Goal: Task Accomplishment & Management: Manage account settings

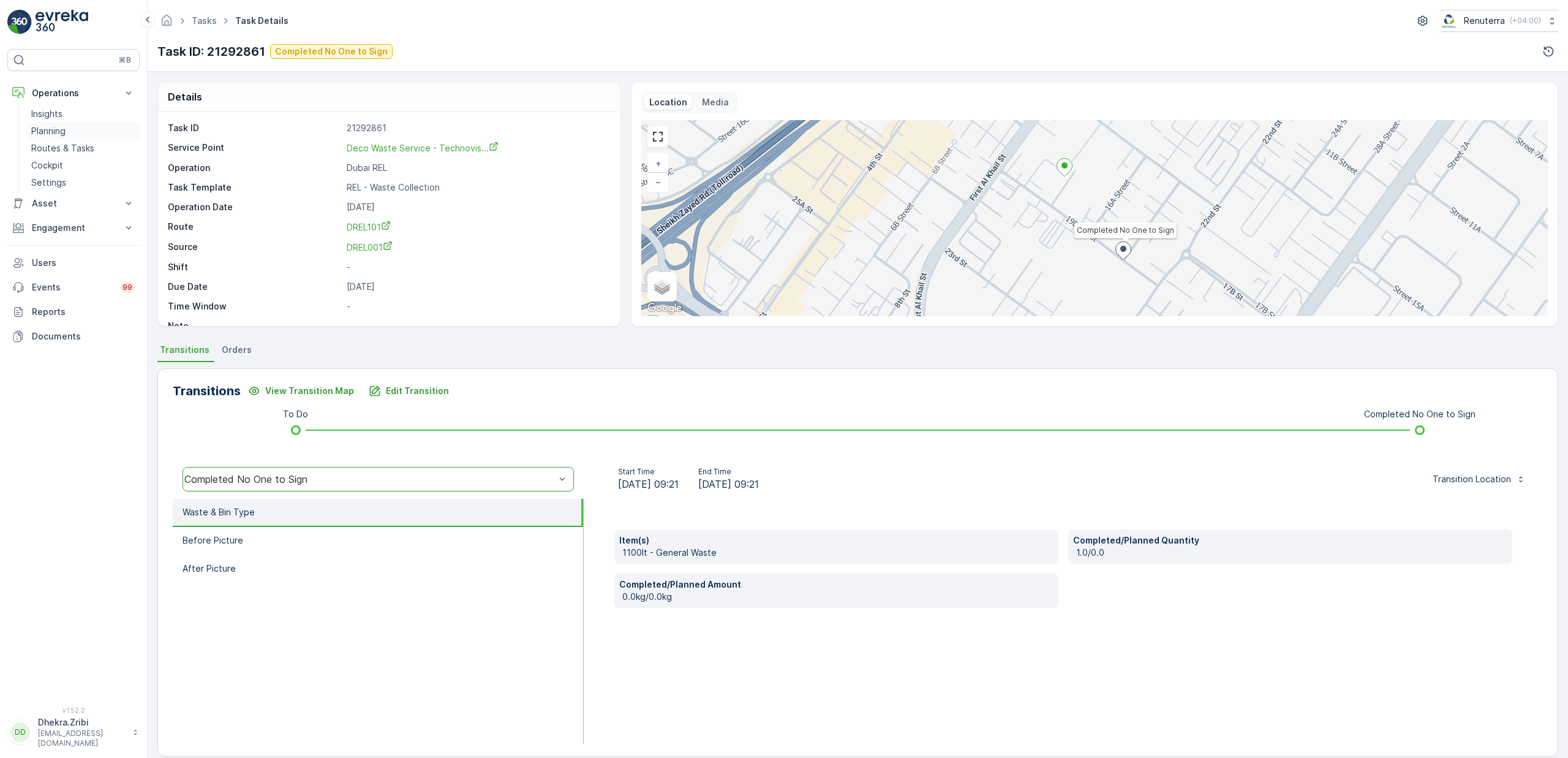
click at [55, 132] on p "Planning" at bounding box center [48, 131] width 34 height 12
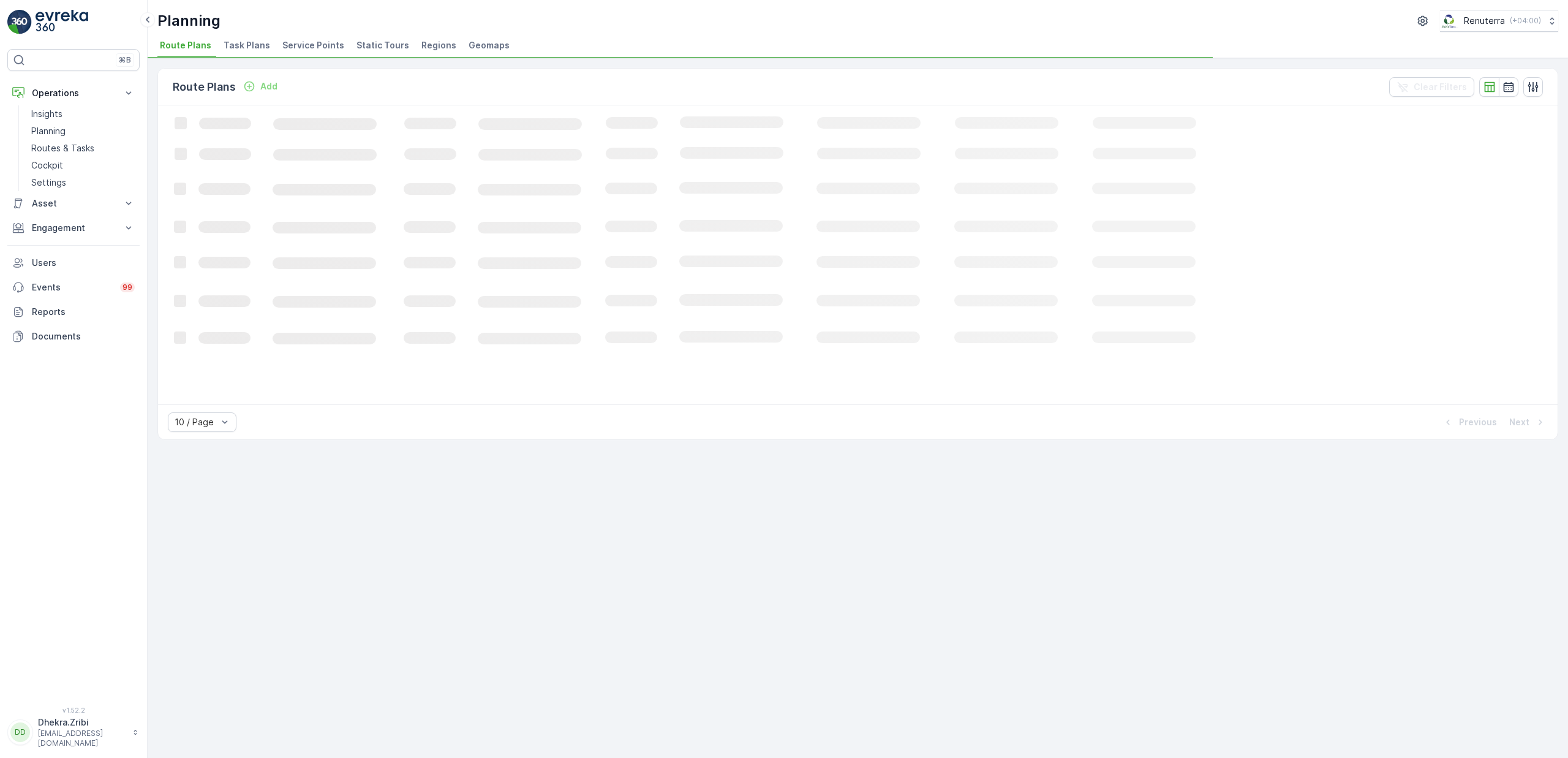
click at [303, 46] on span "Service Points" at bounding box center [313, 46] width 62 height 12
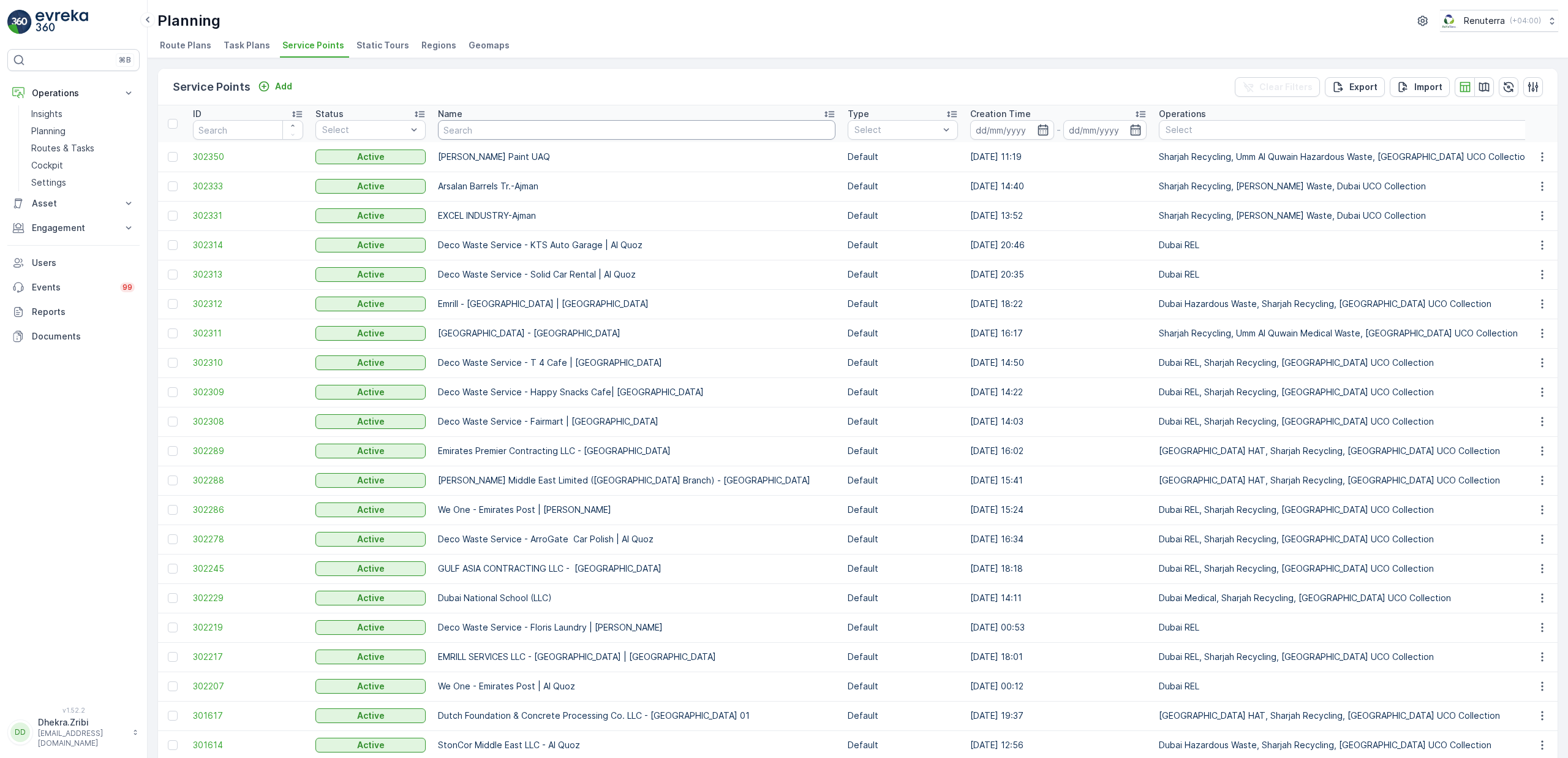
click at [509, 133] on input "text" at bounding box center [637, 129] width 398 height 19
type input "sky"
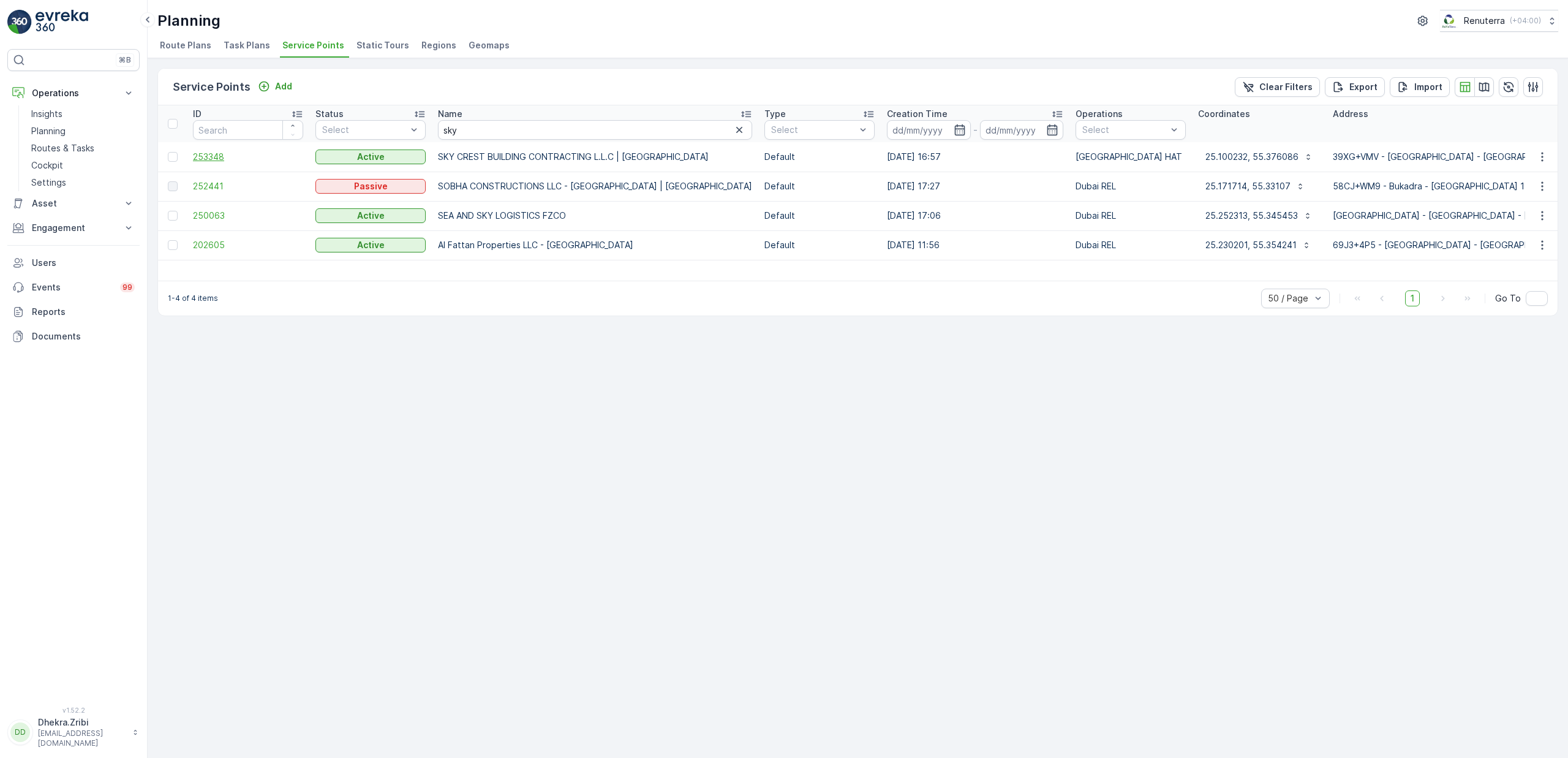
click at [205, 154] on span "253348" at bounding box center [247, 157] width 110 height 12
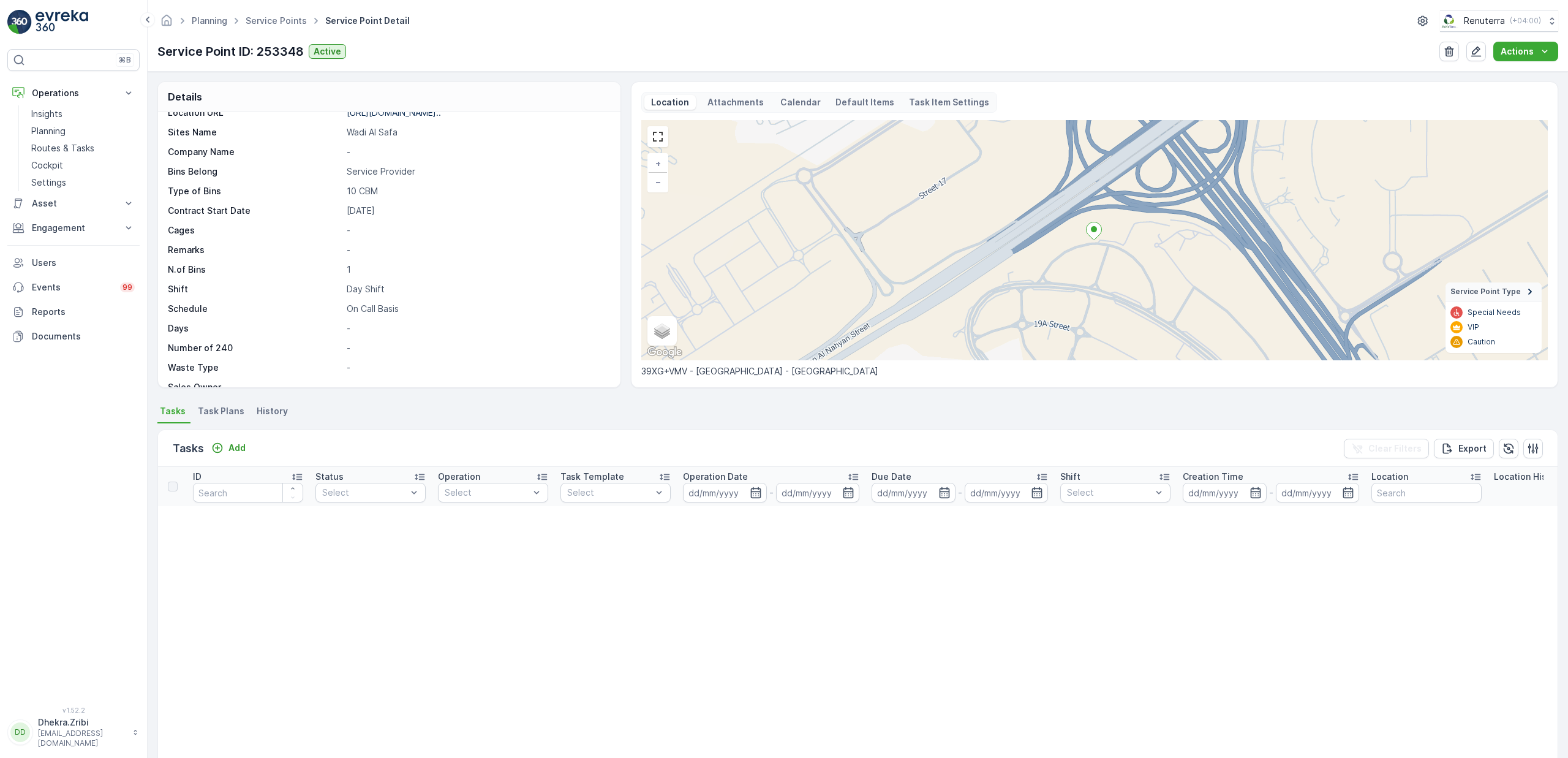
scroll to position [229, 0]
click at [1480, 55] on icon "button" at bounding box center [1476, 52] width 12 height 12
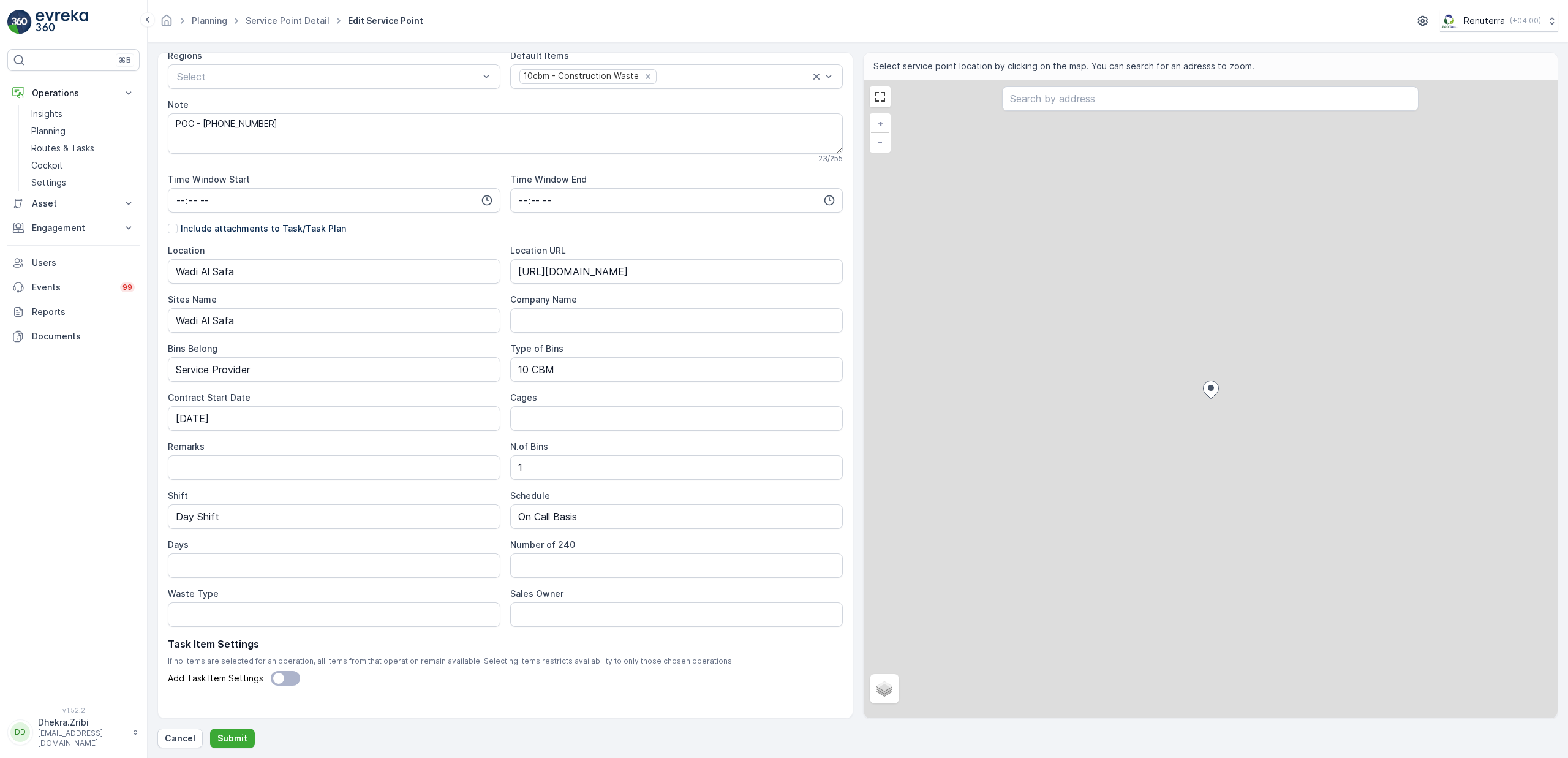
scroll to position [199, 0]
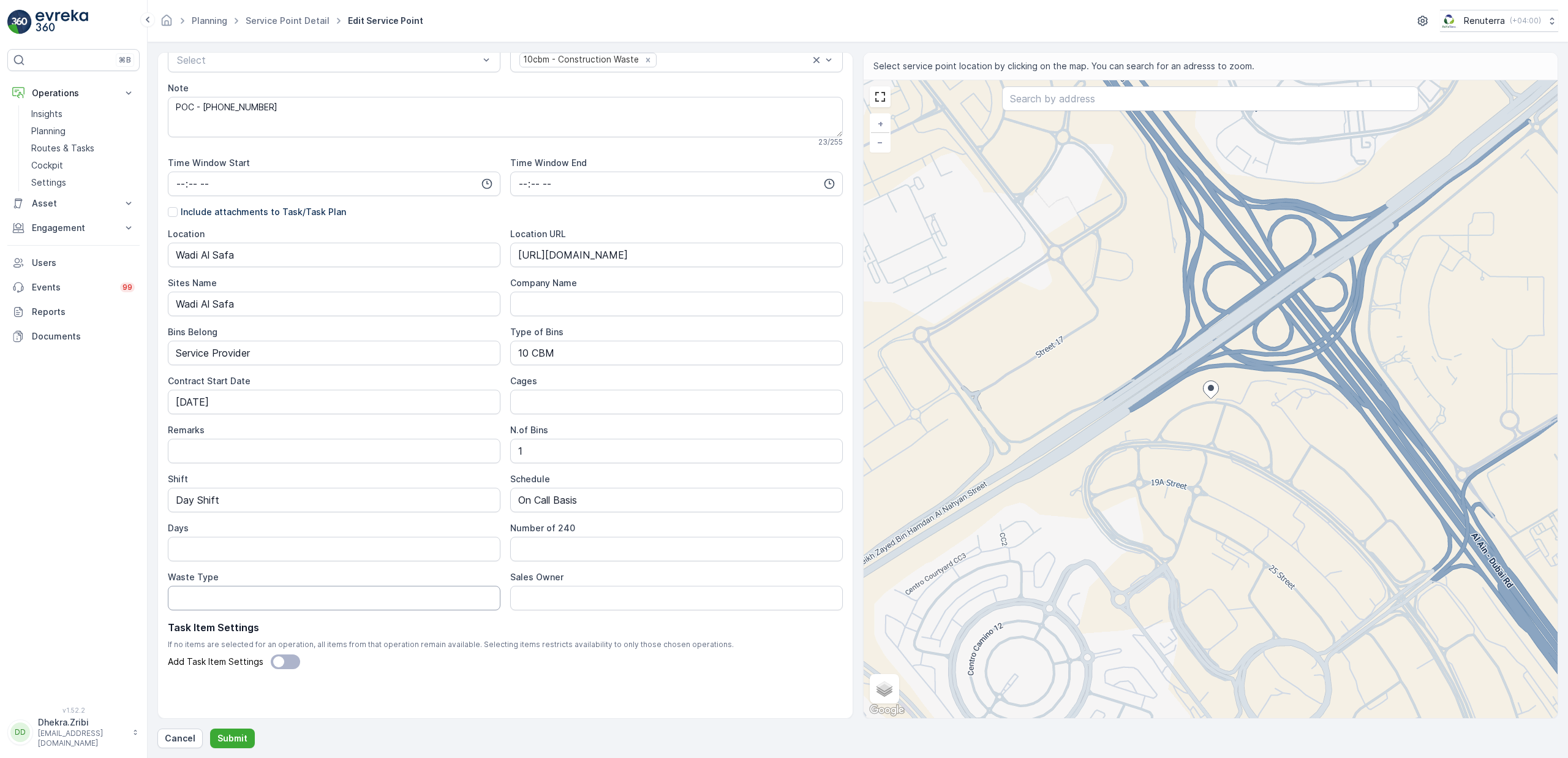
click at [247, 598] on Type "Waste Type" at bounding box center [334, 599] width 333 height 25
type Type "Construction Waste"
type Owner "Sumaiya Razak"
click at [229, 607] on Type "Construction Waste" at bounding box center [334, 599] width 333 height 25
click at [360, 603] on Type "Construction Waste" at bounding box center [334, 599] width 333 height 25
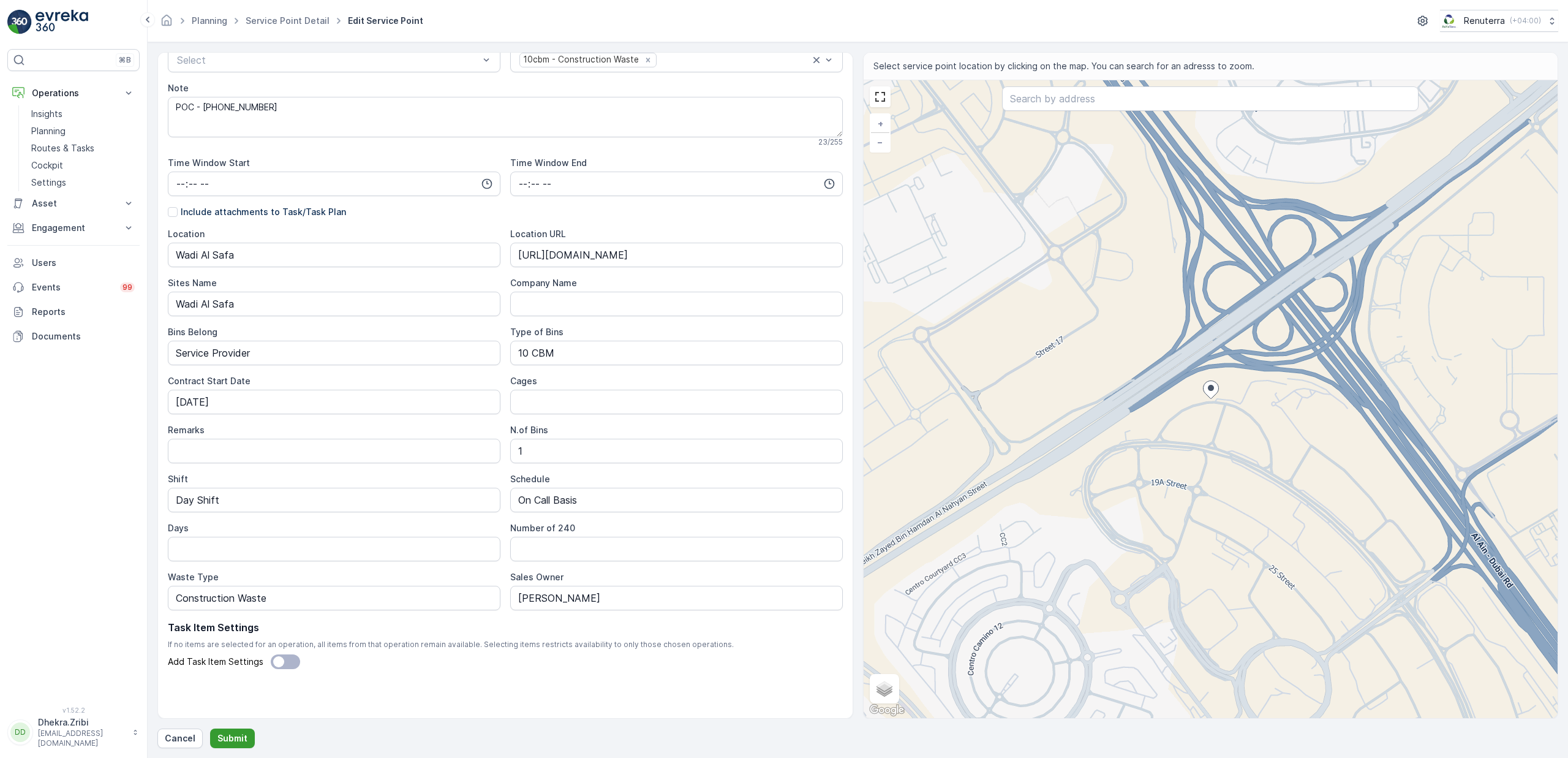
click at [245, 734] on p "Submit" at bounding box center [232, 739] width 30 height 12
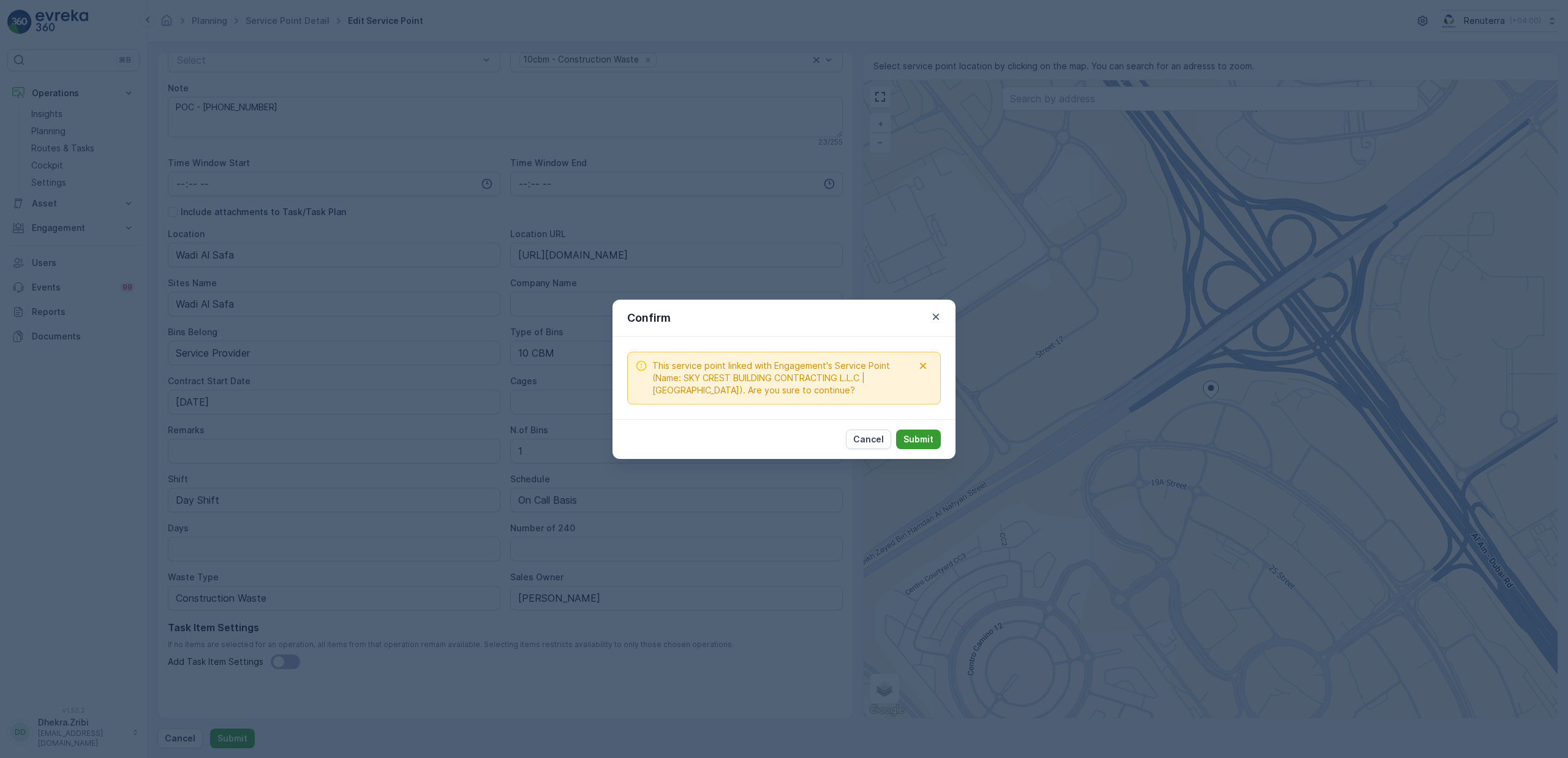
click at [905, 436] on p "Submit" at bounding box center [919, 439] width 30 height 12
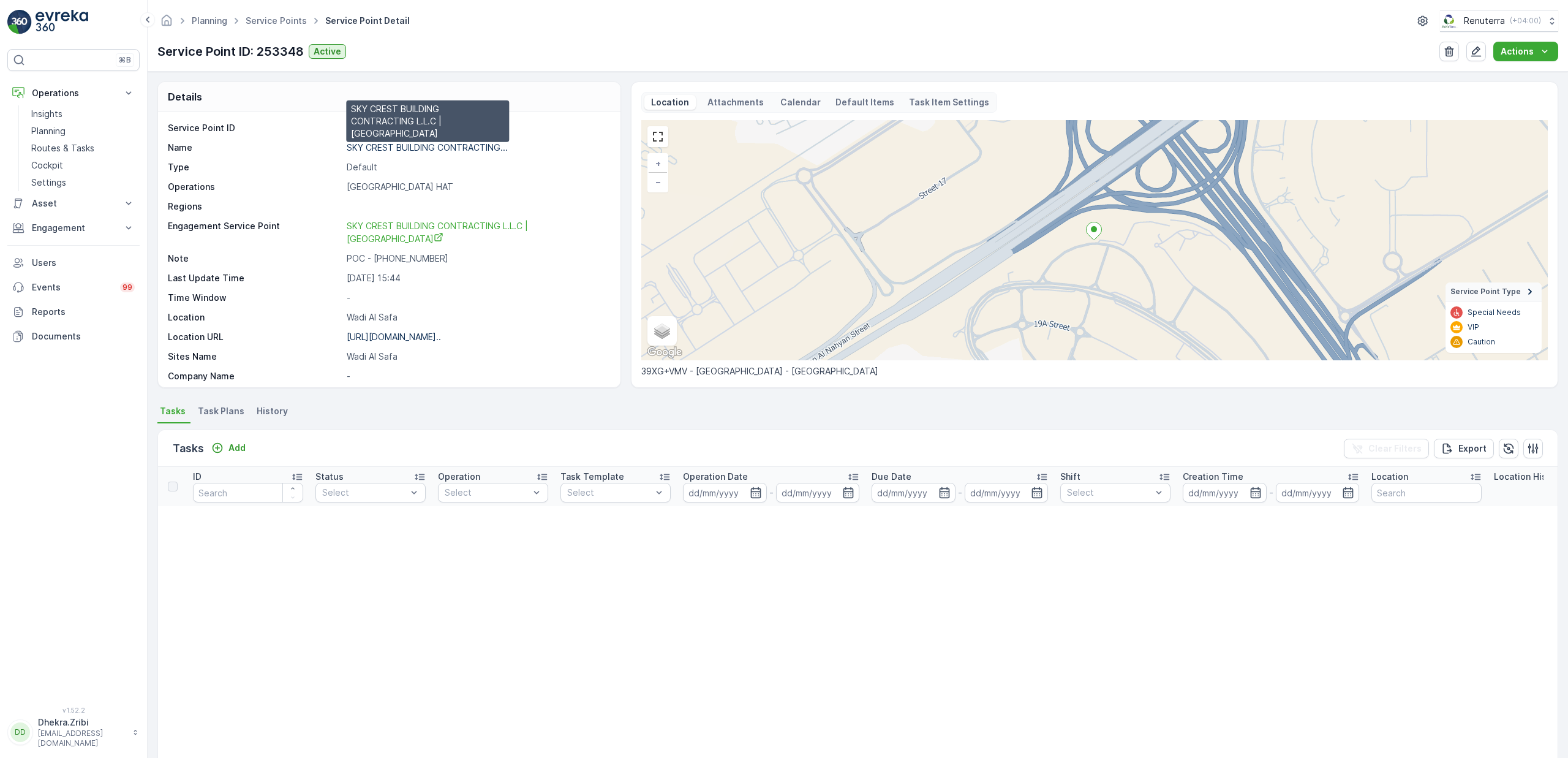
click at [392, 149] on p "SKY CREST BUILDING CONTRACTING..." at bounding box center [427, 148] width 161 height 11
click at [283, 18] on link "Service Points" at bounding box center [276, 20] width 62 height 11
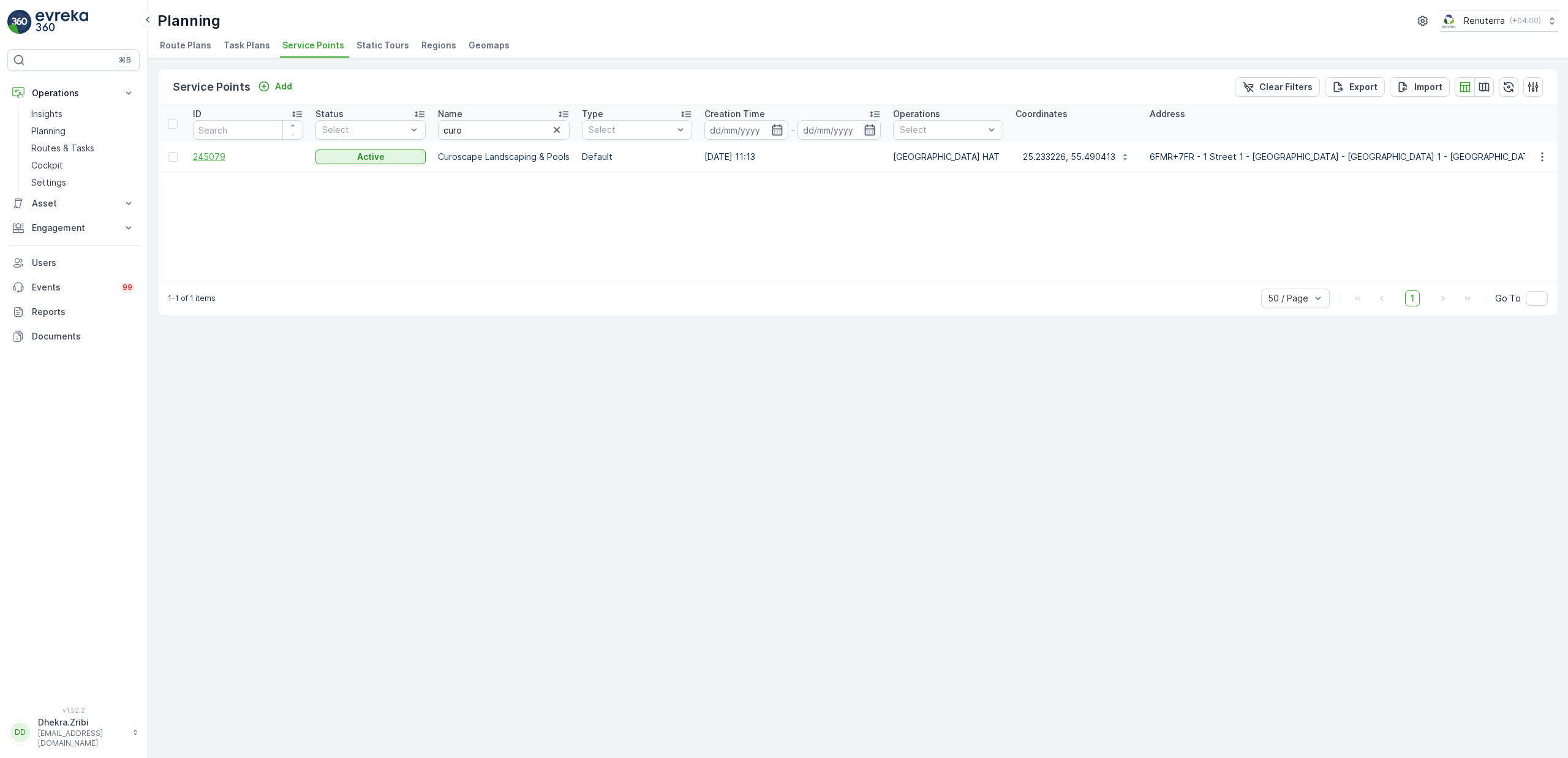
click at [229, 157] on span "245079" at bounding box center [247, 157] width 110 height 12
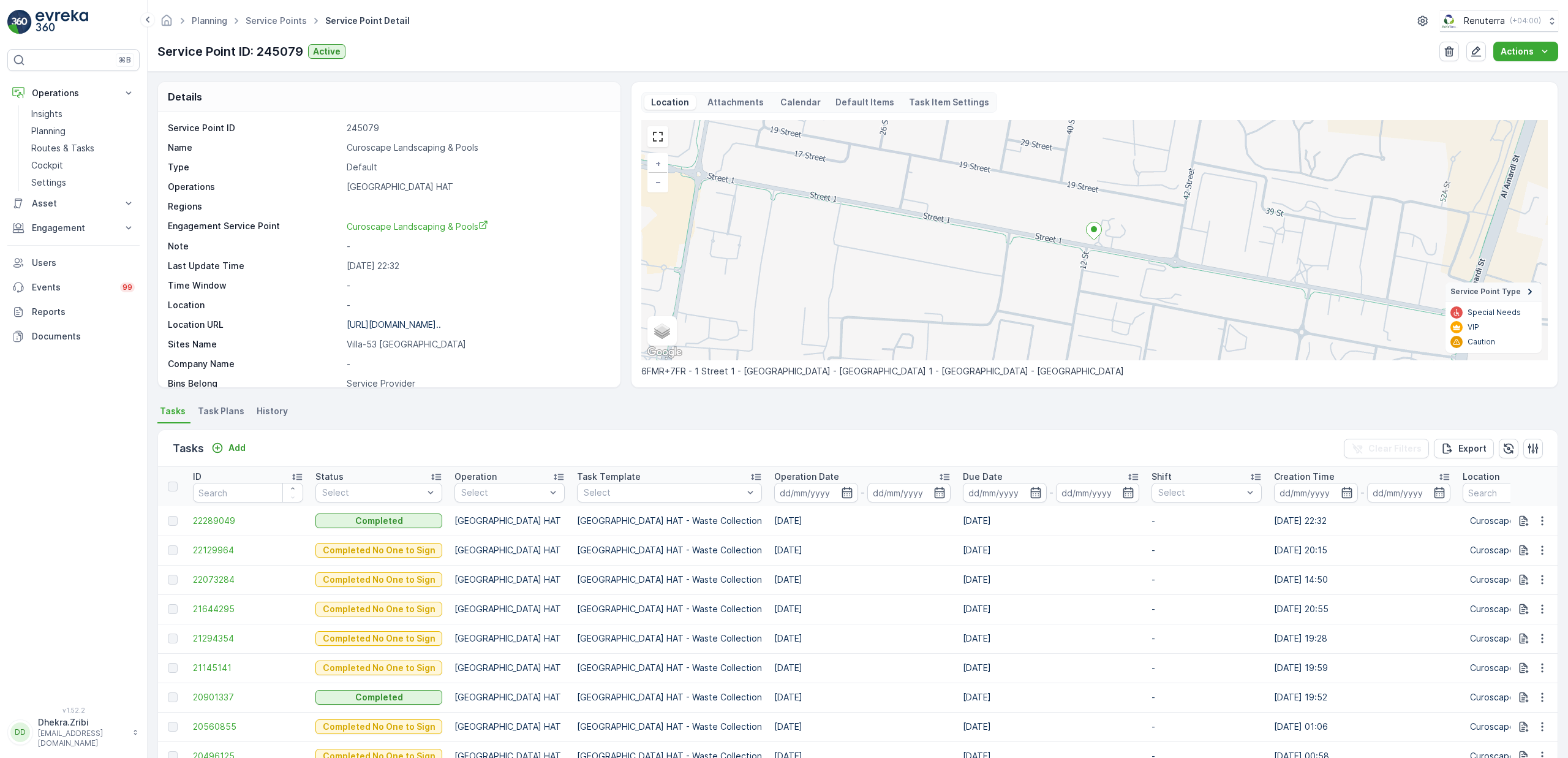
click at [408, 151] on p "Curoscape Landscaping & Pools" at bounding box center [477, 148] width 261 height 12
copy p "Curoscape Landscaping & Pools"
click at [282, 21] on link "Service Points" at bounding box center [276, 20] width 62 height 11
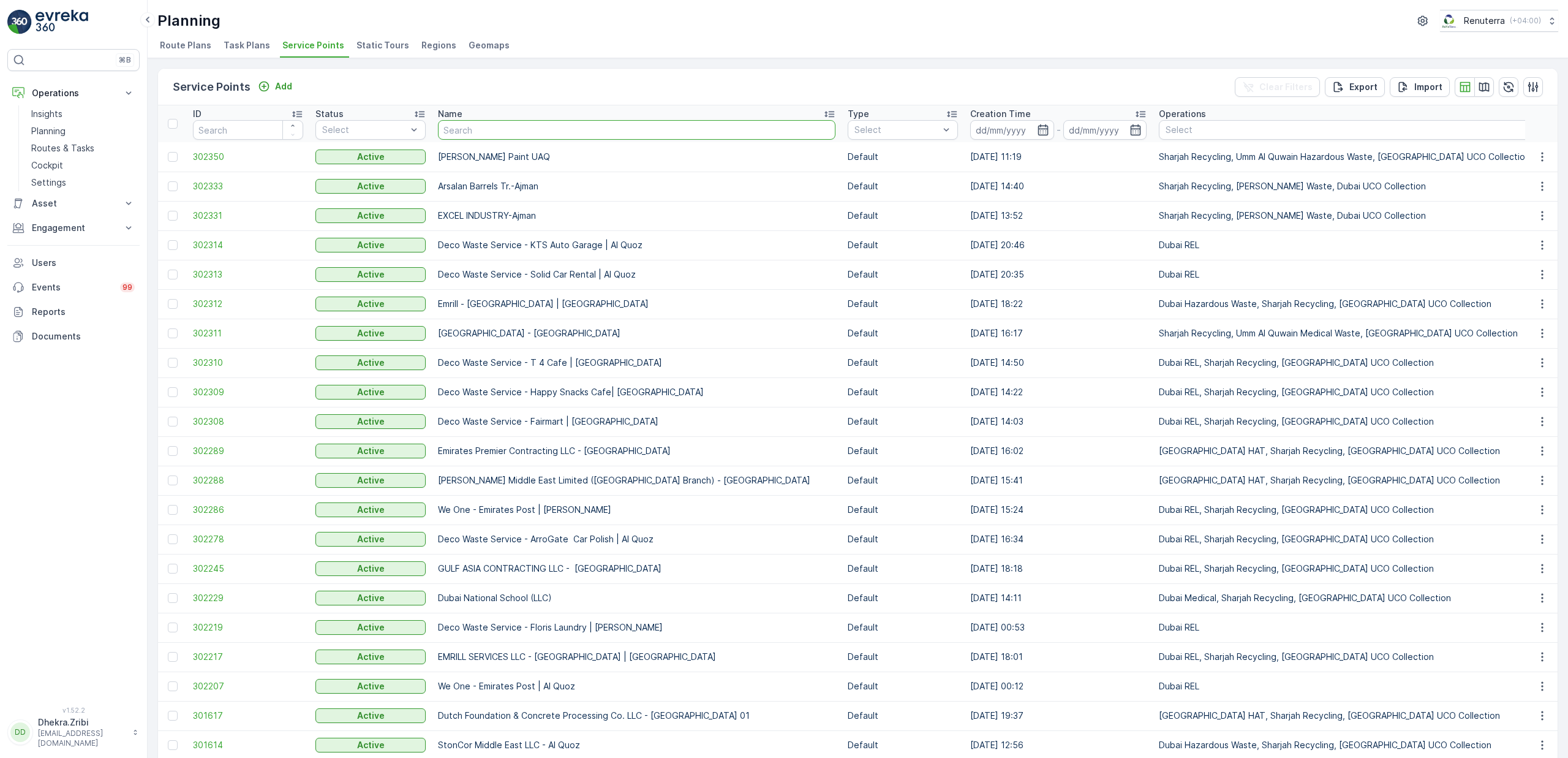
click at [476, 132] on input "text" at bounding box center [637, 129] width 398 height 19
type input "al serh"
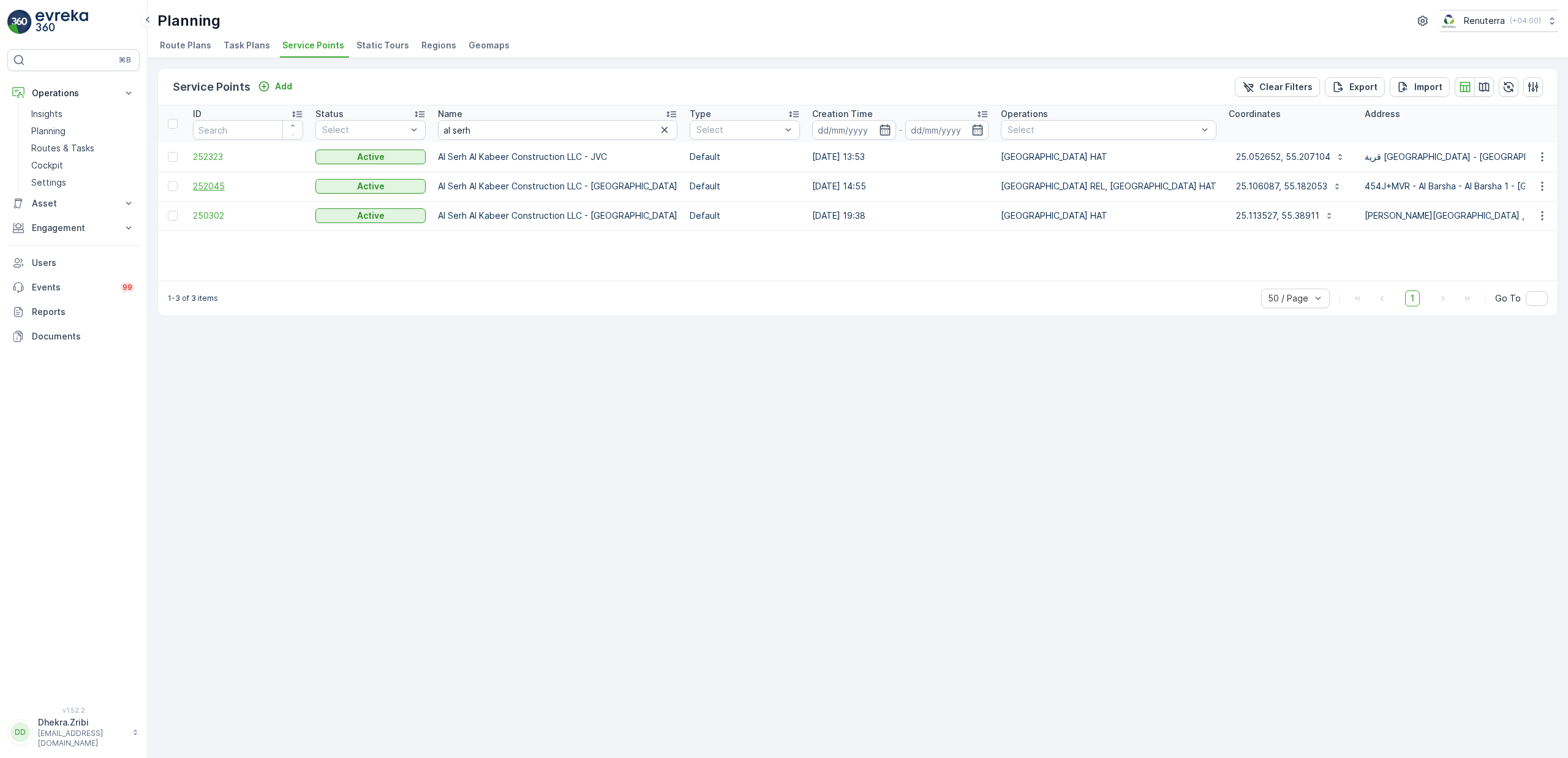
click at [210, 188] on span "252045" at bounding box center [247, 187] width 110 height 12
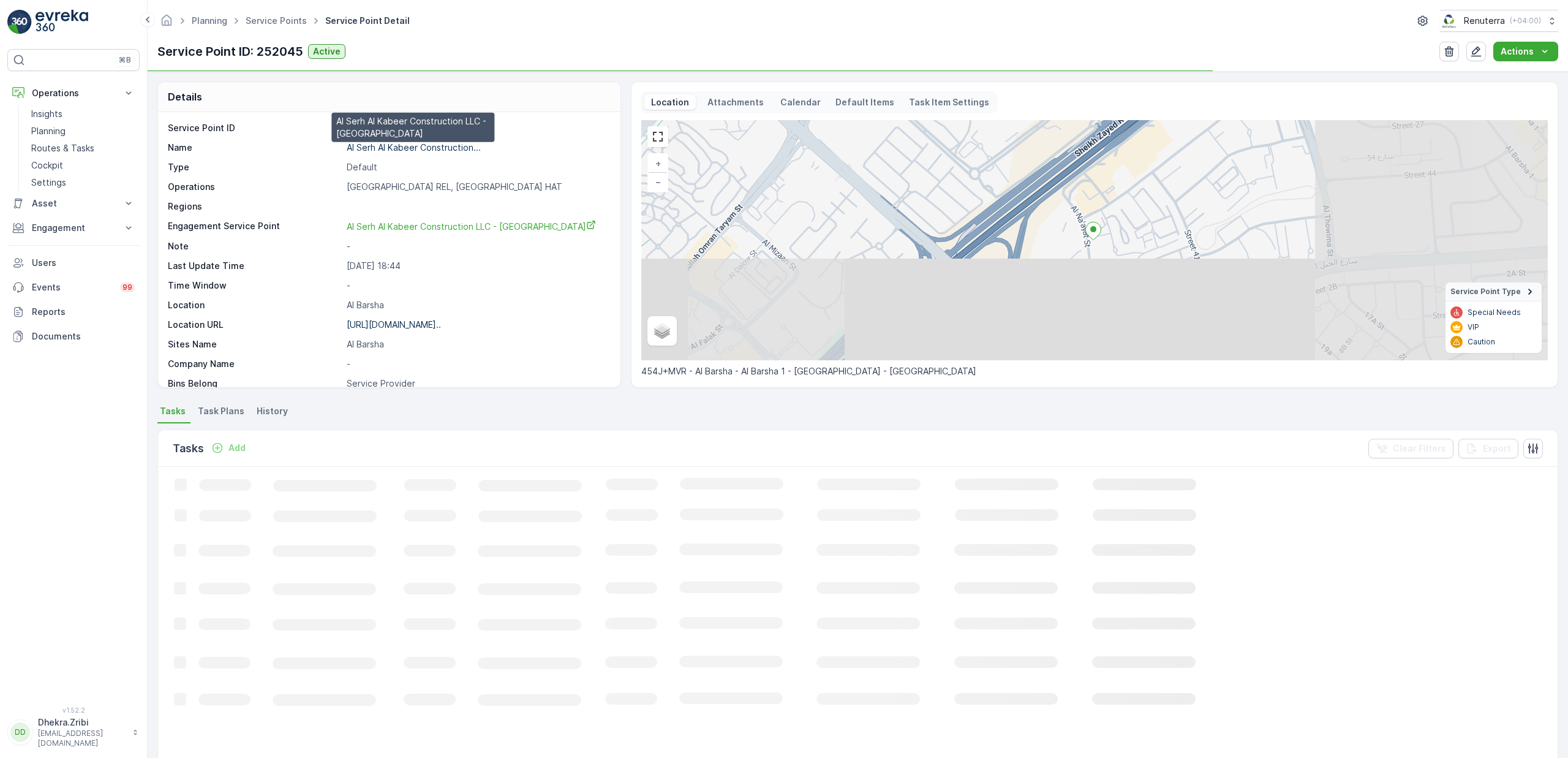
click at [413, 150] on p "Al Serh Al Kabeer Construction..." at bounding box center [414, 148] width 134 height 11
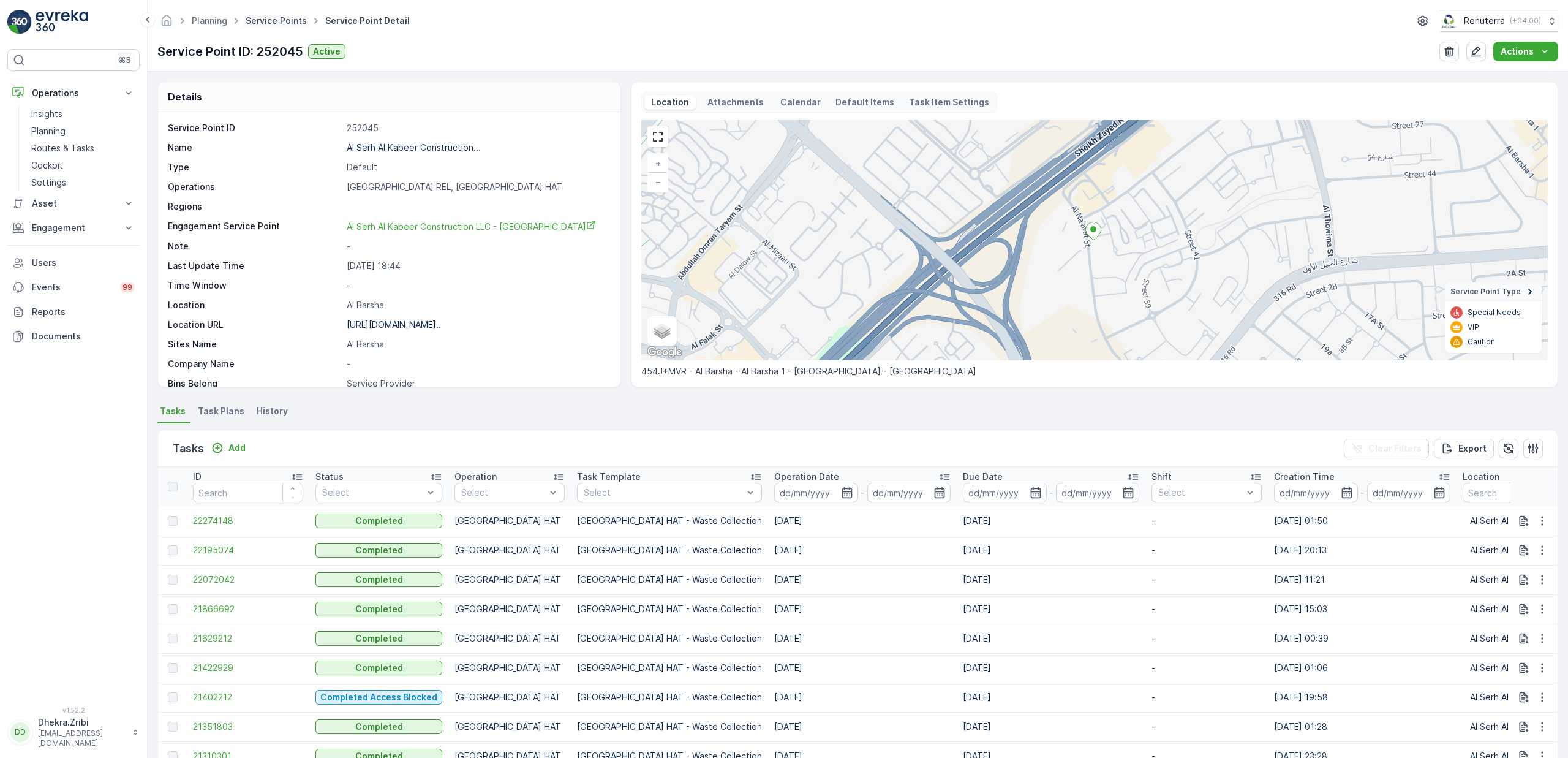
click at [269, 22] on link "Service Points" at bounding box center [276, 20] width 62 height 11
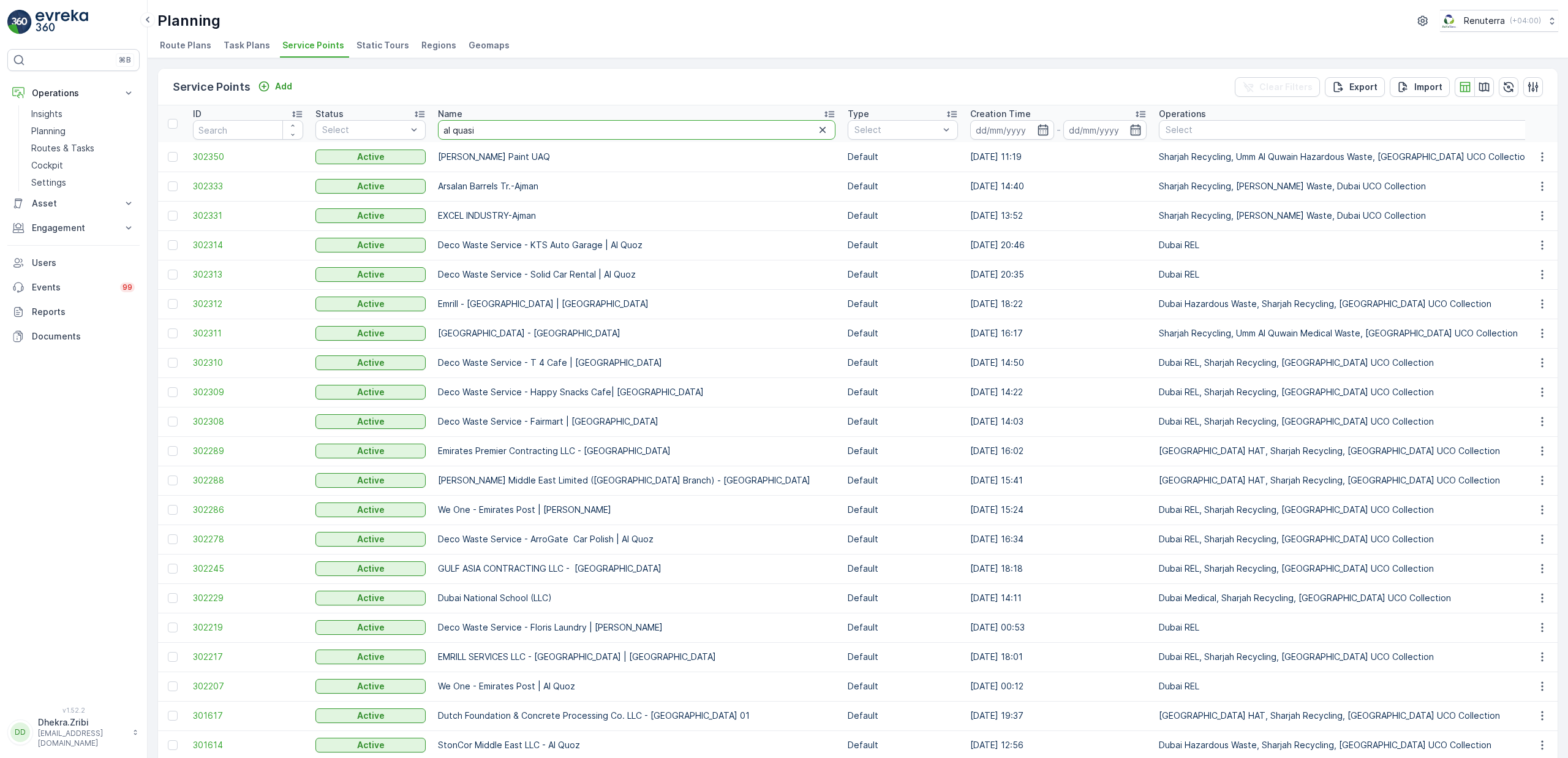
type input "al quasis"
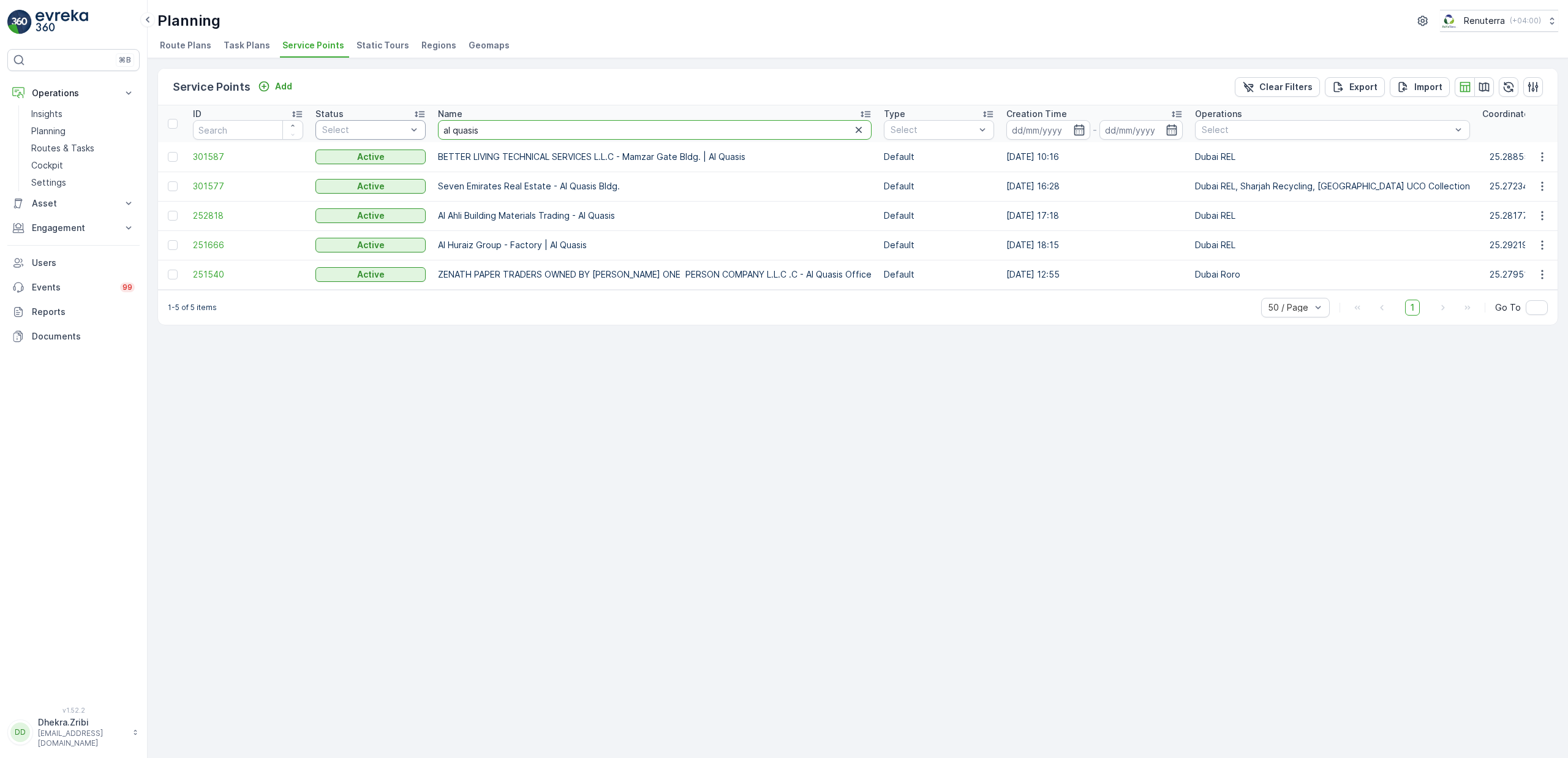
drag, startPoint x: 489, startPoint y: 125, endPoint x: 323, endPoint y: 134, distance: 166.2
type input "ITP"
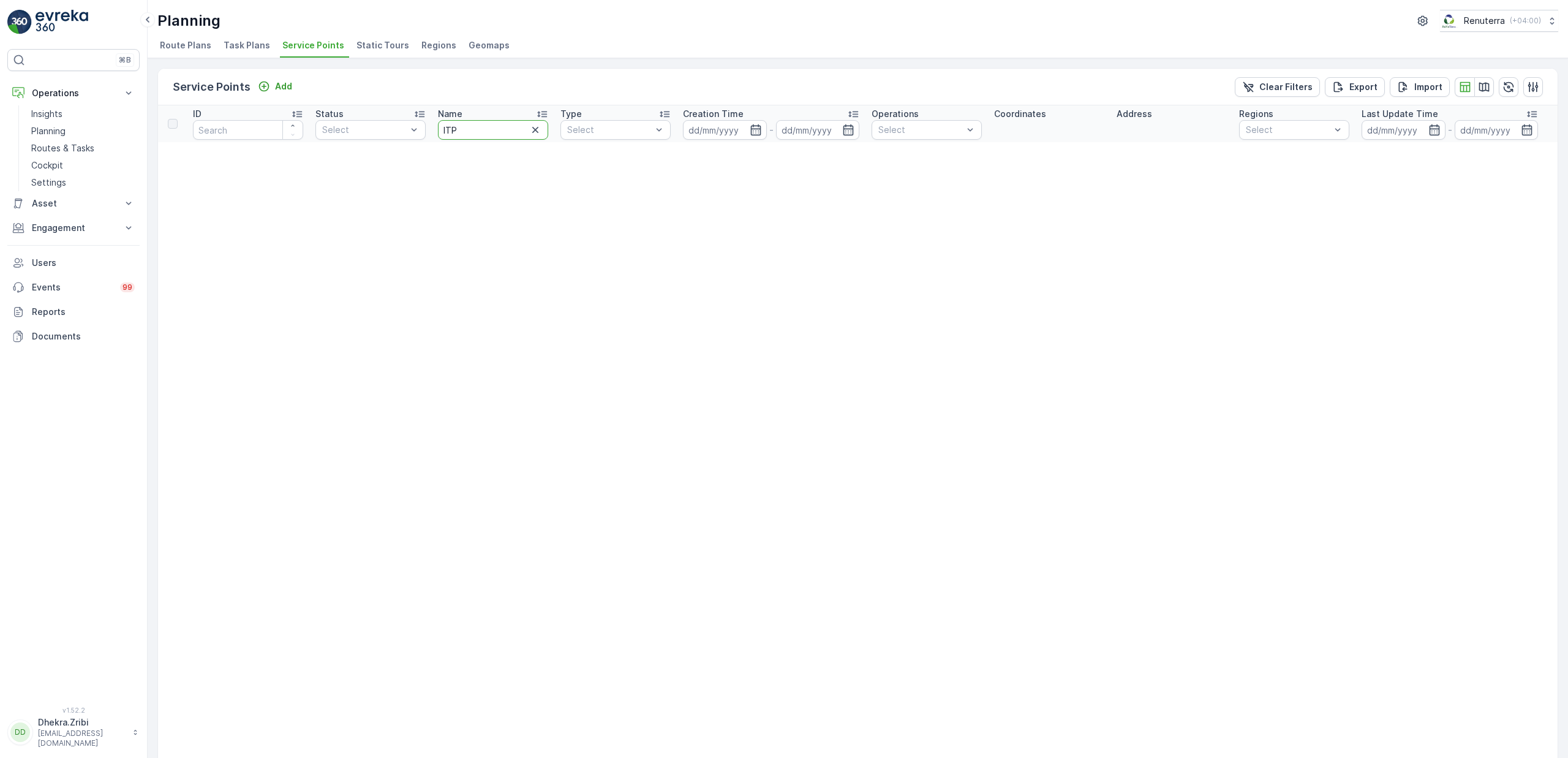
drag, startPoint x: 443, startPoint y: 130, endPoint x: 335, endPoint y: 143, distance: 108.8
type input "italian"
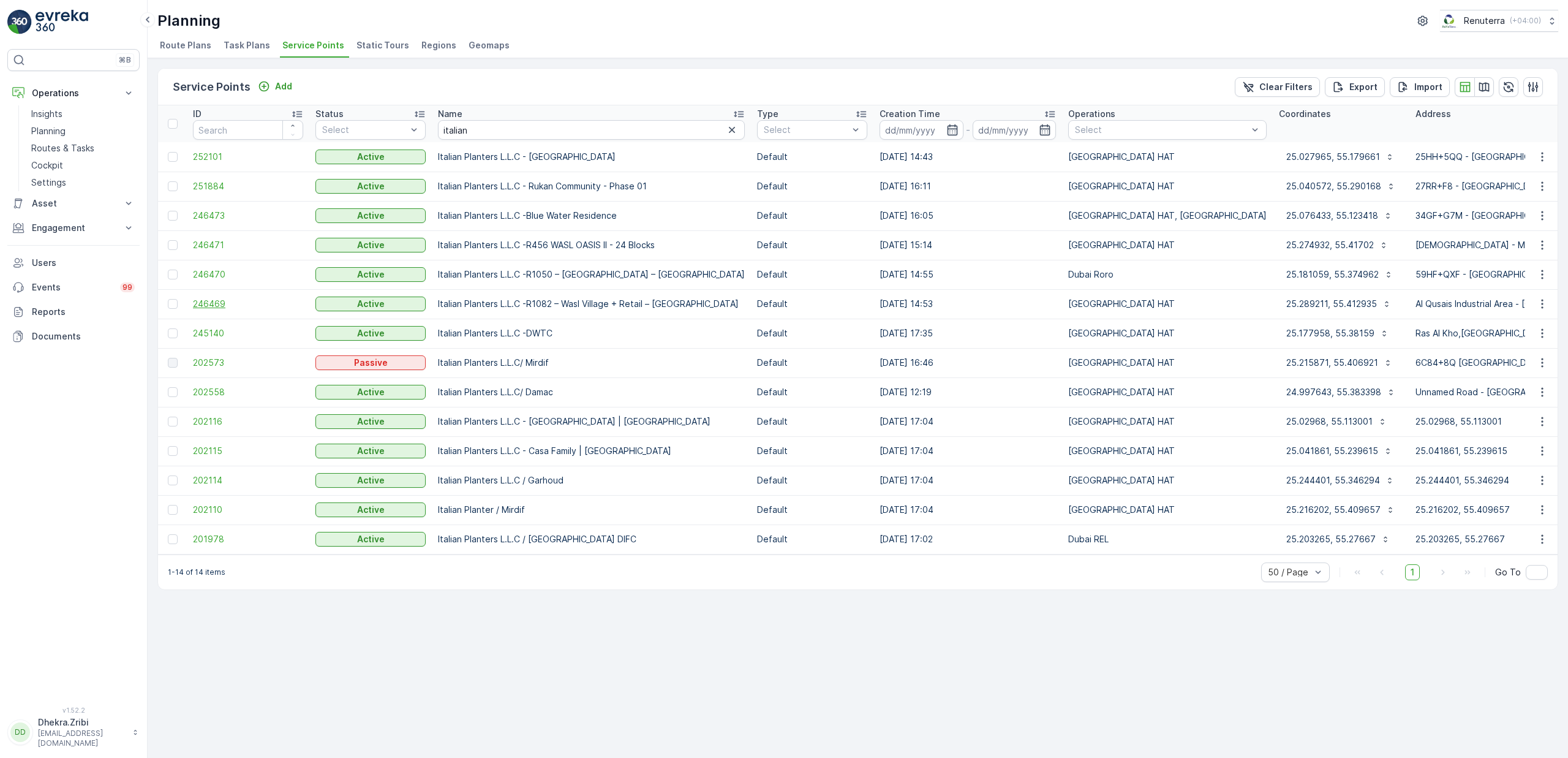
click at [200, 305] on span "246469" at bounding box center [247, 304] width 110 height 12
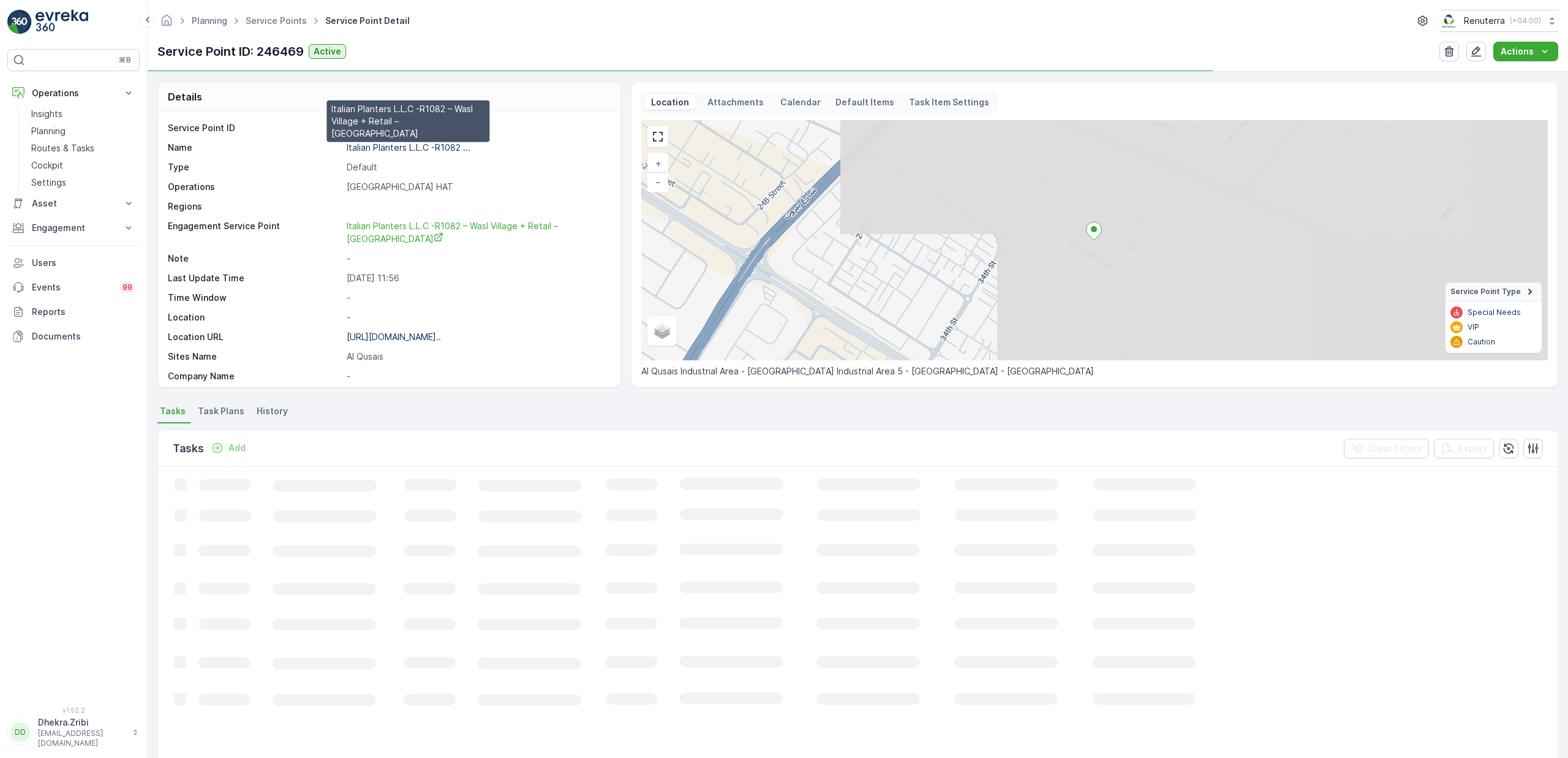
click at [408, 151] on p "Italian Planters L.L.C -R1082 ..." at bounding box center [408, 148] width 124 height 11
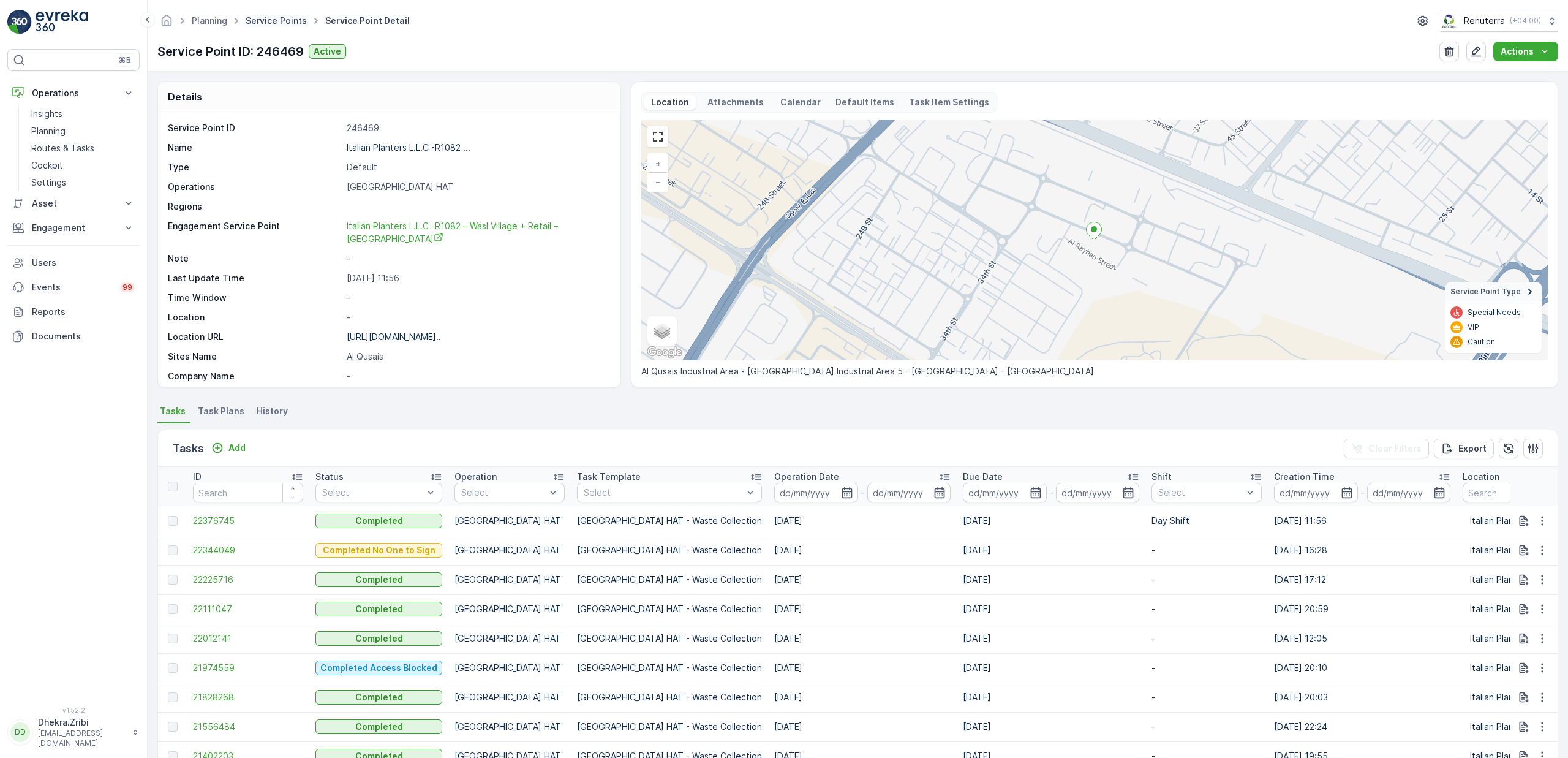
click at [279, 21] on link "Service Points" at bounding box center [276, 20] width 62 height 11
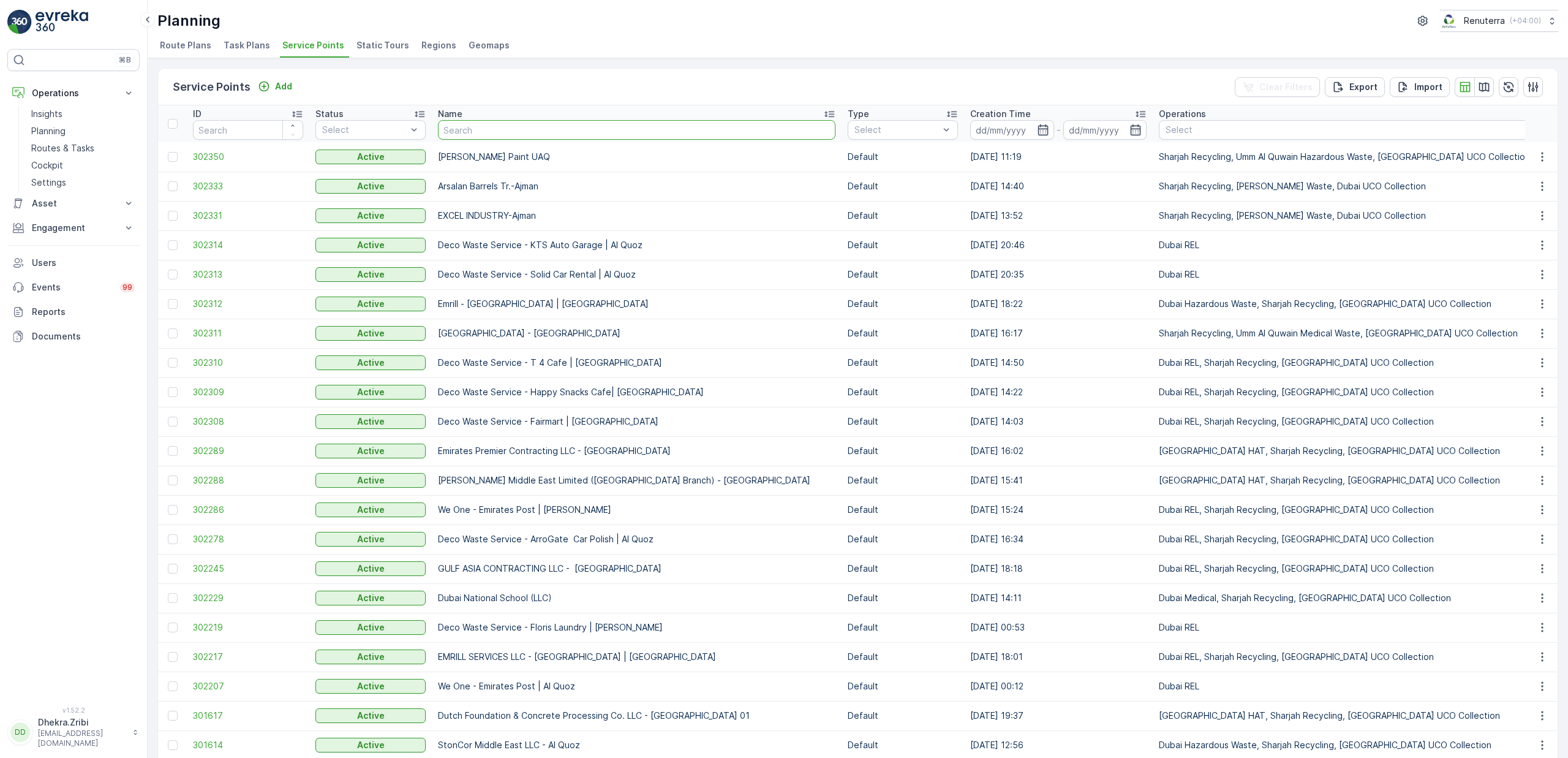
click at [505, 129] on input "text" at bounding box center [637, 129] width 398 height 19
type input "techn"
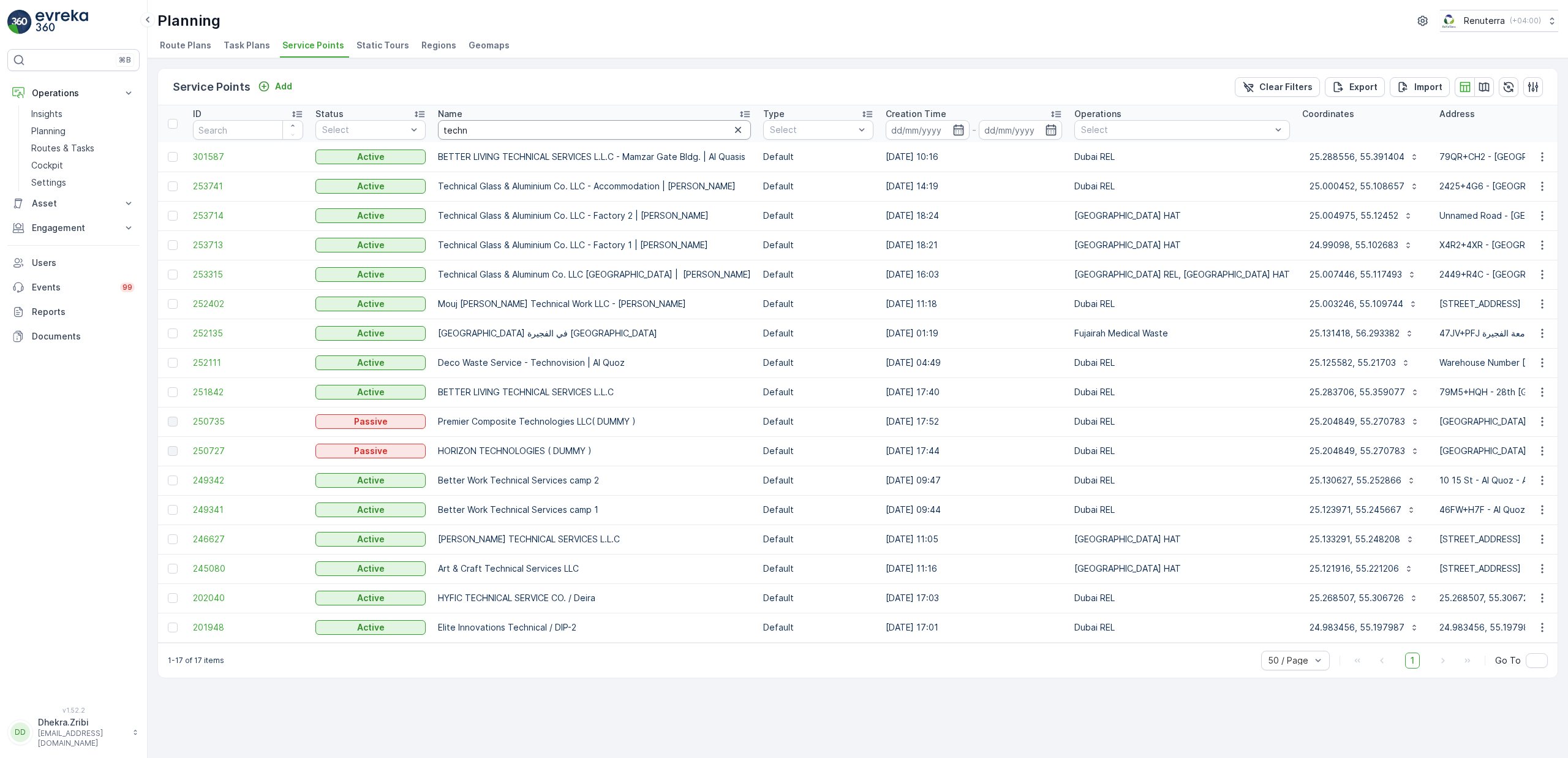
click at [483, 136] on input "techn" at bounding box center [595, 129] width 313 height 19
type input "techno"
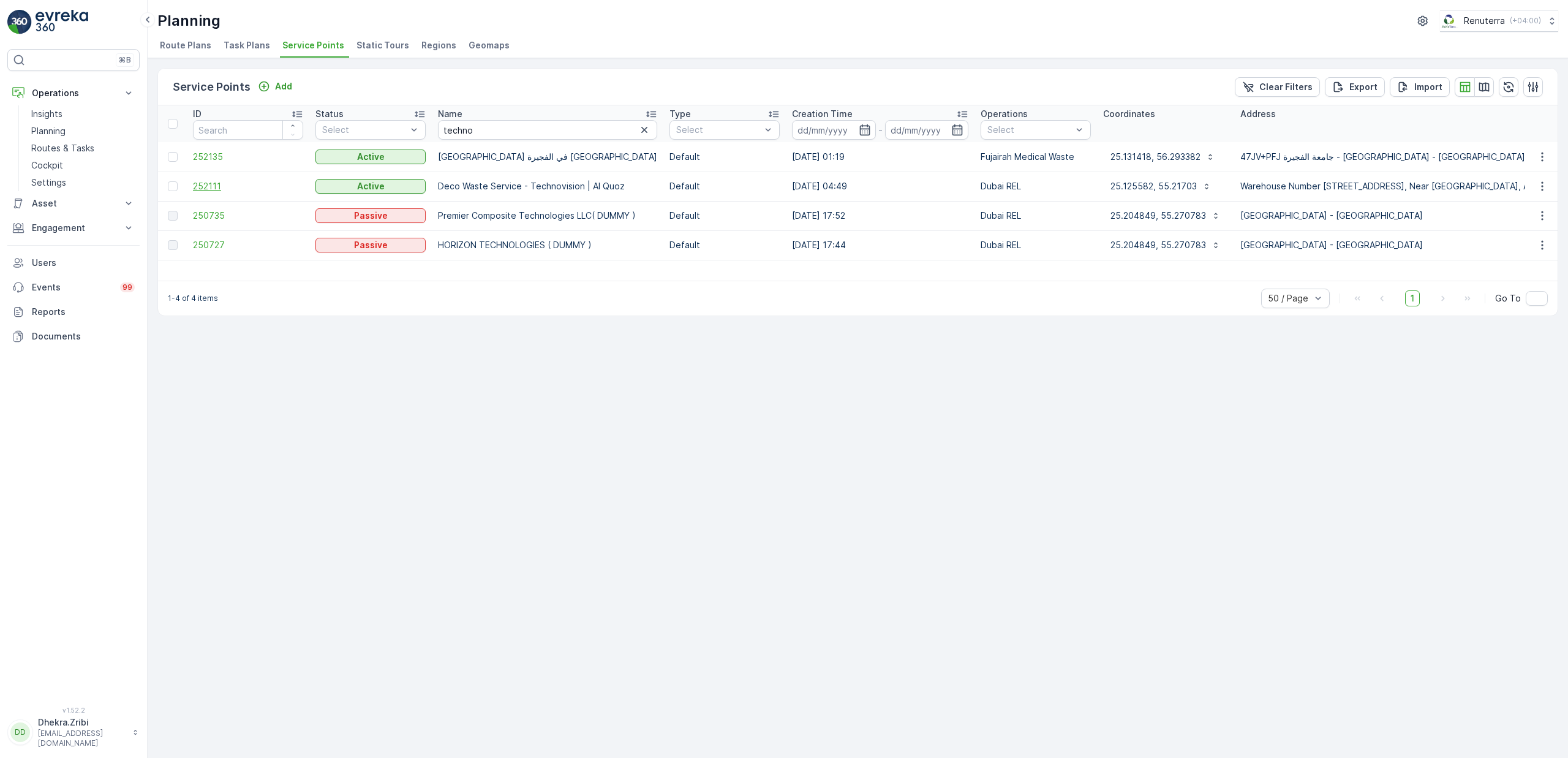
click at [204, 188] on span "252111" at bounding box center [247, 187] width 110 height 12
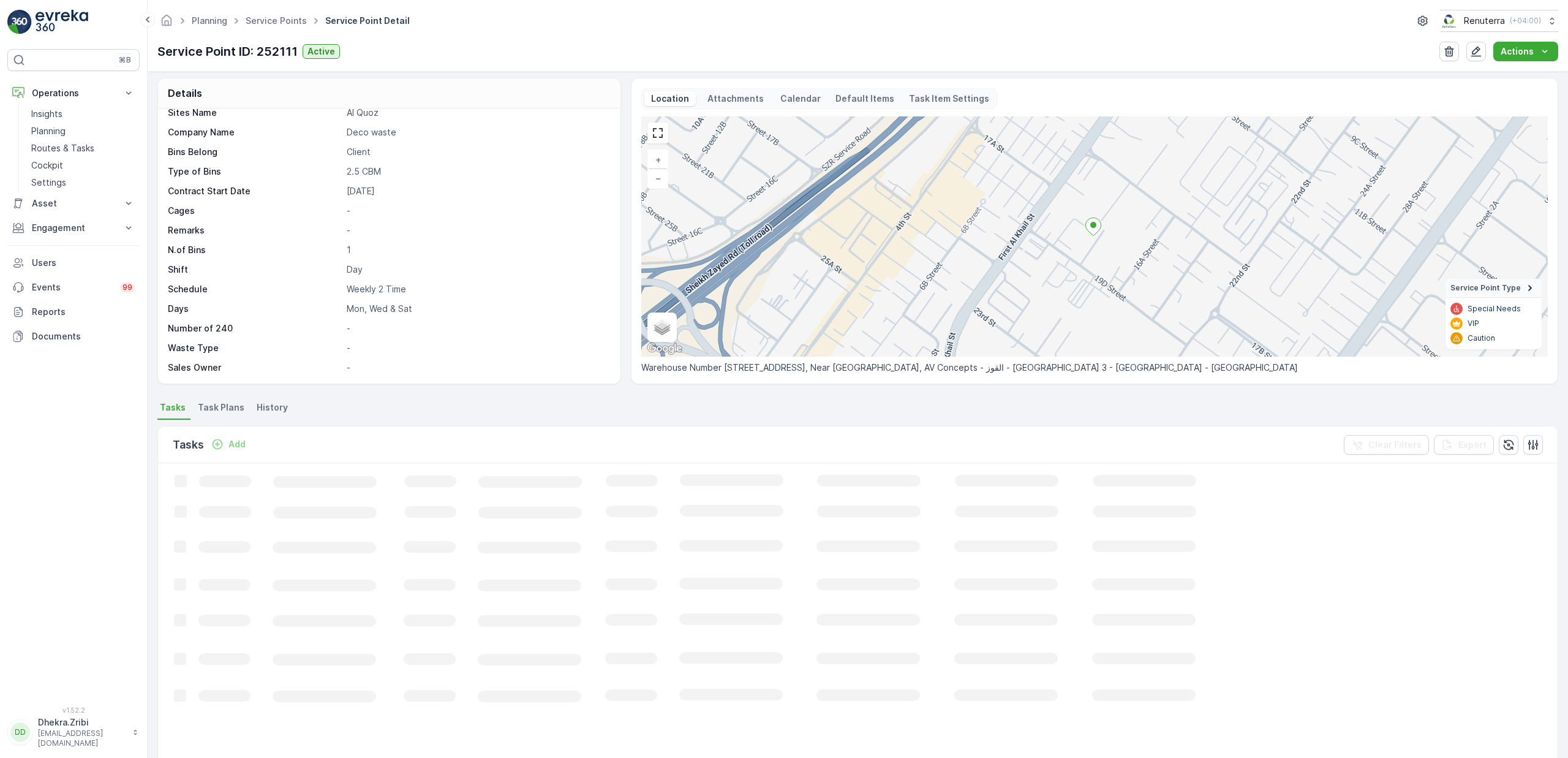
scroll to position [6, 0]
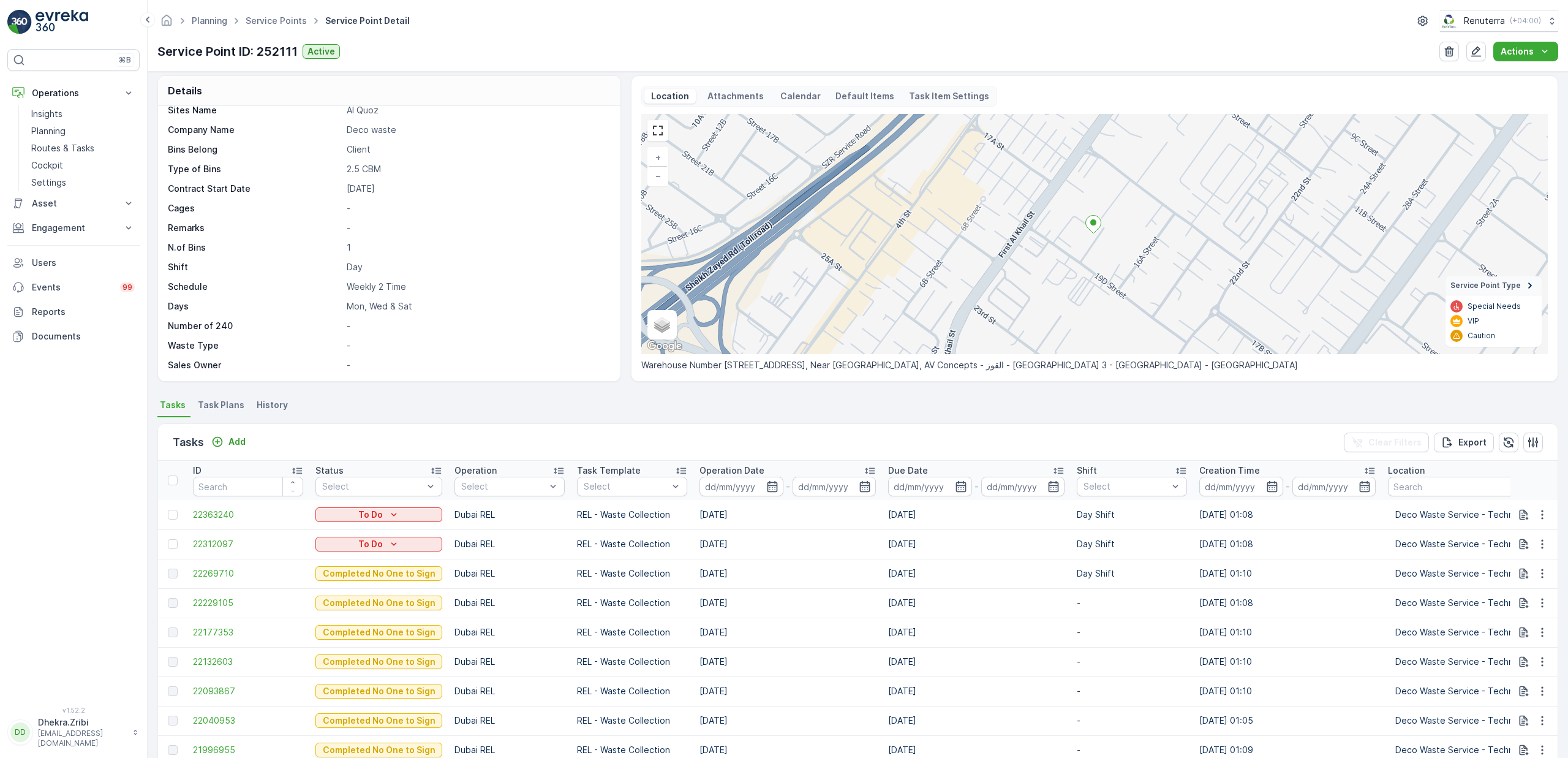
click at [231, 410] on span "Task Plans" at bounding box center [221, 405] width 47 height 12
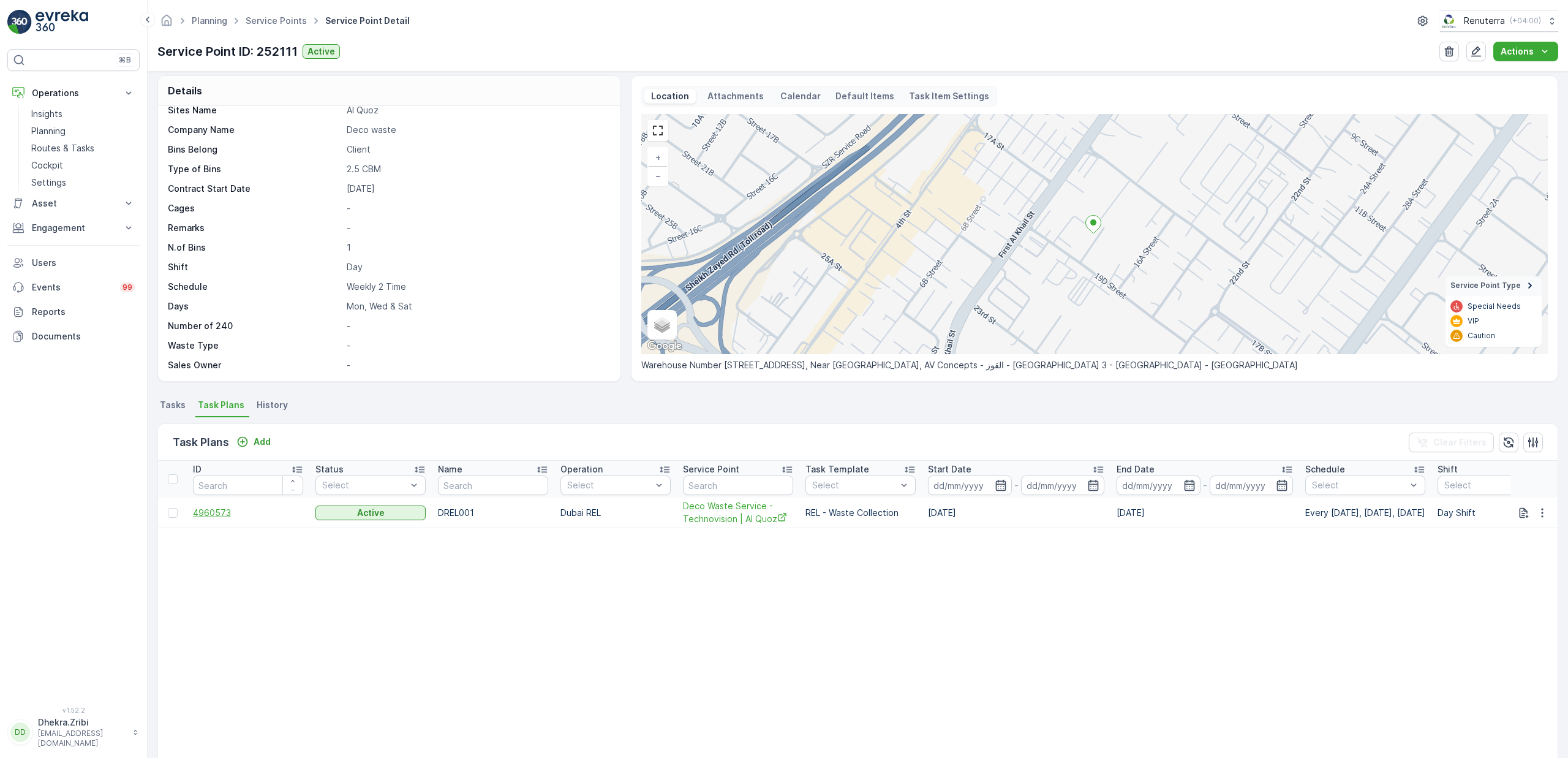
click at [222, 517] on span "4960573" at bounding box center [247, 513] width 110 height 12
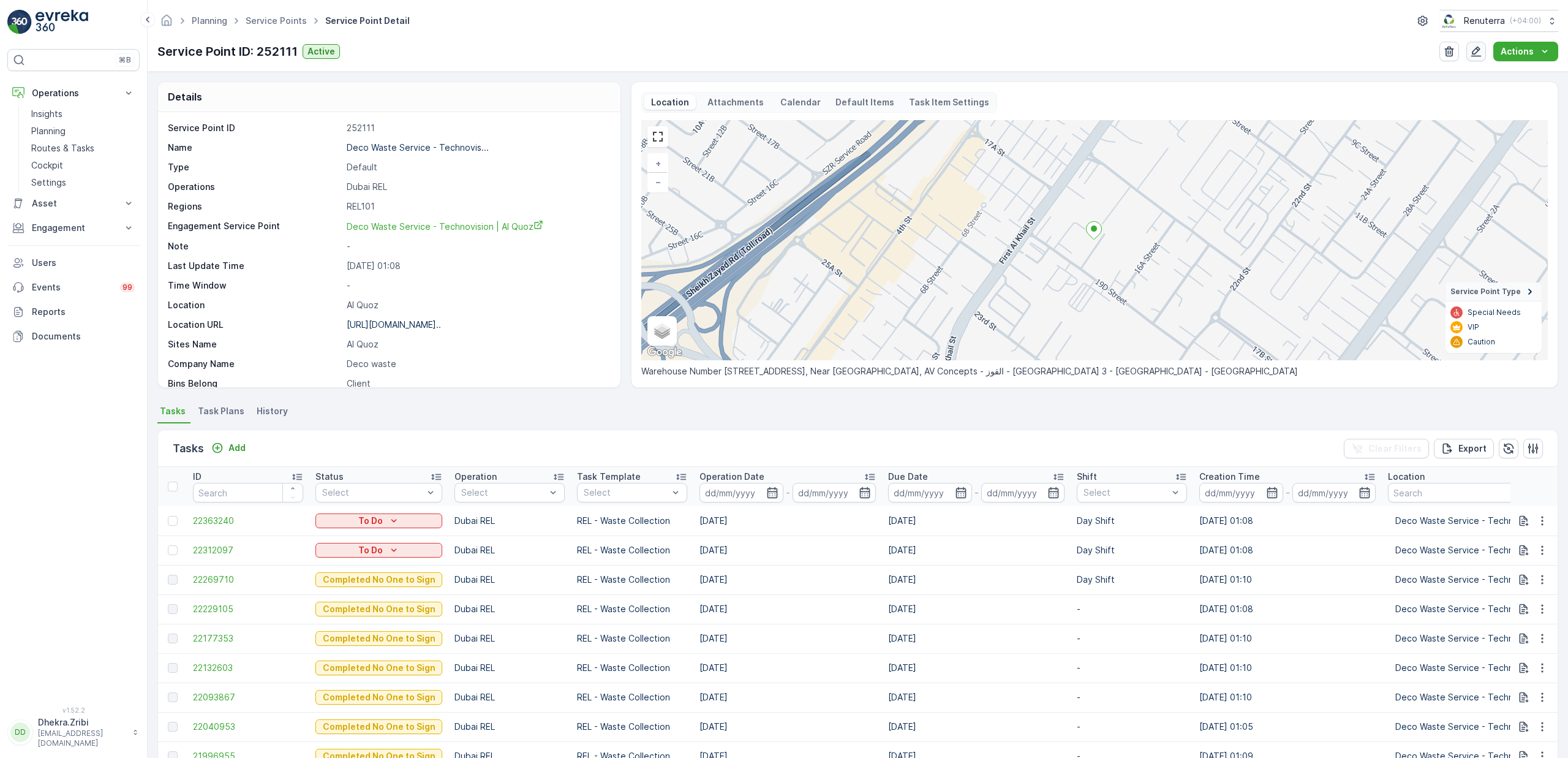
click at [1473, 57] on icon "button" at bounding box center [1476, 52] width 12 height 12
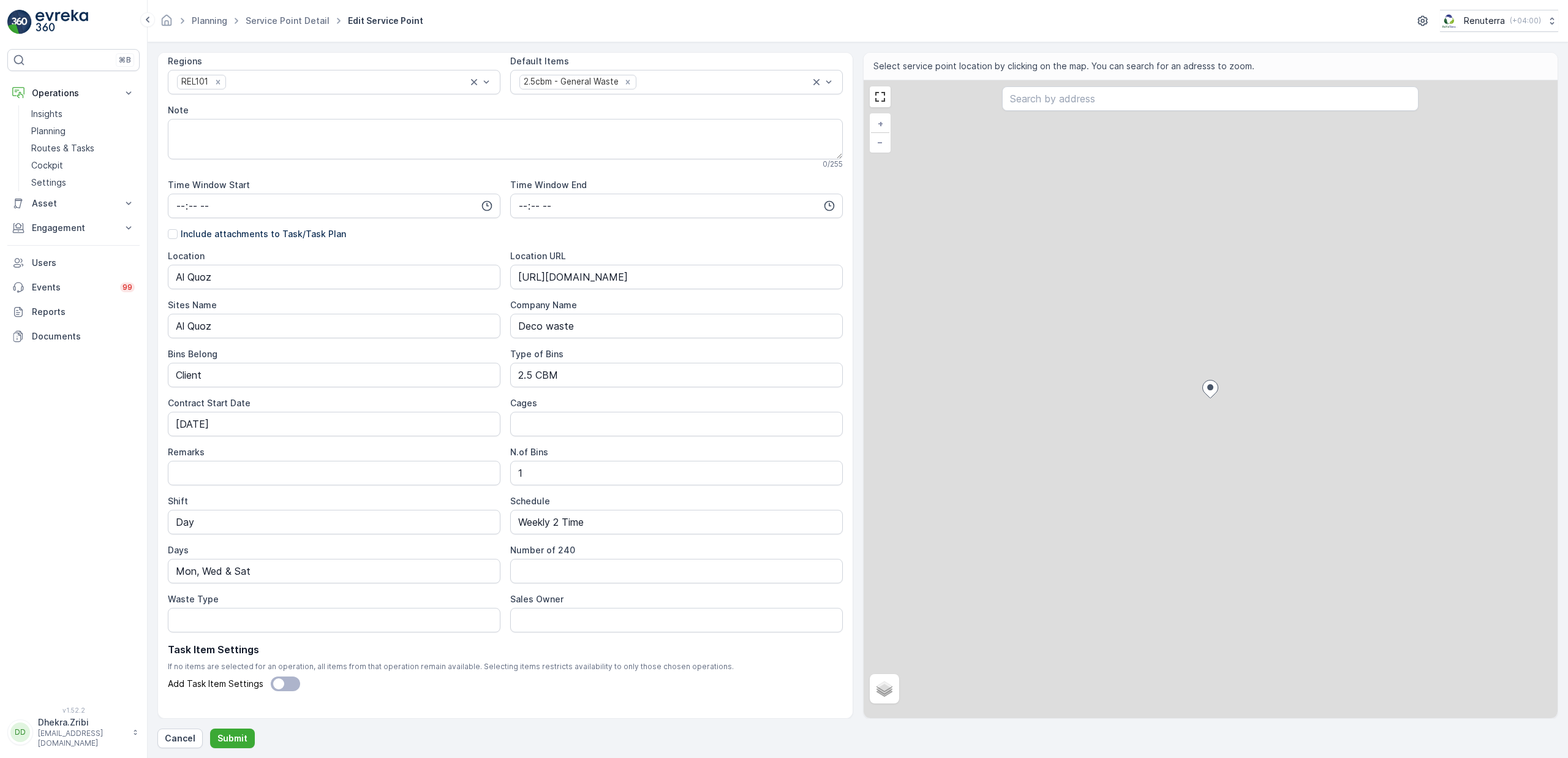
scroll to position [199, 0]
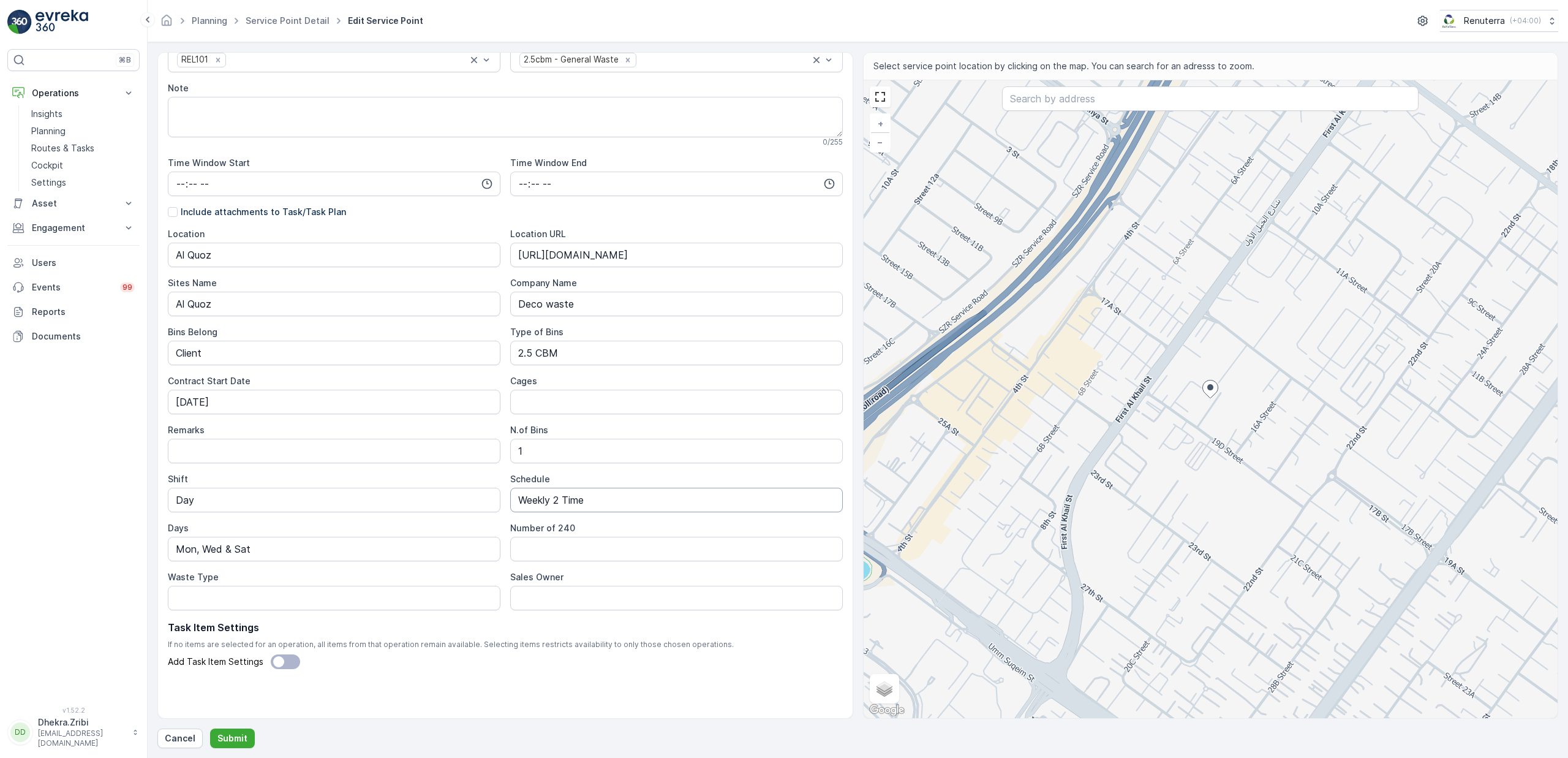
click at [560, 500] on input "Weekly 2 Time" at bounding box center [677, 500] width 333 height 25
type input "Weekly 3 Time"
click at [241, 735] on p "Submit" at bounding box center [232, 739] width 30 height 12
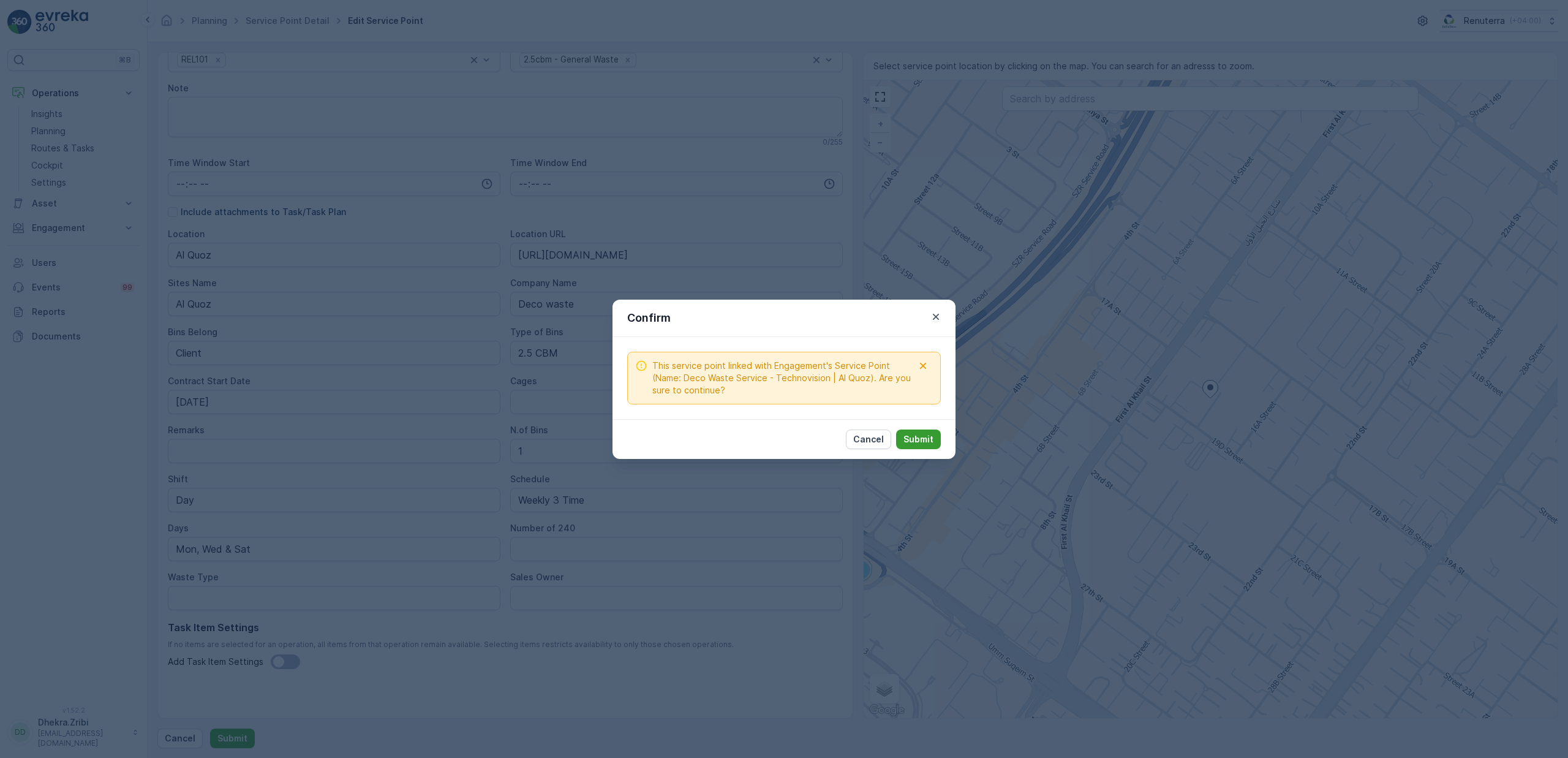
click at [913, 449] on button "Submit" at bounding box center [919, 439] width 45 height 19
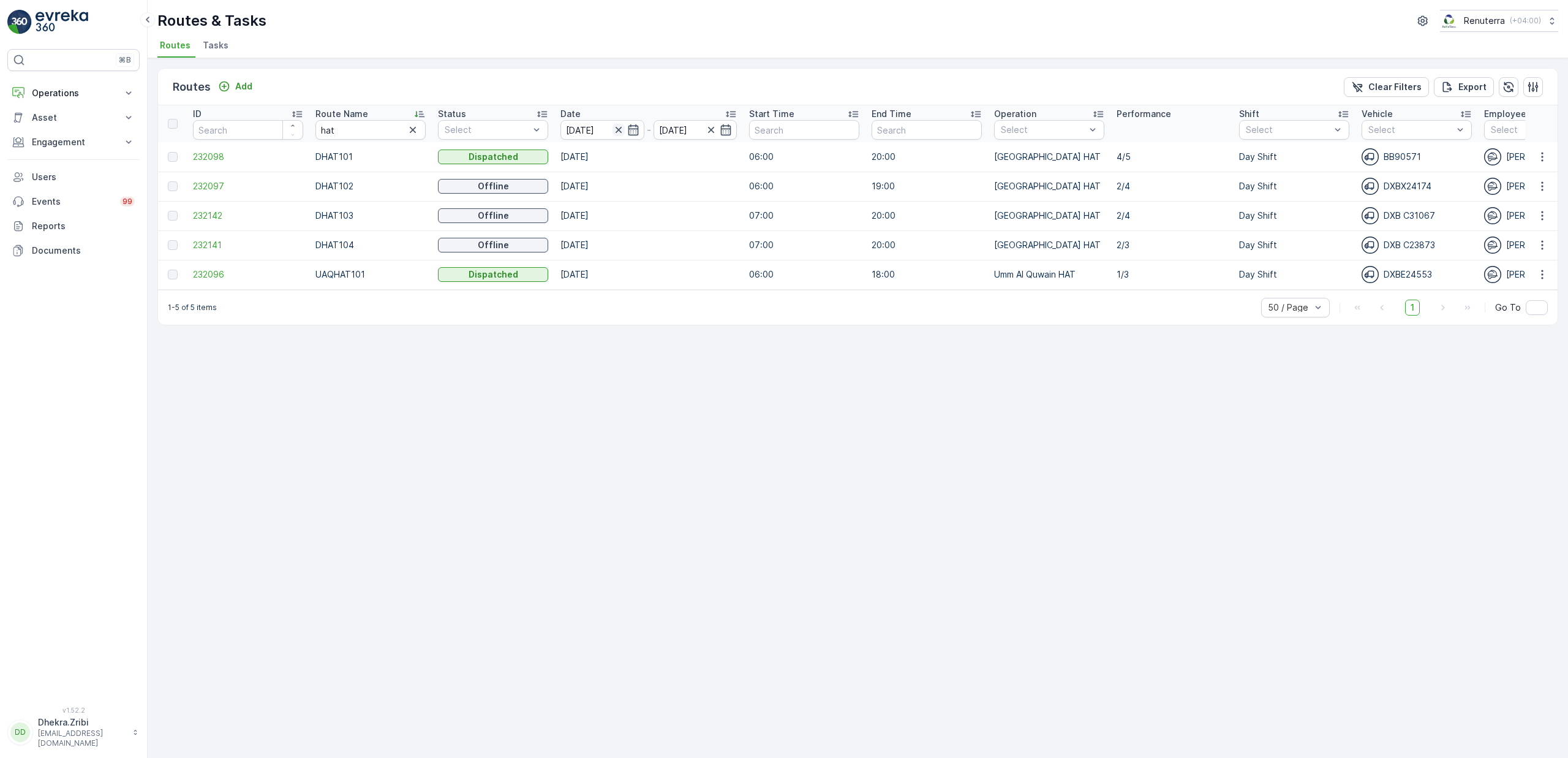
click at [622, 130] on icon "button" at bounding box center [619, 130] width 12 height 12
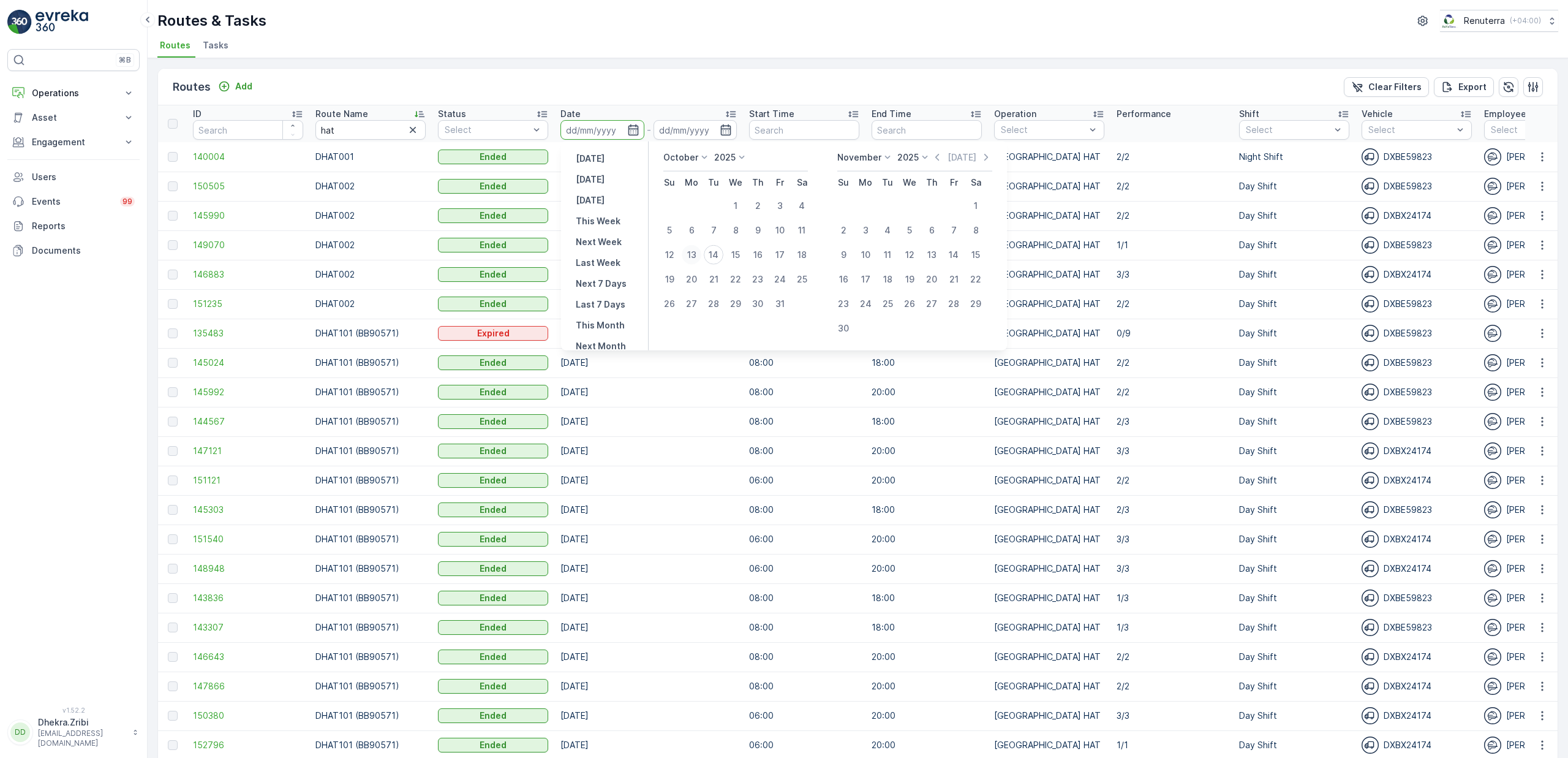
click at [696, 257] on div "13" at bounding box center [692, 254] width 19 height 19
type input "[DATE]"
click at [696, 257] on div "13" at bounding box center [692, 254] width 19 height 19
type input "[DATE]"
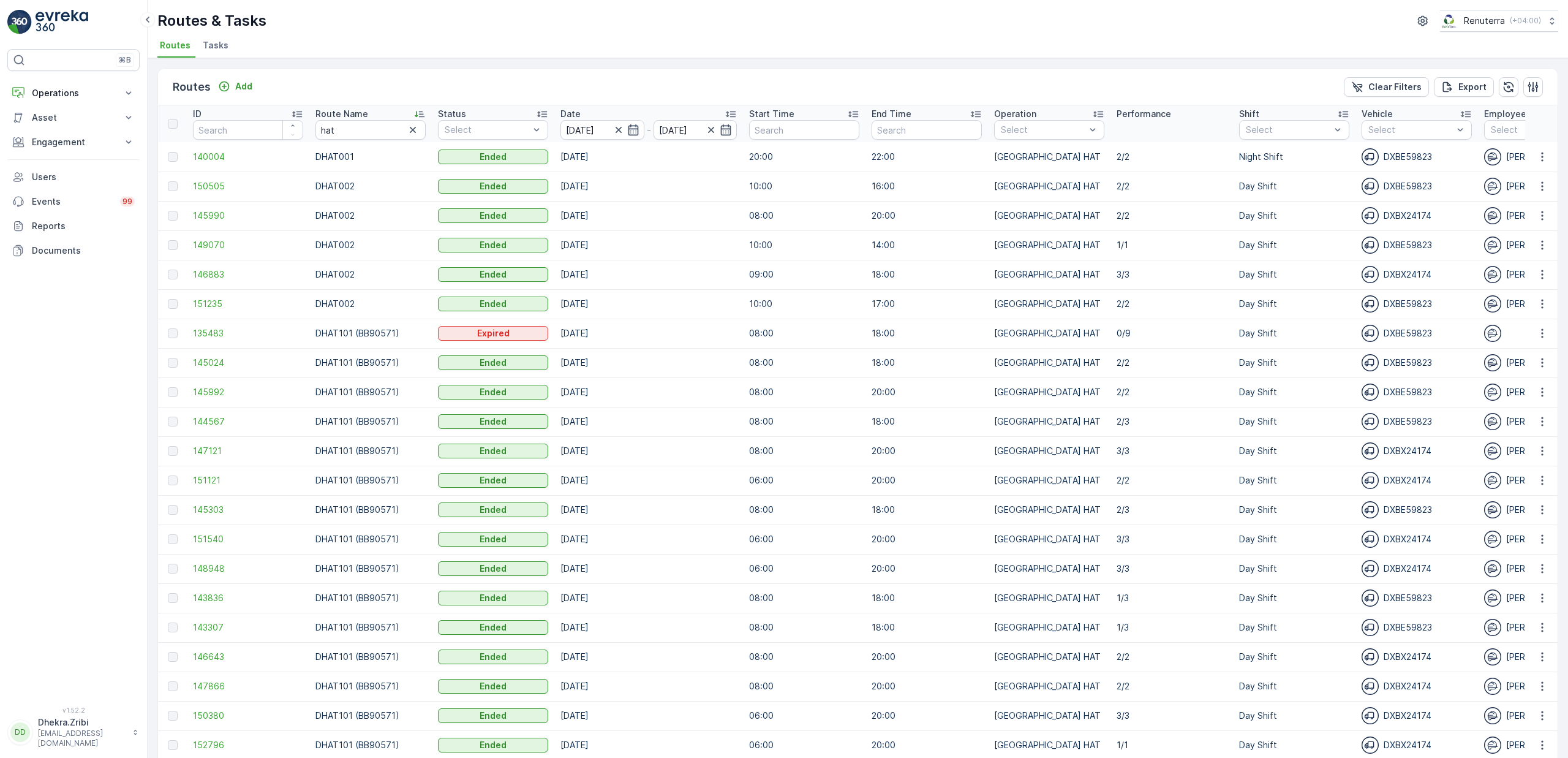
click at [623, 31] on div "Routes & Tasks Renuterra ( +04:00 )" at bounding box center [858, 20] width 1401 height 22
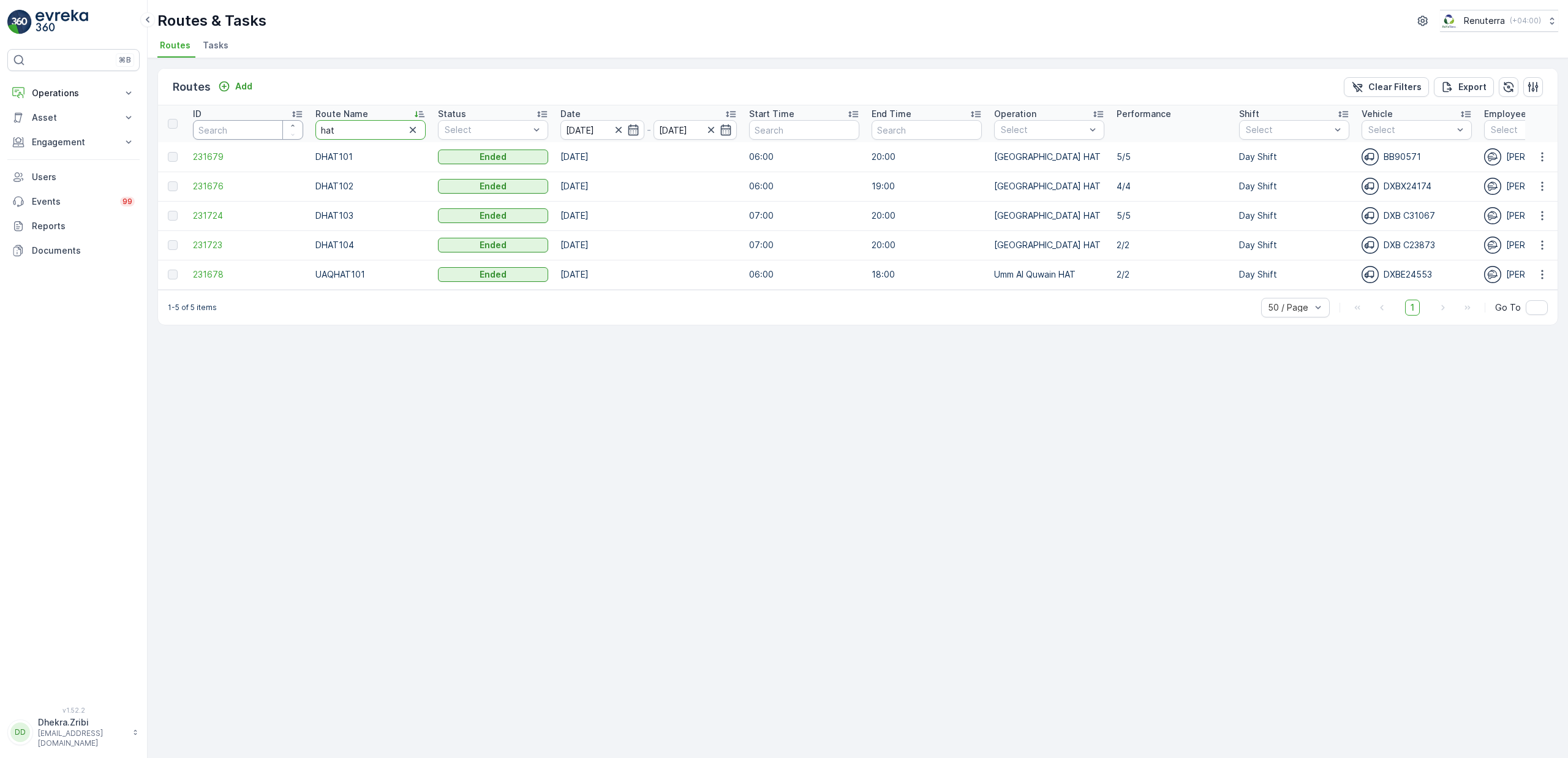
drag, startPoint x: 368, startPoint y: 134, endPoint x: 253, endPoint y: 135, distance: 115.0
click at [253, 135] on tr "ID Route Name hat Status Select Date 13.10.2025 - 13.10.2025 Start Time End Tim…" at bounding box center [1386, 124] width 2456 height 37
type input "rel"
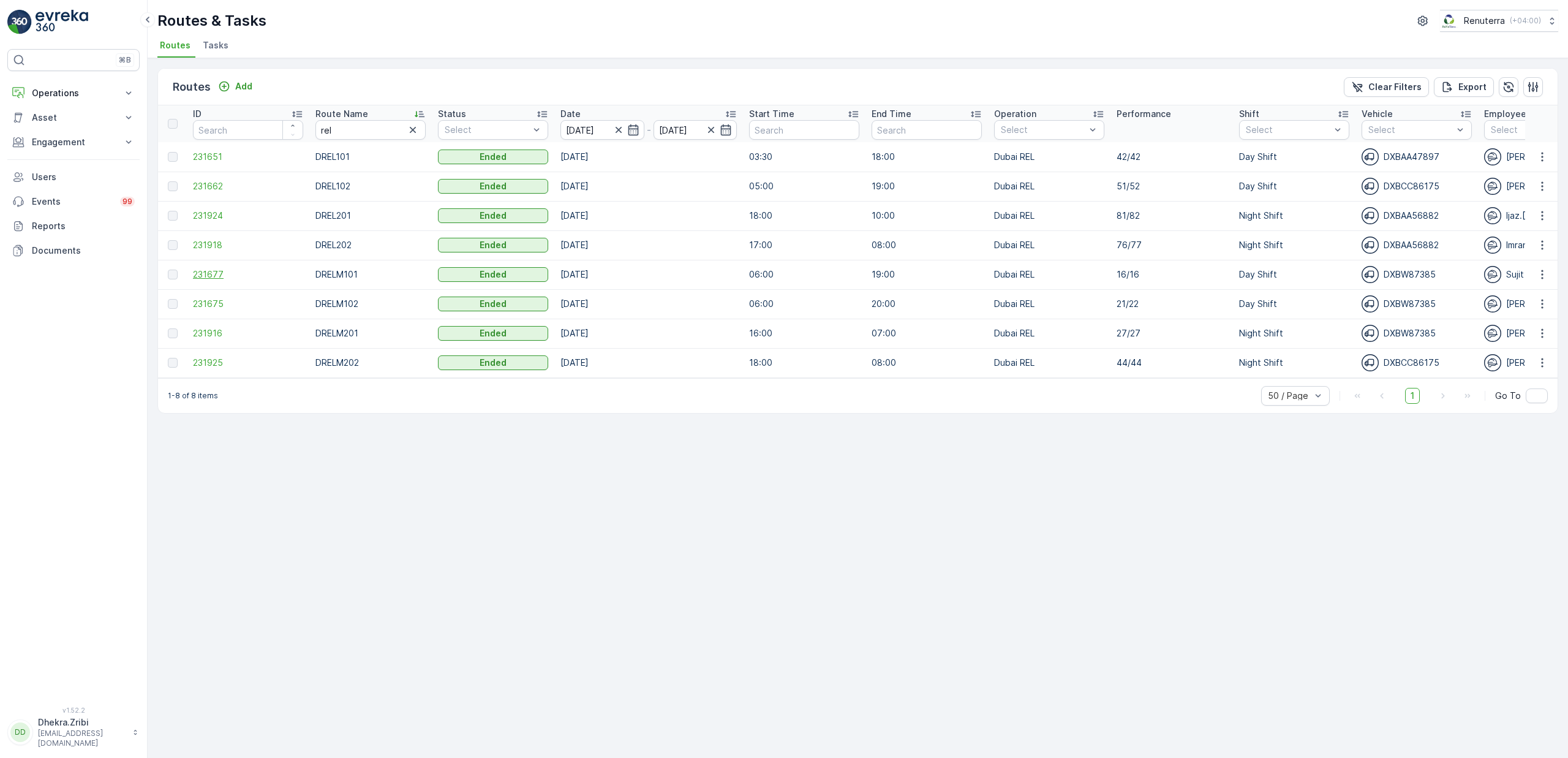
click at [217, 276] on span "231677" at bounding box center [247, 275] width 110 height 12
drag, startPoint x: 379, startPoint y: 131, endPoint x: 256, endPoint y: 122, distance: 123.3
click at [256, 122] on tr "ID Route Name rel Status Select Date 13.10.2025 - 13.10.2025 Start Time End Tim…" at bounding box center [1386, 124] width 2456 height 37
type input "med"
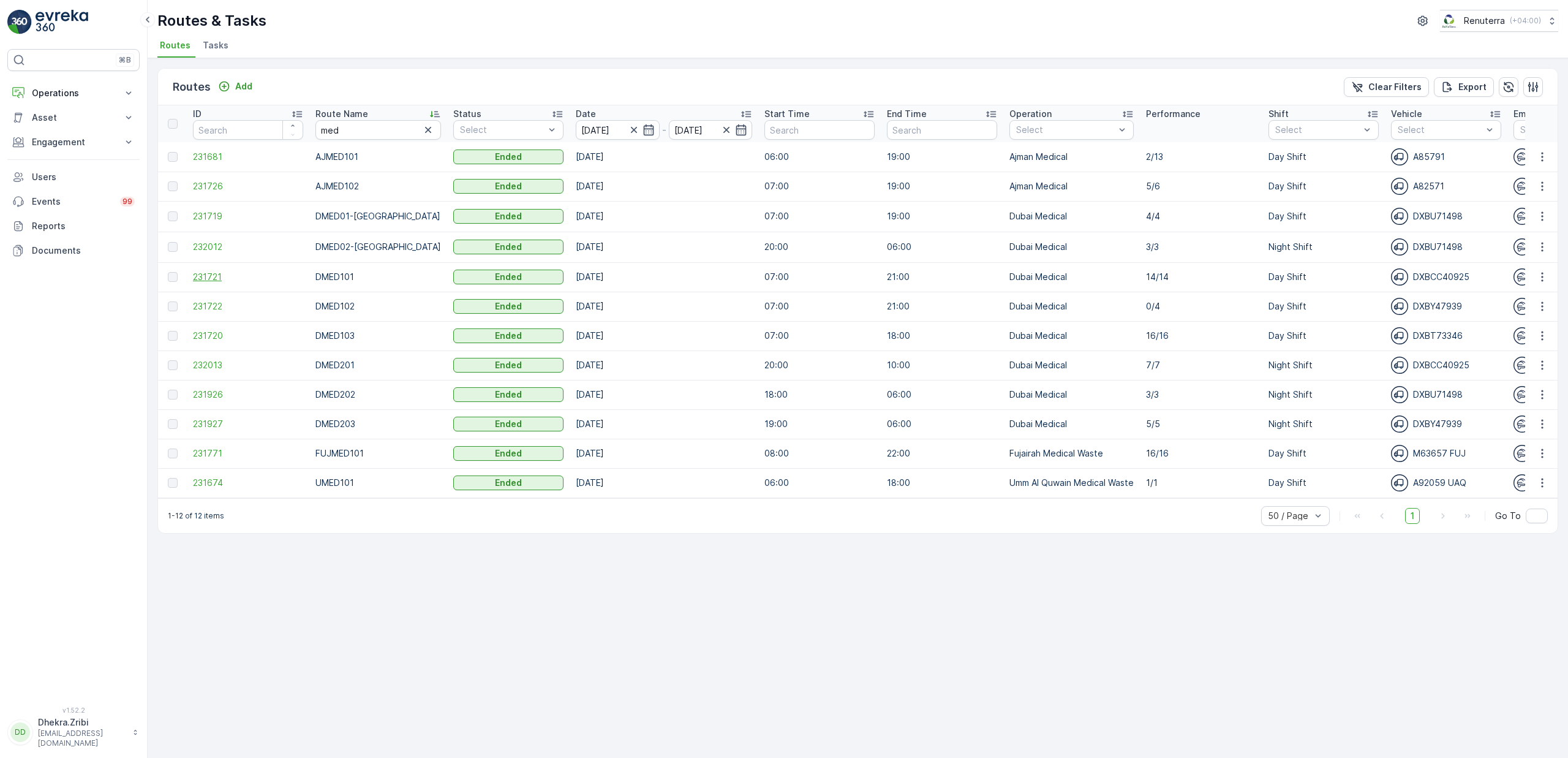
click at [201, 276] on span "231721" at bounding box center [247, 277] width 110 height 12
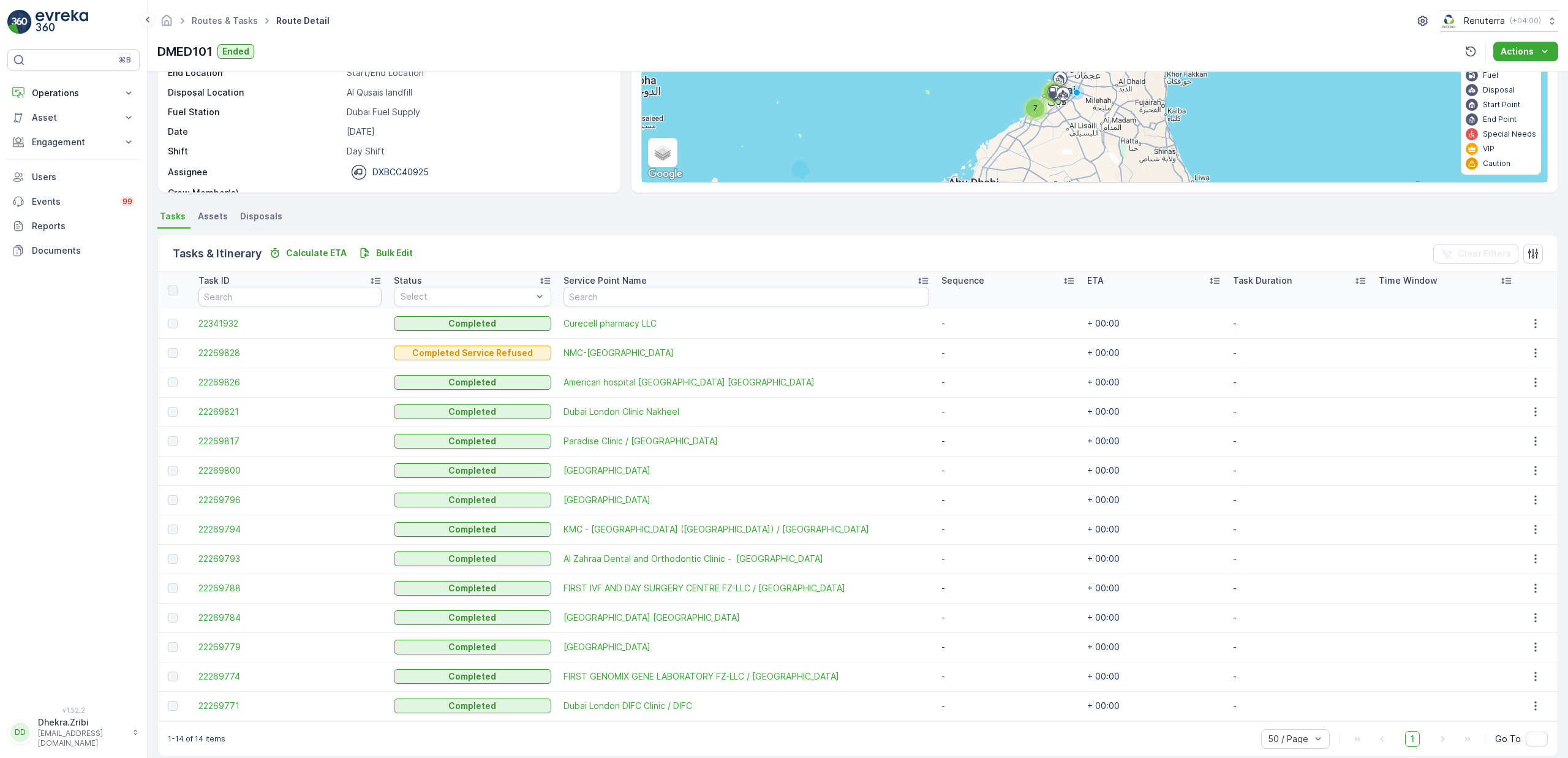
scroll to position [148, 0]
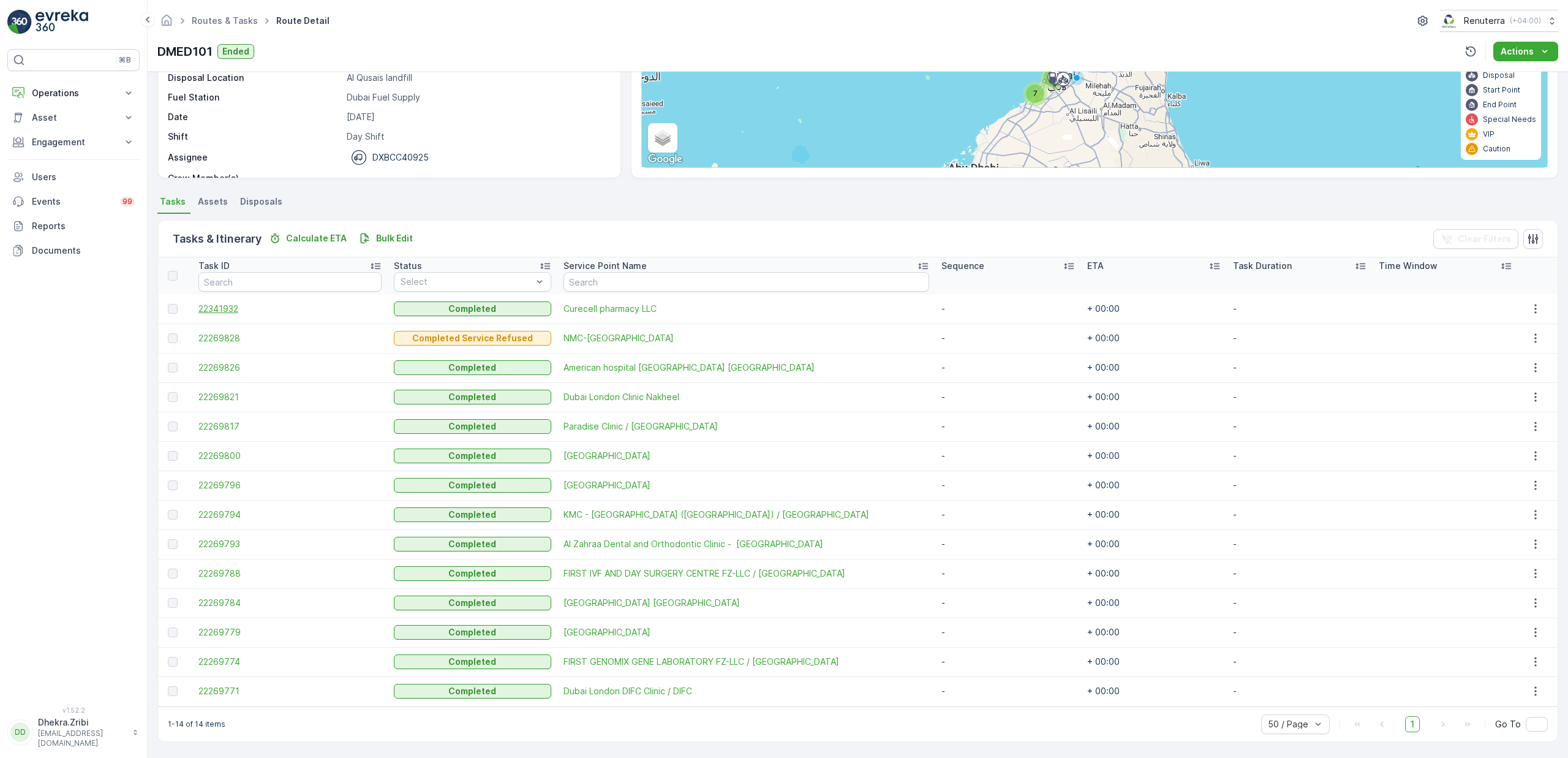
click at [230, 313] on span "22341932" at bounding box center [290, 309] width 183 height 12
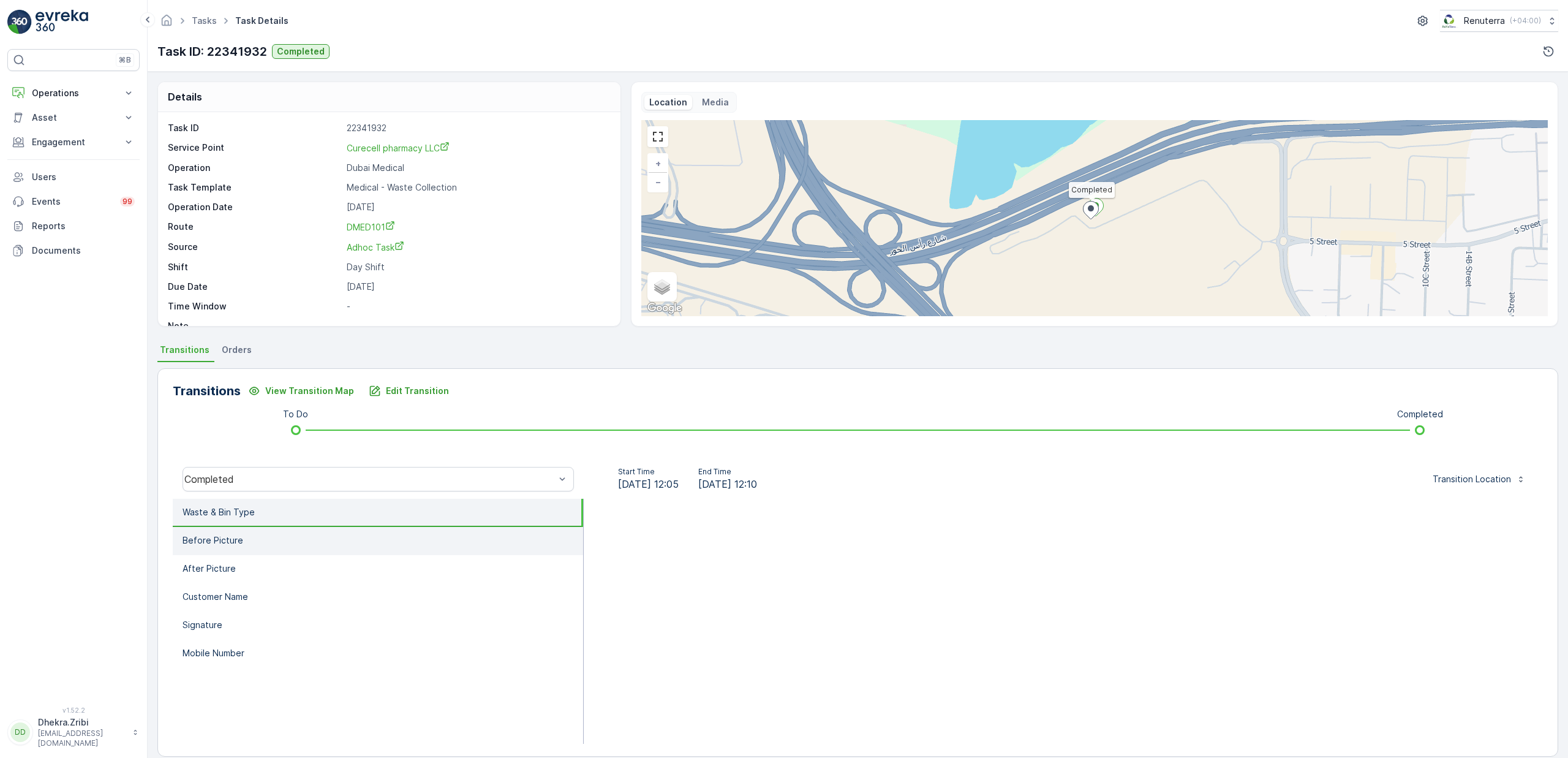
click at [213, 538] on p "Before Picture" at bounding box center [212, 541] width 61 height 12
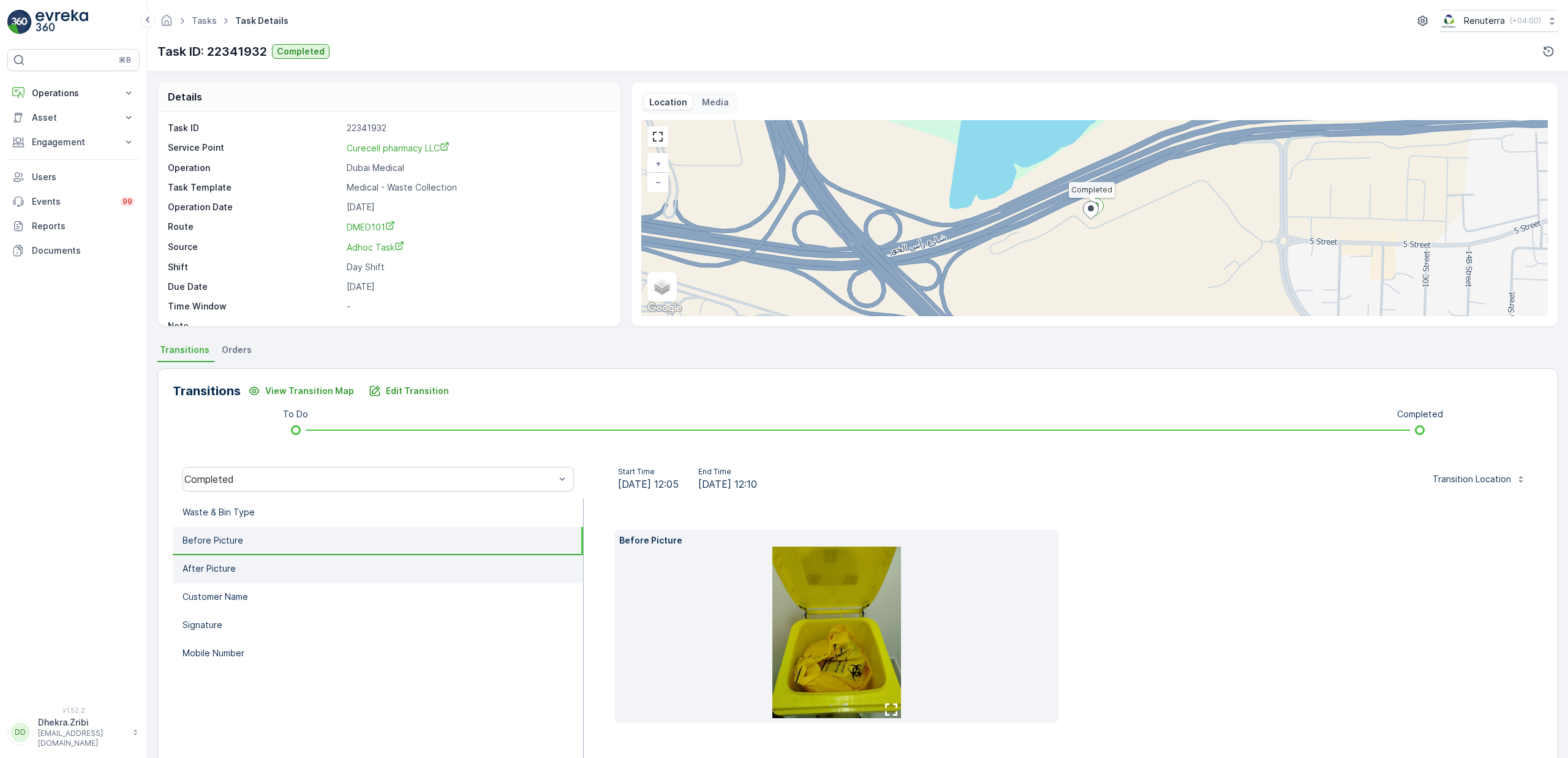
click at [223, 558] on li "After Picture" at bounding box center [377, 570] width 410 height 28
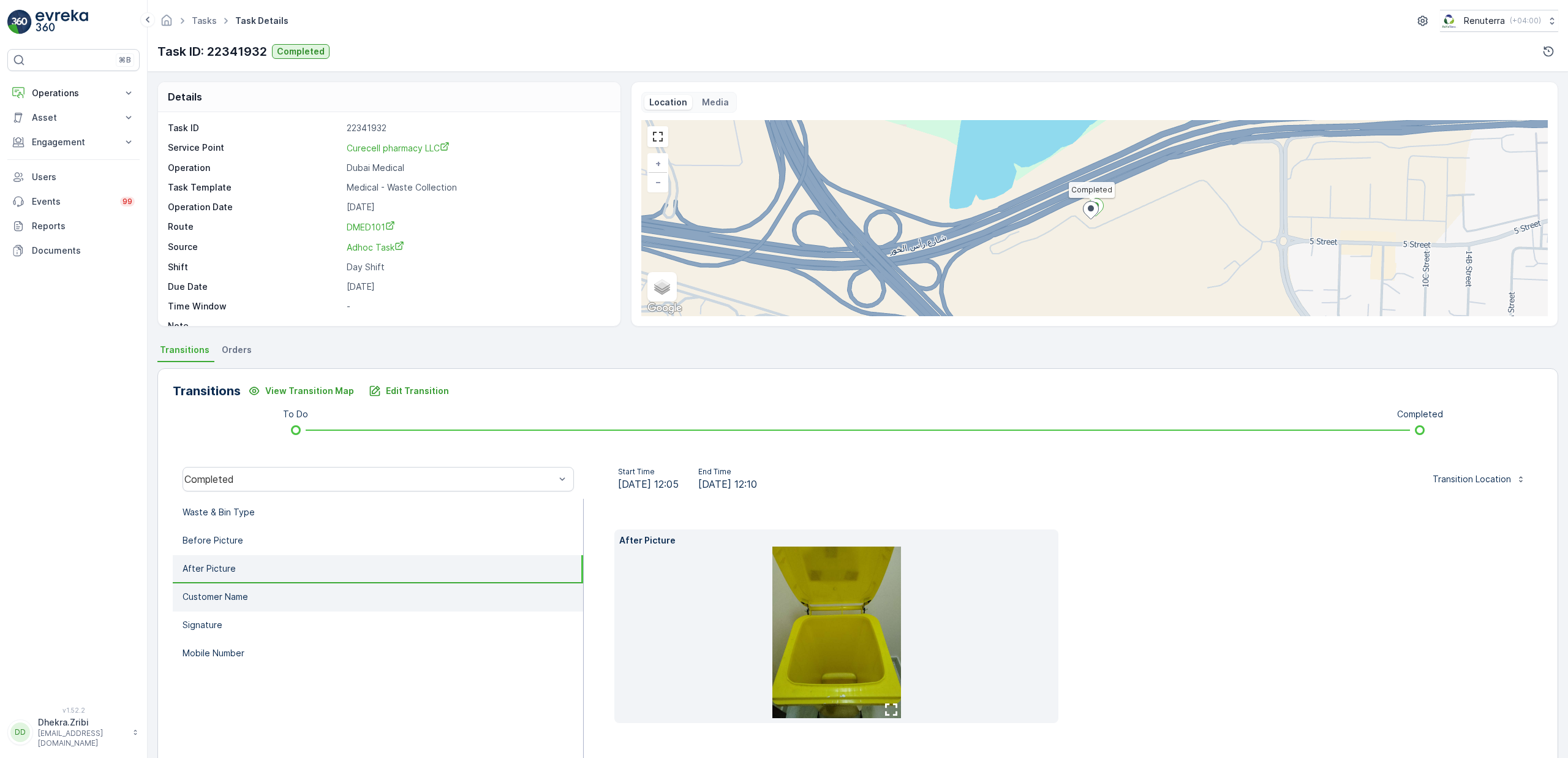
click at [226, 599] on p "Customer Name" at bounding box center [215, 597] width 65 height 12
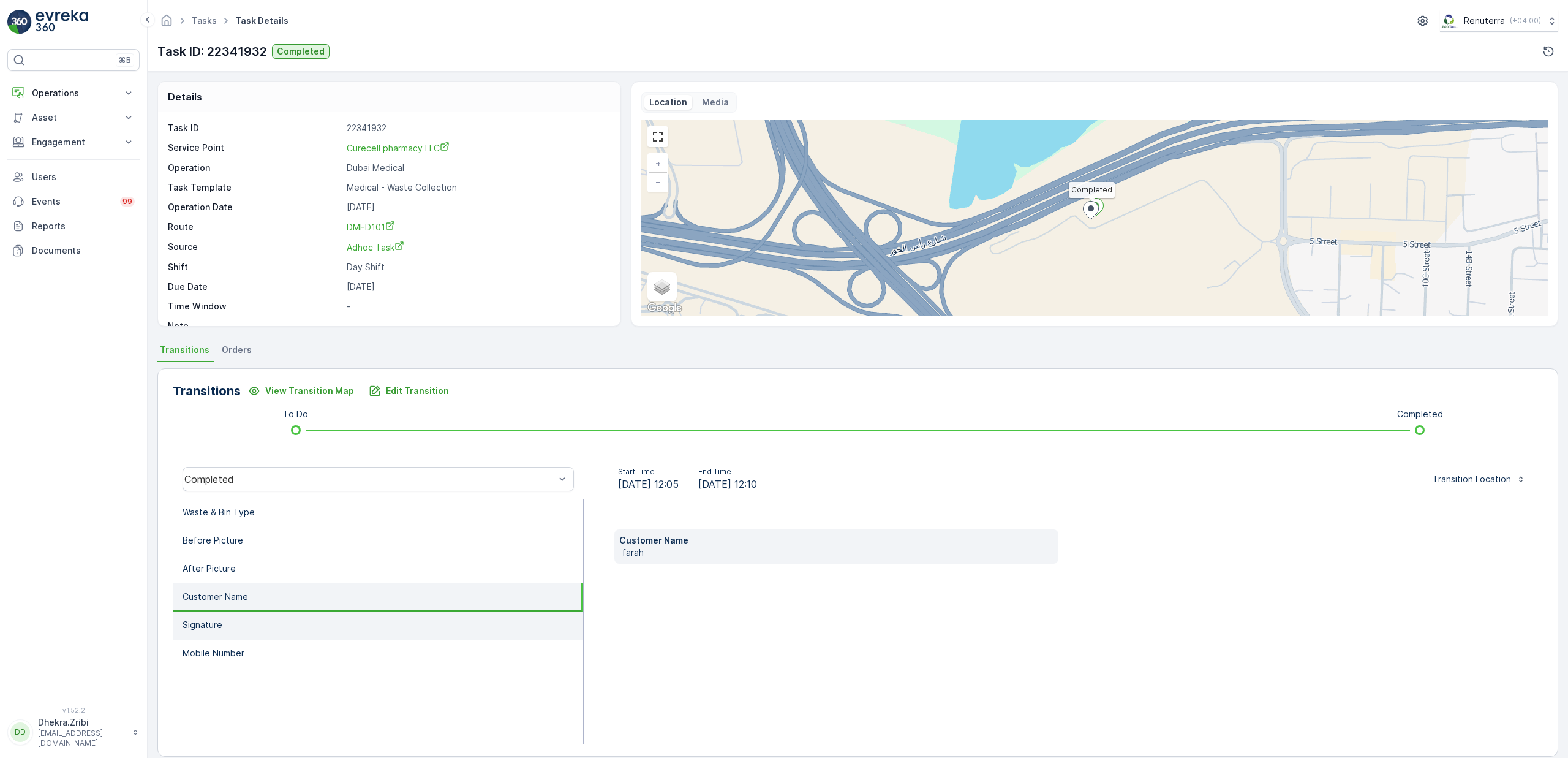
click at [225, 632] on li "Signature" at bounding box center [377, 626] width 410 height 28
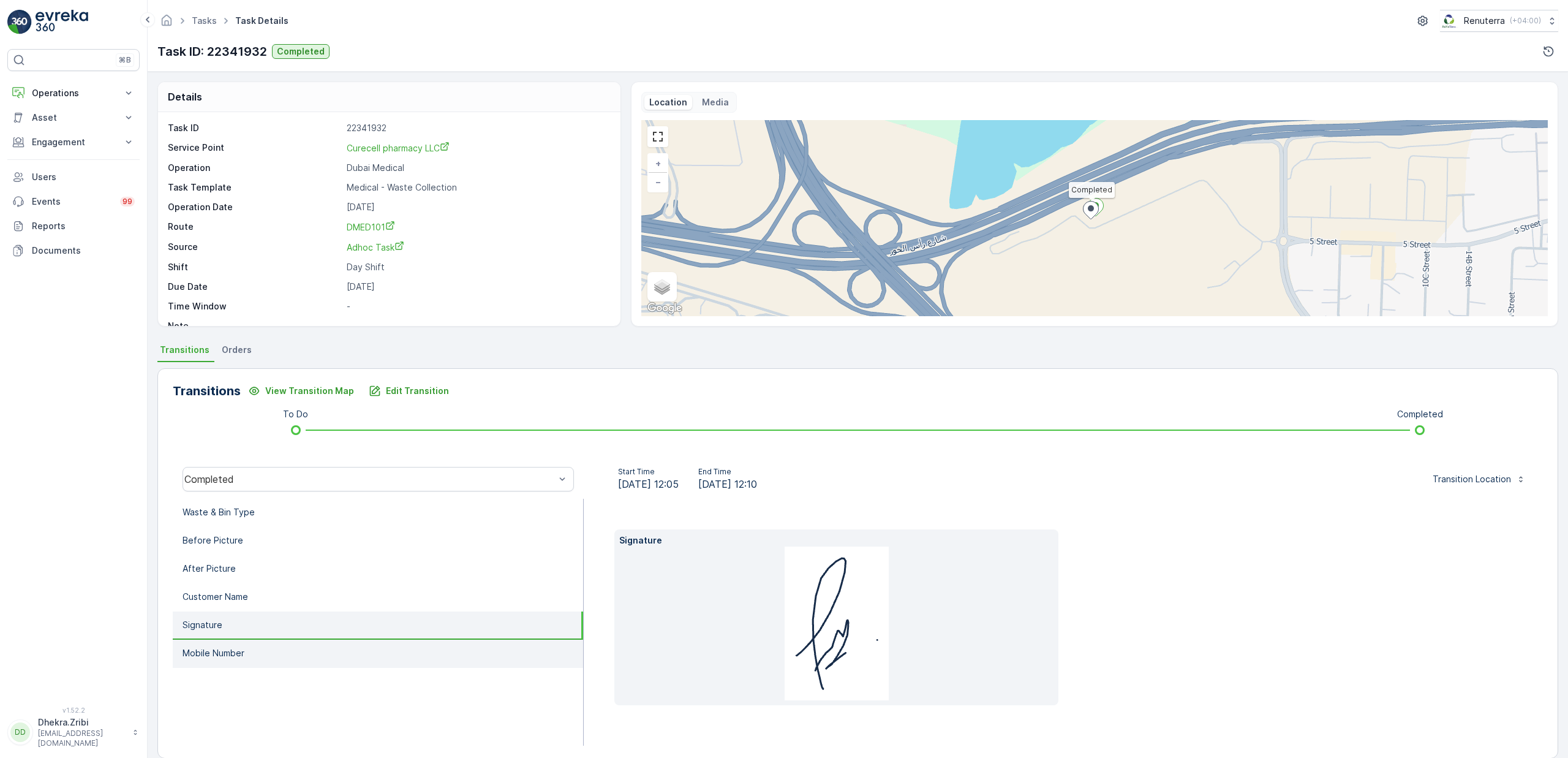
click at [241, 651] on p "Mobile Number" at bounding box center [213, 653] width 62 height 12
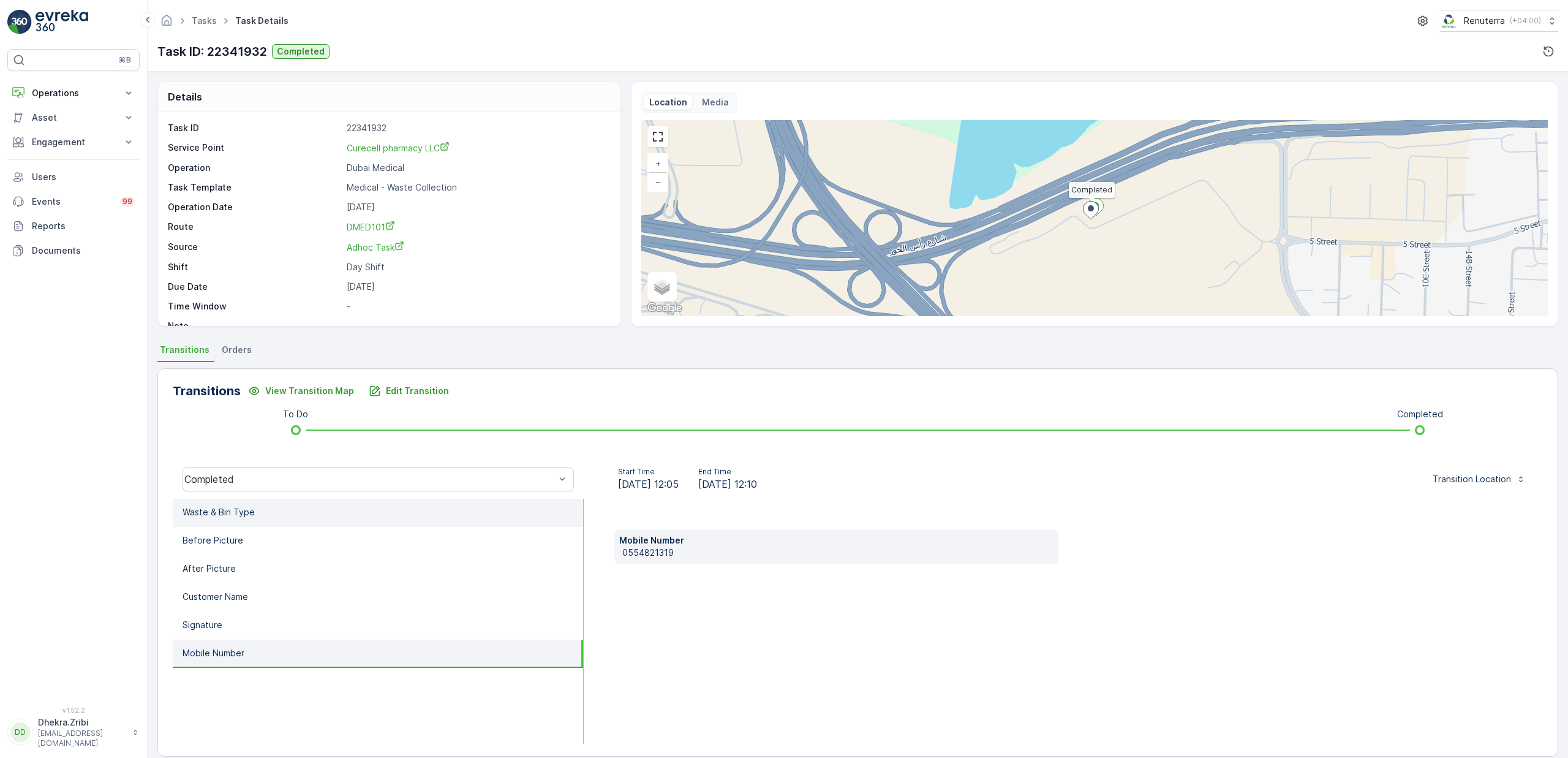
click at [245, 516] on p "Waste & Bin Type" at bounding box center [218, 512] width 72 height 12
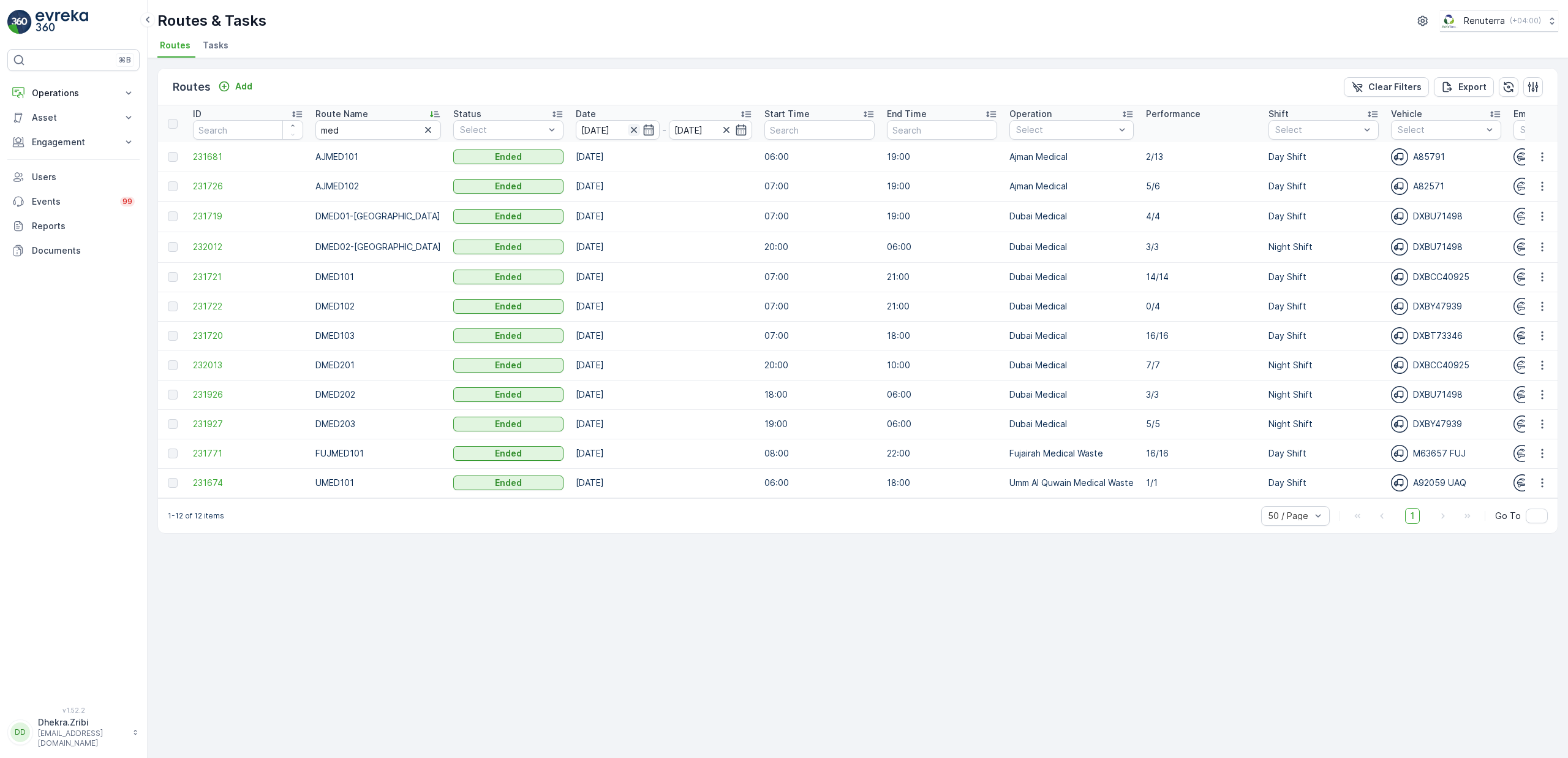
click at [628, 129] on icon "button" at bounding box center [634, 130] width 12 height 12
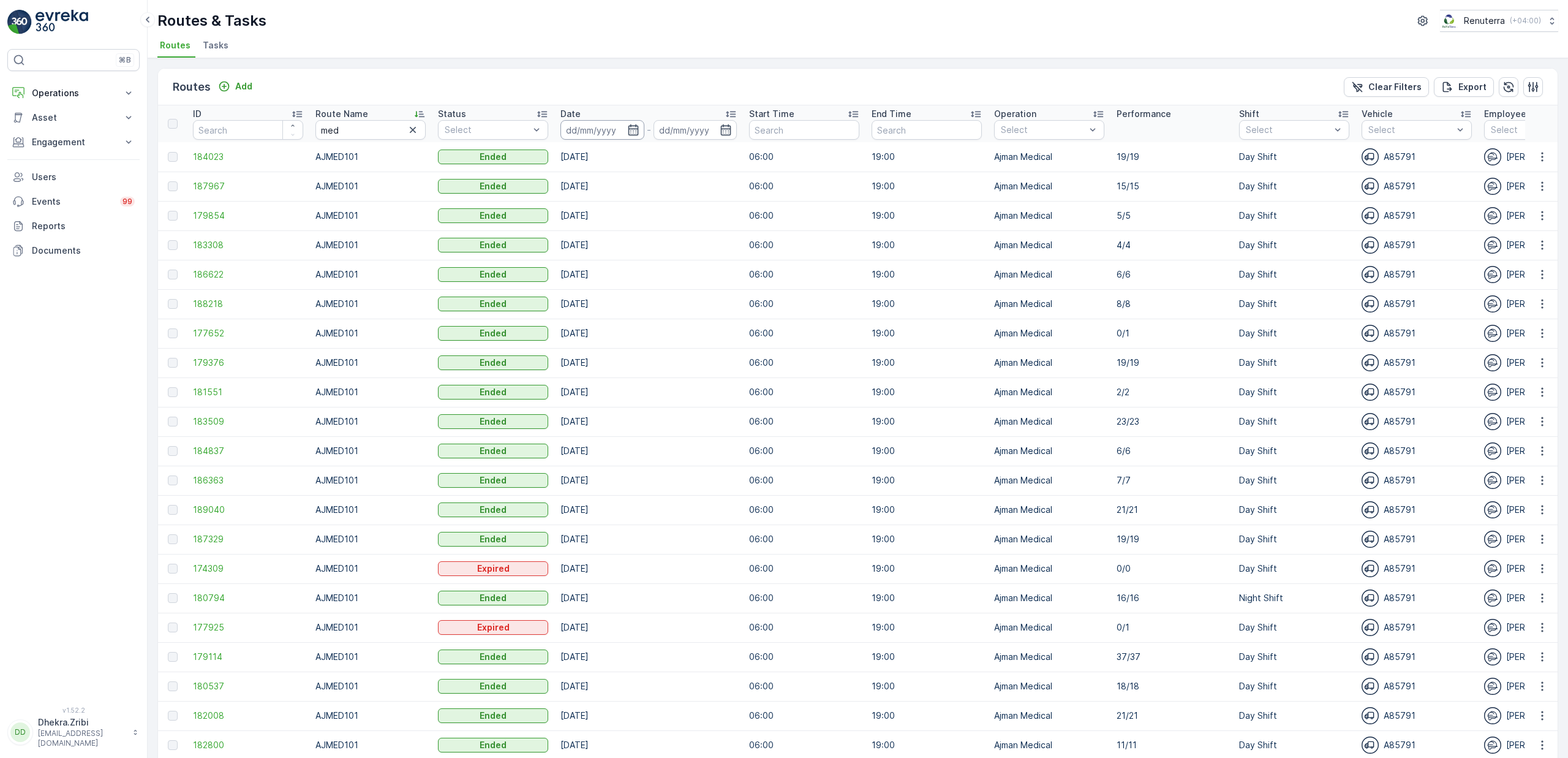
click at [611, 129] on input at bounding box center [602, 129] width 84 height 19
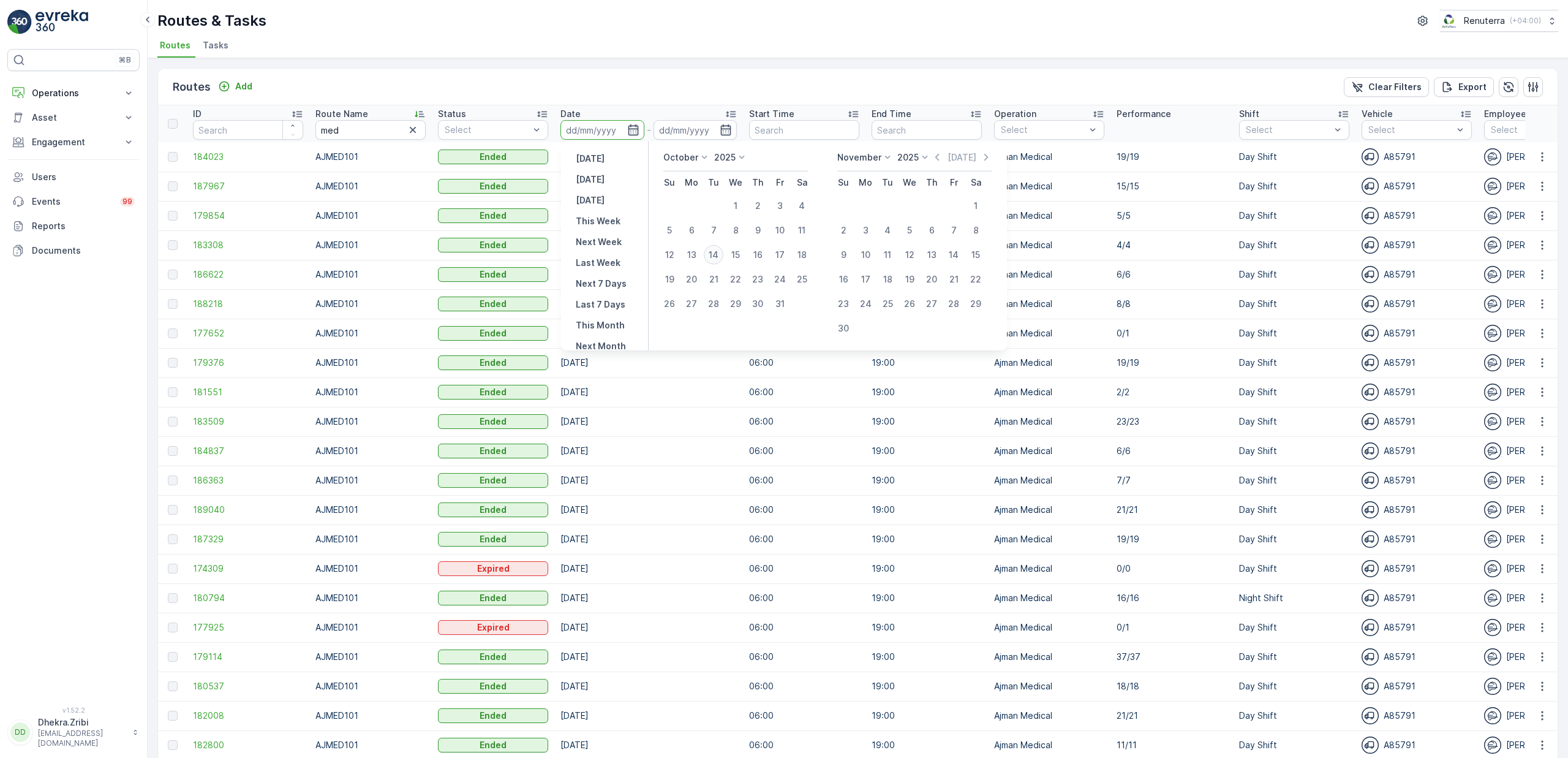
click at [717, 254] on div "14" at bounding box center [714, 254] width 19 height 19
type input "[DATE]"
click at [717, 254] on div "14" at bounding box center [714, 254] width 19 height 19
type input "[DATE]"
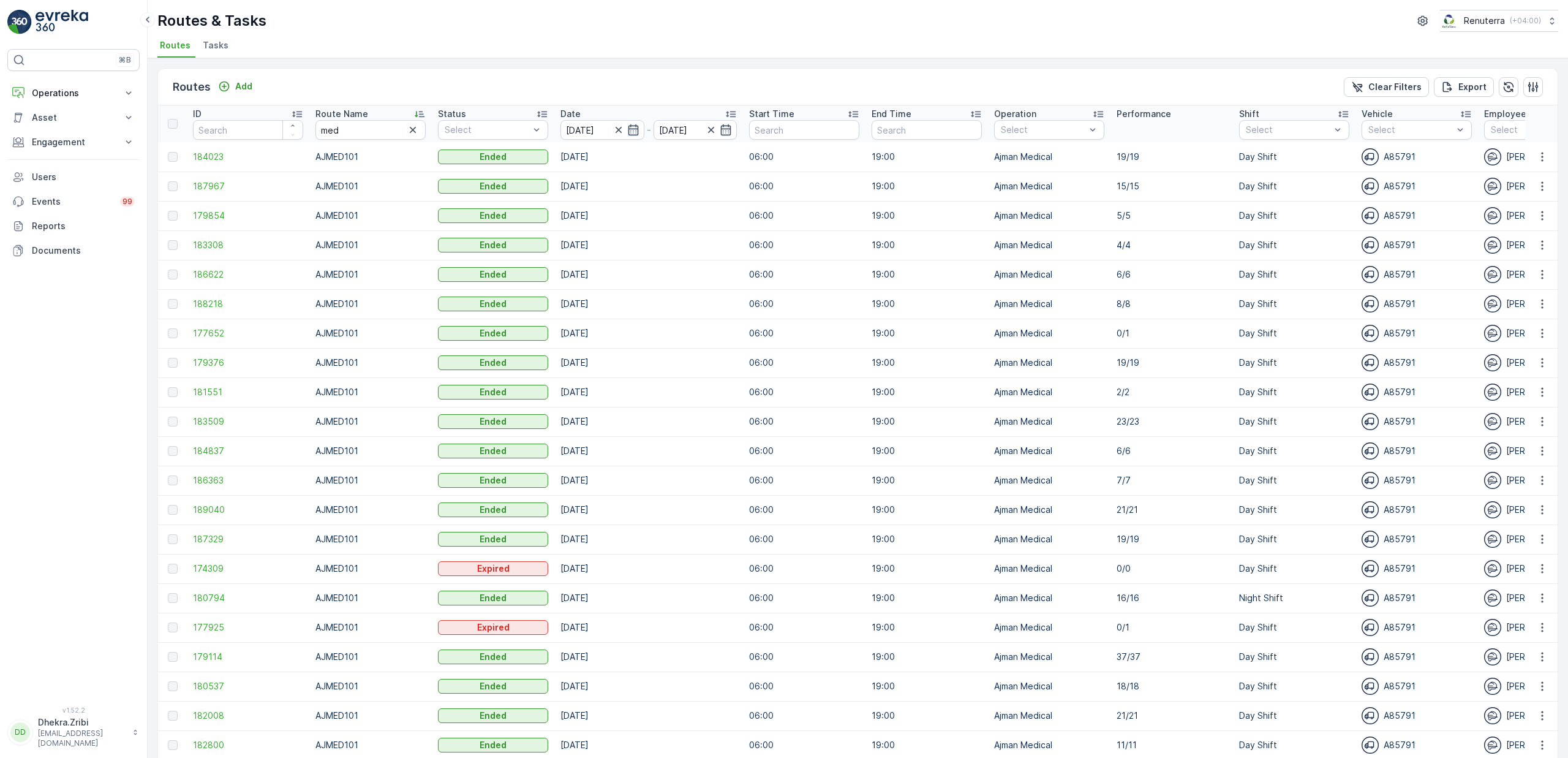
click at [545, 10] on div "Routes & Tasks Renuterra ( +04:00 )" at bounding box center [858, 20] width 1401 height 22
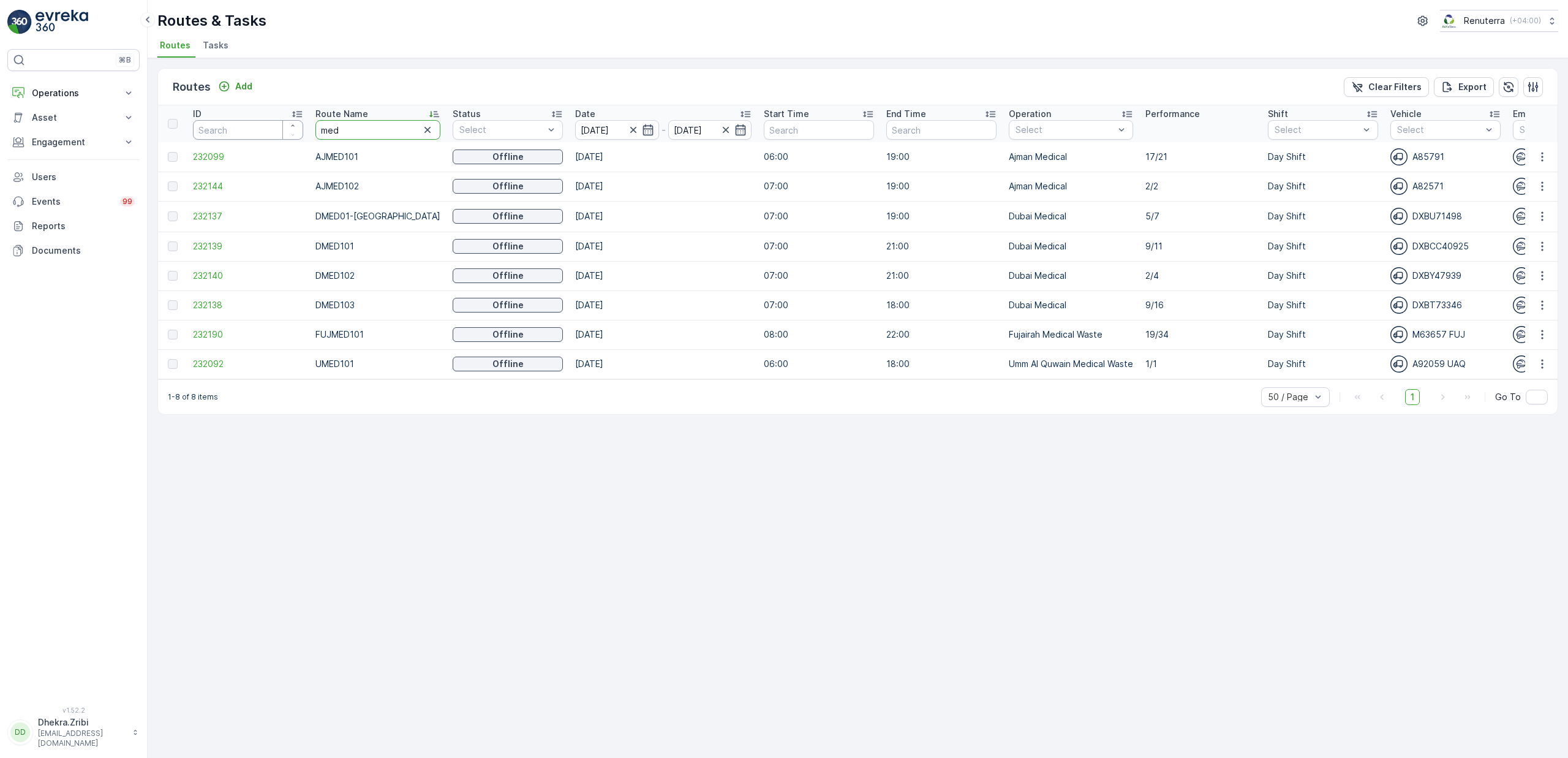
drag, startPoint x: 362, startPoint y: 130, endPoint x: 261, endPoint y: 135, distance: 101.1
click at [261, 135] on tr "ID Route Name med Status Select Date 14.10.2025 - 14.10.2025 Start Time End Tim…" at bounding box center [1401, 124] width 2485 height 37
type input "roro"
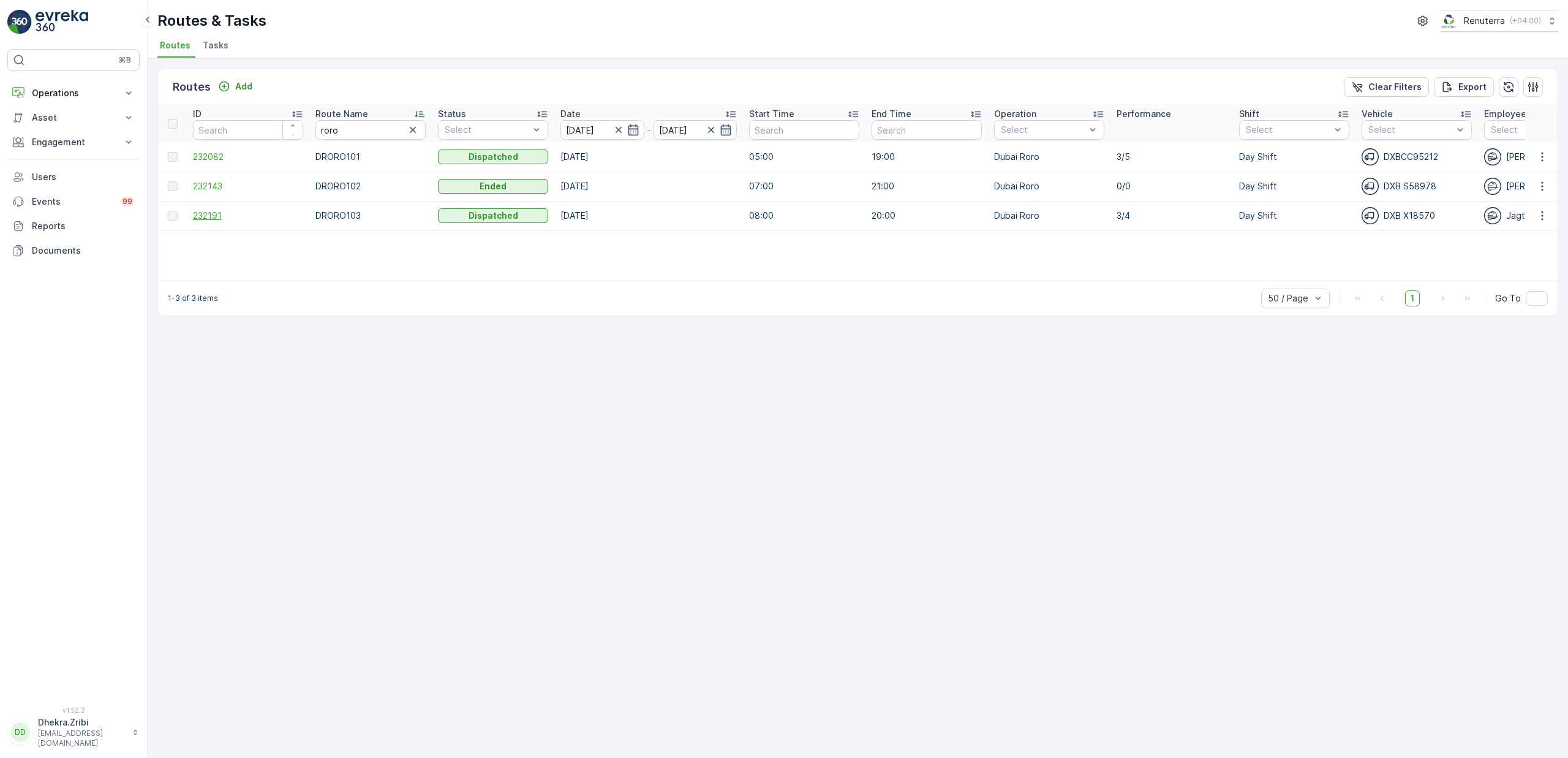
click at [209, 217] on span "232191" at bounding box center [247, 216] width 110 height 12
click at [618, 126] on icon "button" at bounding box center [619, 130] width 12 height 12
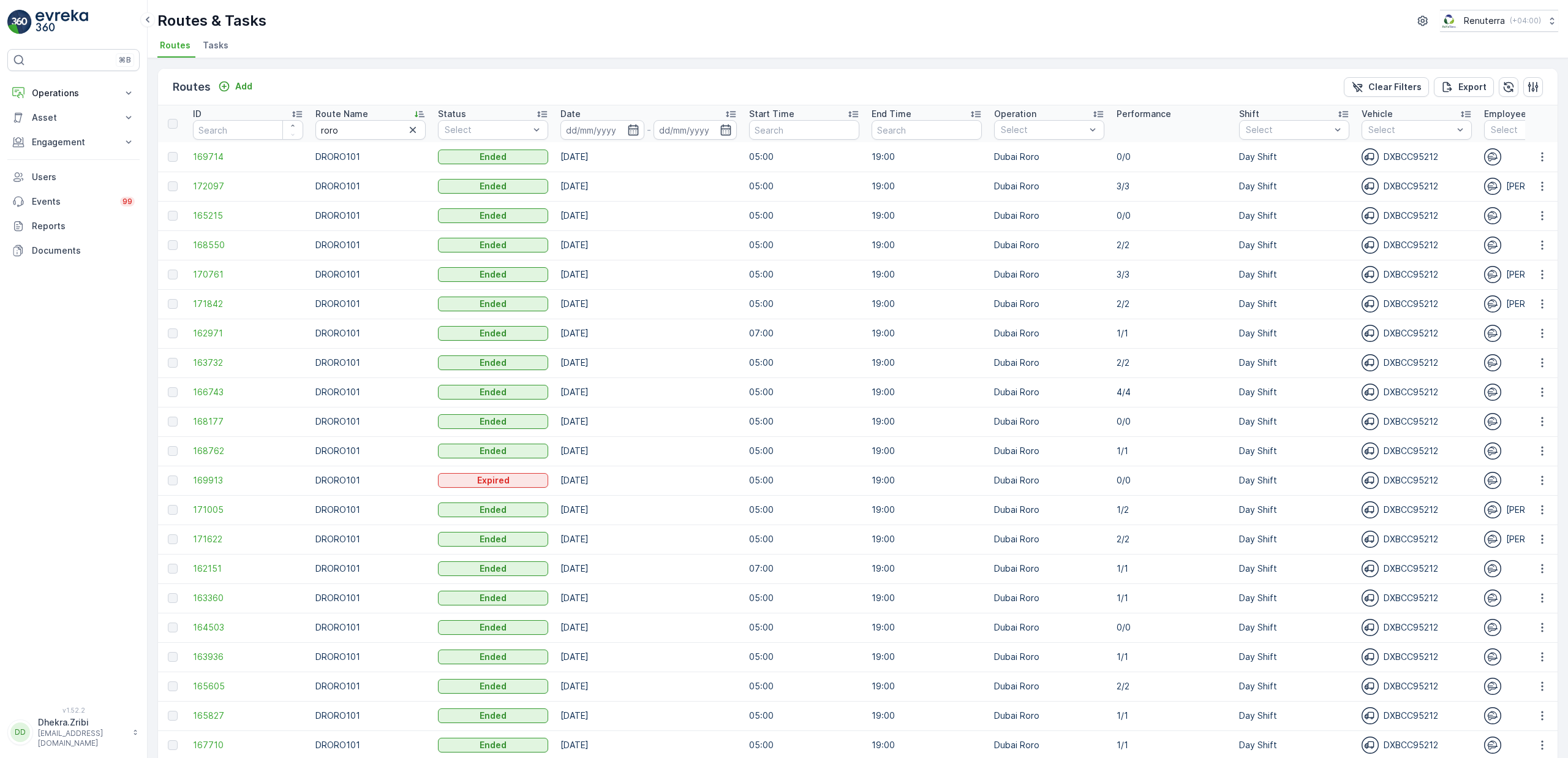
click at [620, 129] on input at bounding box center [602, 129] width 84 height 19
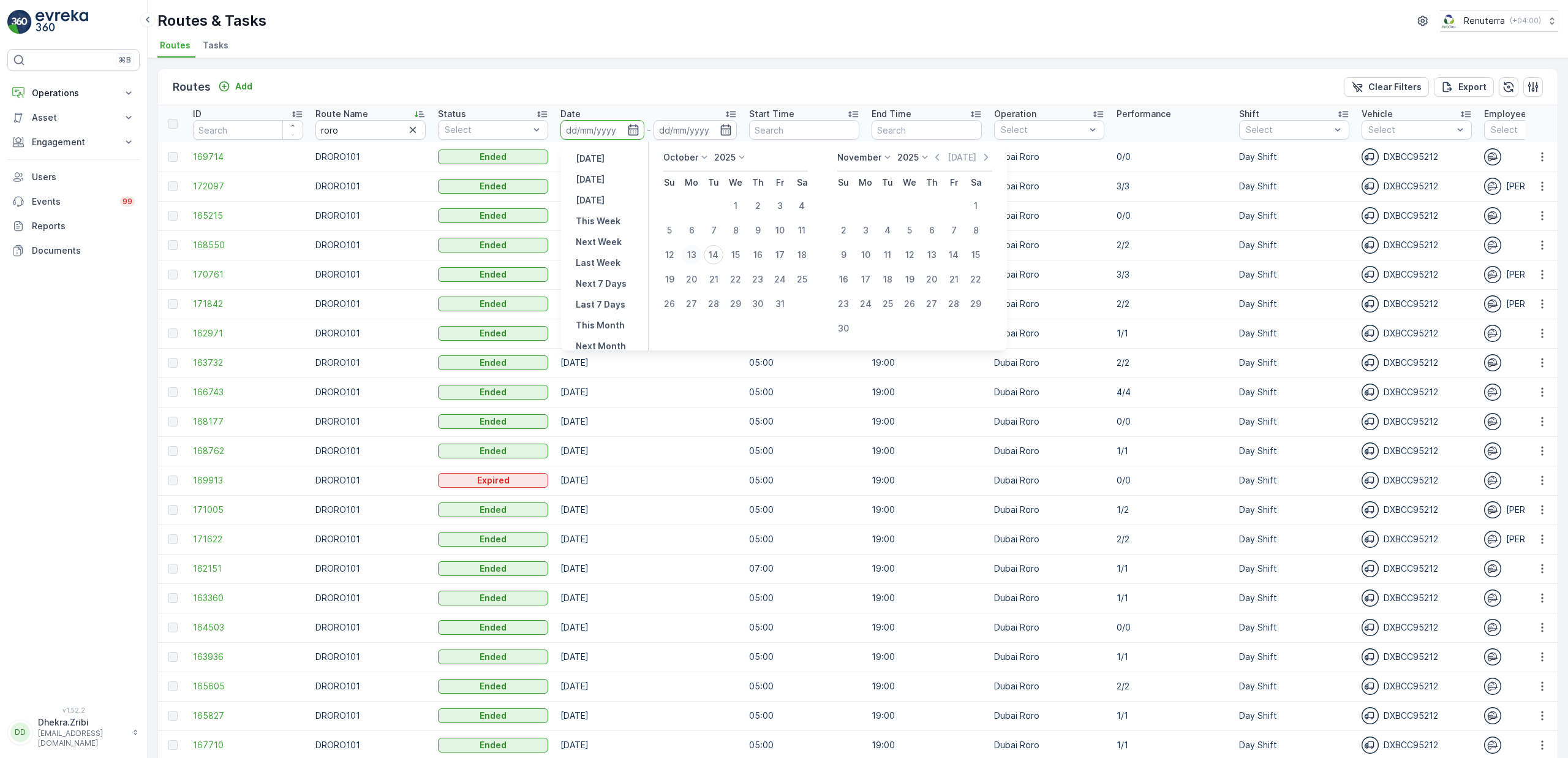
click at [693, 254] on div "13" at bounding box center [692, 254] width 19 height 19
type input "[DATE]"
click at [693, 254] on div "13" at bounding box center [692, 254] width 19 height 19
type input "[DATE]"
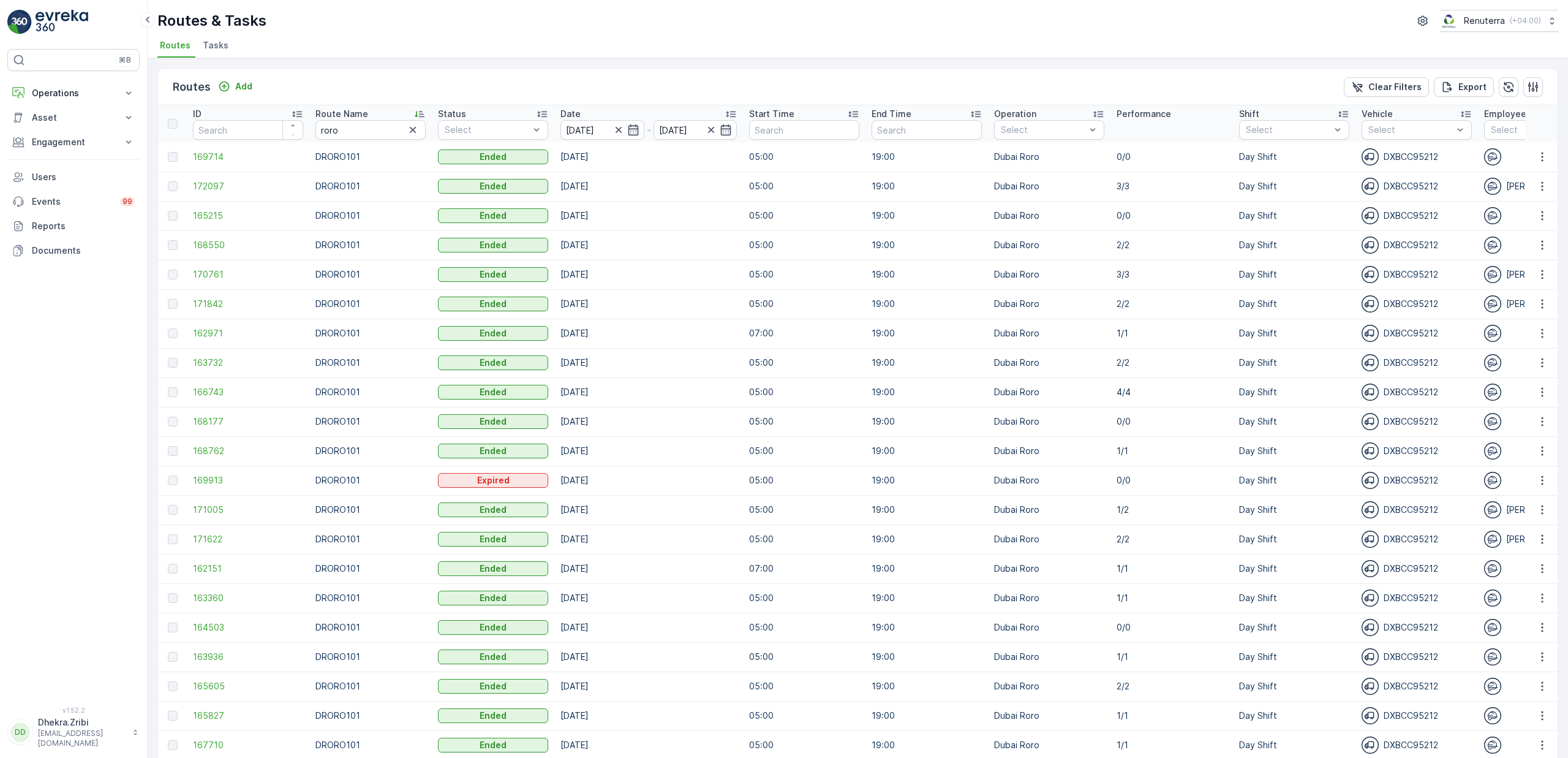
click at [619, 54] on ul "Routes Tasks" at bounding box center [853, 48] width 1391 height 21
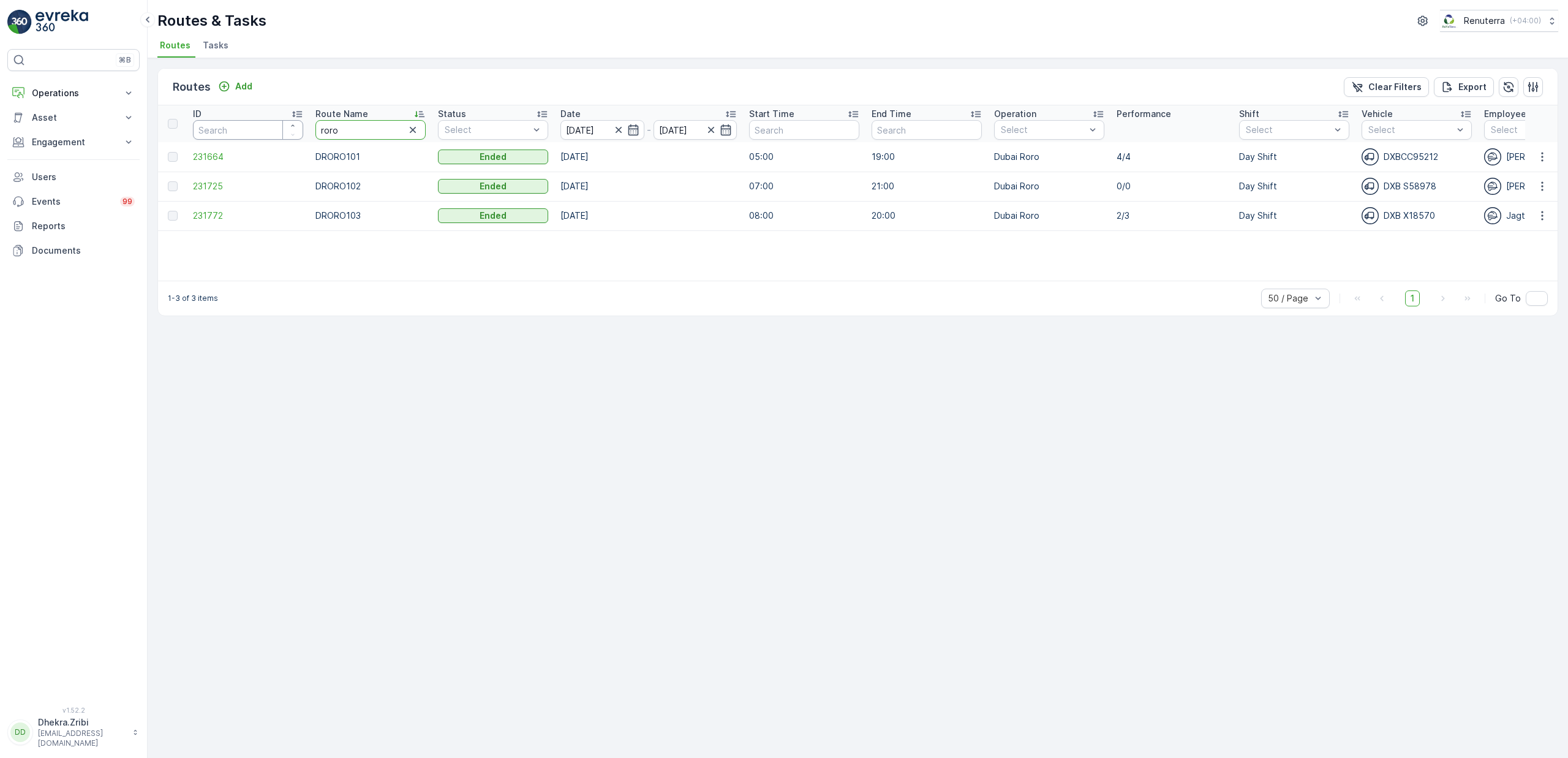
drag, startPoint x: 360, startPoint y: 127, endPoint x: 267, endPoint y: 138, distance: 93.6
click at [267, 138] on tr "ID Route Name roro Status Select Date 13.10.2025 - 13.10.2025 Start Time End Ti…" at bounding box center [1386, 124] width 2456 height 37
type input "r"
type input "med"
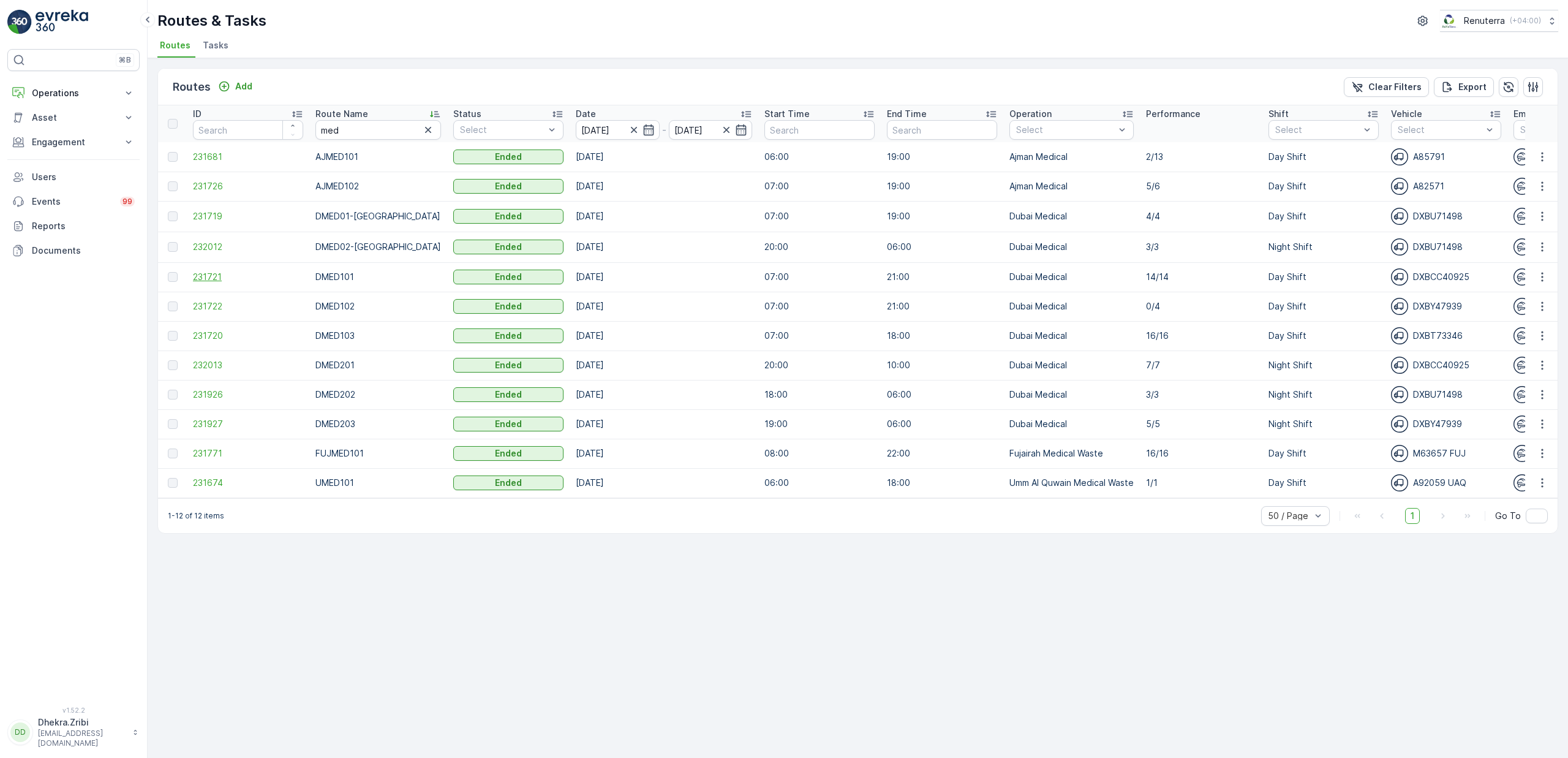
click at [197, 276] on span "231721" at bounding box center [247, 277] width 110 height 12
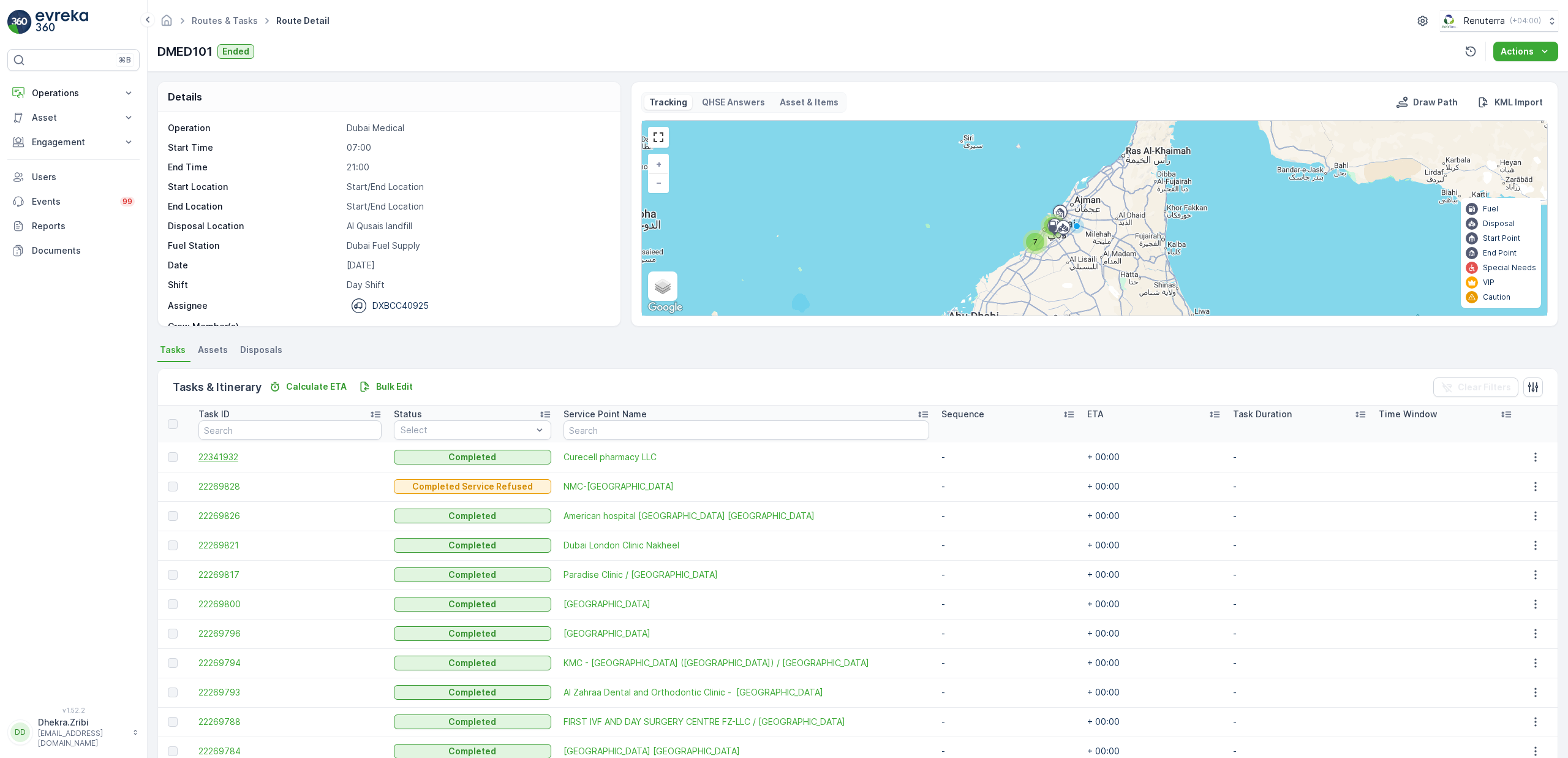
click at [223, 456] on span "22341932" at bounding box center [290, 457] width 183 height 12
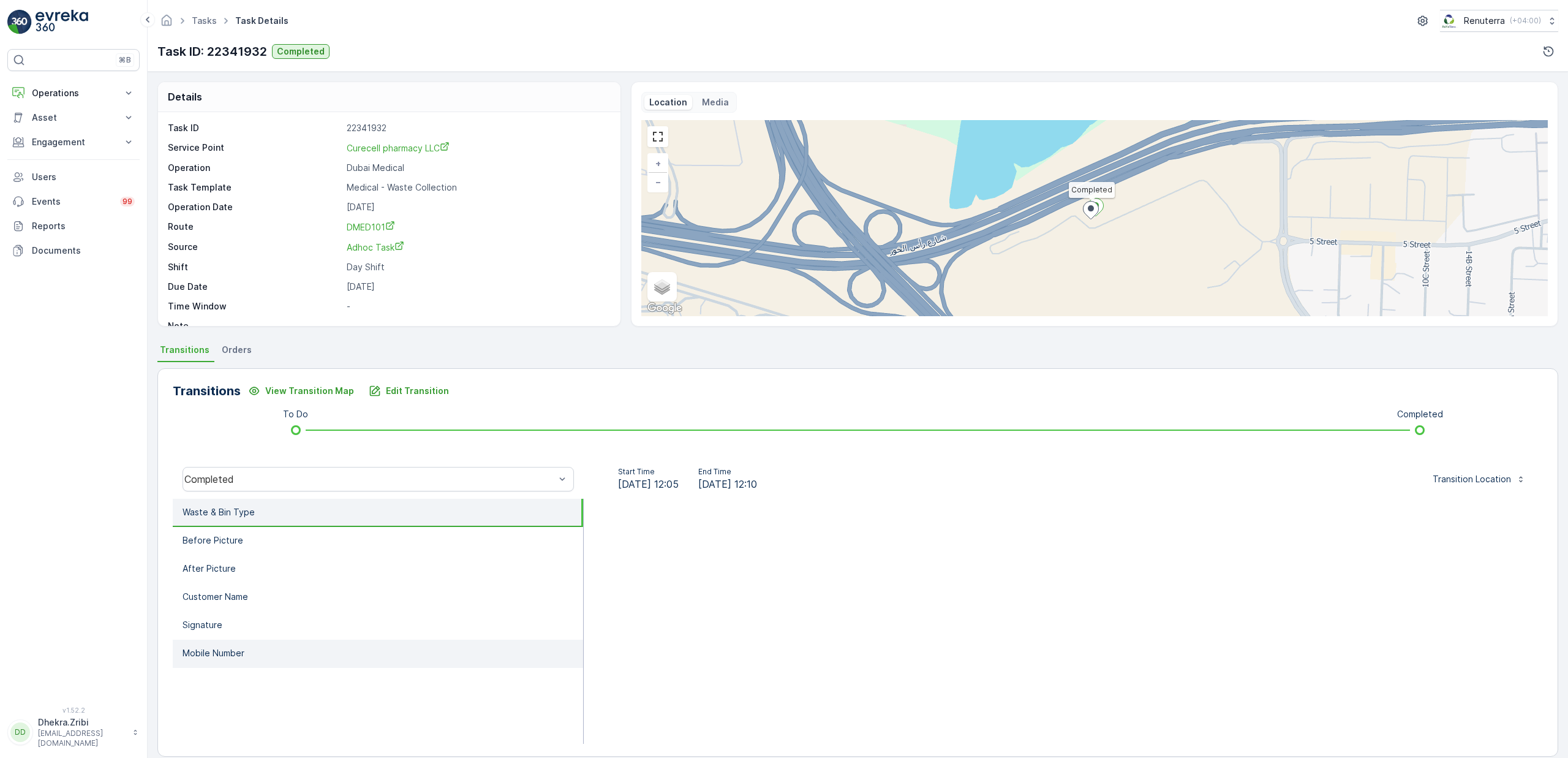
click at [221, 653] on p "Mobile Number" at bounding box center [213, 653] width 62 height 12
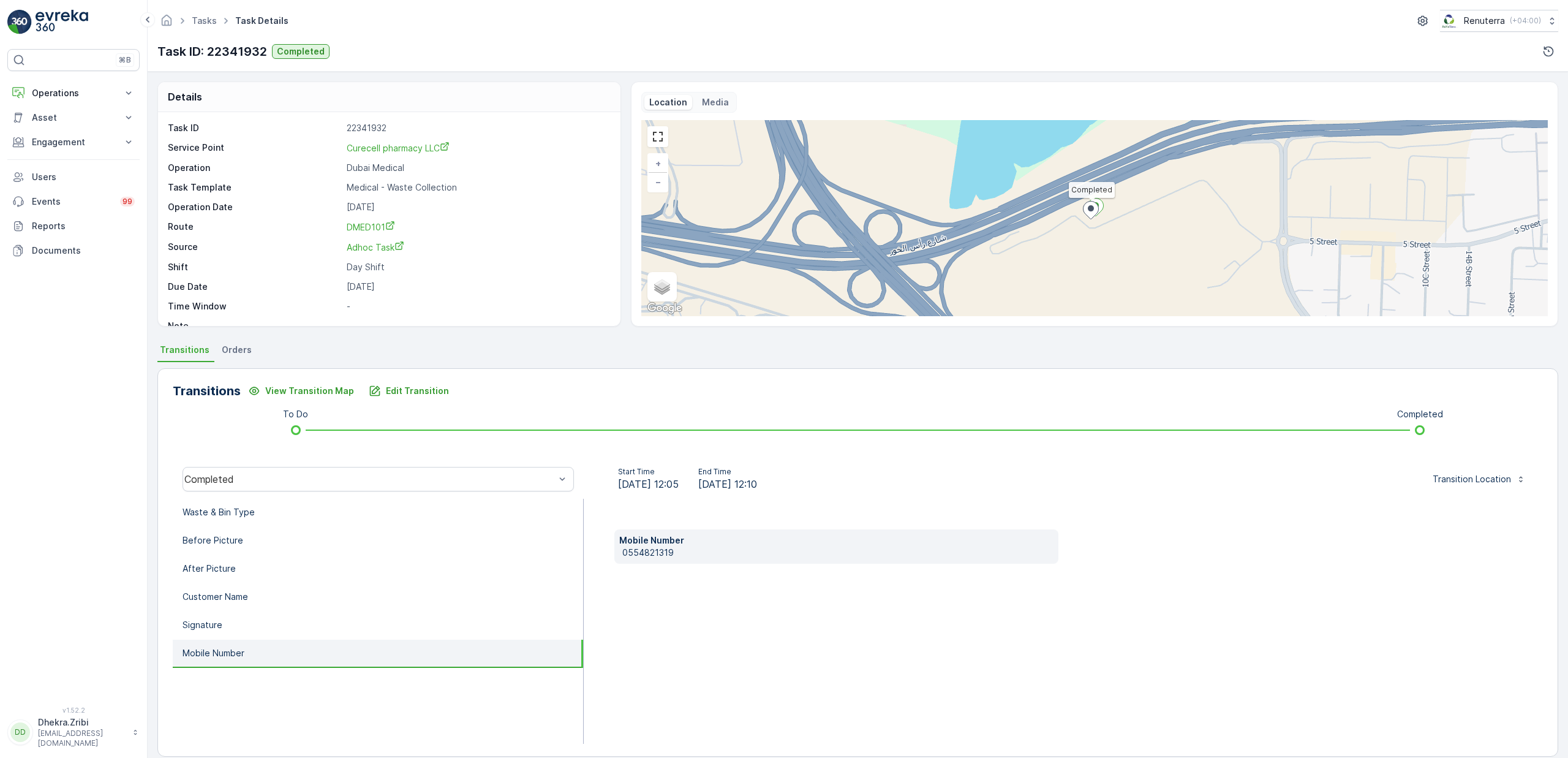
click at [638, 546] on p "Mobile Number" at bounding box center [837, 541] width 435 height 12
click at [642, 550] on p "0554821319" at bounding box center [838, 553] width 431 height 12
copy p "0554821319"
click at [385, 384] on button "Edit Transition" at bounding box center [409, 391] width 95 height 19
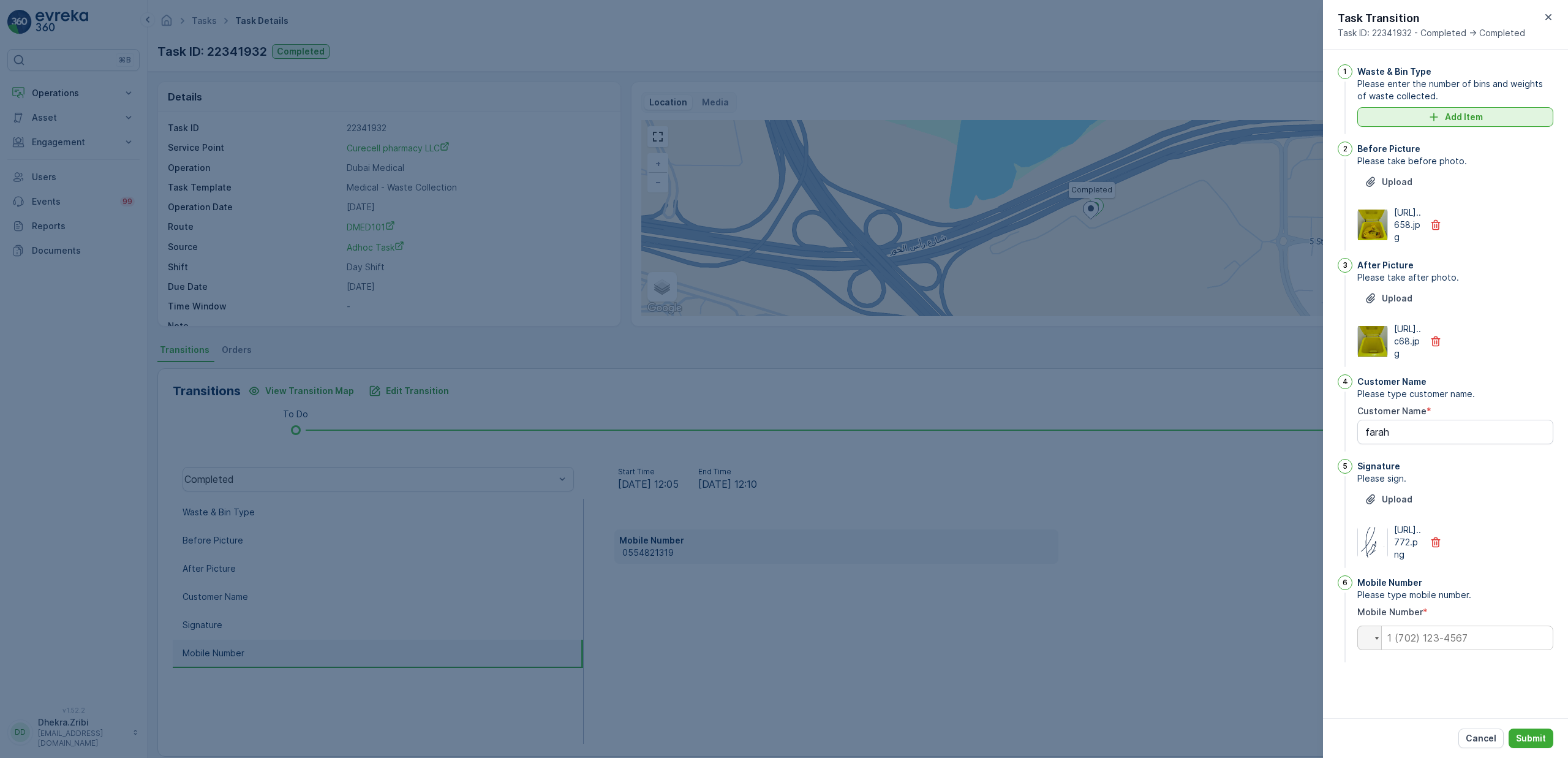
click at [1456, 113] on p "Add Item" at bounding box center [1463, 117] width 38 height 12
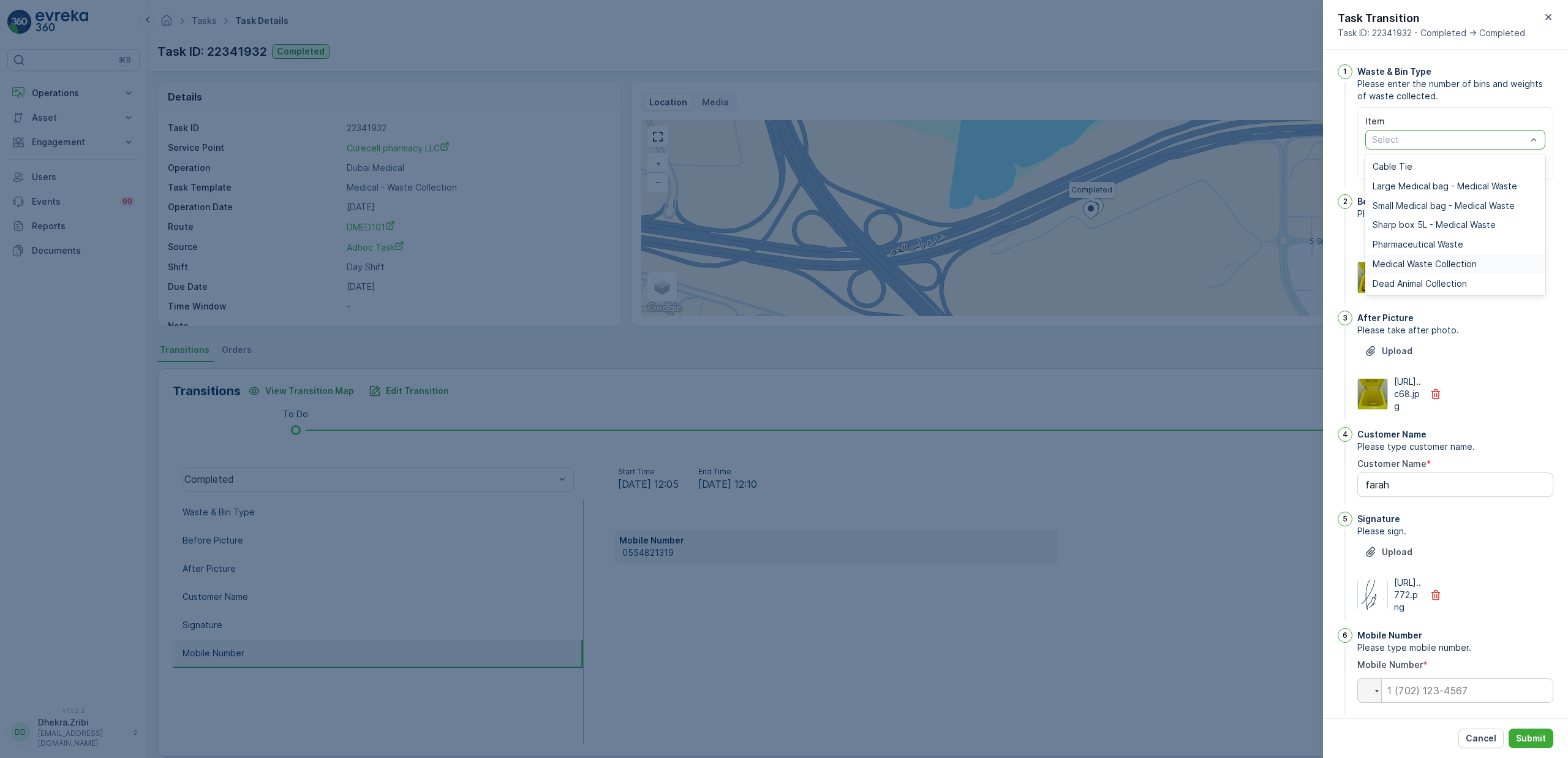
click at [1425, 257] on div "Medical Waste Collection" at bounding box center [1455, 264] width 180 height 19
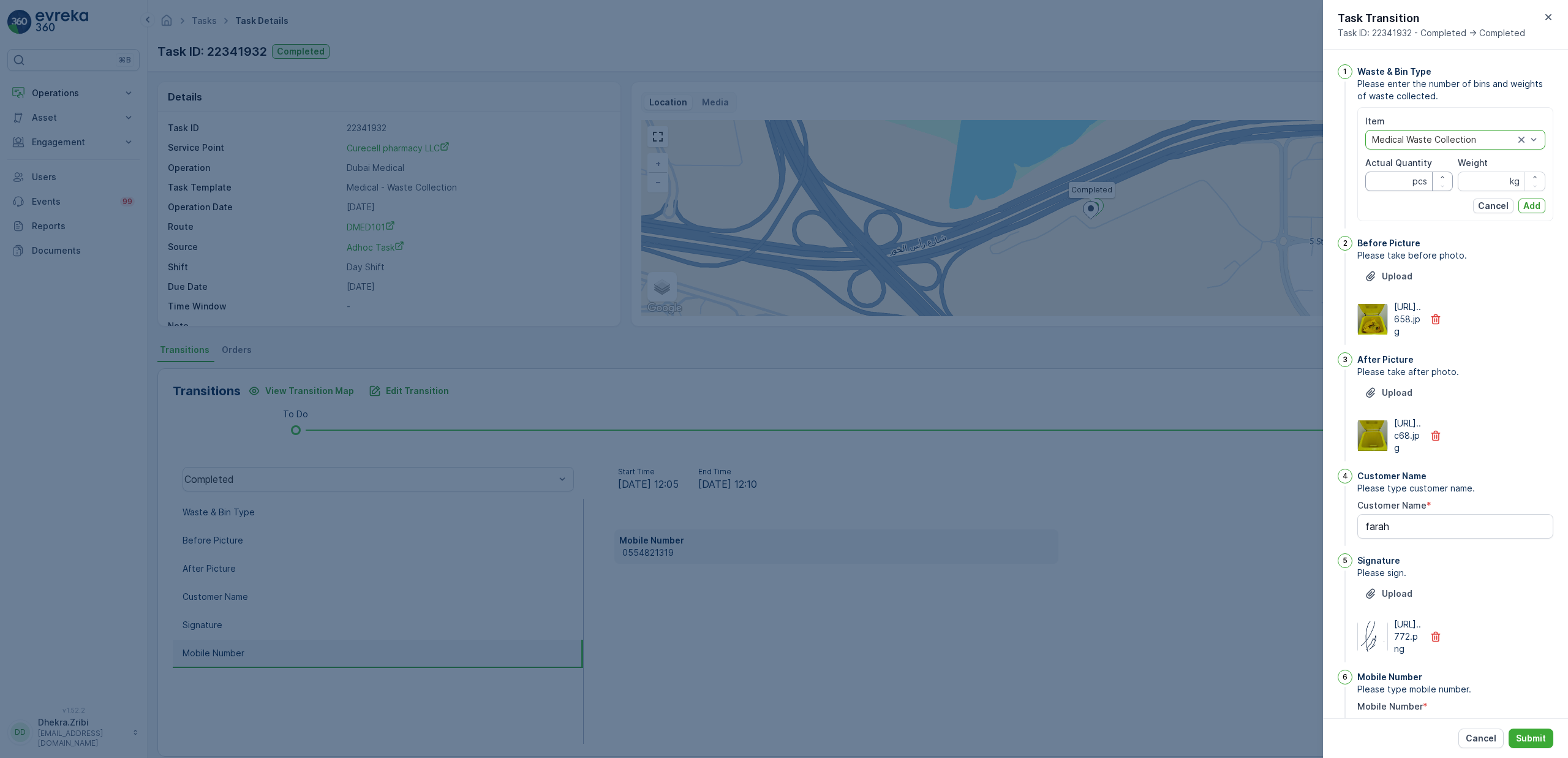
click at [1395, 180] on Quantity "Actual Quantity" at bounding box center [1410, 181] width 88 height 19
type Quantity "1"
click at [1488, 178] on input "Weight" at bounding box center [1502, 181] width 88 height 19
type input "1"
click at [1527, 201] on p "Add" at bounding box center [1531, 206] width 17 height 12
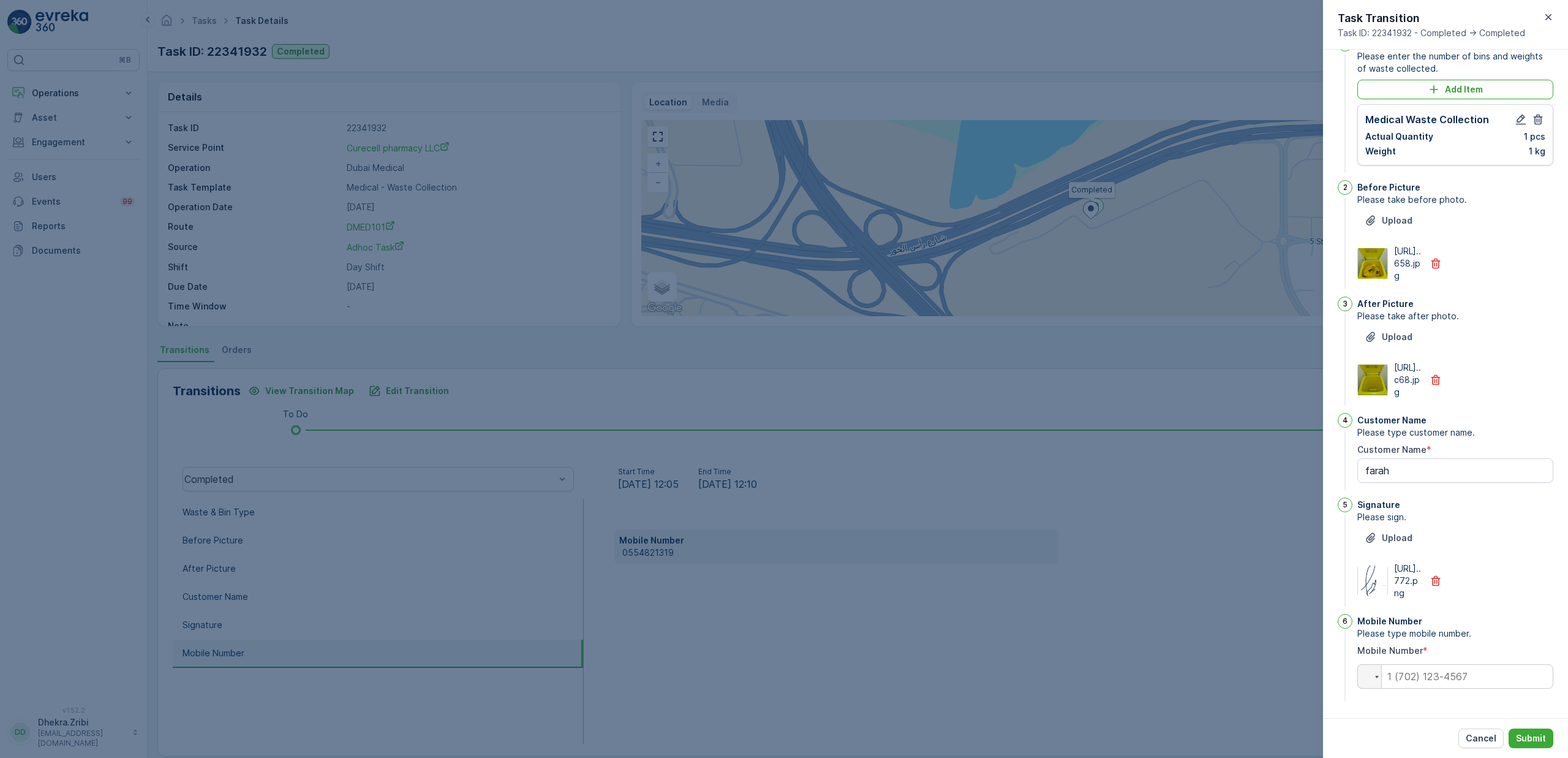
scroll to position [102, 0]
click at [1445, 682] on input "tel" at bounding box center [1455, 677] width 196 height 25
paste input "0554821319"
type input "0554821319"
click at [1525, 740] on p "Submit" at bounding box center [1531, 739] width 30 height 12
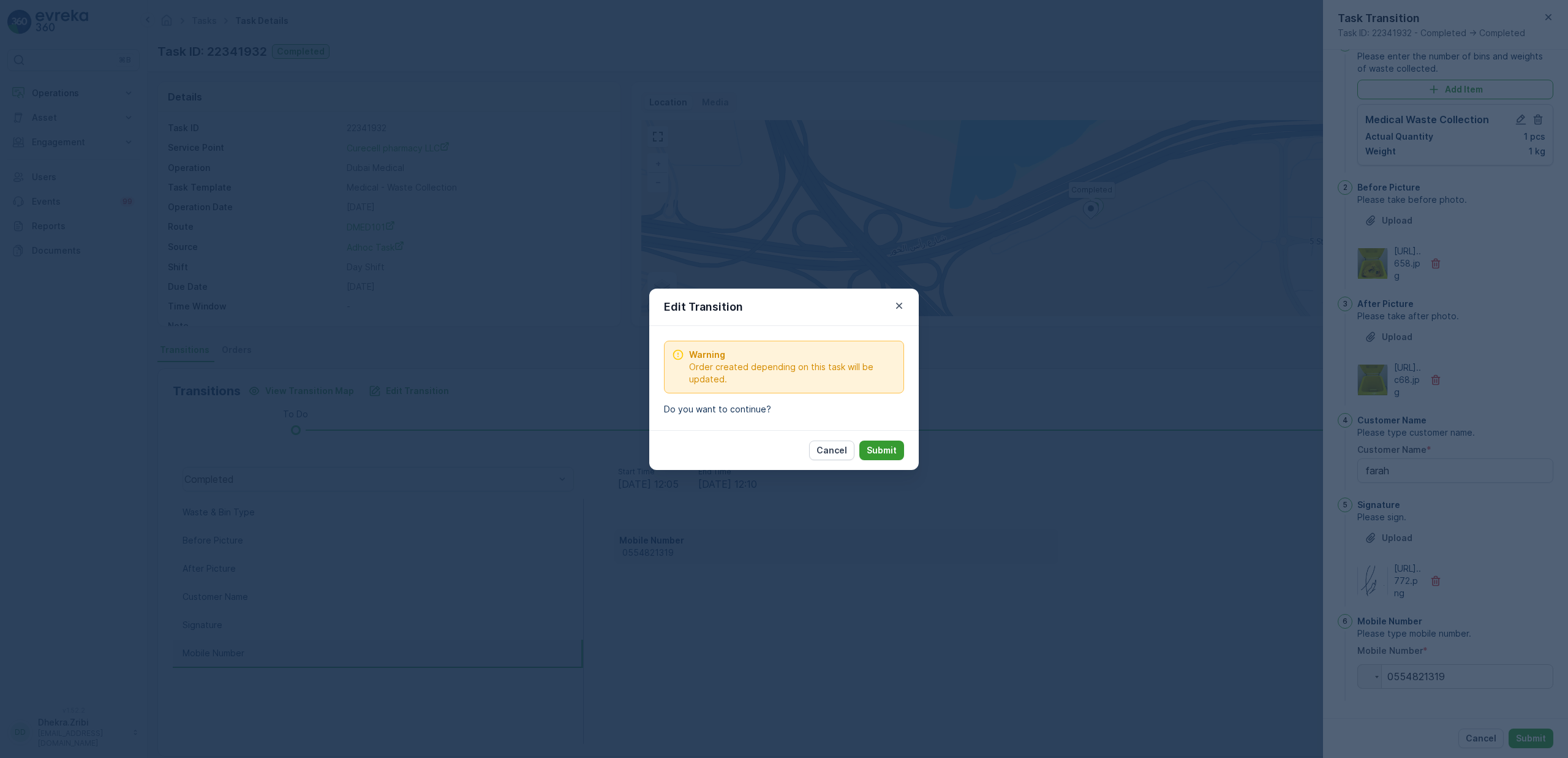
click at [894, 453] on p "Submit" at bounding box center [882, 451] width 30 height 12
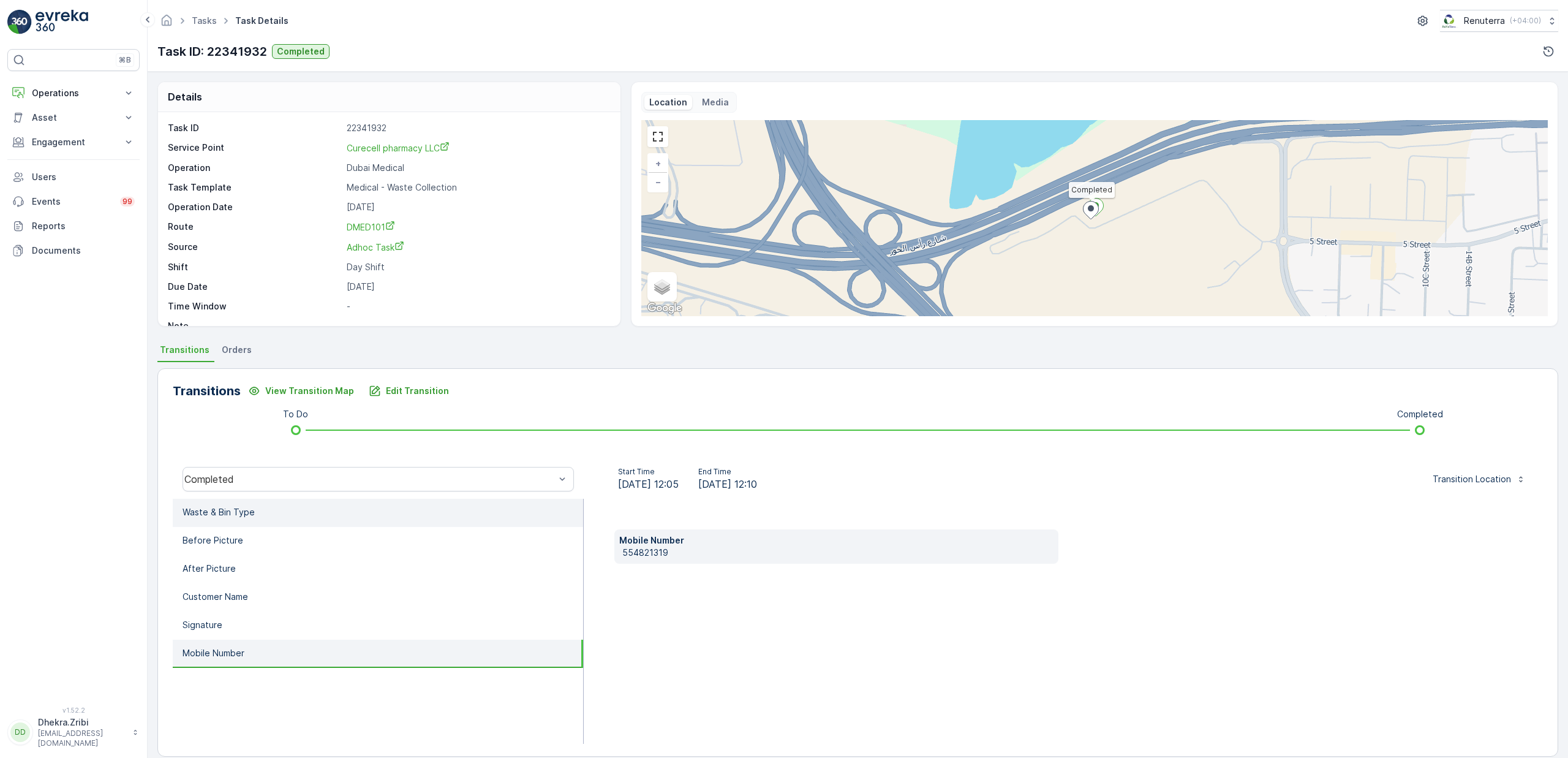
click at [233, 500] on li "Waste & Bin Type" at bounding box center [377, 513] width 410 height 28
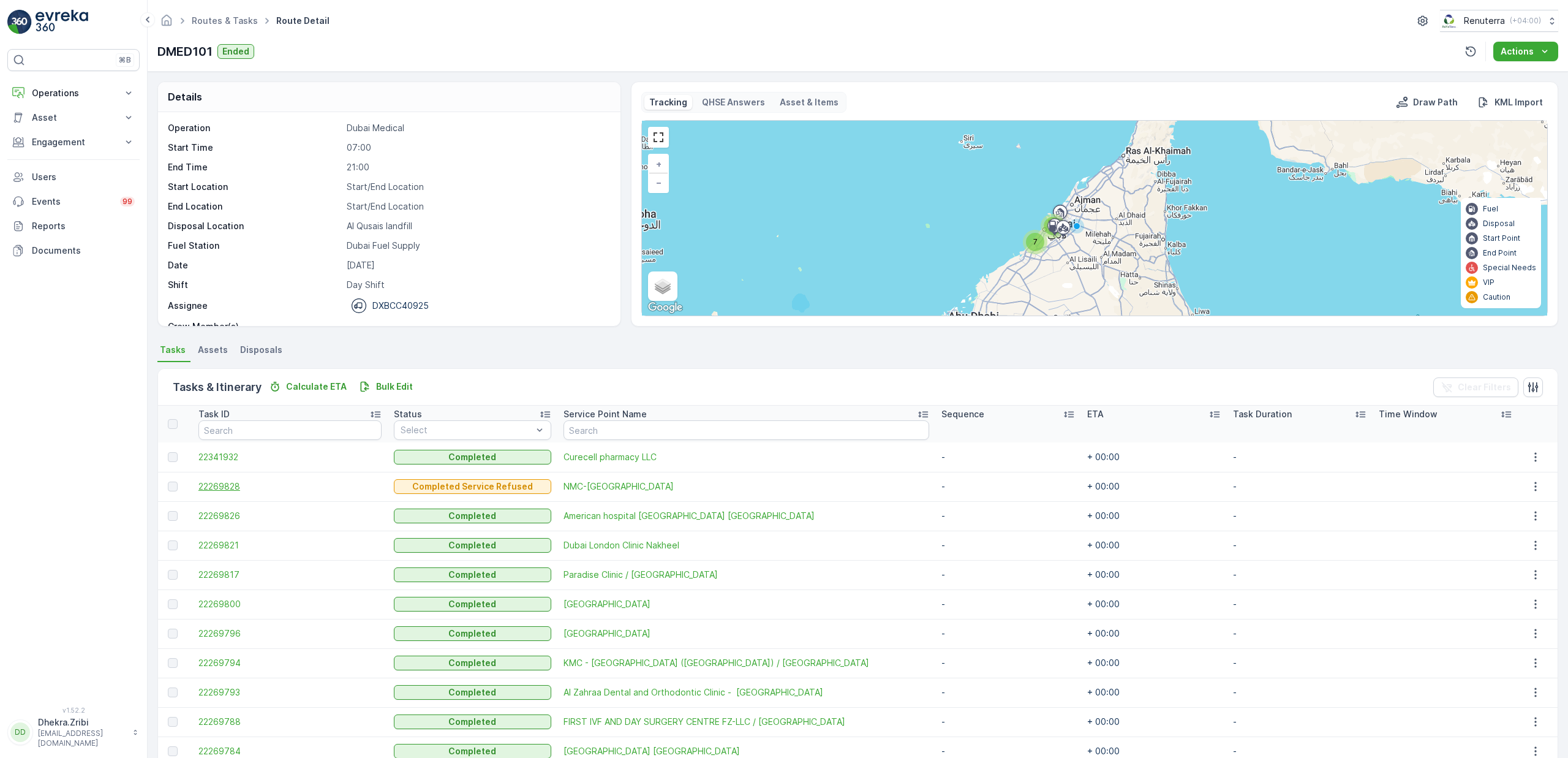
click at [223, 487] on span "22269828" at bounding box center [290, 487] width 183 height 12
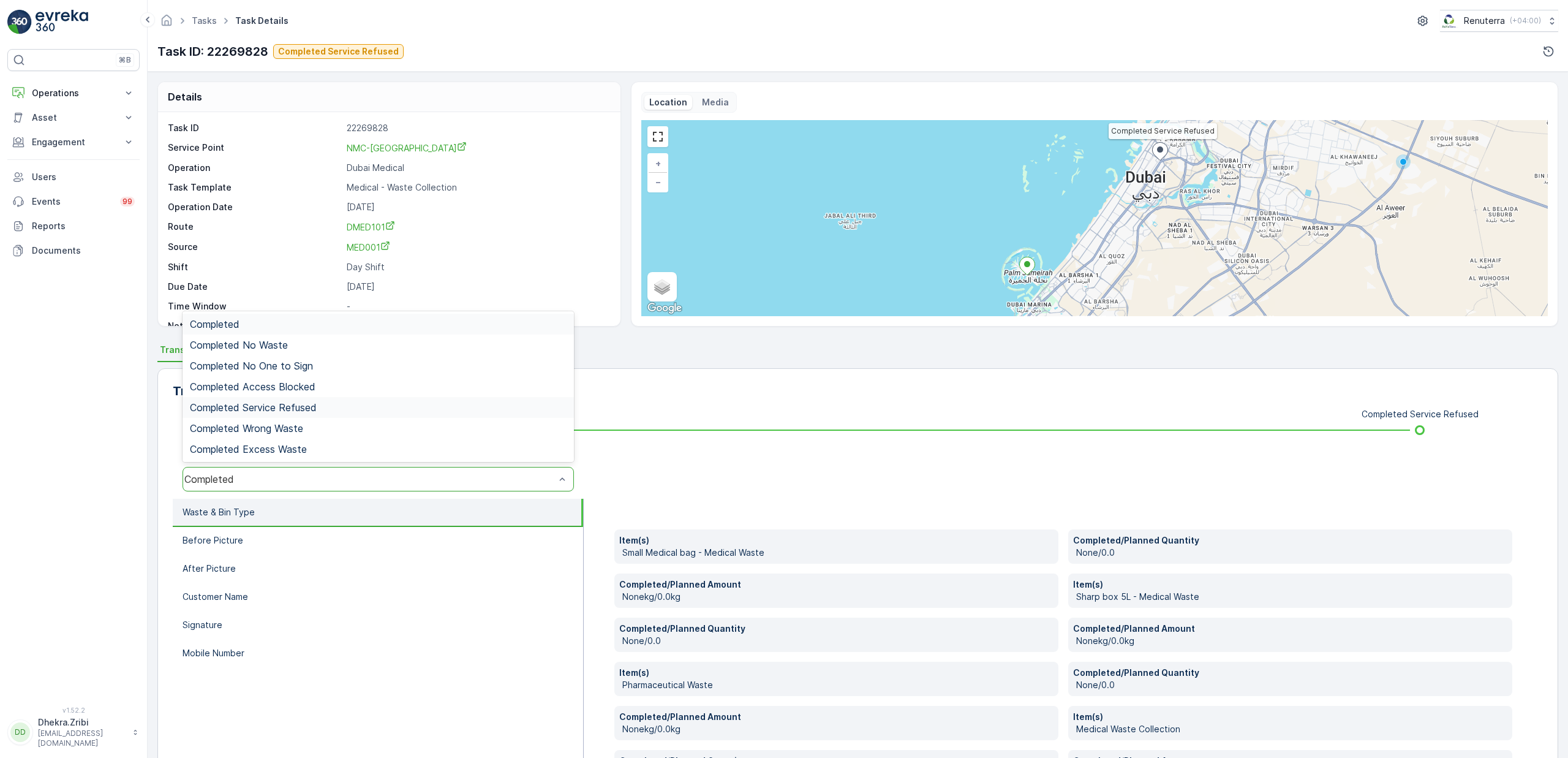
click at [277, 402] on span "Completed Service Refused" at bounding box center [253, 408] width 127 height 11
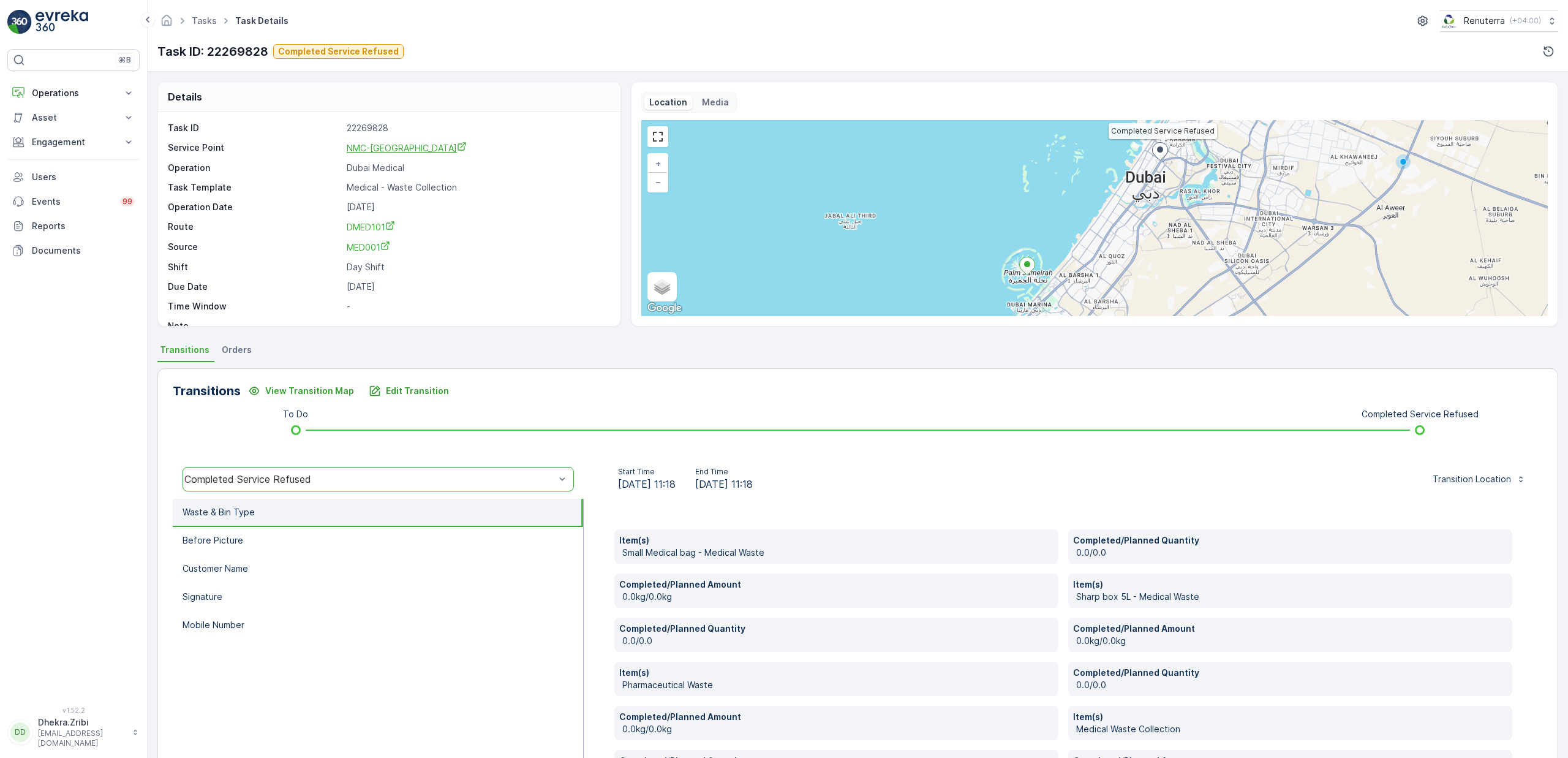
click at [378, 147] on span "NMC-Nakheel Mall" at bounding box center [407, 148] width 120 height 11
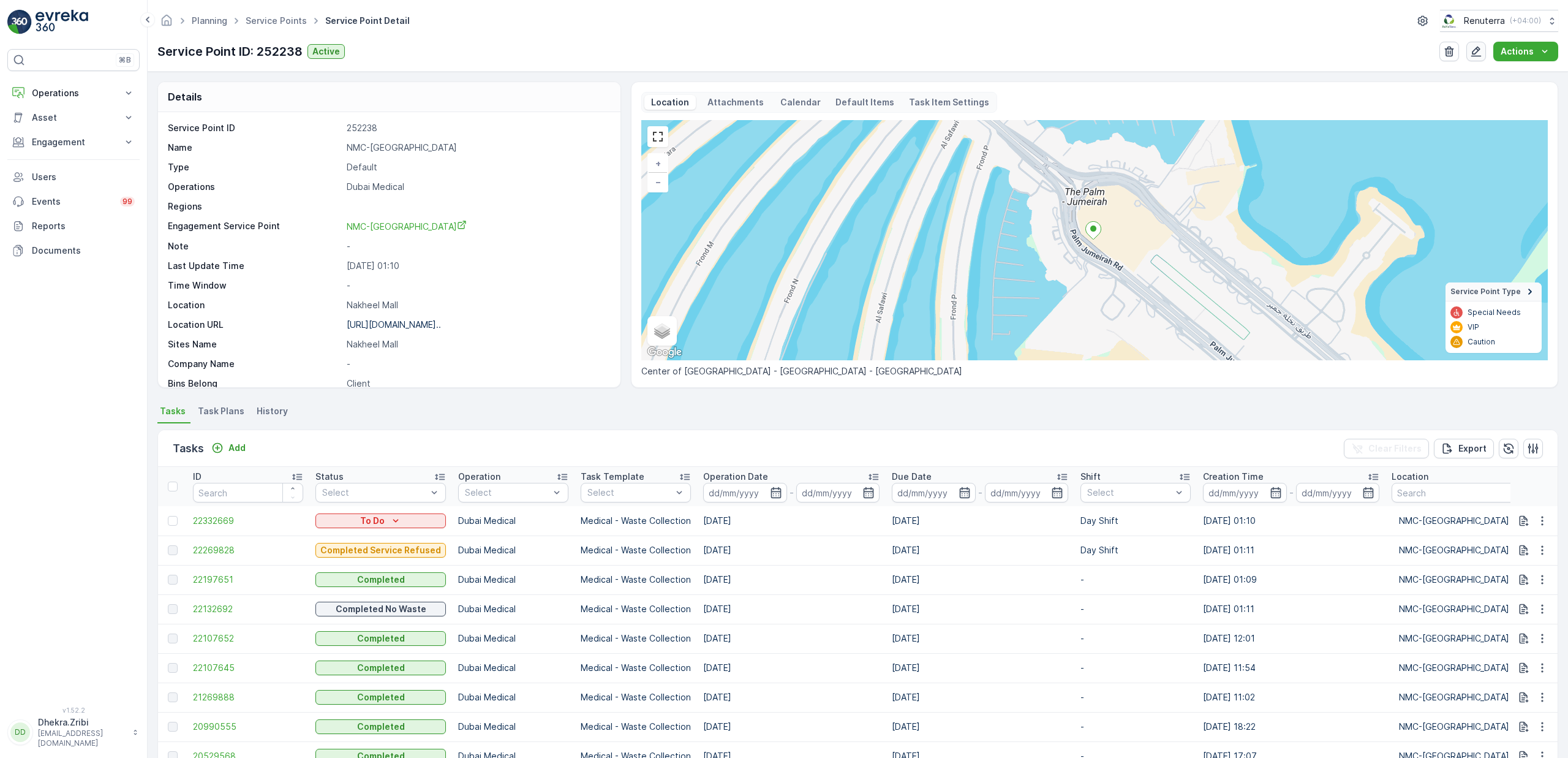
click at [1477, 50] on icon "button" at bounding box center [1476, 52] width 12 height 12
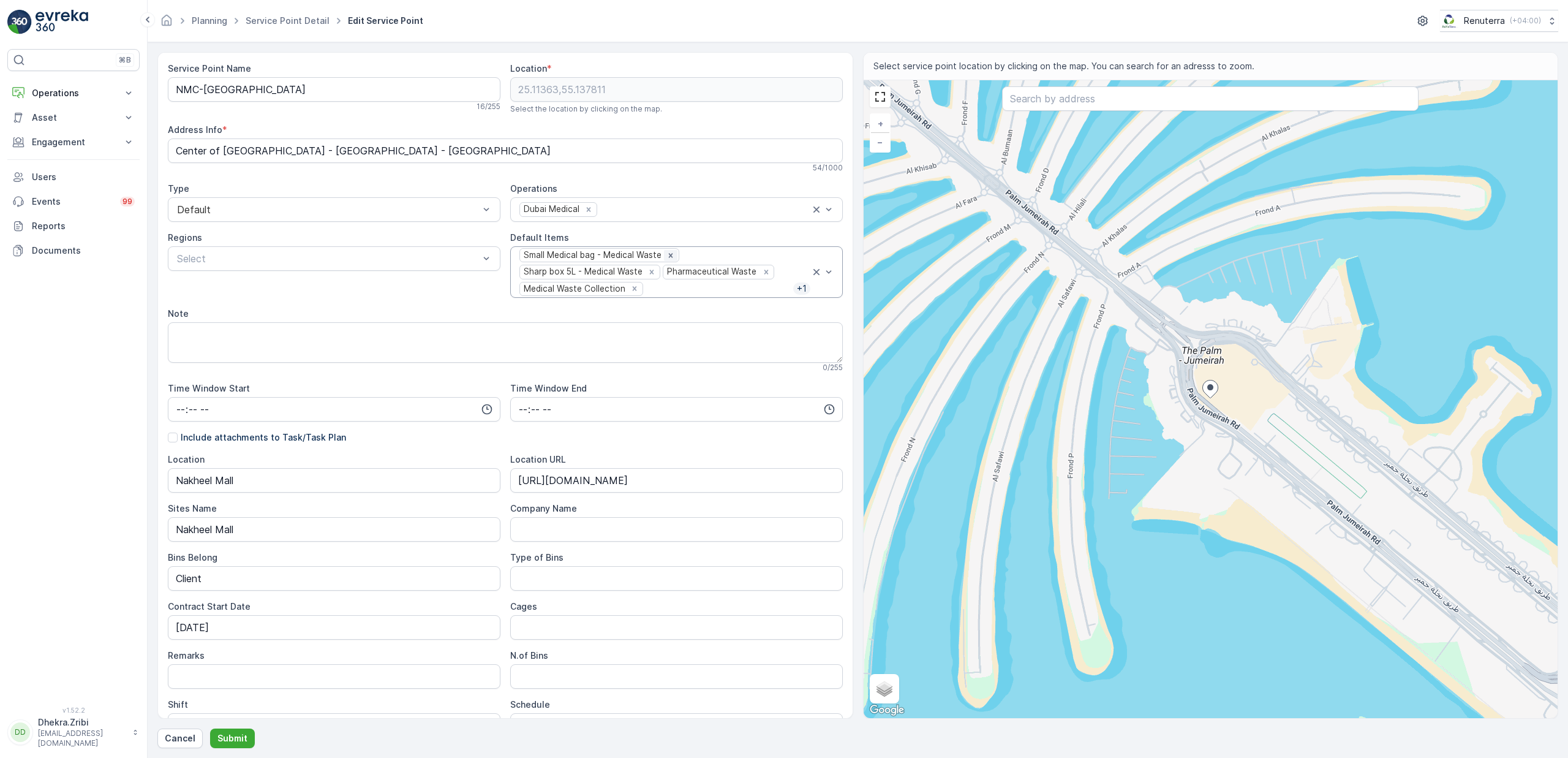
click at [669, 254] on icon "Remove Small Medical bag - Medical Waste" at bounding box center [670, 255] width 9 height 9
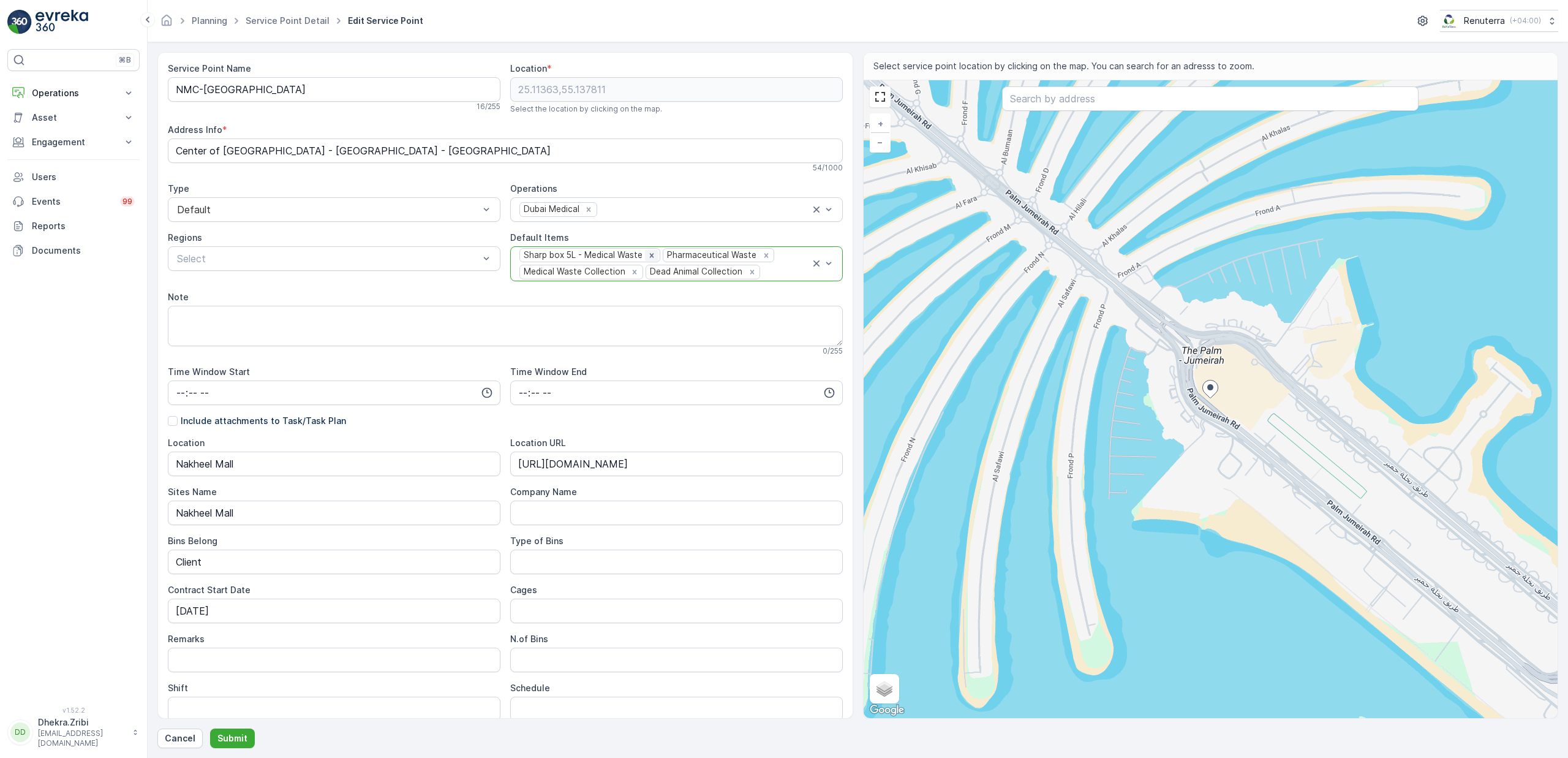
click at [654, 255] on icon "Remove Sharp box 5L - Medical Waste" at bounding box center [652, 255] width 9 height 9
click at [628, 260] on div "Pharmaceutical Waste Medical Waste Collection Dead Animal Collection" at bounding box center [664, 264] width 292 height 33
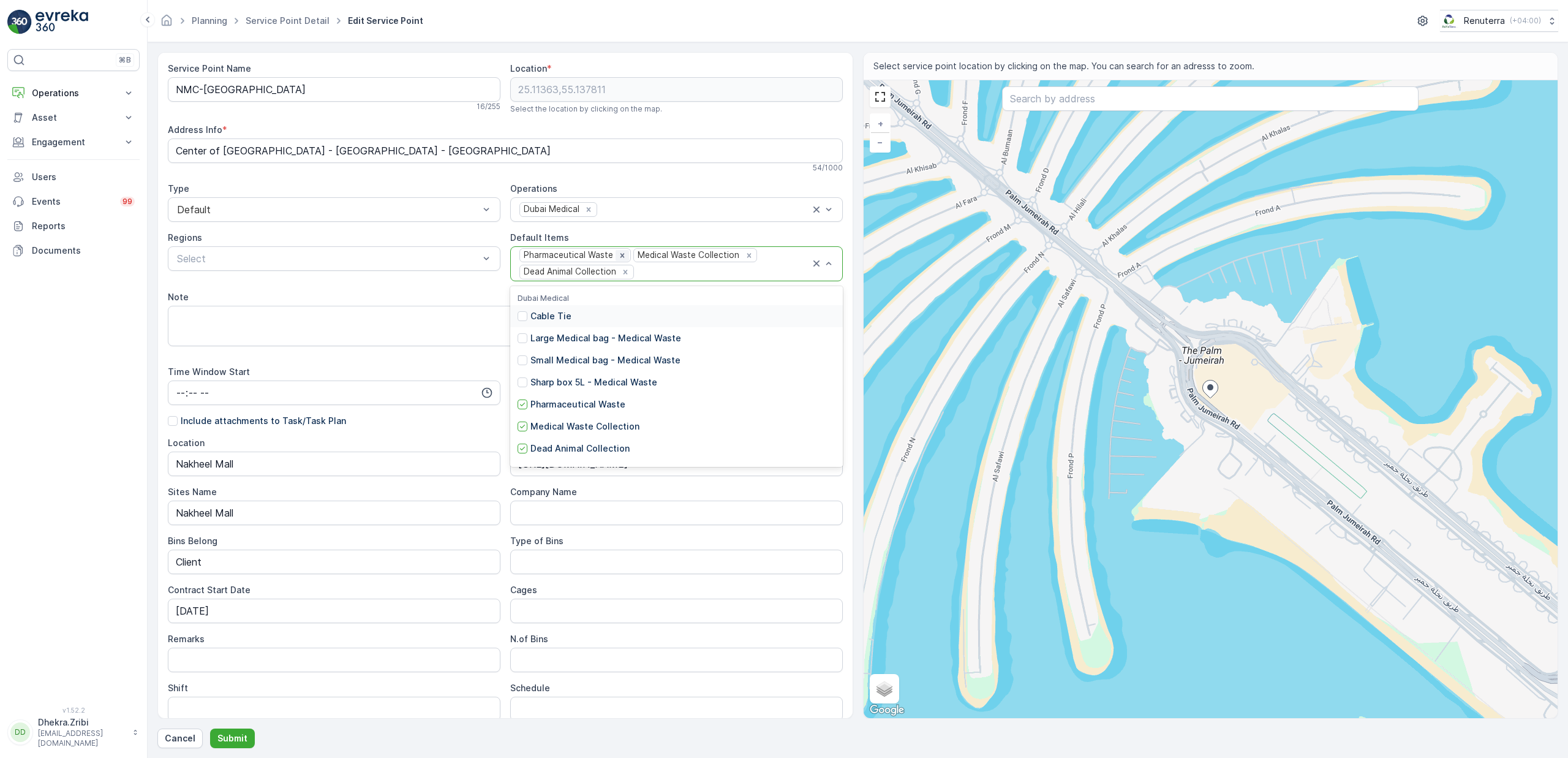
click at [621, 257] on icon "Remove Pharmaceutical Waste" at bounding box center [622, 255] width 9 height 9
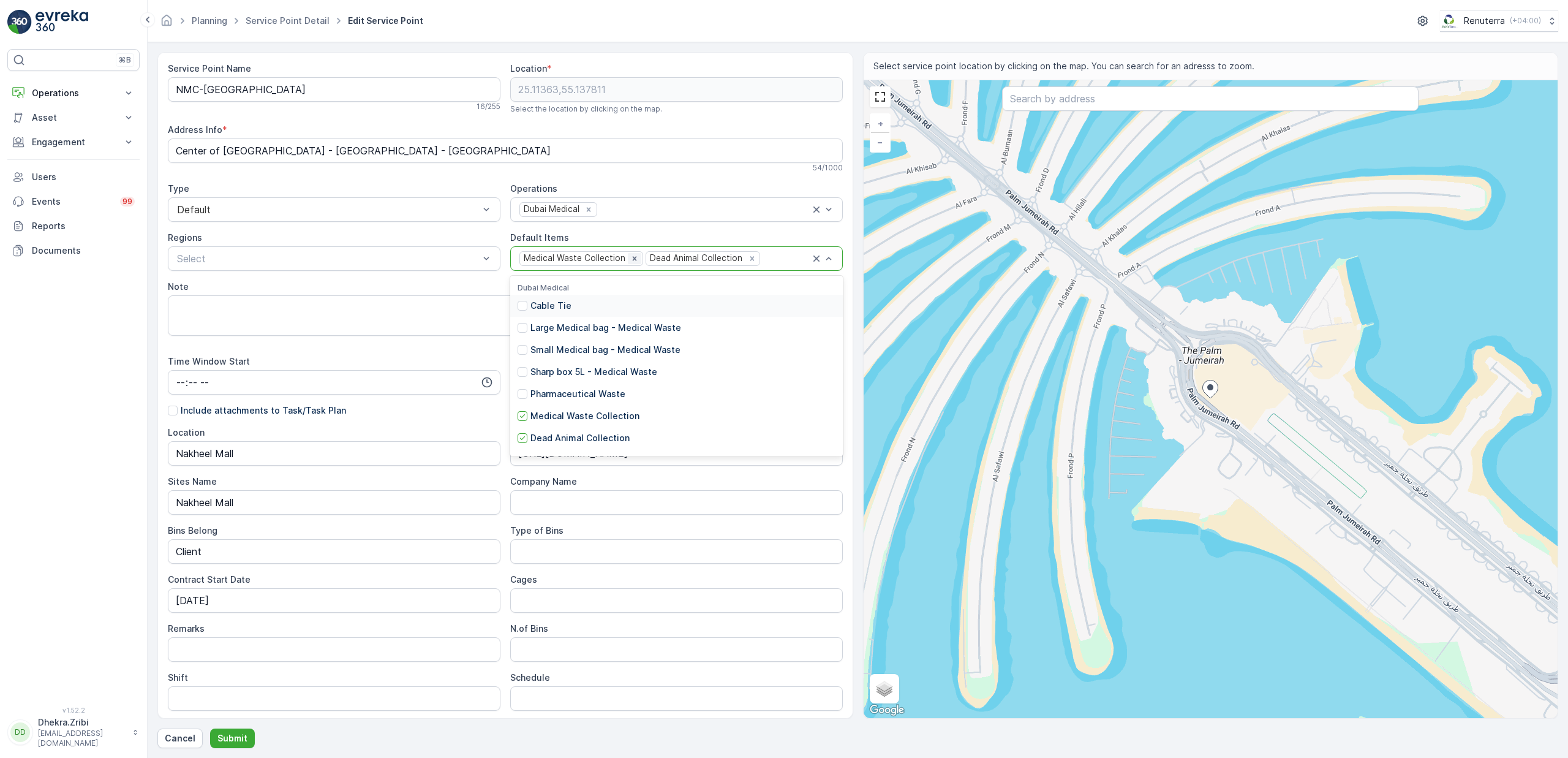
click at [633, 255] on icon "Remove Medical Waste Collection" at bounding box center [634, 259] width 9 height 9
click at [626, 257] on icon "Remove Dead Animal Collection" at bounding box center [626, 259] width 9 height 9
click at [605, 415] on p "Medical Waste Collection" at bounding box center [585, 416] width 109 height 12
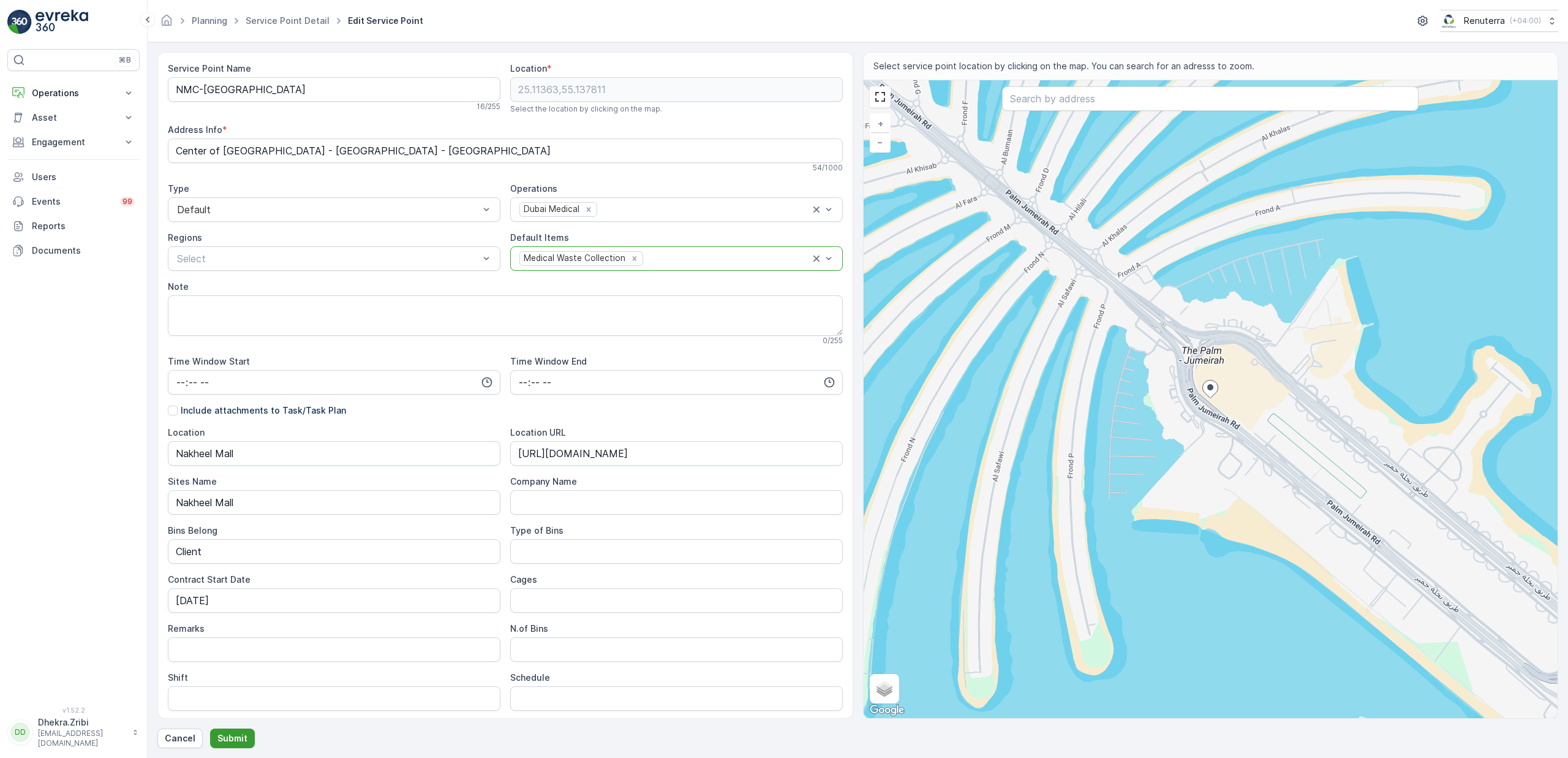
click at [223, 741] on p "Submit" at bounding box center [232, 739] width 30 height 12
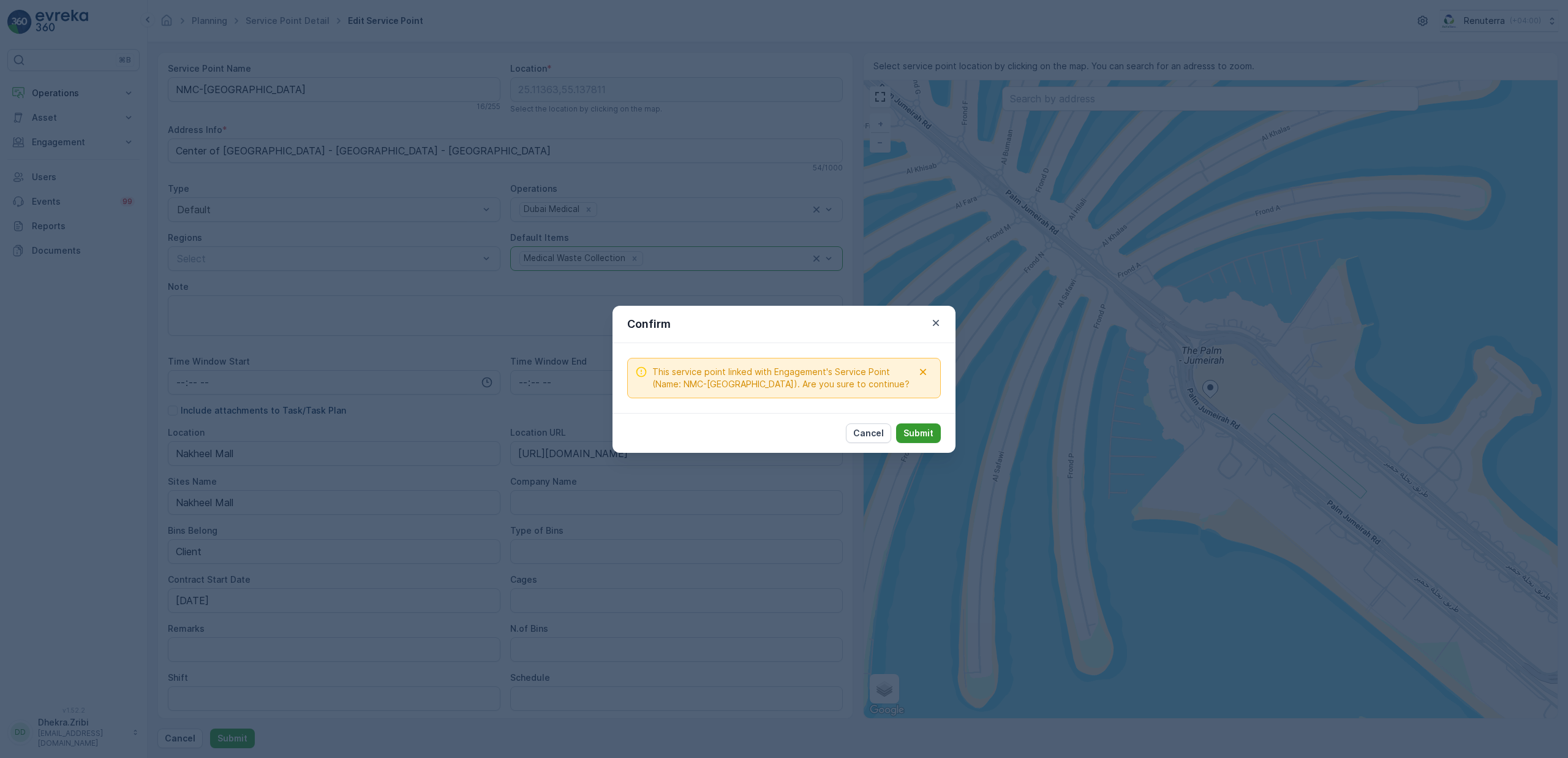
click at [916, 435] on p "Submit" at bounding box center [919, 433] width 30 height 12
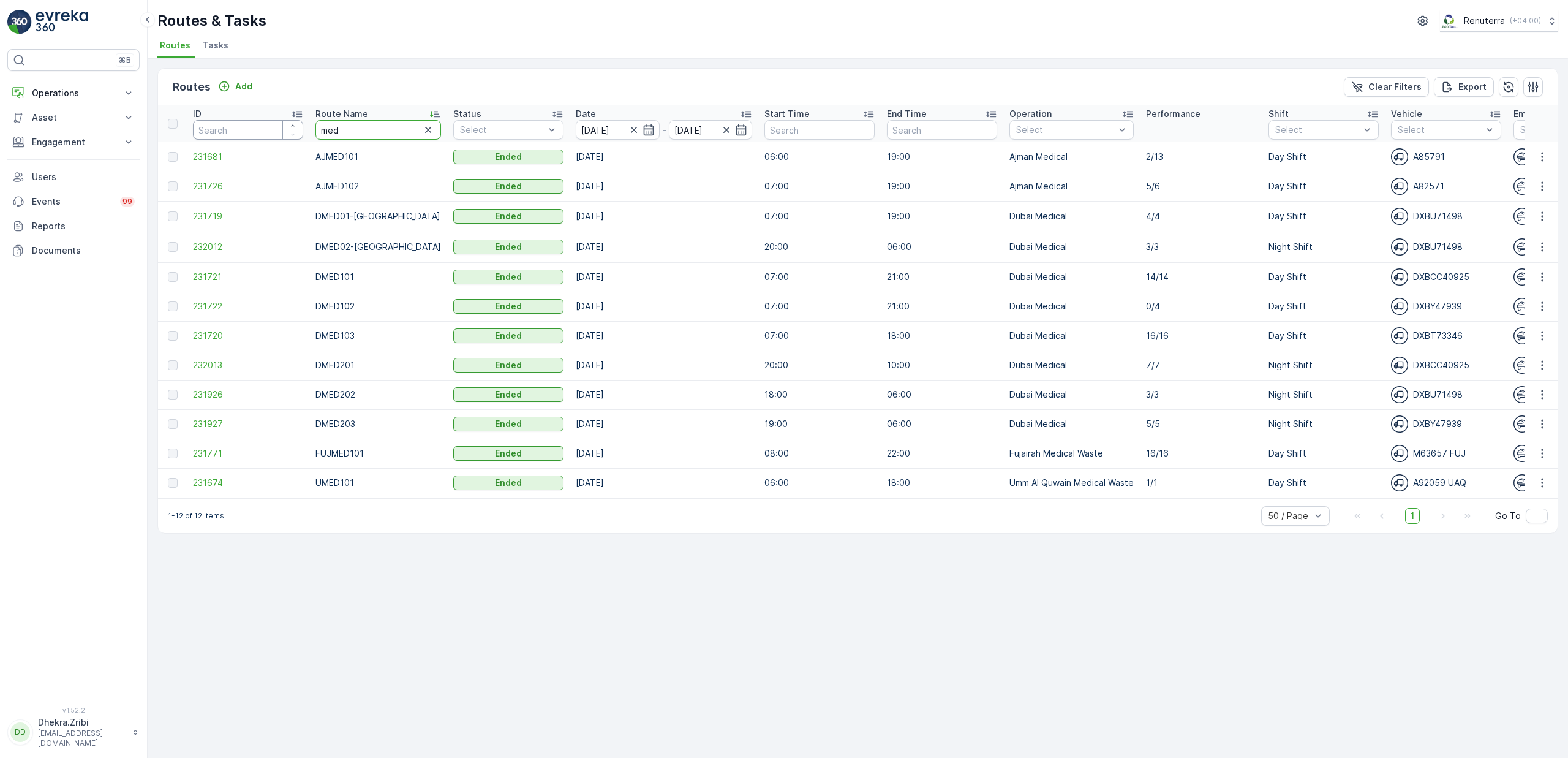
drag, startPoint x: 333, startPoint y: 129, endPoint x: 216, endPoint y: 126, distance: 117.0
click at [216, 126] on tr "ID Route Name med Status Select Date 13.10.2025 - 13.10.2025 Start Time End Tim…" at bounding box center [1401, 124] width 2486 height 37
type input "rel"
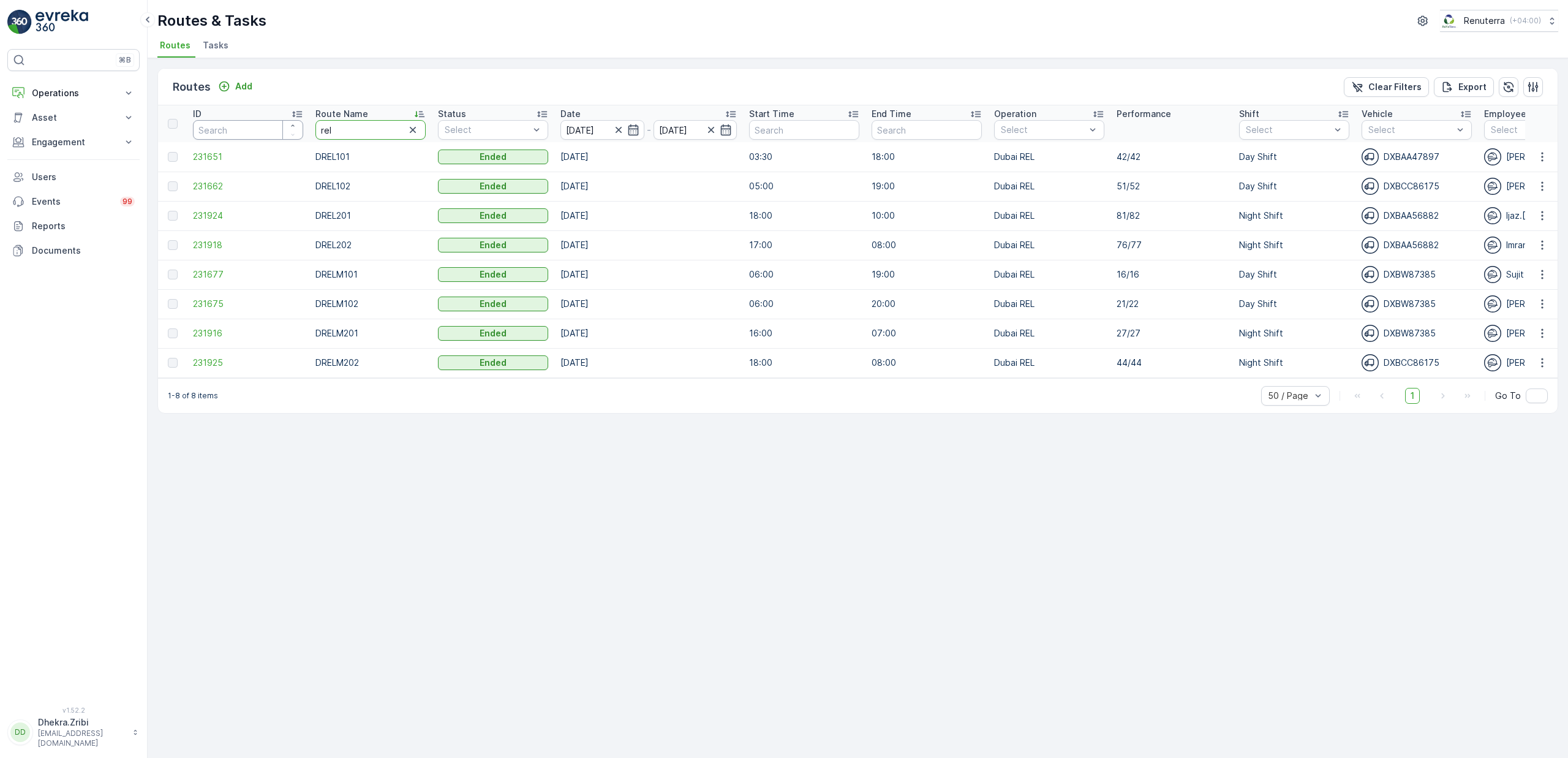
drag, startPoint x: 360, startPoint y: 132, endPoint x: 224, endPoint y: 135, distance: 136.0
click at [224, 135] on tr "ID Route Name rel Status Select Date 13.10.2025 - 13.10.2025 Start Time End Tim…" at bounding box center [1386, 124] width 2456 height 37
type input "med"
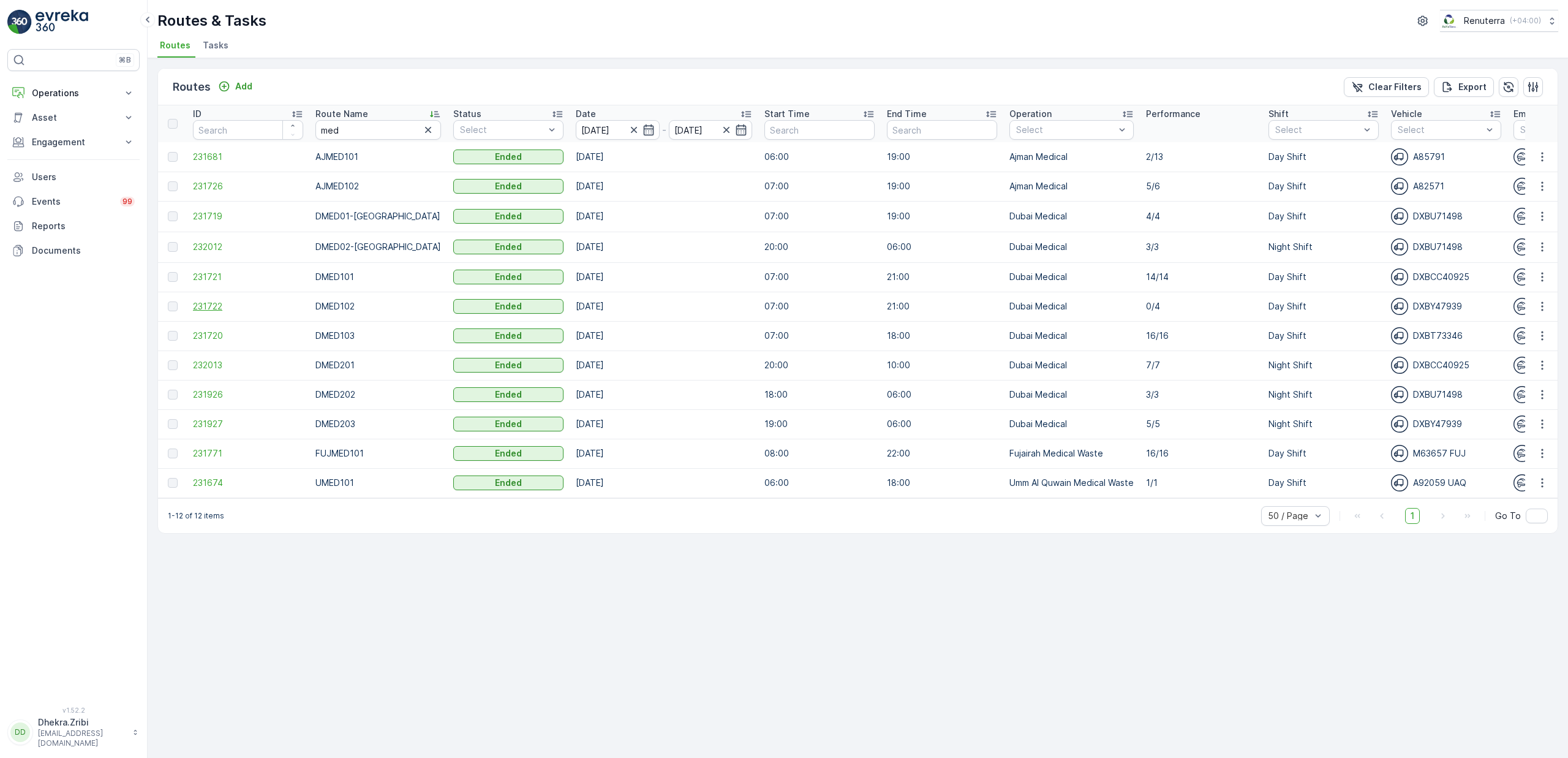
click at [208, 305] on span "231722" at bounding box center [247, 306] width 110 height 12
click at [212, 421] on span "231927" at bounding box center [247, 424] width 110 height 12
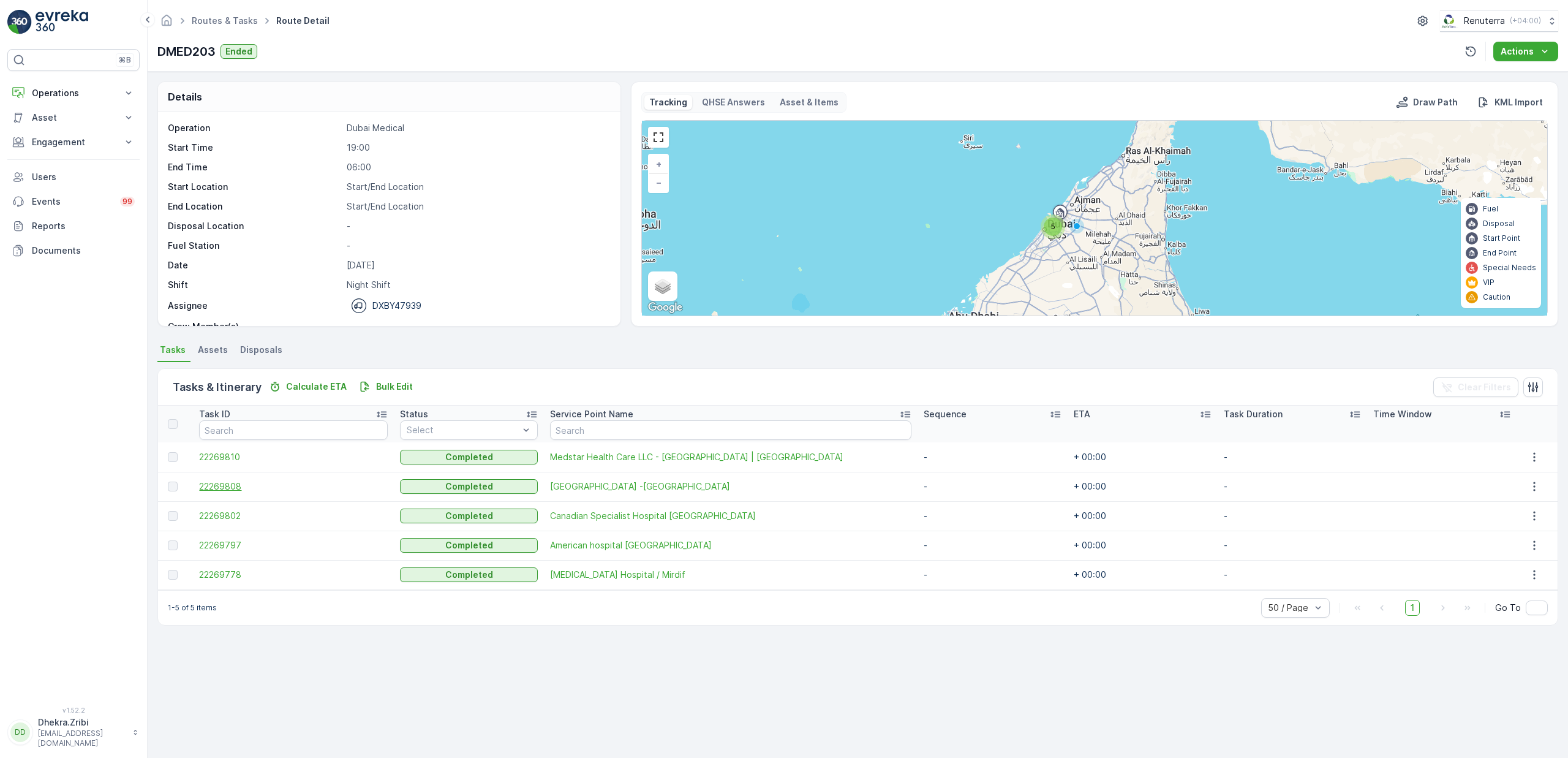
click at [213, 487] on span "22269808" at bounding box center [293, 487] width 188 height 12
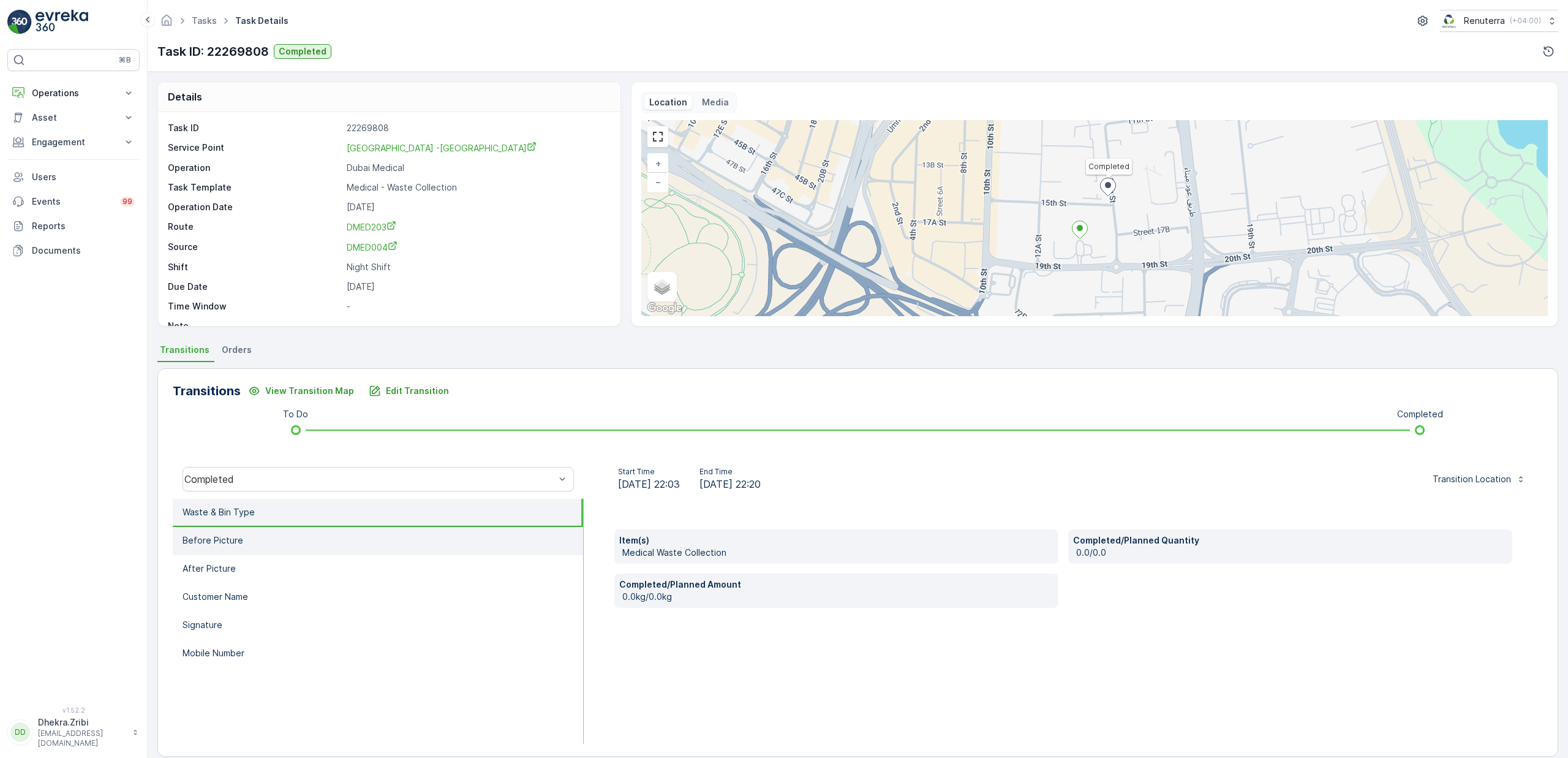
click at [239, 550] on li "Before Picture" at bounding box center [377, 541] width 410 height 28
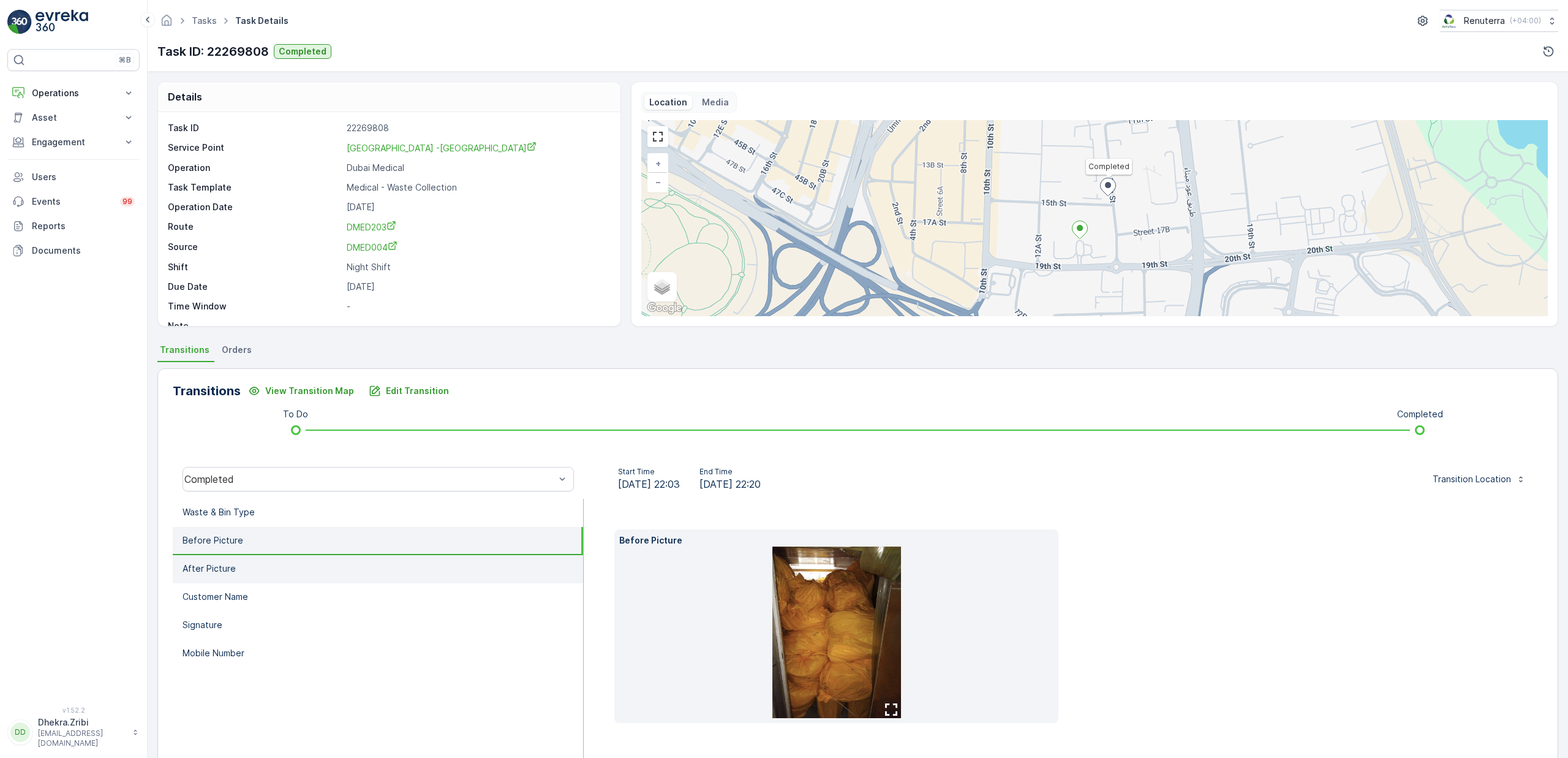
click at [247, 563] on li "After Picture" at bounding box center [377, 570] width 410 height 28
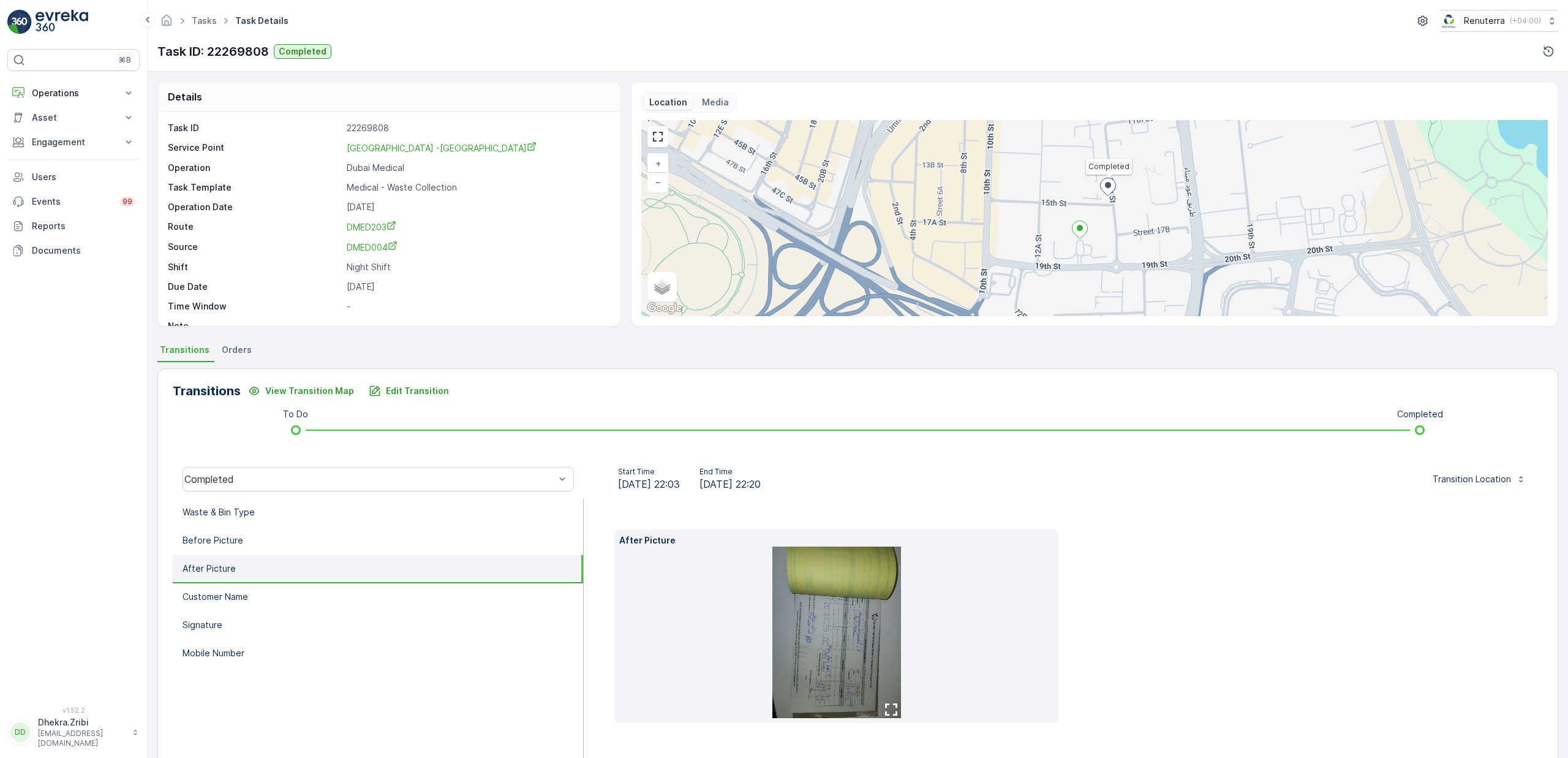
click at [247, 576] on li "After Picture" at bounding box center [377, 570] width 410 height 28
click at [245, 601] on p "Customer Name" at bounding box center [215, 597] width 65 height 12
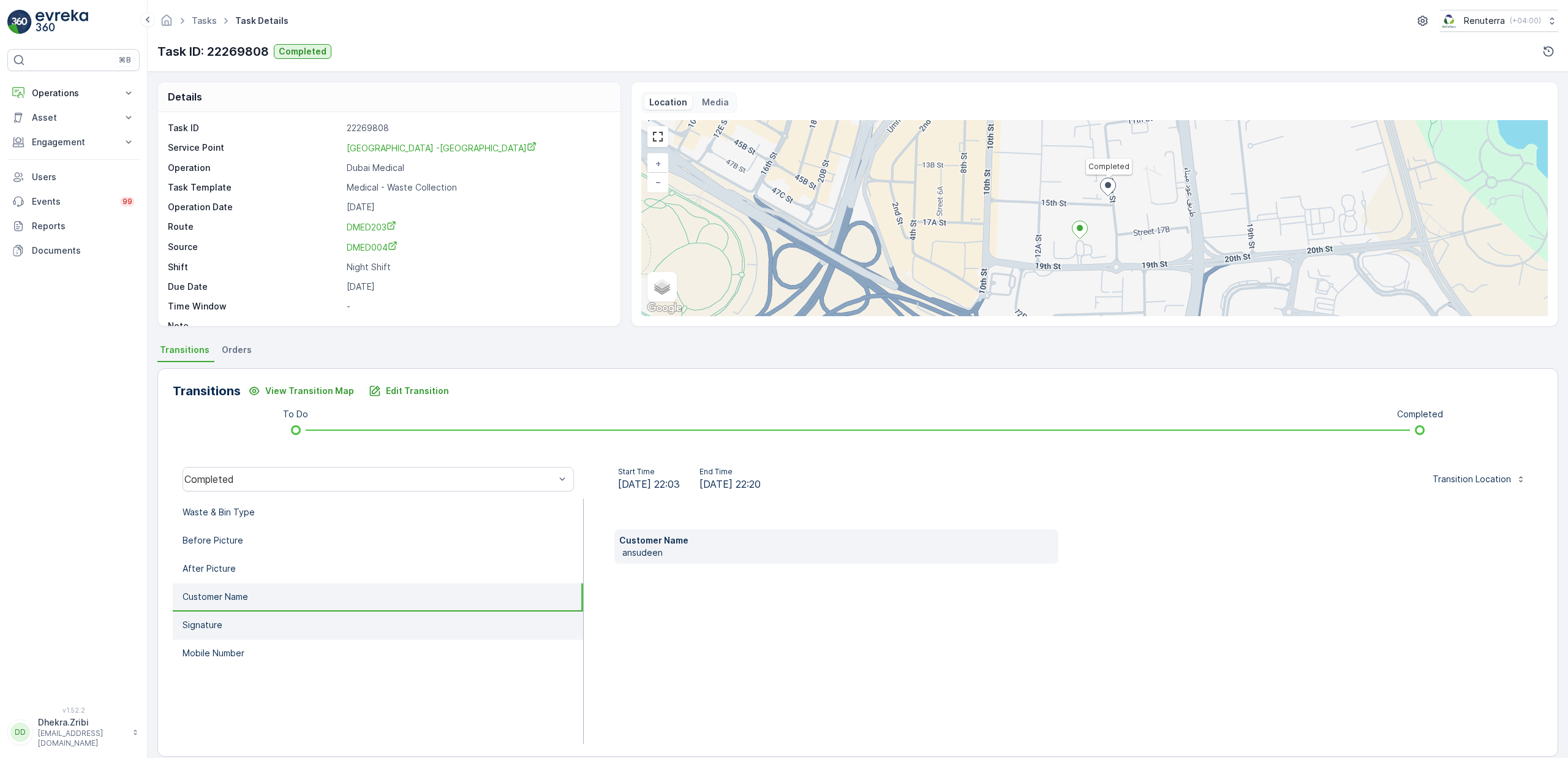
click at [242, 613] on li "Signature" at bounding box center [377, 626] width 410 height 28
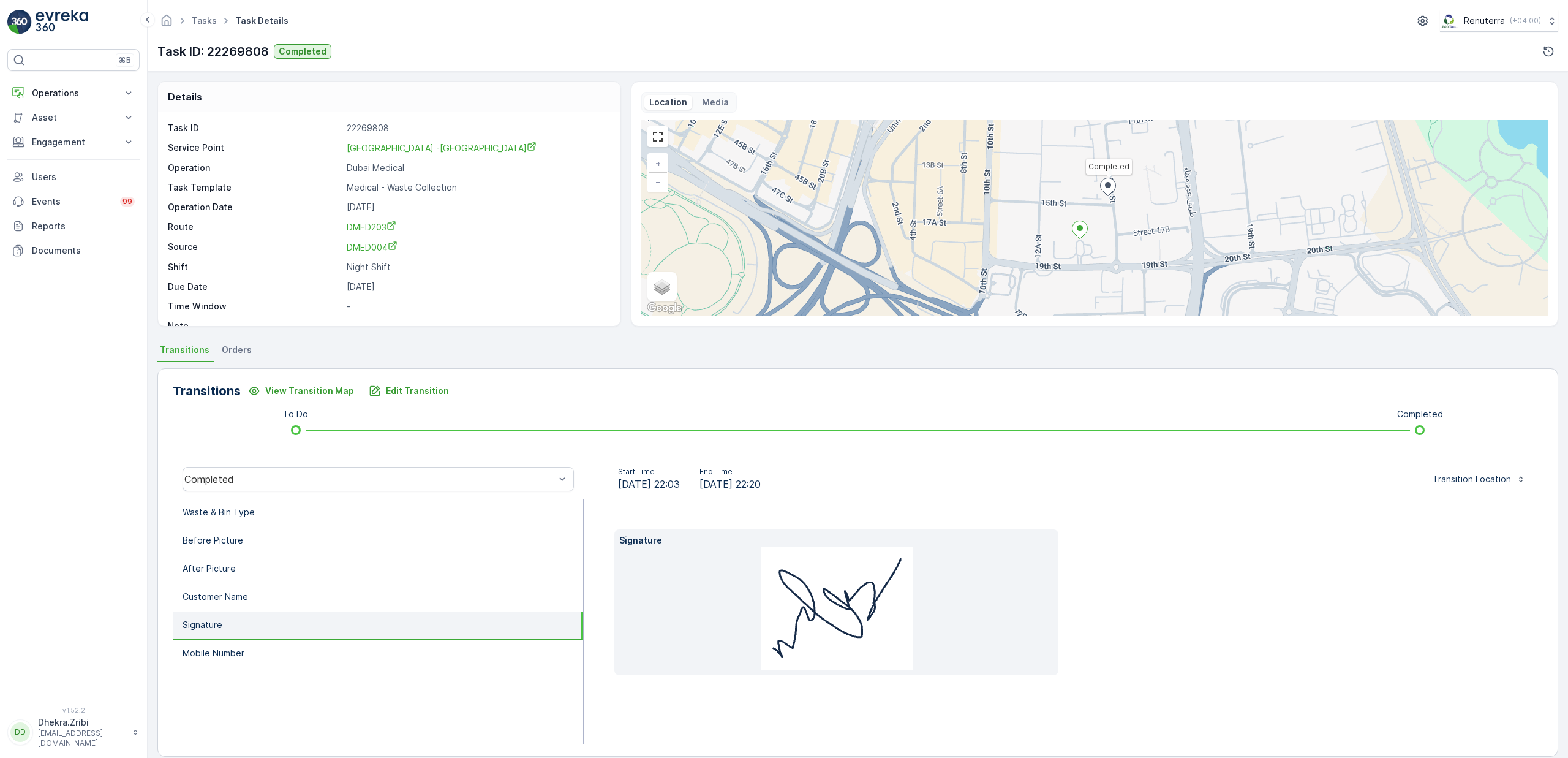
click at [247, 629] on li "Signature" at bounding box center [377, 626] width 410 height 28
click at [251, 640] on li "Mobile Number" at bounding box center [377, 654] width 410 height 28
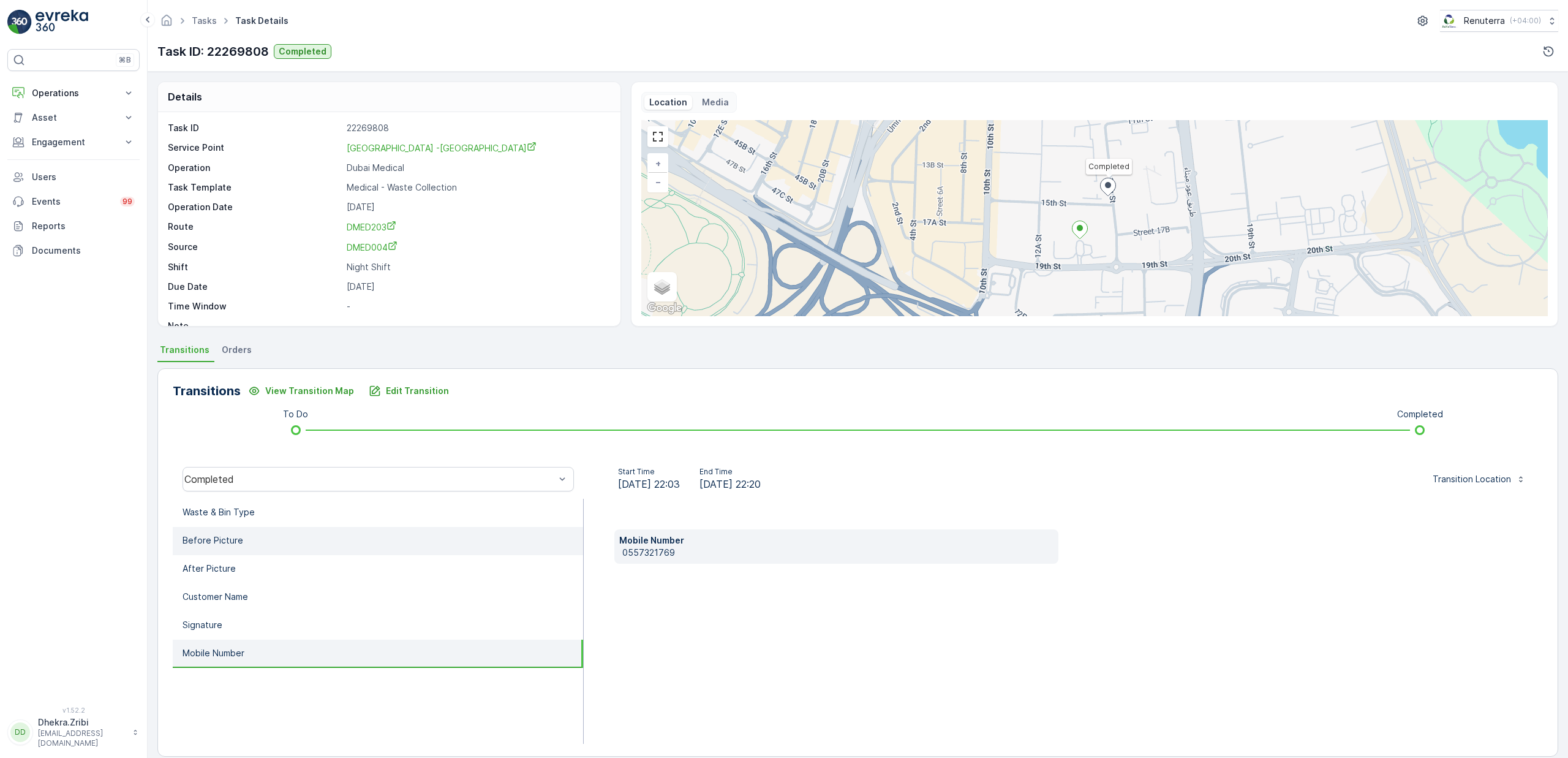
click at [253, 548] on li "Before Picture" at bounding box center [377, 541] width 410 height 28
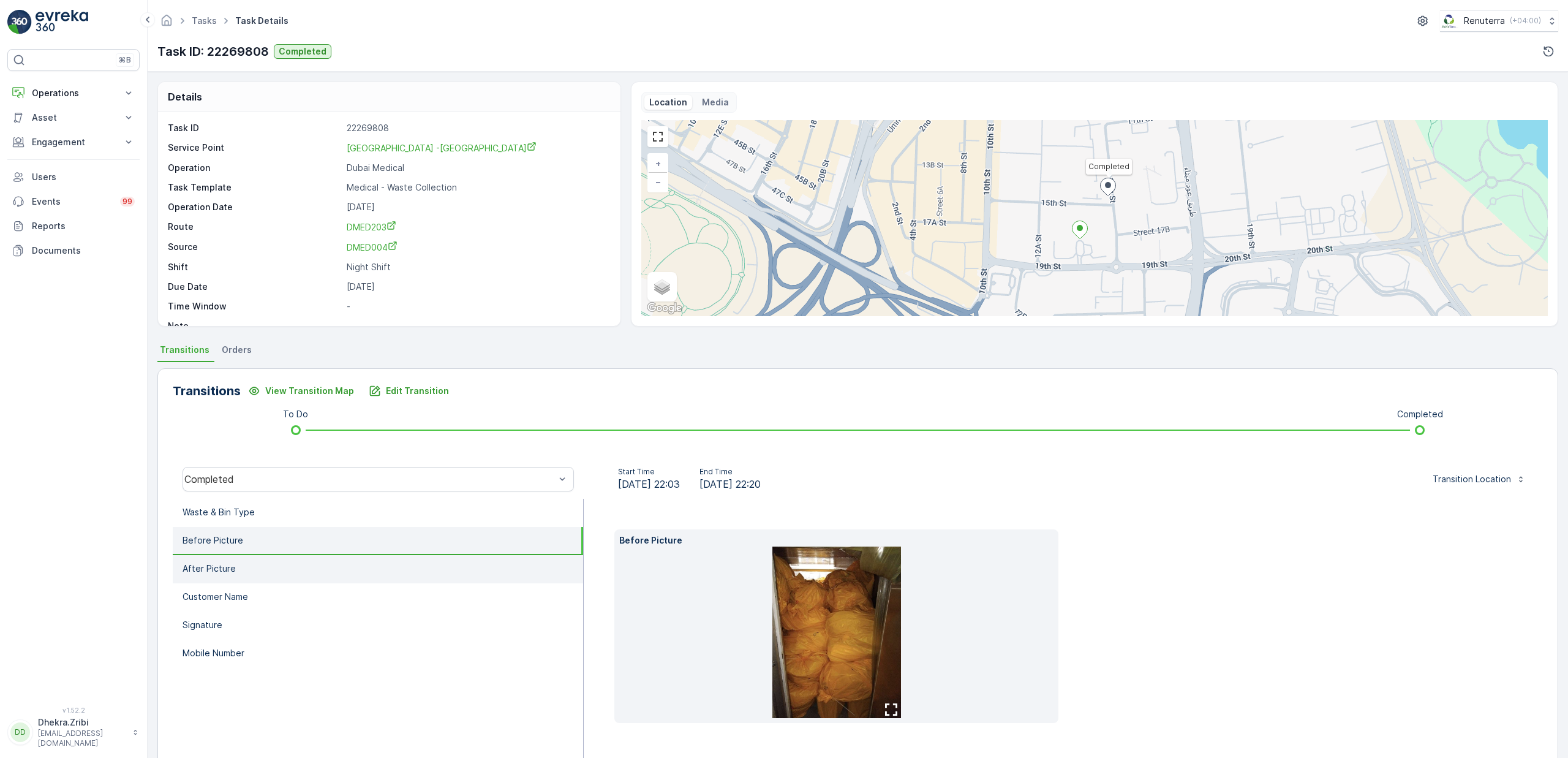
click at [227, 563] on p "After Picture" at bounding box center [209, 569] width 54 height 12
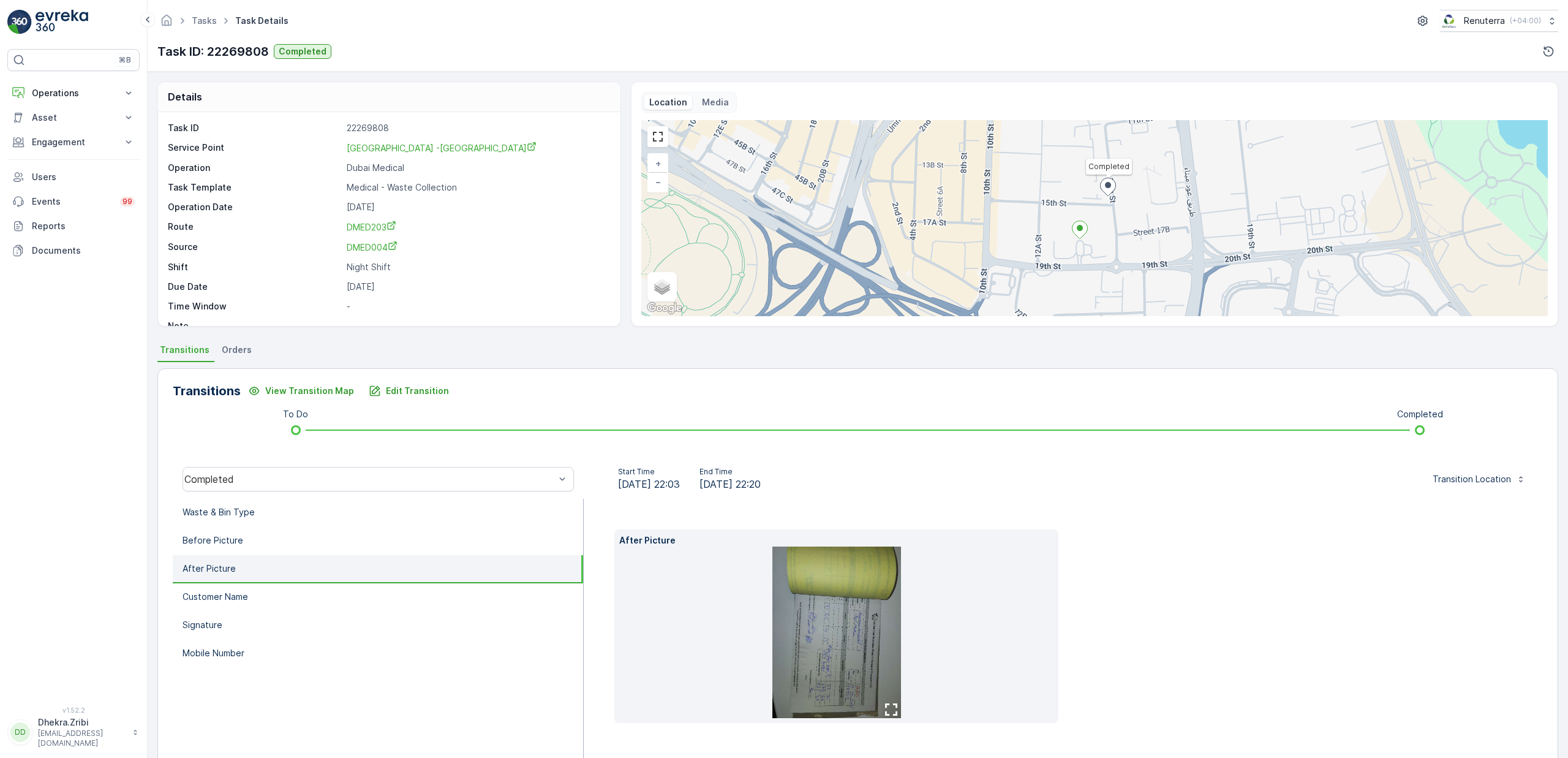
click at [852, 618] on img at bounding box center [837, 632] width 128 height 172
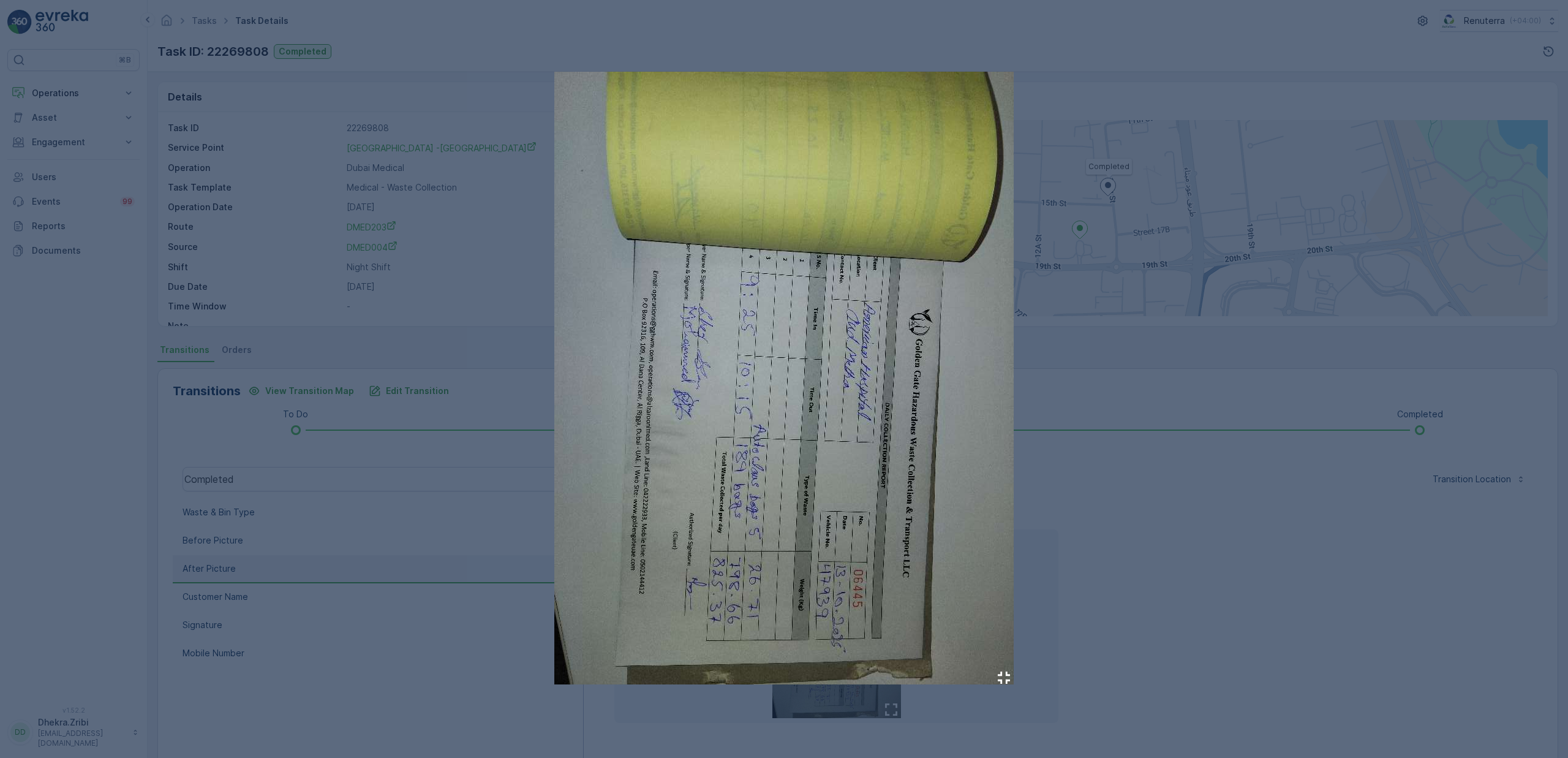
click at [728, 455] on img at bounding box center [784, 378] width 459 height 613
click at [1147, 617] on div at bounding box center [784, 379] width 1568 height 758
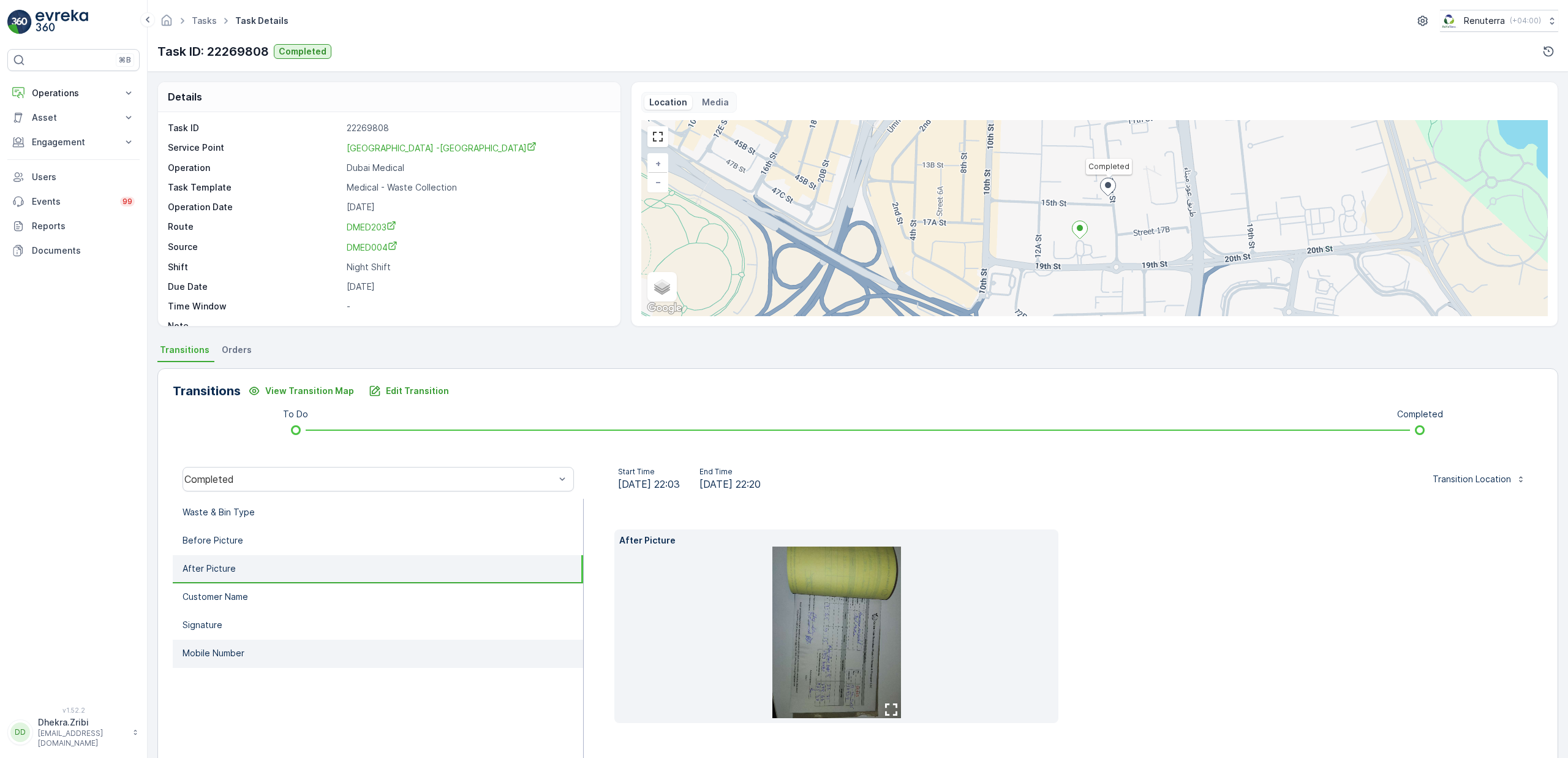
click at [229, 647] on p "Mobile Number" at bounding box center [213, 653] width 62 height 12
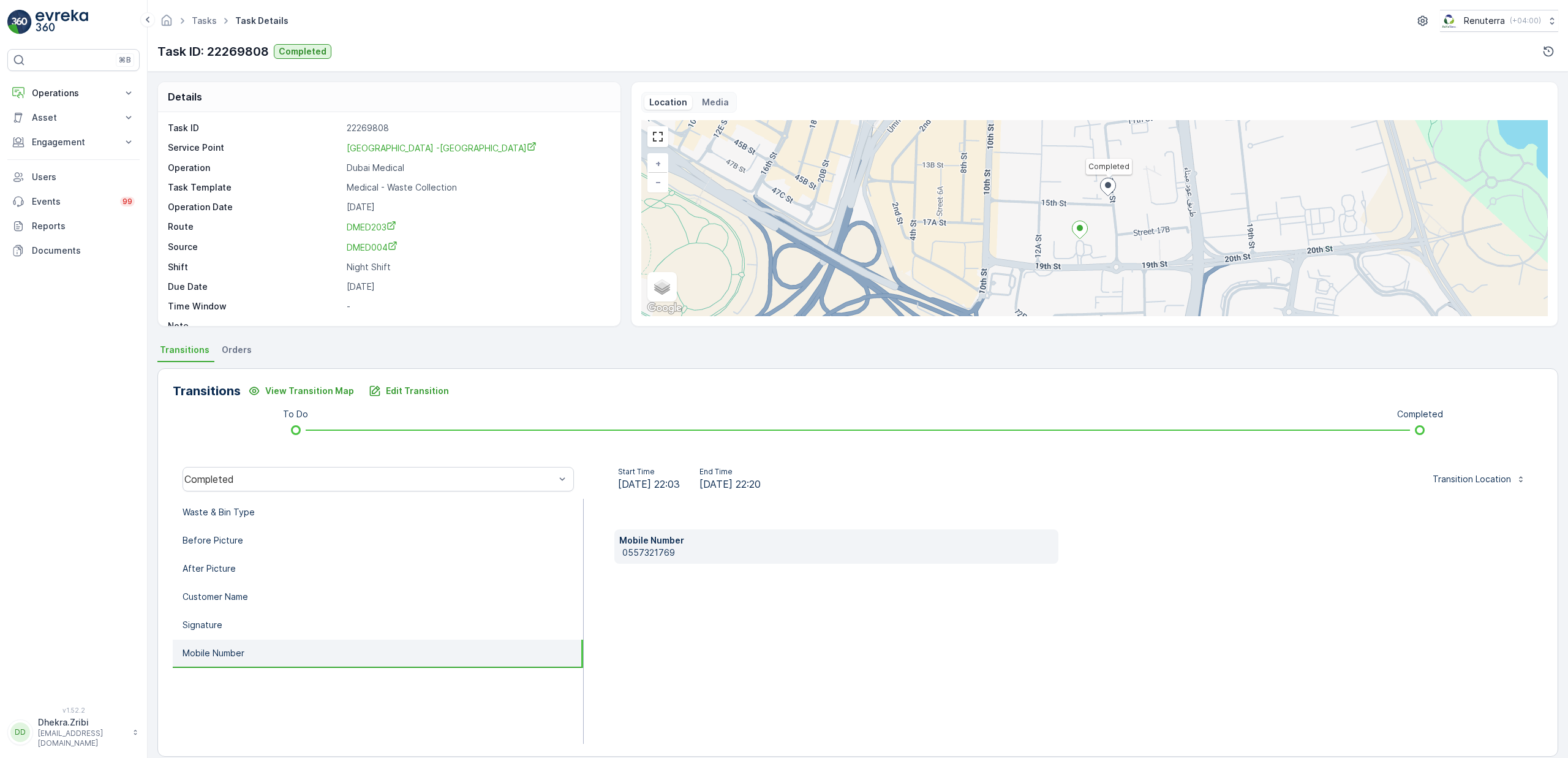
click at [641, 556] on p "0557321769" at bounding box center [838, 553] width 431 height 12
copy p "0557321769"
click at [402, 397] on p "Edit Transition" at bounding box center [418, 391] width 63 height 12
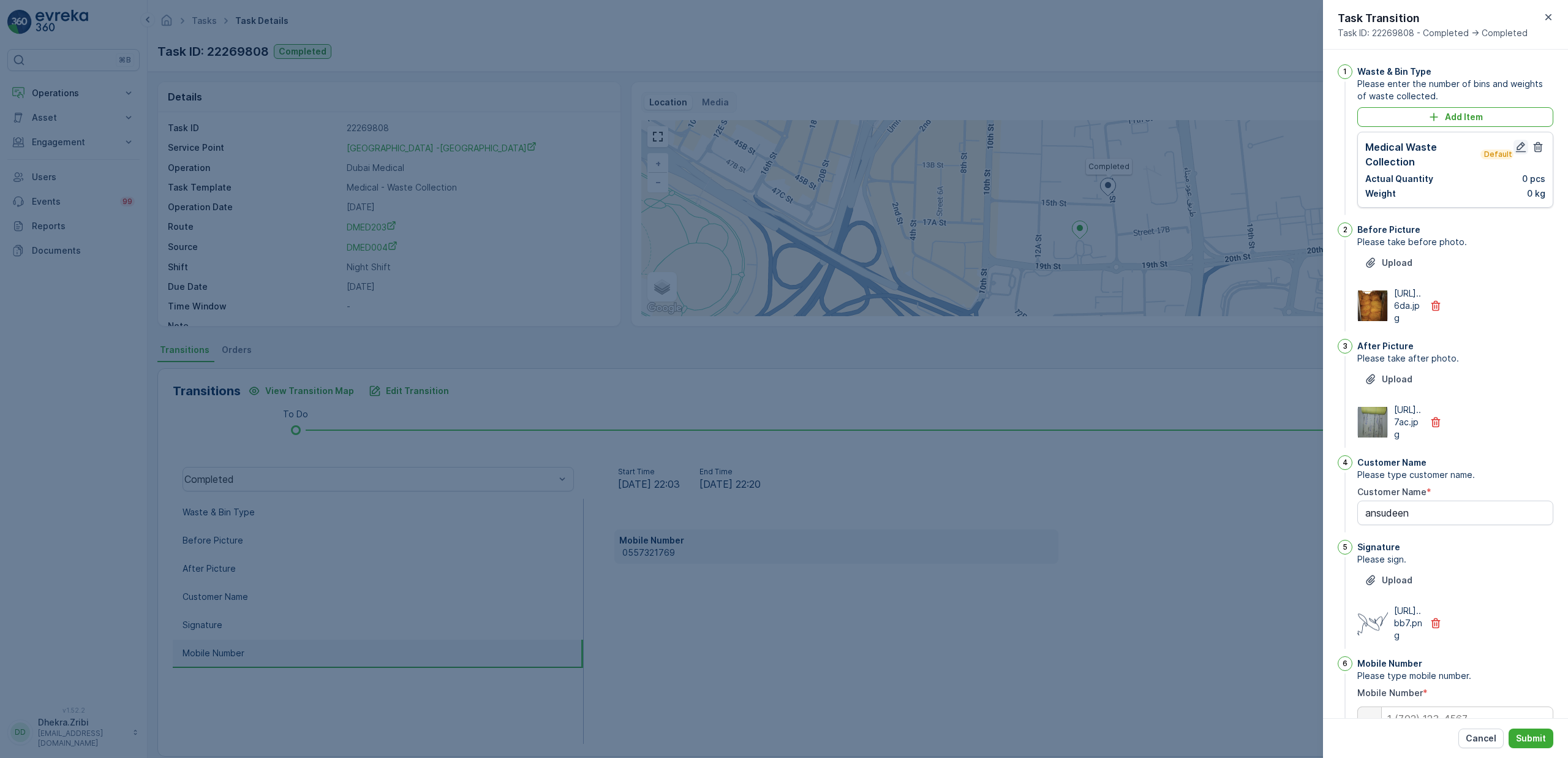
click at [1519, 150] on icon "button" at bounding box center [1521, 147] width 12 height 12
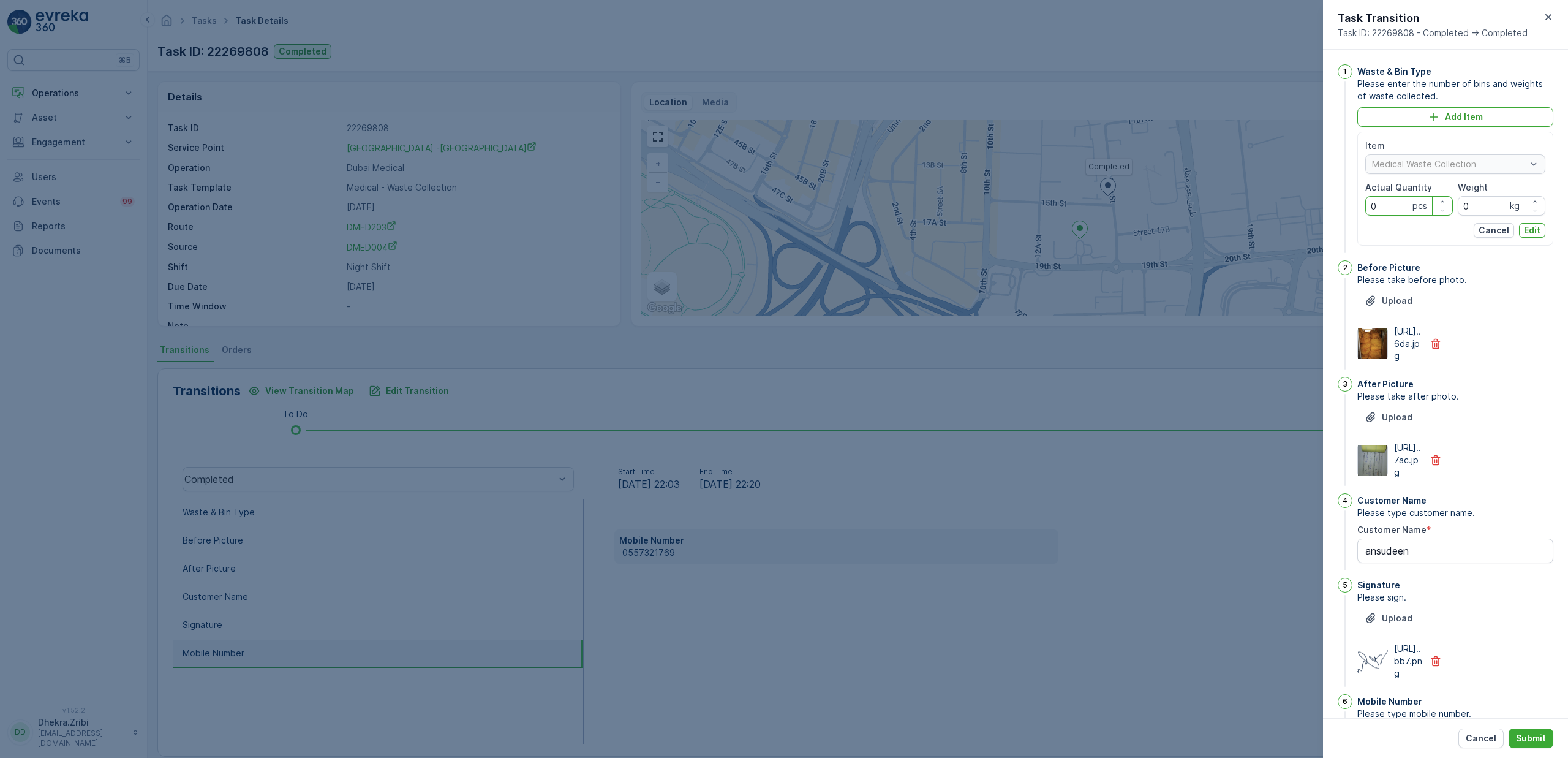
drag, startPoint x: 1387, startPoint y: 203, endPoint x: 1363, endPoint y: 206, distance: 24.2
click at [1363, 206] on div "Item Medical Waste Collection Actual Quantity 0 pcs Weight 0 kg Cancel Edit" at bounding box center [1455, 188] width 196 height 114
type Quantity "189"
drag, startPoint x: 1476, startPoint y: 210, endPoint x: 1454, endPoint y: 210, distance: 22.0
click at [1454, 210] on div "Item Medical Waste Collection Actual Quantity 189 pcs Weight 0 kg" at bounding box center [1455, 178] width 180 height 76
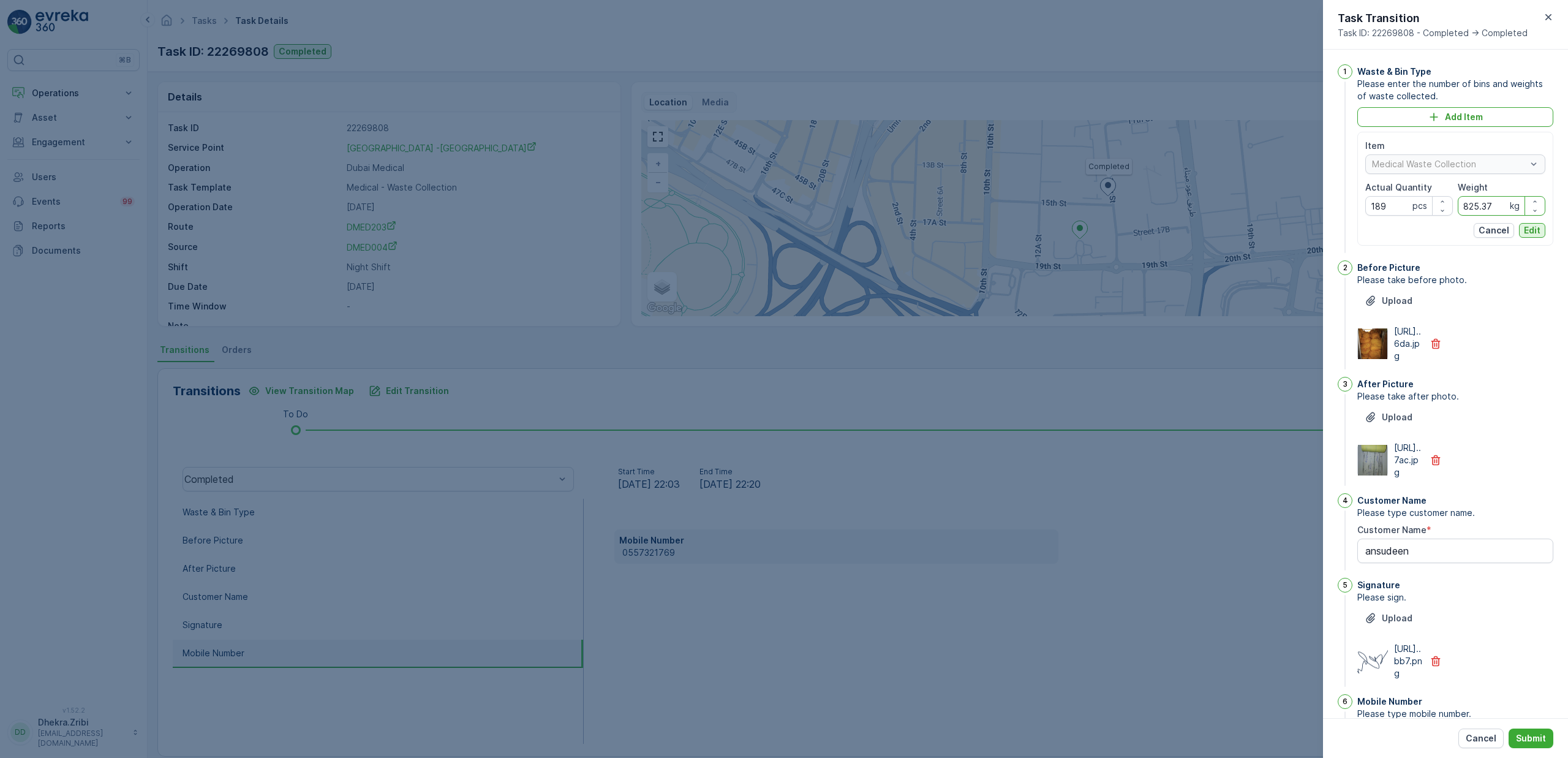
type input "825.37"
click at [1534, 235] on p "Edit" at bounding box center [1532, 231] width 17 height 12
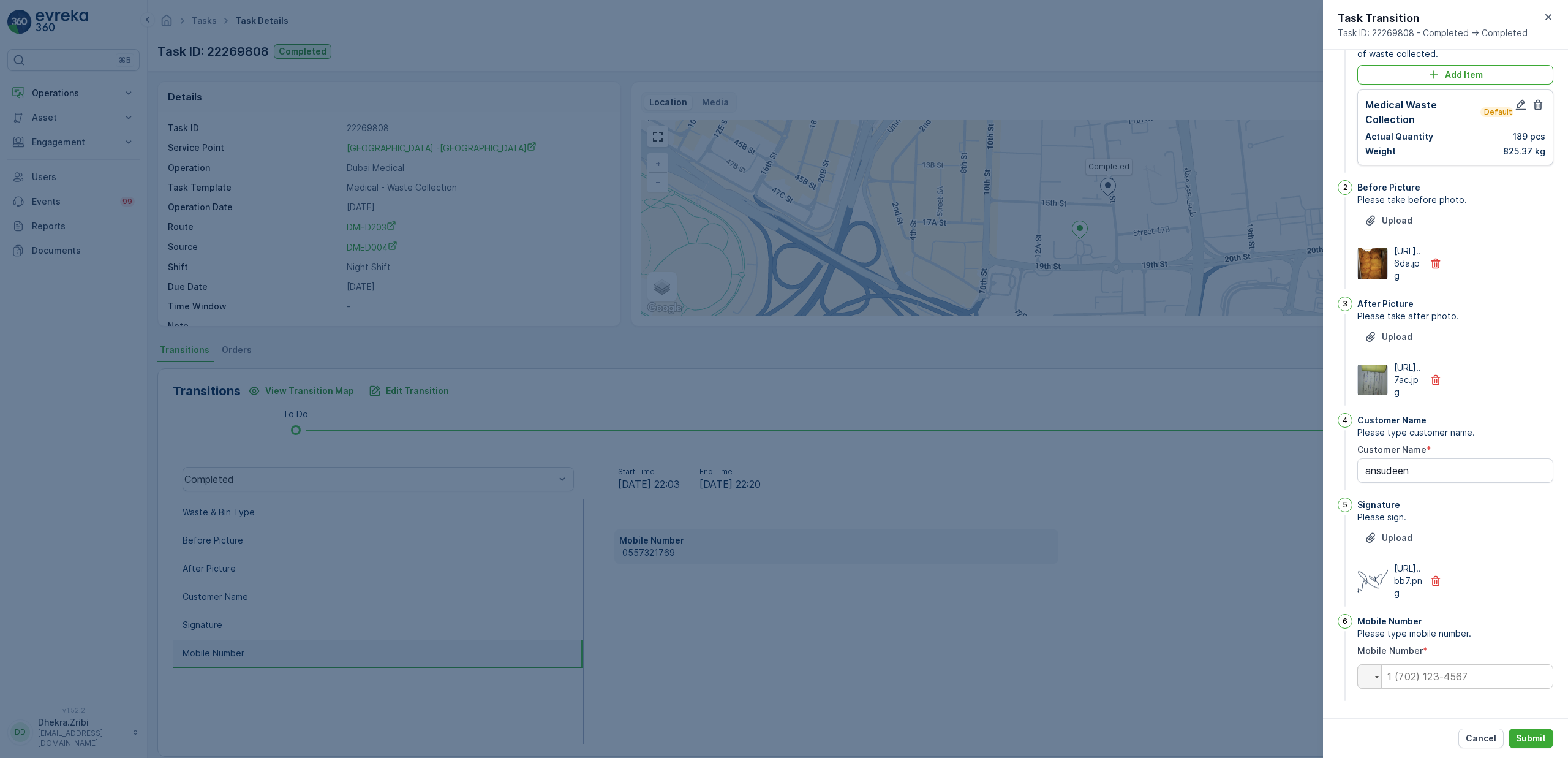
scroll to position [116, 0]
click at [1443, 680] on input "tel" at bounding box center [1455, 677] width 196 height 25
paste input "0557321769"
type input "0557321769"
click at [1527, 738] on p "Submit" at bounding box center [1531, 739] width 30 height 12
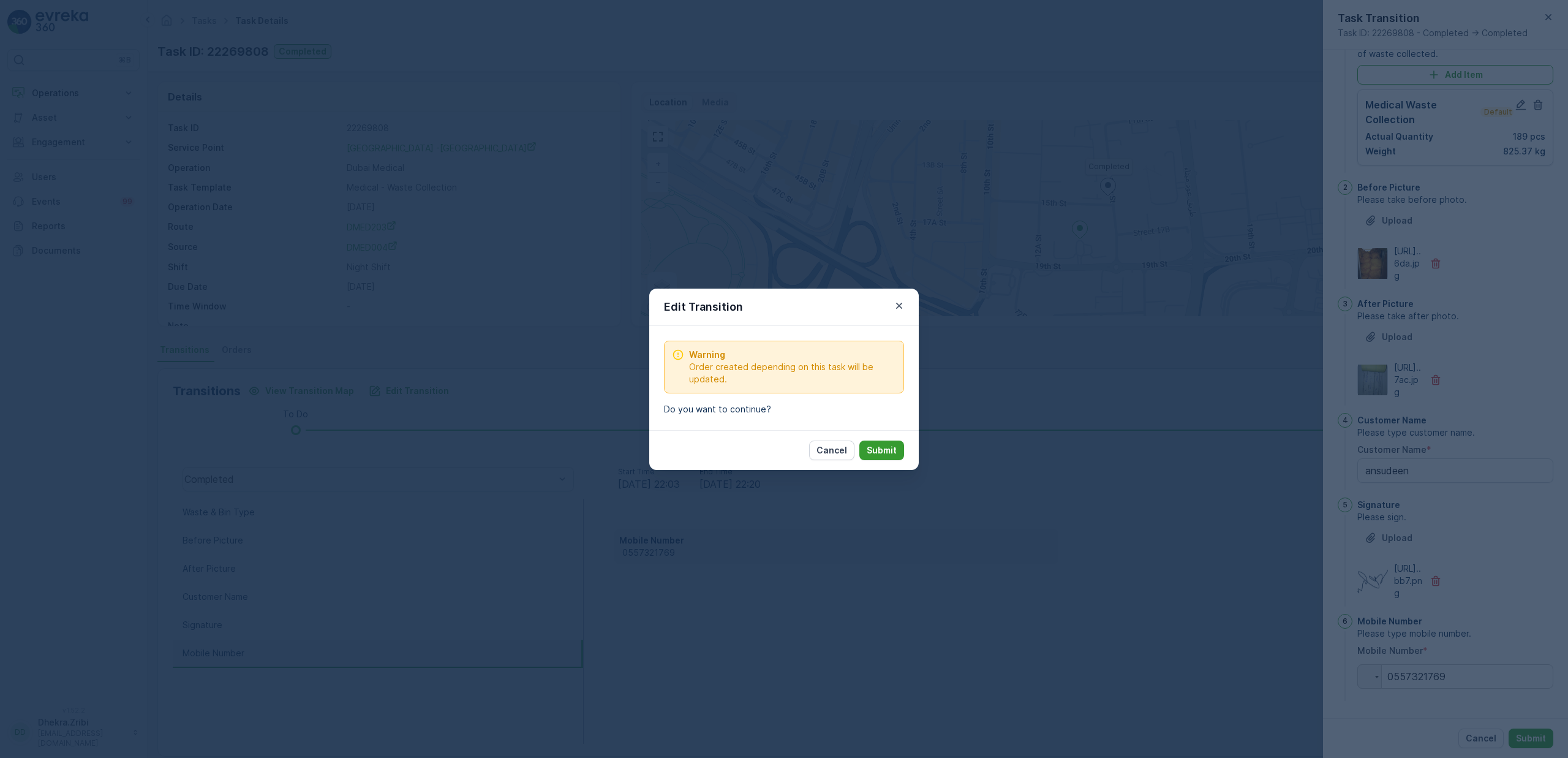
click at [882, 441] on button "Submit" at bounding box center [882, 451] width 45 height 19
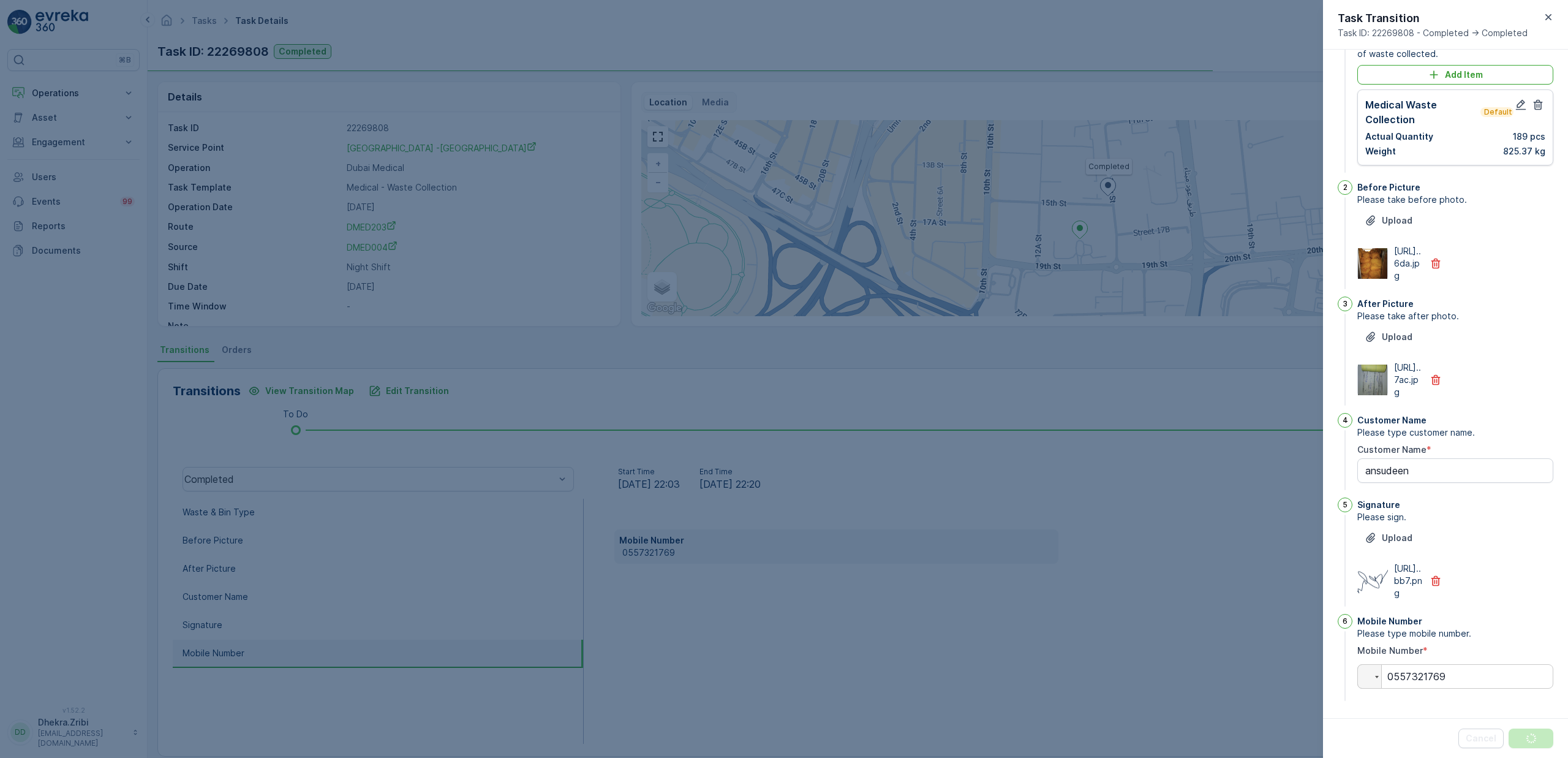
scroll to position [0, 0]
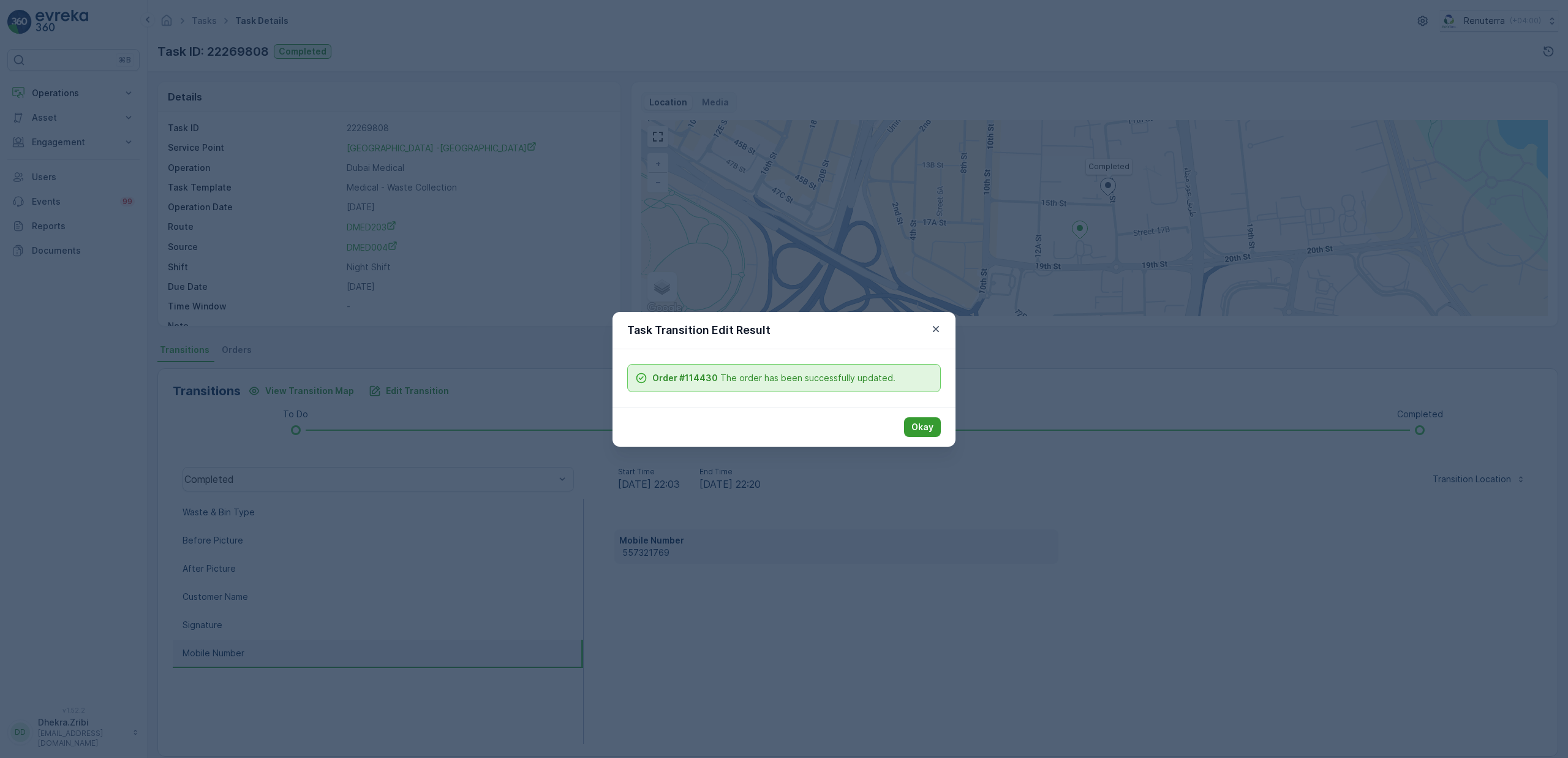
click at [922, 428] on p "Okay" at bounding box center [922, 427] width 22 height 12
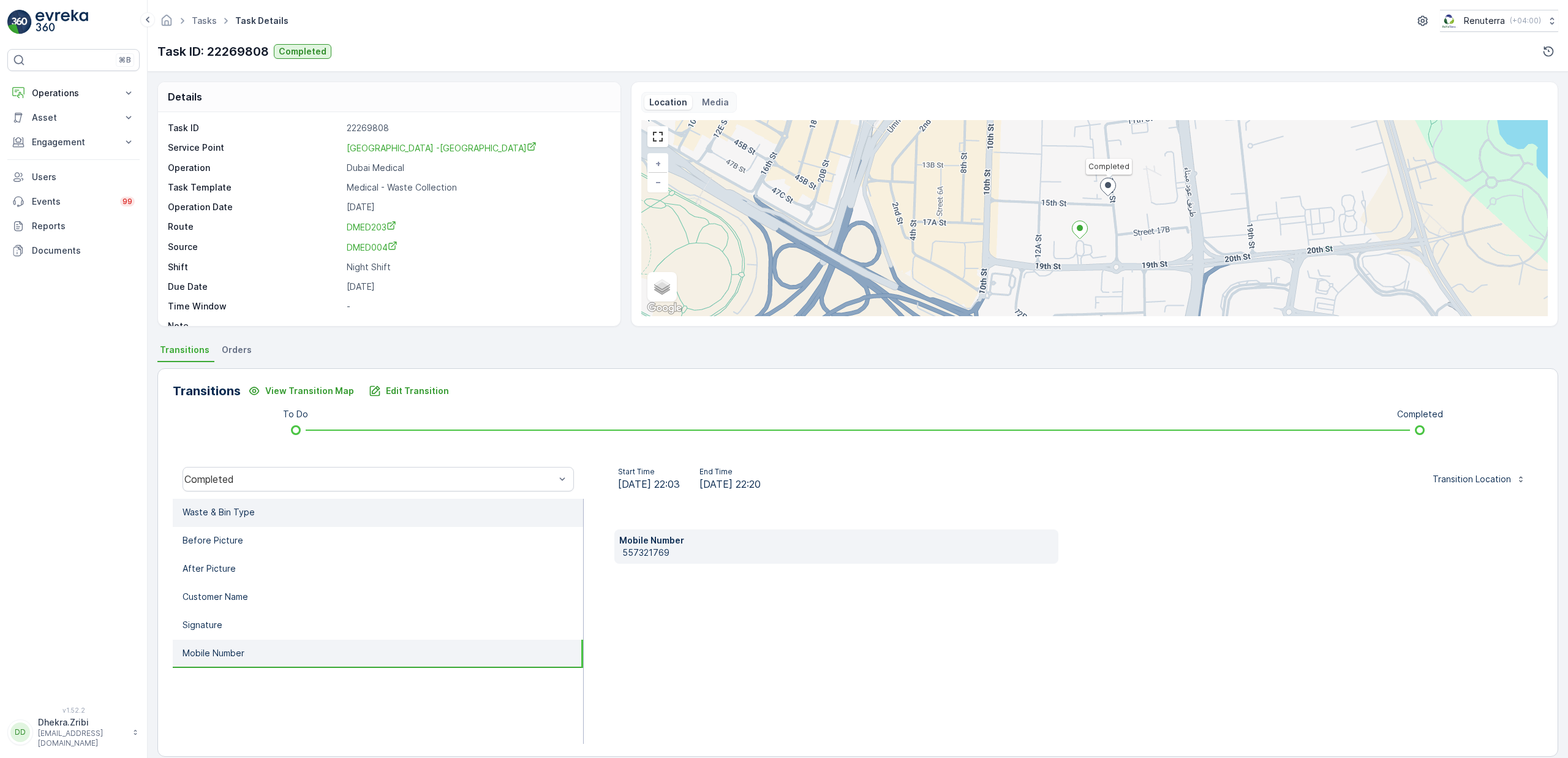
click at [210, 506] on p "Waste & Bin Type" at bounding box center [218, 512] width 72 height 12
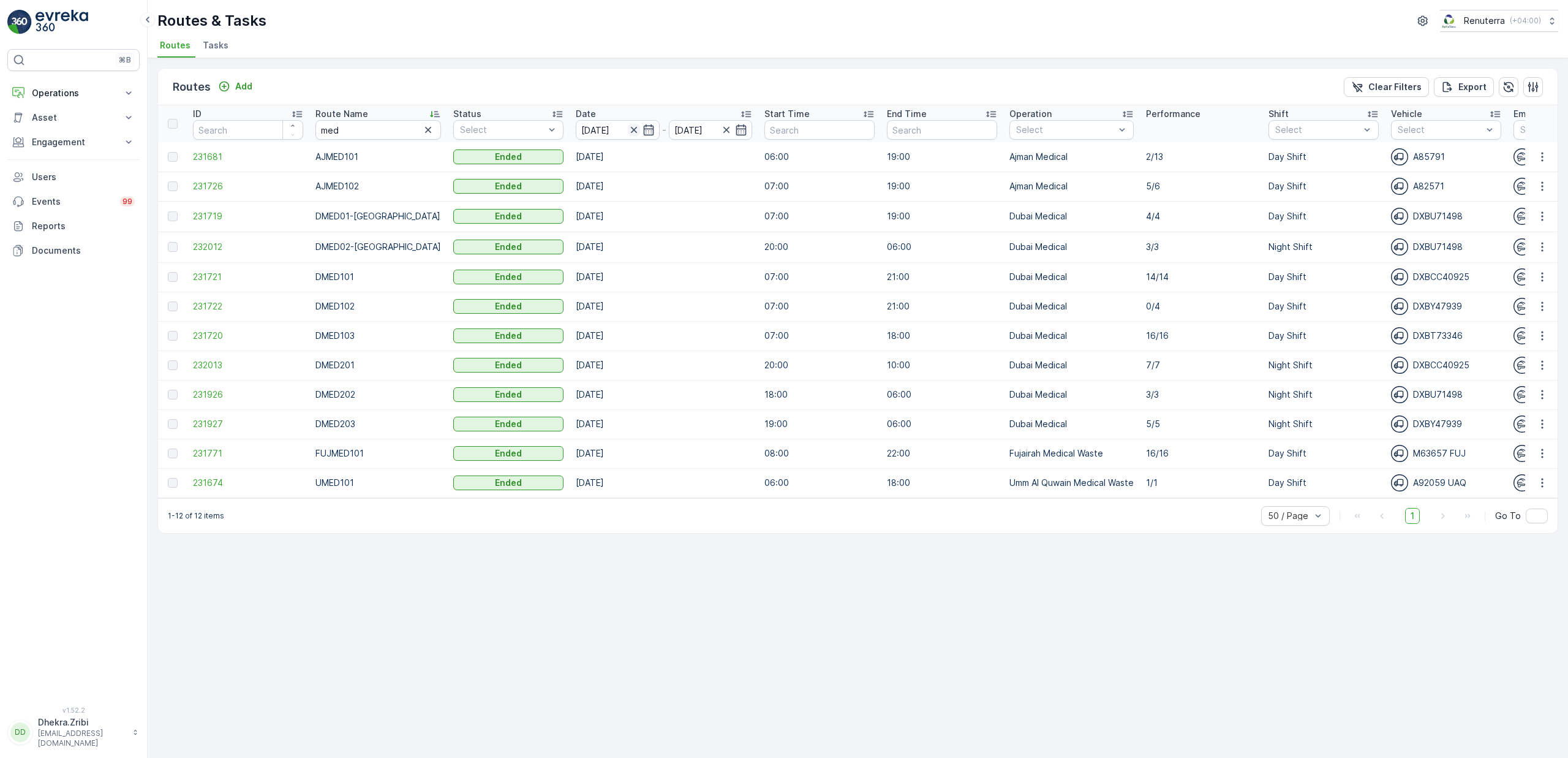
click at [628, 132] on icon "button" at bounding box center [634, 130] width 12 height 12
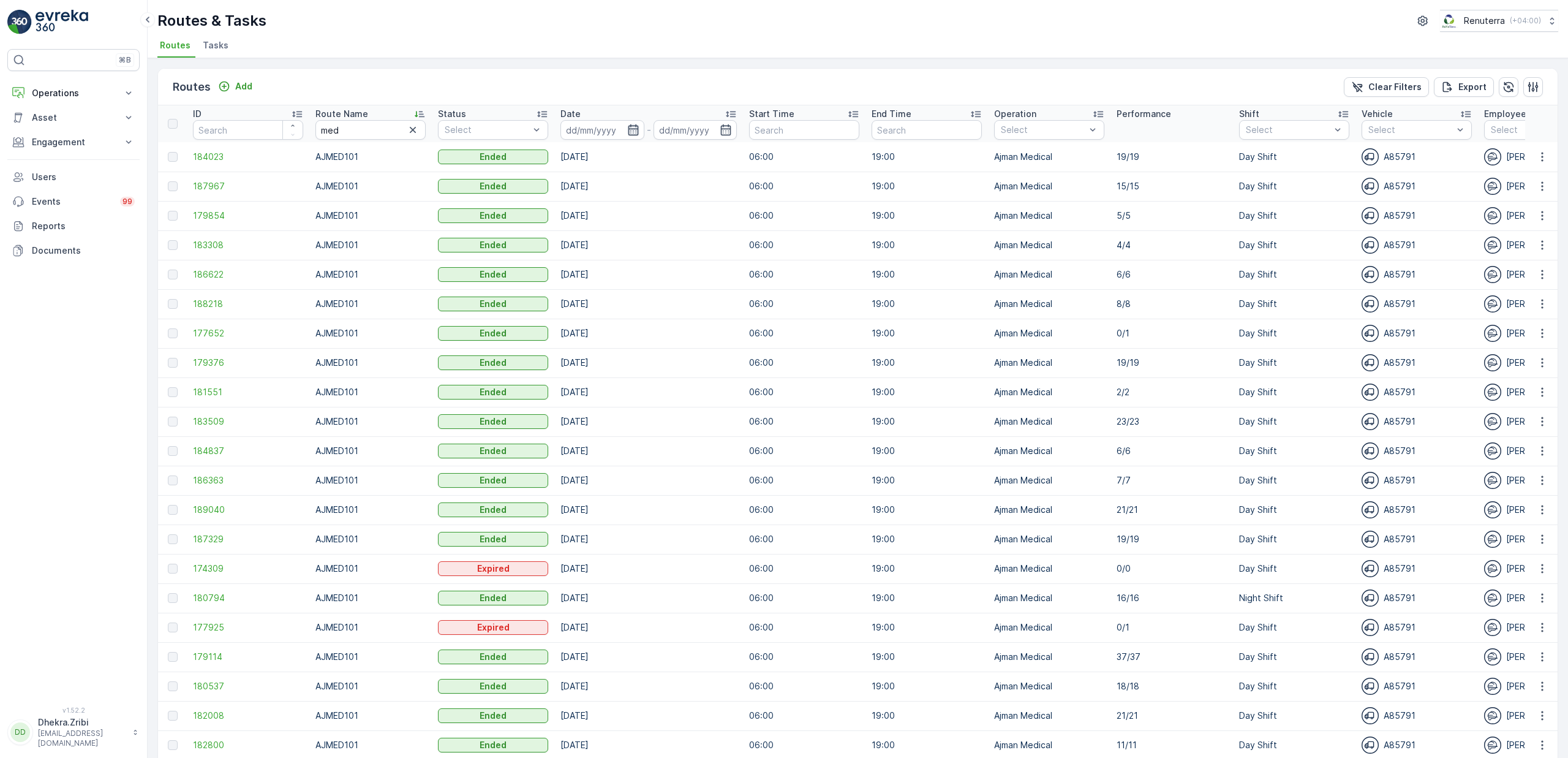
click at [637, 124] on icon "button" at bounding box center [634, 130] width 12 height 12
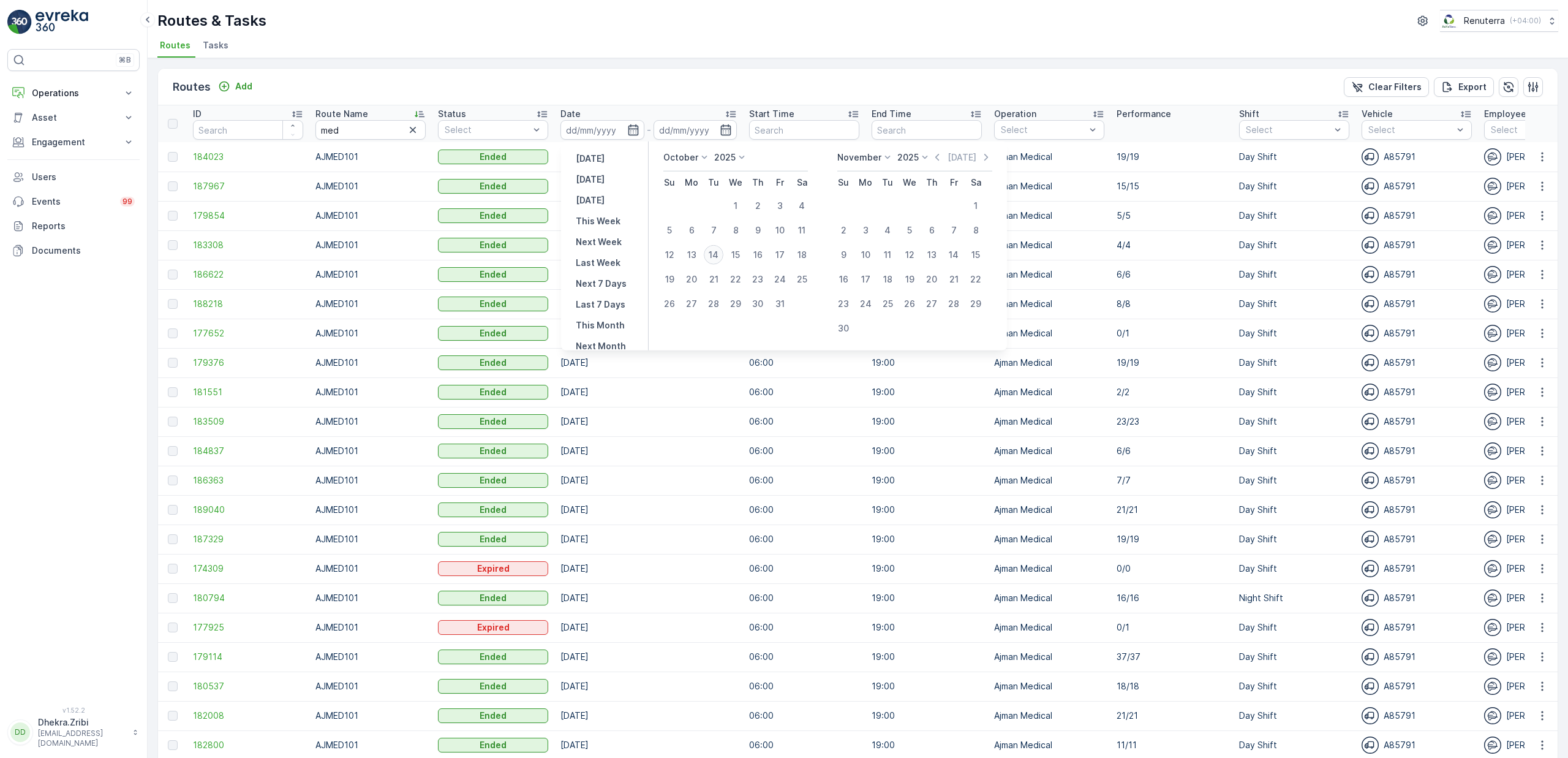
click at [714, 256] on div "14" at bounding box center [714, 254] width 19 height 19
type input "[DATE]"
click at [714, 256] on div "14" at bounding box center [714, 254] width 19 height 19
type input "[DATE]"
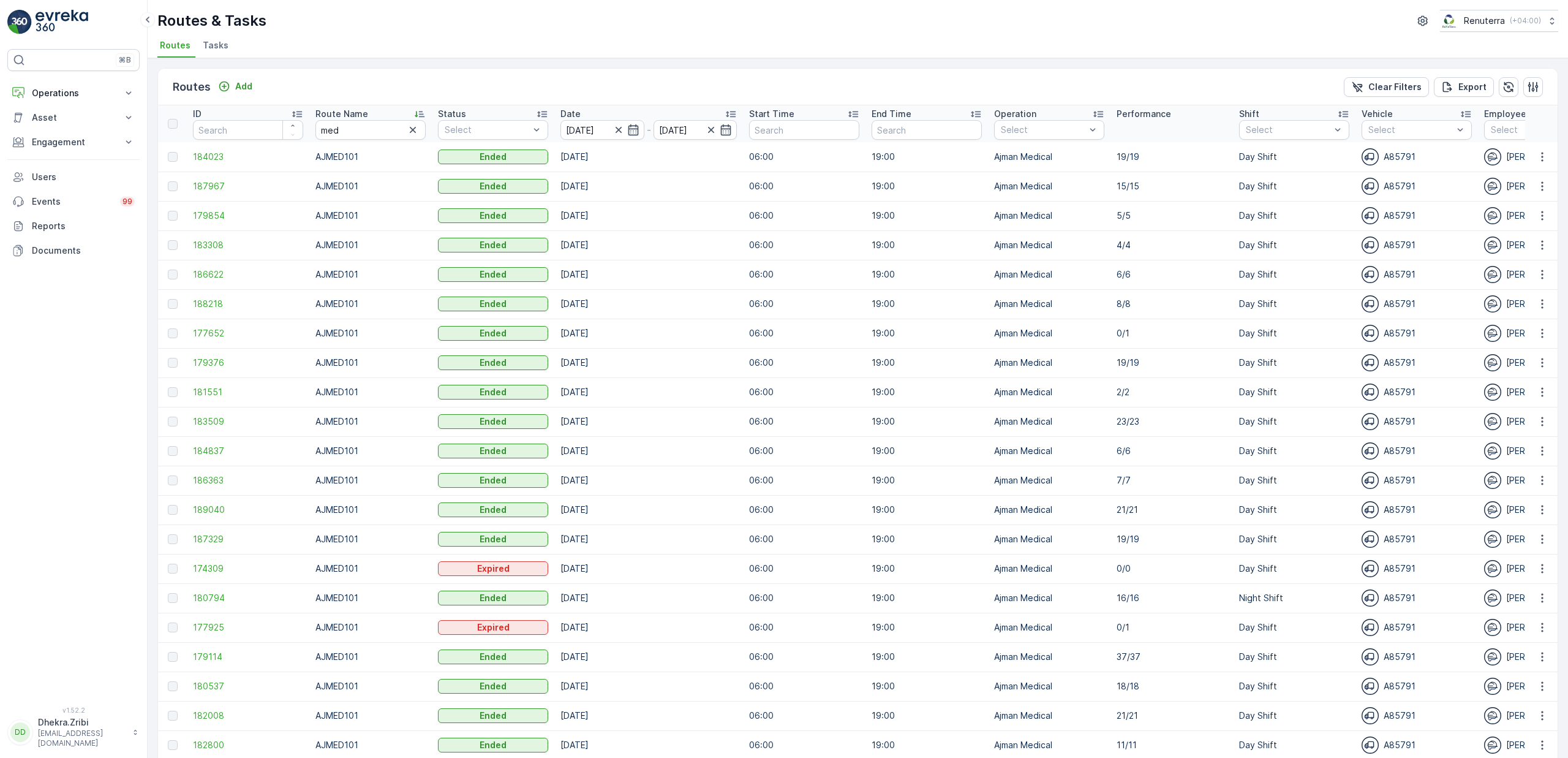
click at [663, 47] on ul "Routes Tasks" at bounding box center [853, 48] width 1391 height 21
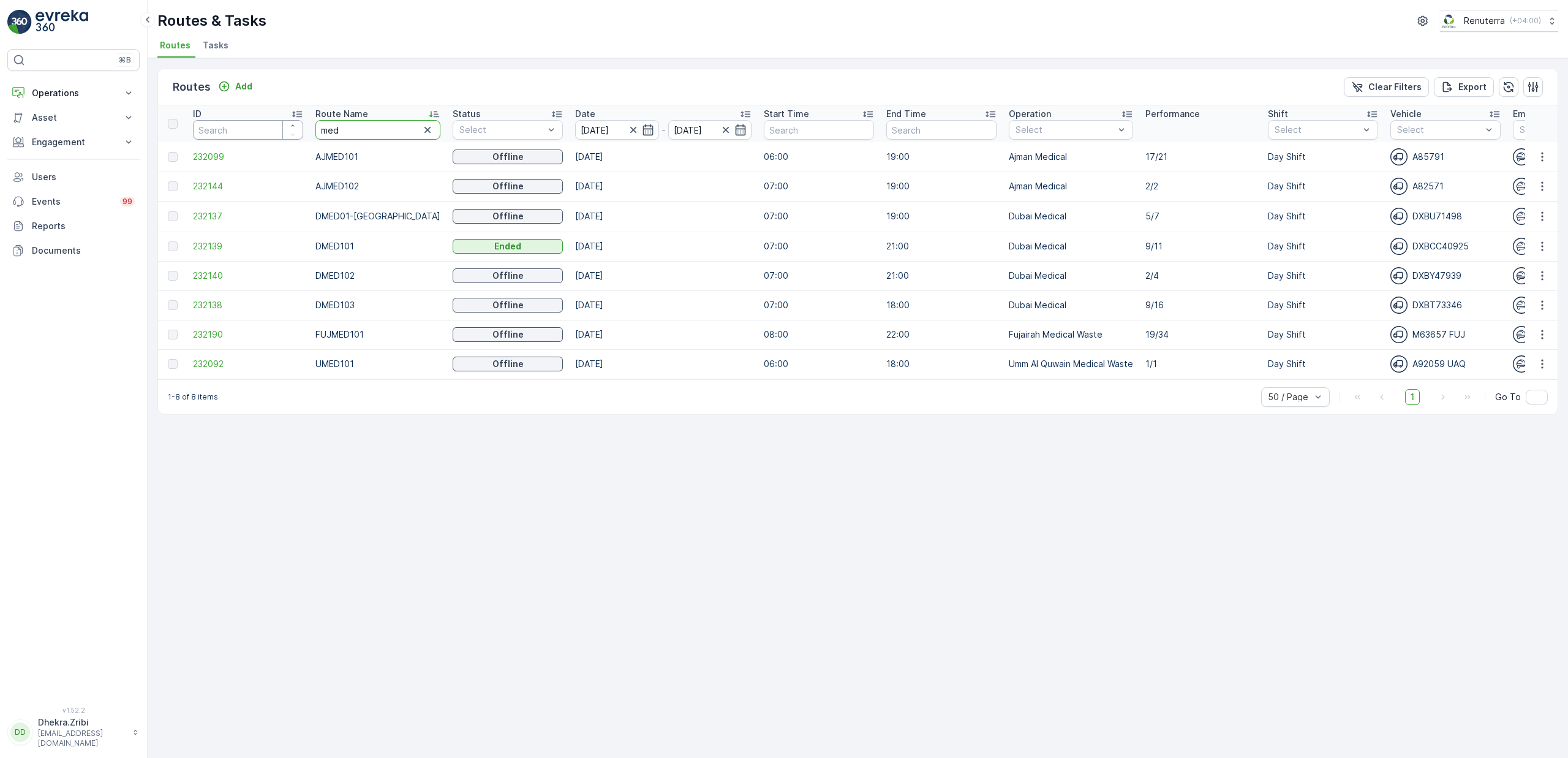
drag, startPoint x: 236, startPoint y: 134, endPoint x: 208, endPoint y: 135, distance: 28.0
click at [208, 135] on tr "ID Route Name med Status Select Date 14.10.2025 - 14.10.2025 Start Time End Tim…" at bounding box center [1401, 124] width 2485 height 37
type input "hat"
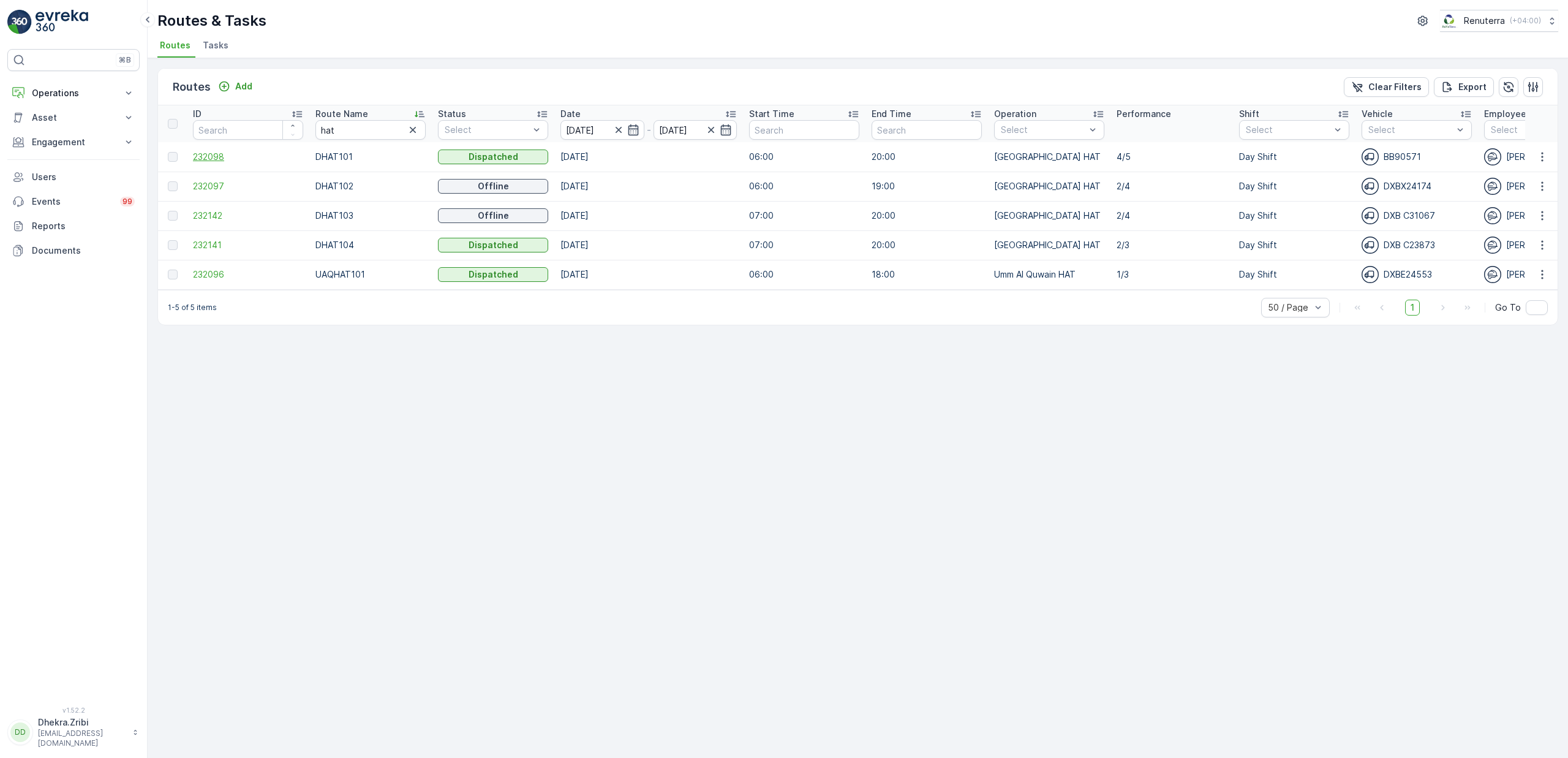
click at [224, 162] on span "232098" at bounding box center [247, 157] width 110 height 12
click at [205, 188] on span "232097" at bounding box center [247, 187] width 110 height 12
click at [227, 215] on span "232142" at bounding box center [247, 216] width 110 height 12
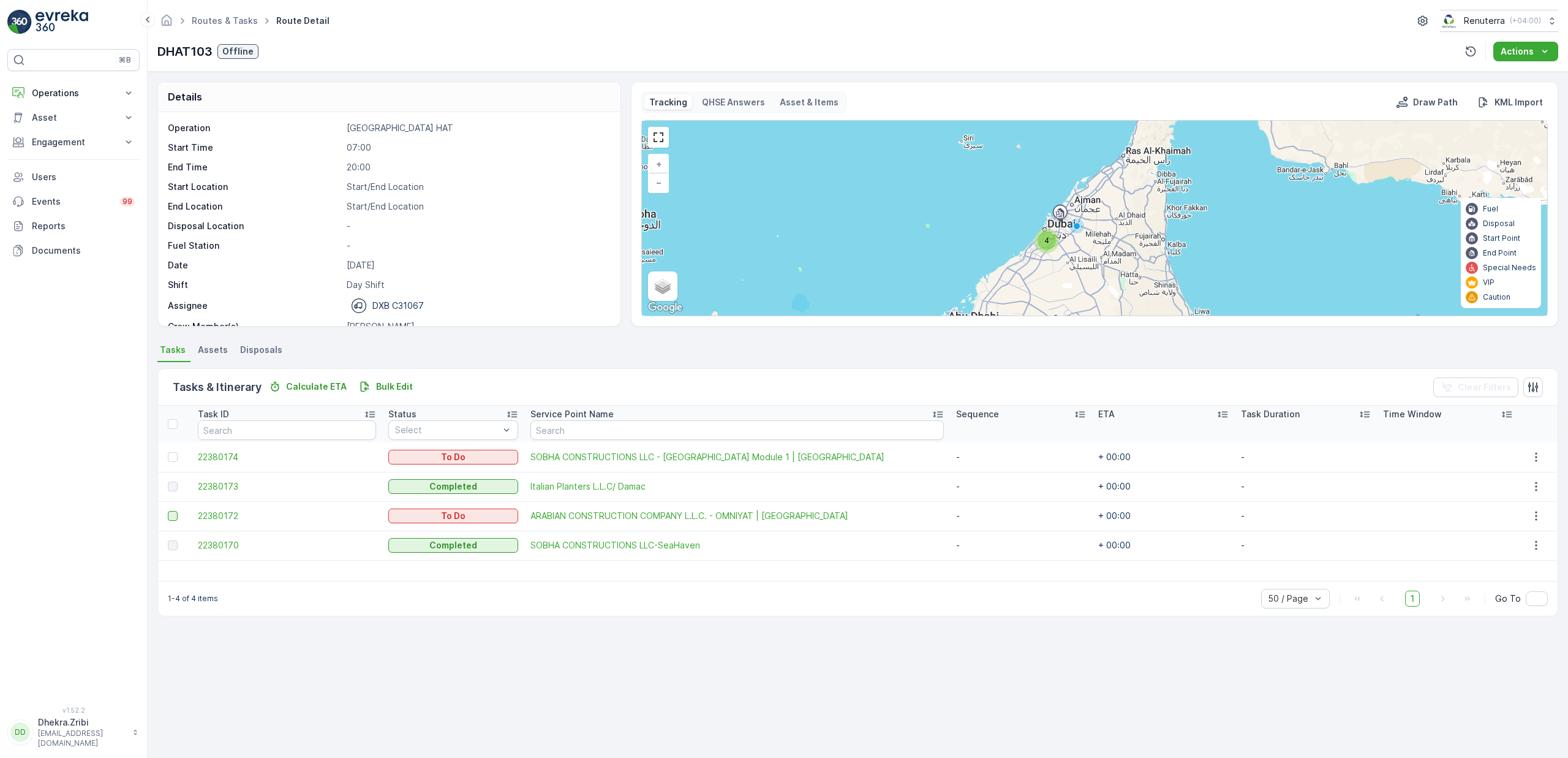
click at [171, 514] on div at bounding box center [172, 516] width 10 height 10
click at [168, 511] on input "checkbox" at bounding box center [168, 511] width 0 height 0
click at [1277, 398] on div "Change Route" at bounding box center [1267, 386] width 77 height 36
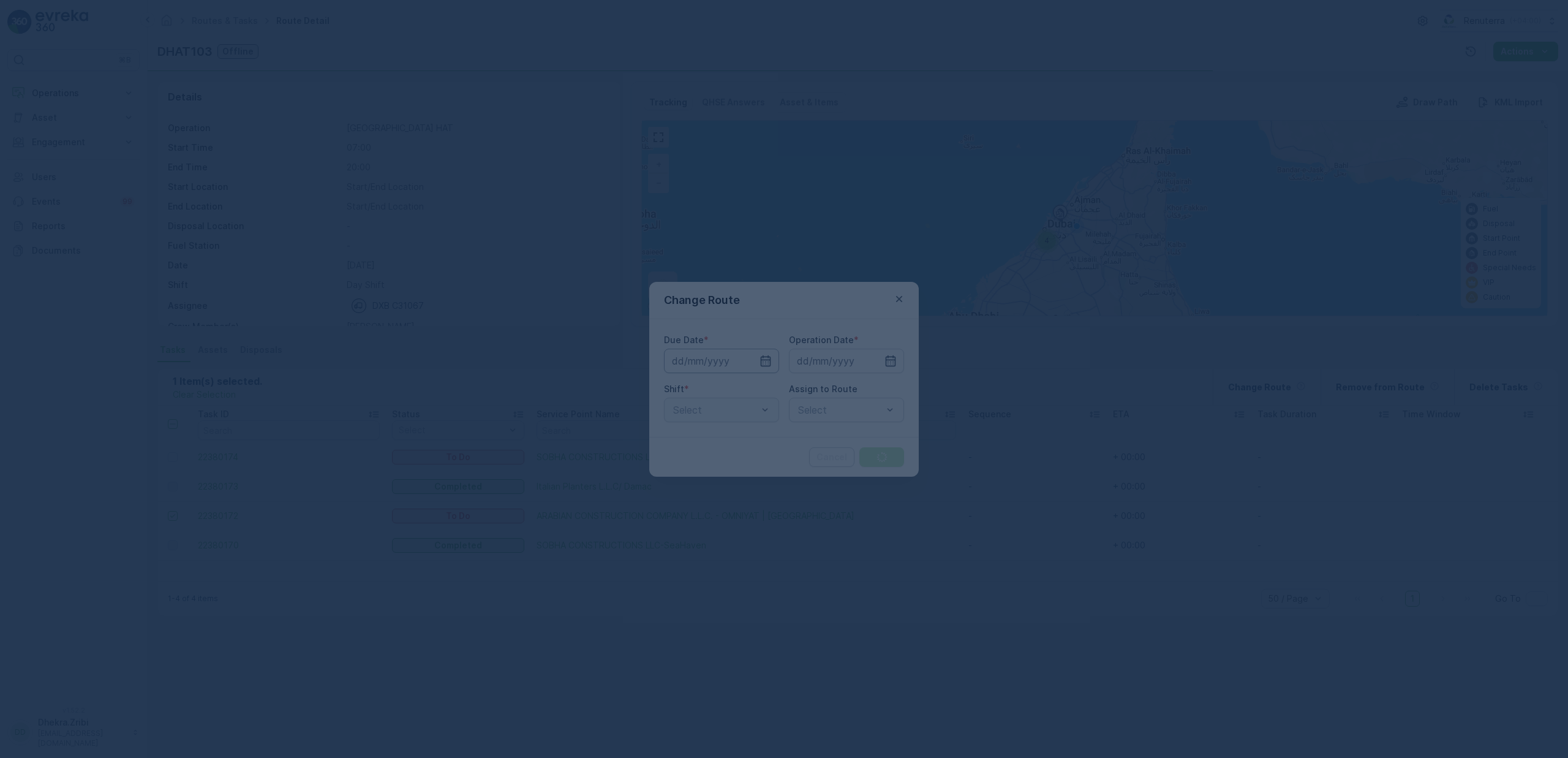
type input "[DATE]"
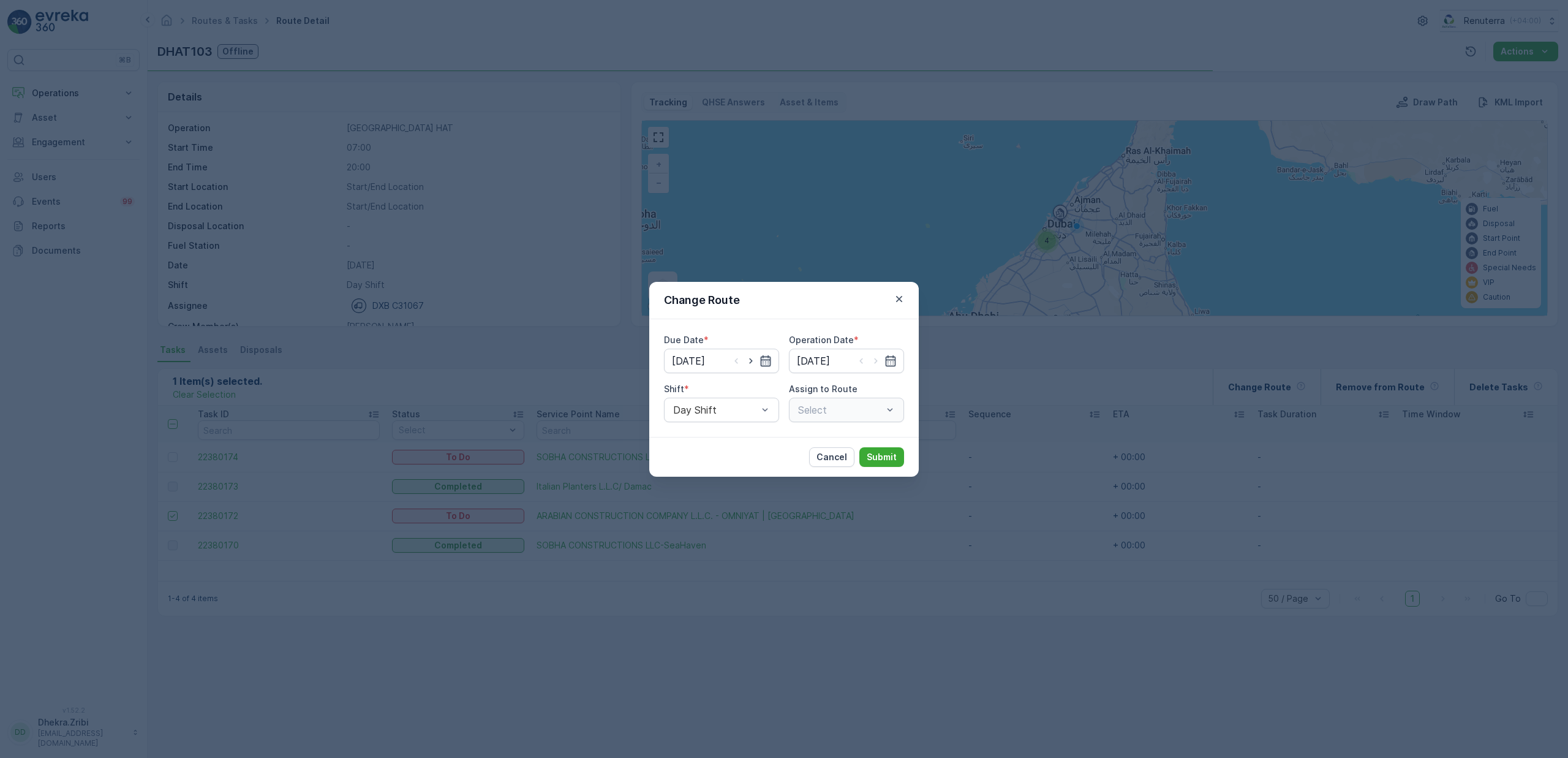
click at [761, 362] on icon "button" at bounding box center [766, 361] width 12 height 12
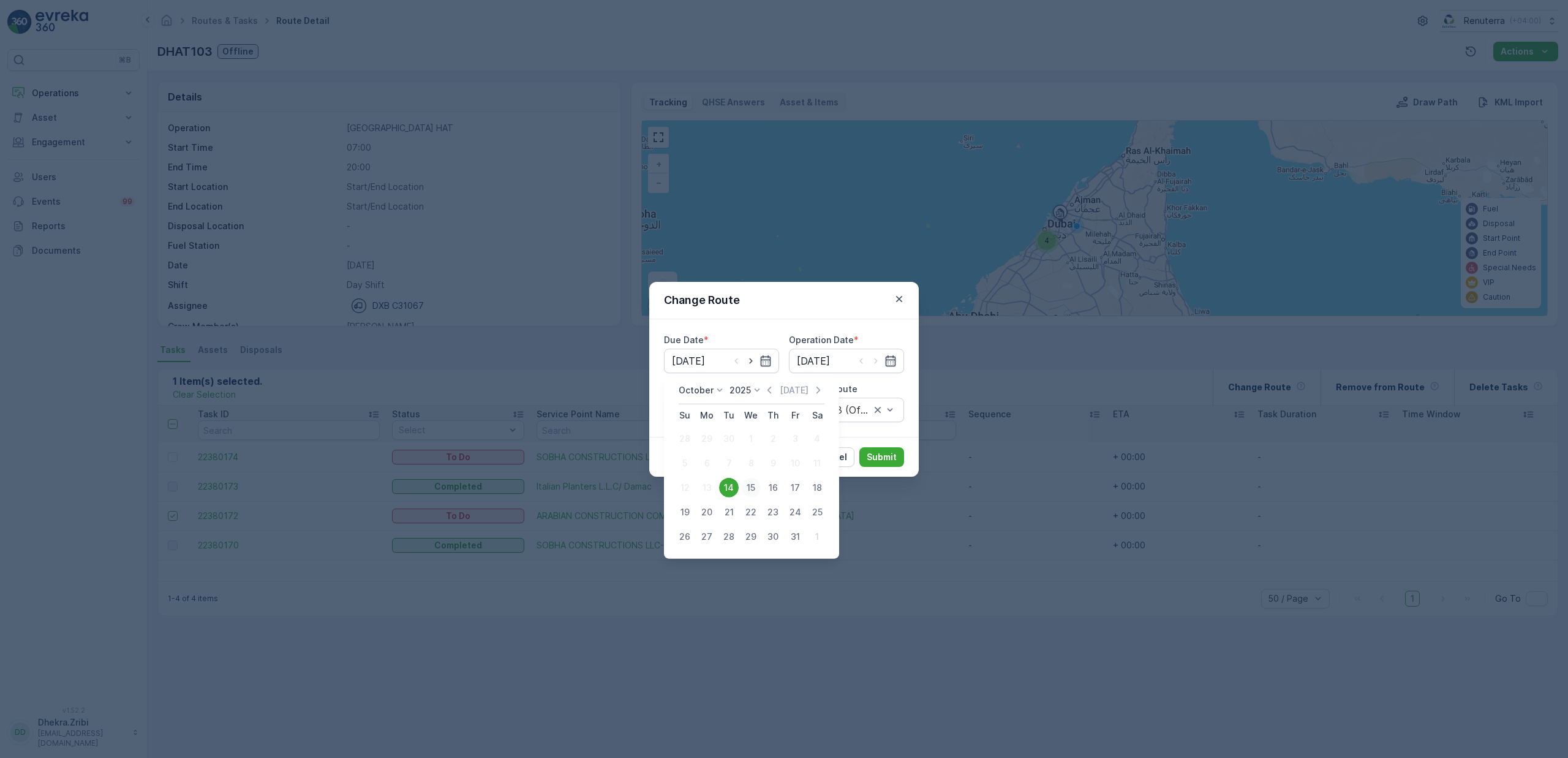
click at [751, 490] on div "15" at bounding box center [751, 488] width 19 height 19
type input "[DATE]"
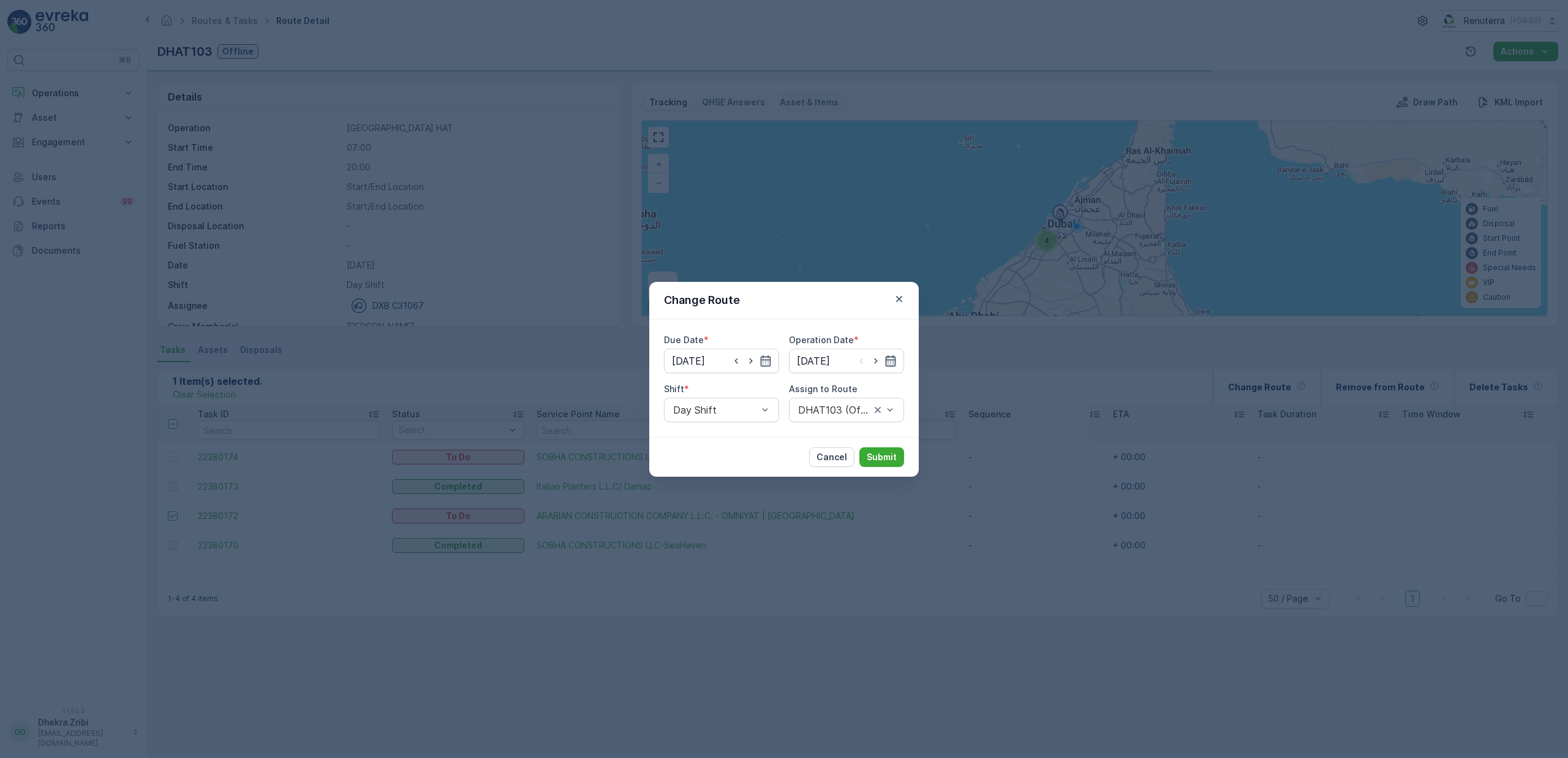
click at [885, 356] on icon "button" at bounding box center [890, 361] width 12 height 12
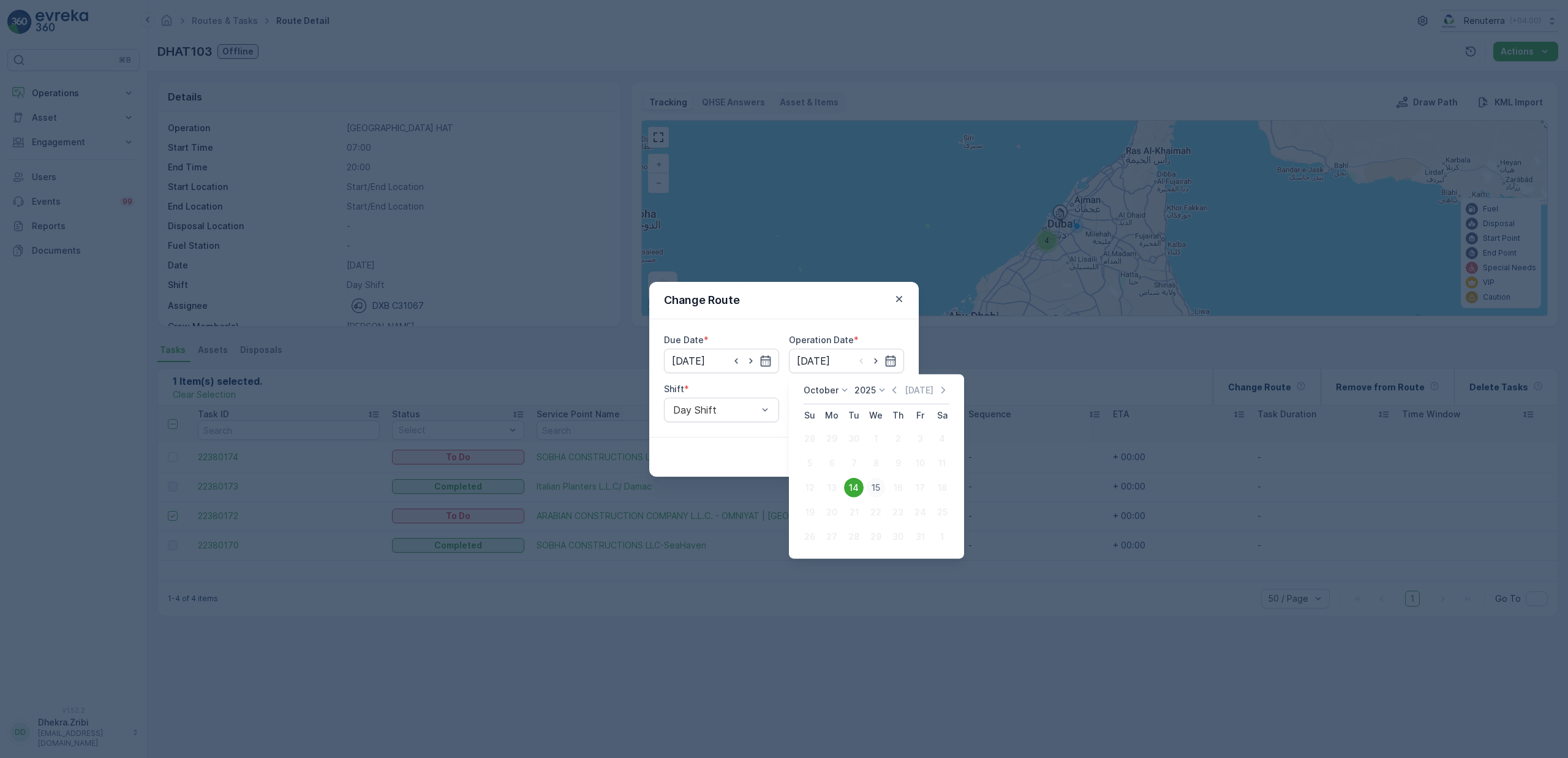
click at [875, 489] on div "15" at bounding box center [876, 488] width 19 height 19
type input "[DATE]"
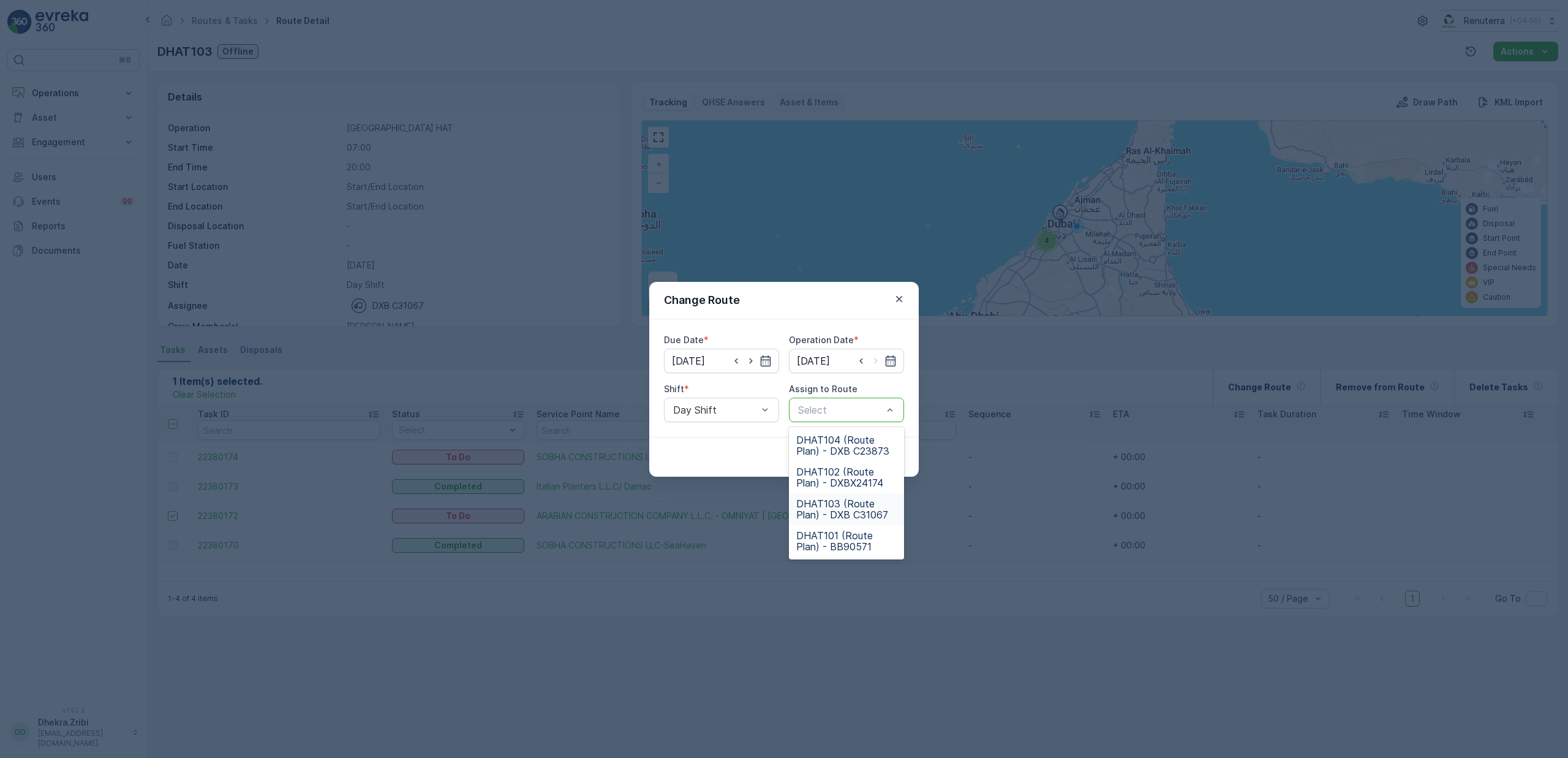
click at [834, 498] on span "DHAT103 (Route Plan) - DXB C31067" at bounding box center [846, 509] width 100 height 22
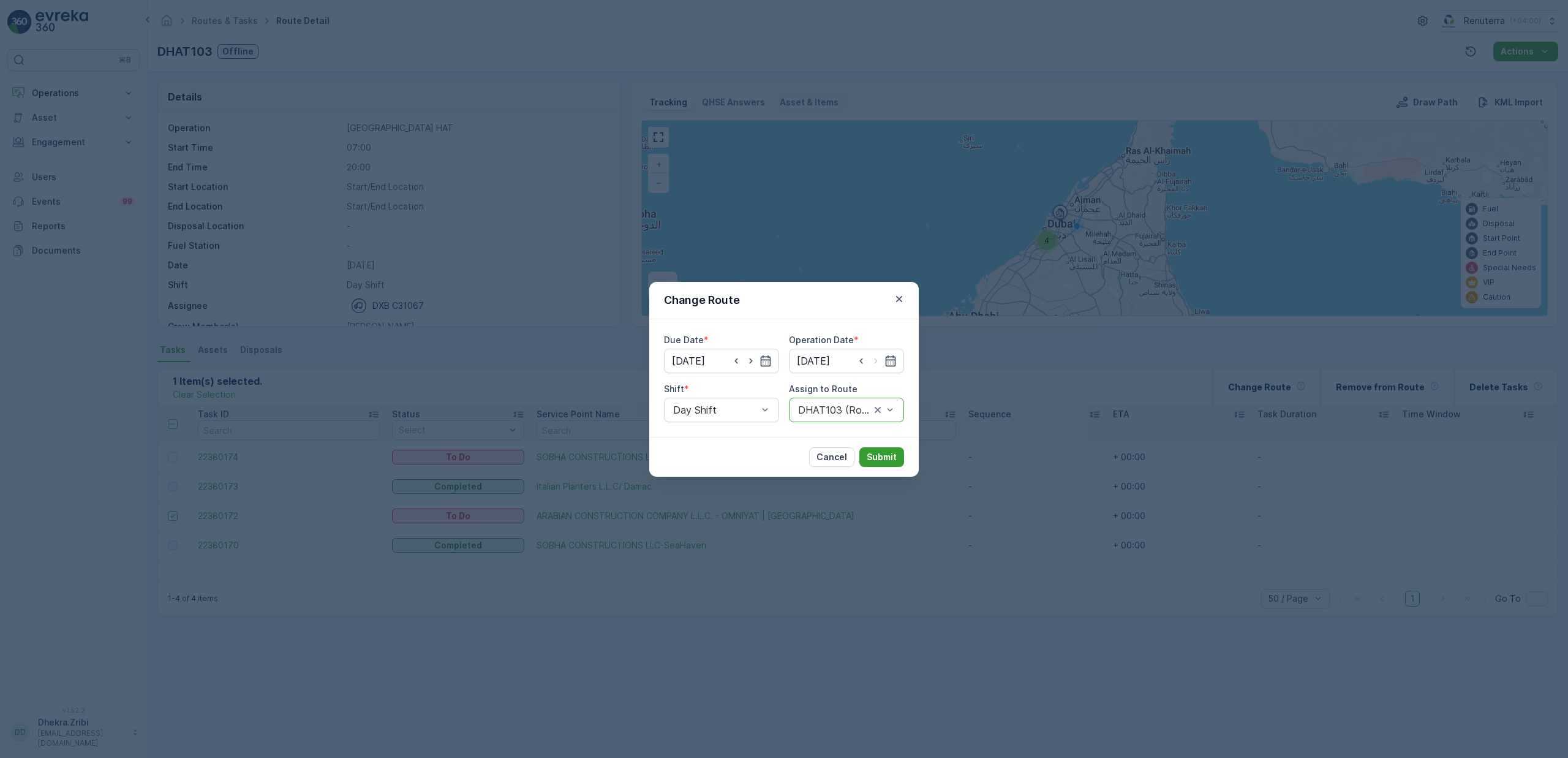
click at [872, 460] on p "Submit" at bounding box center [882, 457] width 30 height 12
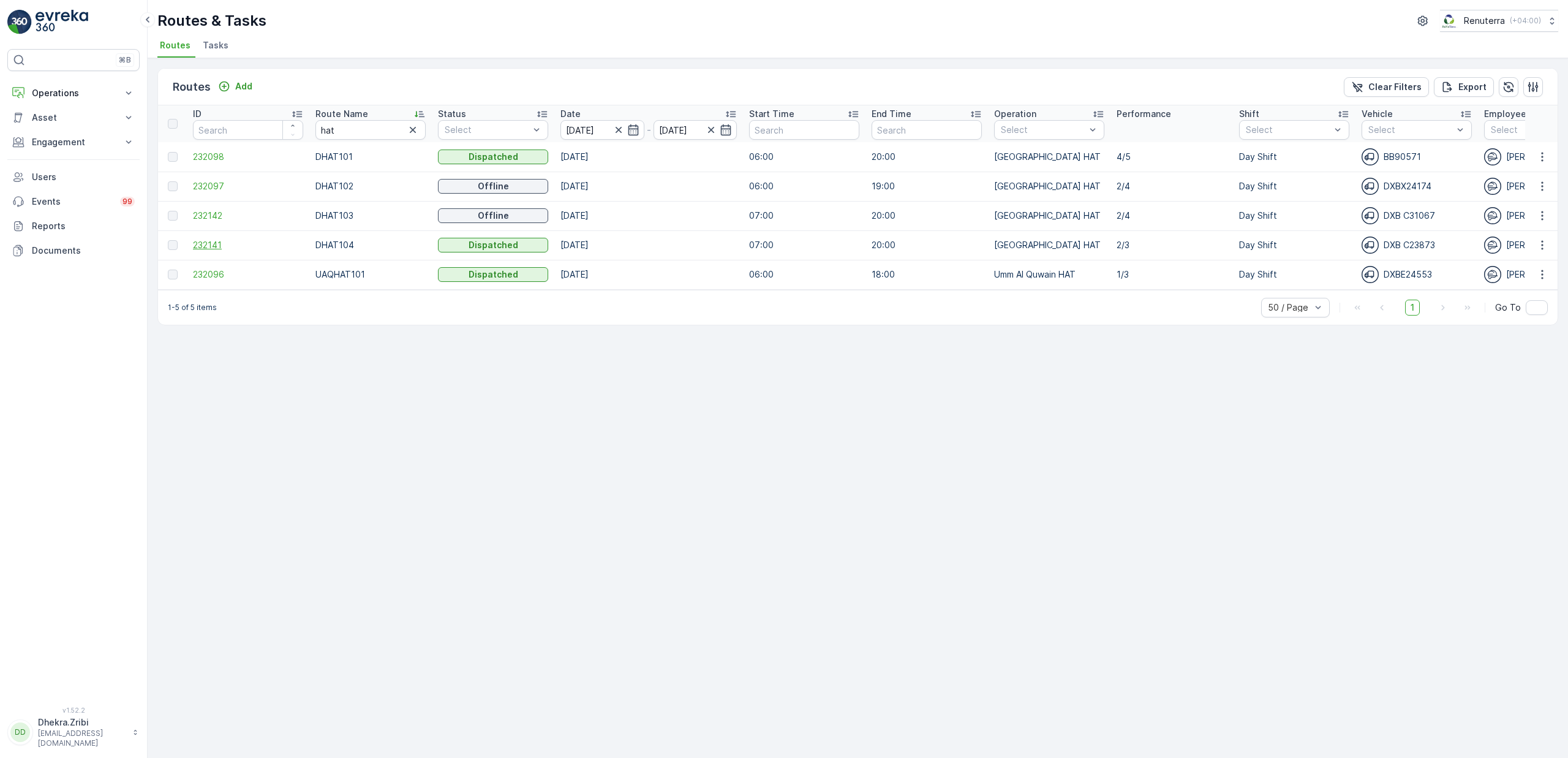
click at [218, 247] on span "232141" at bounding box center [247, 246] width 110 height 12
click at [617, 135] on icon "button" at bounding box center [619, 130] width 12 height 12
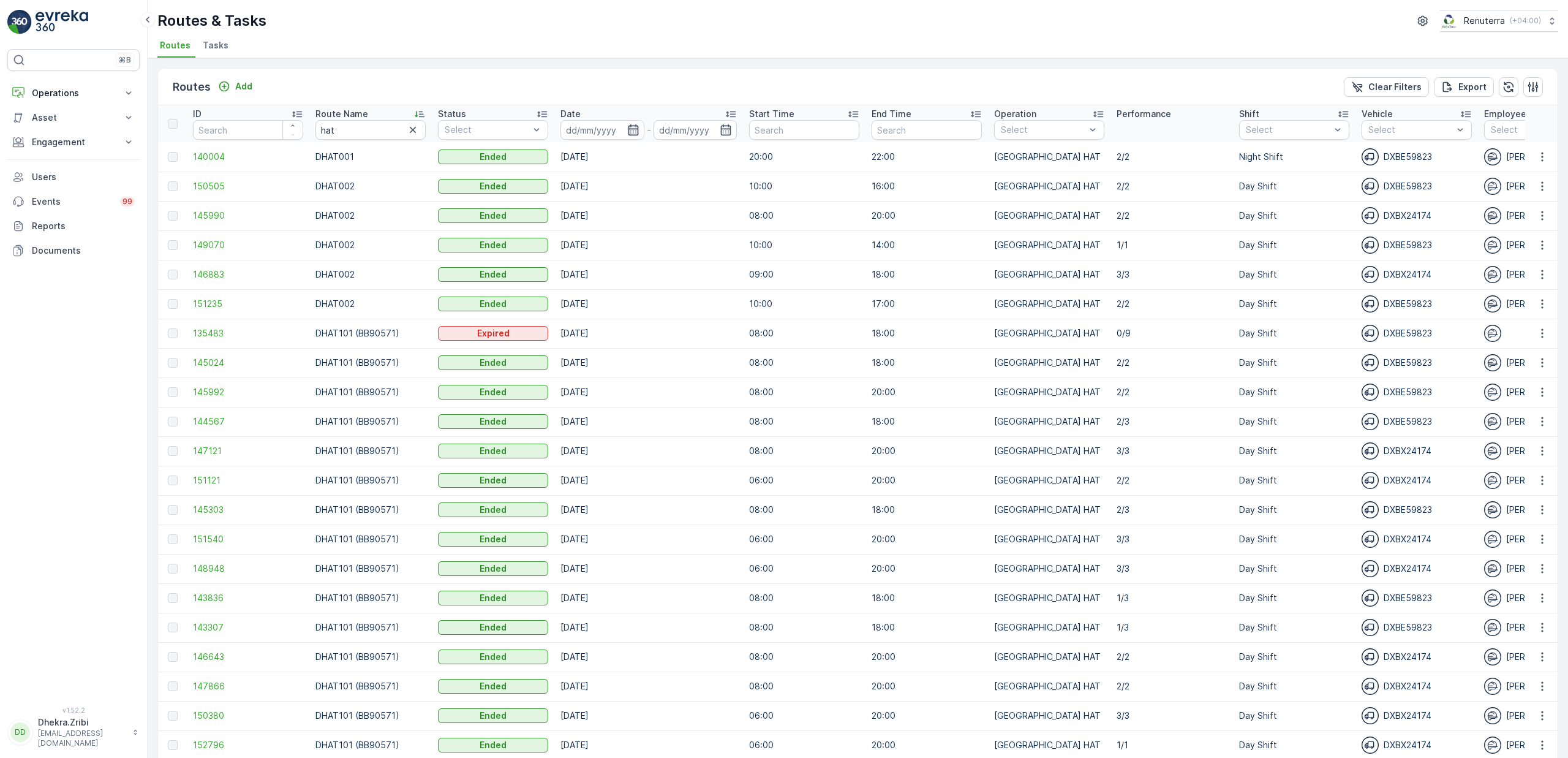
click at [632, 135] on icon "button" at bounding box center [634, 129] width 11 height 11
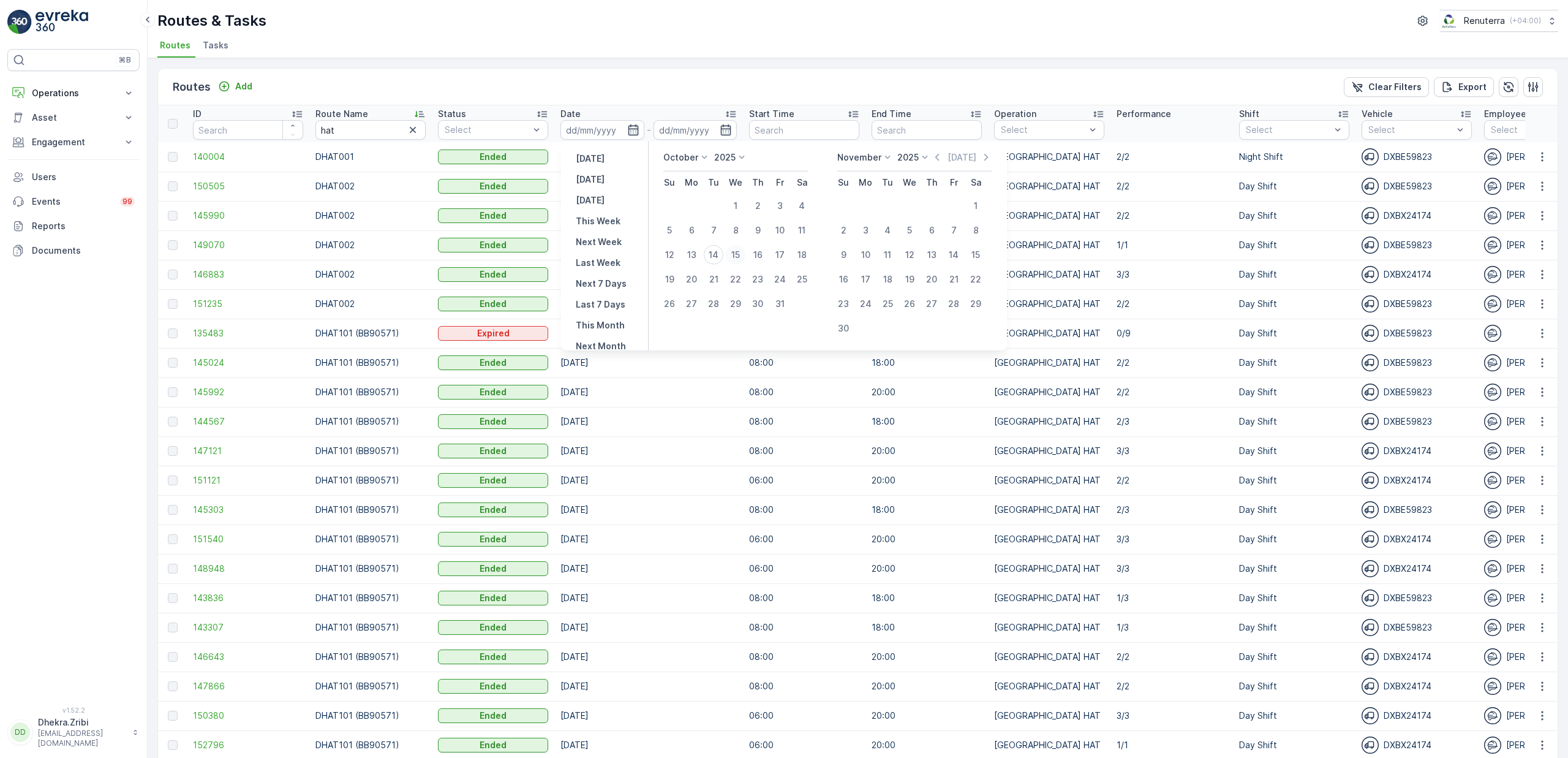
click at [739, 249] on div "15" at bounding box center [736, 254] width 19 height 19
type input "[DATE]"
click at [739, 249] on div "15" at bounding box center [736, 254] width 19 height 19
type input "[DATE]"
click at [652, 51] on ul "Routes Tasks" at bounding box center [853, 48] width 1391 height 21
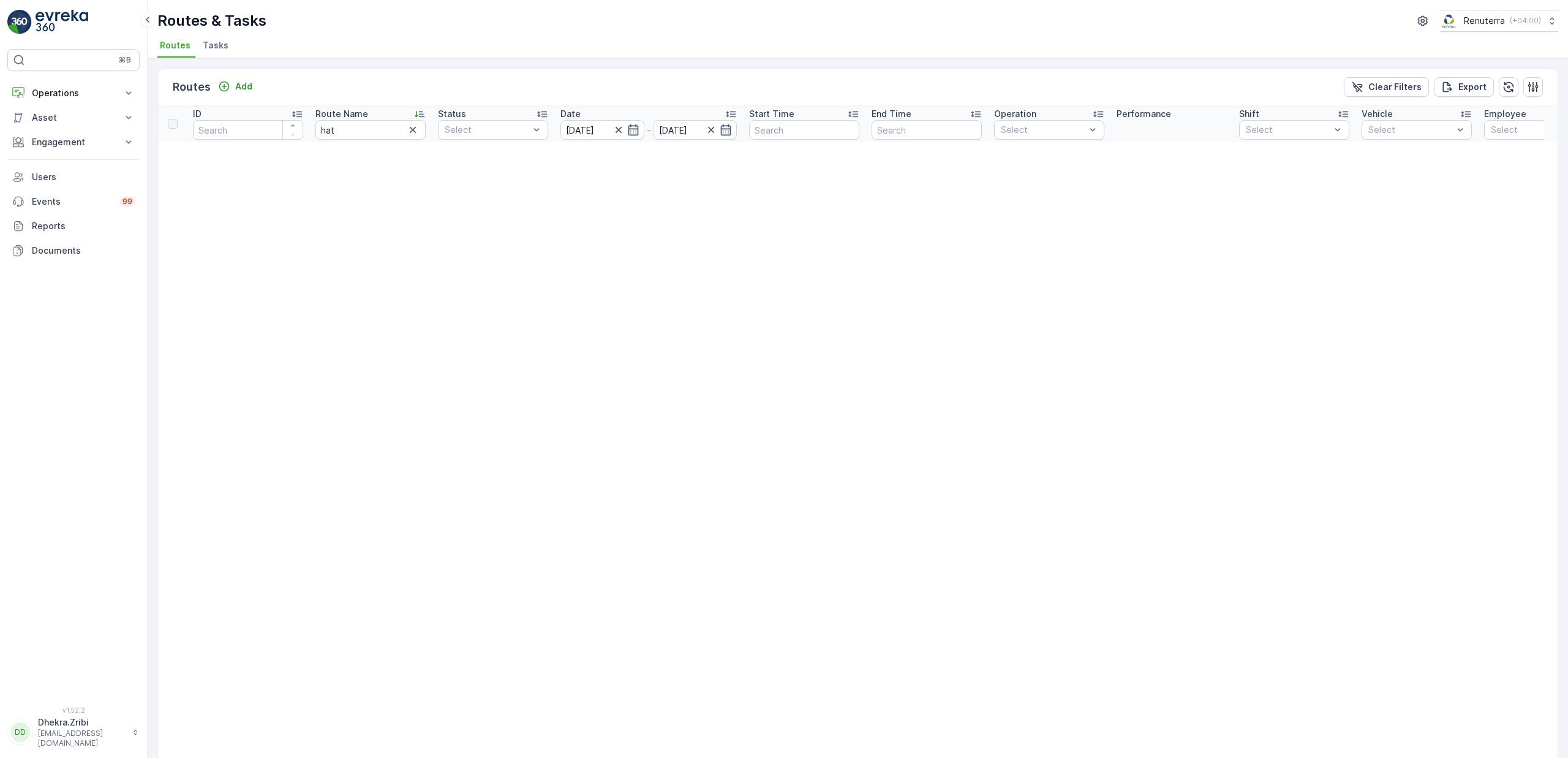
click at [210, 46] on span "Tasks" at bounding box center [215, 46] width 26 height 12
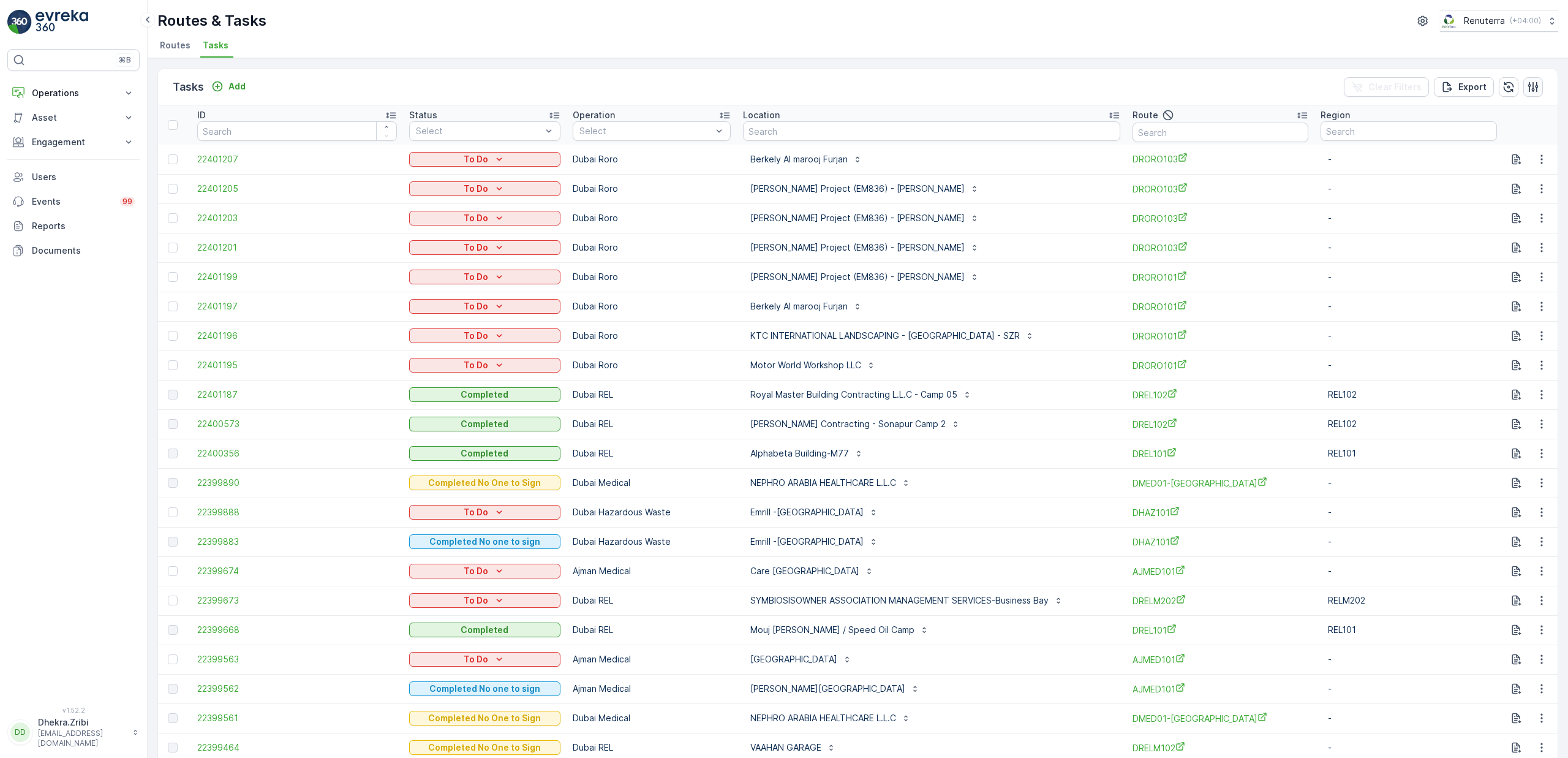
click at [1528, 85] on icon "button" at bounding box center [1534, 87] width 12 height 12
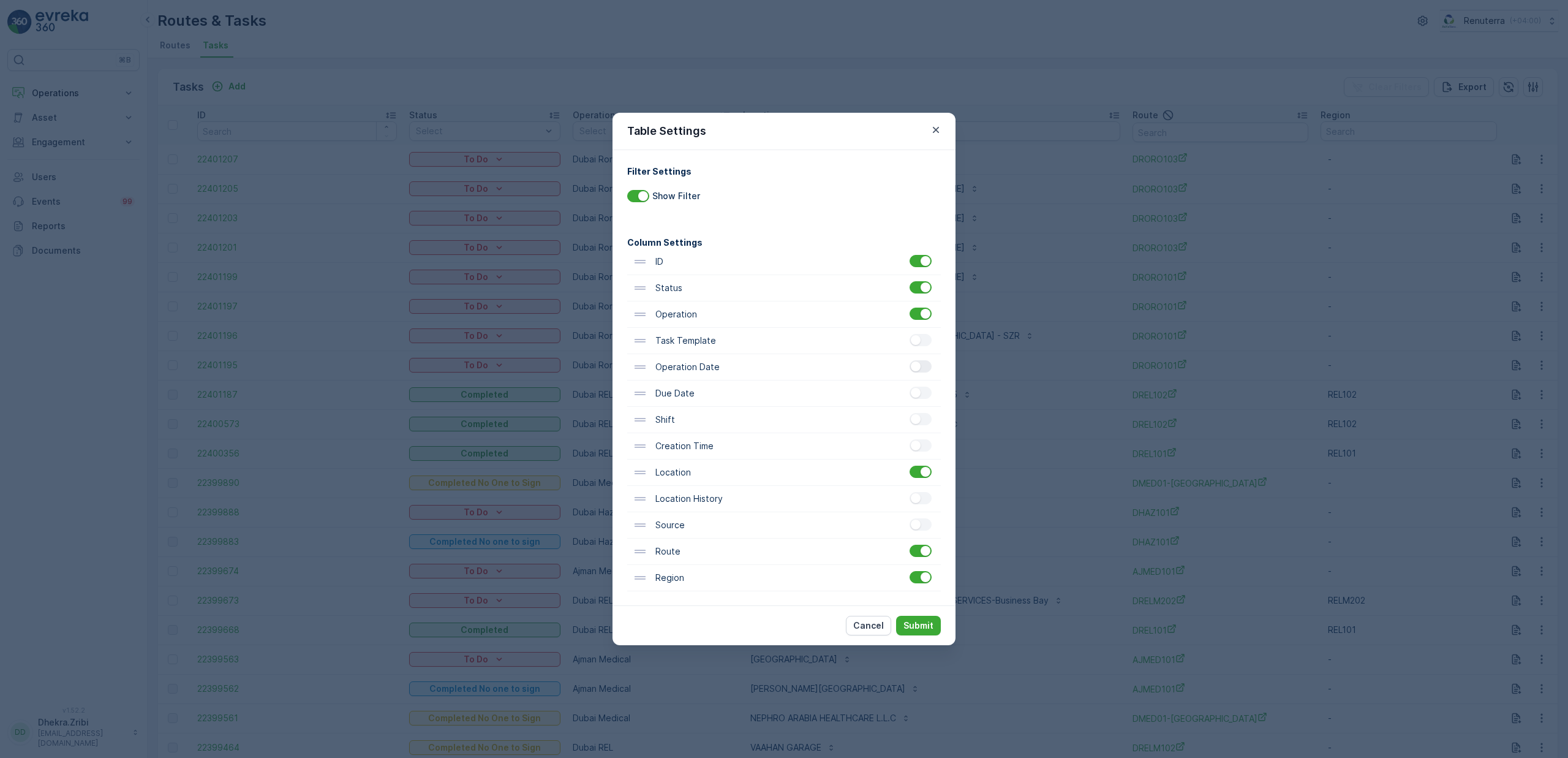
click at [921, 372] on div at bounding box center [920, 366] width 22 height 12
click at [910, 360] on input "checkbox" at bounding box center [910, 360] width 0 height 0
click at [911, 627] on p "Submit" at bounding box center [919, 626] width 30 height 12
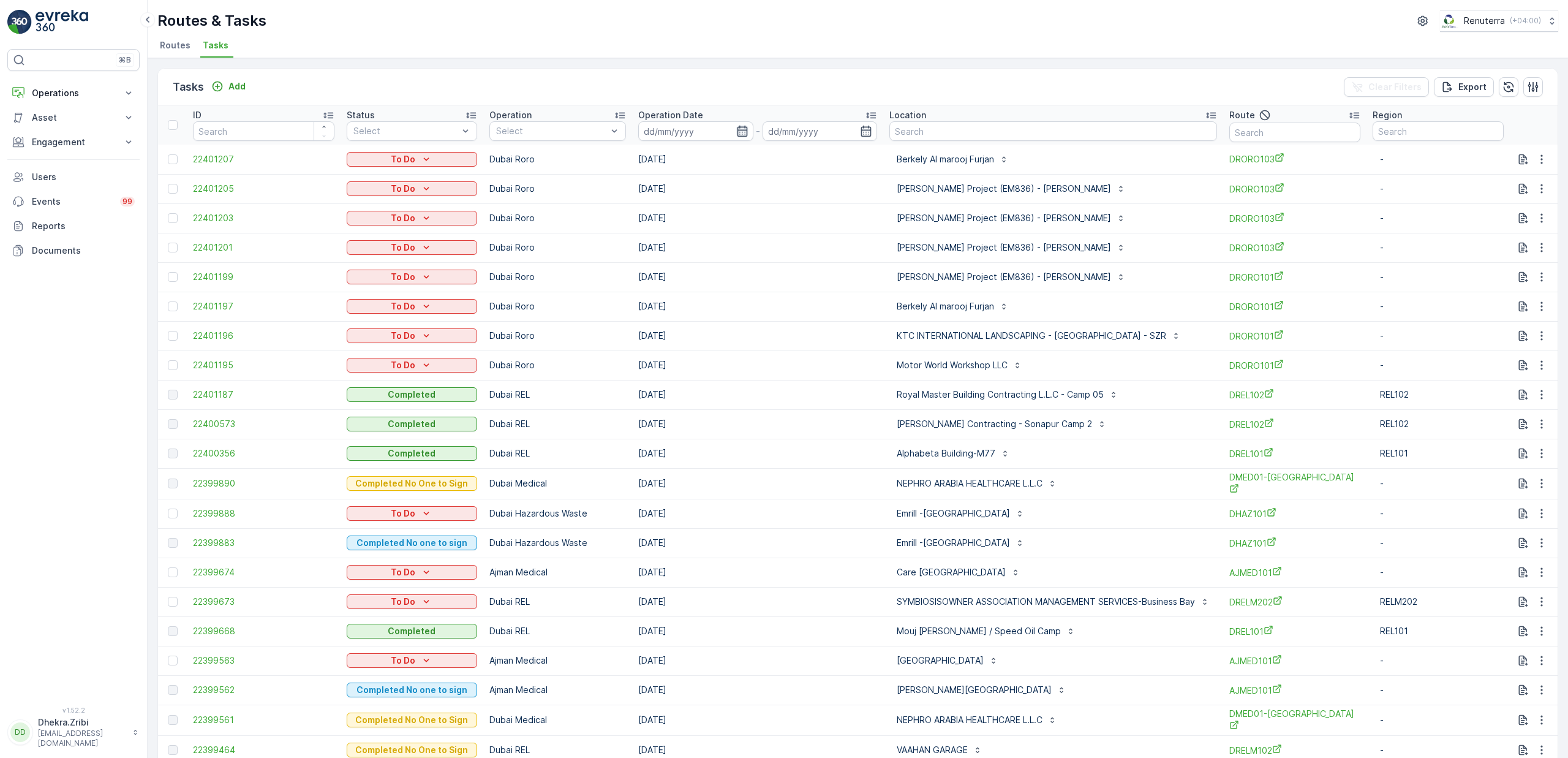
click at [740, 132] on icon "button" at bounding box center [743, 131] width 11 height 11
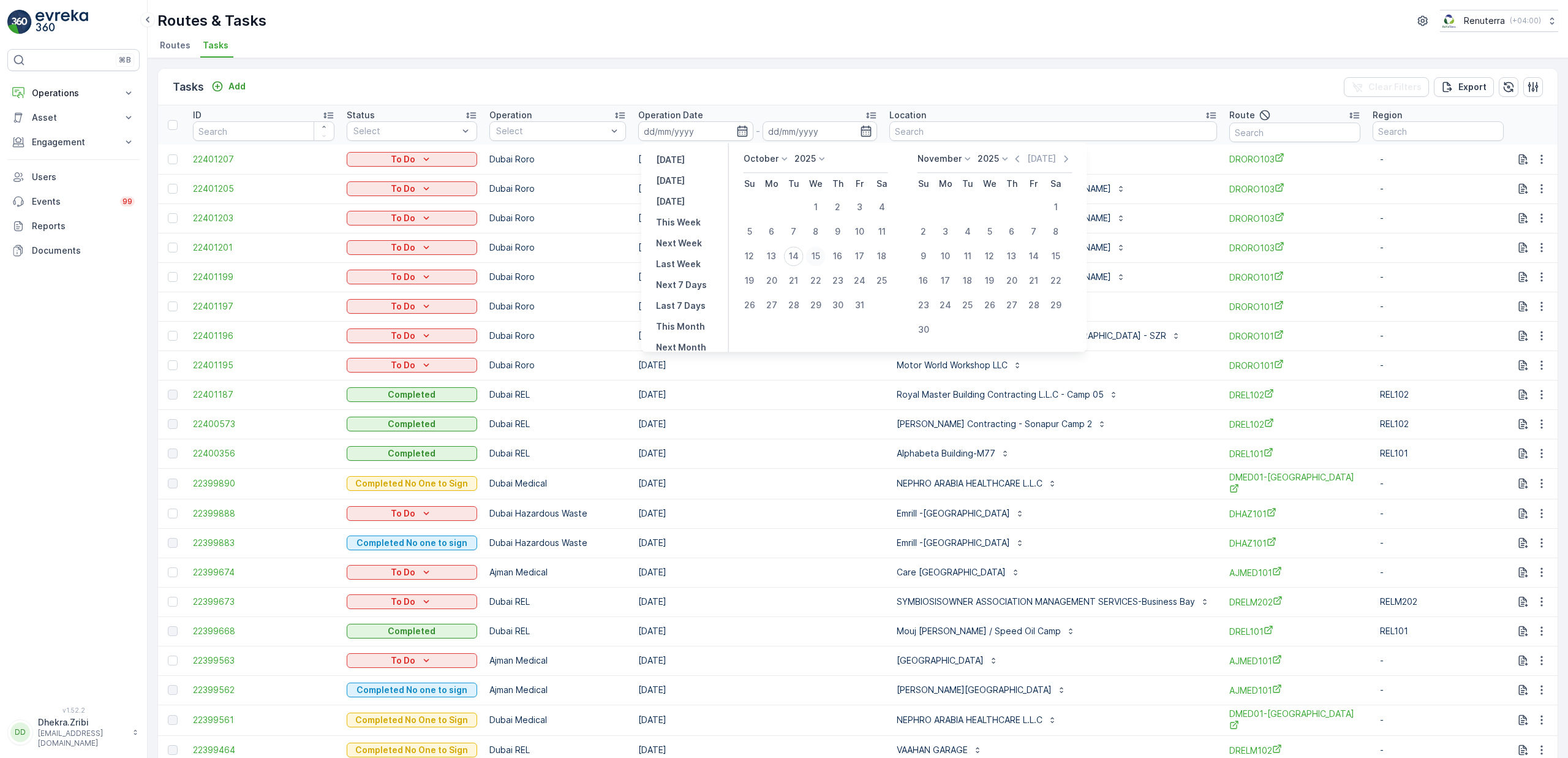
click at [811, 255] on div "15" at bounding box center [816, 256] width 19 height 19
type input "[DATE]"
click at [811, 255] on div "15" at bounding box center [816, 256] width 19 height 19
type input "[DATE]"
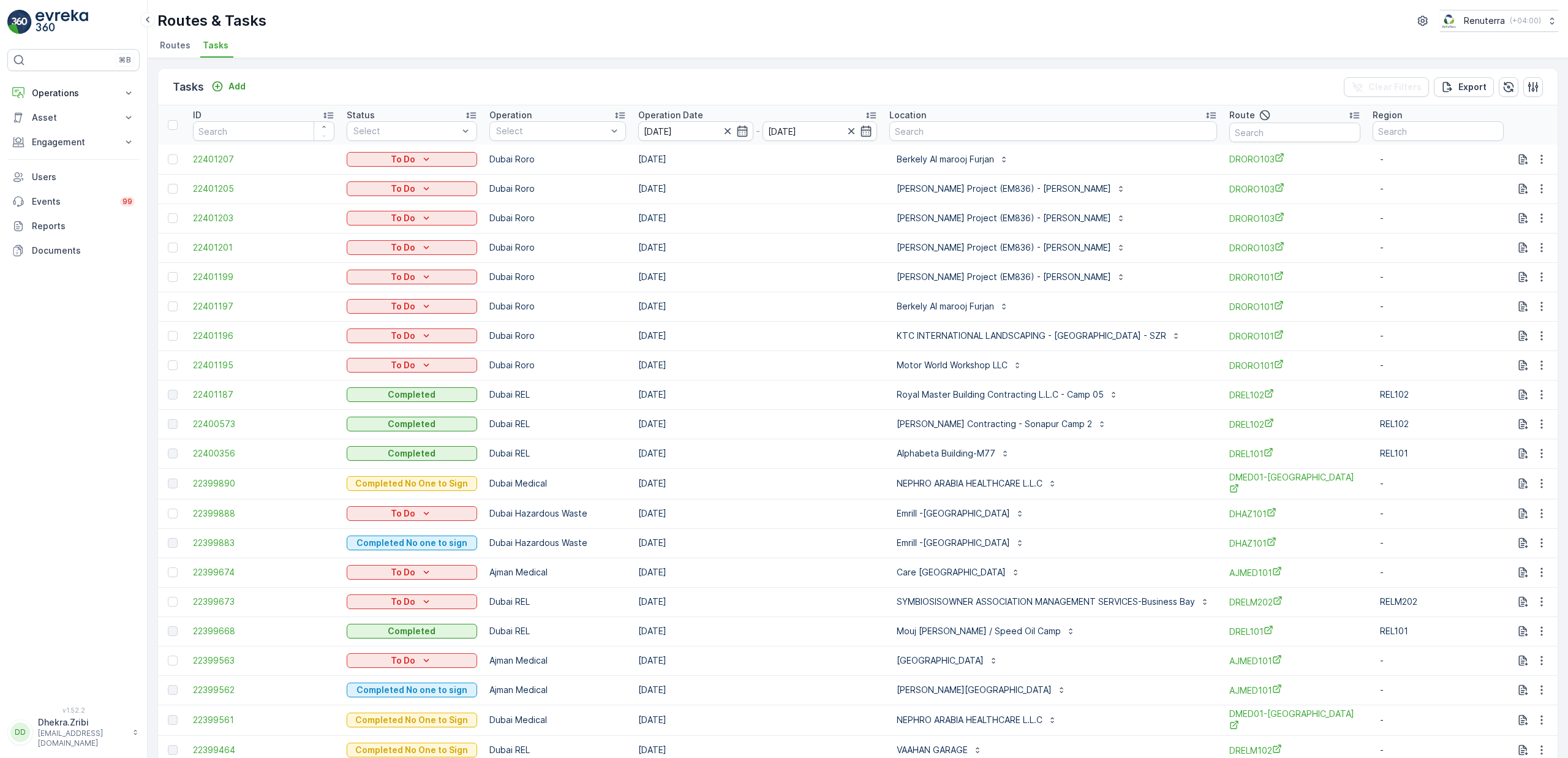
click at [752, 56] on ul "Routes Tasks" at bounding box center [853, 48] width 1391 height 21
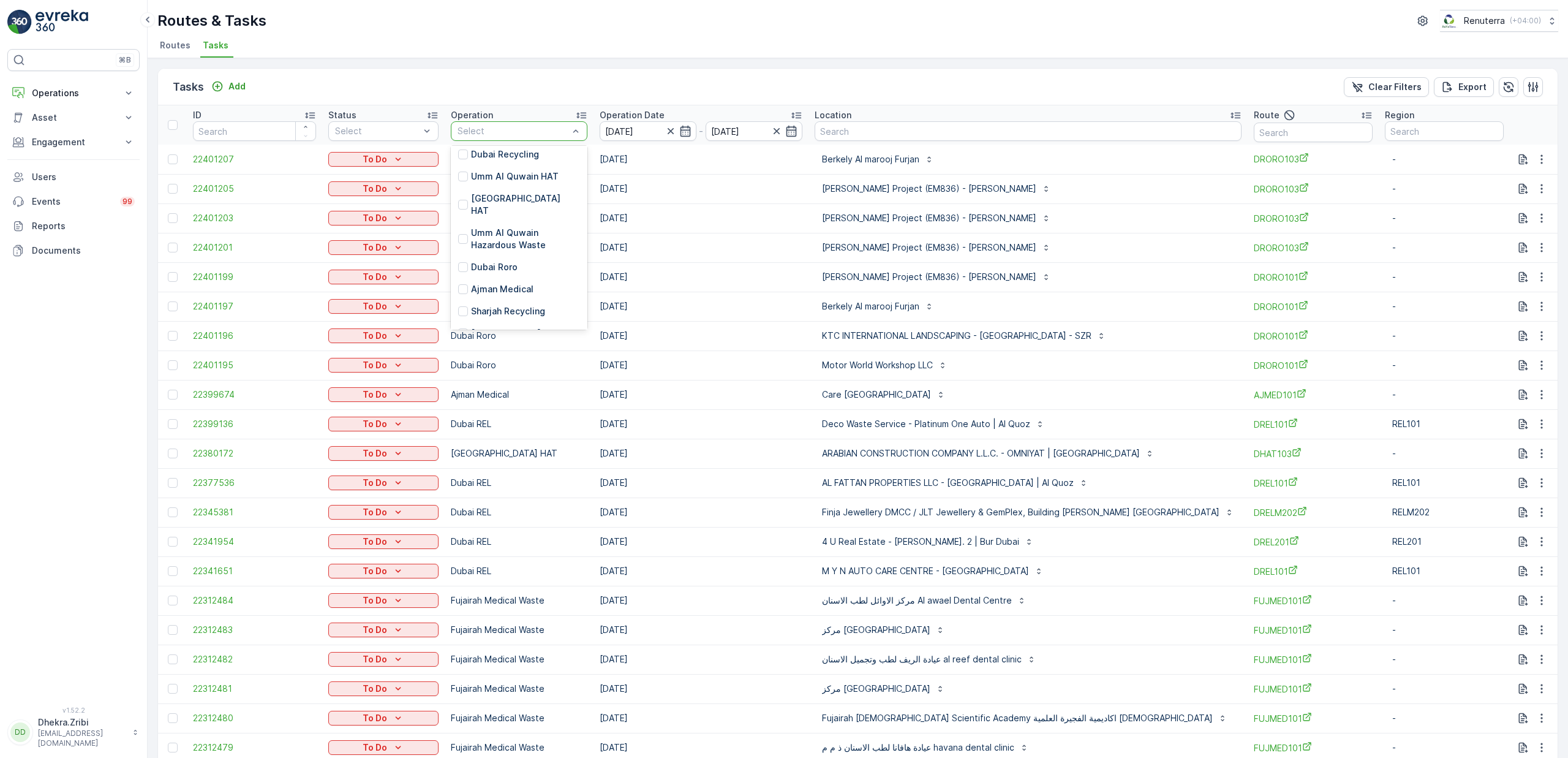
scroll to position [189, 0]
click at [515, 243] on p "Dubai Roro" at bounding box center [494, 249] width 47 height 12
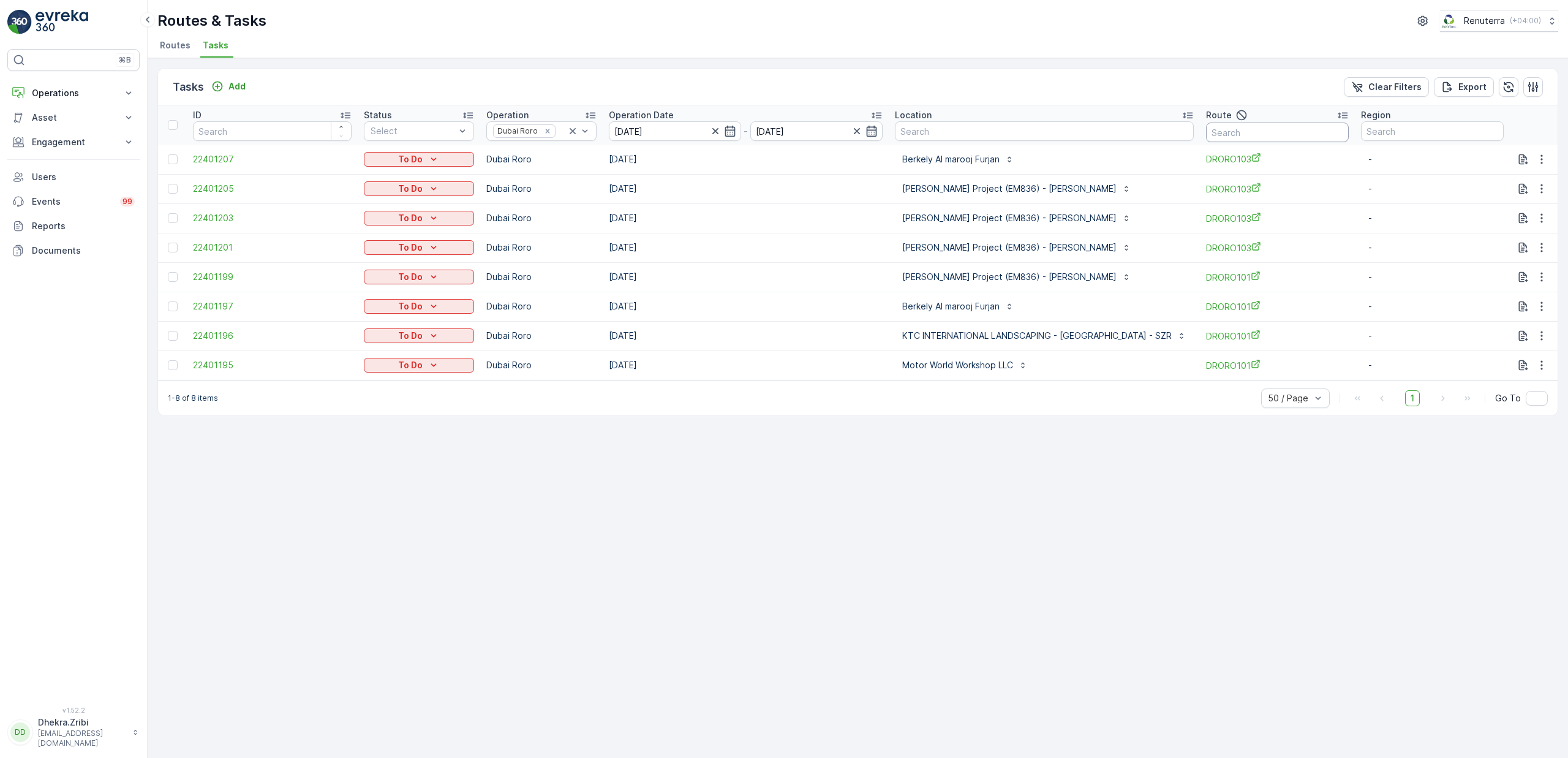
click at [1308, 135] on input "text" at bounding box center [1278, 132] width 143 height 19
type input "101"
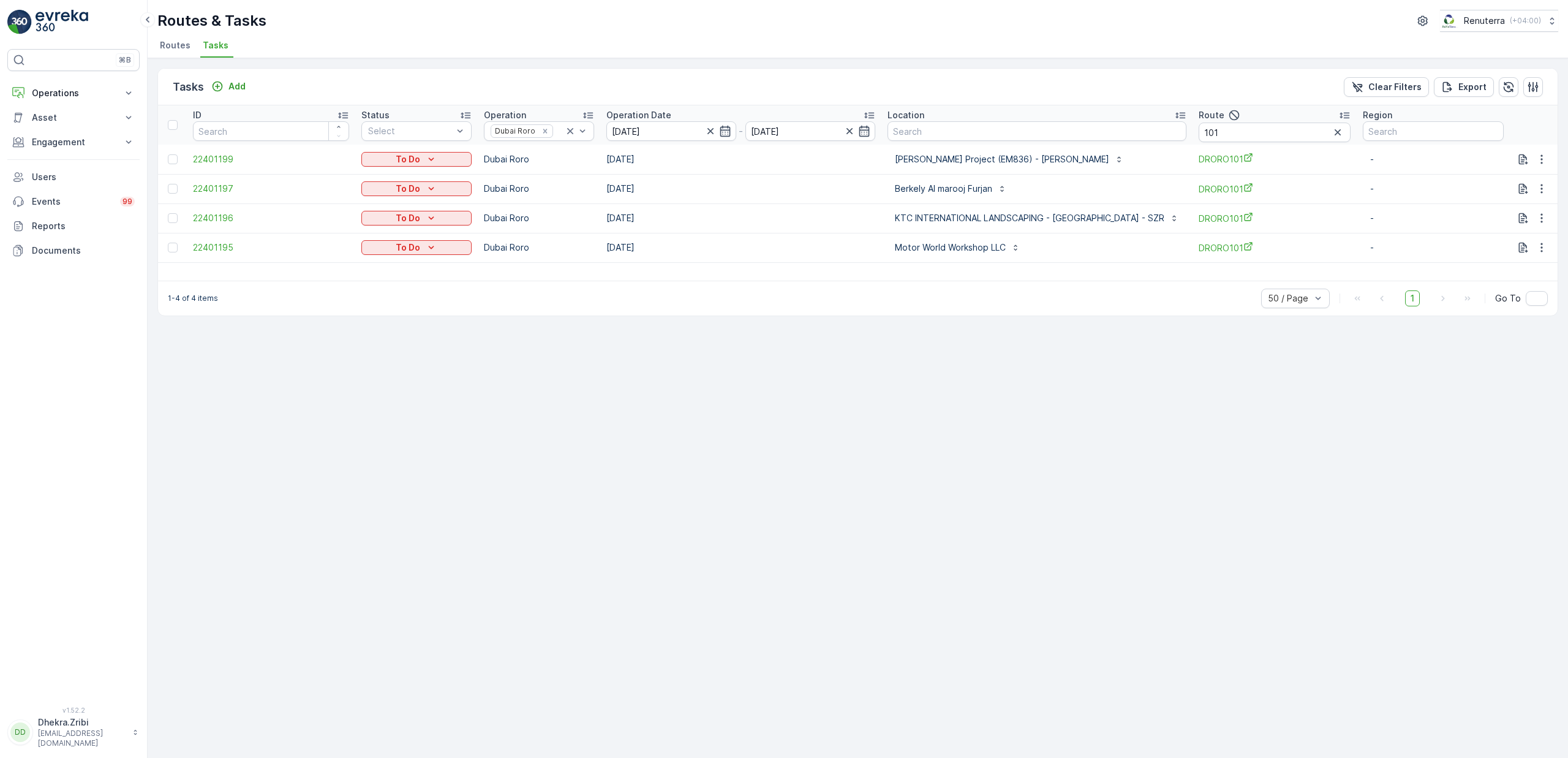
drag, startPoint x: 1260, startPoint y: 120, endPoint x: 1248, endPoint y: 122, distance: 12.2
click at [1249, 122] on th "Route 101" at bounding box center [1275, 125] width 165 height 40
drag, startPoint x: 1250, startPoint y: 129, endPoint x: 1186, endPoint y: 127, distance: 64.0
click at [1186, 127] on tr "ID Status Select Operation Dubai Roro Operation Date [DATE] - [DATE] Location R…" at bounding box center [858, 125] width 1400 height 40
type input "103"
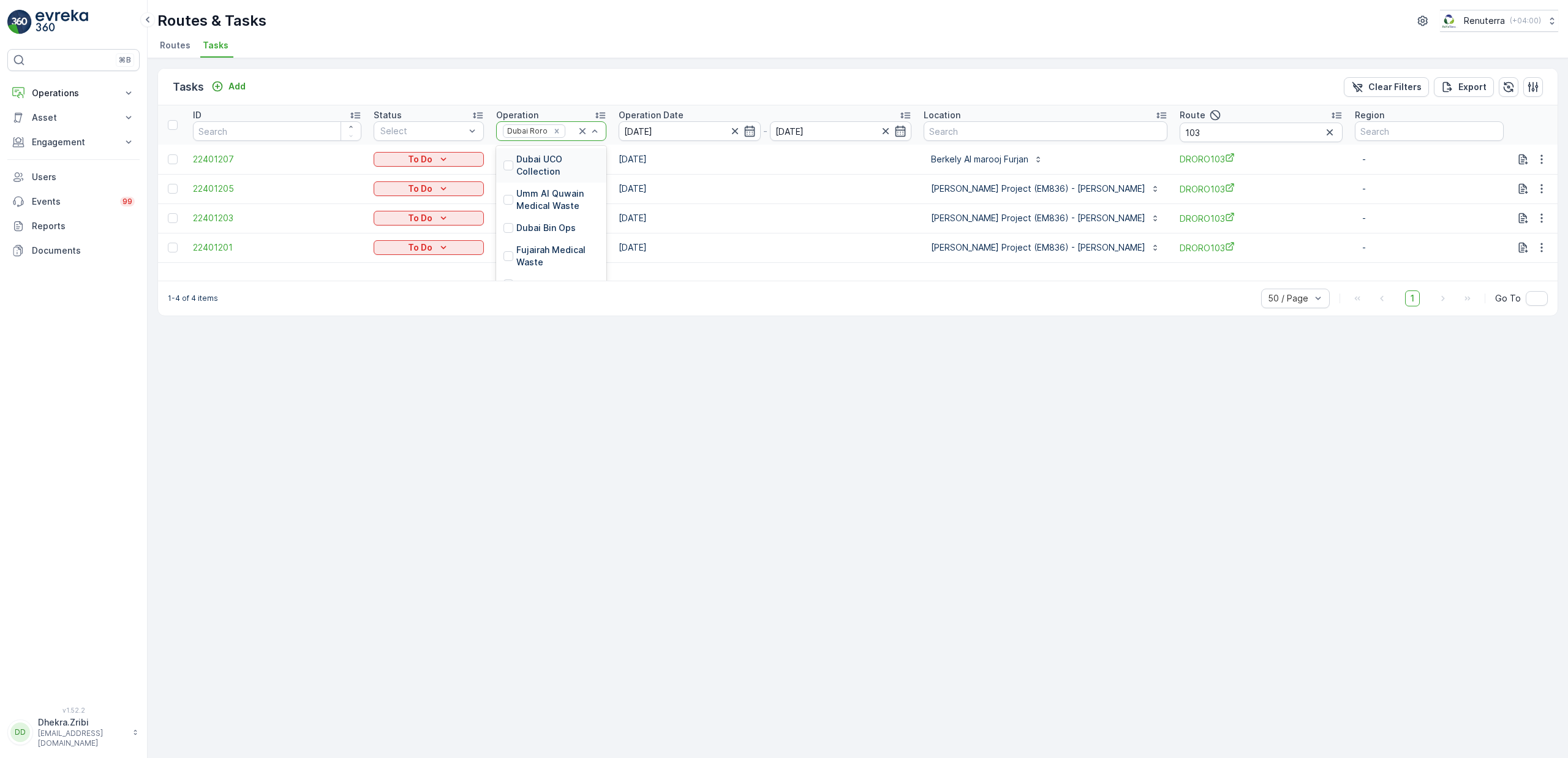
click at [171, 47] on span "Routes" at bounding box center [175, 46] width 31 height 12
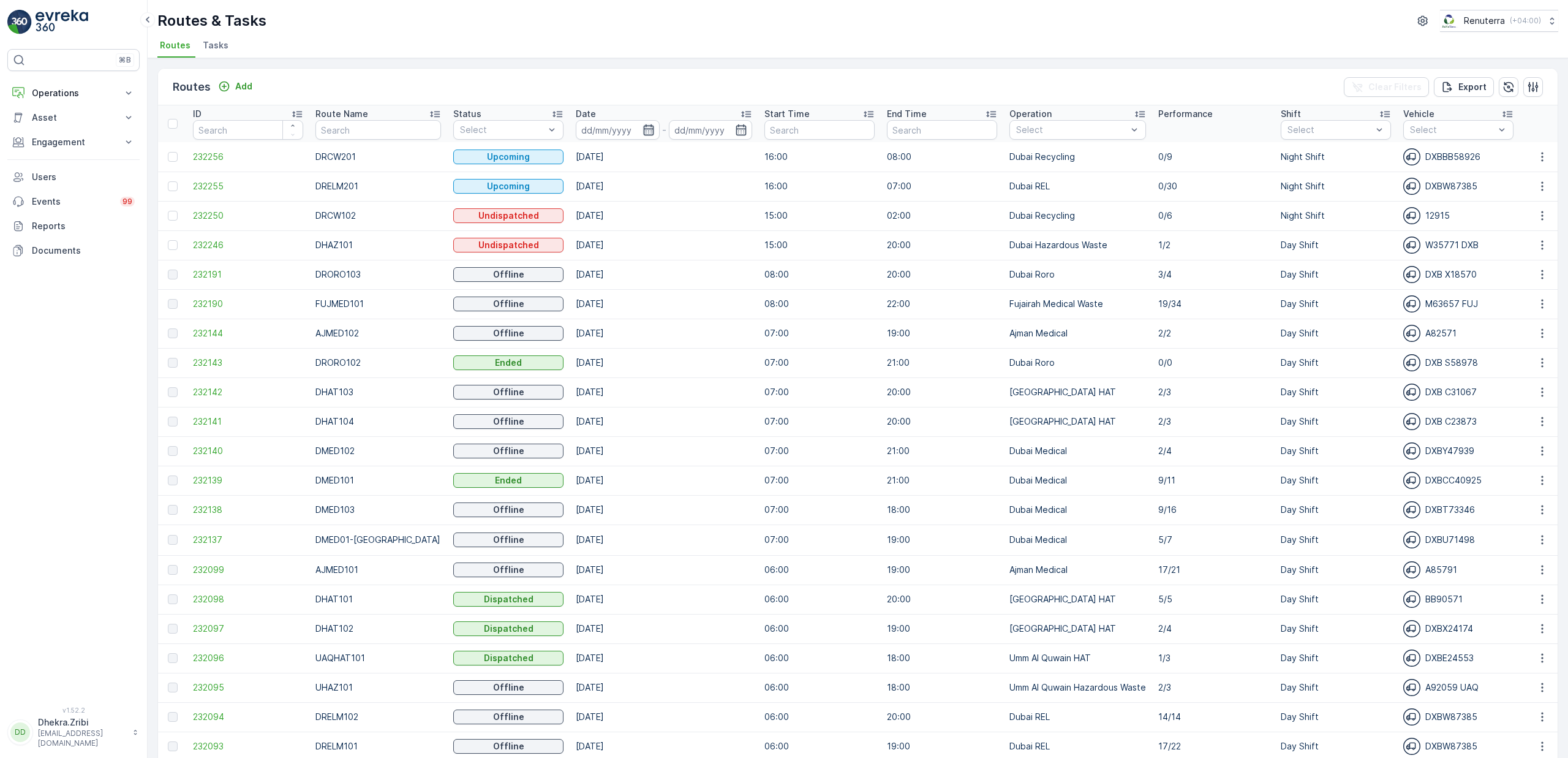
click at [643, 129] on icon "button" at bounding box center [648, 129] width 11 height 11
click at [713, 254] on div "14" at bounding box center [714, 254] width 19 height 19
type input "[DATE]"
click at [713, 254] on div "14" at bounding box center [714, 254] width 19 height 19
type input "[DATE]"
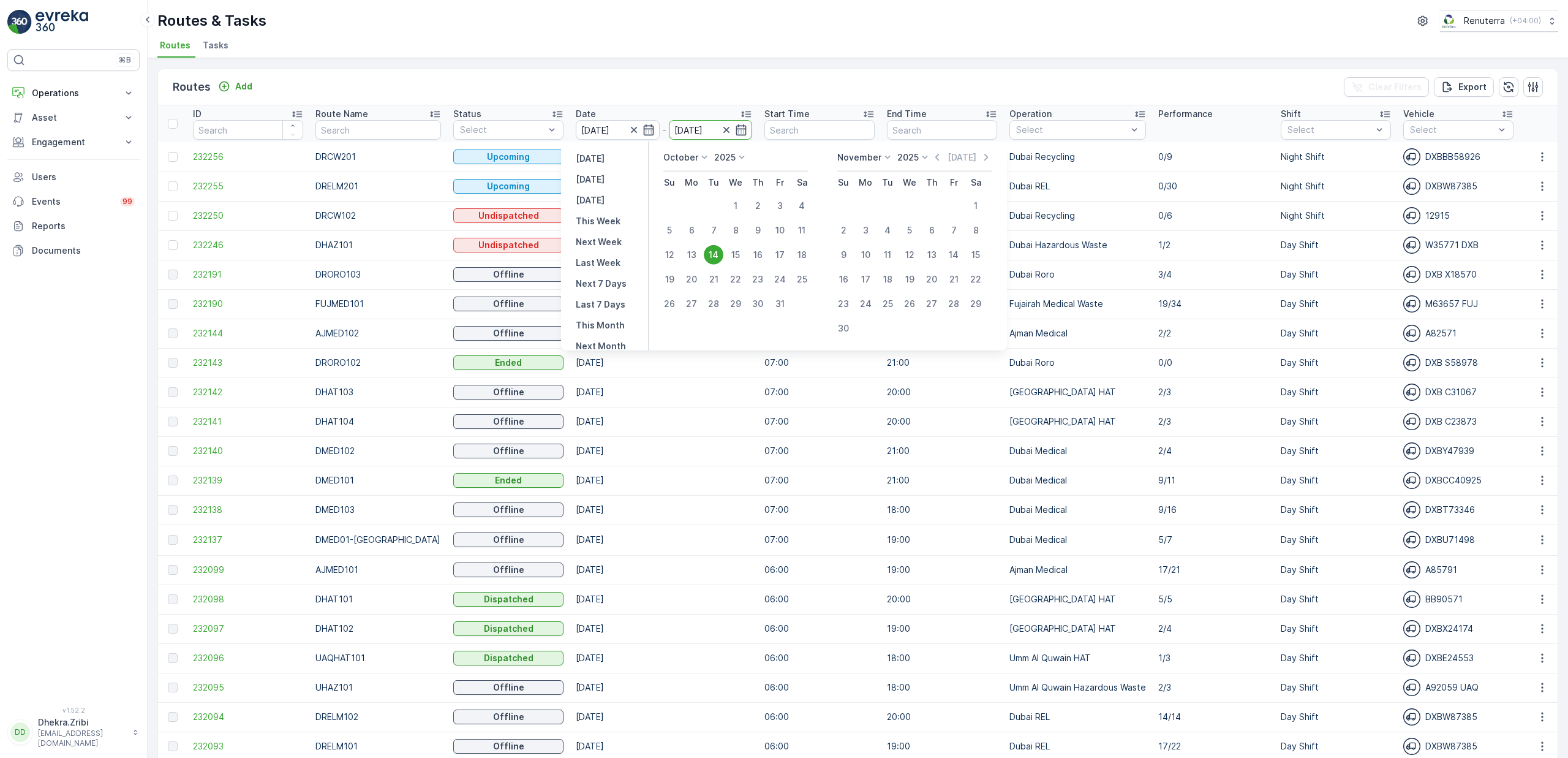
click at [652, 40] on ul "Routes Tasks" at bounding box center [853, 48] width 1391 height 21
click at [370, 126] on input "text" at bounding box center [378, 129] width 125 height 19
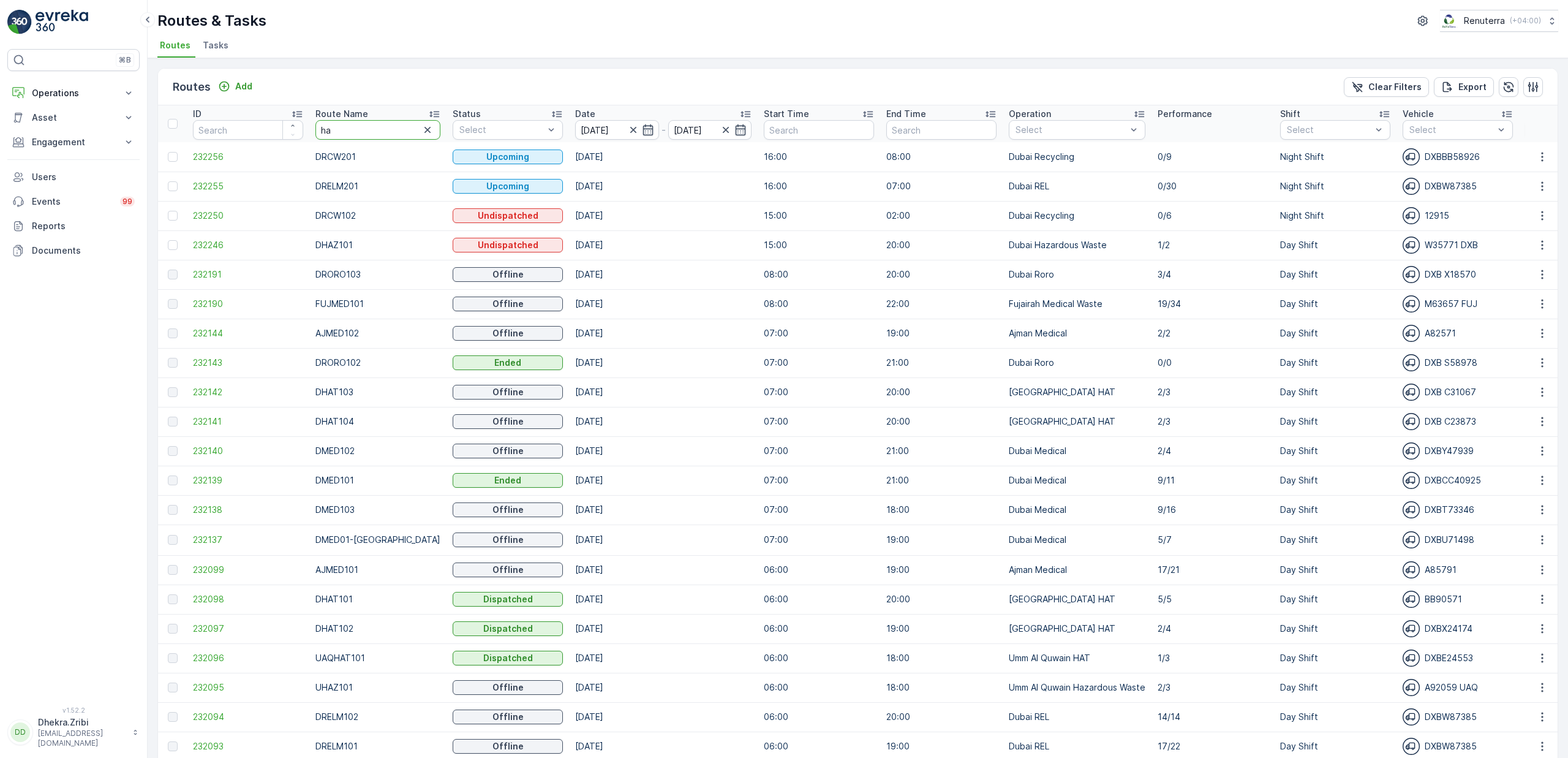
type input "hat"
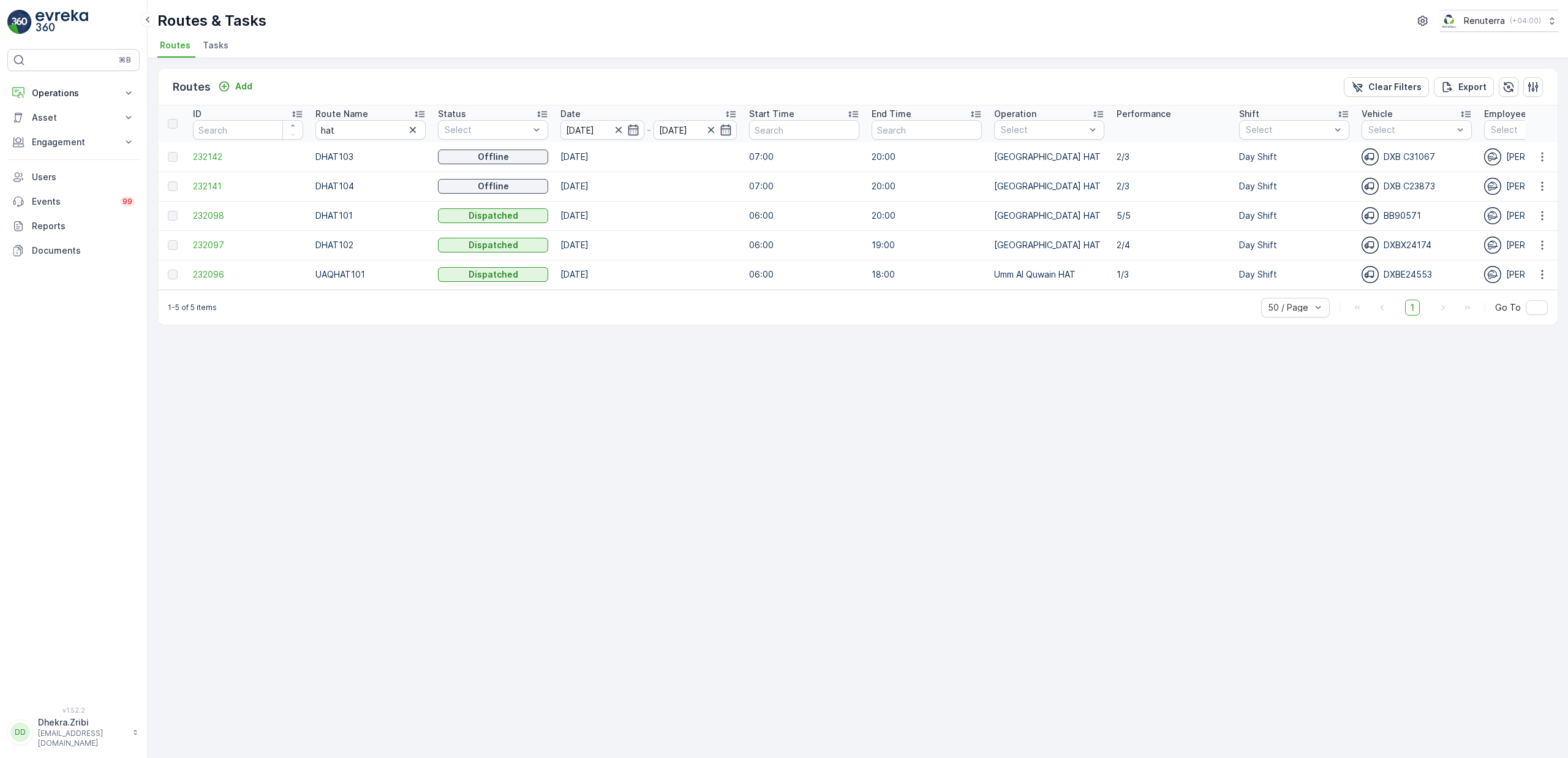
click at [419, 116] on icon at bounding box center [420, 114] width 12 height 12
click at [210, 153] on span "232098" at bounding box center [247, 157] width 110 height 12
click at [213, 181] on span "232097" at bounding box center [247, 187] width 110 height 12
click at [197, 215] on span "232142" at bounding box center [247, 216] width 110 height 12
click at [219, 247] on span "232141" at bounding box center [247, 246] width 110 height 12
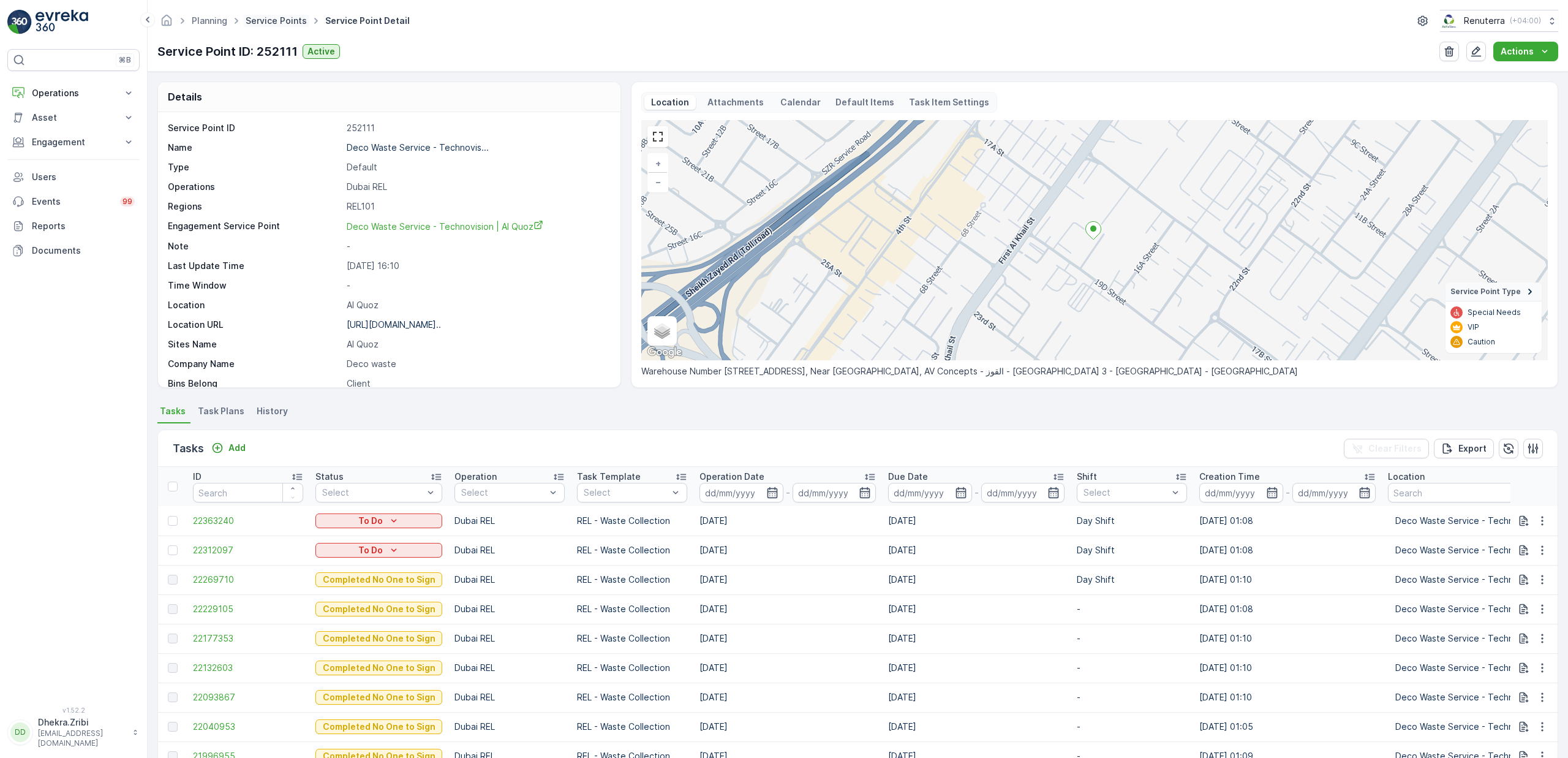
click at [289, 19] on link "Service Points" at bounding box center [276, 20] width 62 height 11
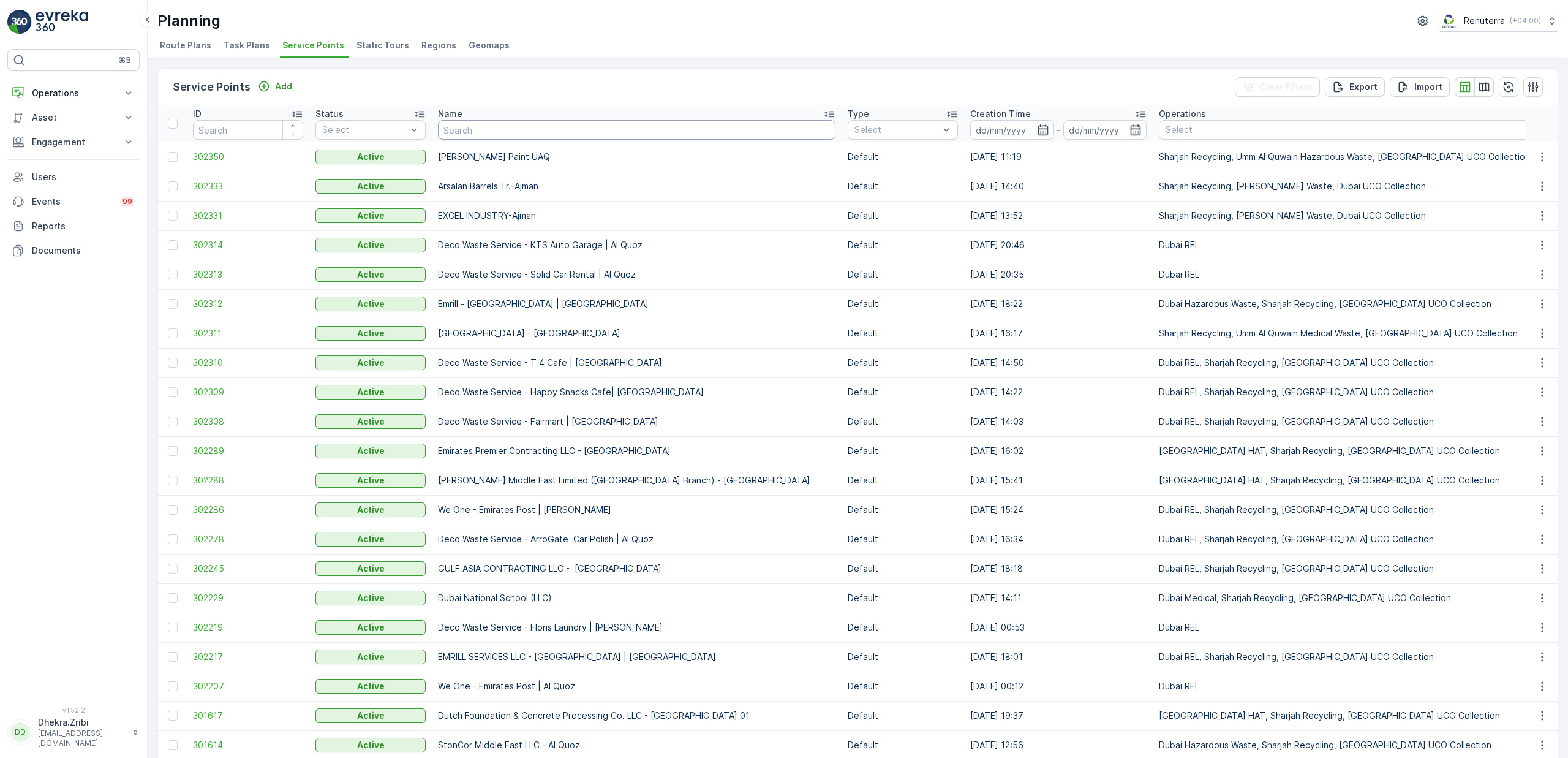
click at [532, 132] on input "text" at bounding box center [637, 129] width 398 height 19
type input "p"
type input "msb"
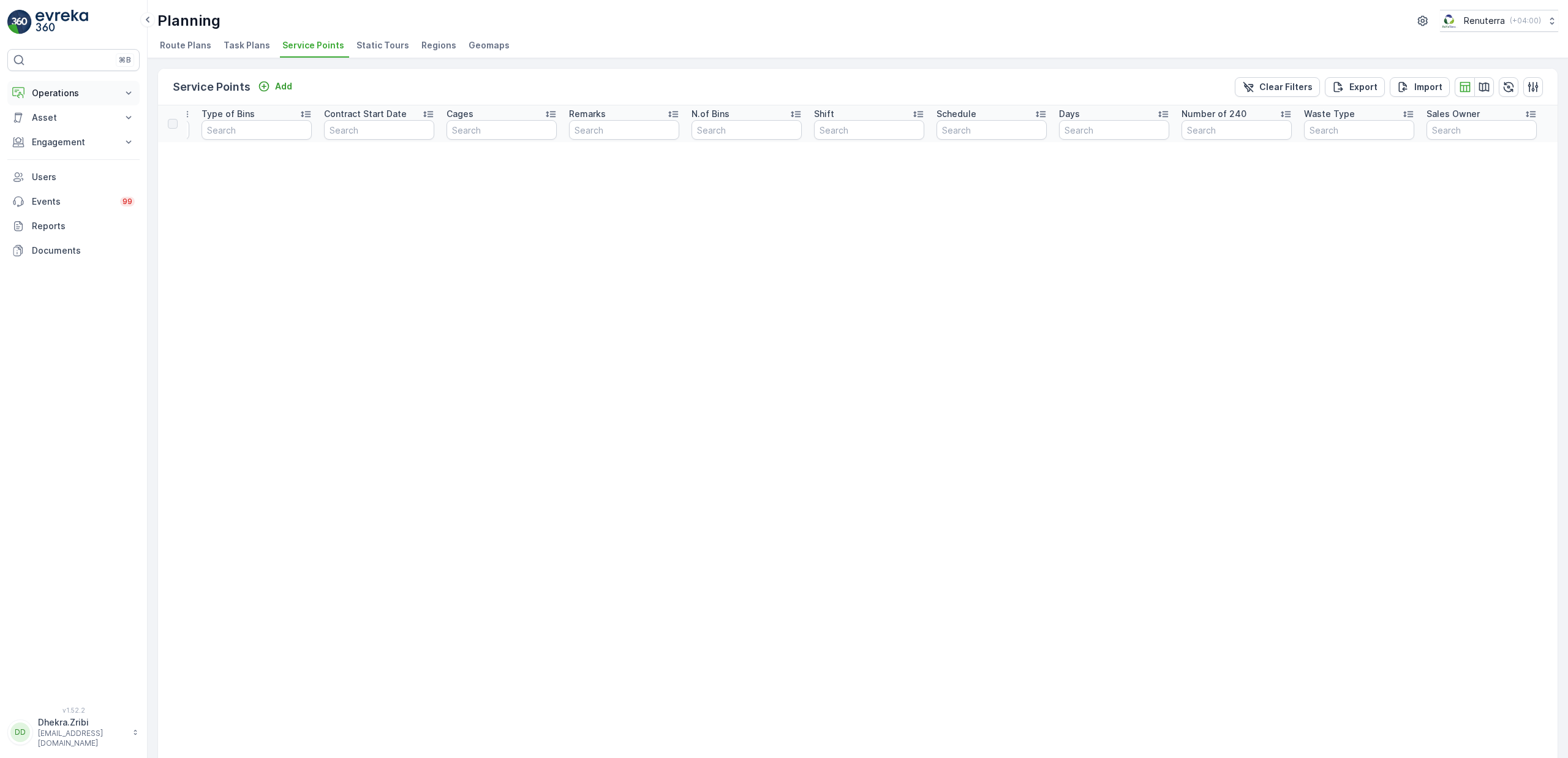
click at [46, 90] on p "Operations" at bounding box center [73, 93] width 84 height 12
click at [49, 132] on p "Planning" at bounding box center [48, 131] width 34 height 12
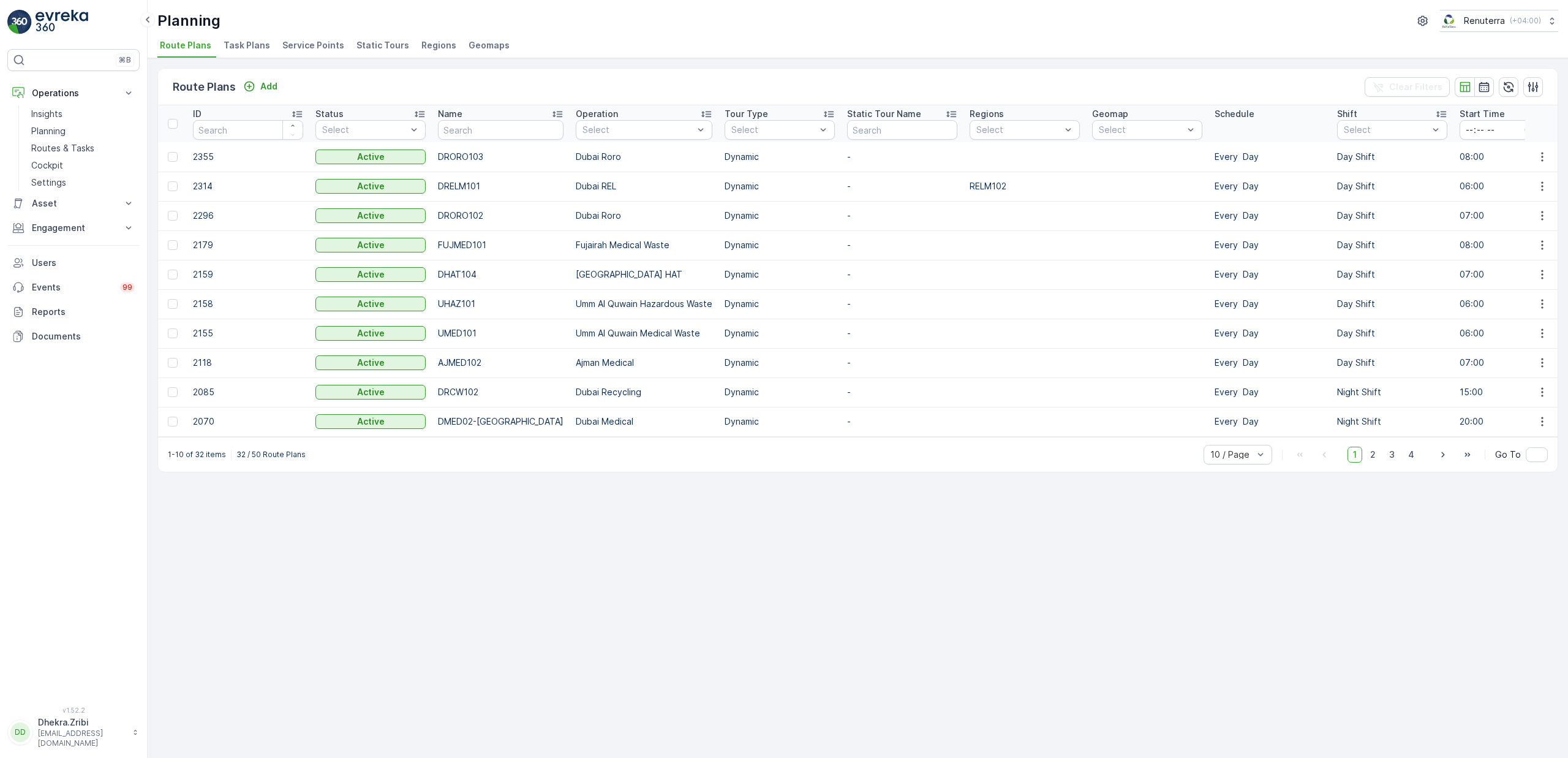
click at [304, 47] on span "Service Points" at bounding box center [313, 46] width 62 height 12
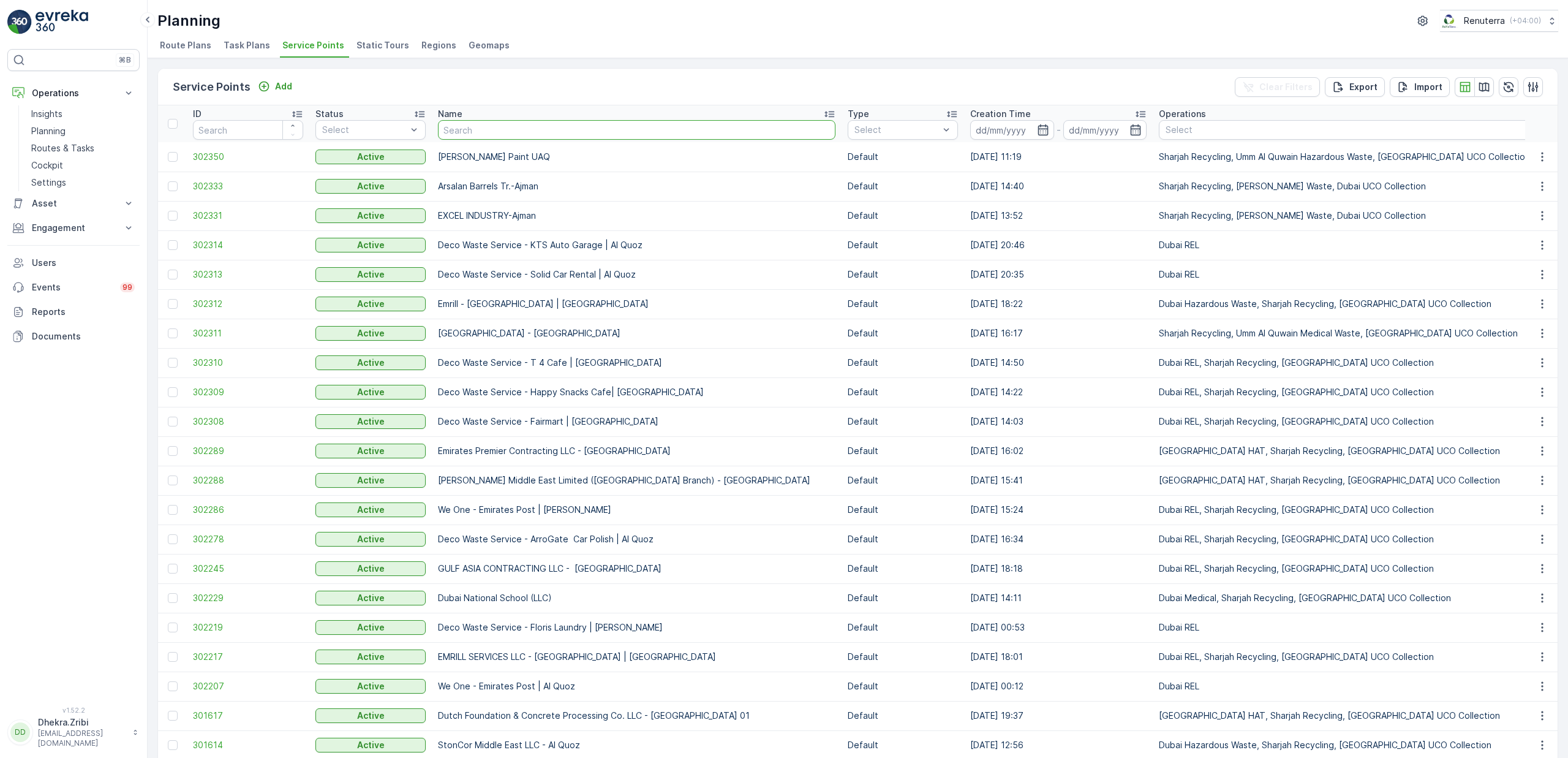
click at [467, 134] on input "text" at bounding box center [637, 129] width 398 height 19
type input "private"
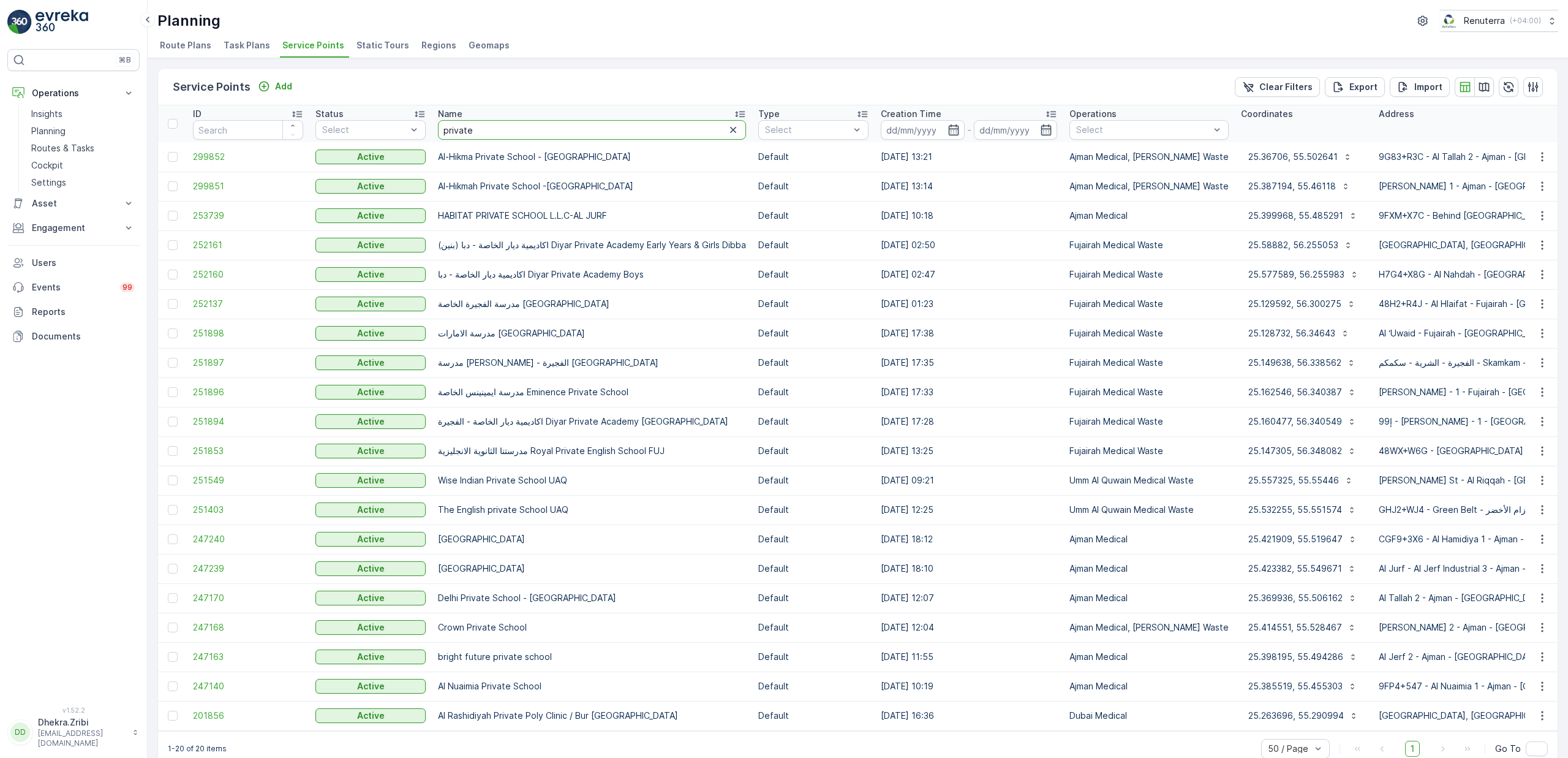
drag, startPoint x: 488, startPoint y: 134, endPoint x: 362, endPoint y: 142, distance: 126.3
type input "p"
type input "M S B"
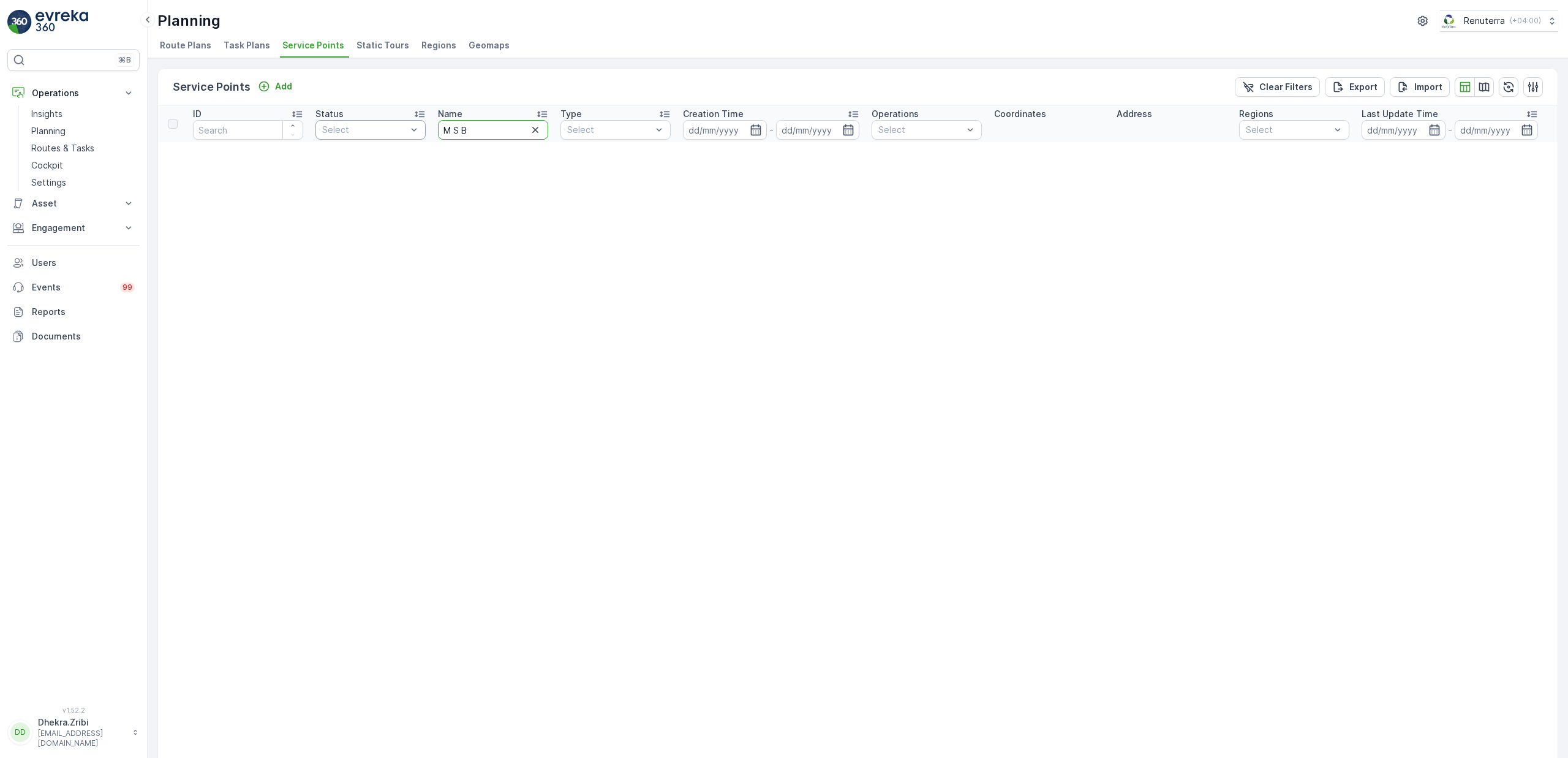
drag, startPoint x: 482, startPoint y: 126, endPoint x: 401, endPoint y: 124, distance: 81.0
type input "MSB"
drag, startPoint x: 481, startPoint y: 132, endPoint x: 394, endPoint y: 126, distance: 87.2
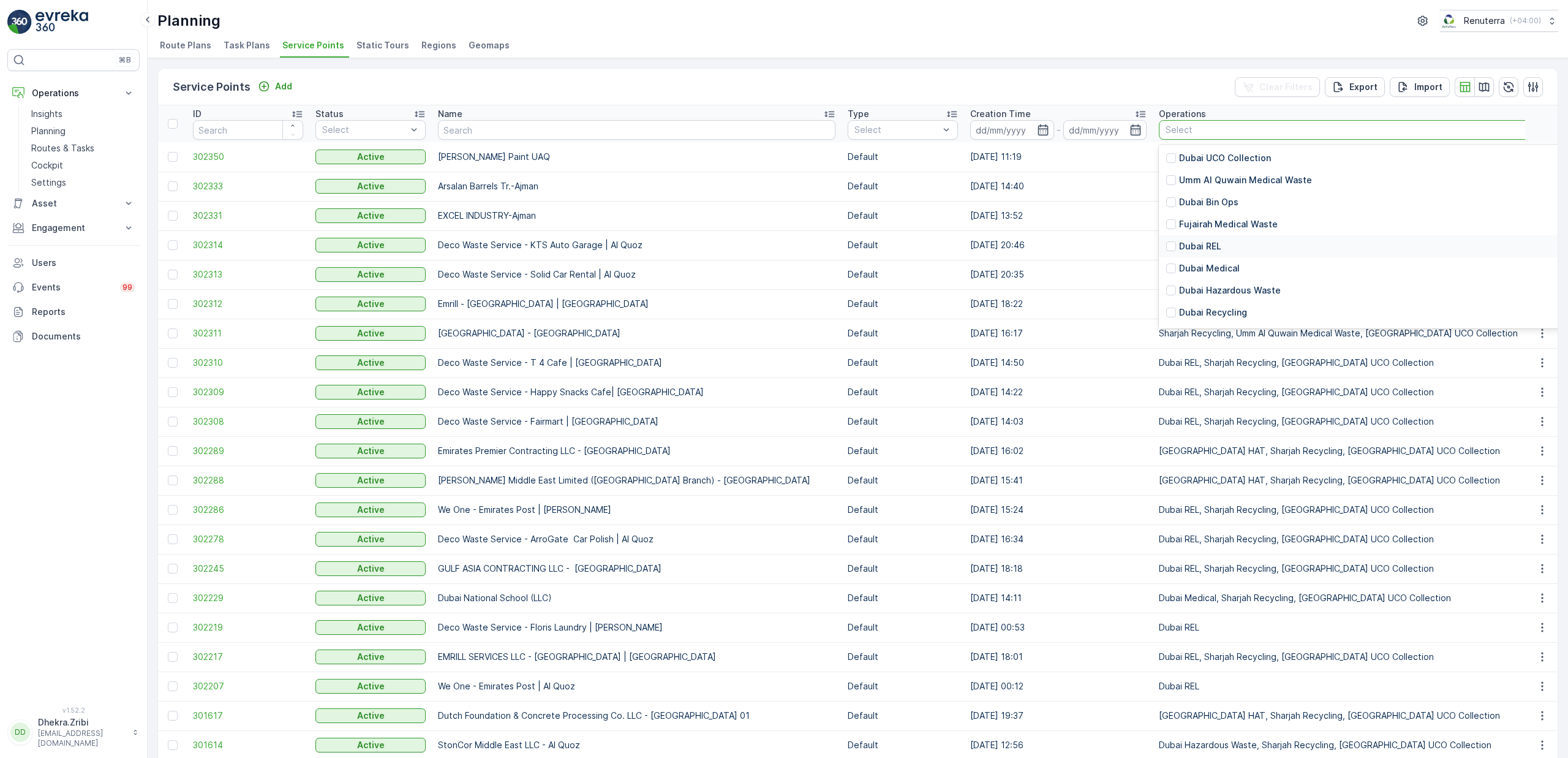
click at [1179, 248] on p "Dubai REL" at bounding box center [1200, 247] width 42 height 12
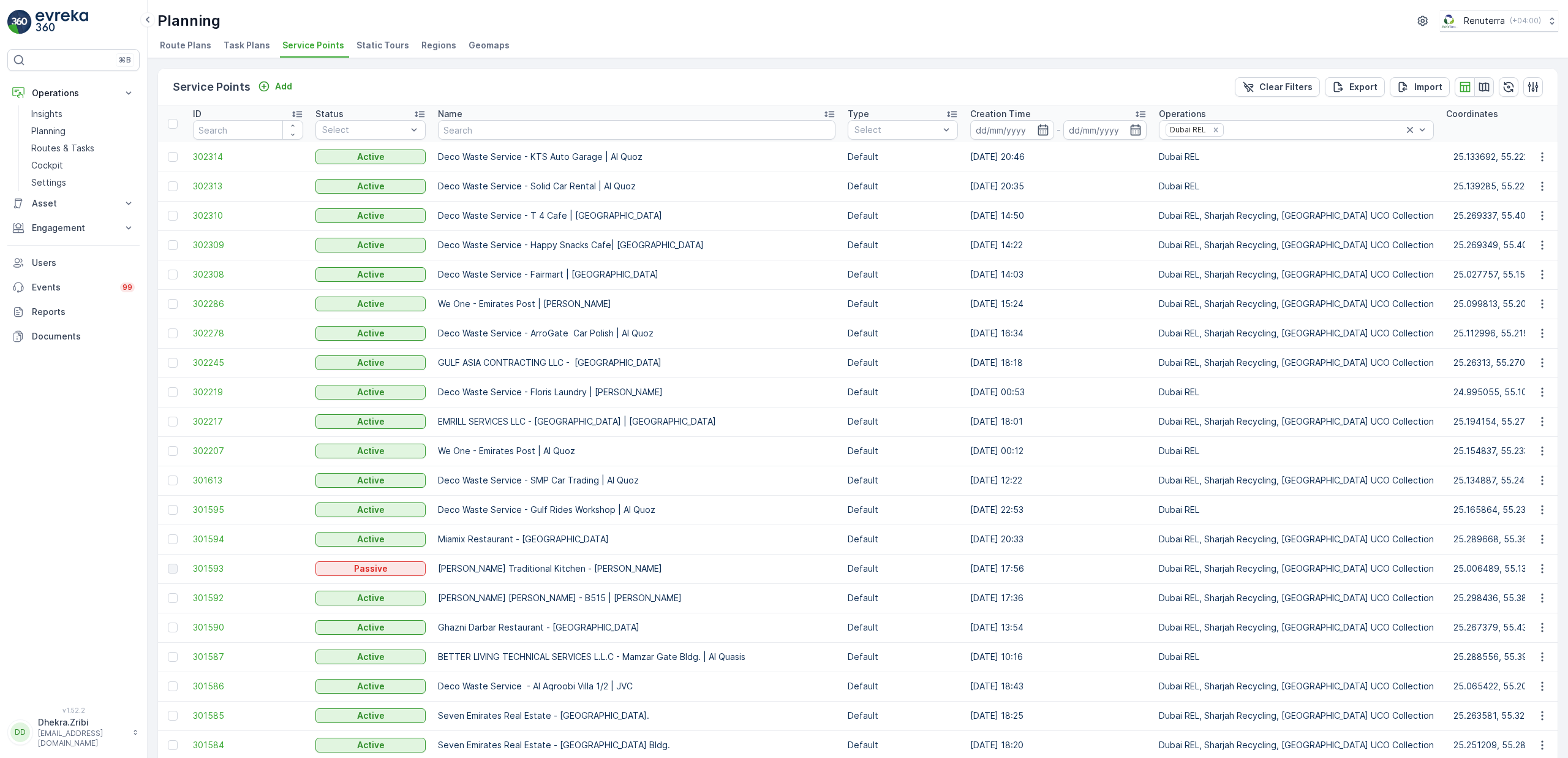
click at [1478, 88] on icon "button" at bounding box center [1484, 87] width 12 height 12
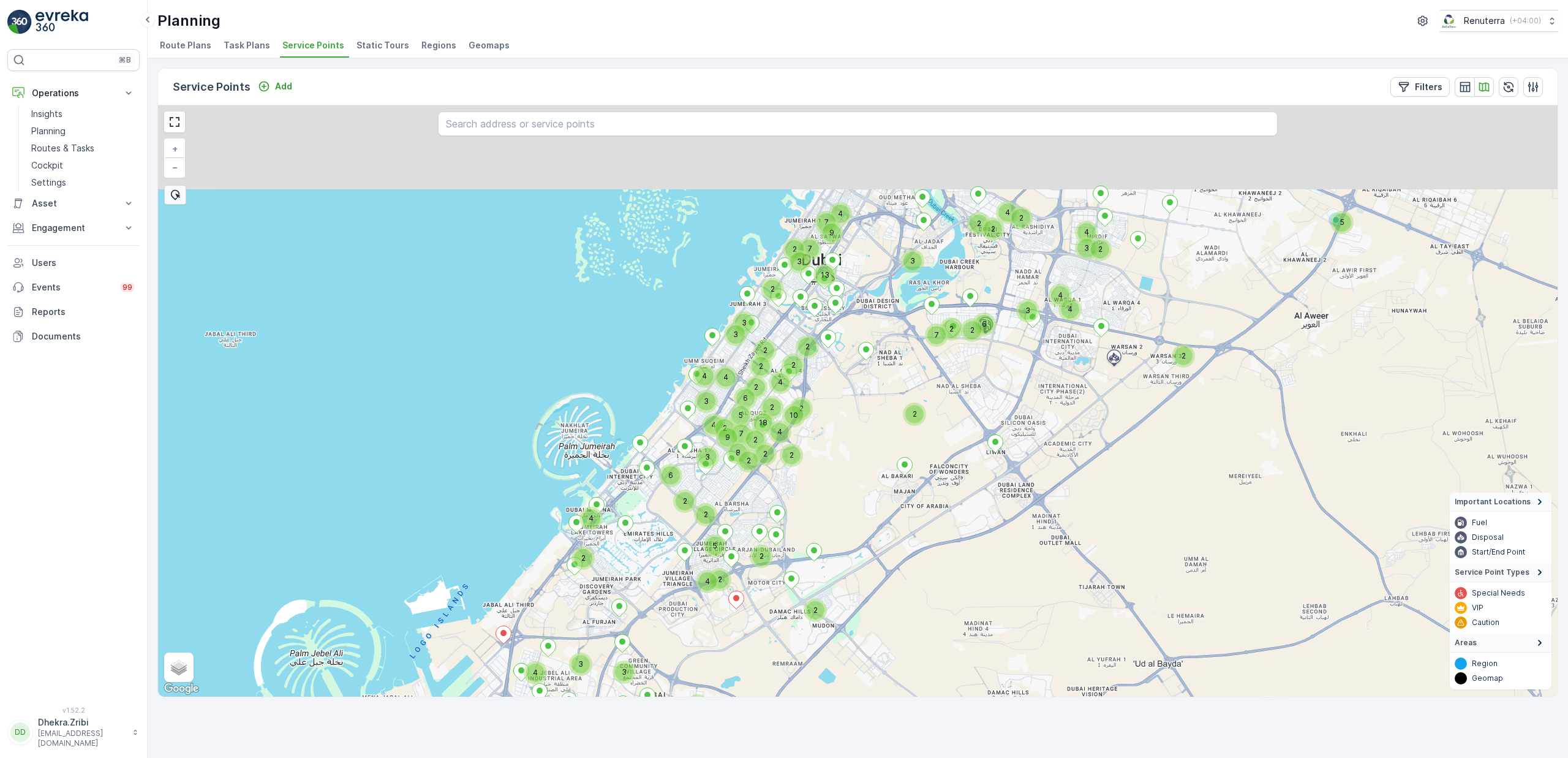
drag, startPoint x: 859, startPoint y: 350, endPoint x: 854, endPoint y: 431, distance: 81.2
click at [852, 451] on div "5 2 2 3 2 3 2 9 7 3 2 4 4 2 4 2 3 2 2 4 7 4 6 2 2 3 2 2 4 4 2 5 2 2 3 2 4 6 2 2…" at bounding box center [858, 401] width 1400 height 592
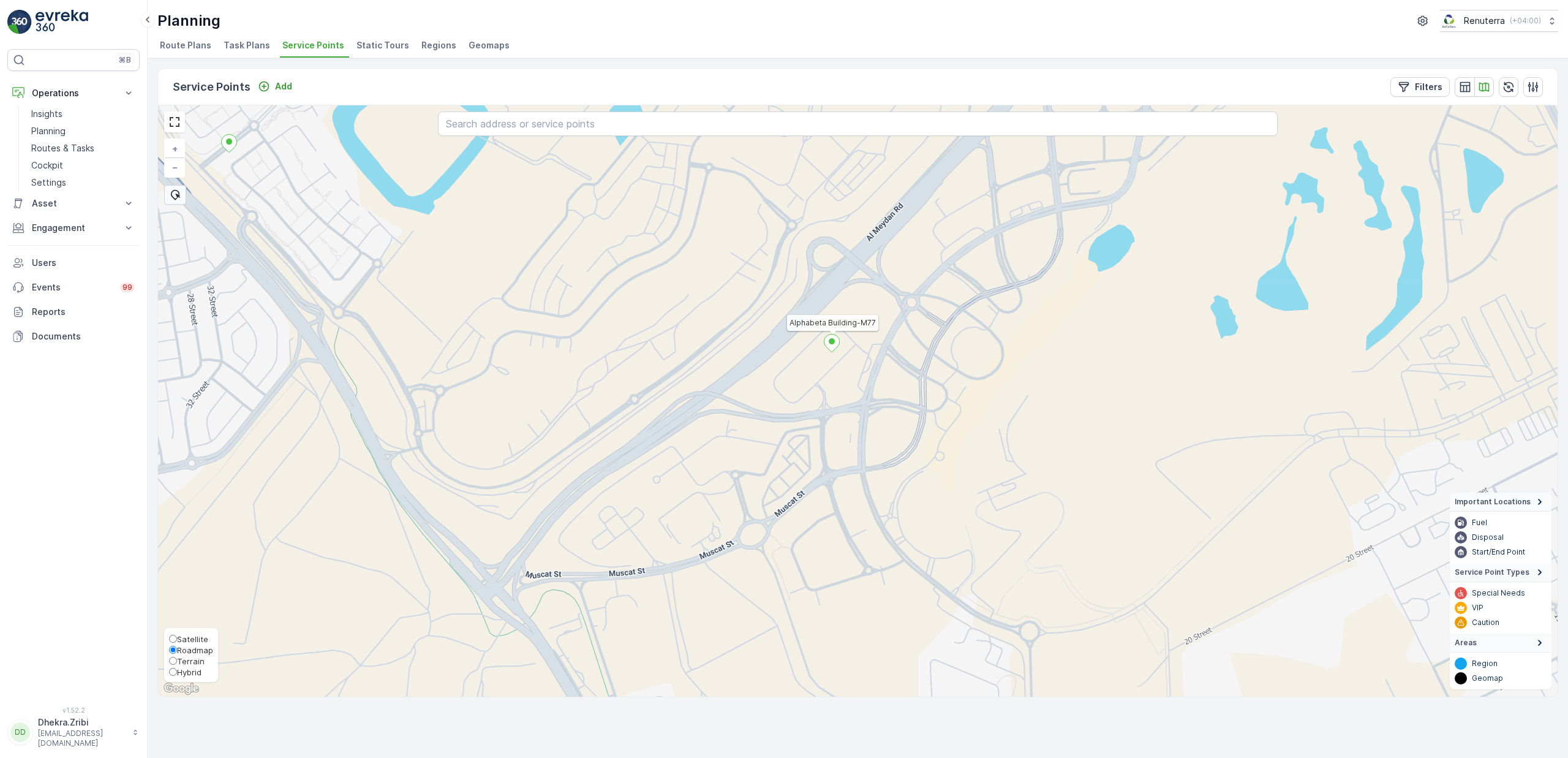
click at [189, 638] on span "Satellite" at bounding box center [193, 639] width 32 height 10
click at [177, 638] on input "Satellite" at bounding box center [172, 638] width 8 height 8
radio input "true"
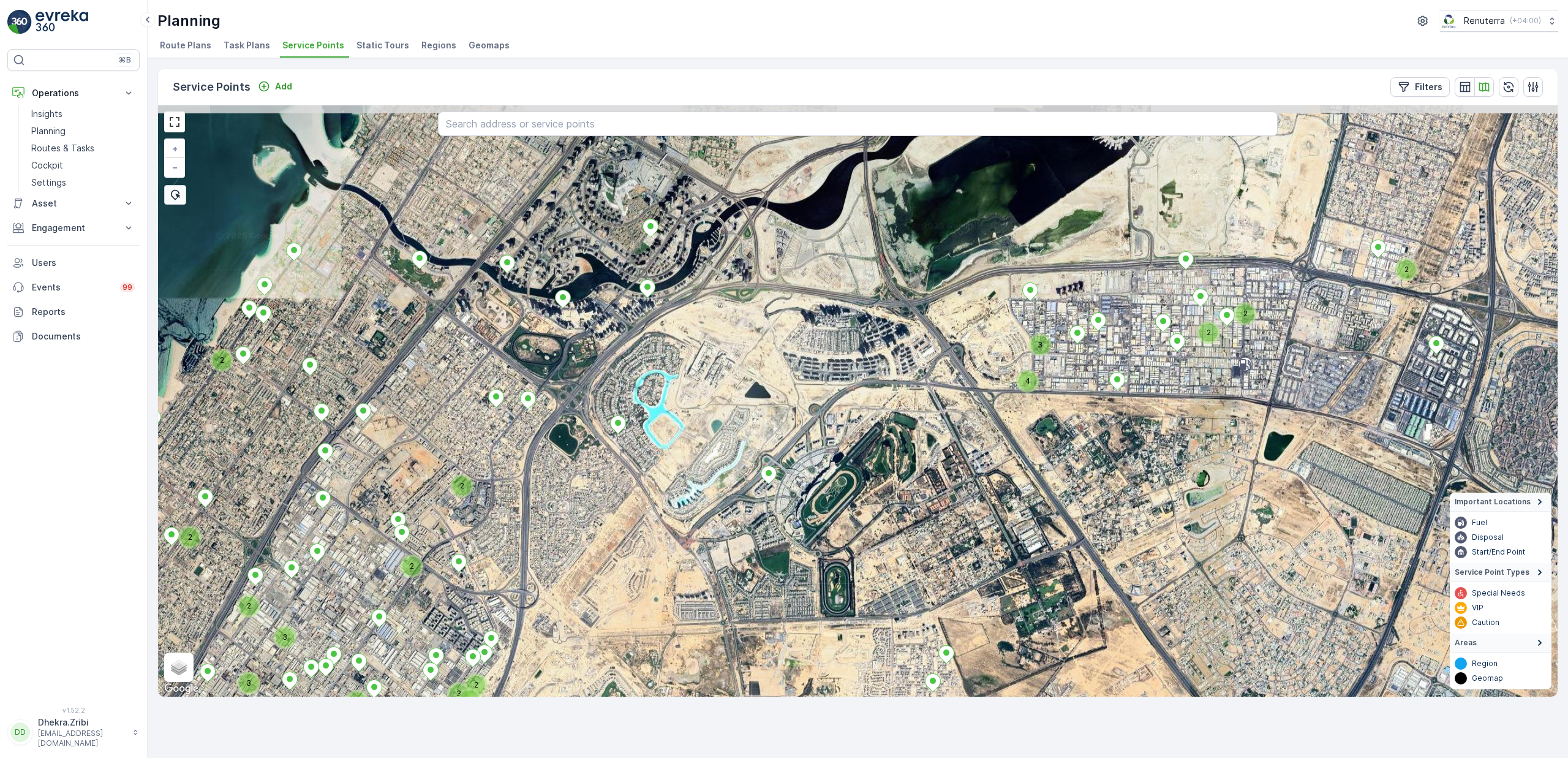
drag, startPoint x: 729, startPoint y: 395, endPoint x: 686, endPoint y: 511, distance: 123.7
click at [686, 511] on div "2 2 2 4 3 2 3 2 2 2 2 2 2 5 3 3 3 2 2 2 2 2 2 3 2 + − Satellite Roadmap Terrain…" at bounding box center [858, 401] width 1400 height 592
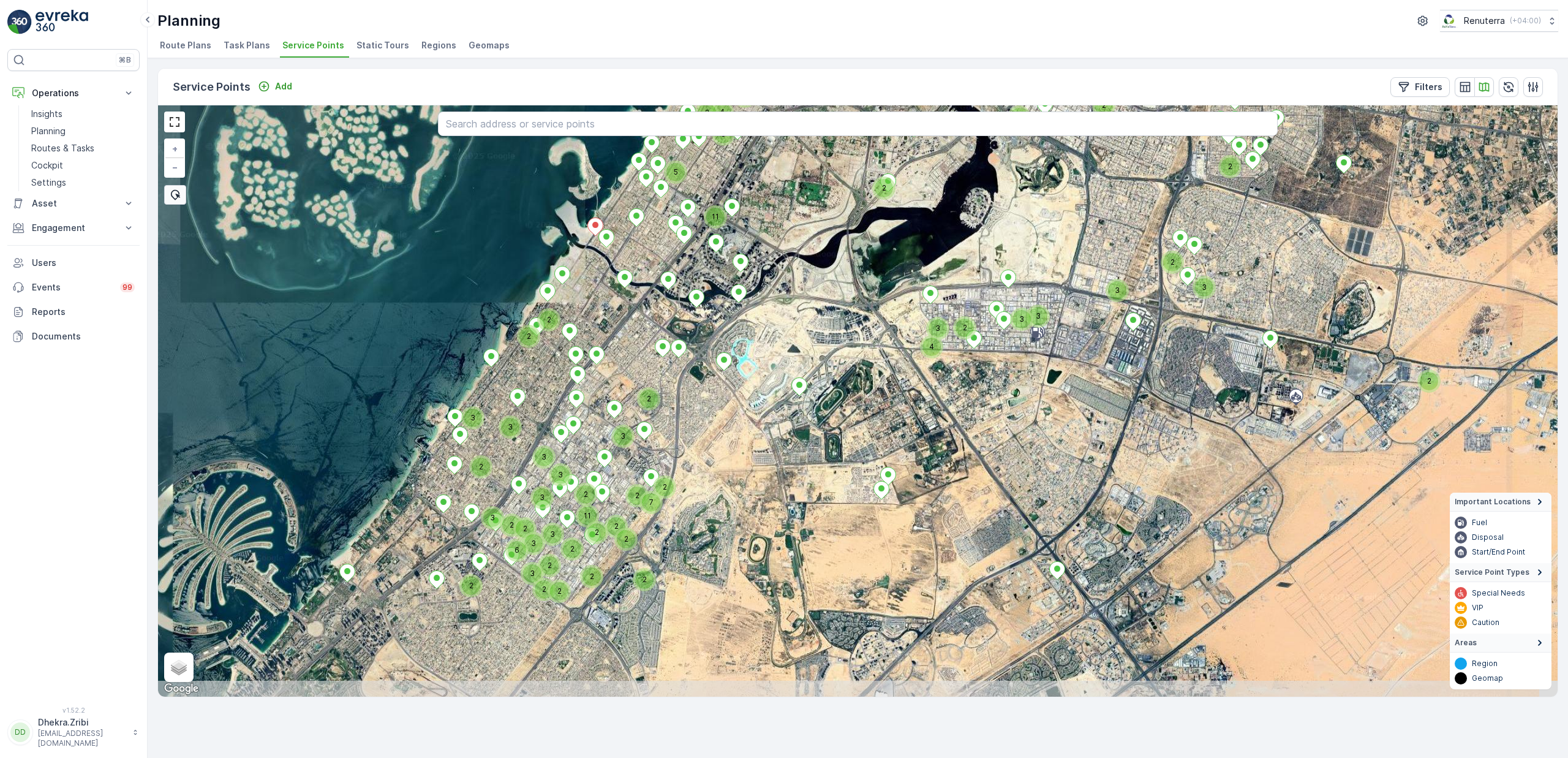
drag, startPoint x: 922, startPoint y: 558, endPoint x: 955, endPoint y: 453, distance: 110.1
click at [955, 453] on div "4 2 3 3 3 2 2 7 2 3 3 2 3 3 2 3 2 2 3 28 2 2 3 6 5 5 12 5 2 2 3 2 3 5 3 4 2 2 6…" at bounding box center [858, 401] width 1400 height 592
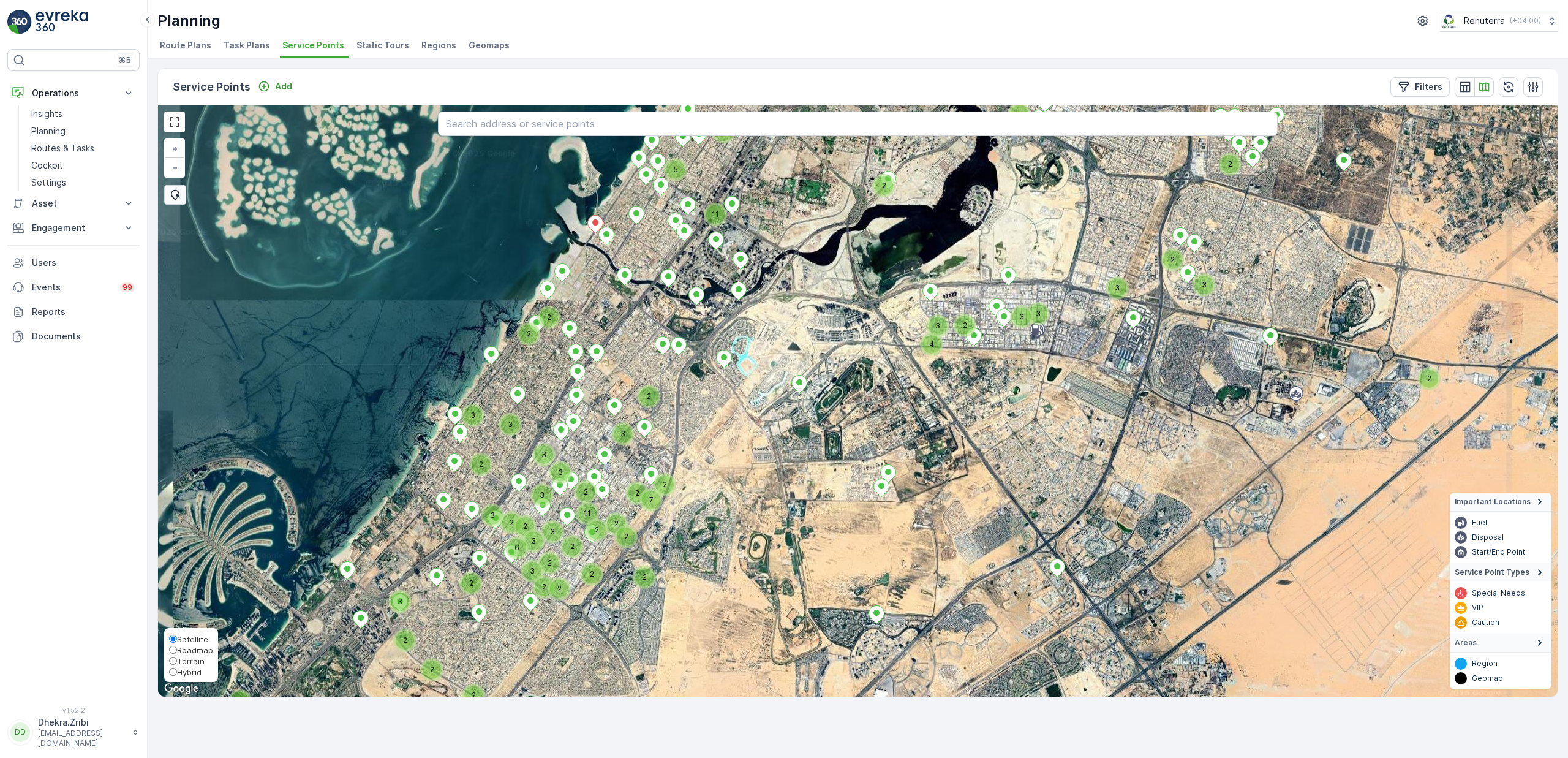
click at [188, 659] on span "Terrain" at bounding box center [190, 661] width 27 height 10
click at [177, 659] on input "Terrain" at bounding box center [172, 660] width 8 height 8
radio input "true"
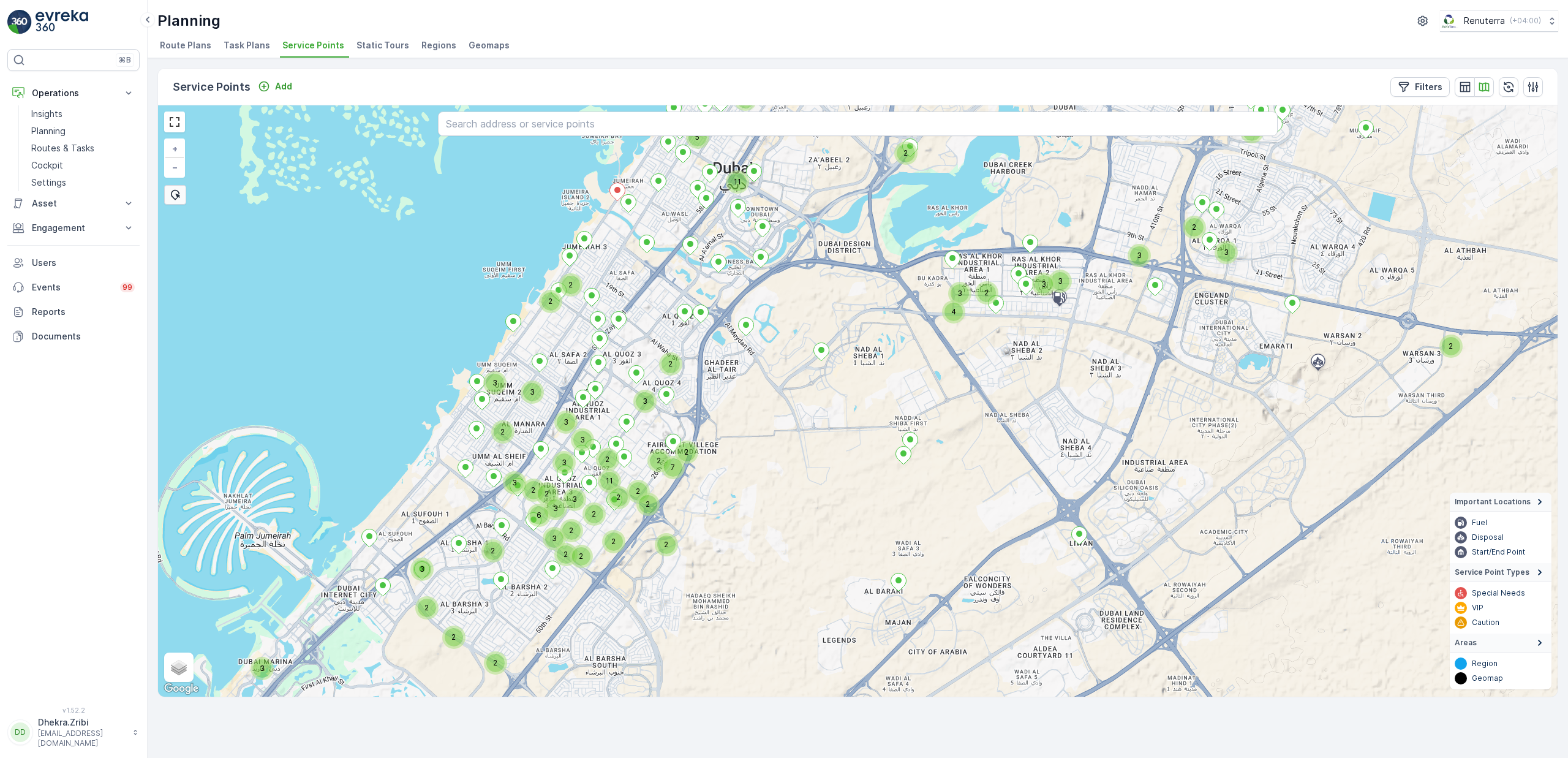
drag, startPoint x: 1100, startPoint y: 281, endPoint x: 1122, endPoint y: 248, distance: 39.7
click at [1122, 248] on div "4 2 3 2 2 3 3 3 3 2 2 2 2 2 6 2 2 2 3 3 2 3 2 2 2 2 2 2 3 2 2 3 3 2 5 2 7 11 8 …" at bounding box center [858, 401] width 1400 height 592
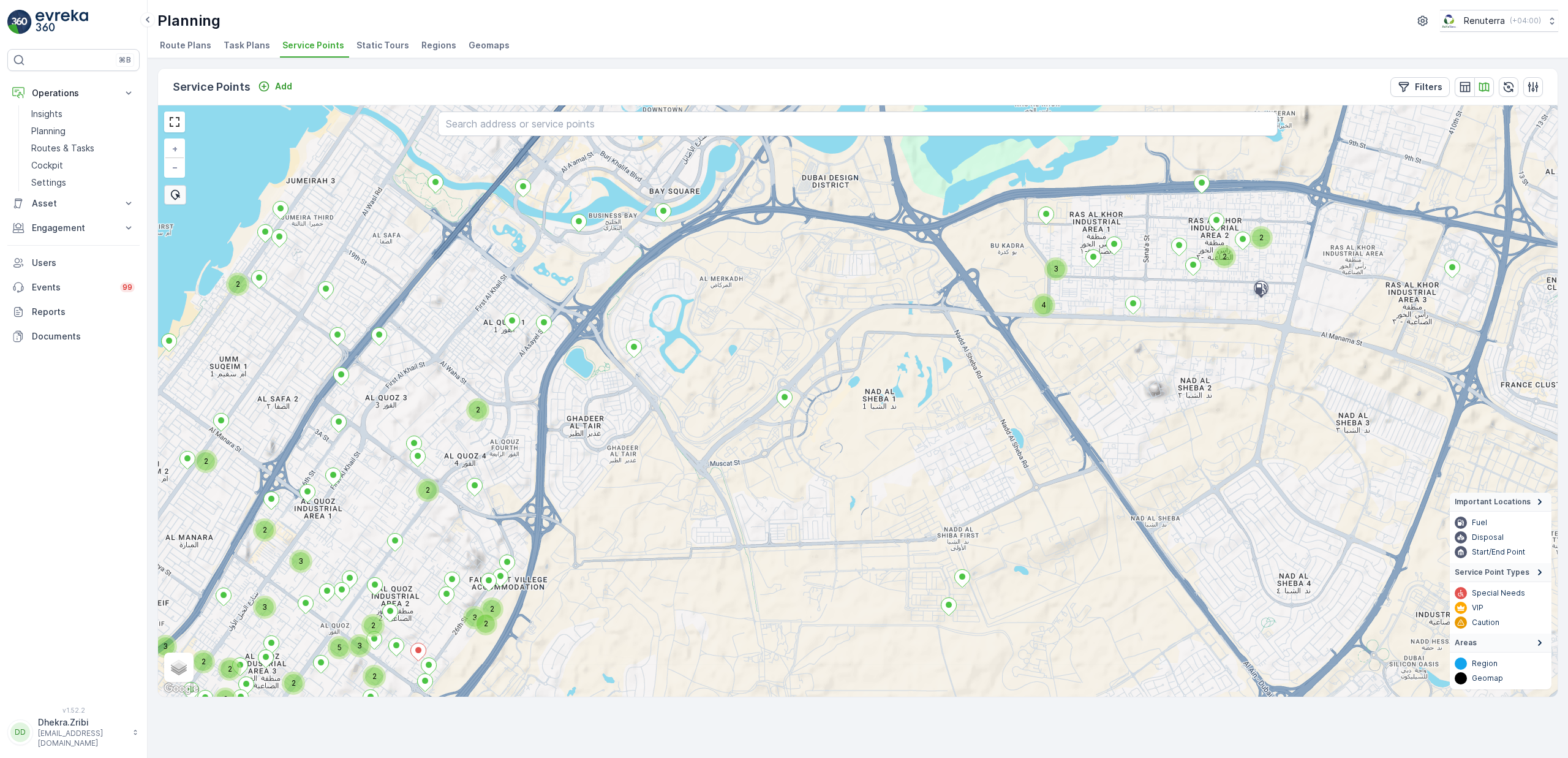
drag, startPoint x: 790, startPoint y: 310, endPoint x: 681, endPoint y: 644, distance: 351.3
click at [681, 644] on div "4 3 2 2 2 2 2 2 2 3 3 3 2 2 2 2 2 2 5 3 2 2 2 2 3 2 + − Satellite Roadmap Terra…" at bounding box center [858, 401] width 1400 height 592
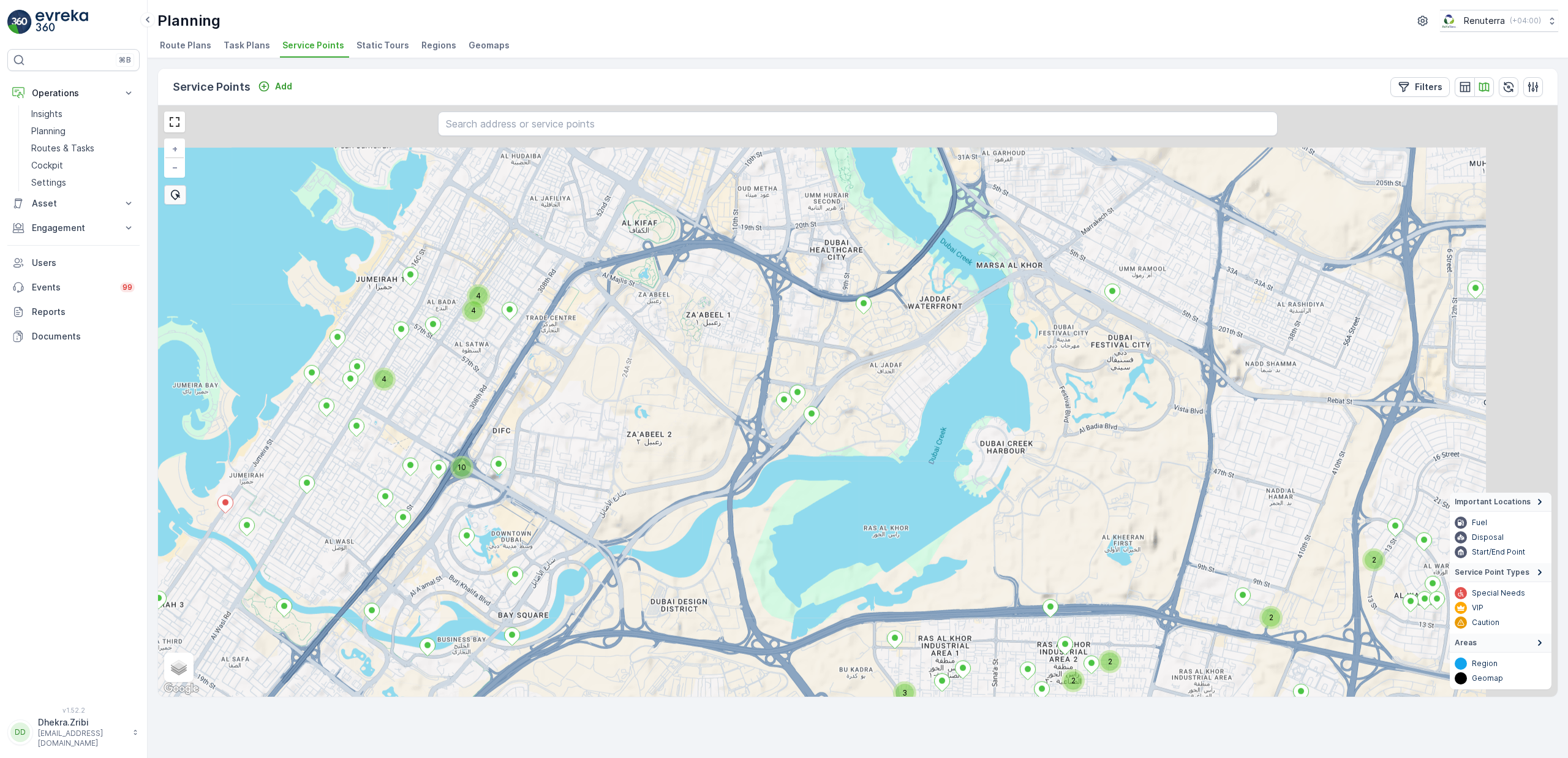
drag, startPoint x: 878, startPoint y: 349, endPoint x: 786, endPoint y: 579, distance: 247.7
click at [786, 579] on div "4 3 2 2 2 2 2 4 10 4 4 + − Satellite Roadmap Terrain Hybrid Leaflet Keyboard sh…" at bounding box center [858, 401] width 1400 height 592
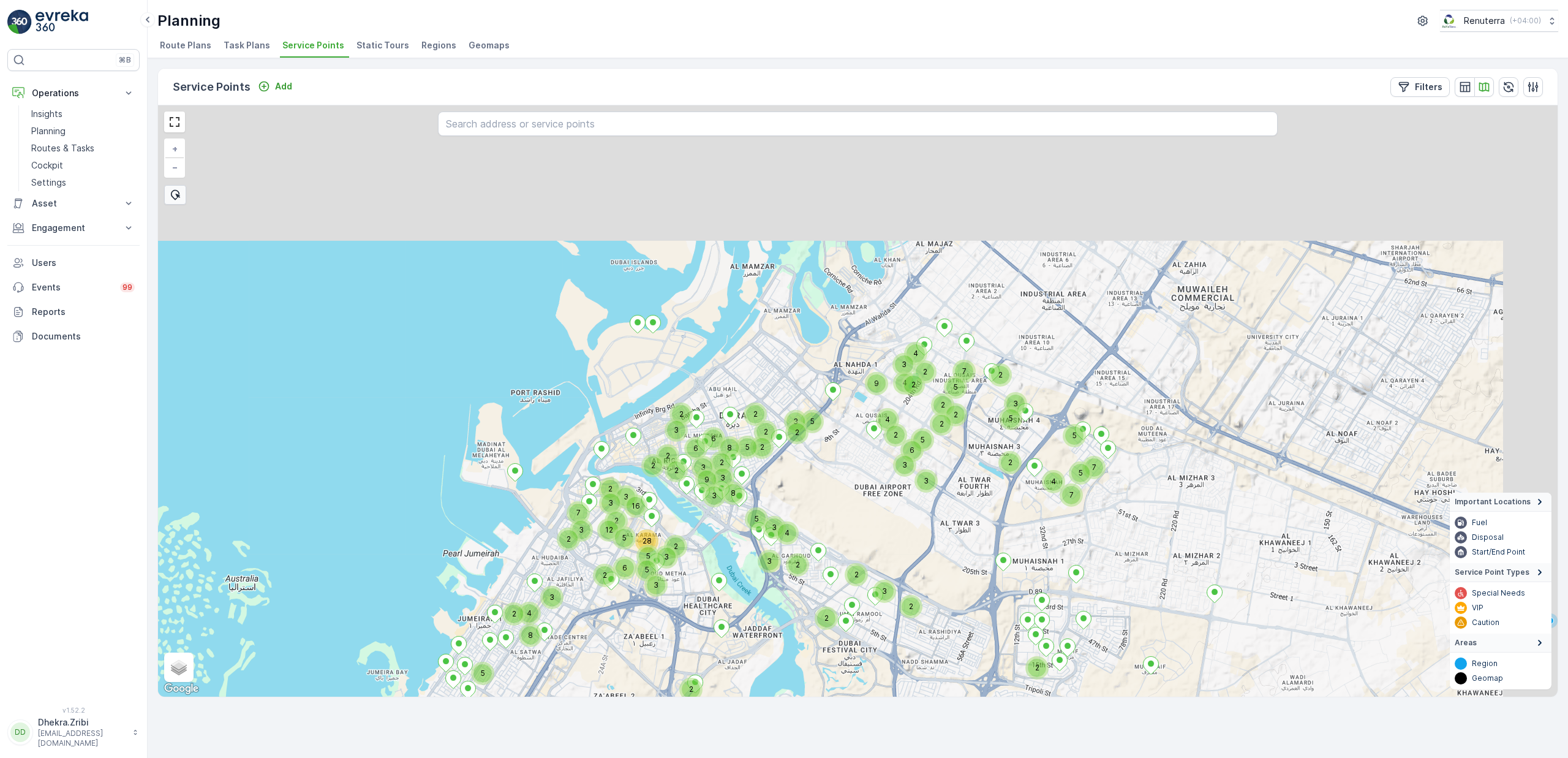
drag, startPoint x: 837, startPoint y: 419, endPoint x: 743, endPoint y: 589, distance: 194.3
click at [743, 589] on div "2 2 2 2 5 3 2 3 7 2 3 3 3 3 2 3 3 28 2 6 5 5 12 2 3 3 2 3 5 4 4 2 2 5 9 3 2 7 4…" at bounding box center [858, 401] width 1400 height 592
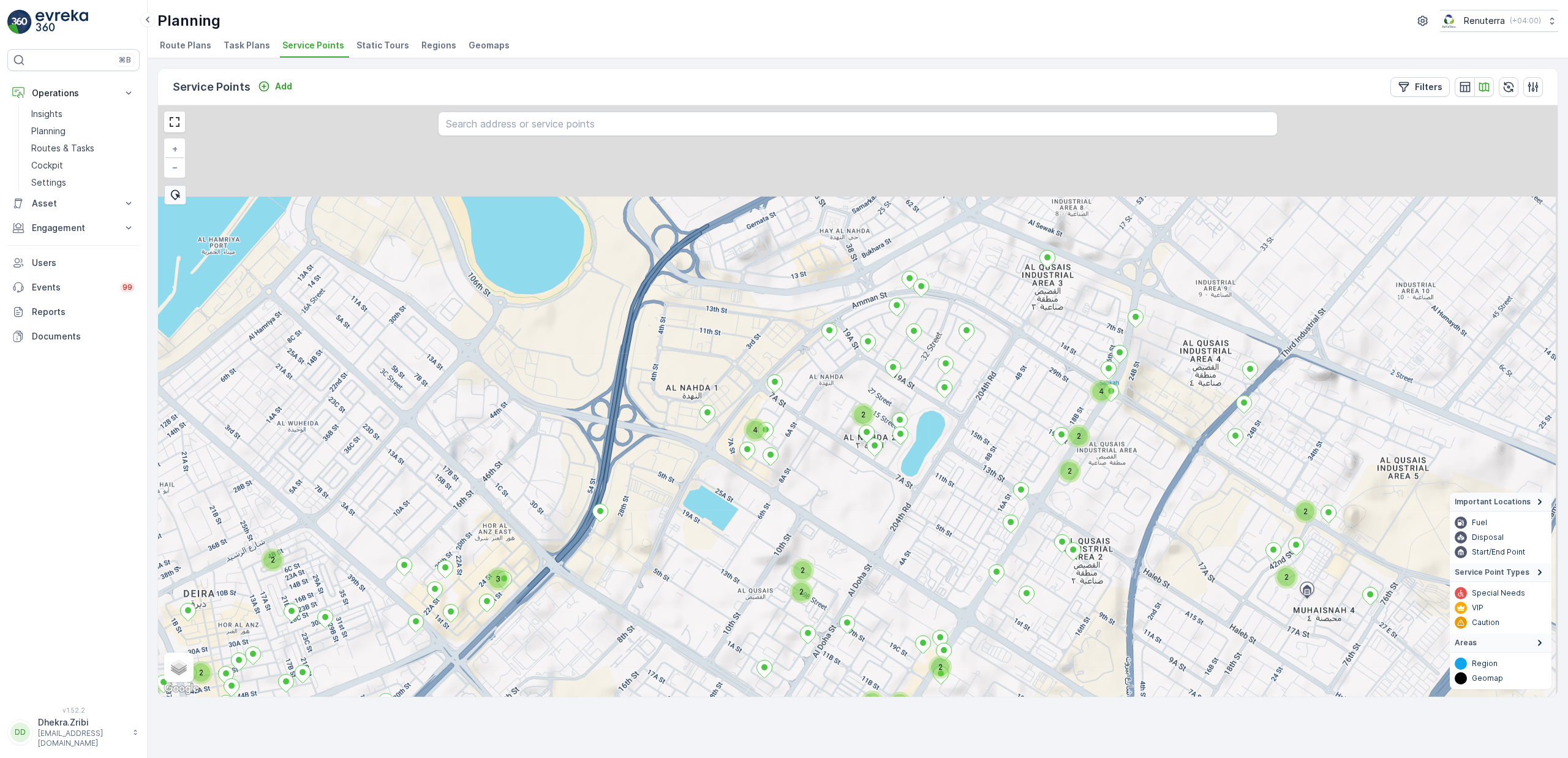
drag, startPoint x: 971, startPoint y: 346, endPoint x: 872, endPoint y: 498, distance: 181.4
click at [872, 498] on div "2 3 2 2 2 2 2 2 2 2 2 2 2 2 2 2 2 4 2 2 2 2 4 3 2 + − Satellite Roadmap Terrain…" at bounding box center [858, 401] width 1400 height 592
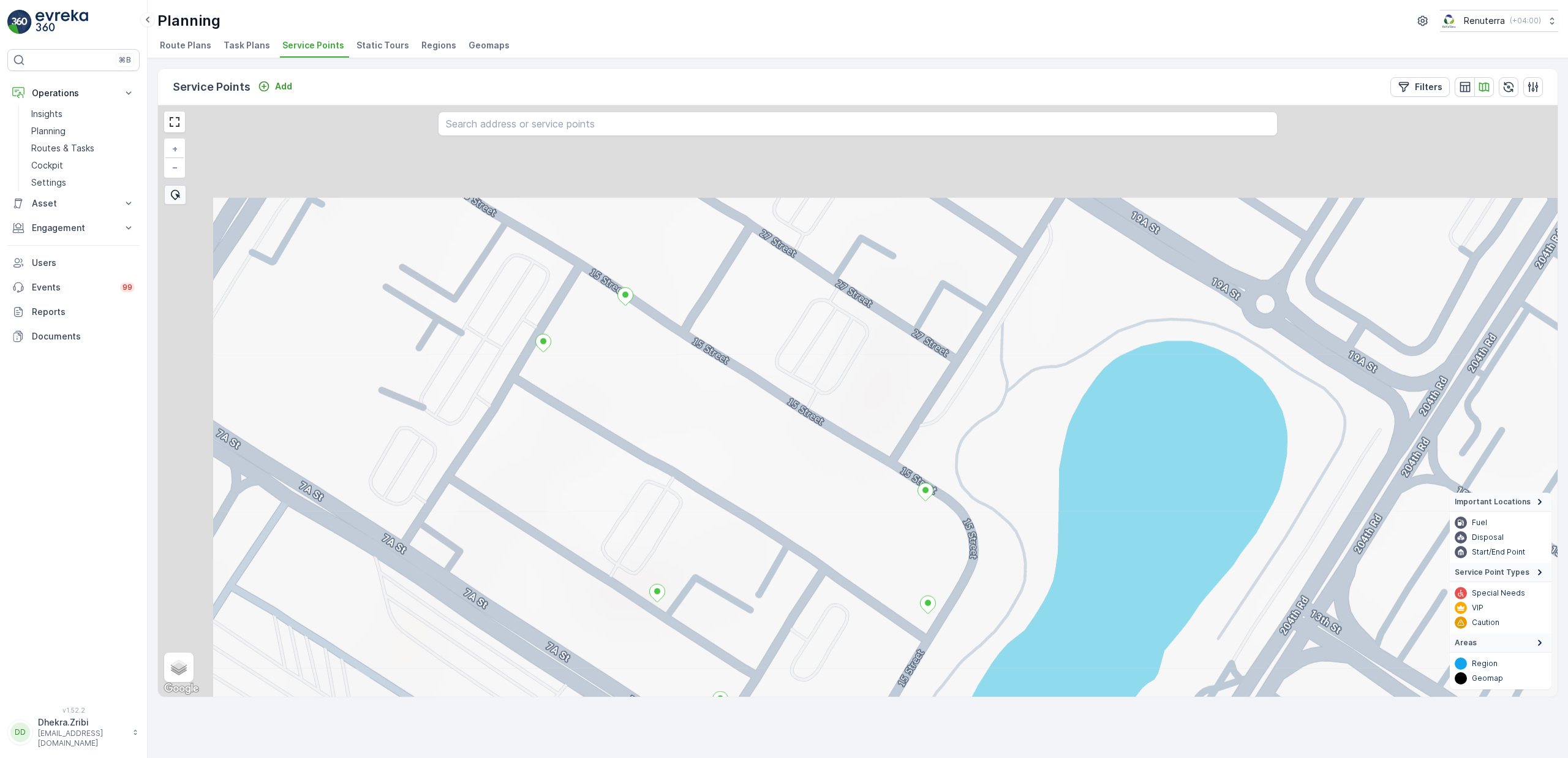
drag, startPoint x: 734, startPoint y: 259, endPoint x: 814, endPoint y: 429, distance: 187.9
click at [814, 429] on div "+ − Satellite Roadmap Terrain Hybrid Leaflet Keyboard shortcuts Map Data Map da…" at bounding box center [858, 401] width 1400 height 592
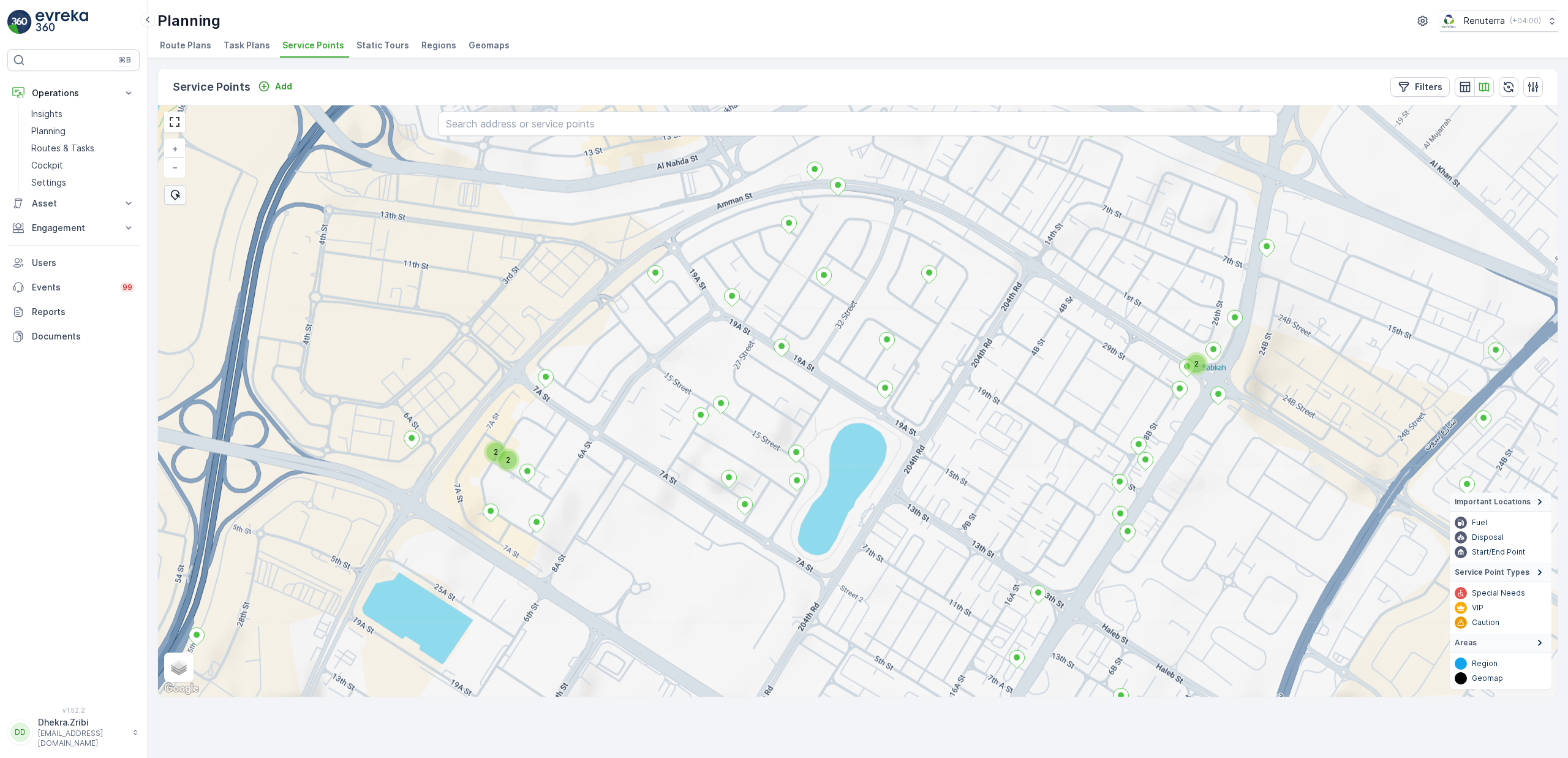
drag, startPoint x: 845, startPoint y: 358, endPoint x: 798, endPoint y: 372, distance: 49.0
click at [798, 372] on div "2 2 2 + − Satellite Roadmap Terrain Hybrid Leaflet Keyboard shortcuts Map Data …" at bounding box center [858, 401] width 1400 height 592
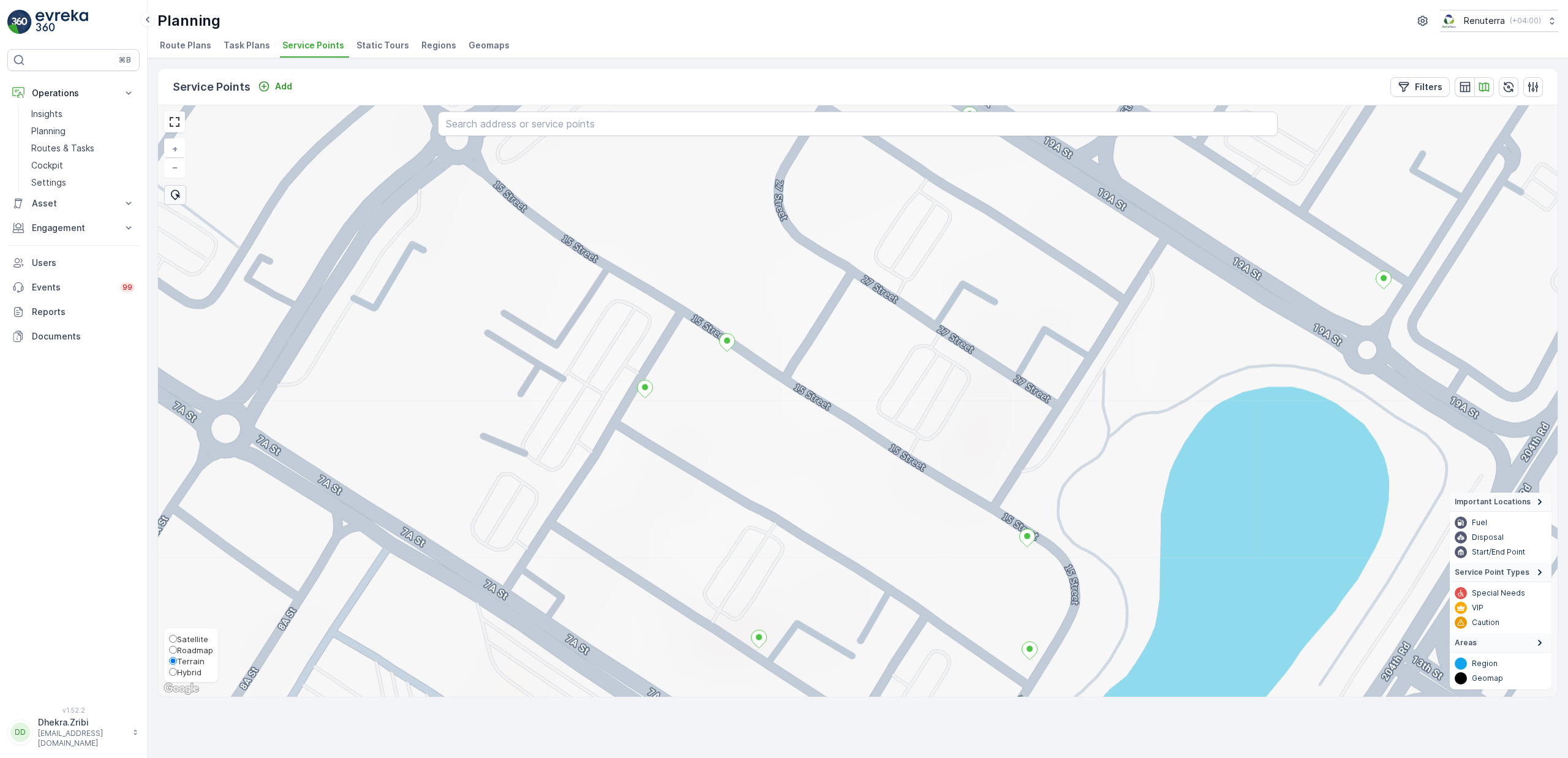
click at [188, 638] on span "Satellite" at bounding box center [193, 639] width 32 height 10
click at [177, 638] on input "Satellite" at bounding box center [172, 638] width 8 height 8
radio input "true"
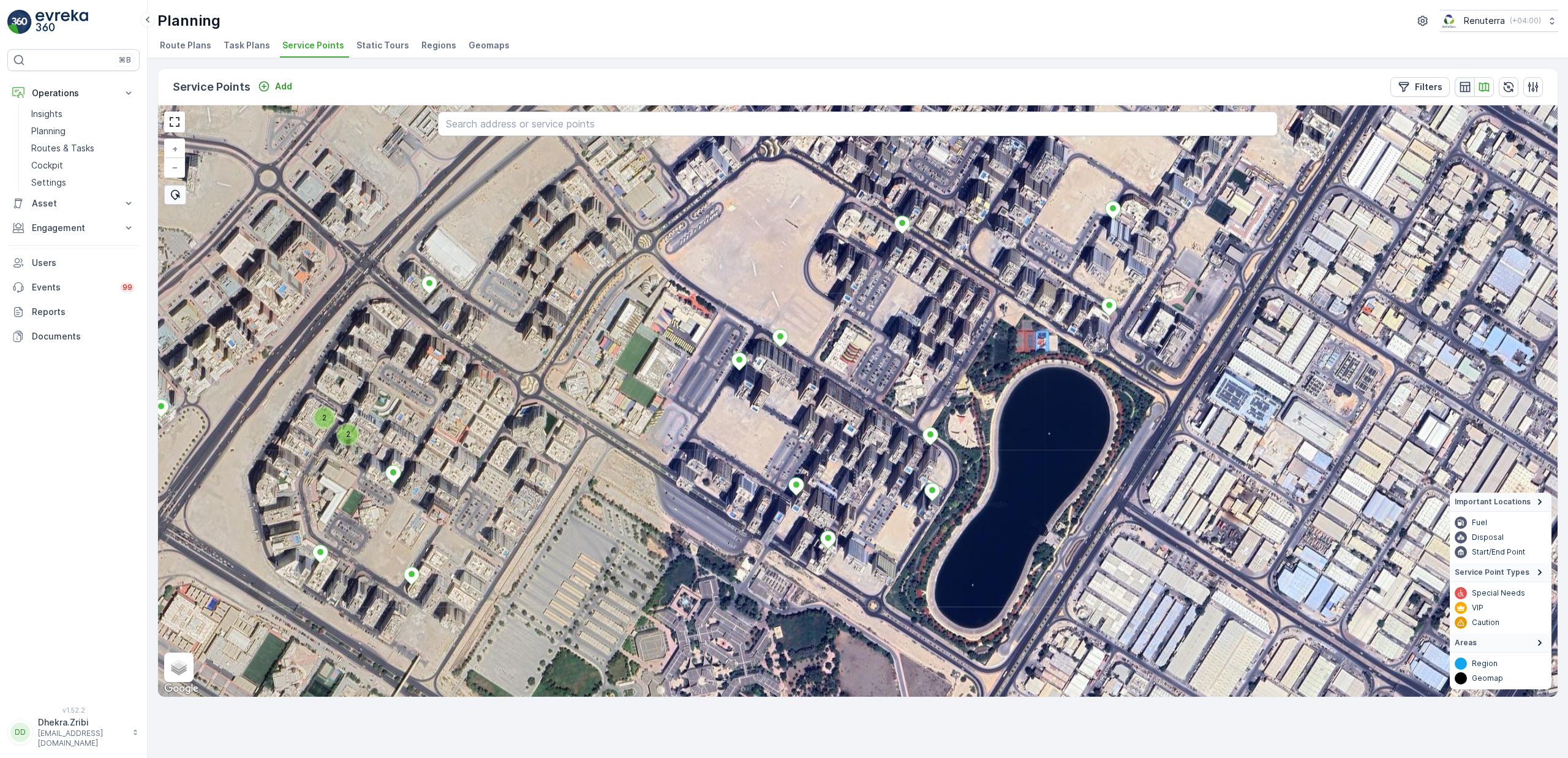
click at [1465, 85] on icon "button" at bounding box center [1465, 87] width 11 height 11
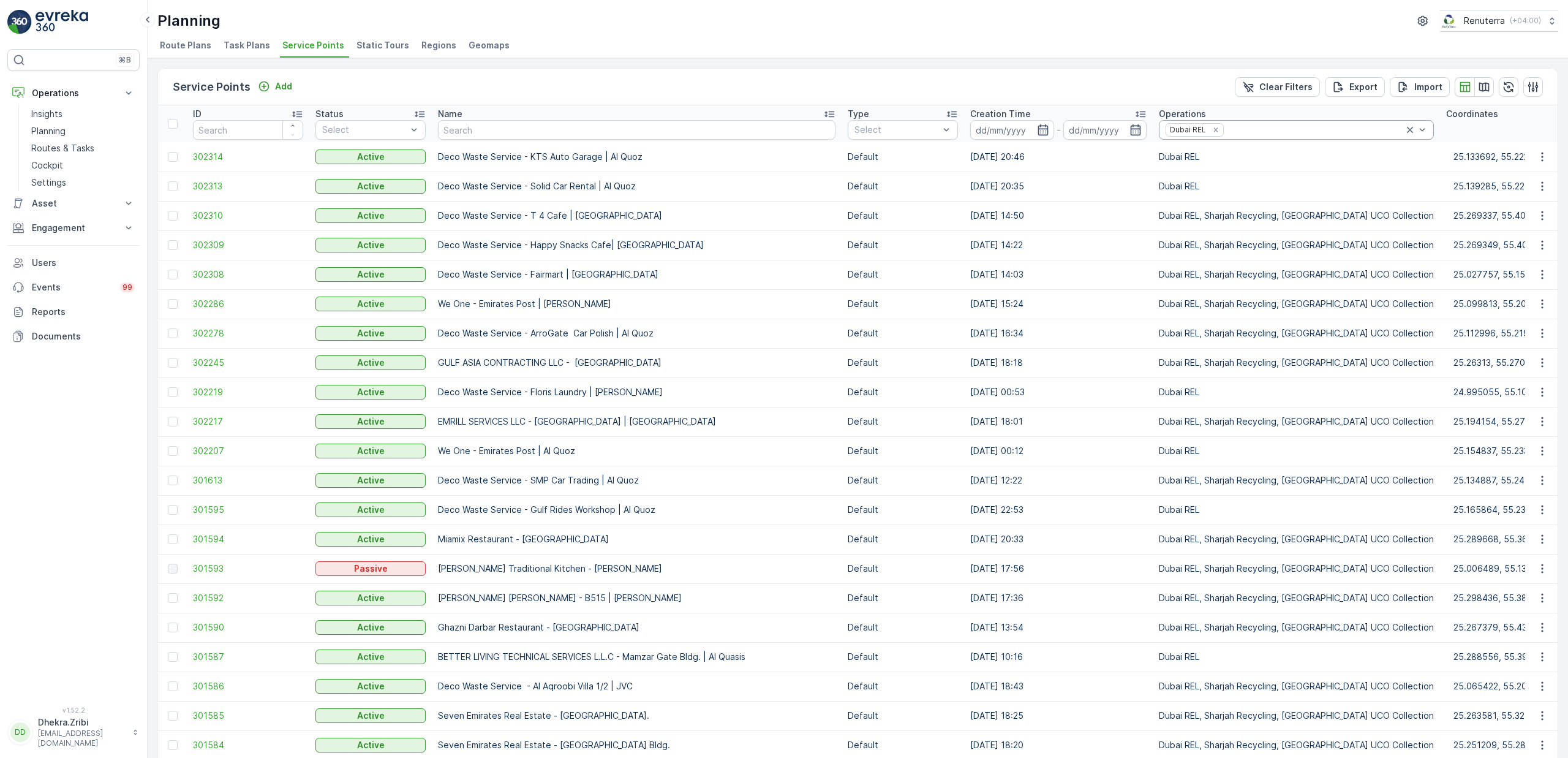
click at [1404, 131] on icon at bounding box center [1410, 130] width 12 height 12
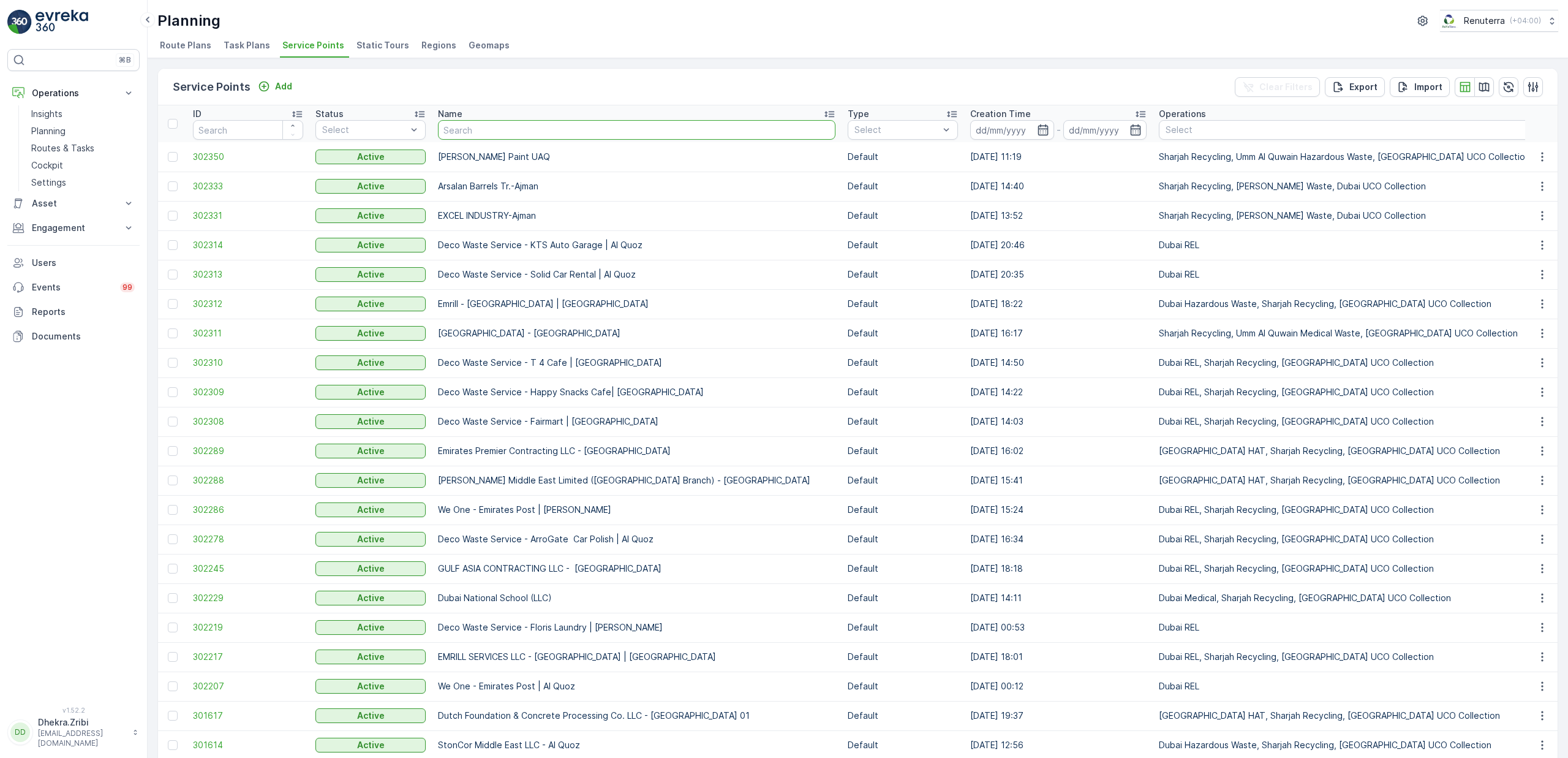
click at [566, 136] on input "text" at bounding box center [637, 129] width 398 height 19
type input "gulf"
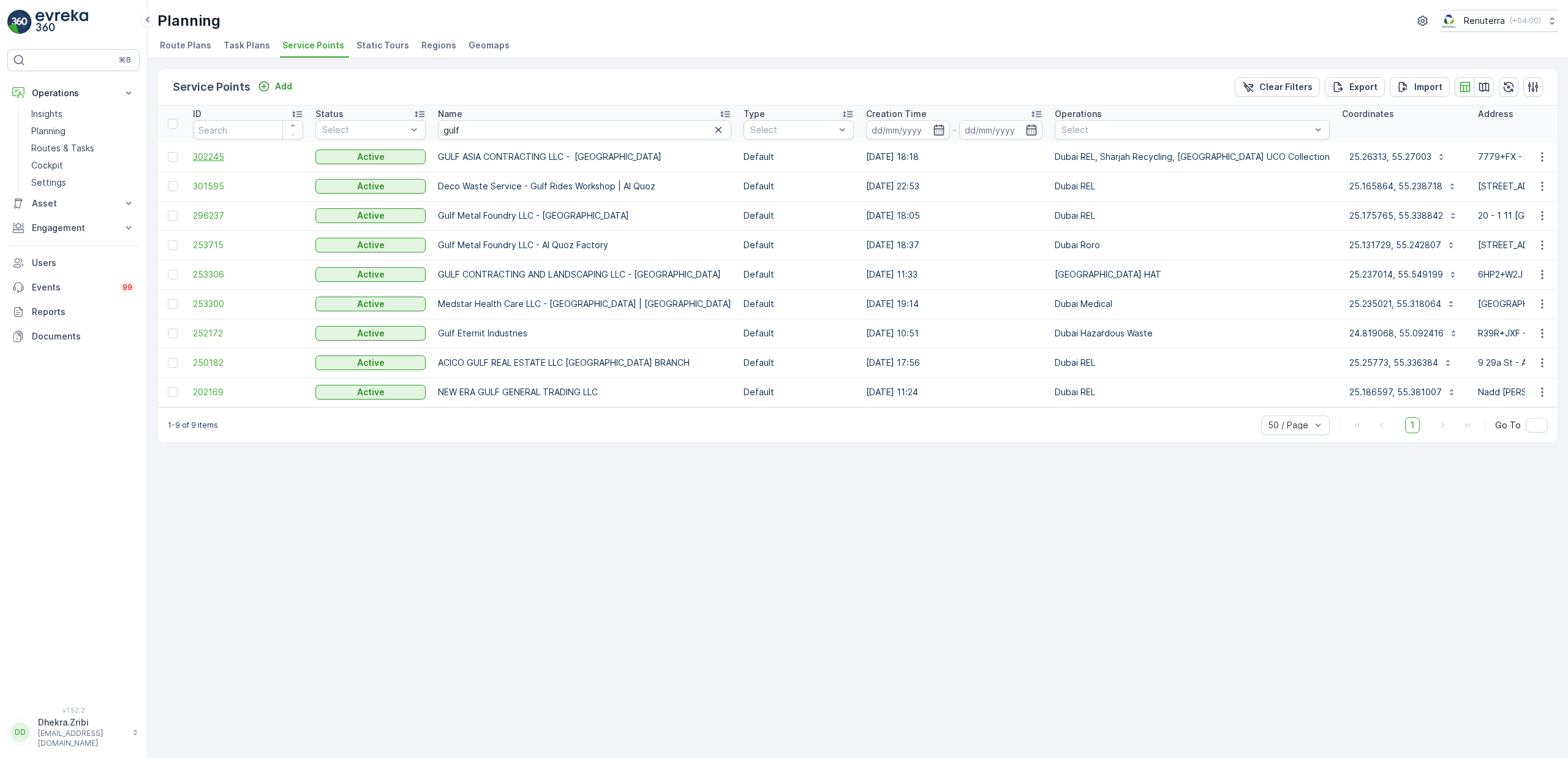
click at [215, 156] on span "302245" at bounding box center [247, 157] width 110 height 12
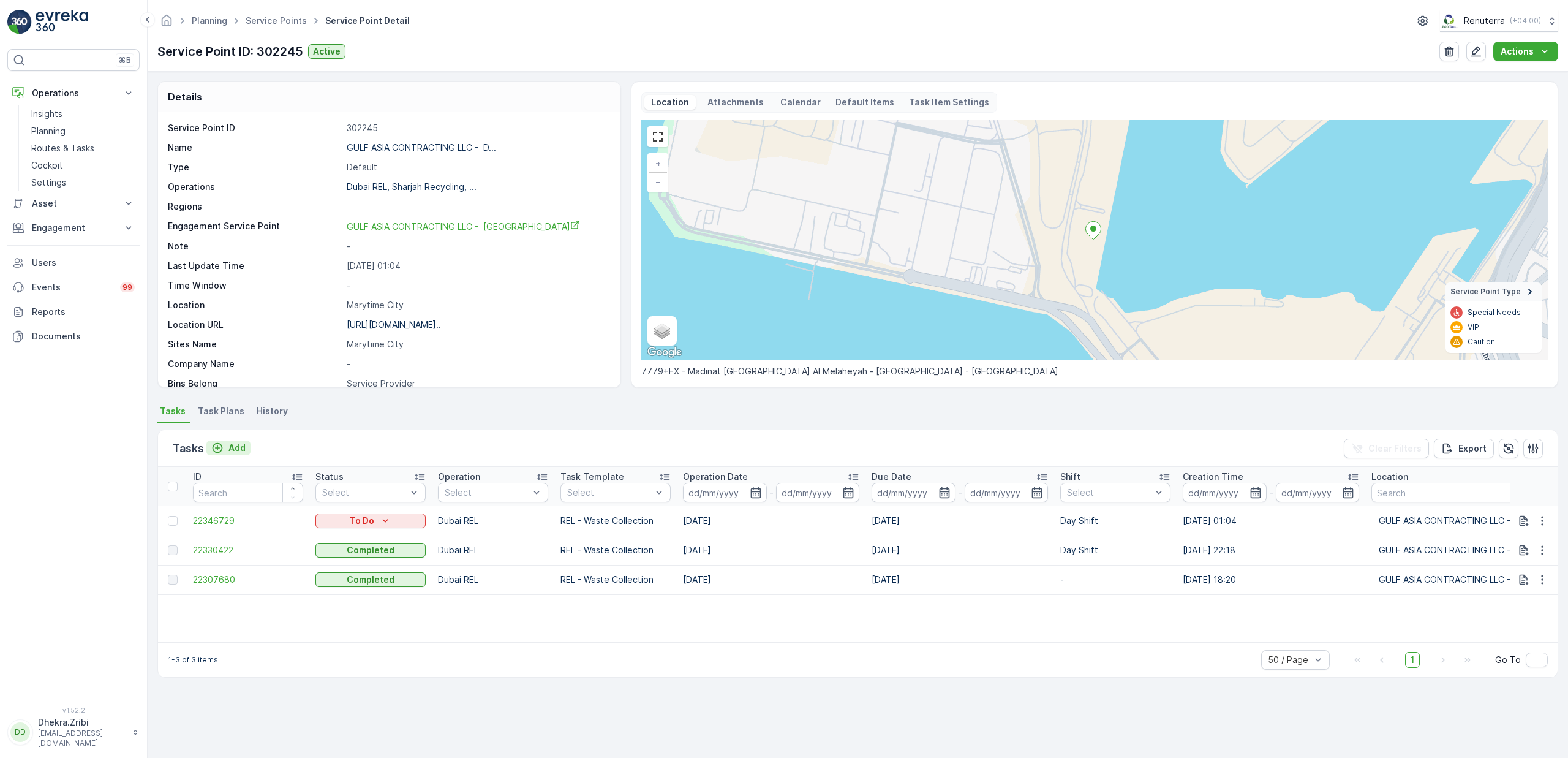
click at [238, 449] on p "Add" at bounding box center [237, 448] width 17 height 12
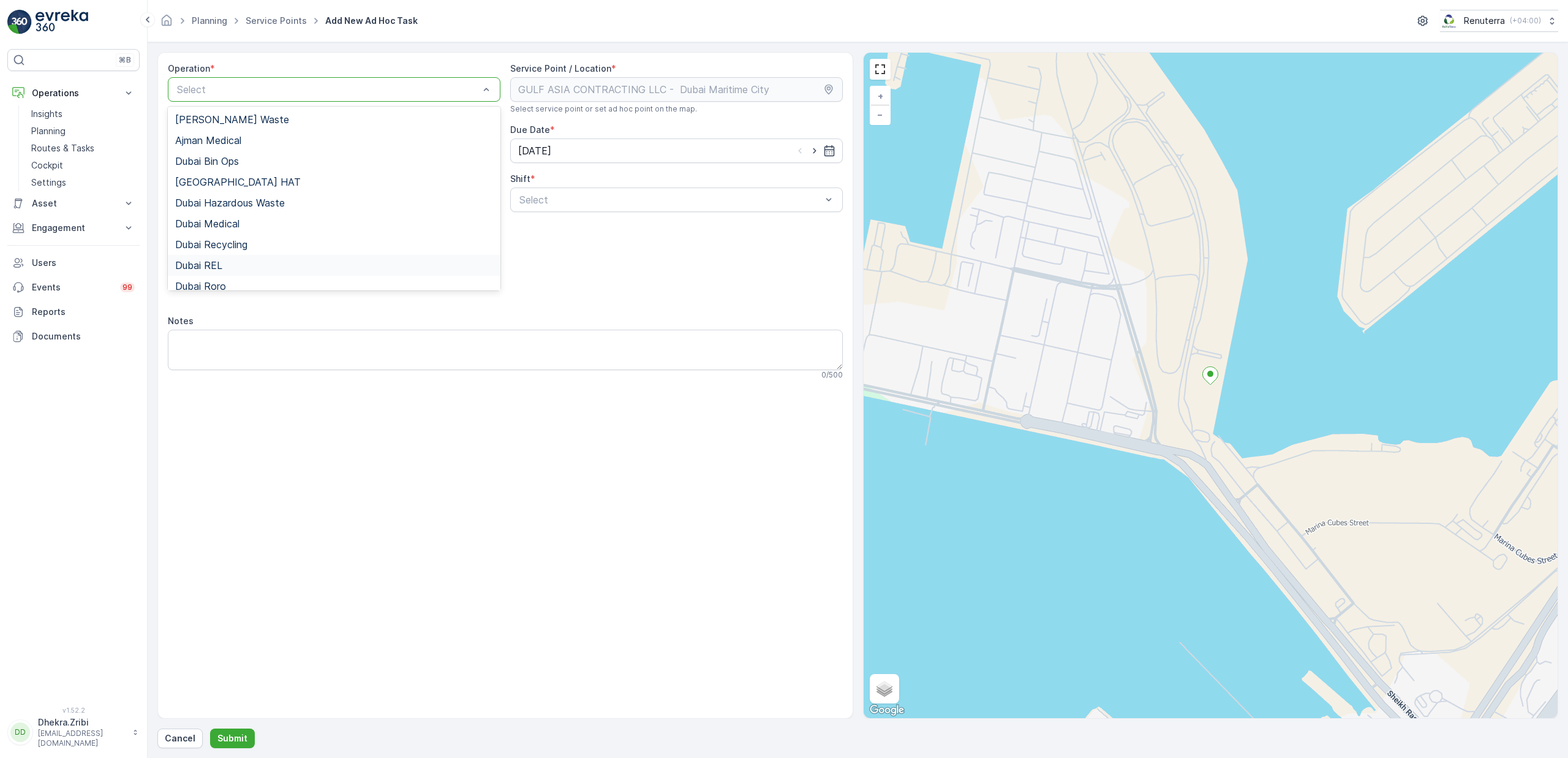
click at [226, 261] on div "Dubai REL" at bounding box center [333, 265] width 318 height 11
click at [814, 144] on icon "button" at bounding box center [815, 151] width 12 height 12
type input "15.10.2025"
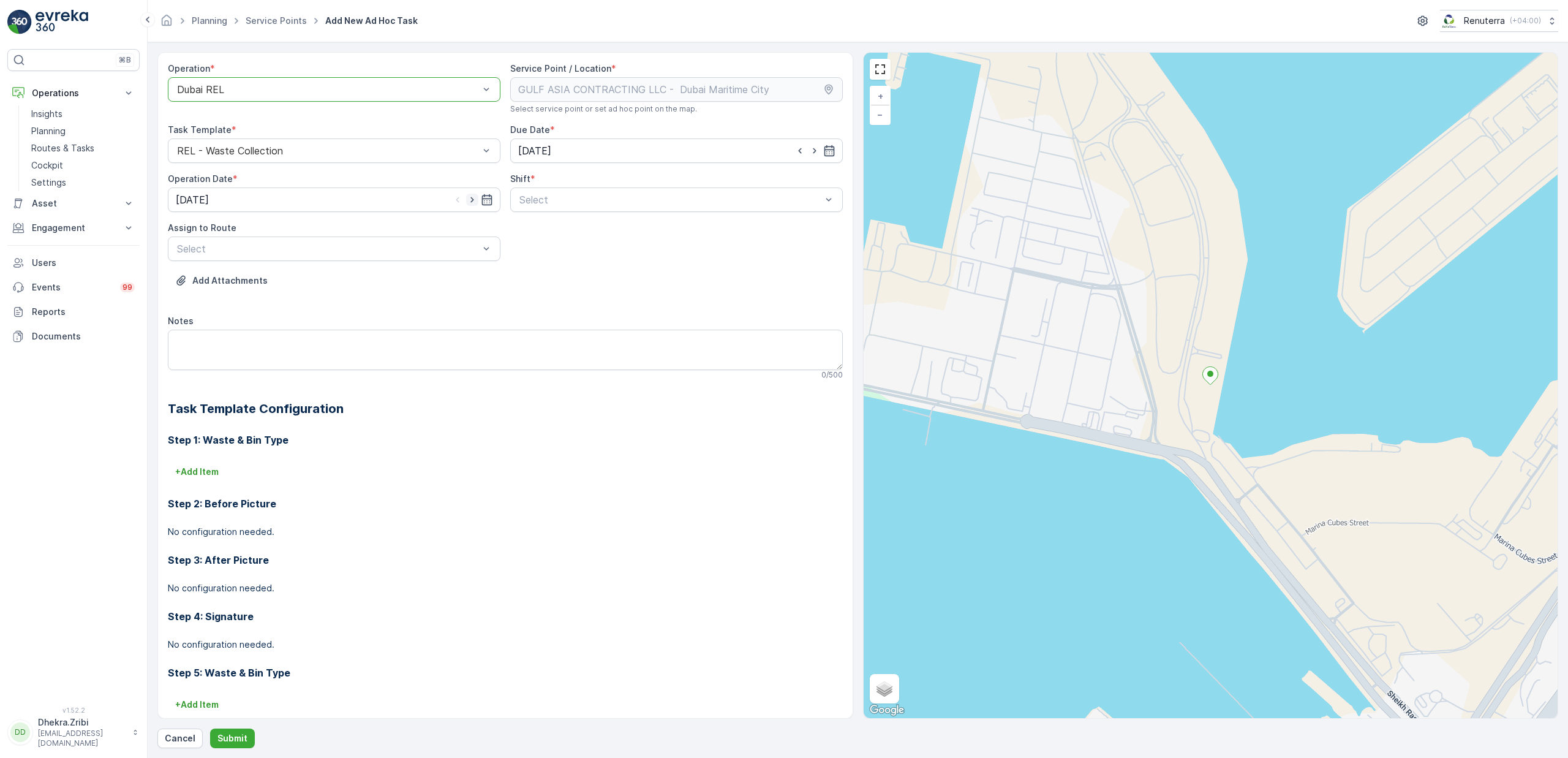
click at [475, 201] on icon "button" at bounding box center [473, 200] width 12 height 12
type input "15.10.2025"
click at [527, 234] on span "Day Shift" at bounding box center [539, 230] width 43 height 11
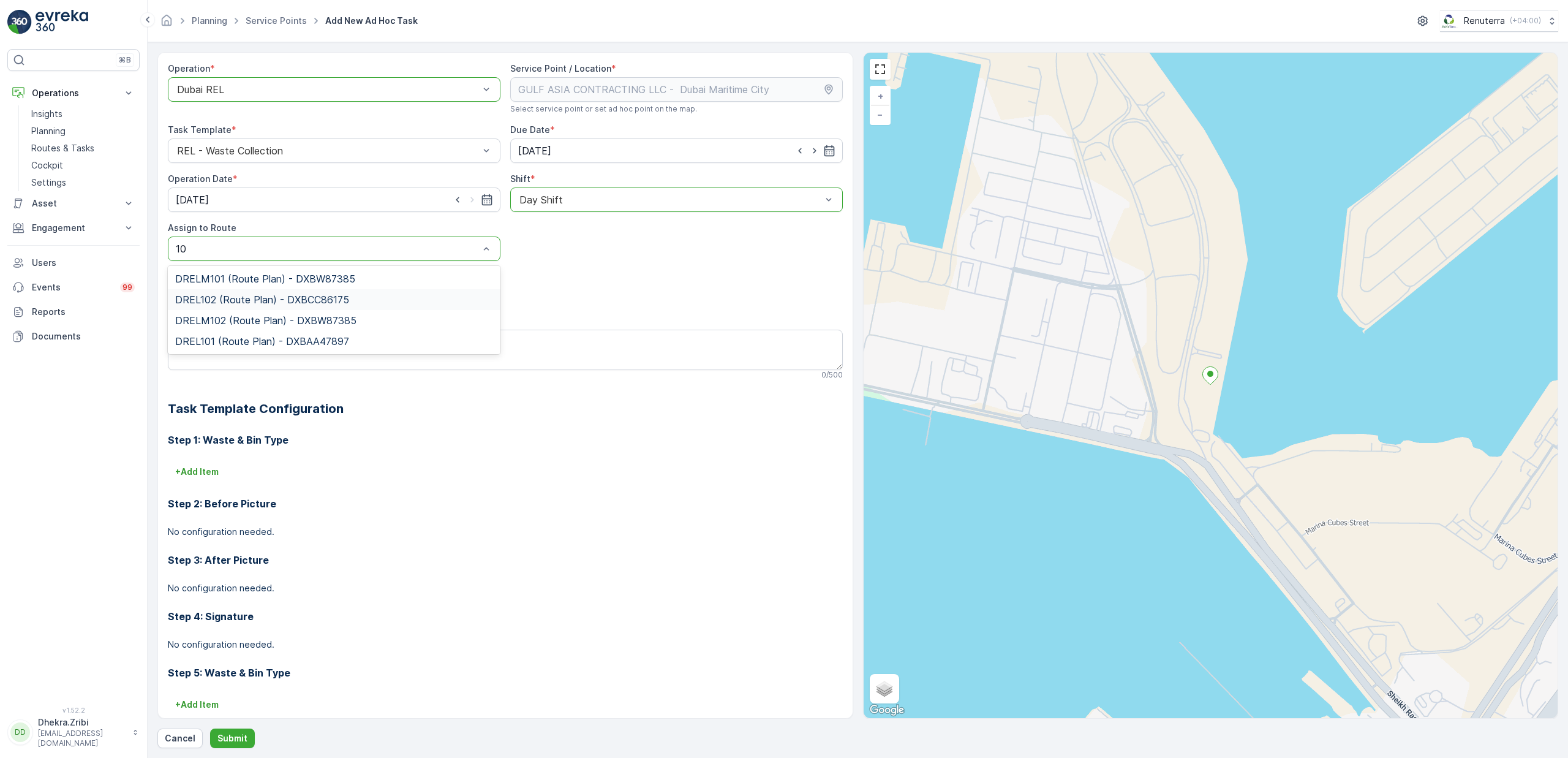
type input "102"
click at [207, 300] on span "DRELM102 (Route Plan) - DXBW87385" at bounding box center [266, 299] width 181 height 11
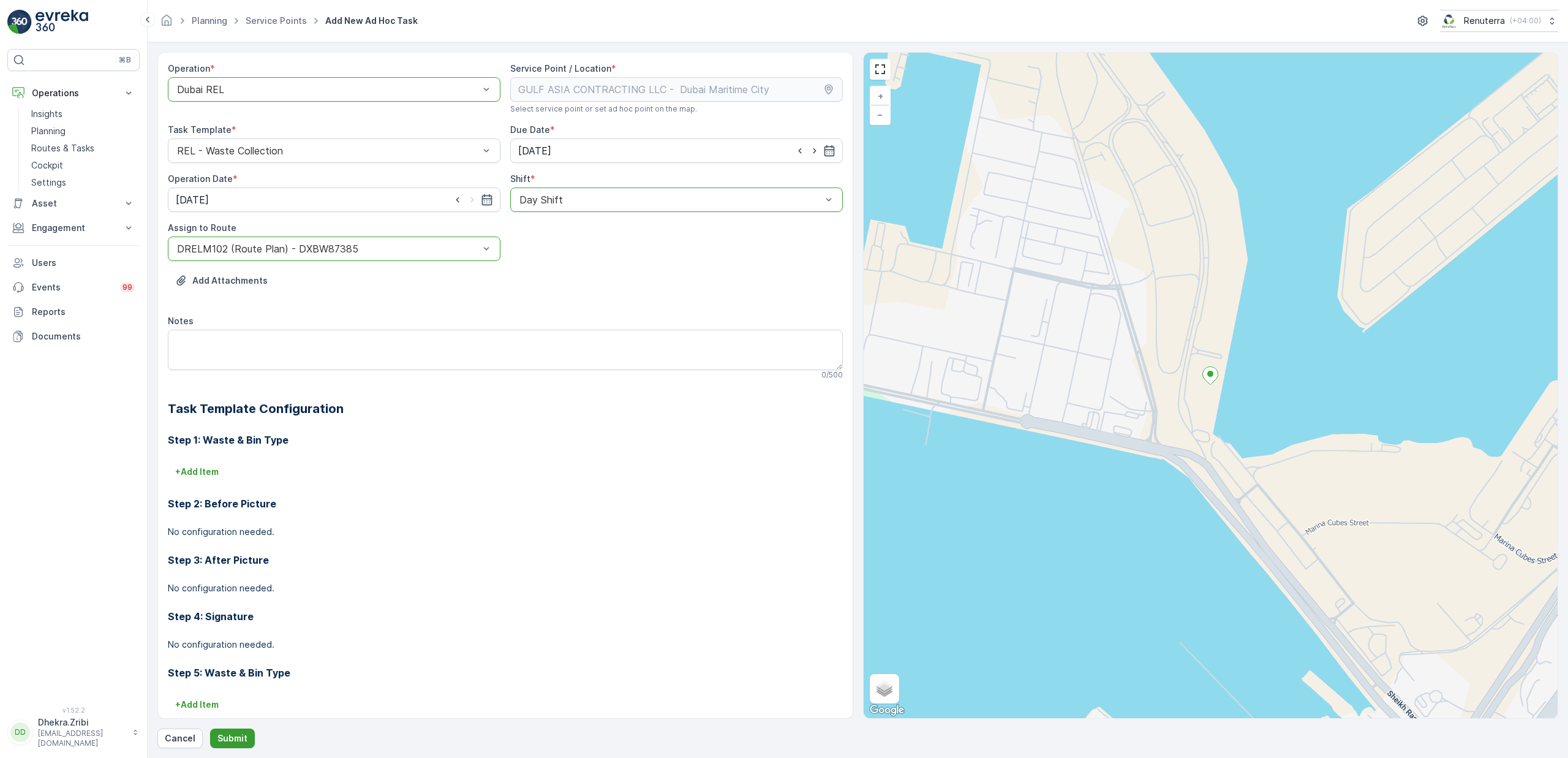
click at [226, 743] on p "Submit" at bounding box center [232, 739] width 30 height 12
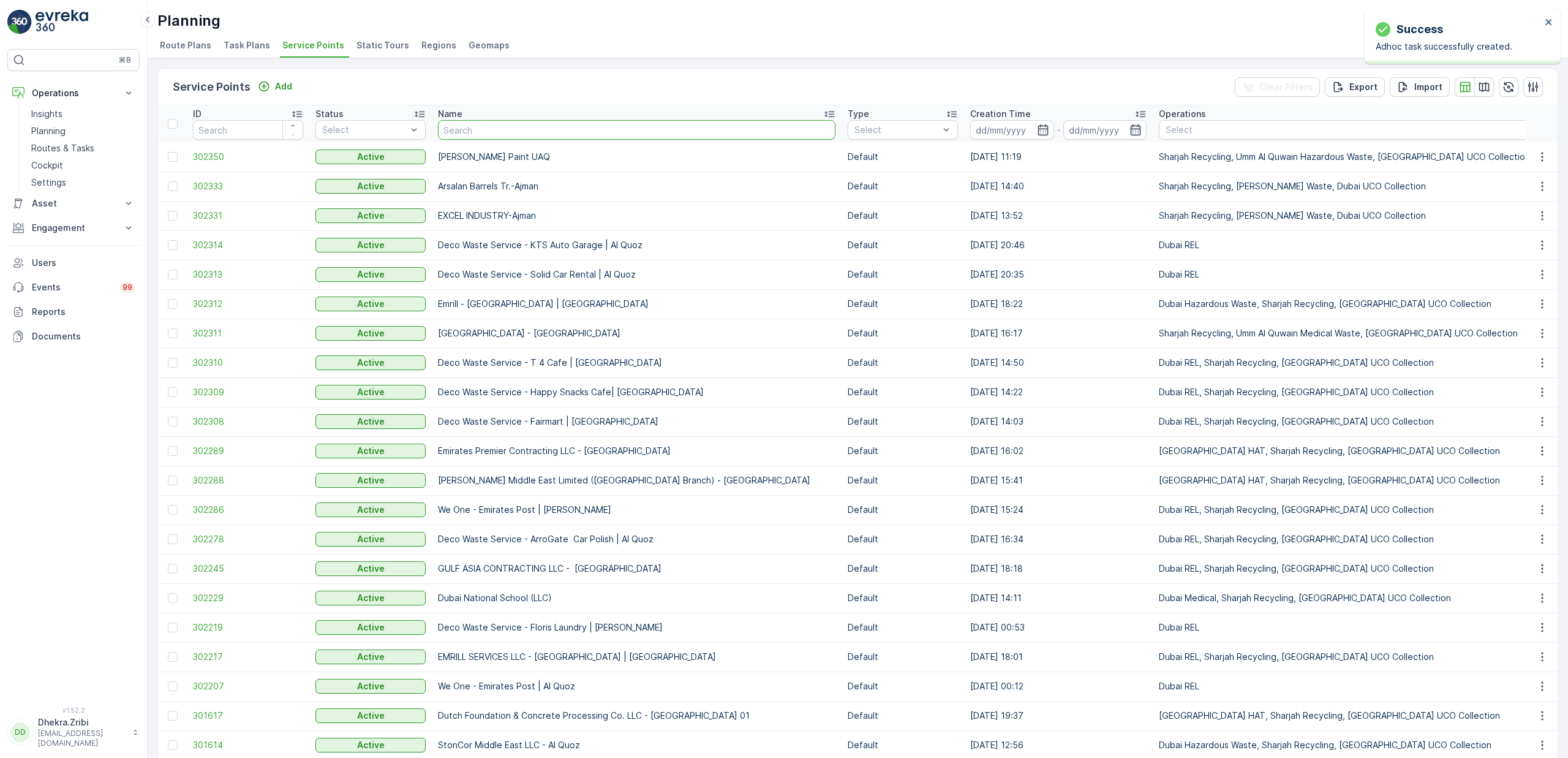
click at [514, 130] on input "text" at bounding box center [637, 129] width 398 height 19
type input "emrill"
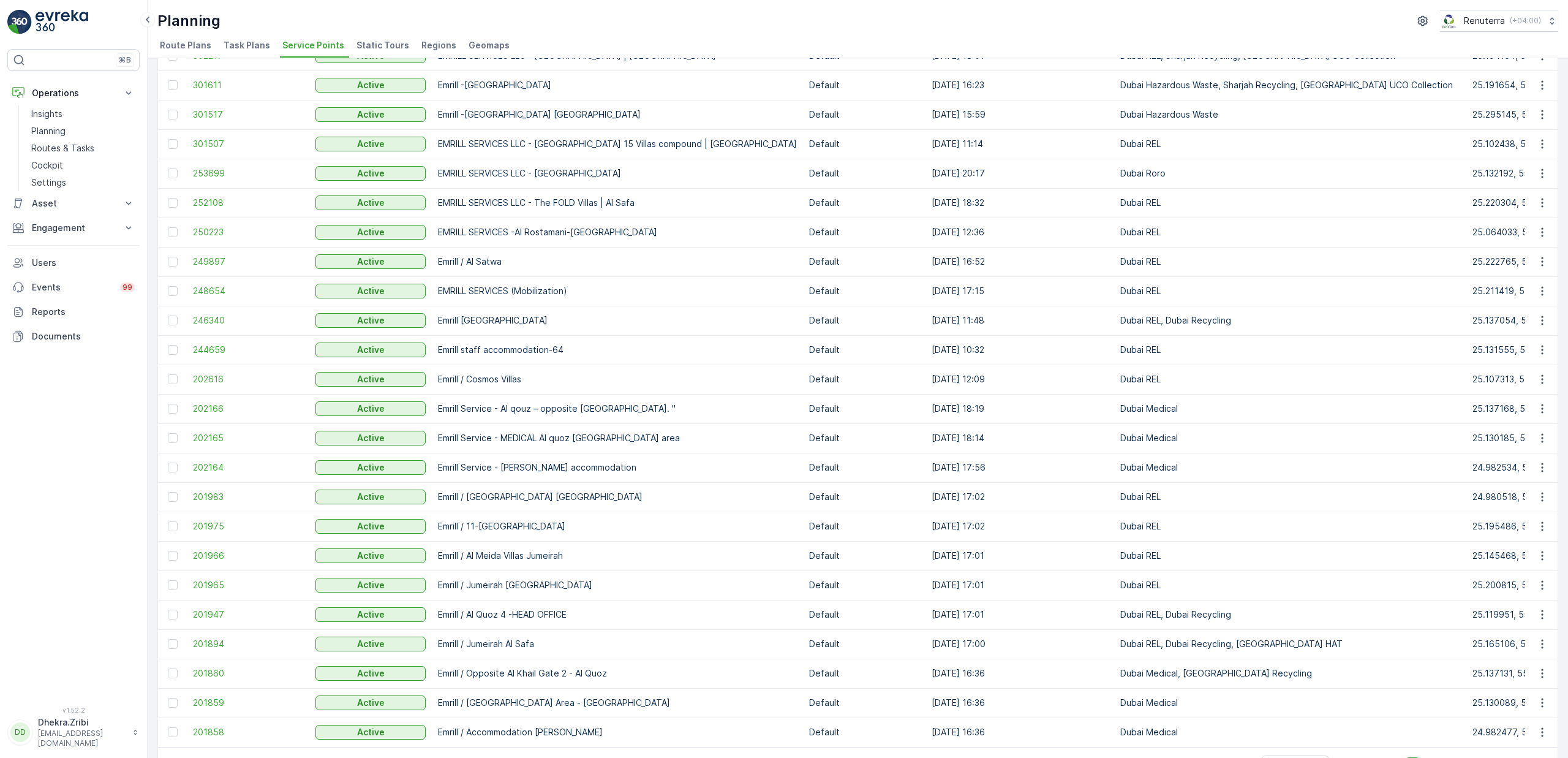
scroll to position [128, 0]
click at [211, 261] on span "249897" at bounding box center [247, 265] width 110 height 12
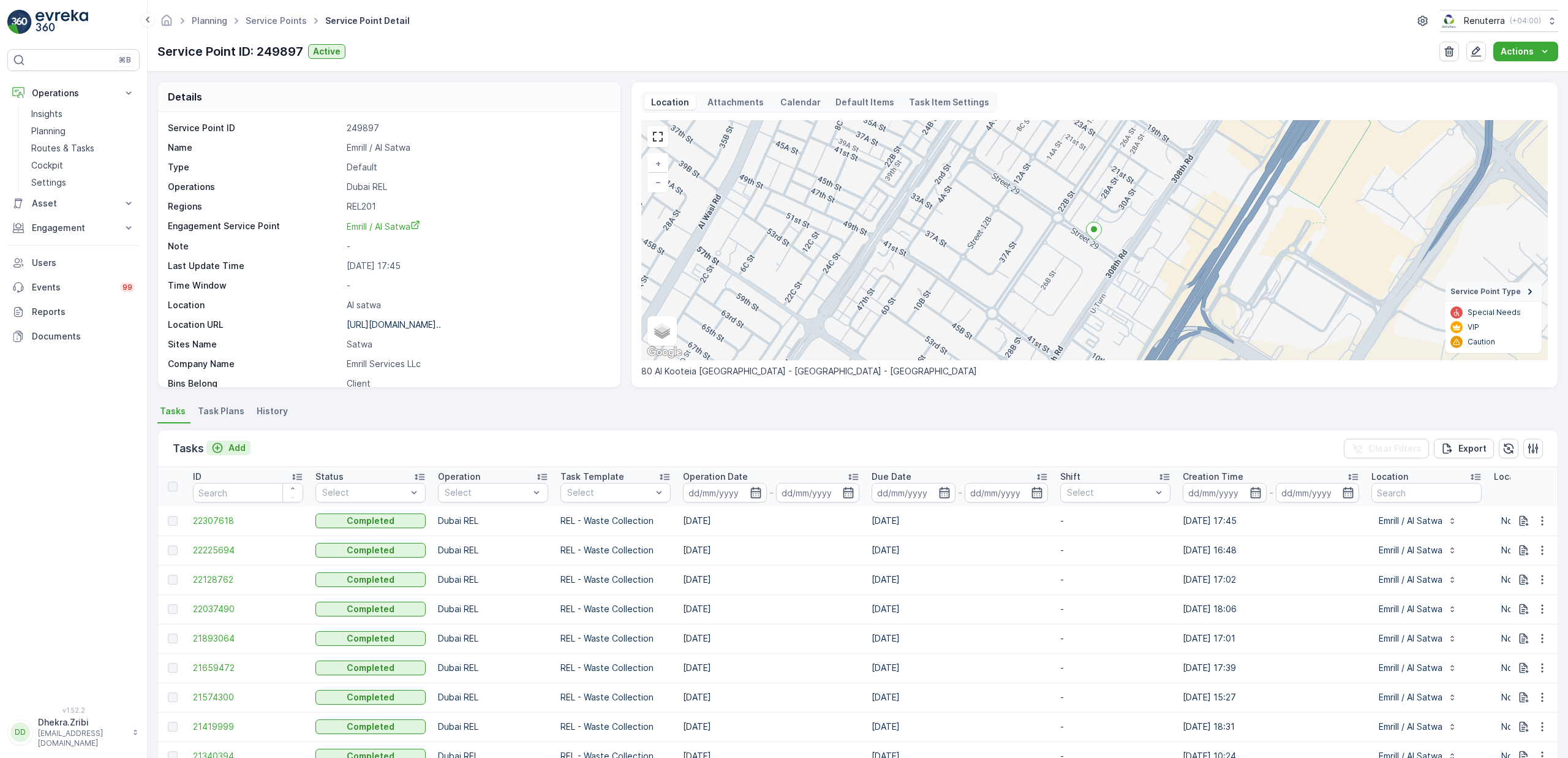
click at [235, 446] on p "Add" at bounding box center [237, 448] width 17 height 12
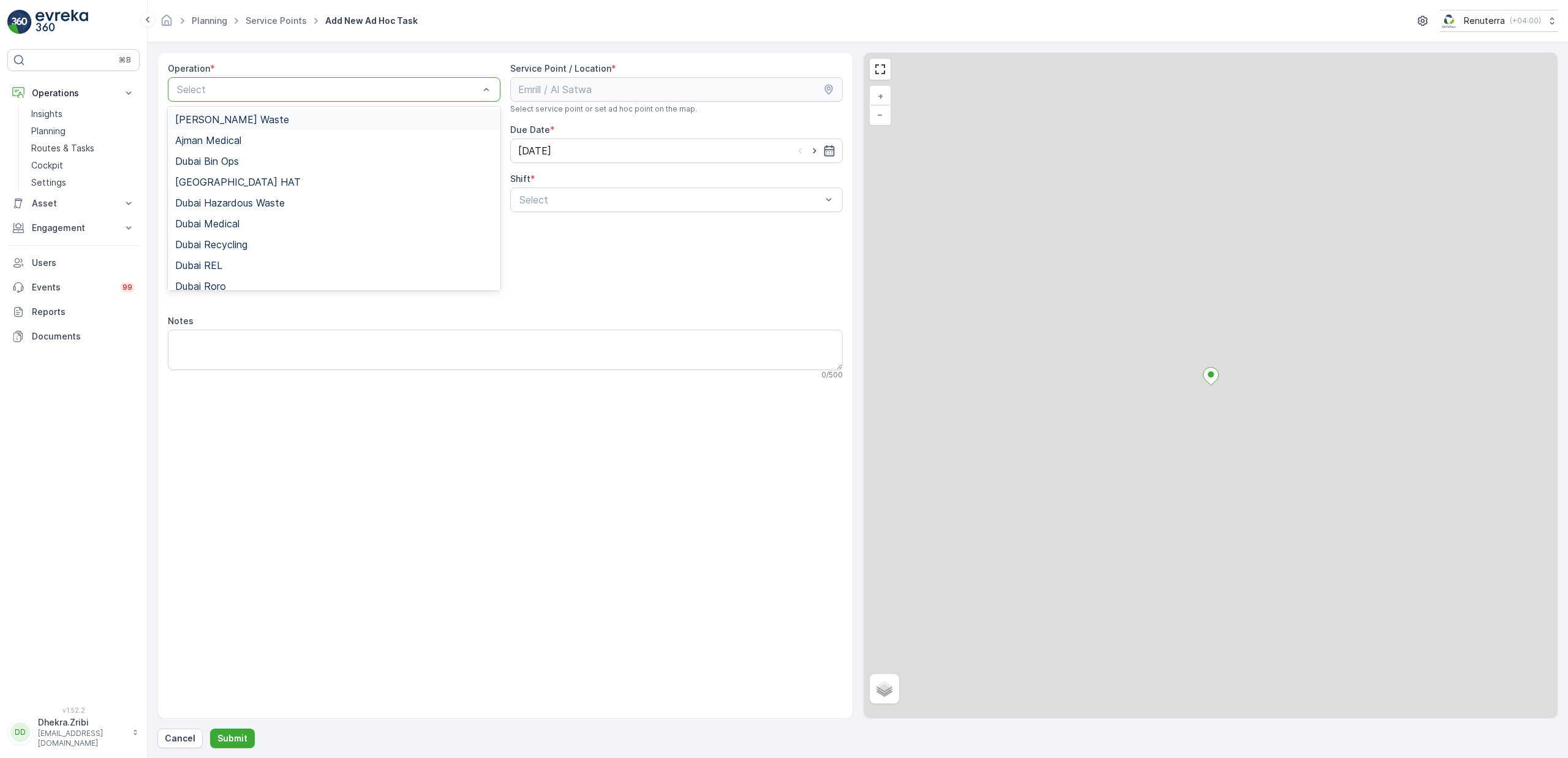
click at [273, 99] on div "Select" at bounding box center [334, 90] width 333 height 25
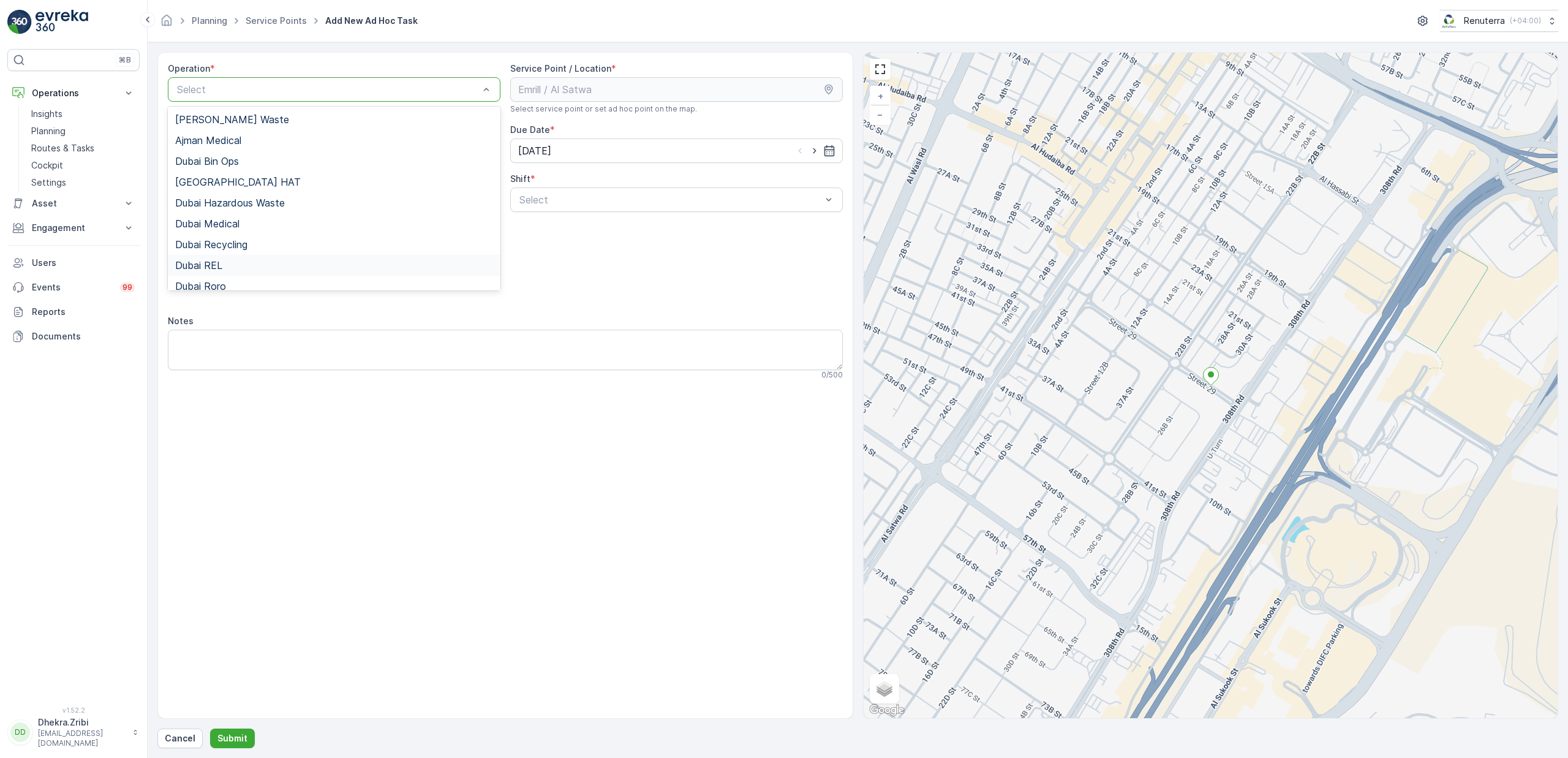
click at [226, 268] on div "Dubai REL" at bounding box center [333, 265] width 318 height 11
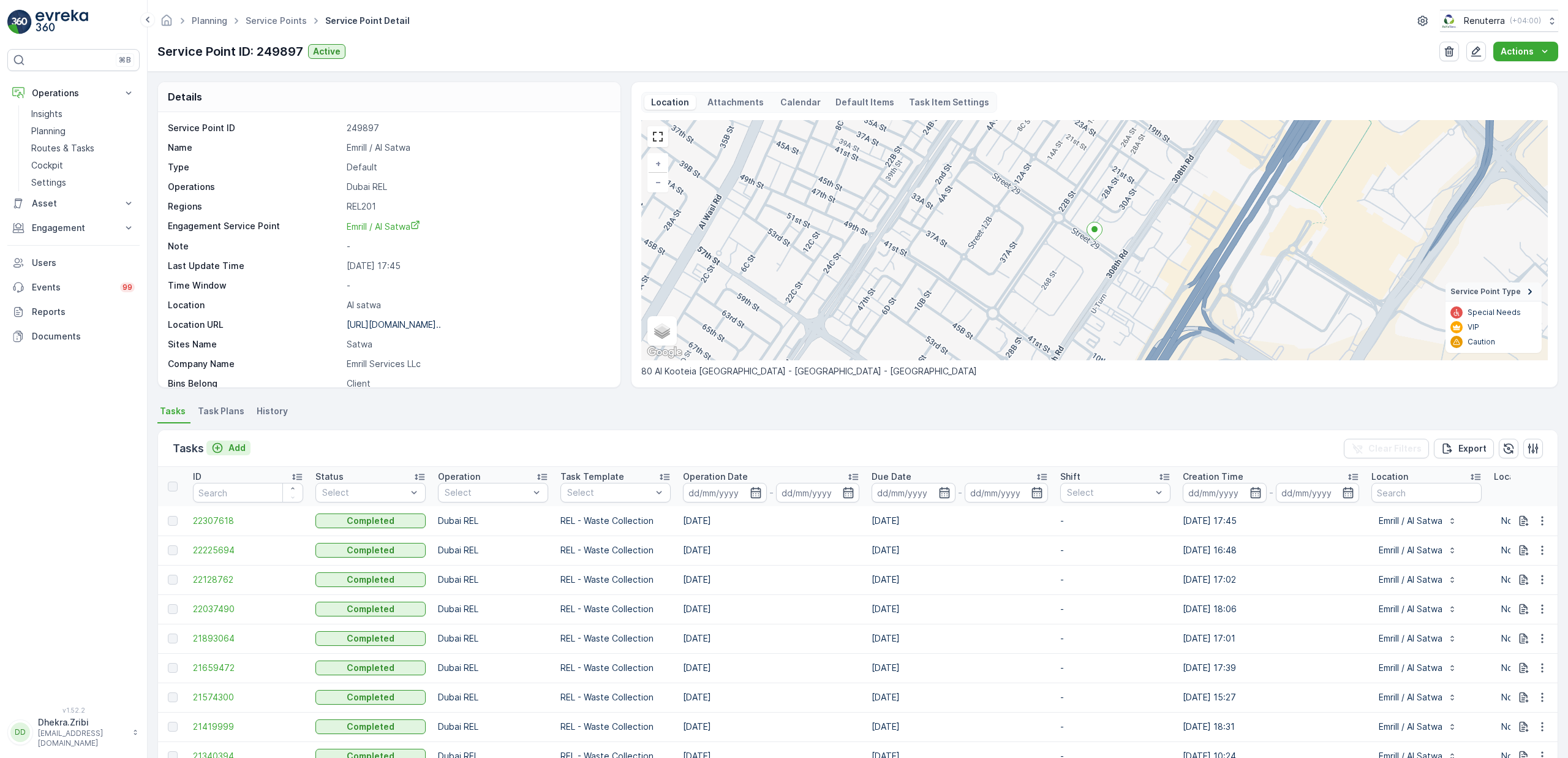
click at [224, 446] on div "Add" at bounding box center [228, 448] width 34 height 12
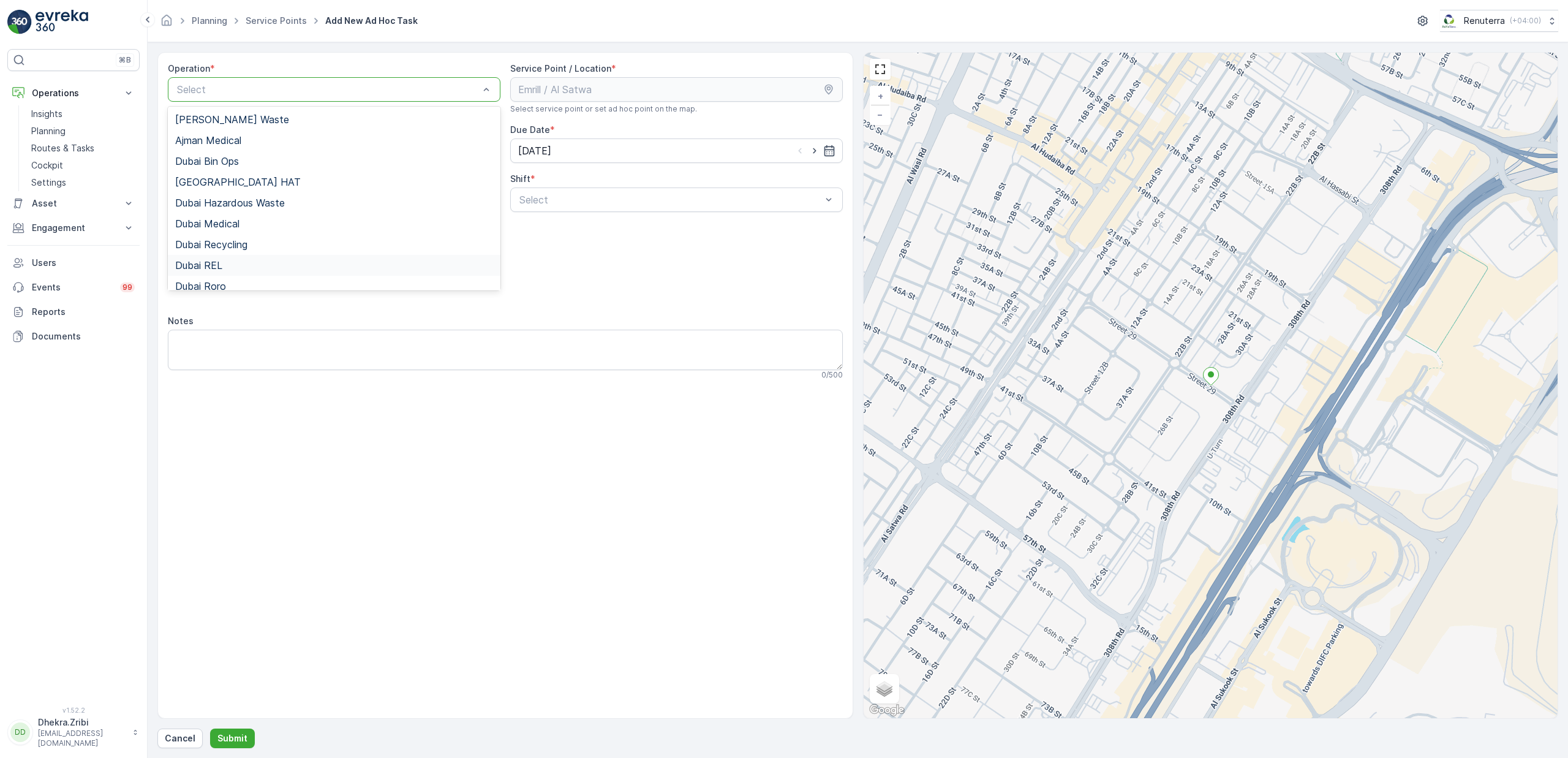
click at [237, 271] on div "Dubai REL" at bounding box center [334, 266] width 333 height 21
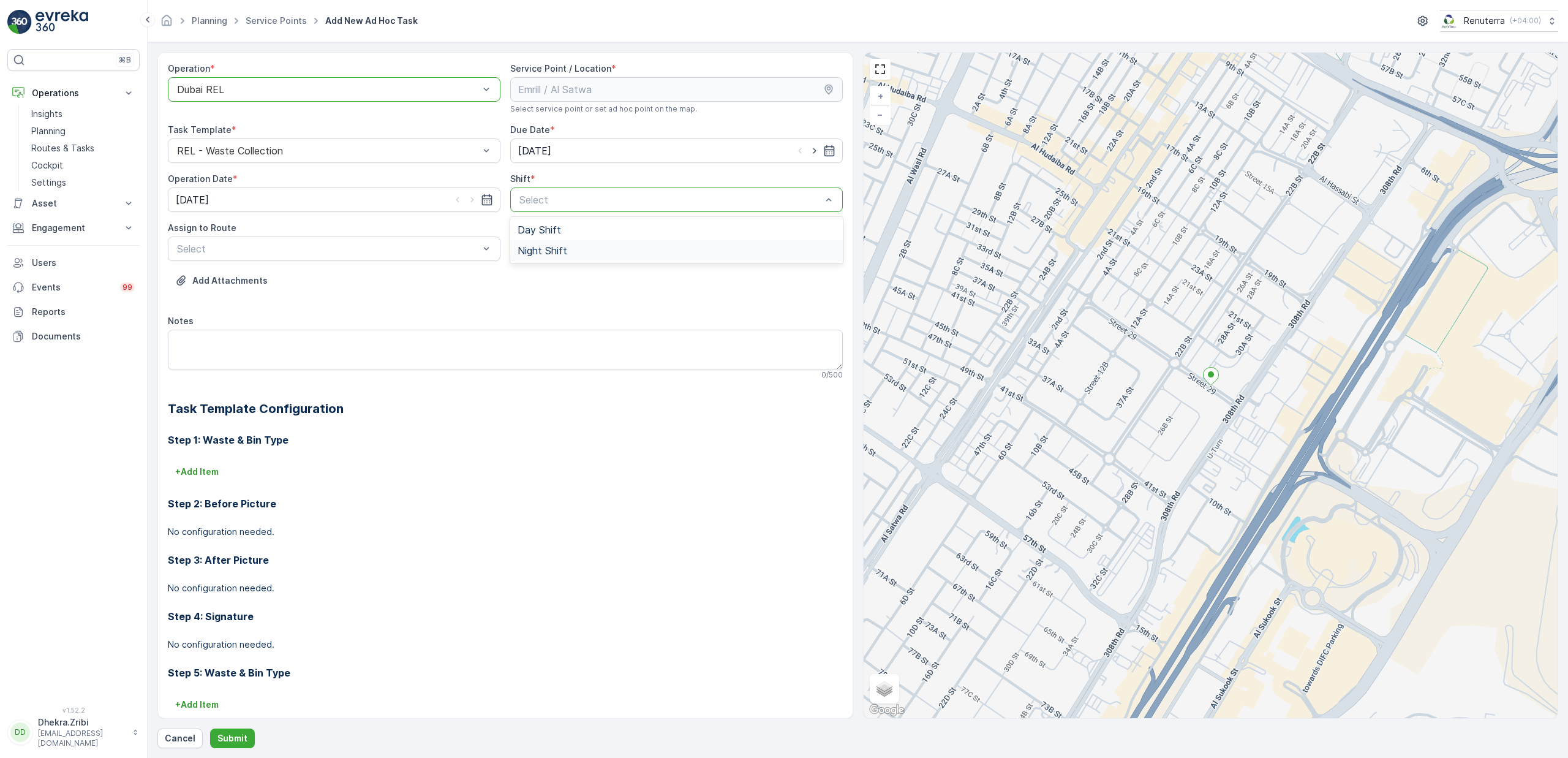
click at [524, 257] on div "Night Shift" at bounding box center [677, 251] width 333 height 21
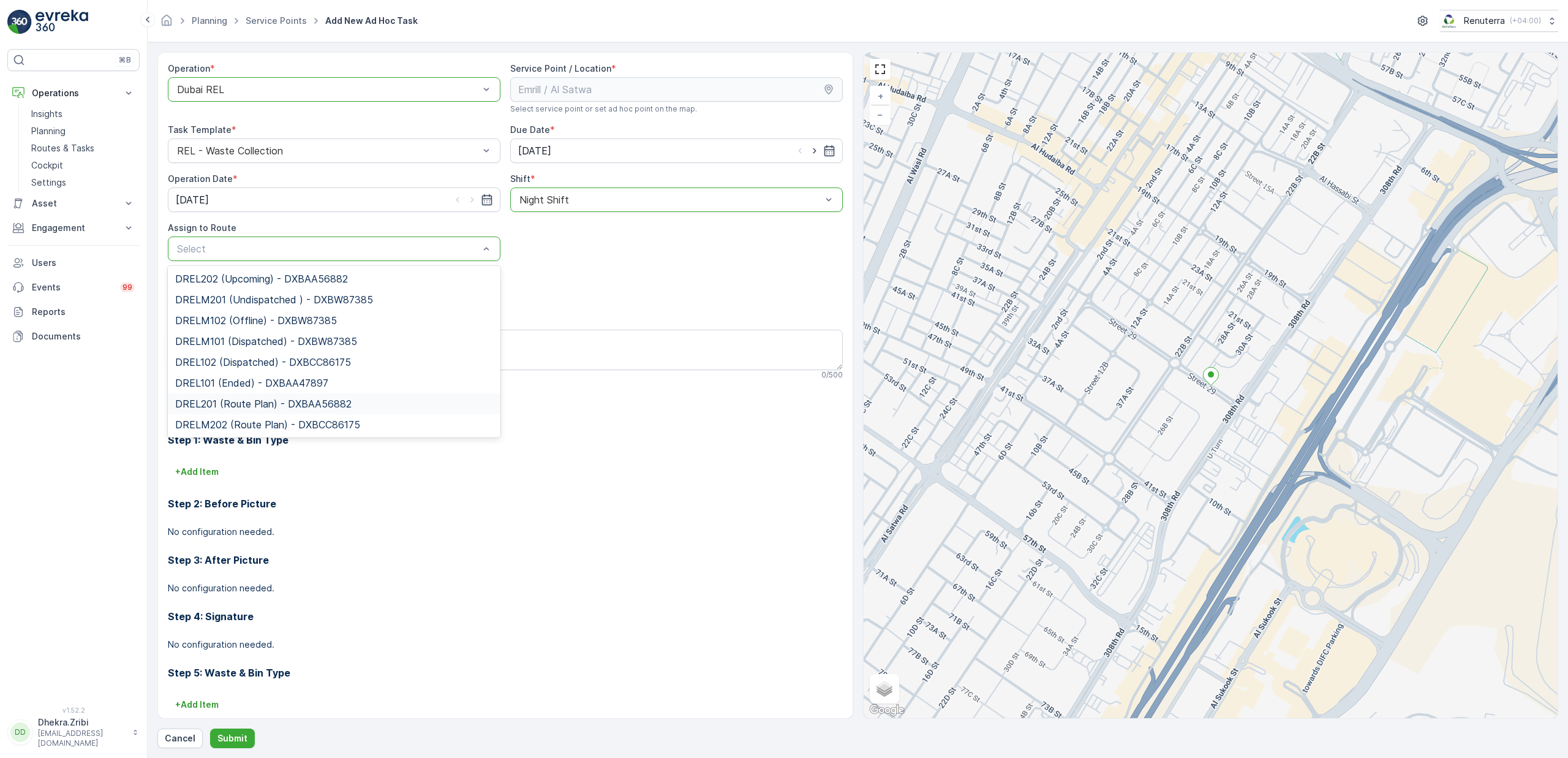
click at [237, 399] on span "DREL201 (Route Plan) - DXBAA56882" at bounding box center [263, 404] width 177 height 11
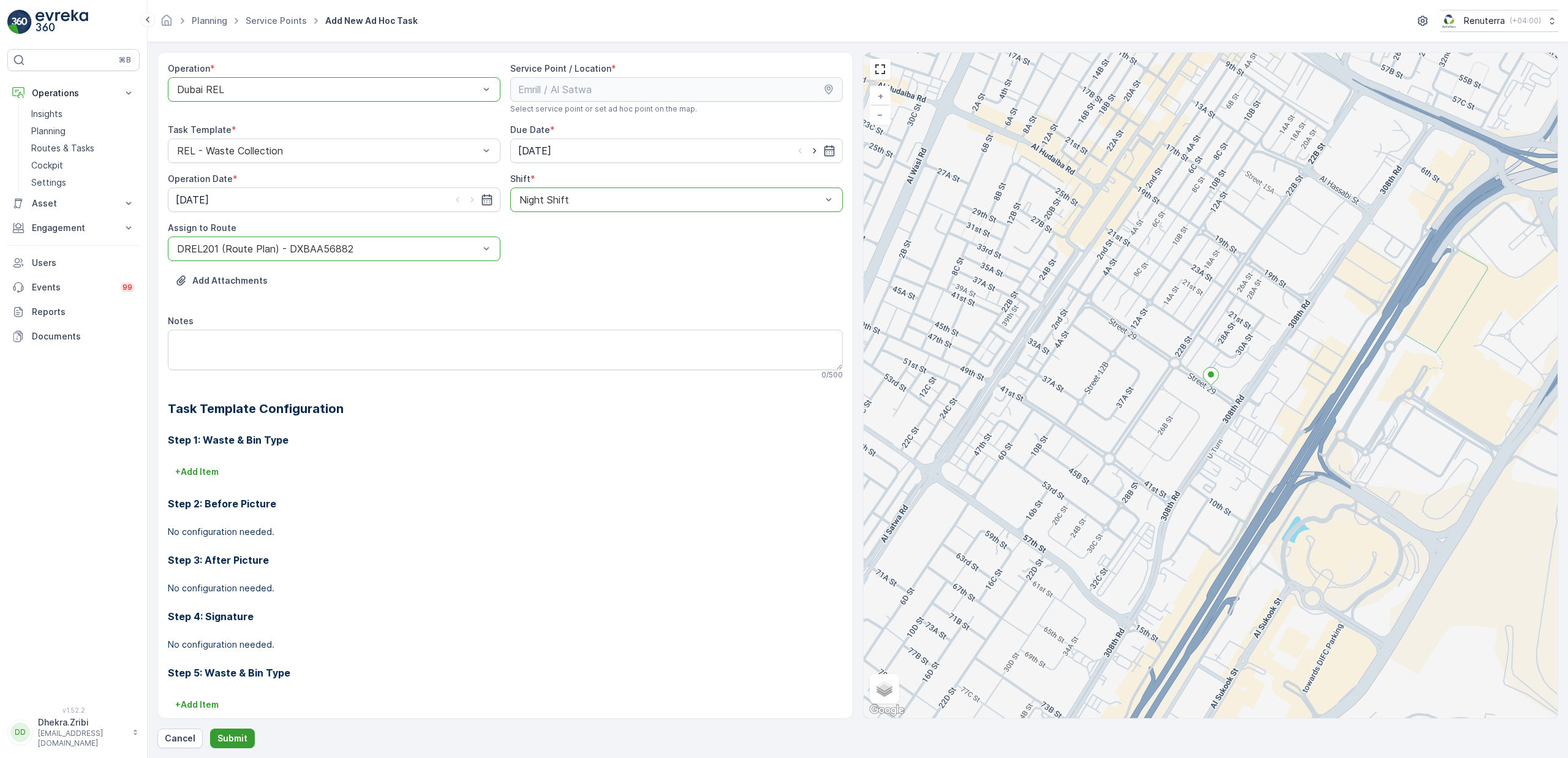
click at [251, 735] on button "Submit" at bounding box center [232, 739] width 45 height 19
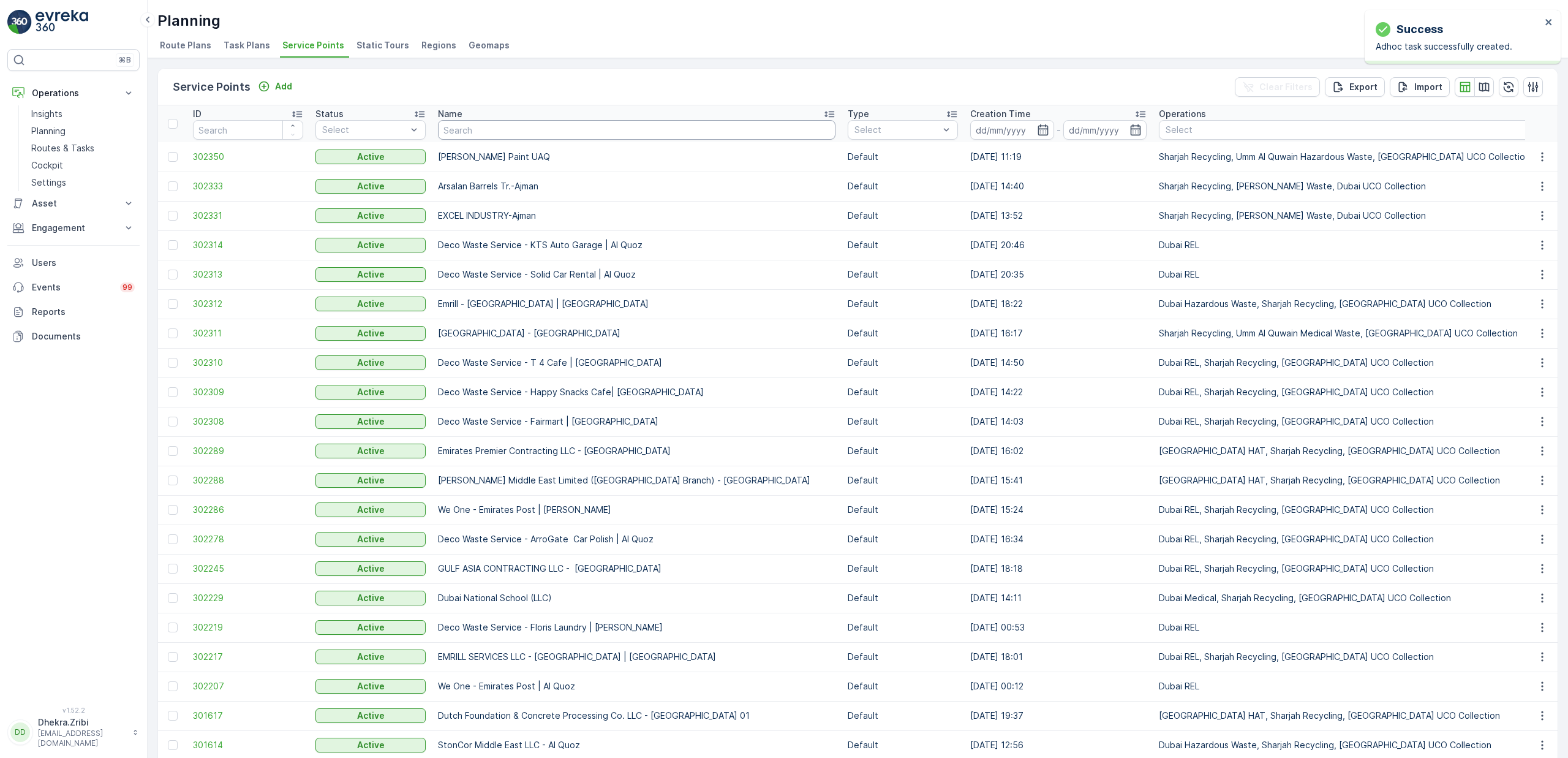
click at [493, 129] on input "text" at bounding box center [637, 129] width 398 height 19
type input "al tayer"
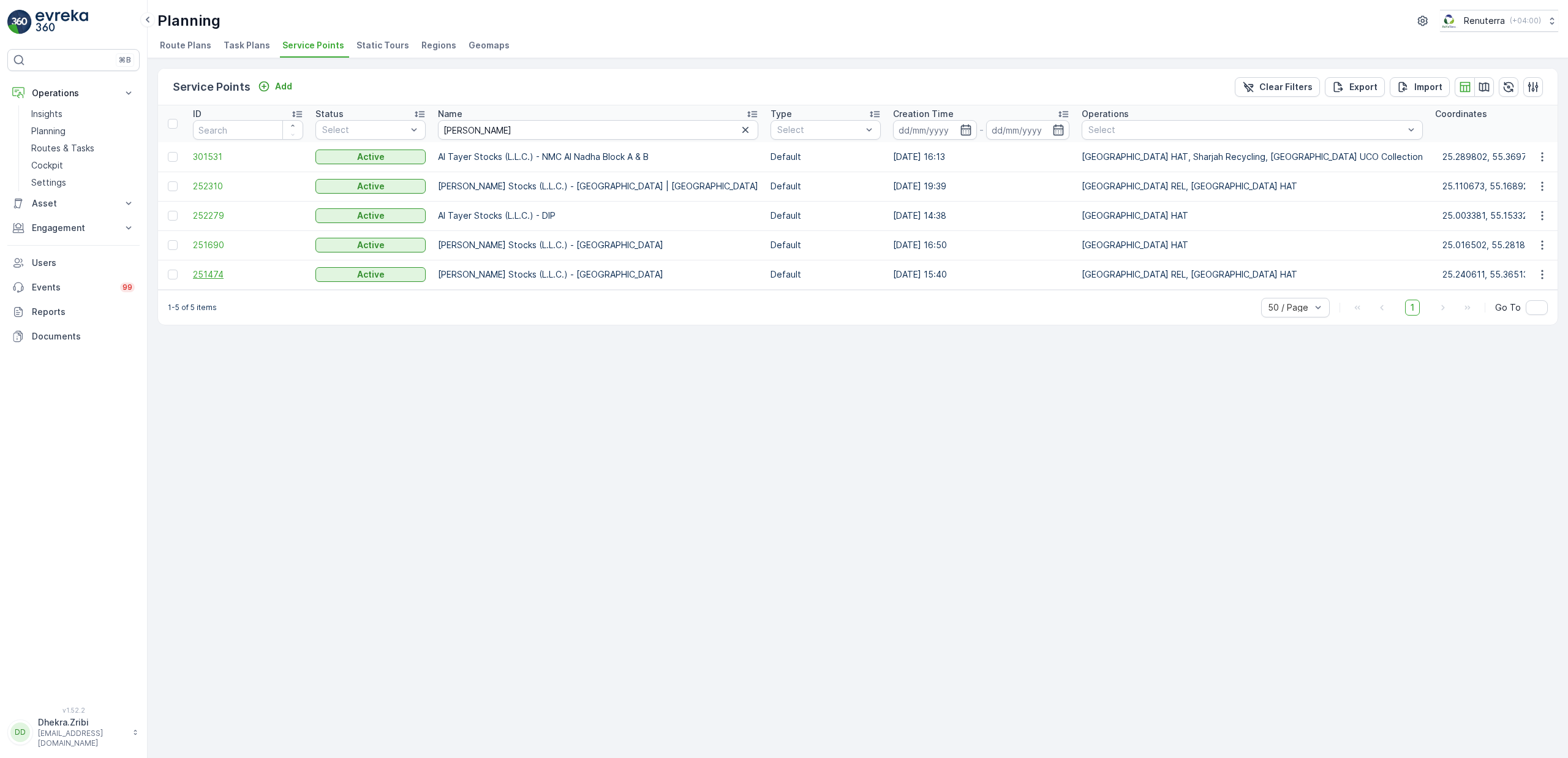
click at [219, 274] on span "251474" at bounding box center [247, 275] width 110 height 12
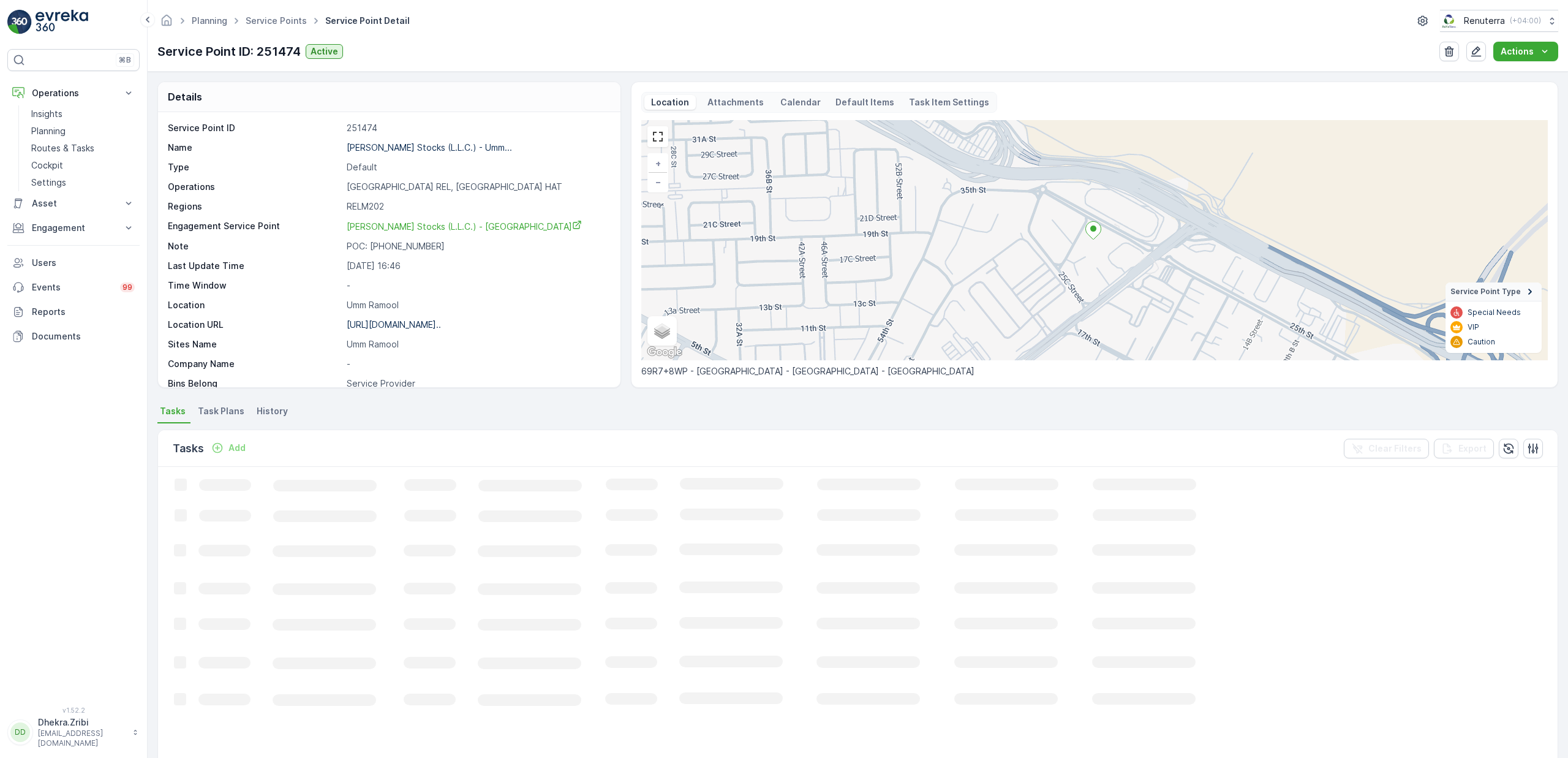
click at [430, 146] on p "Al Tayer Stocks (L.L.C.) - Umm..." at bounding box center [429, 148] width 165 height 11
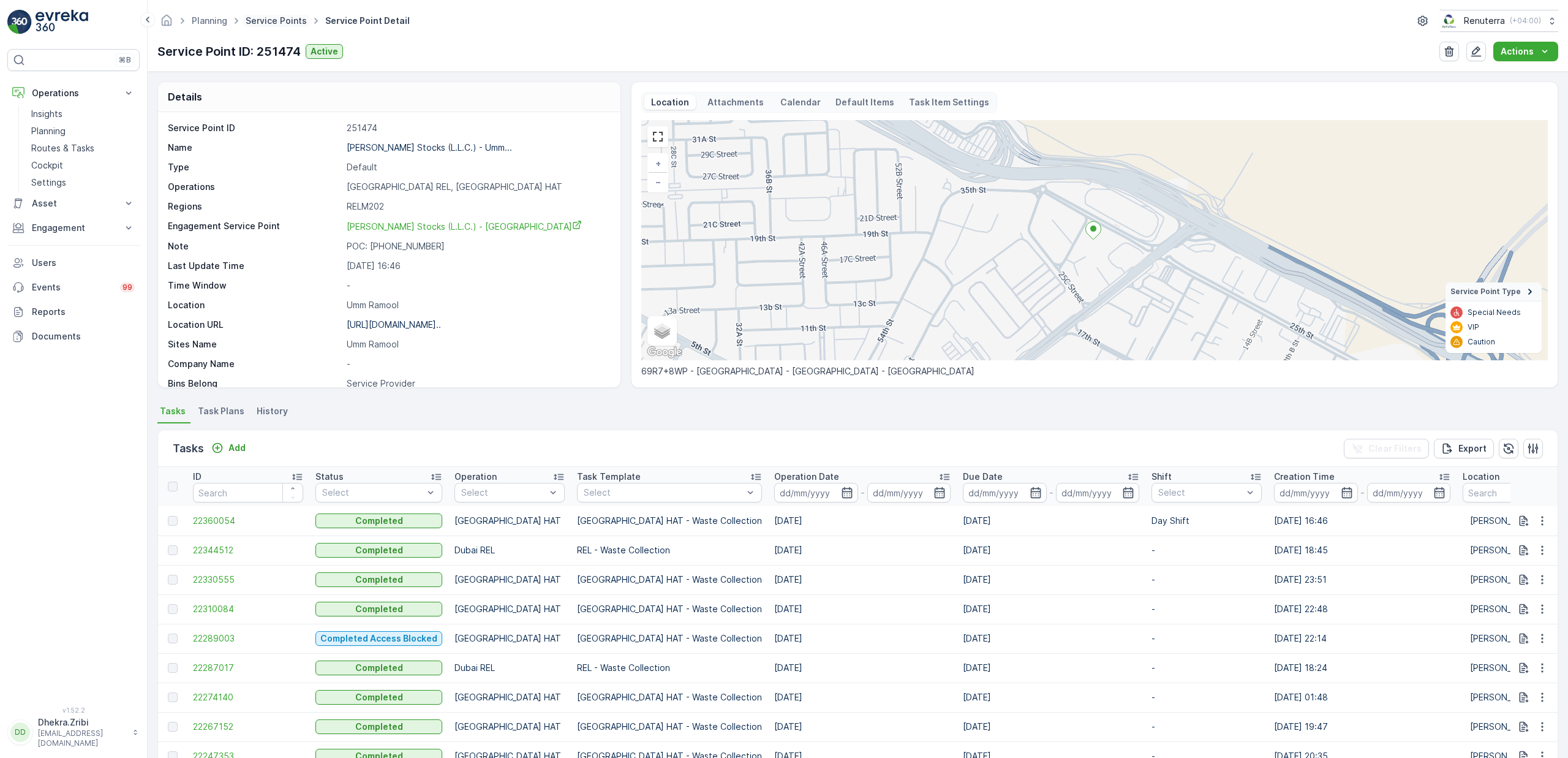
click at [282, 23] on link "Service Points" at bounding box center [276, 20] width 62 height 11
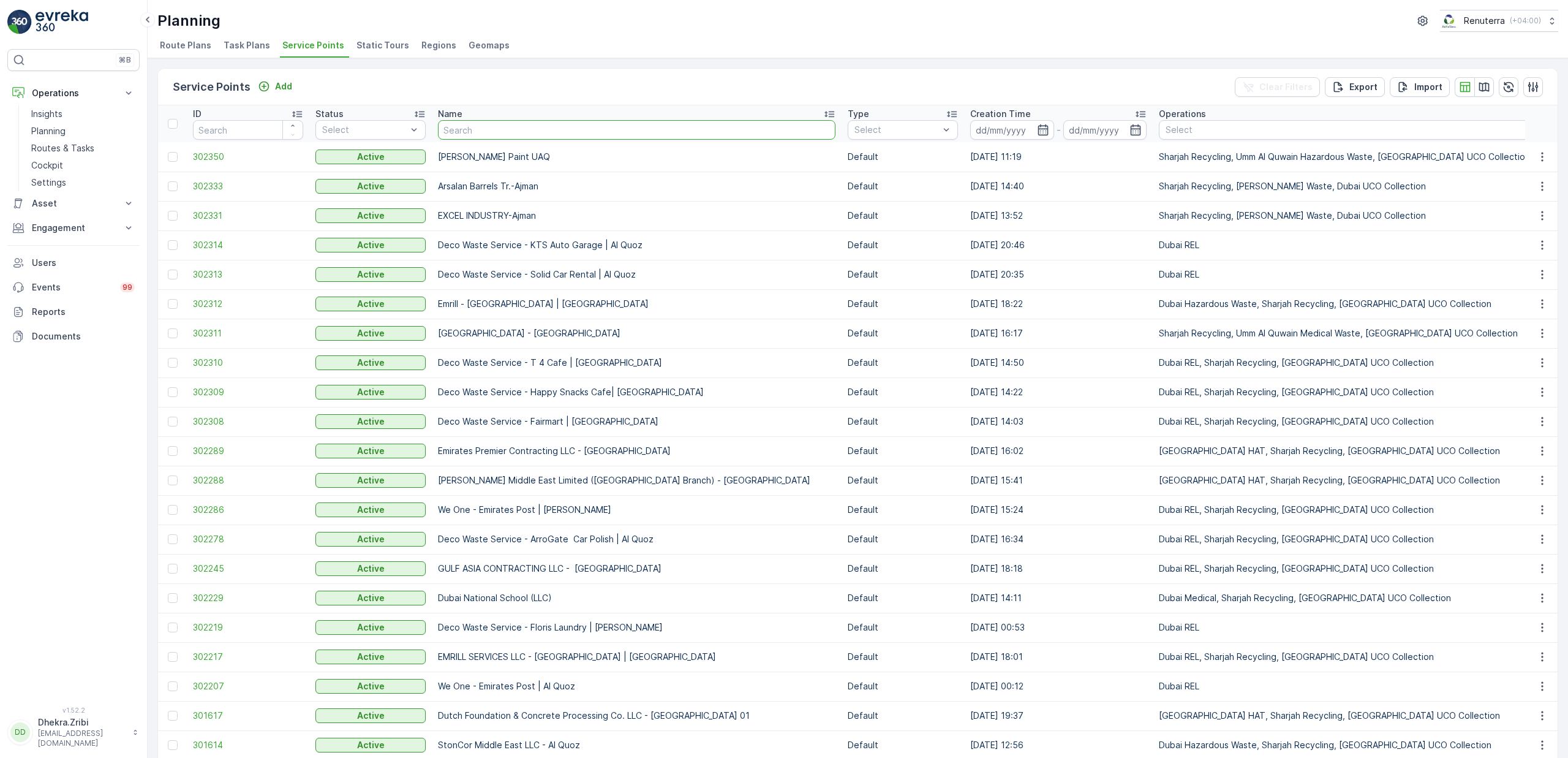
click at [501, 130] on input "text" at bounding box center [637, 129] width 398 height 19
type input "vaah"
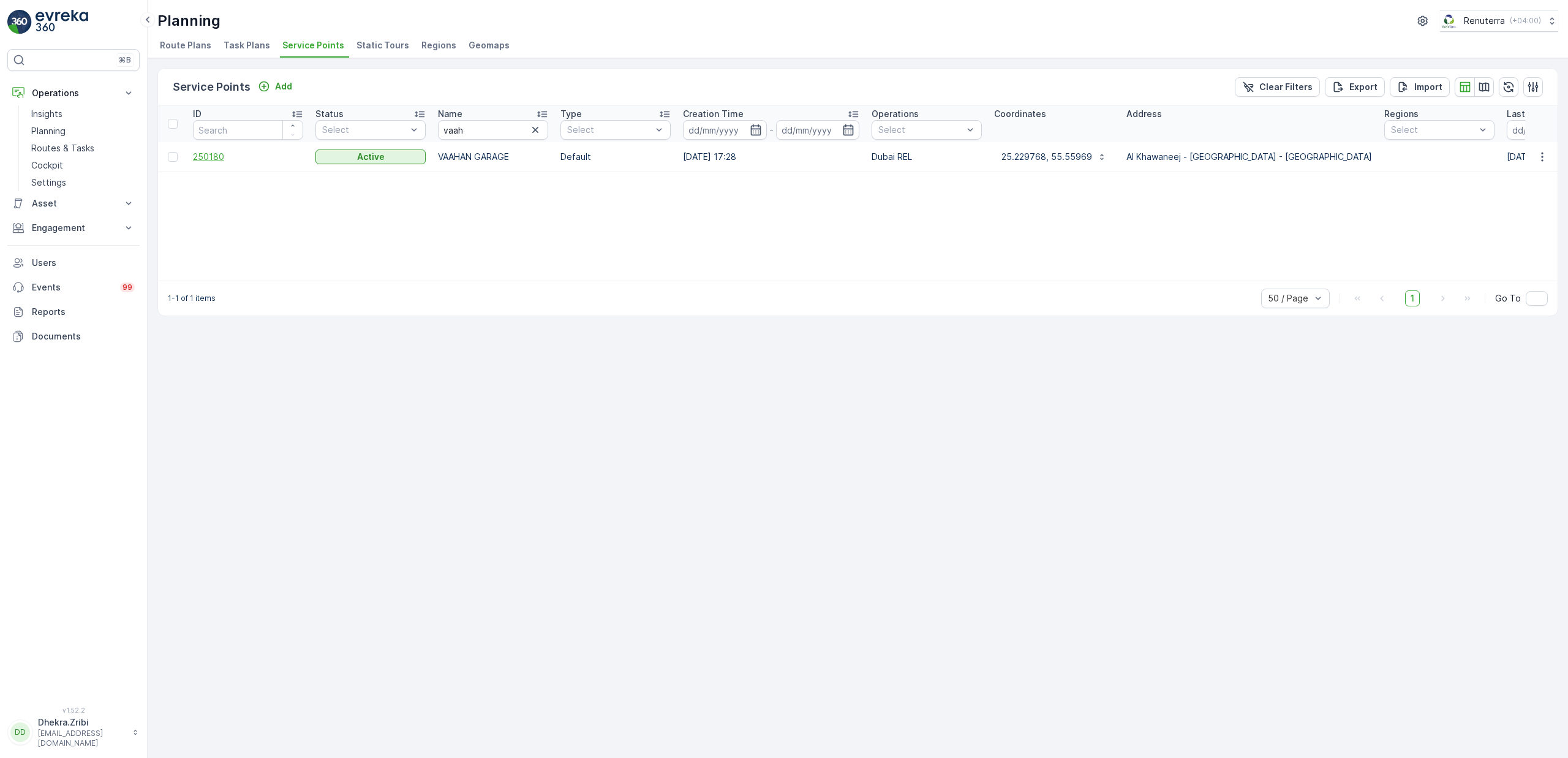
click at [211, 157] on span "250180" at bounding box center [247, 157] width 110 height 12
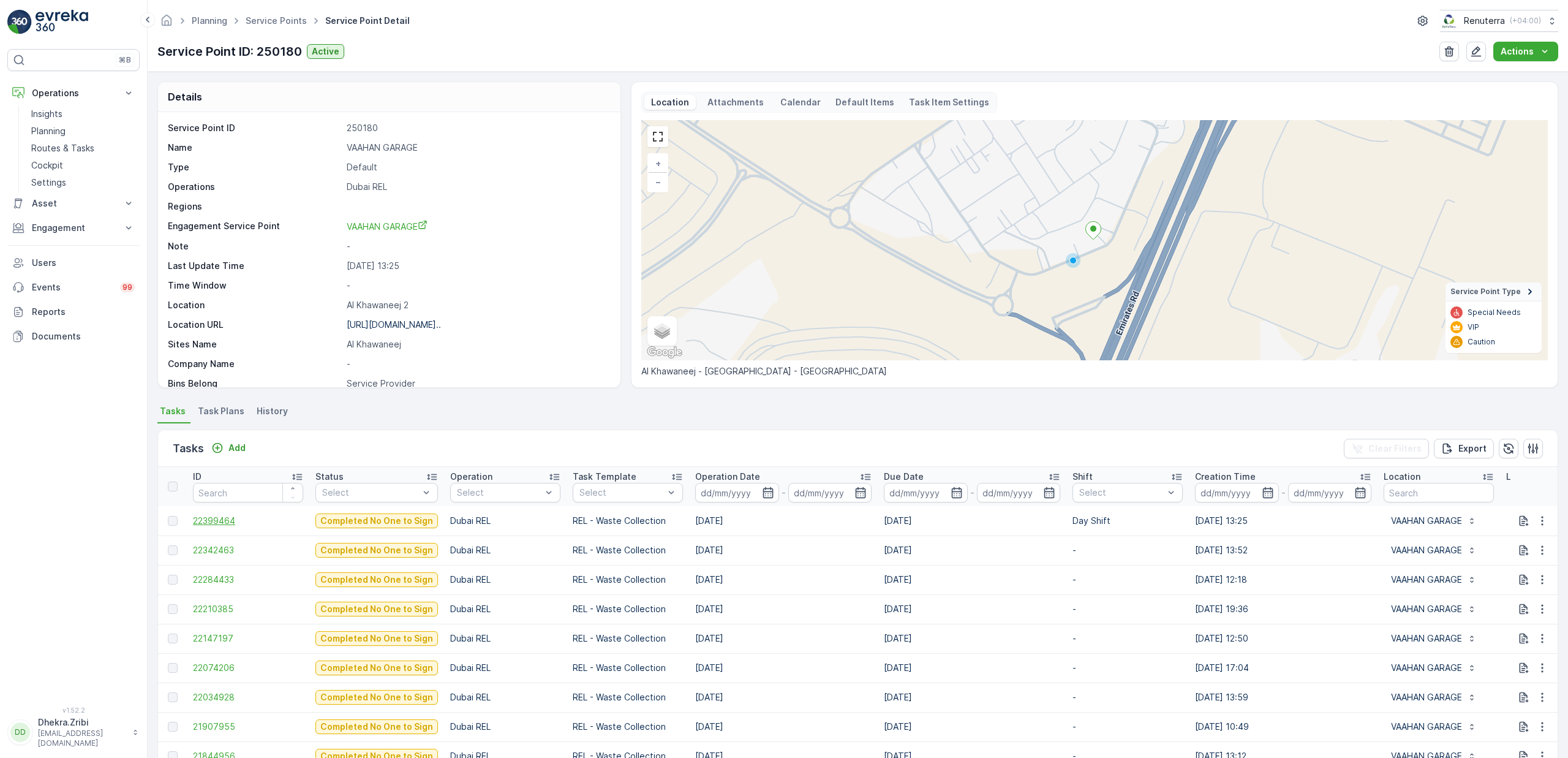
click at [202, 516] on span "22399464" at bounding box center [247, 521] width 110 height 12
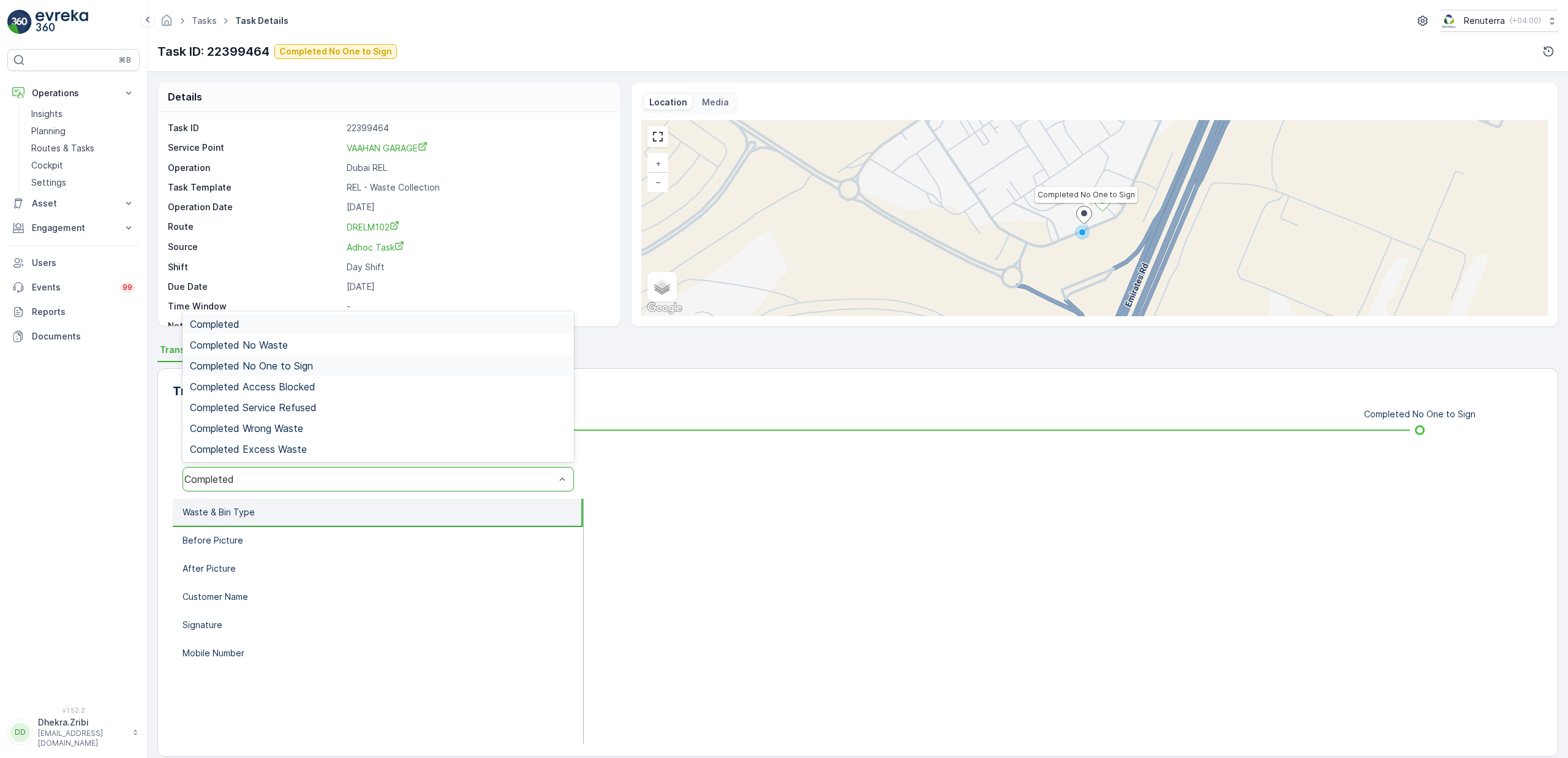
click at [296, 364] on span "Completed No One to Sign" at bounding box center [252, 365] width 123 height 11
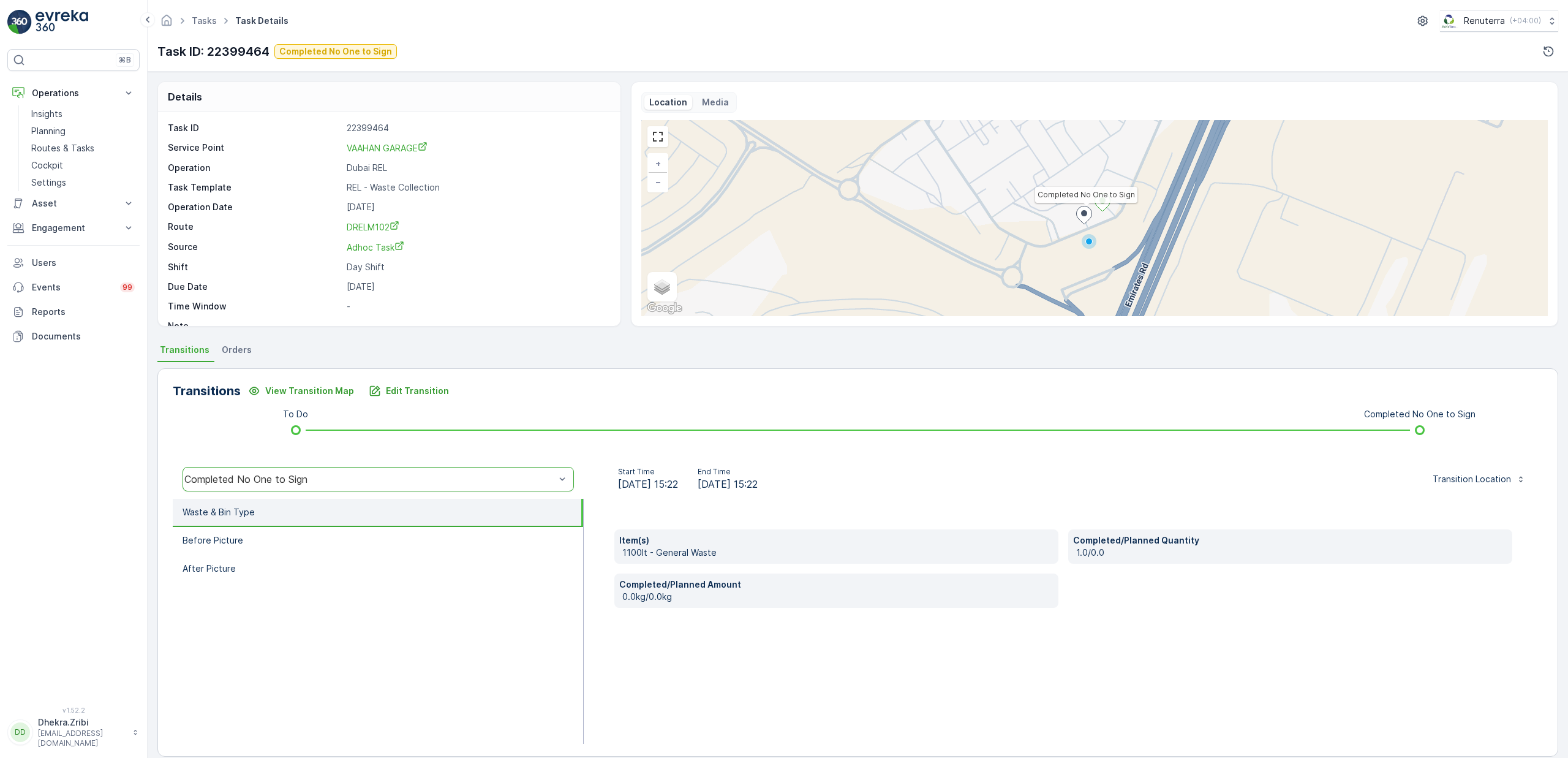
click at [263, 510] on li "Waste & Bin Type" at bounding box center [377, 513] width 410 height 28
click at [261, 536] on li "Before Picture" at bounding box center [377, 541] width 410 height 28
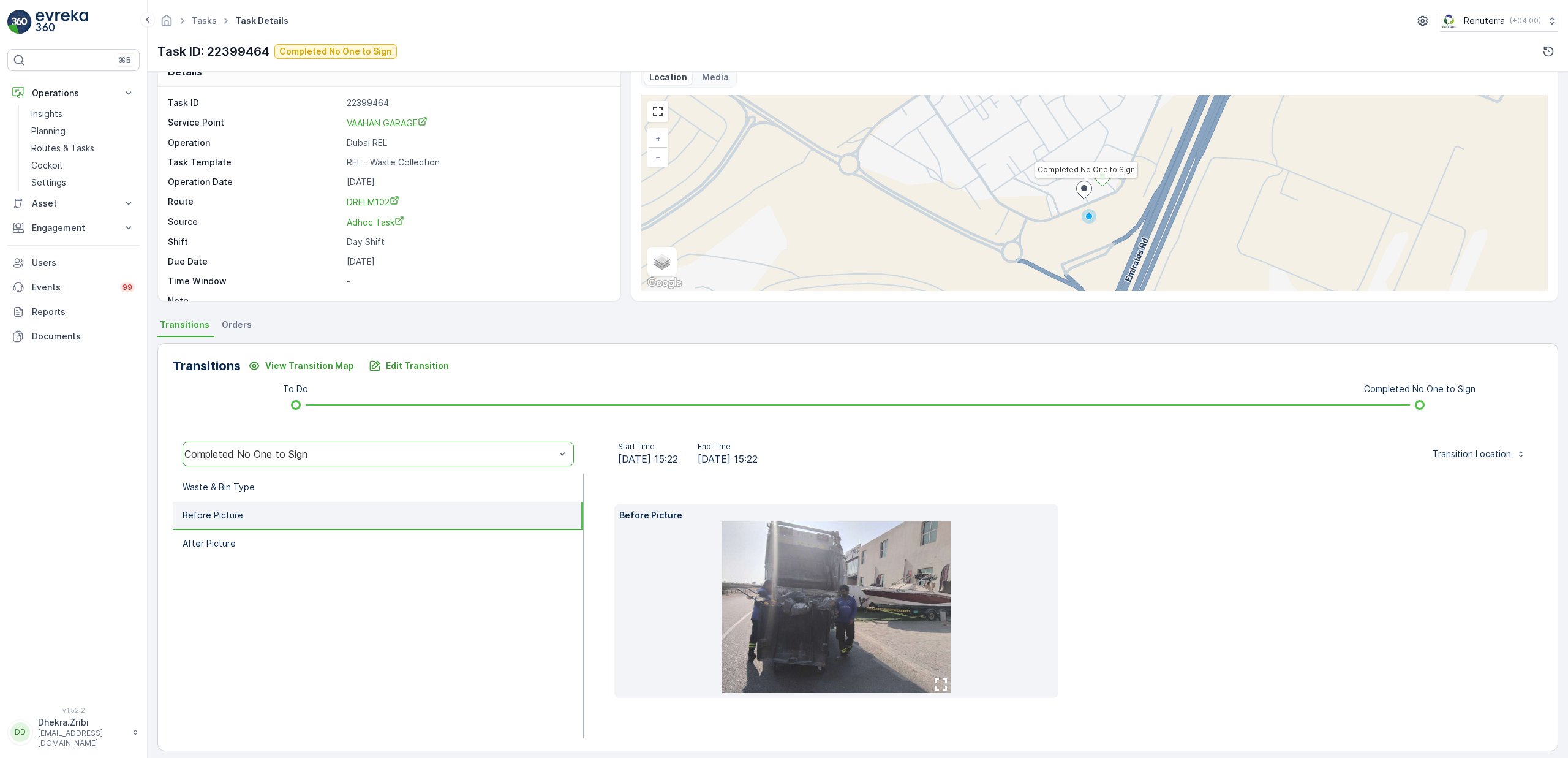
scroll to position [34, 0]
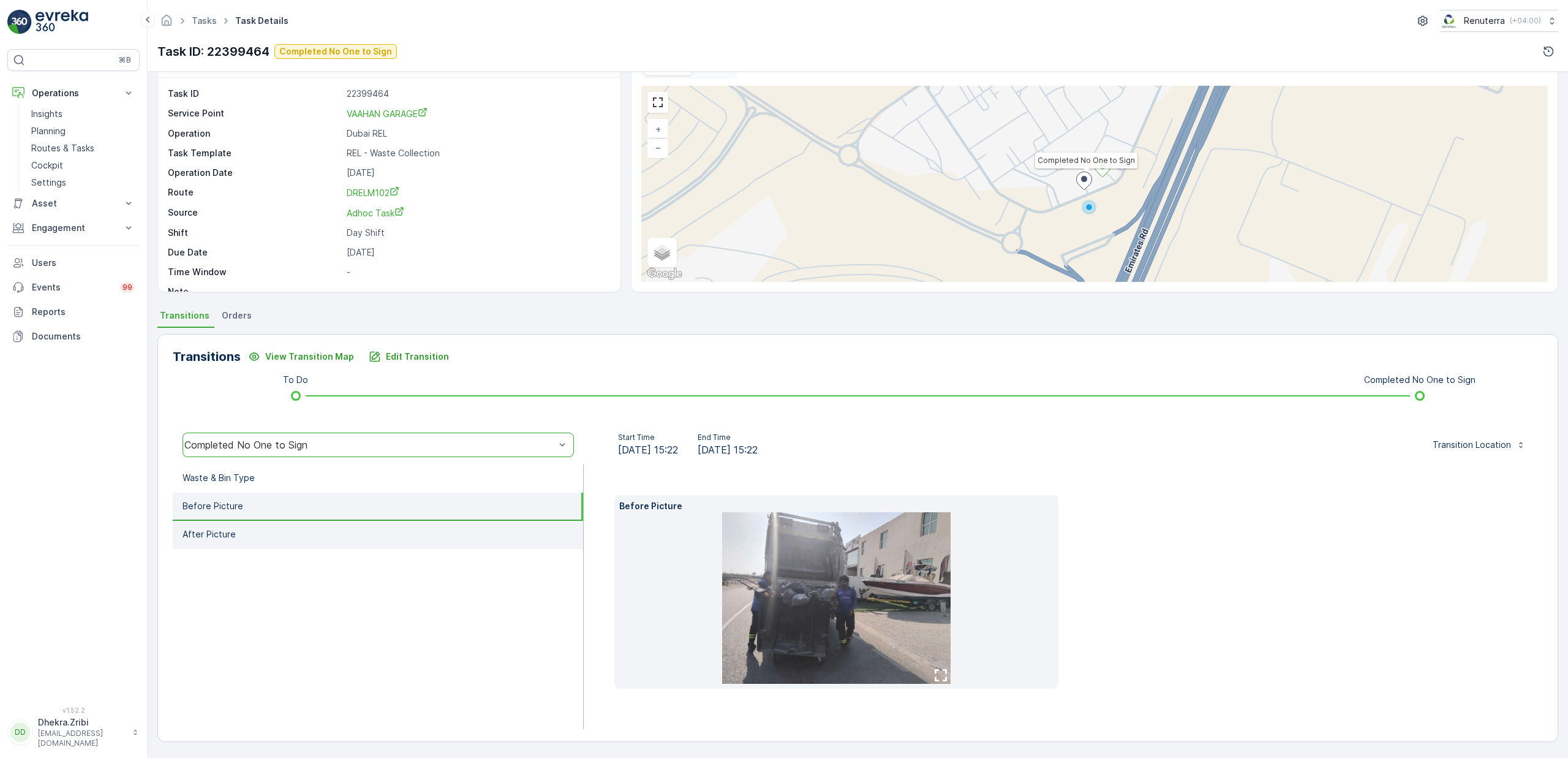
click at [251, 529] on li "After Picture" at bounding box center [377, 535] width 410 height 28
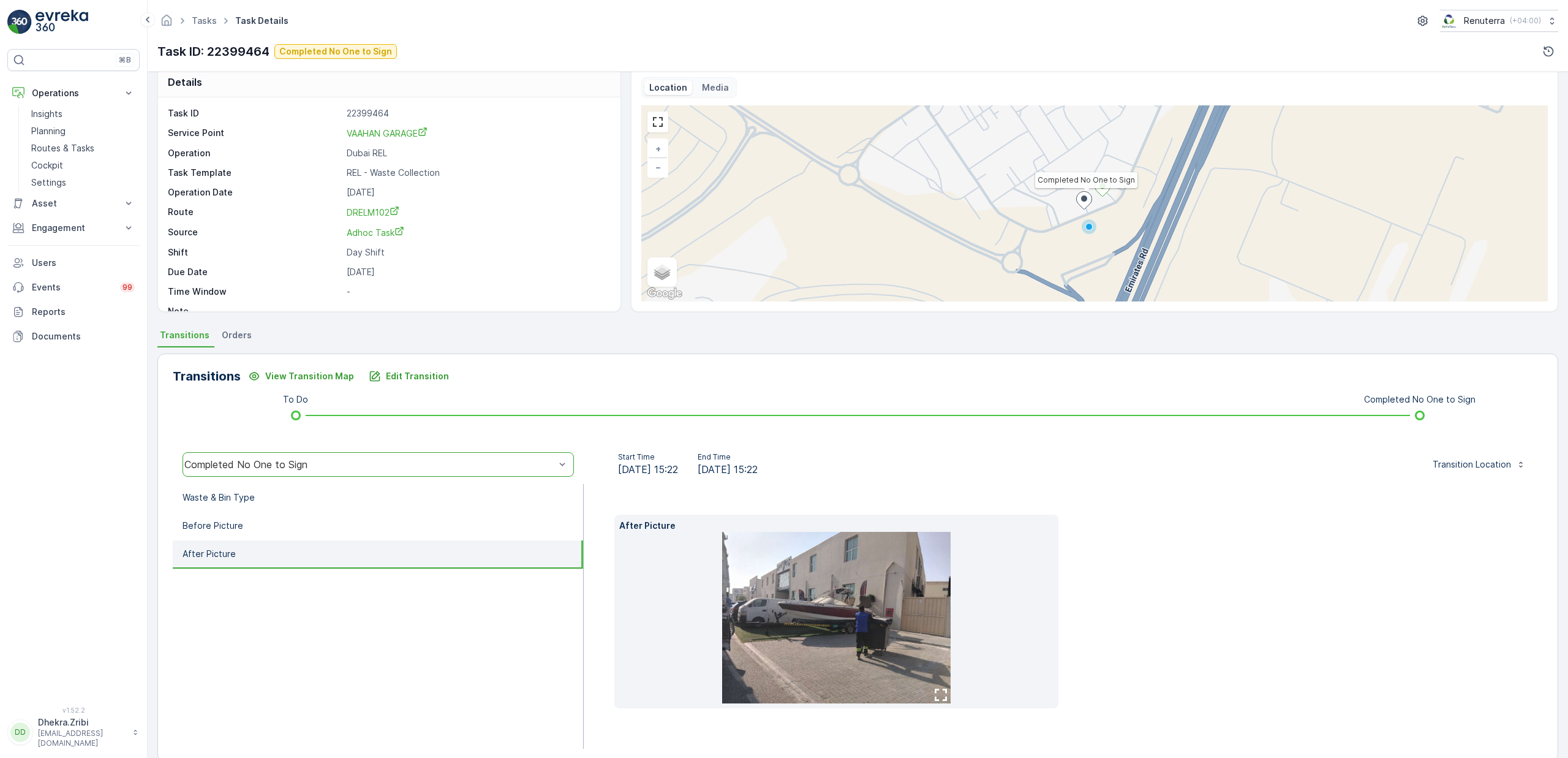
click at [880, 624] on img at bounding box center [837, 617] width 229 height 172
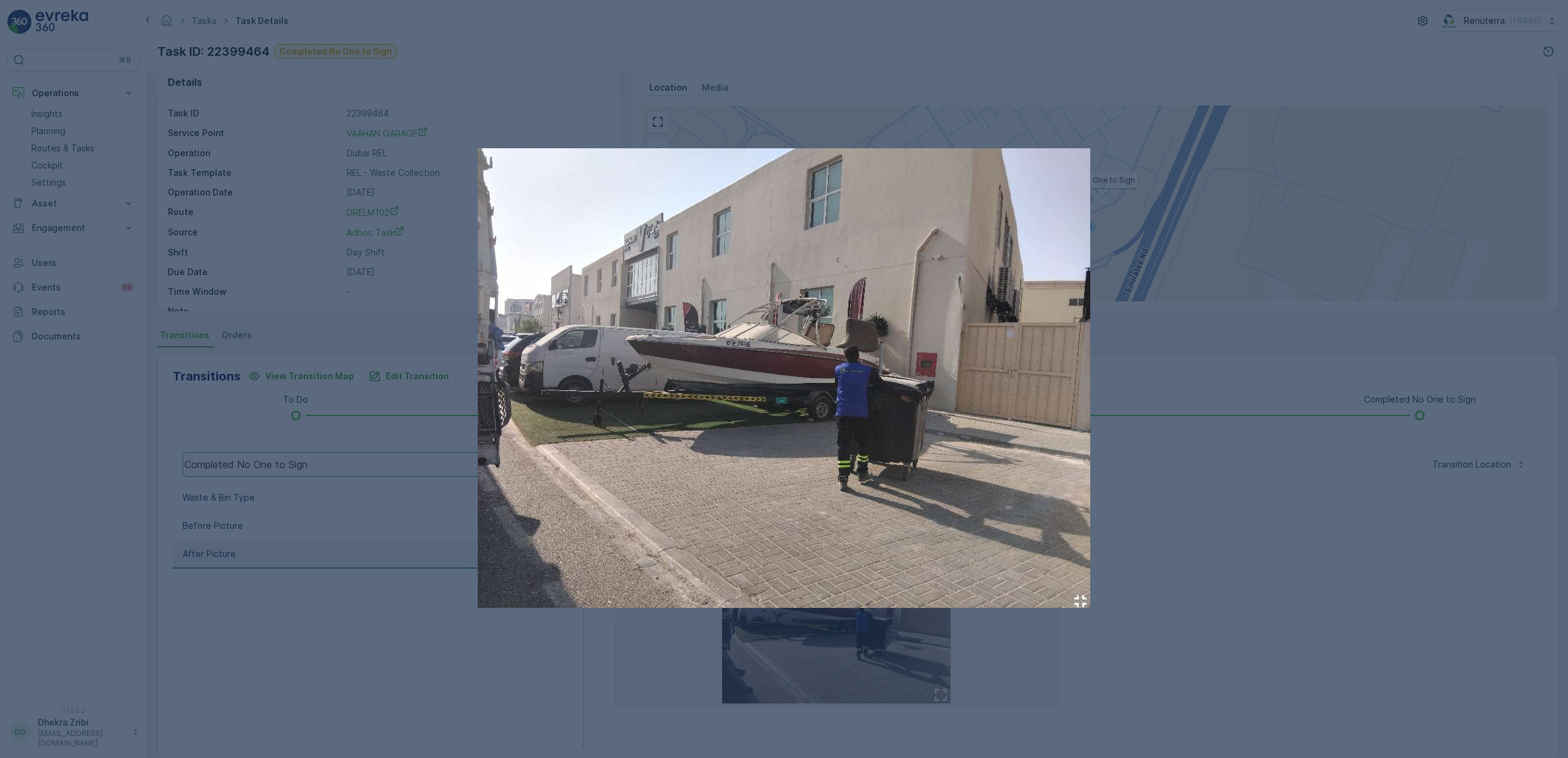
click at [1224, 496] on div at bounding box center [784, 379] width 1568 height 758
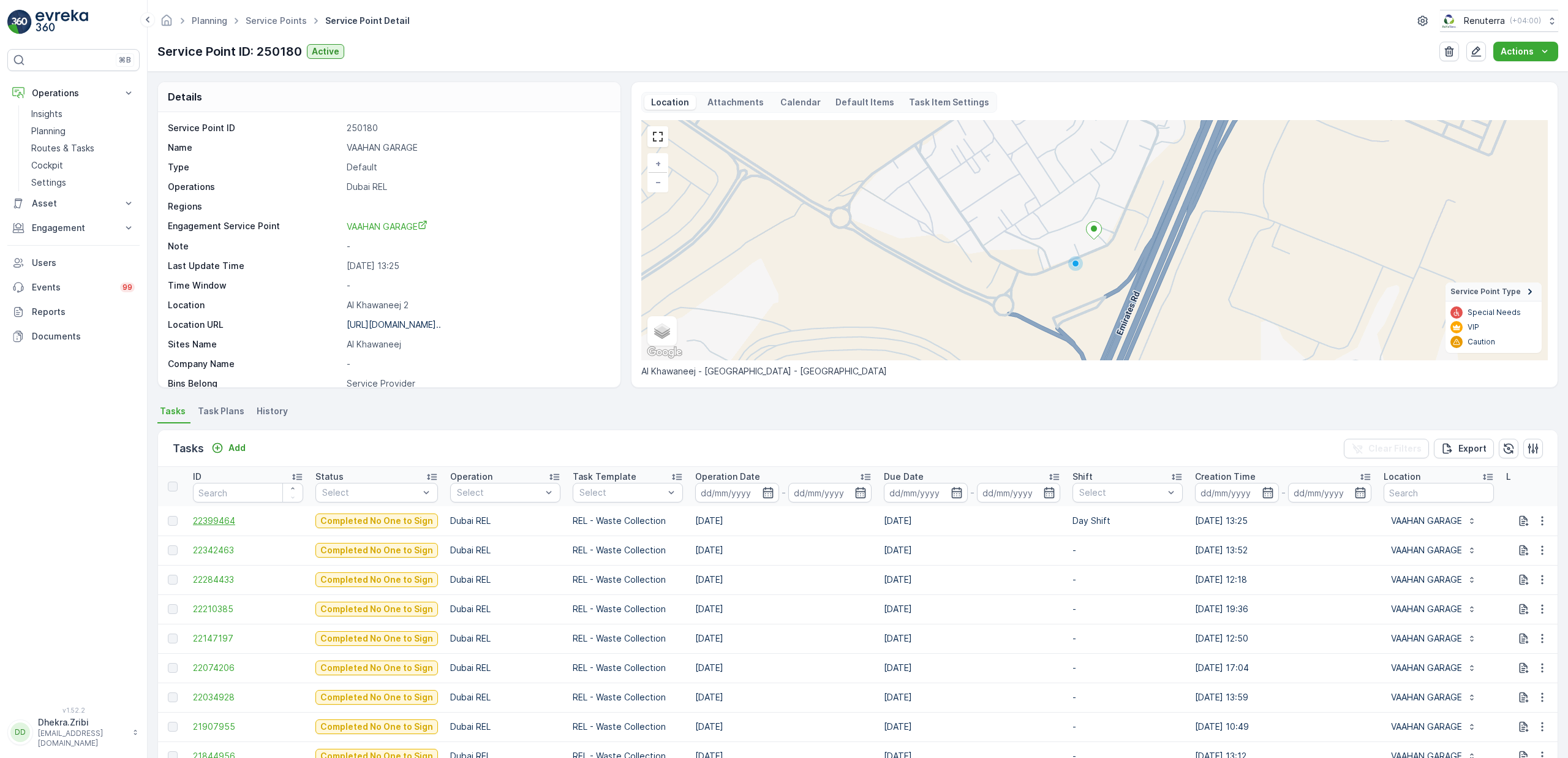
click at [227, 522] on span "22399464" at bounding box center [247, 521] width 110 height 12
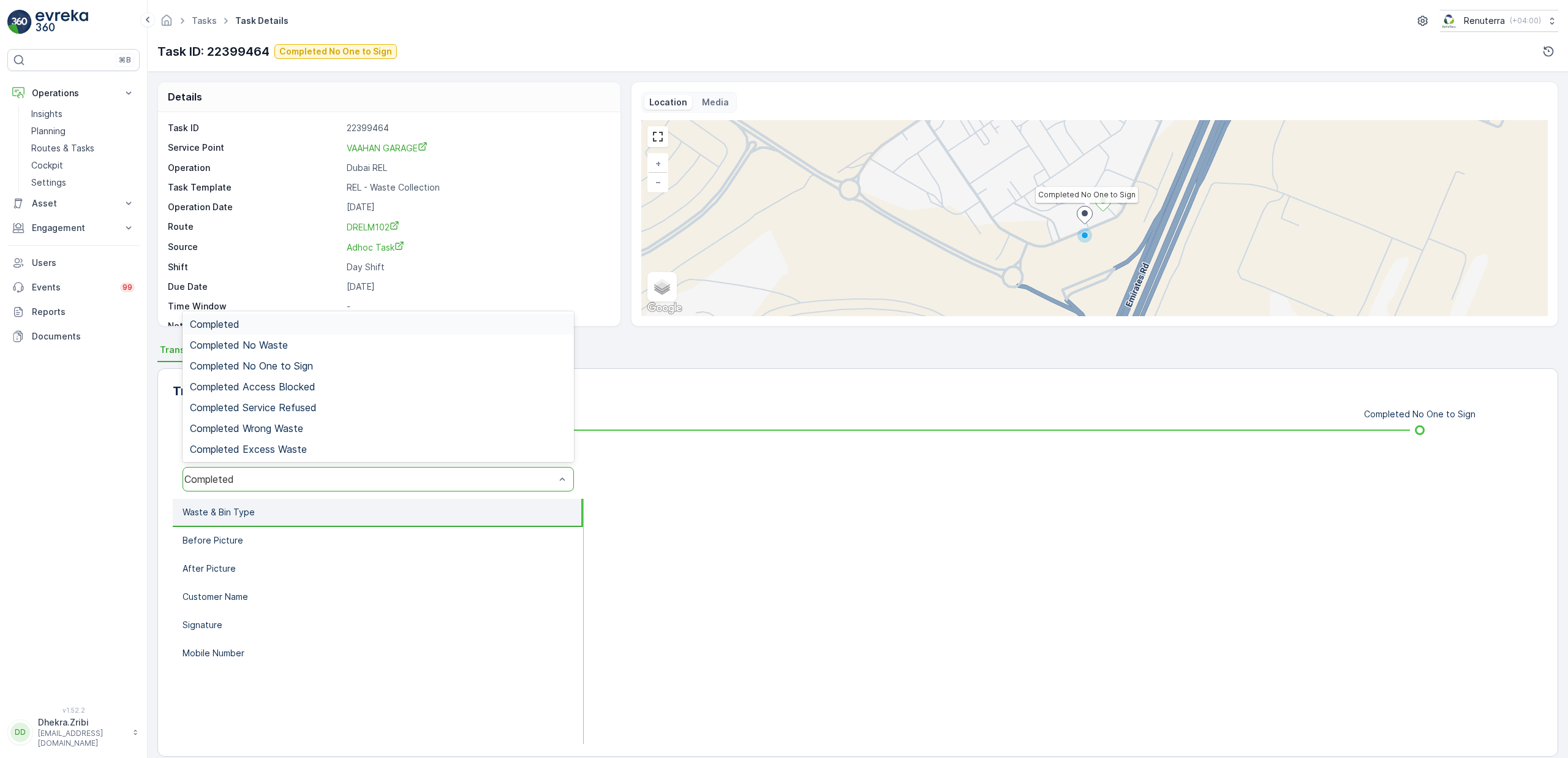
click at [268, 471] on div "Completed" at bounding box center [377, 480] width 392 height 25
click at [520, 603] on li "Customer Name" at bounding box center [377, 598] width 410 height 28
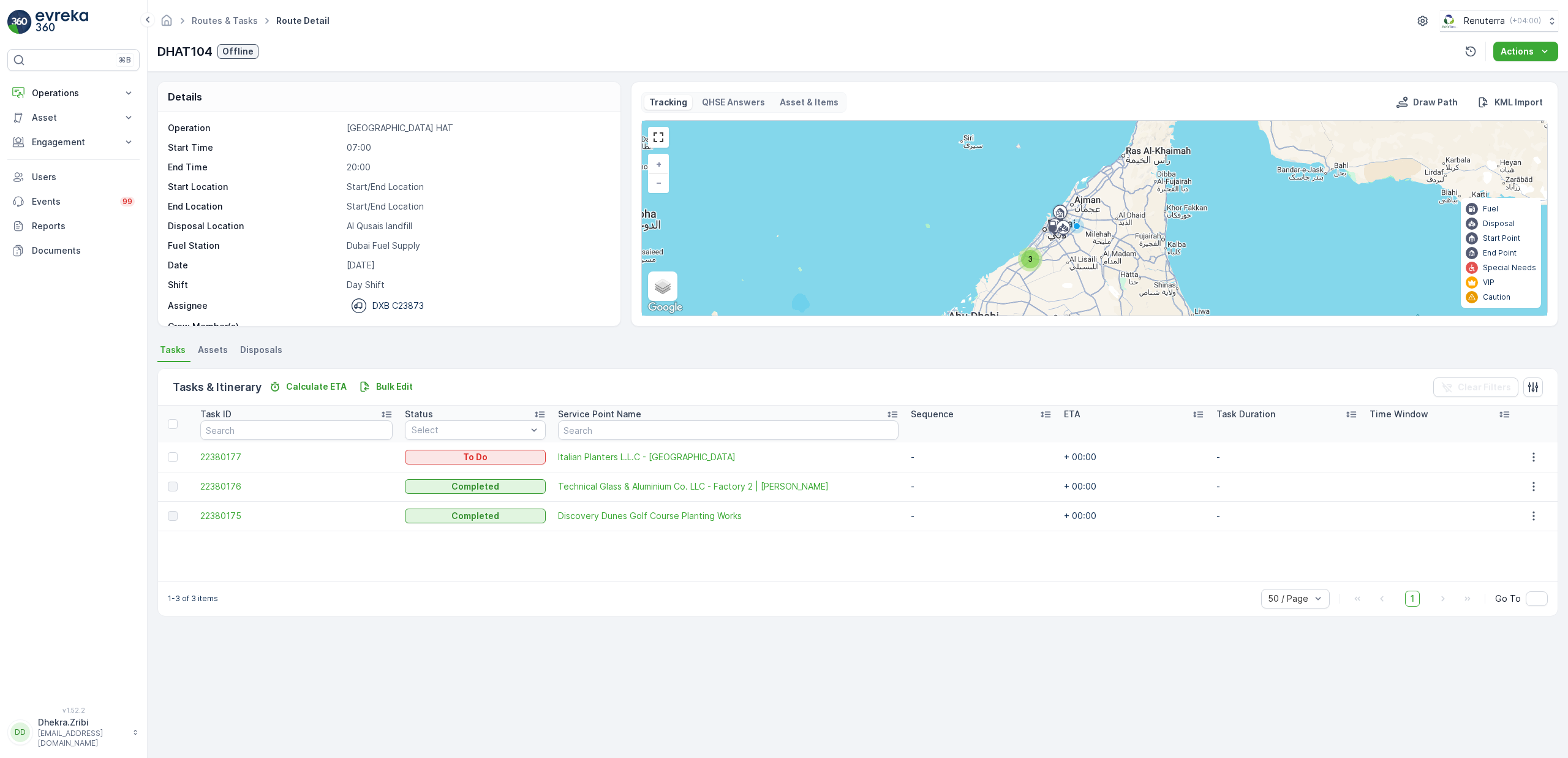
click at [1033, 263] on div "3" at bounding box center [1030, 259] width 18 height 18
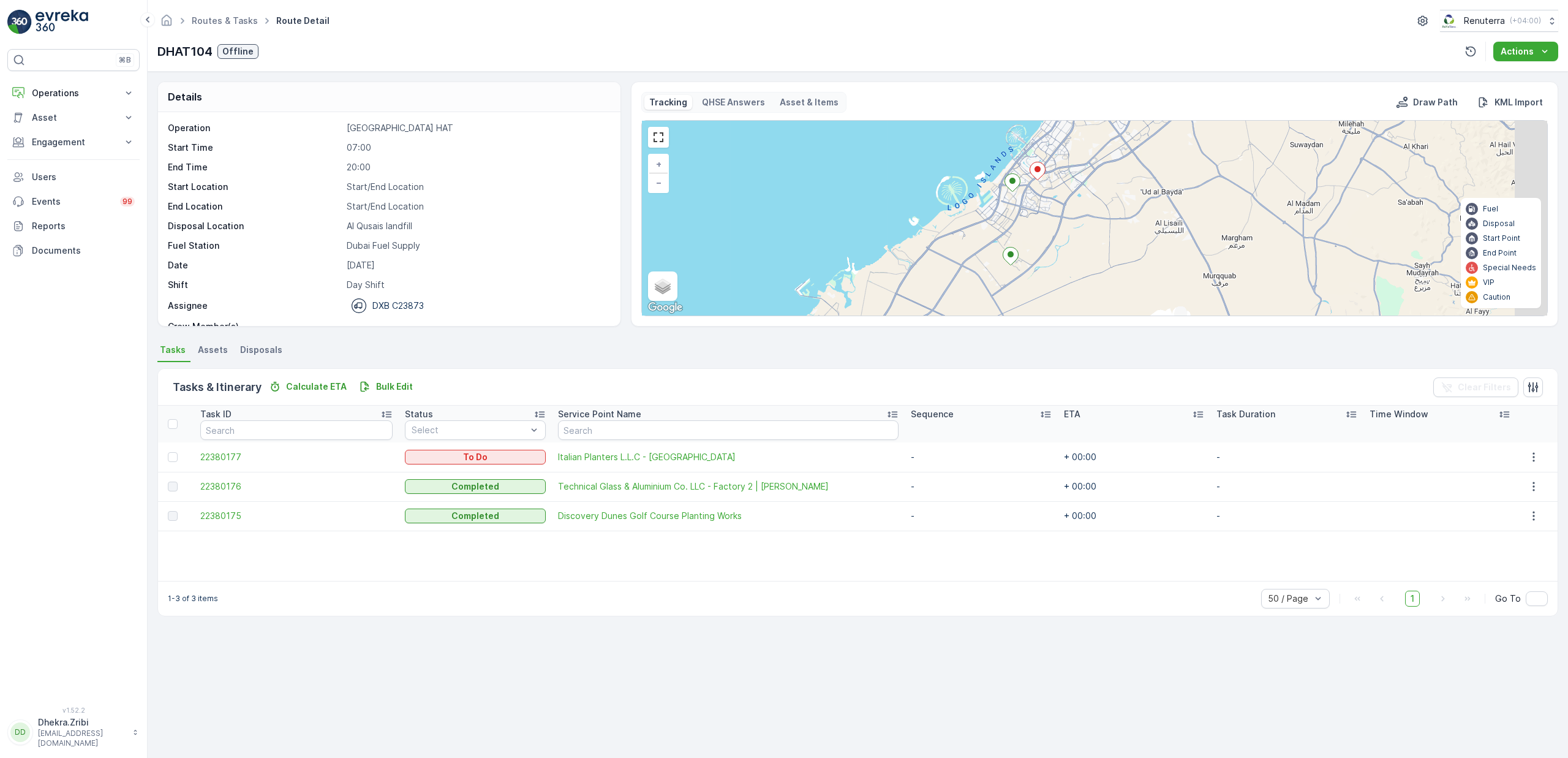
drag, startPoint x: 1170, startPoint y: 257, endPoint x: 979, endPoint y: 237, distance: 192.0
click at [981, 237] on div "+ − Satellite Roadmap Terrain Hybrid Leaflet Keyboard shortcuts Map Data Map da…" at bounding box center [1095, 217] width 905 height 195
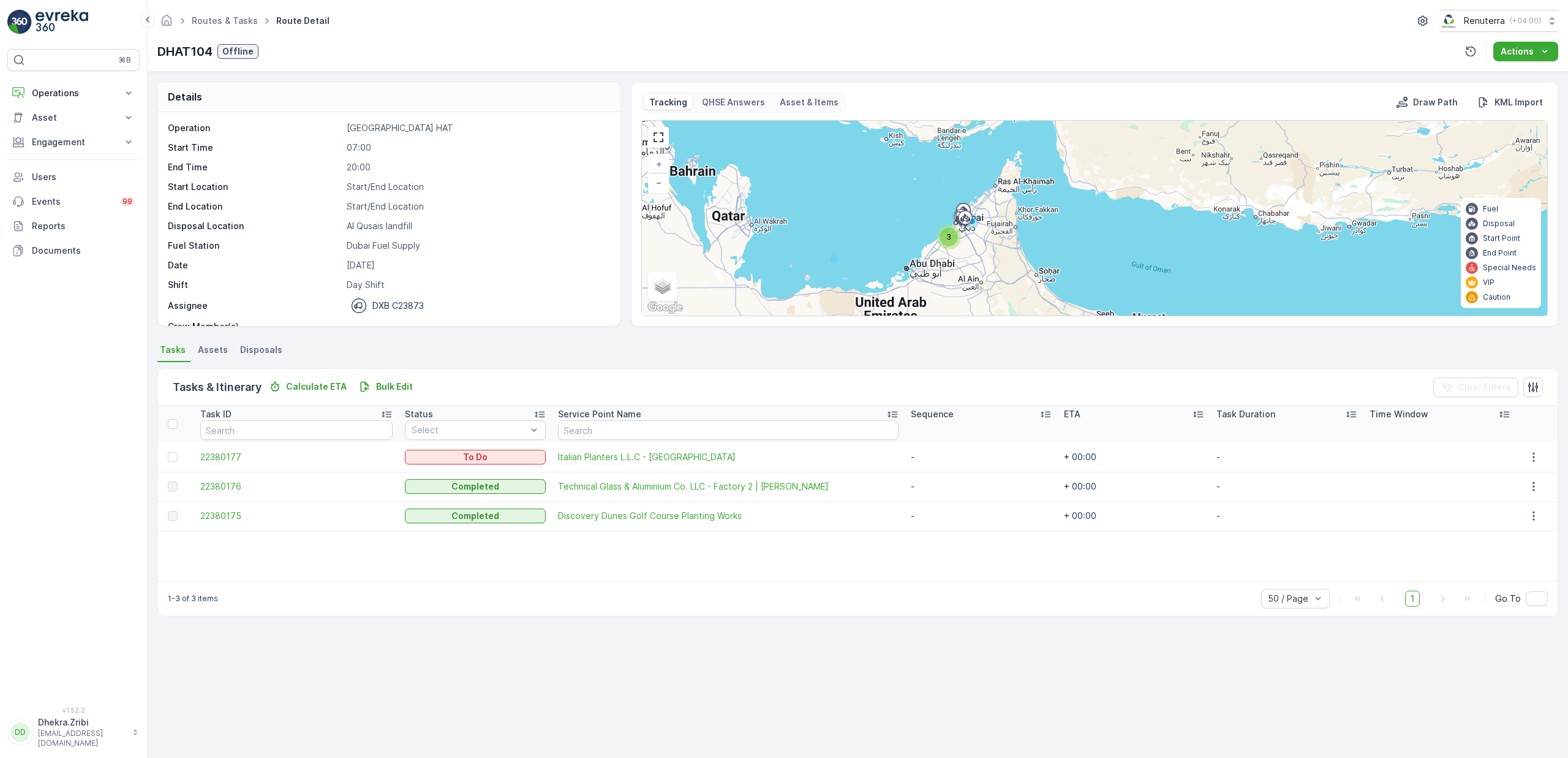
click at [949, 237] on span "3" at bounding box center [949, 237] width 5 height 9
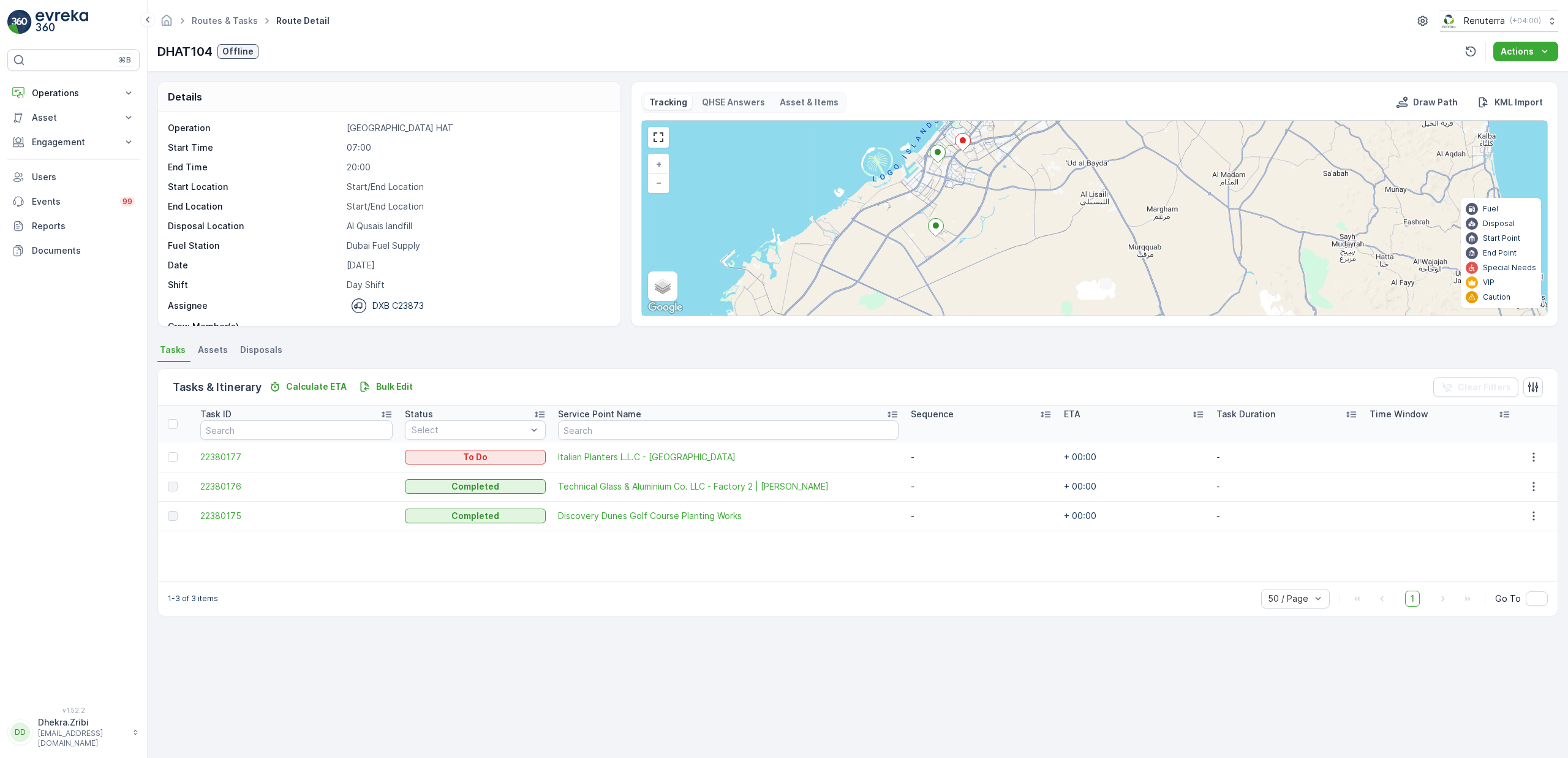
drag, startPoint x: 1112, startPoint y: 257, endPoint x: 963, endPoint y: 223, distance: 152.8
click at [963, 223] on div "+ − Satellite Roadmap Terrain Hybrid Leaflet Keyboard shortcuts Map Data Map da…" at bounding box center [1095, 217] width 905 height 195
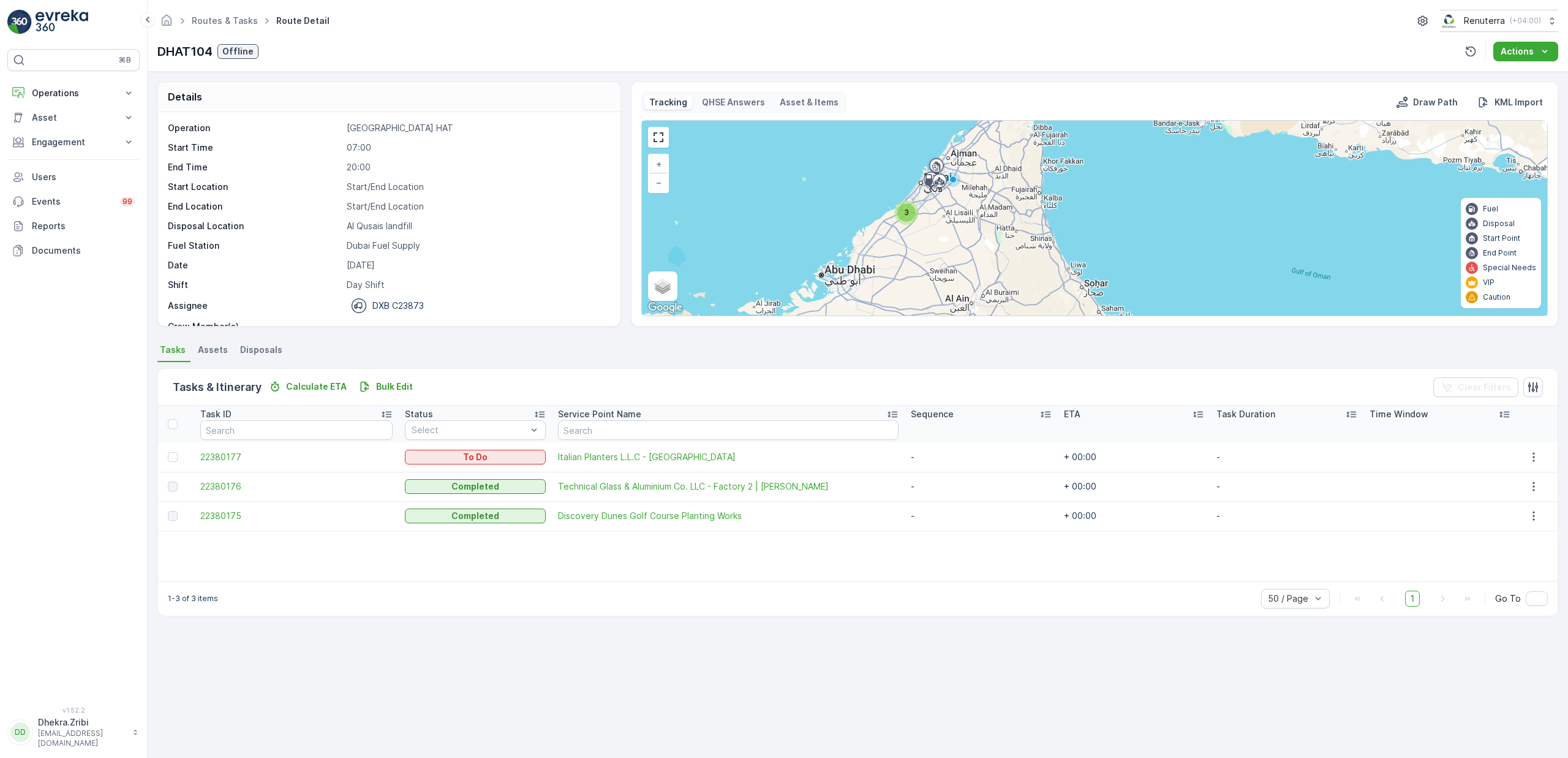
click at [903, 215] on div "3" at bounding box center [906, 212] width 18 height 18
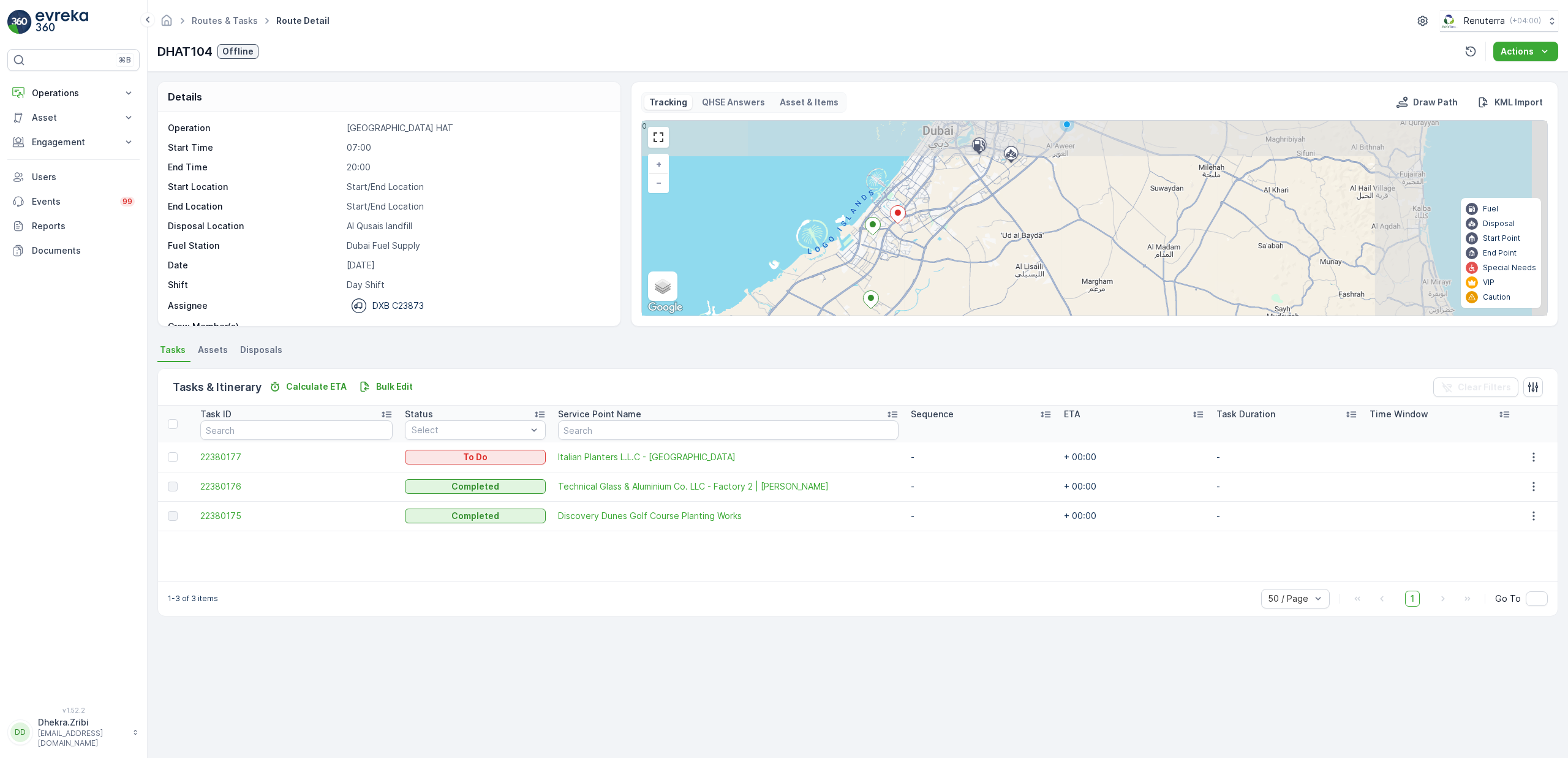
drag, startPoint x: 1128, startPoint y: 244, endPoint x: 914, endPoint y: 283, distance: 217.5
click at [914, 283] on div "+ − Satellite Roadmap Terrain Hybrid Leaflet Keyboard shortcuts Map Data Map da…" at bounding box center [1095, 217] width 905 height 195
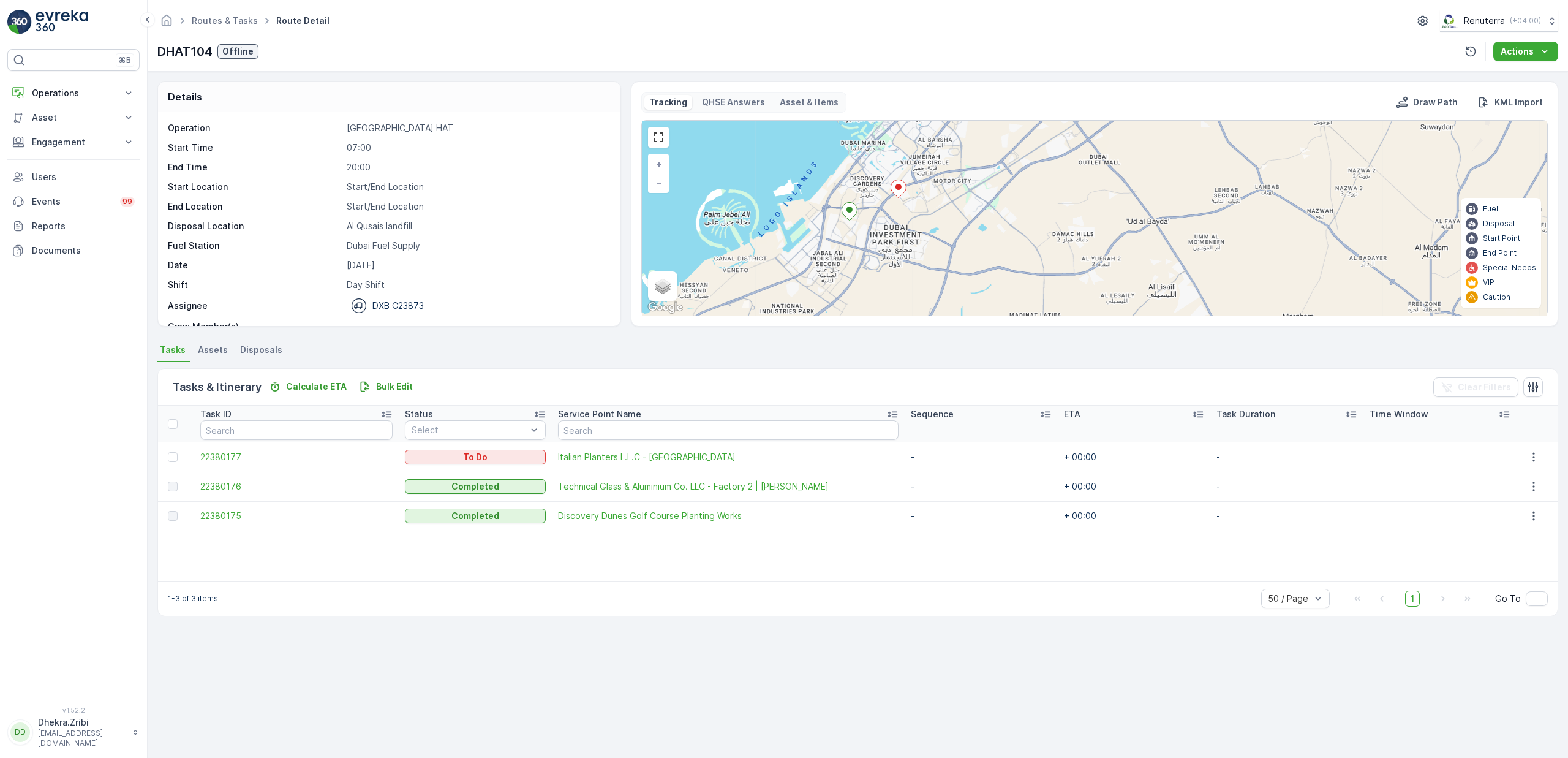
drag, startPoint x: 915, startPoint y: 206, endPoint x: 901, endPoint y: 238, distance: 34.9
click at [901, 238] on div "+ − Satellite Roadmap Terrain Hybrid Leaflet Keyboard shortcuts Map Data Map da…" at bounding box center [1095, 217] width 905 height 195
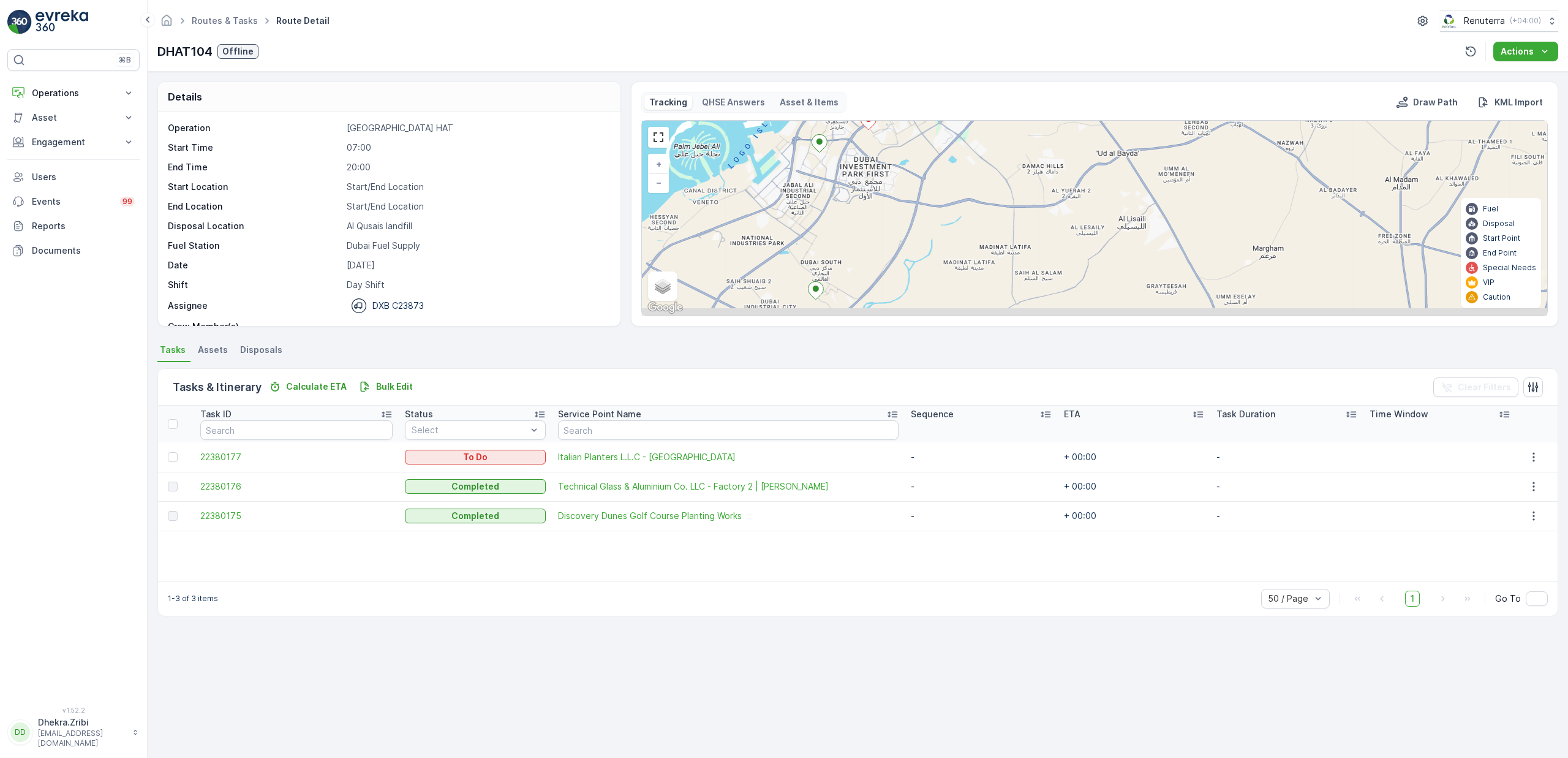
drag, startPoint x: 925, startPoint y: 265, endPoint x: 894, endPoint y: 197, distance: 74.7
click at [894, 197] on div "+ − Satellite Roadmap Terrain Hybrid Leaflet Keyboard shortcuts Map Data Map da…" at bounding box center [1095, 217] width 905 height 195
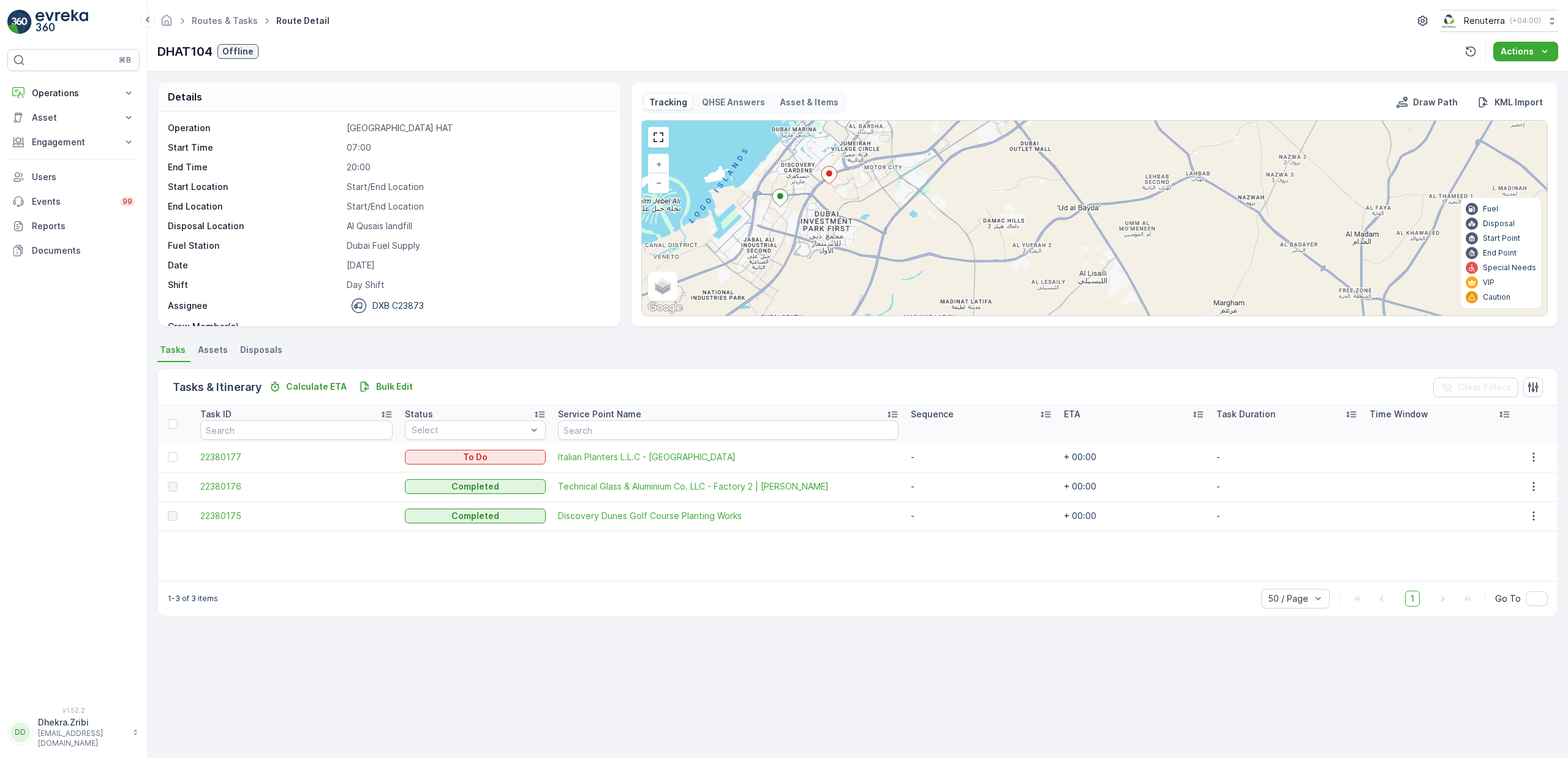
drag, startPoint x: 893, startPoint y: 224, endPoint x: 861, endPoint y: 268, distance: 54.4
click at [861, 268] on div "+ − Satellite Roadmap Terrain Hybrid Leaflet Keyboard shortcuts Map Data Map da…" at bounding box center [1095, 217] width 905 height 195
click at [828, 179] on icon at bounding box center [829, 175] width 15 height 18
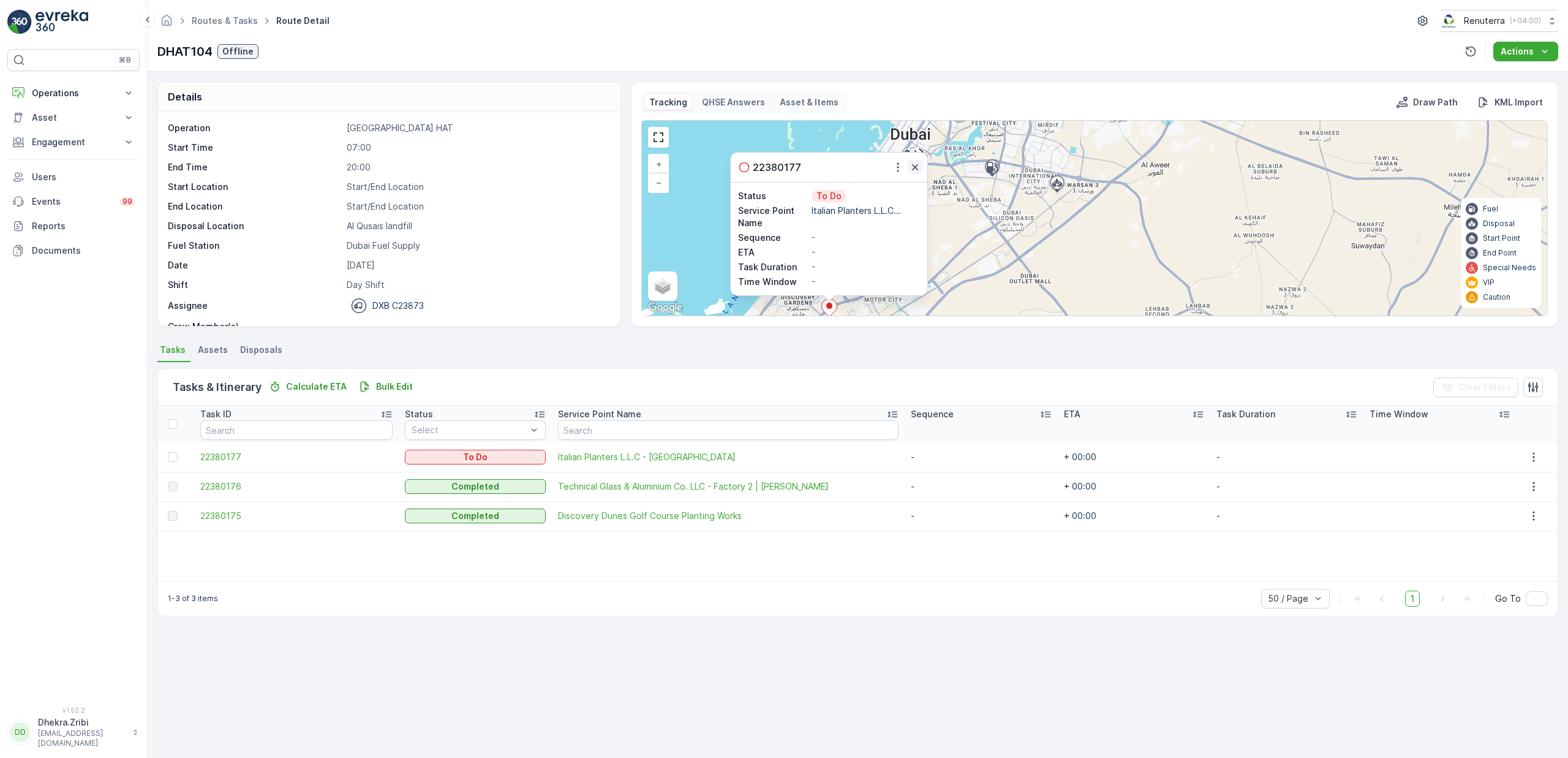
click at [912, 167] on icon "button" at bounding box center [915, 167] width 12 height 12
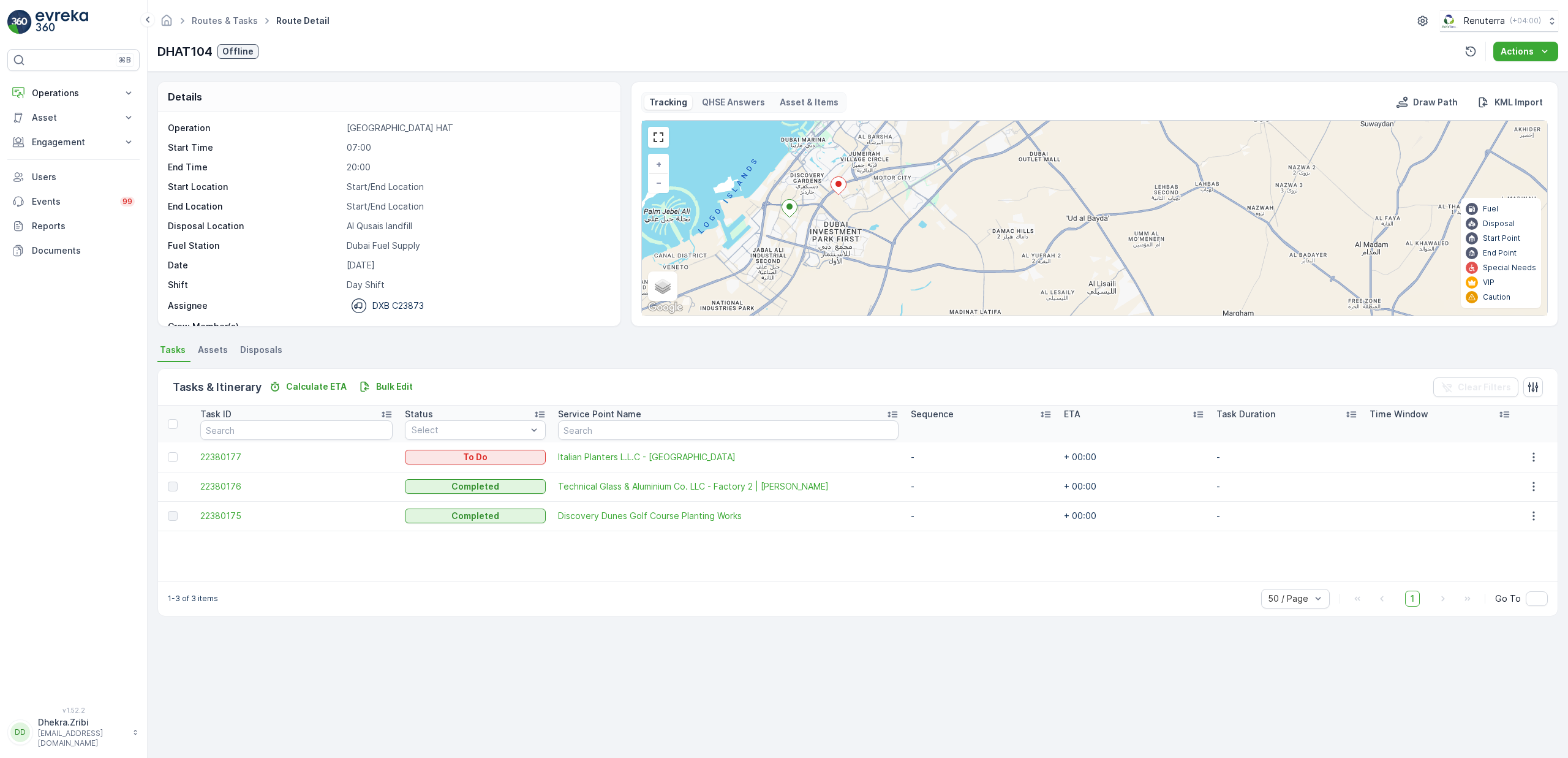
drag, startPoint x: 877, startPoint y: 260, endPoint x: 885, endPoint y: 139, distance: 121.3
click at [886, 136] on div "+ − Satellite Roadmap Terrain Hybrid Leaflet Keyboard shortcuts Map Data Map da…" at bounding box center [1095, 217] width 905 height 195
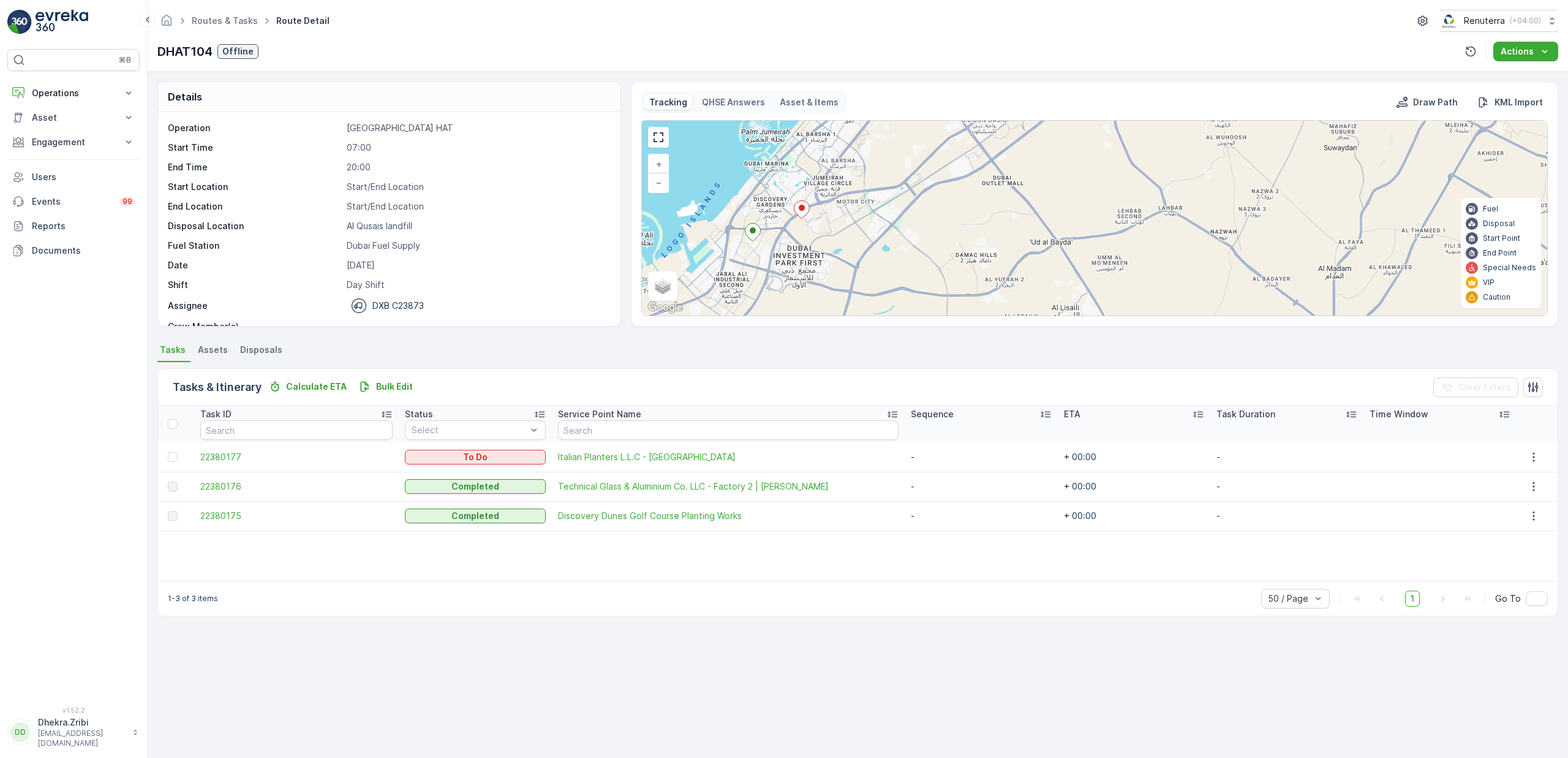
drag, startPoint x: 920, startPoint y: 222, endPoint x: 884, endPoint y: 247, distance: 43.8
click at [884, 247] on div "+ − Satellite Roadmap Terrain Hybrid Leaflet Keyboard shortcuts Map Data Map da…" at bounding box center [1095, 217] width 905 height 195
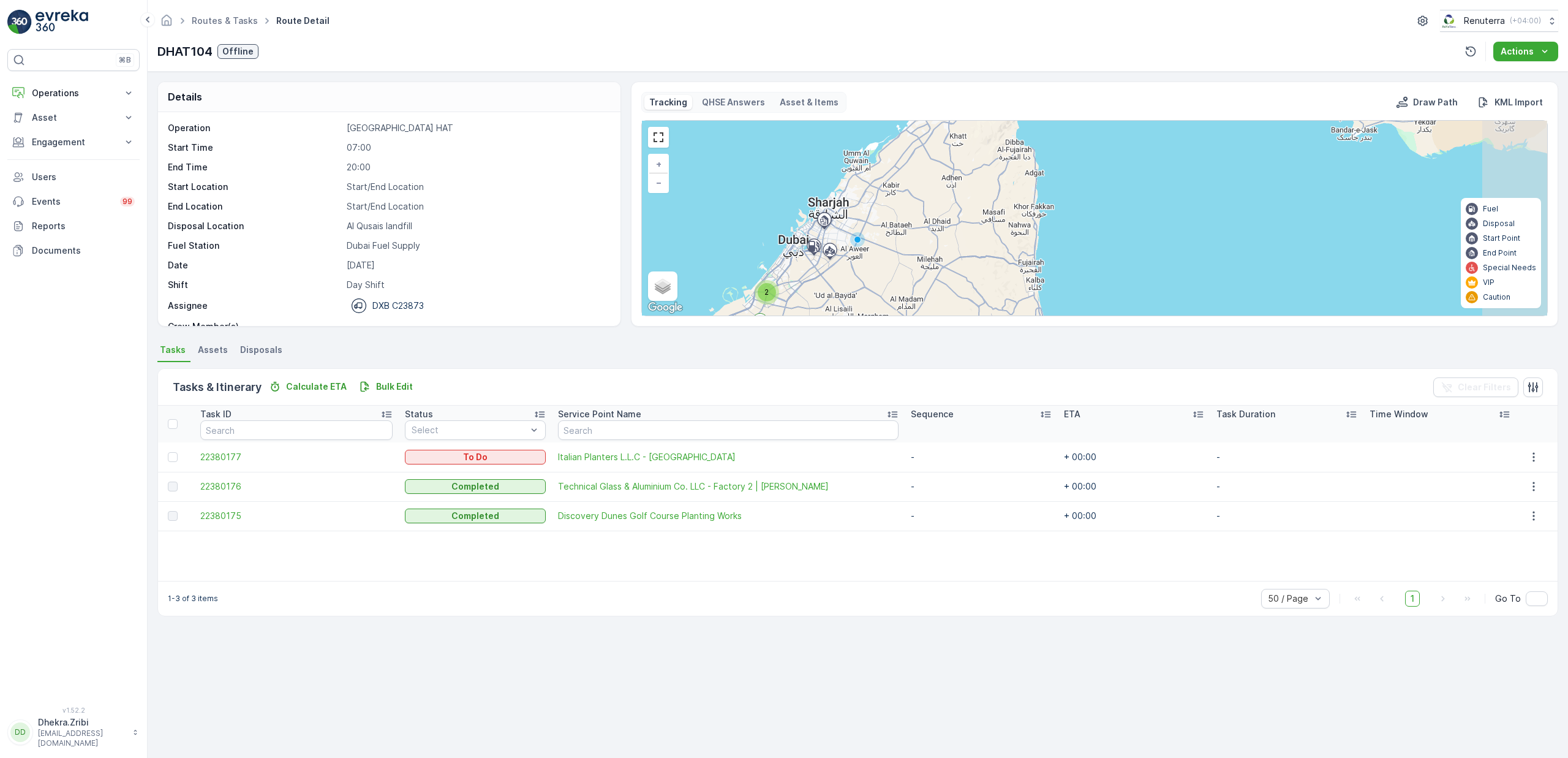
drag, startPoint x: 988, startPoint y: 221, endPoint x: 897, endPoint y: 272, distance: 104.3
click at [897, 272] on div "2 + − Satellite Roadmap Terrain Hybrid Leaflet Keyboard shortcuts Map Data Map …" at bounding box center [1095, 217] width 905 height 195
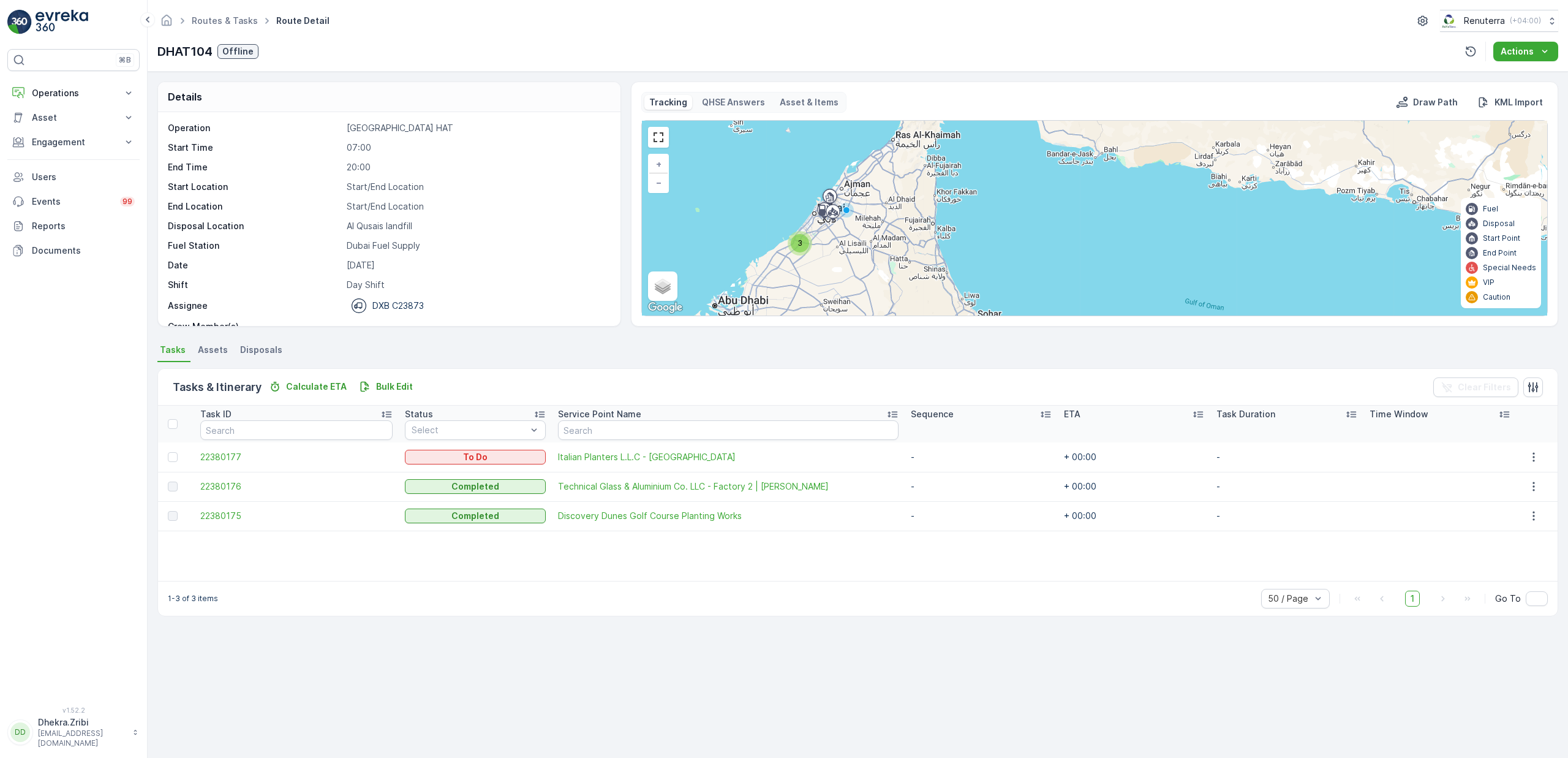
drag, startPoint x: 883, startPoint y: 267, endPoint x: 861, endPoint y: 231, distance: 42.2
click at [861, 231] on div "3 + − Satellite Roadmap Terrain Hybrid Leaflet Keyboard shortcuts Map Data Map …" at bounding box center [1095, 217] width 905 height 195
click at [806, 249] on div "3" at bounding box center [800, 243] width 18 height 18
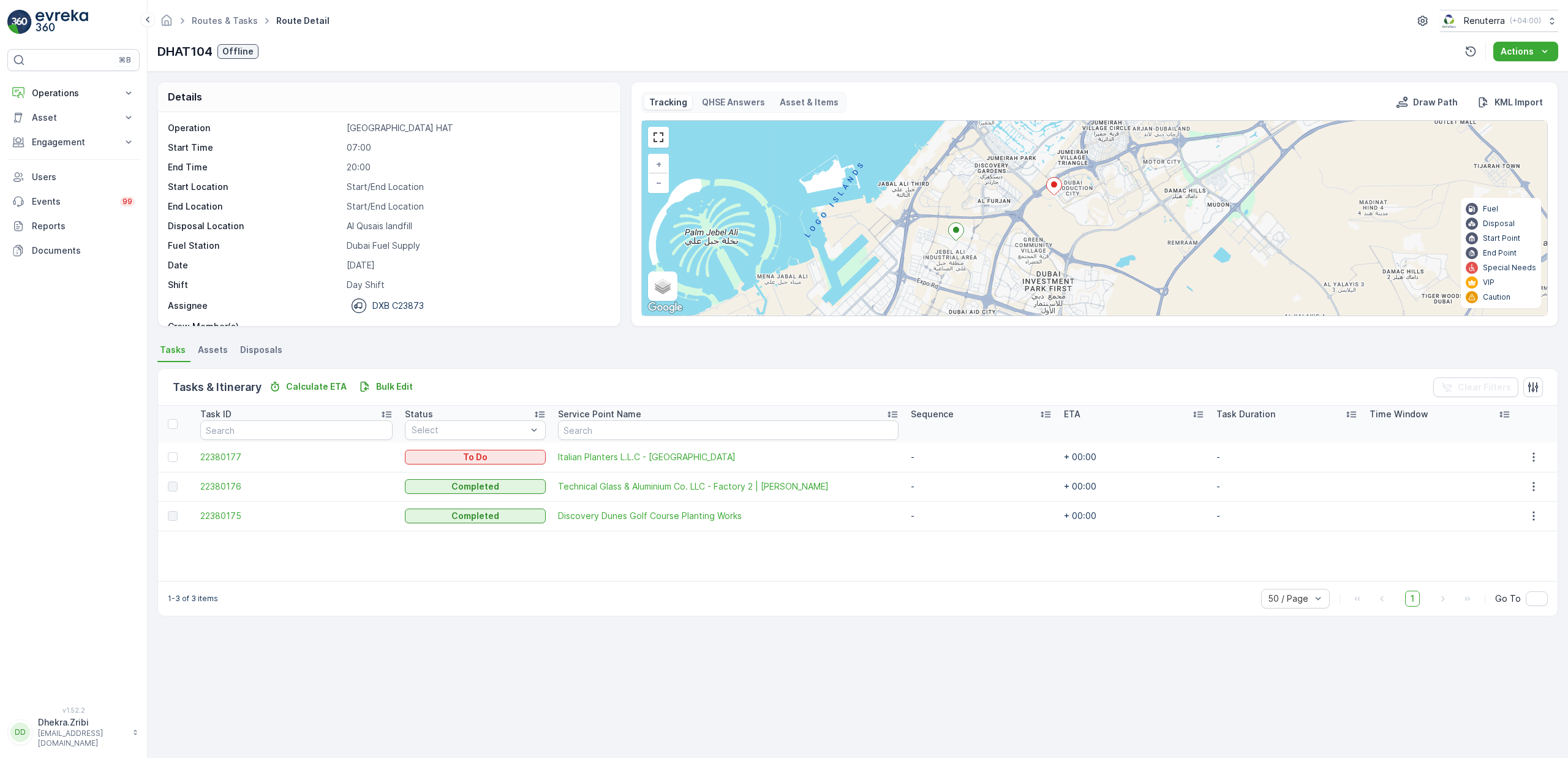
drag, startPoint x: 1112, startPoint y: 210, endPoint x: 1058, endPoint y: 237, distance: 60.4
click at [1058, 237] on div "+ − Satellite Roadmap Terrain Hybrid Leaflet Keyboard shortcuts Map Data Map da…" at bounding box center [1095, 217] width 905 height 195
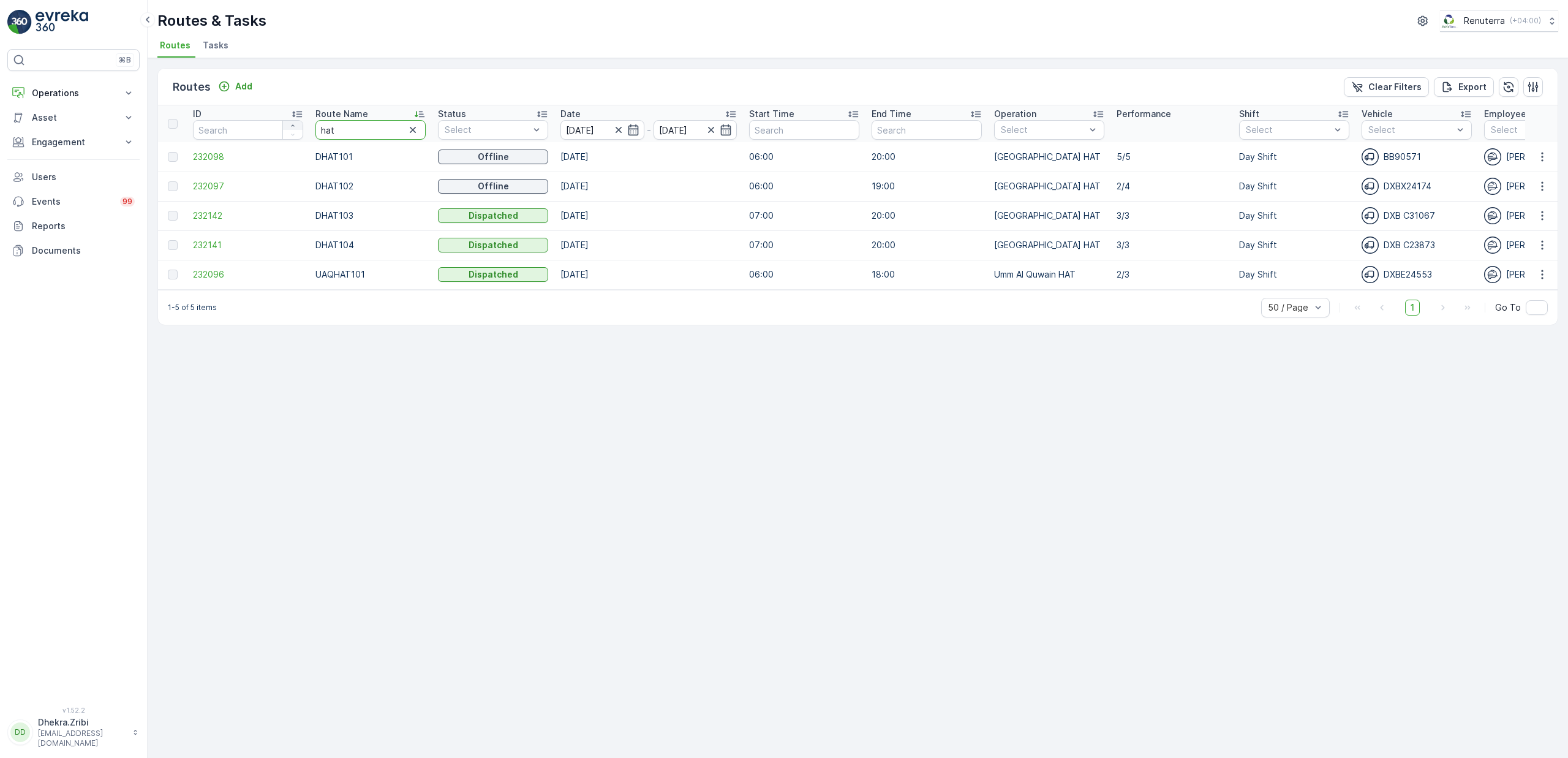
drag, startPoint x: 348, startPoint y: 123, endPoint x: 287, endPoint y: 129, distance: 61.3
click at [287, 129] on tr "ID Route Name hat Status Select Date [DATE] - [DATE] Start Time End Time Operat…" at bounding box center [1386, 124] width 2456 height 37
click at [289, 130] on tr "ID Route Name hat Status Select Date [DATE] - [DATE] Start Time End Time Operat…" at bounding box center [1386, 124] width 2456 height 37
type input "rel"
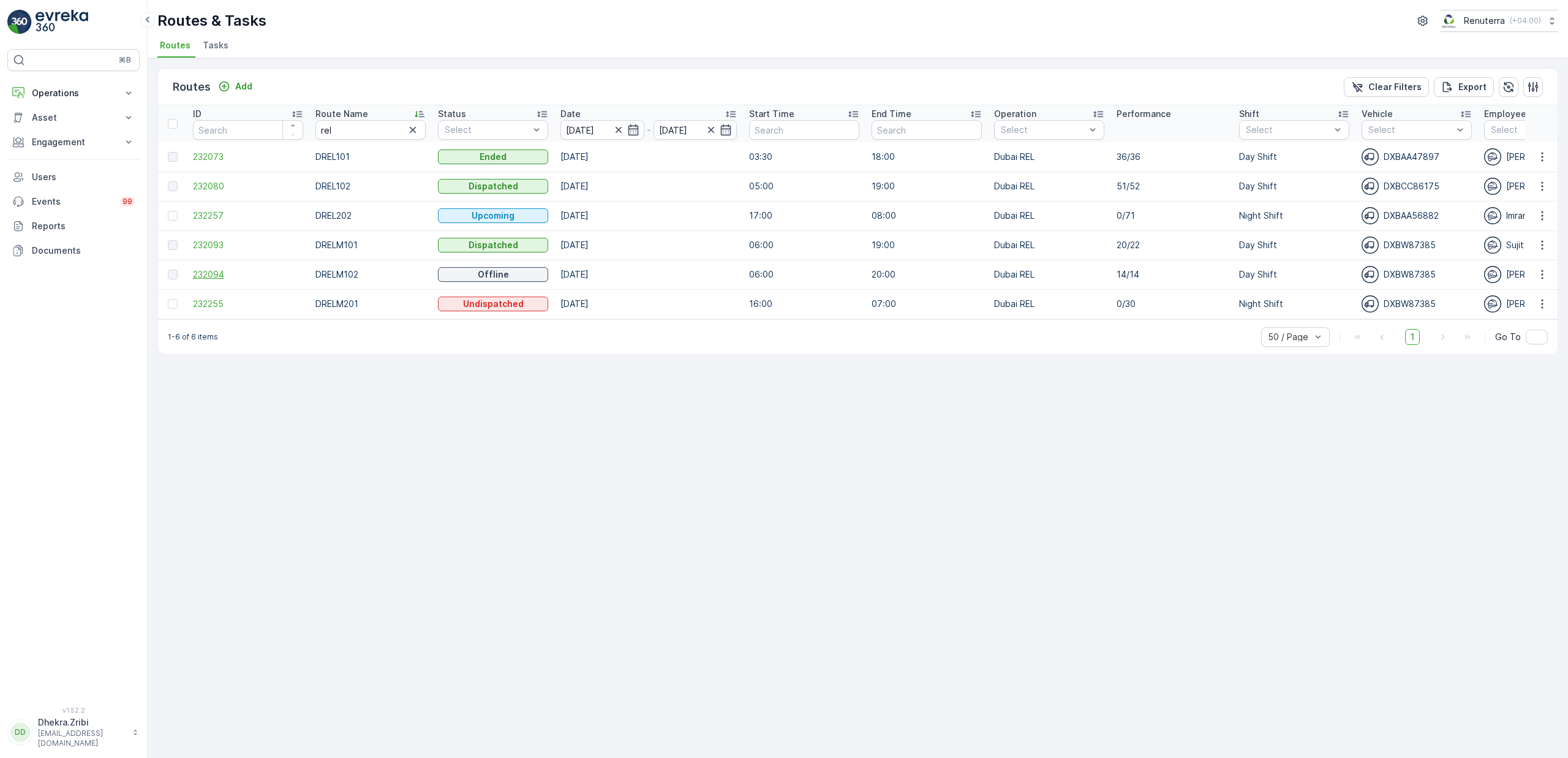
click at [215, 272] on span "232094" at bounding box center [247, 275] width 110 height 12
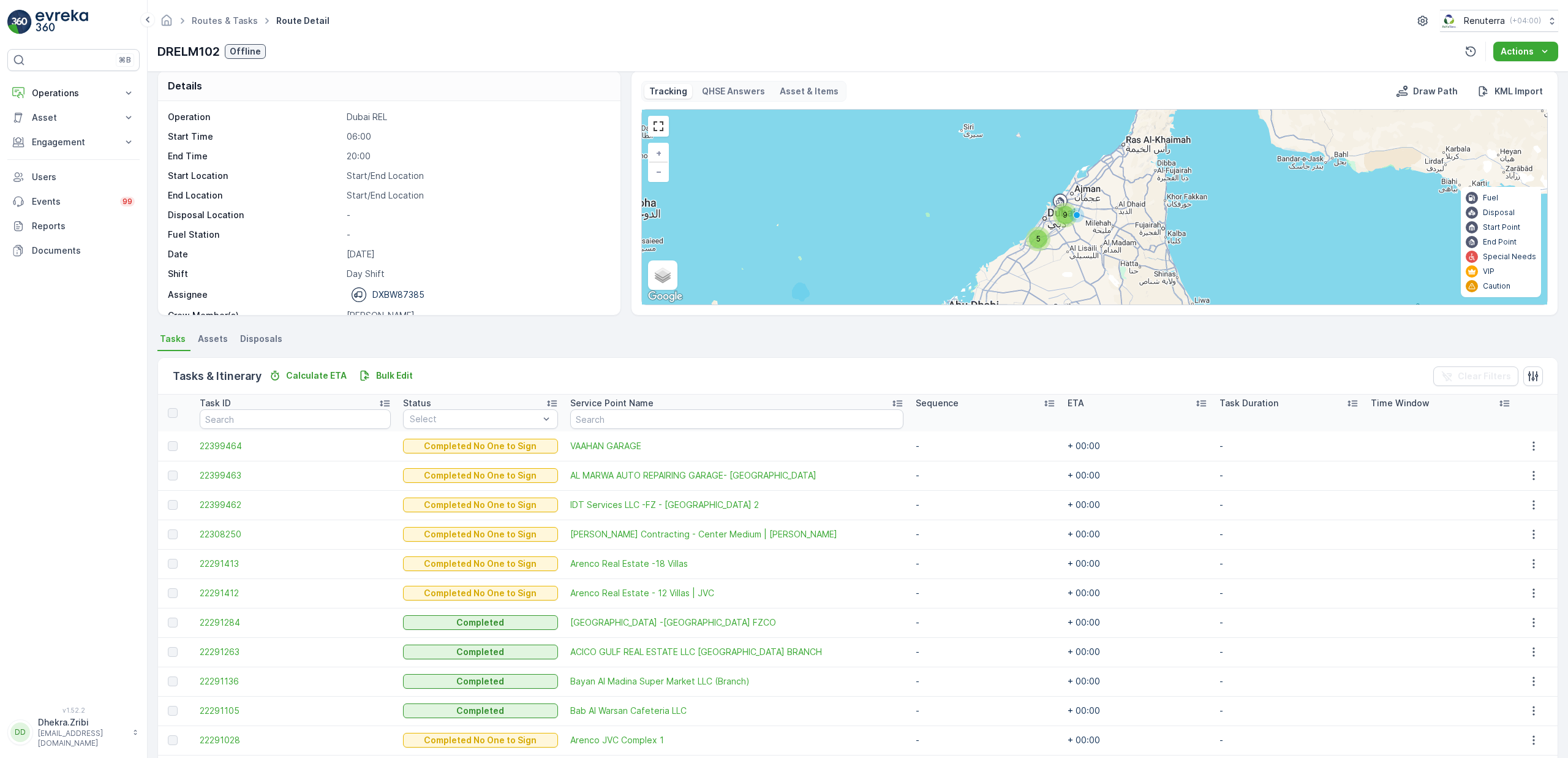
scroll to position [13, 0]
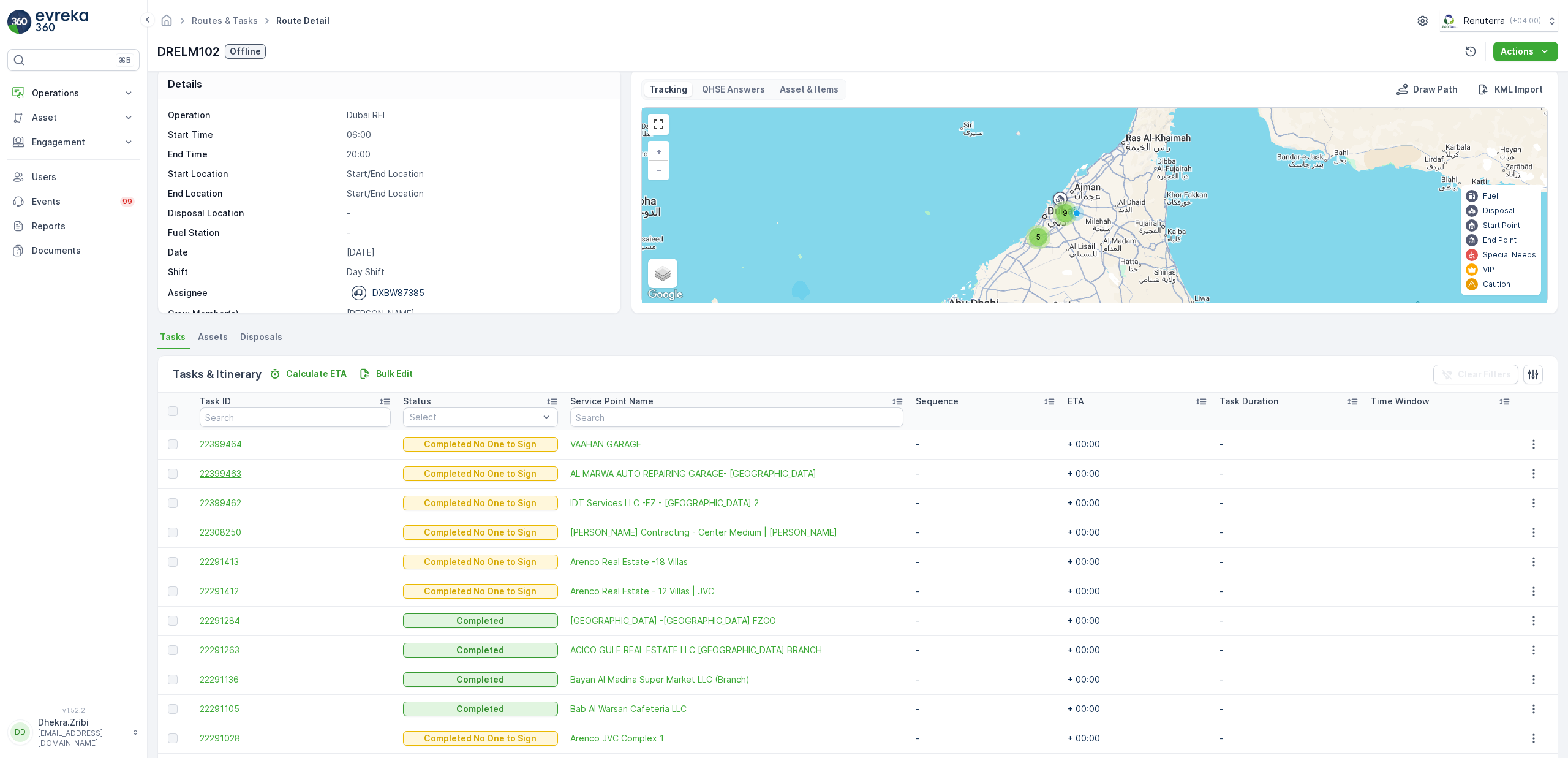
click at [210, 475] on span "22399463" at bounding box center [295, 474] width 191 height 12
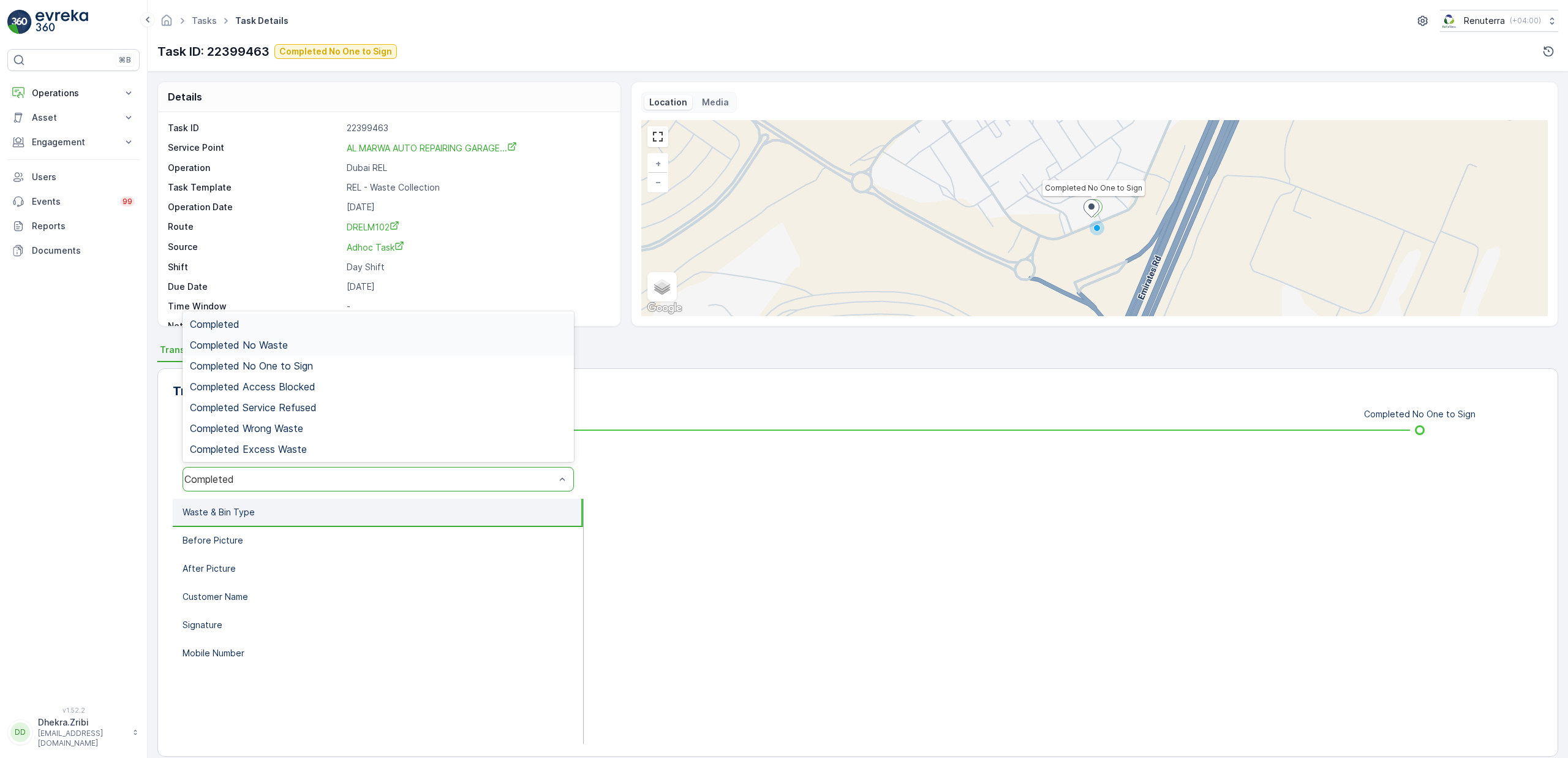
click at [287, 347] on span "Completed No Waste" at bounding box center [238, 345] width 98 height 11
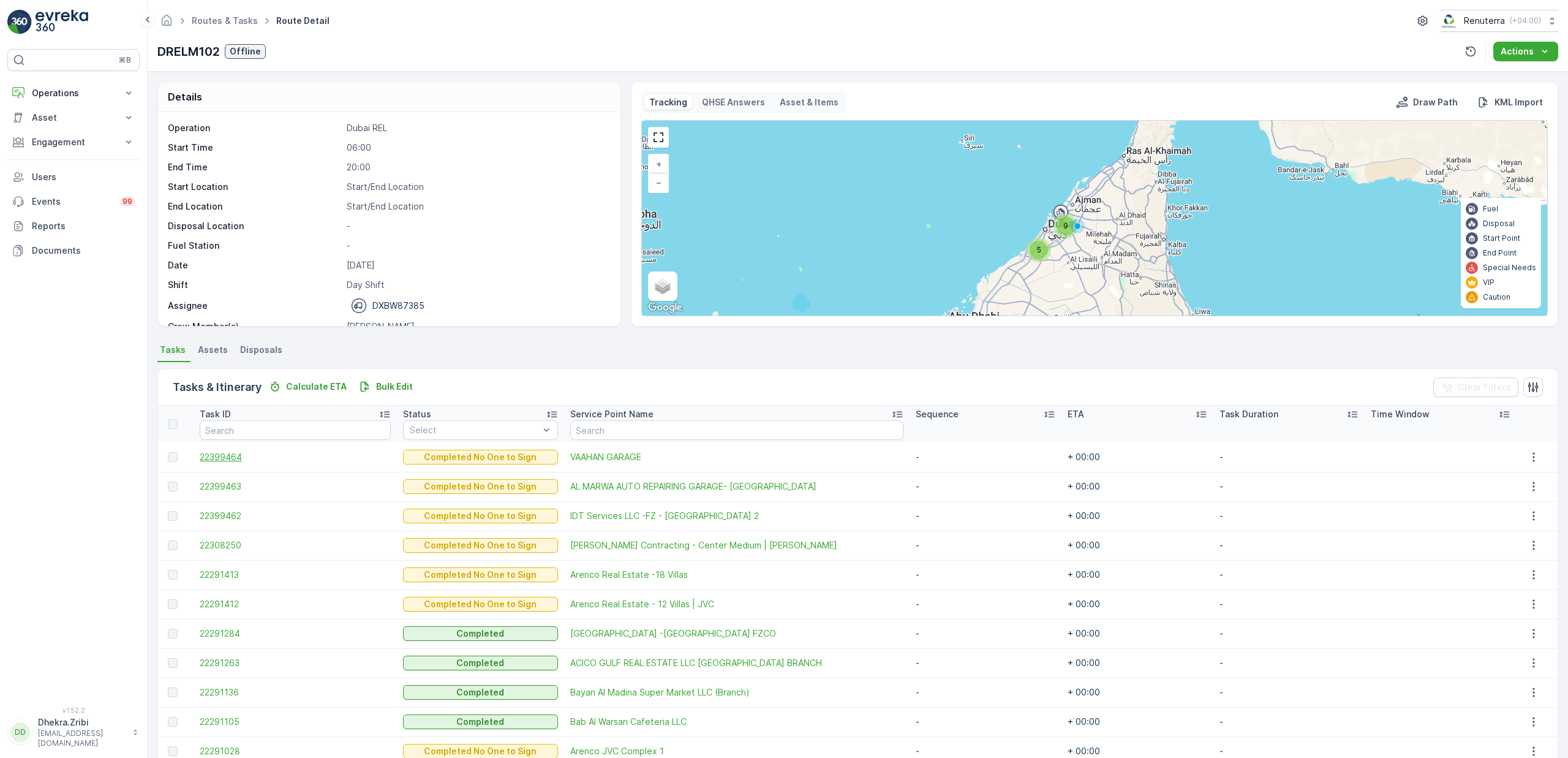
click at [233, 456] on span "22399464" at bounding box center [295, 457] width 191 height 12
click at [219, 516] on span "22399462" at bounding box center [295, 516] width 191 height 12
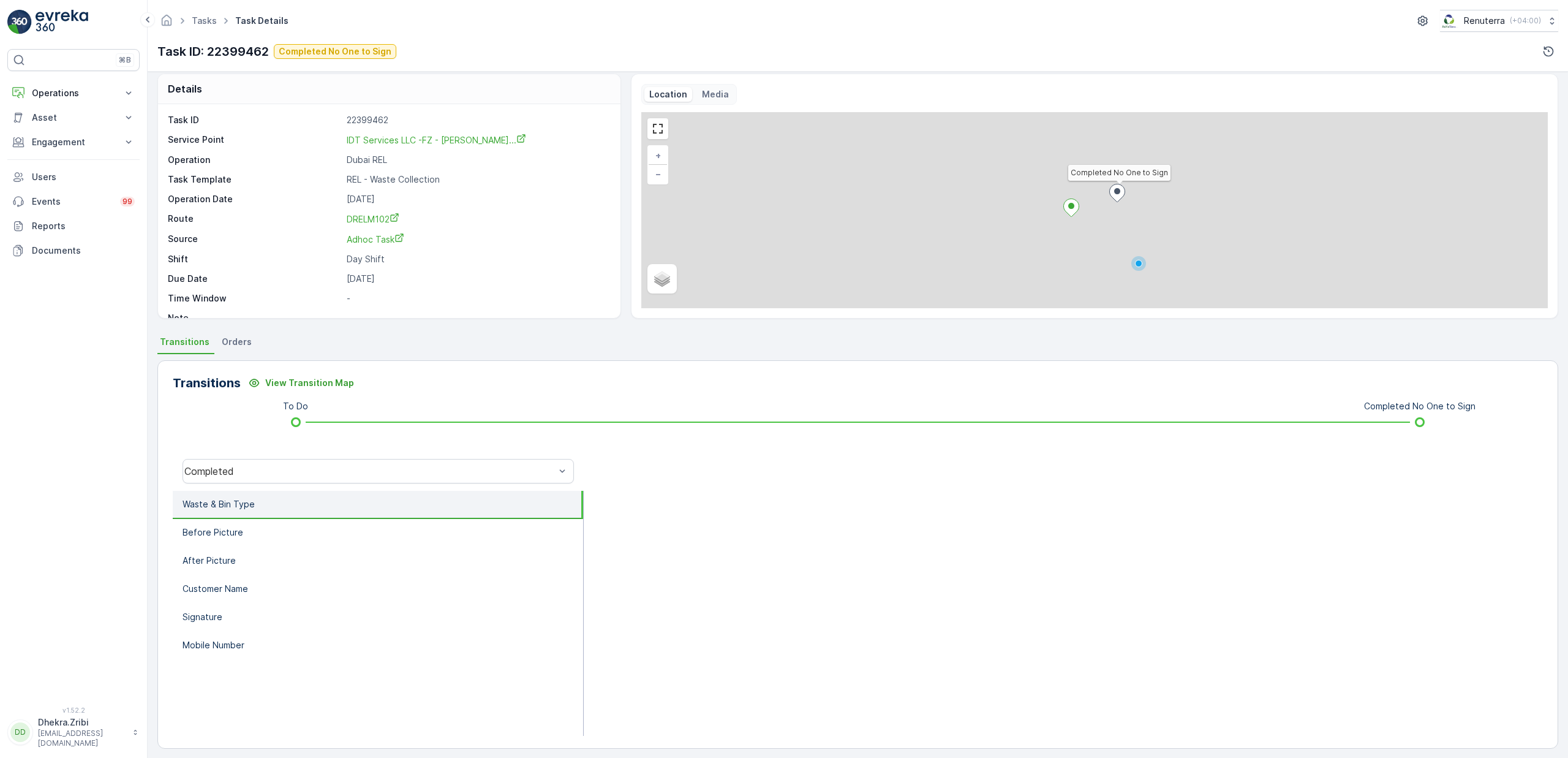
scroll to position [15, 0]
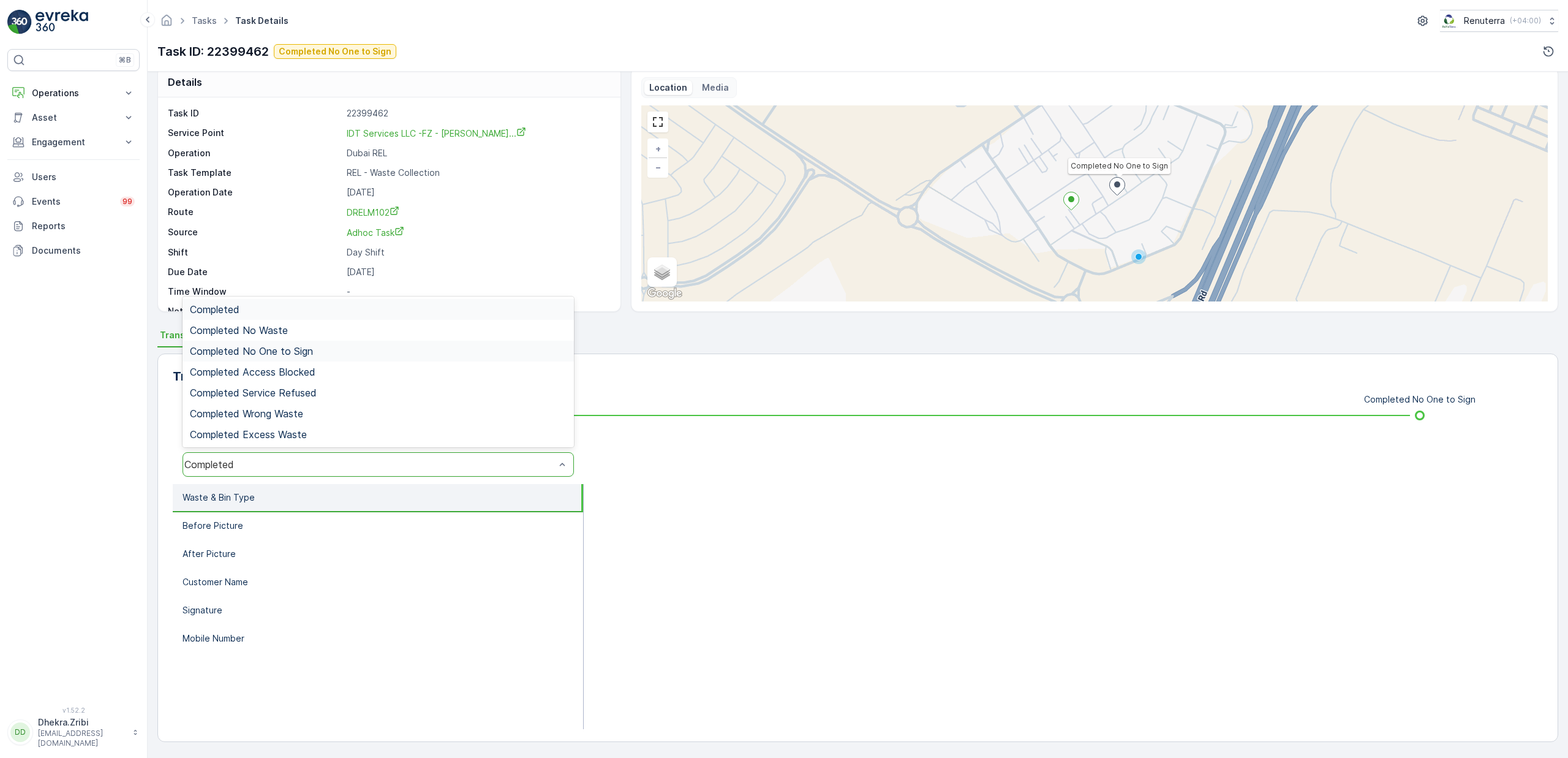
click at [253, 356] on span "Completed No One to Sign" at bounding box center [252, 351] width 123 height 11
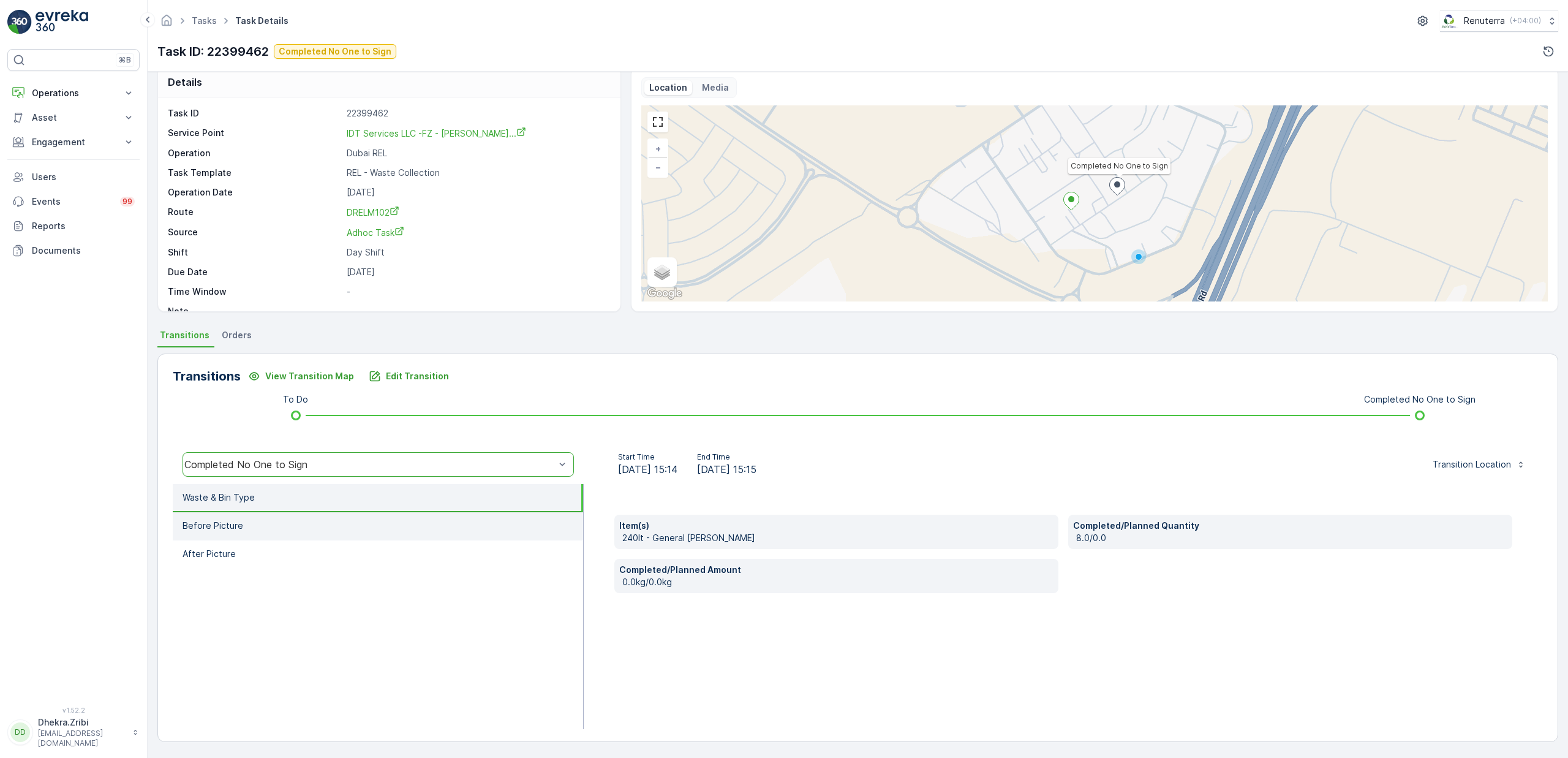
click at [277, 520] on li "Before Picture" at bounding box center [377, 526] width 410 height 28
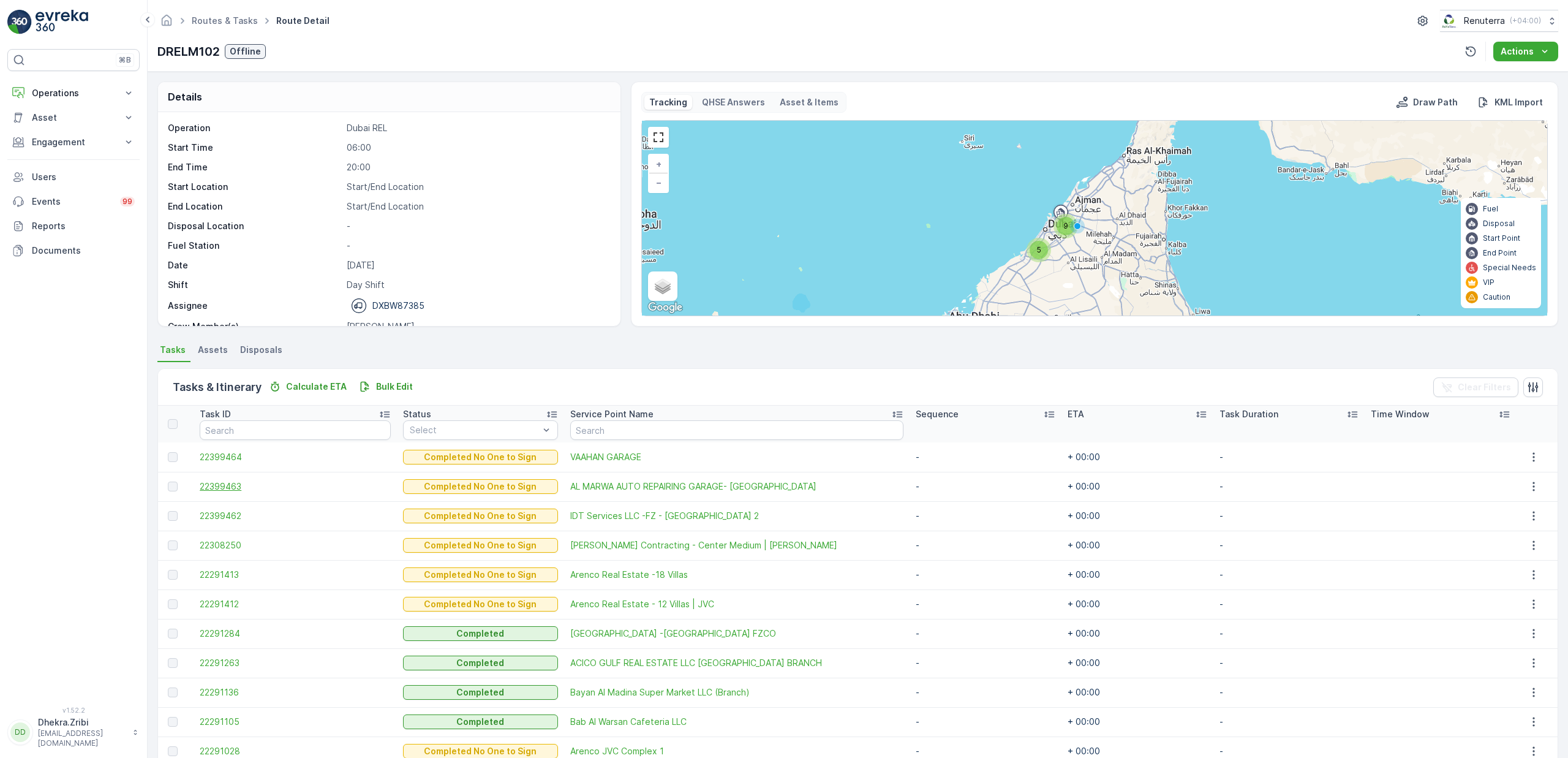
click at [223, 487] on span "22399463" at bounding box center [295, 487] width 191 height 12
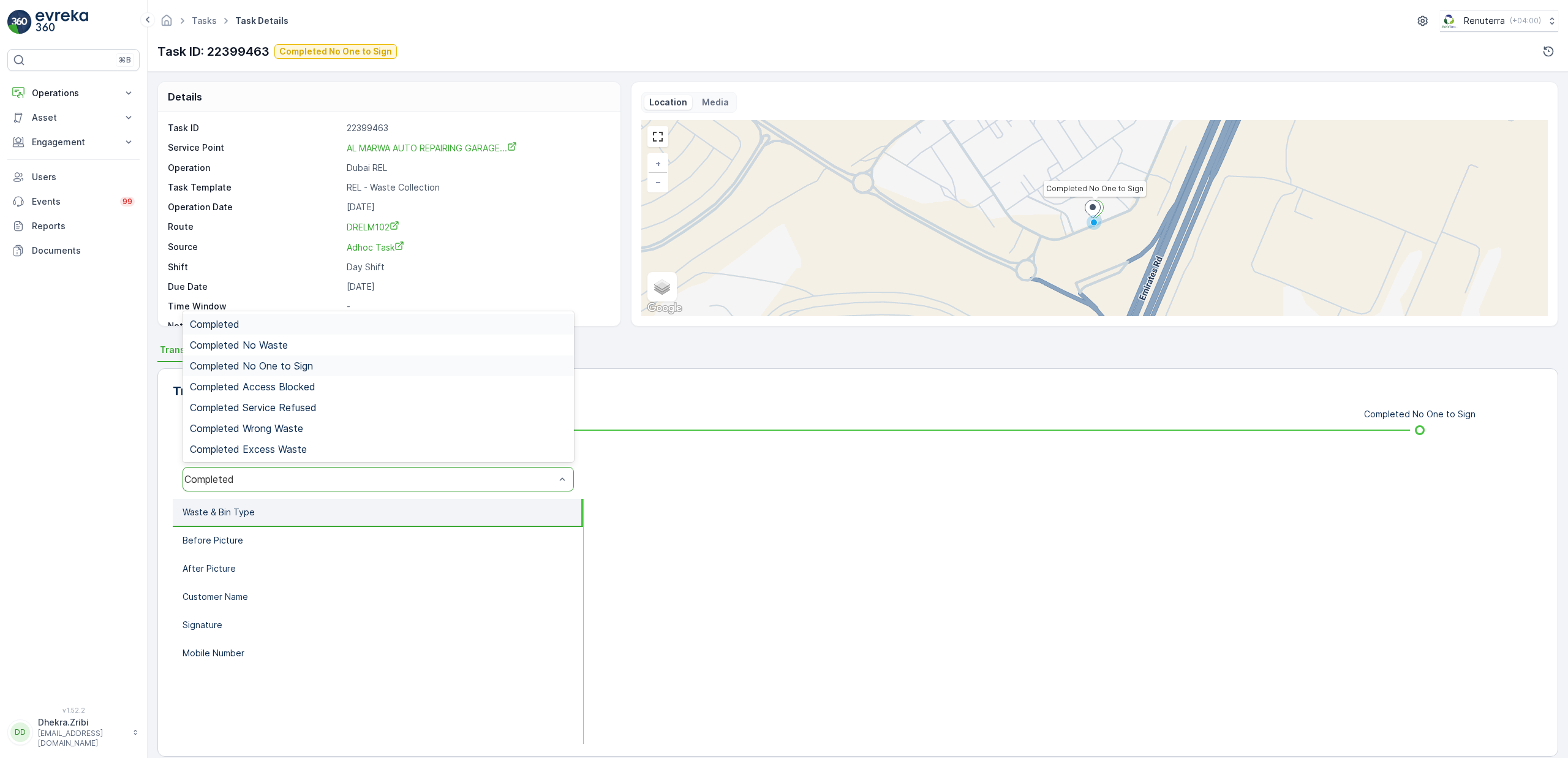
click at [297, 364] on span "Completed No One to Sign" at bounding box center [252, 365] width 123 height 11
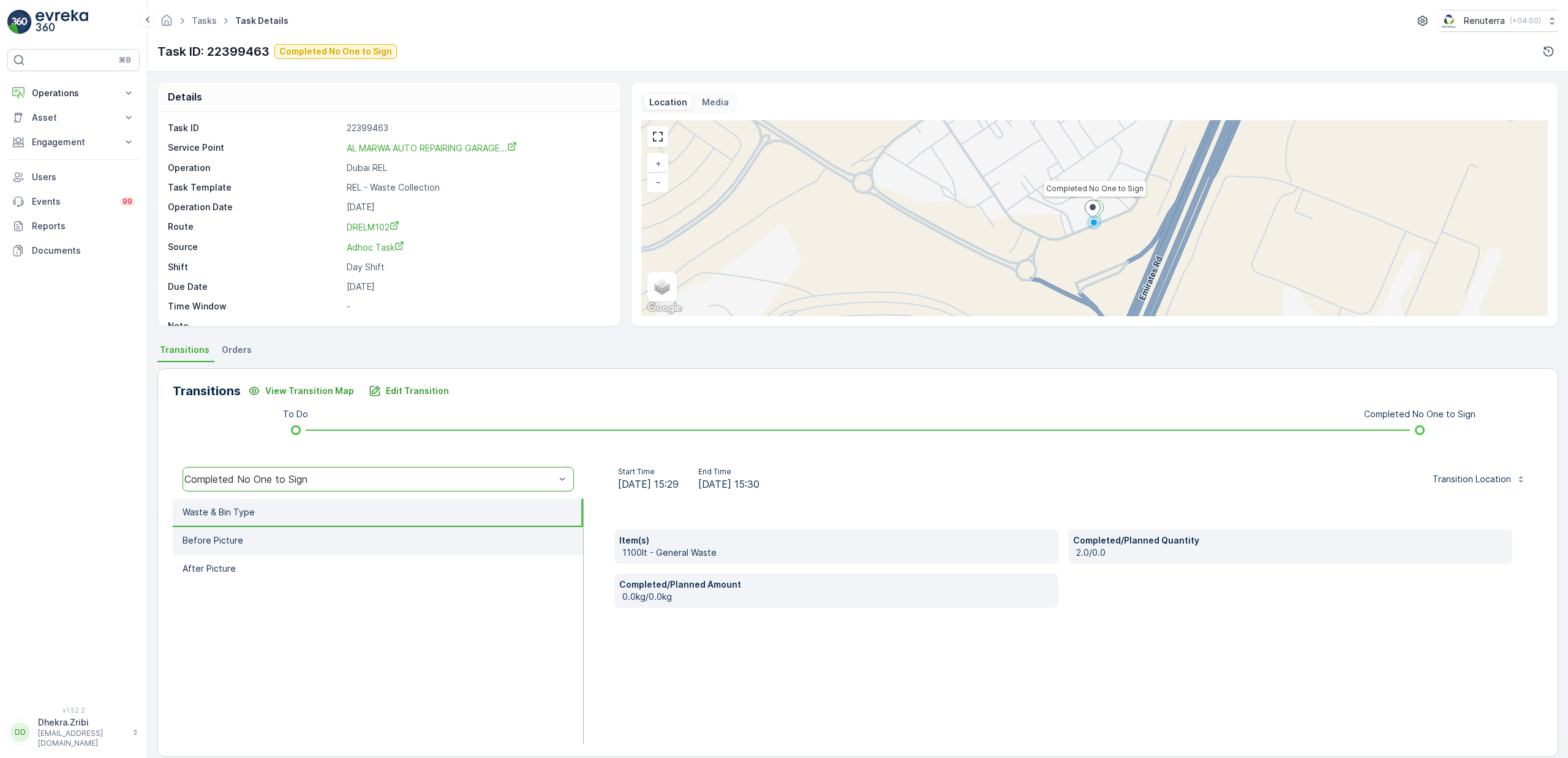
click at [274, 536] on li "Before Picture" at bounding box center [377, 541] width 410 height 28
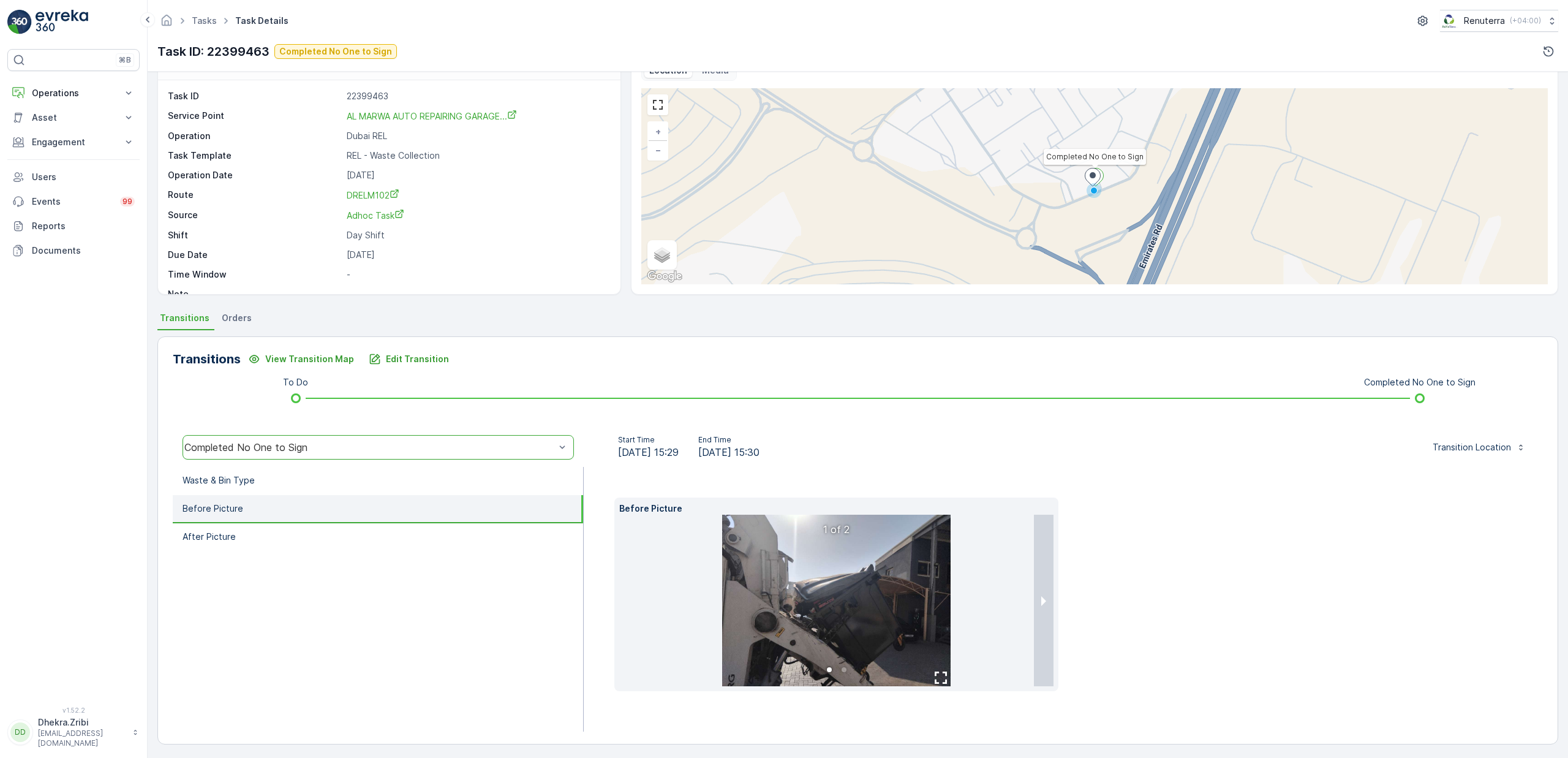
scroll to position [34, 0]
click at [257, 530] on li "After Picture" at bounding box center [377, 535] width 410 height 28
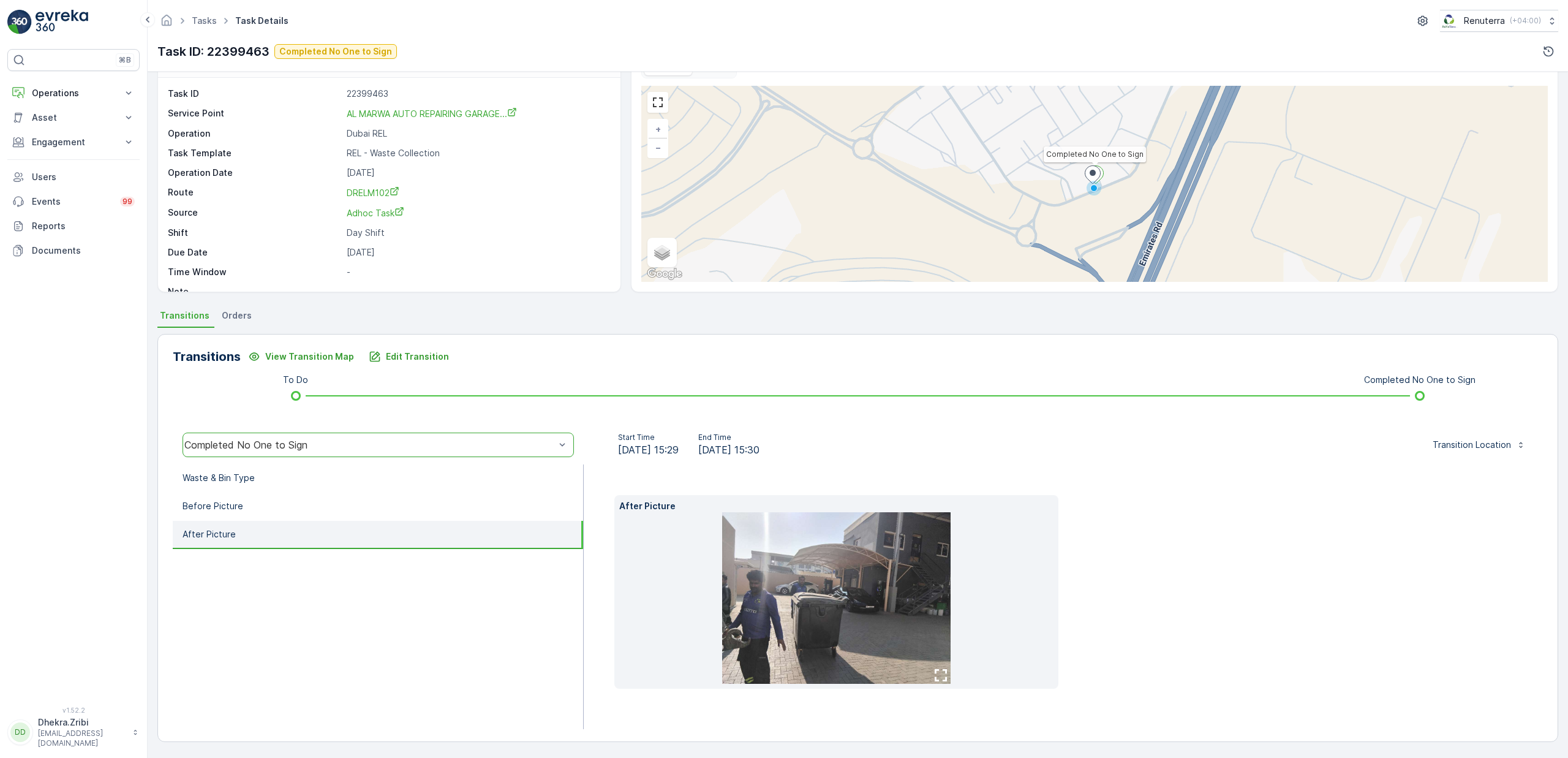
scroll to position [15, 0]
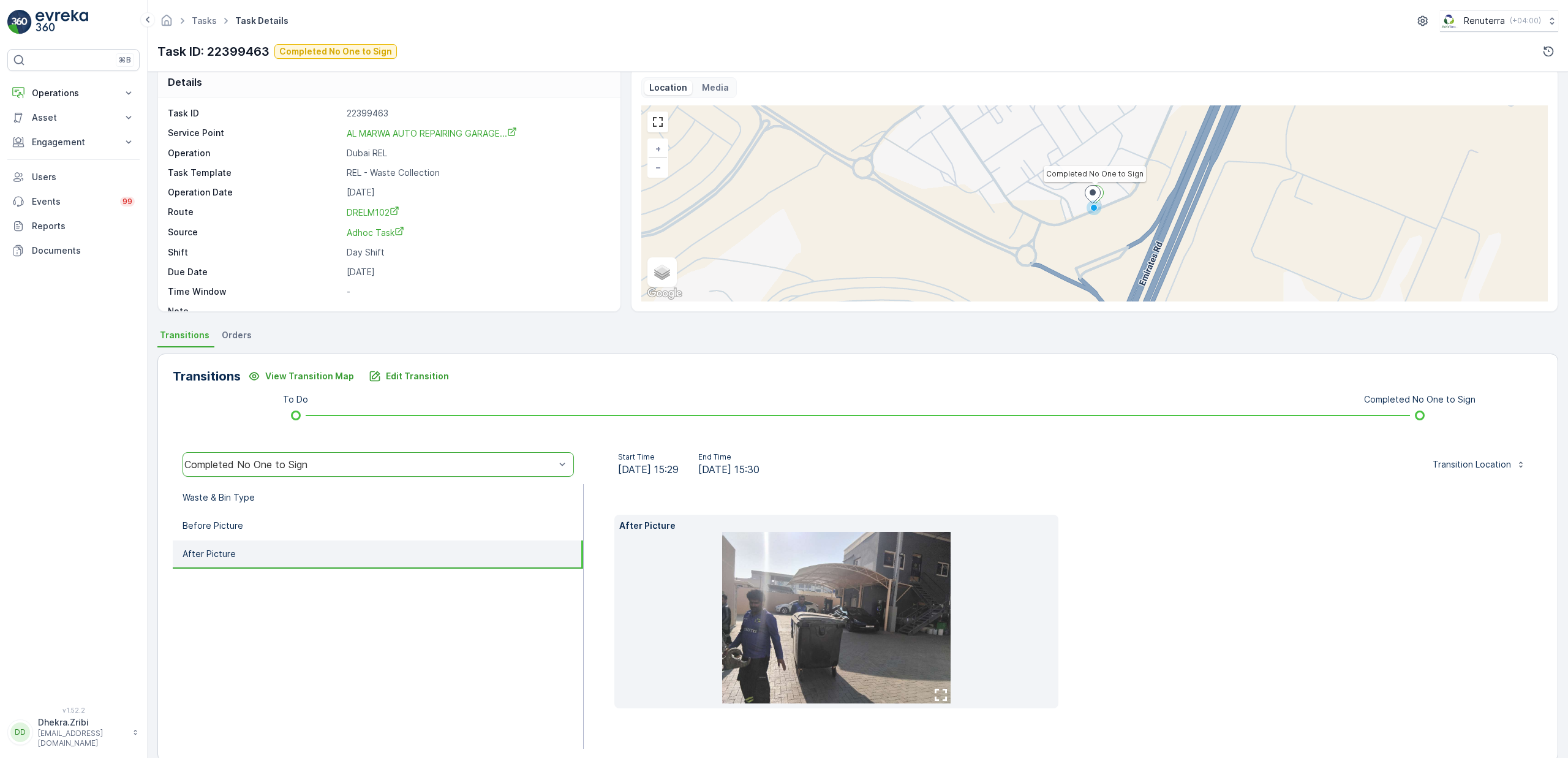
click at [827, 602] on img at bounding box center [837, 617] width 229 height 172
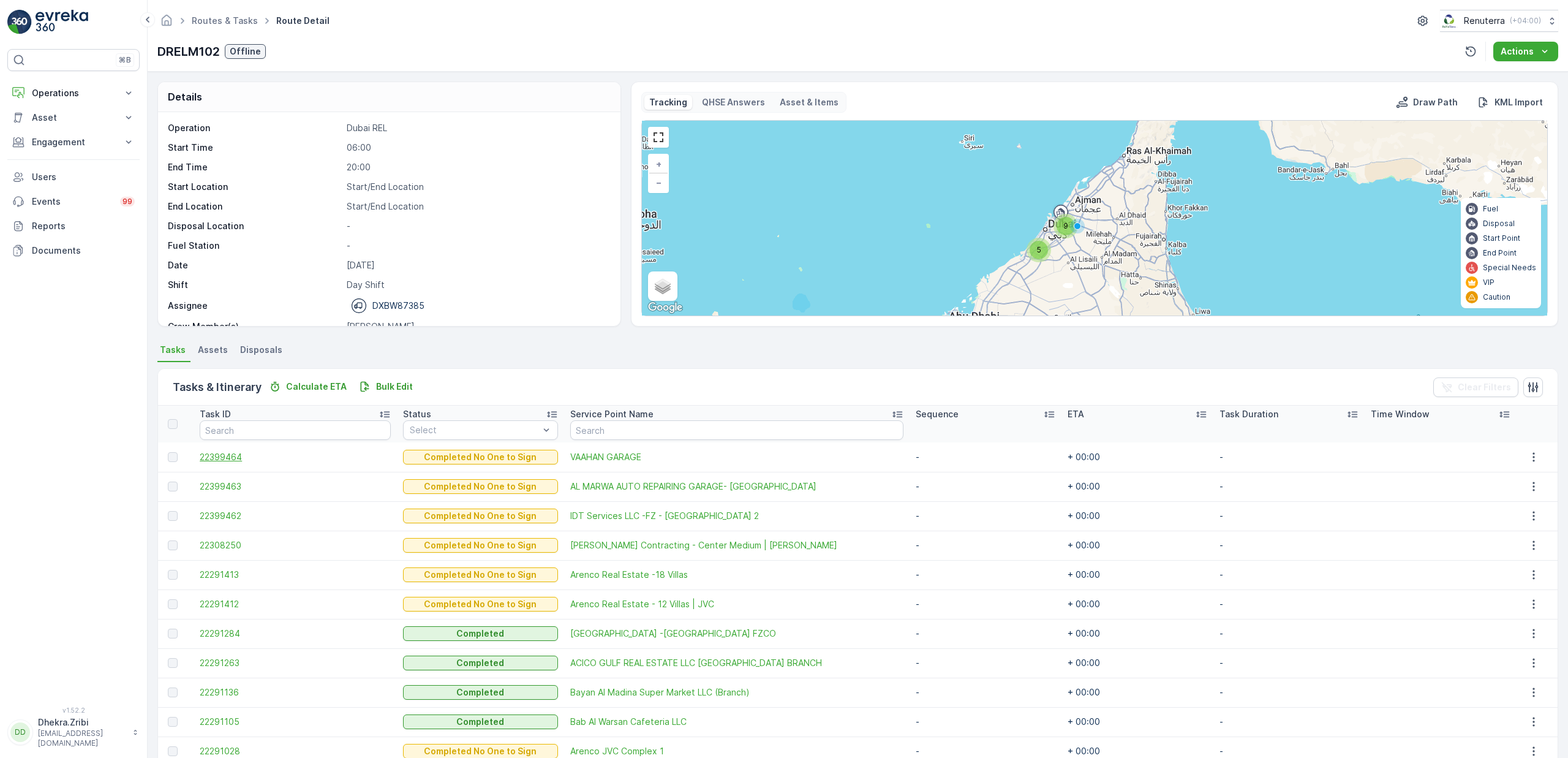
click at [237, 457] on span "22399464" at bounding box center [295, 457] width 191 height 12
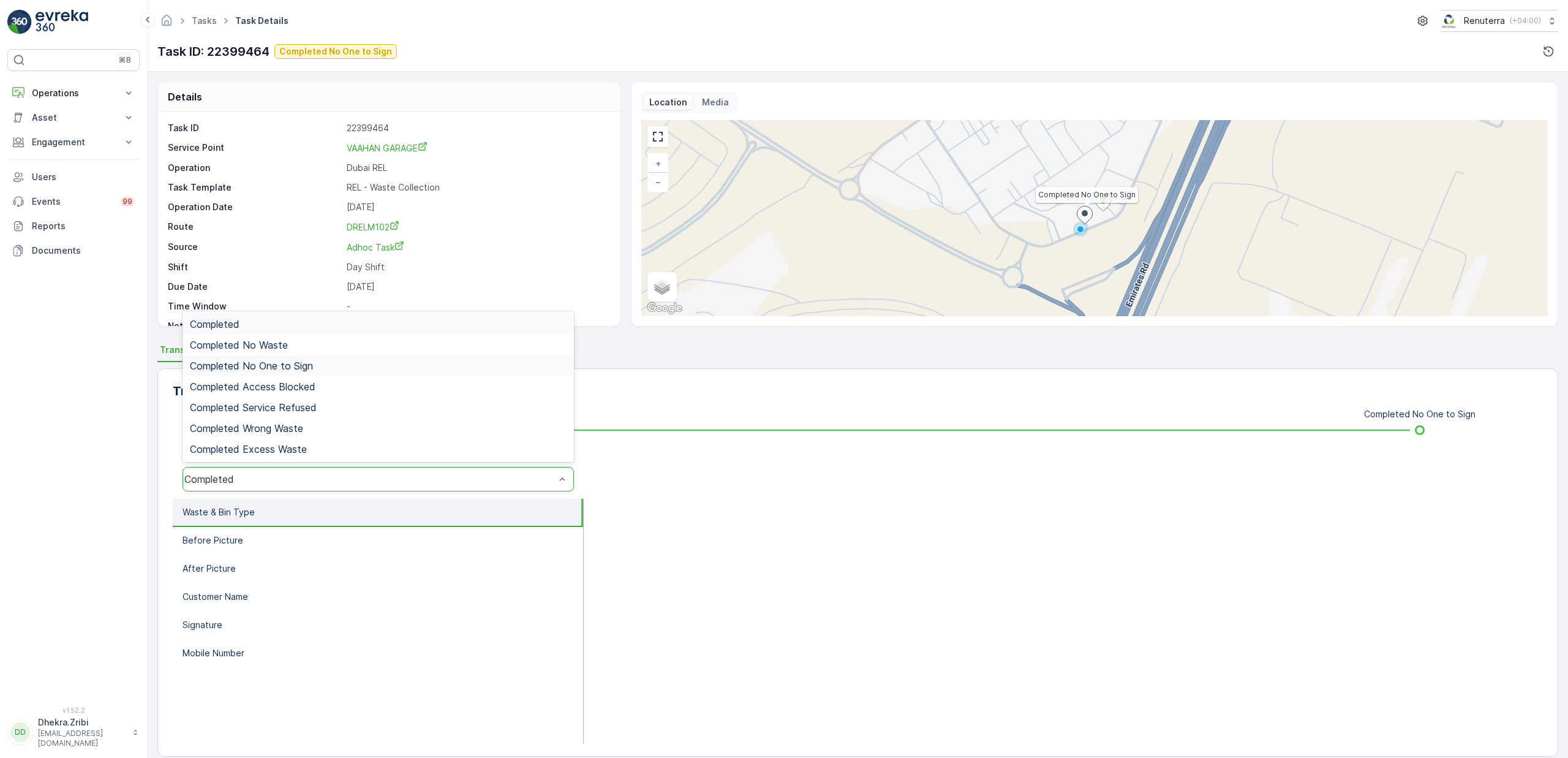
click at [290, 365] on span "Completed No One to Sign" at bounding box center [252, 365] width 123 height 11
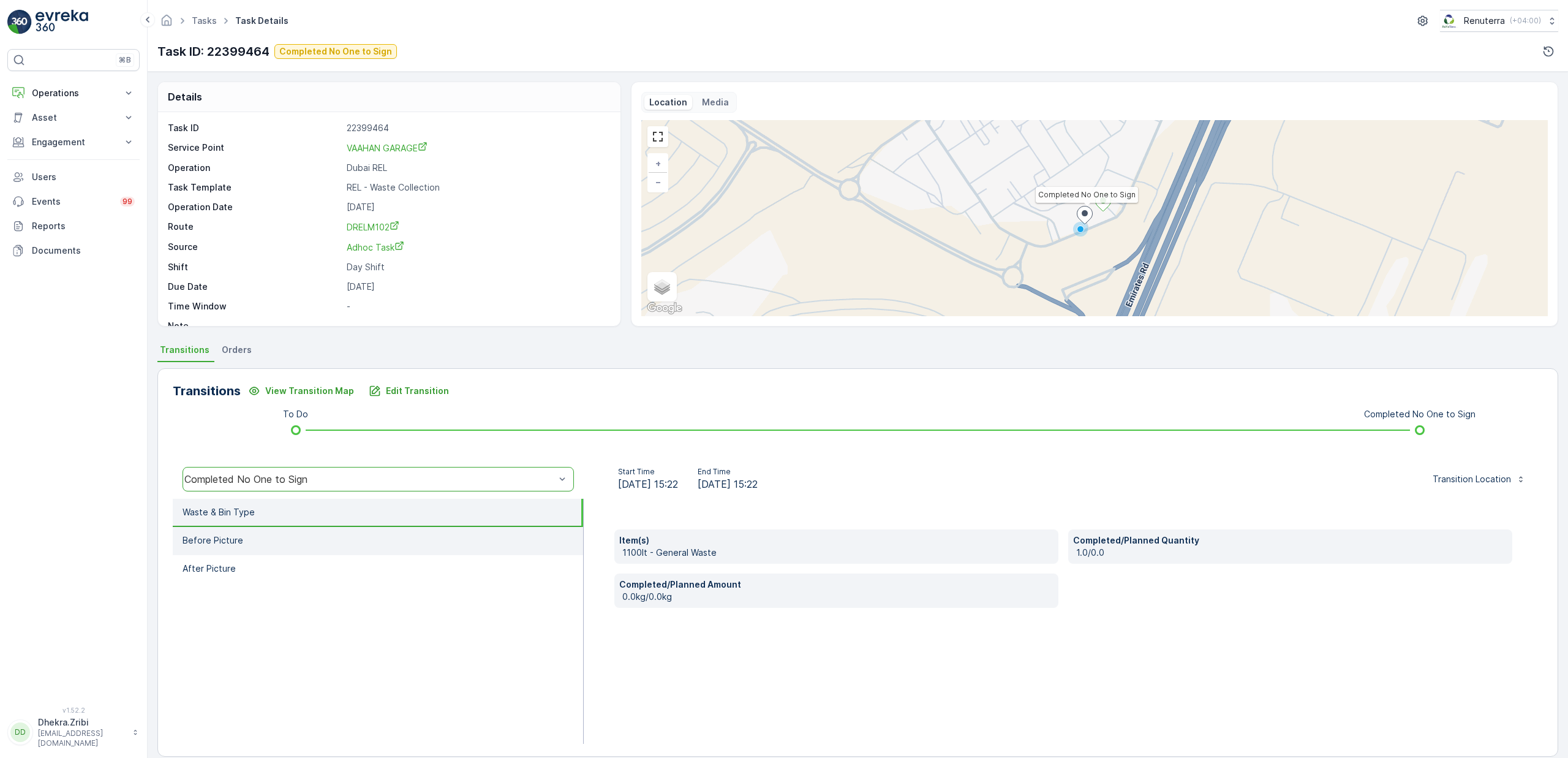
click at [238, 540] on p "Before Picture" at bounding box center [212, 541] width 61 height 12
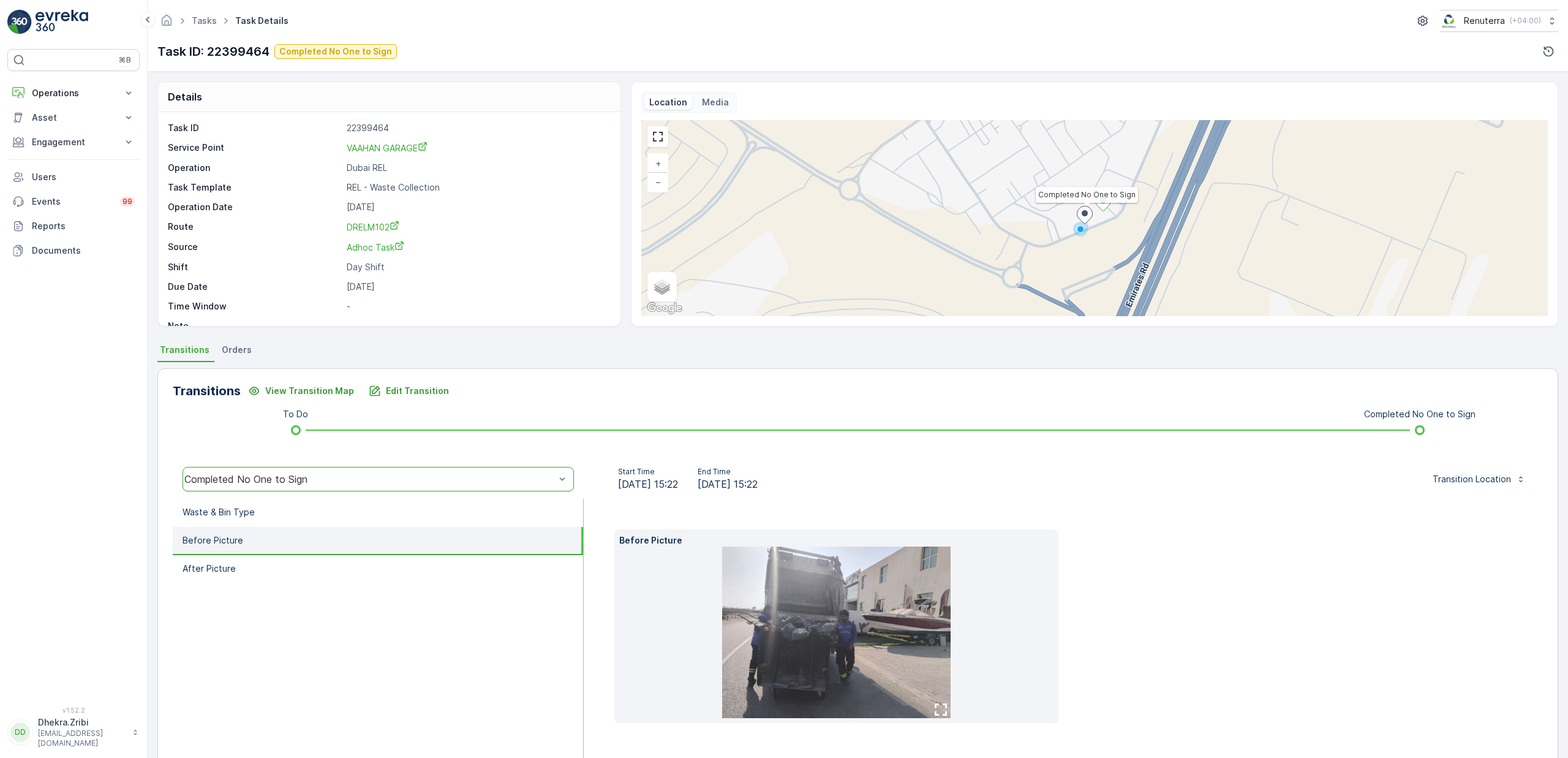
click at [822, 644] on img at bounding box center [837, 632] width 229 height 172
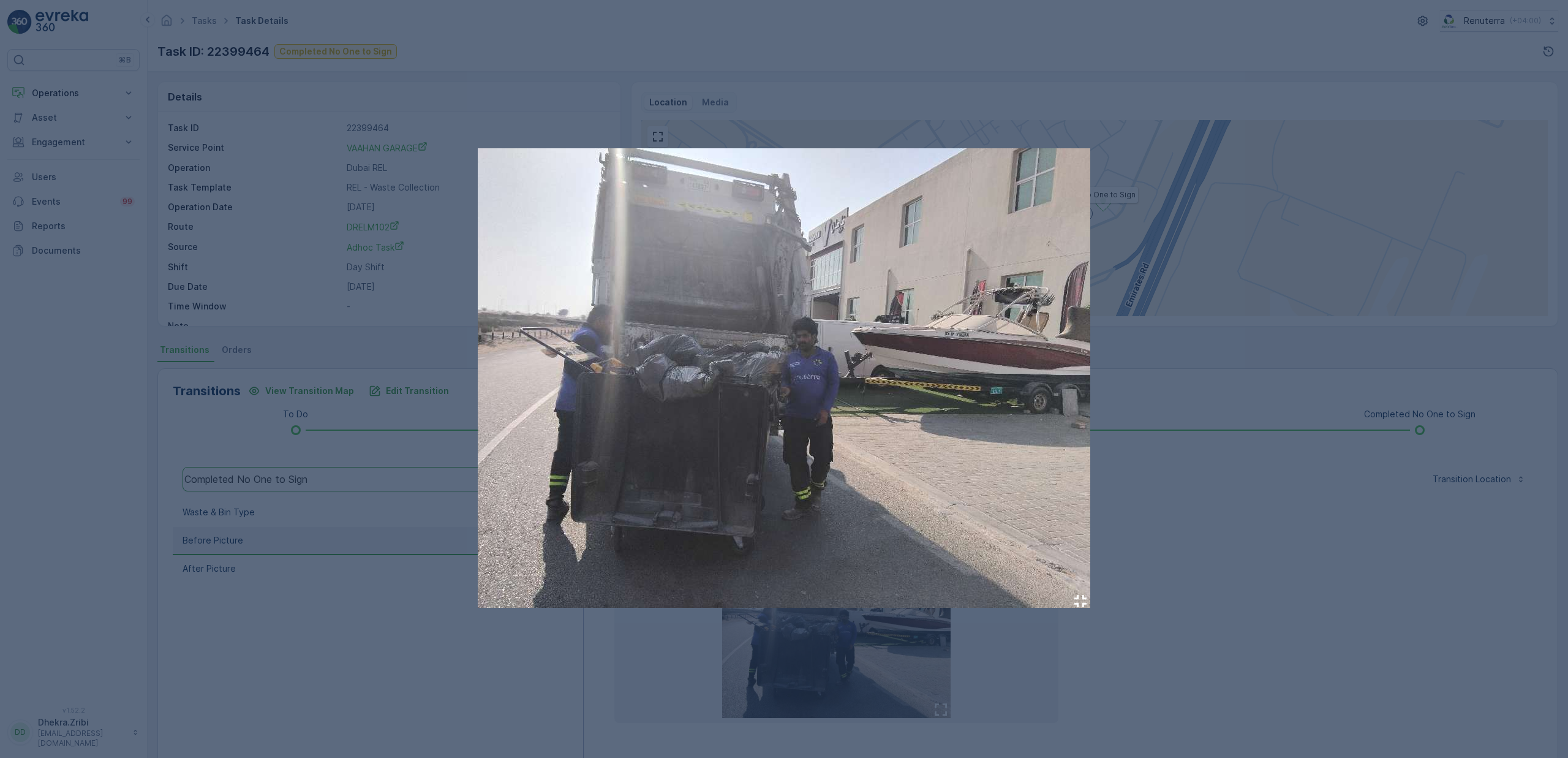
click at [1249, 515] on div at bounding box center [784, 379] width 1568 height 758
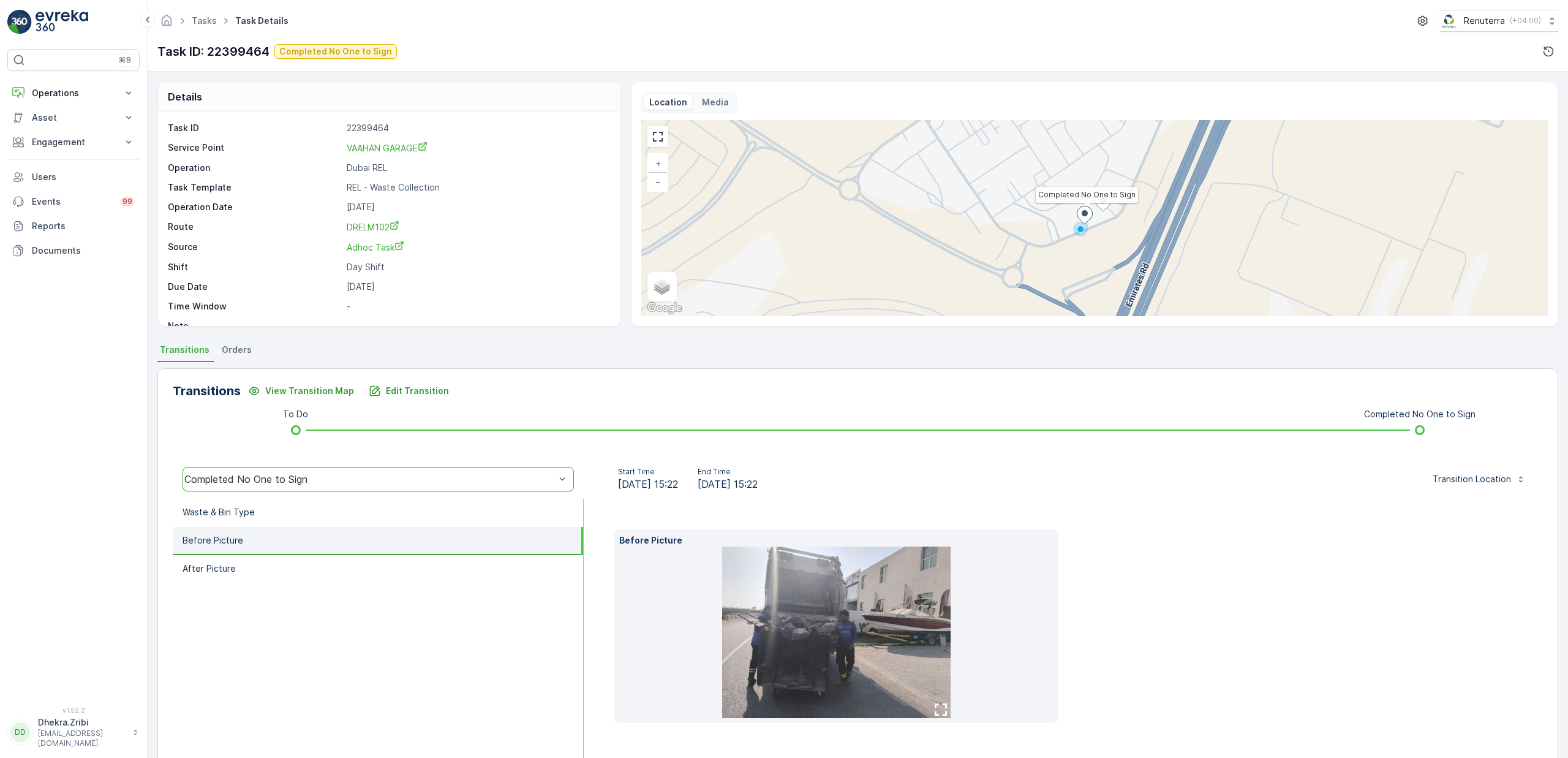
click at [817, 654] on img at bounding box center [837, 632] width 229 height 172
click at [855, 631] on img at bounding box center [837, 632] width 229 height 172
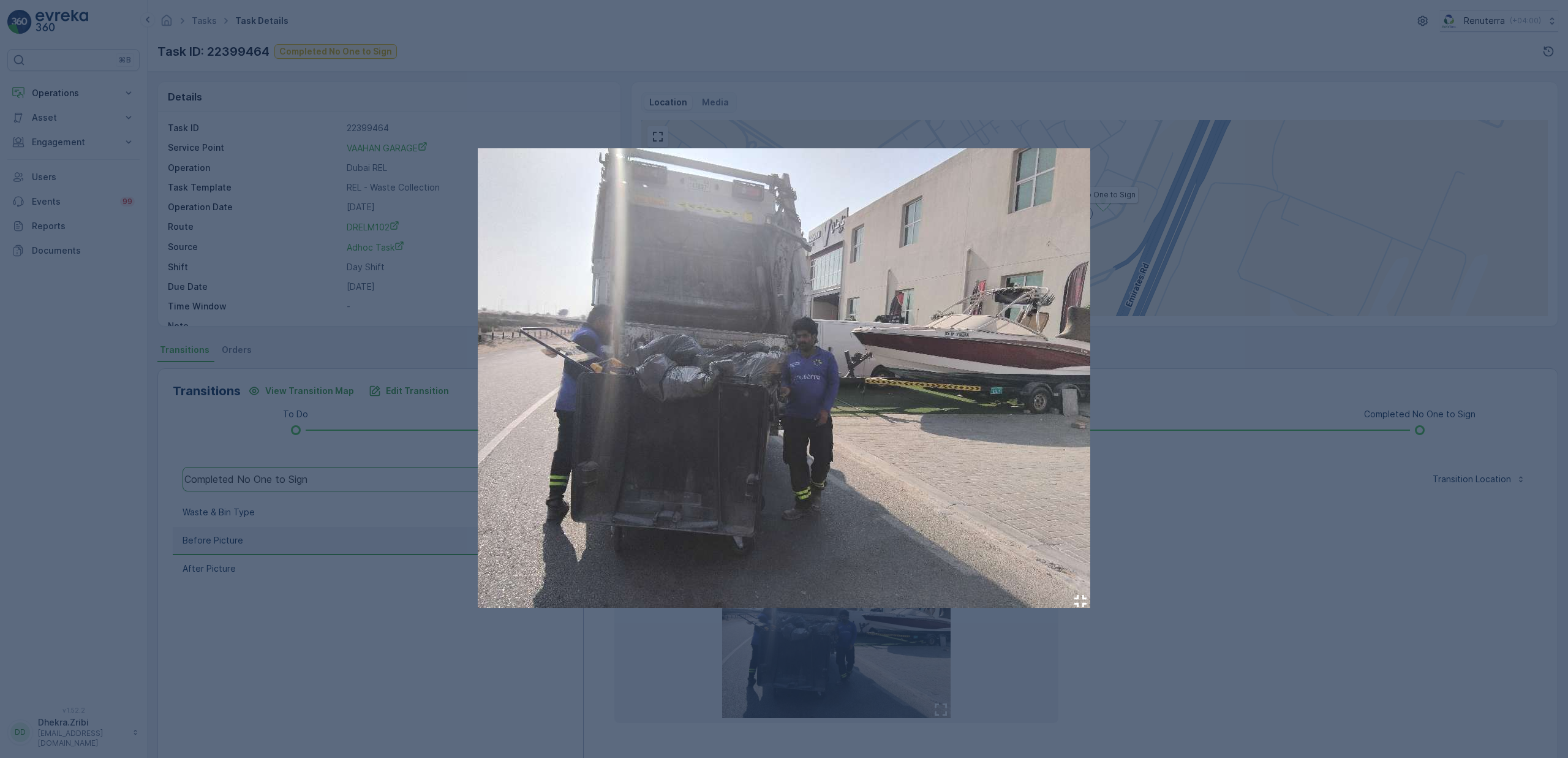
click at [333, 629] on div at bounding box center [784, 379] width 1568 height 758
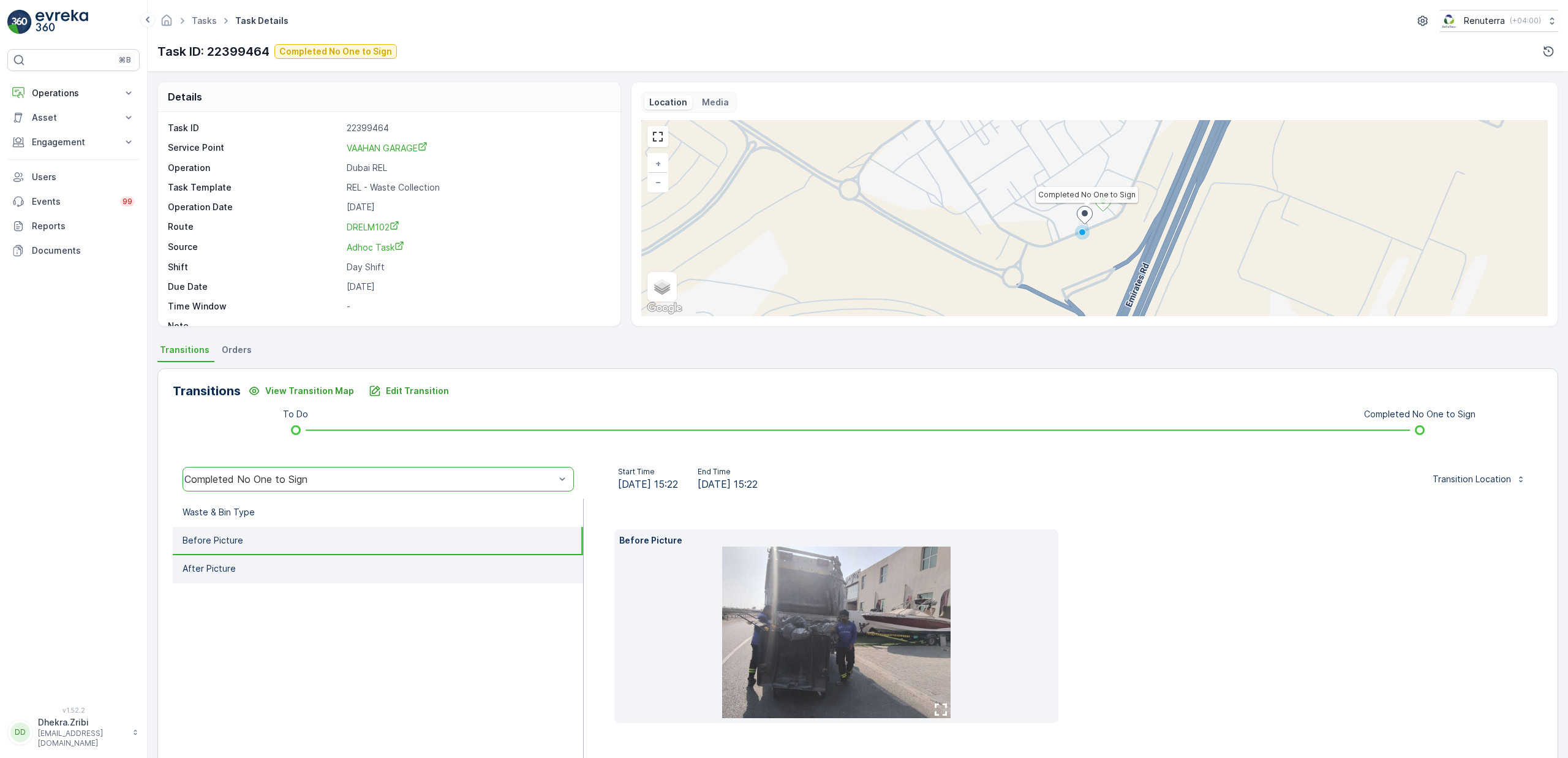
click at [246, 566] on li "After Picture" at bounding box center [377, 570] width 410 height 28
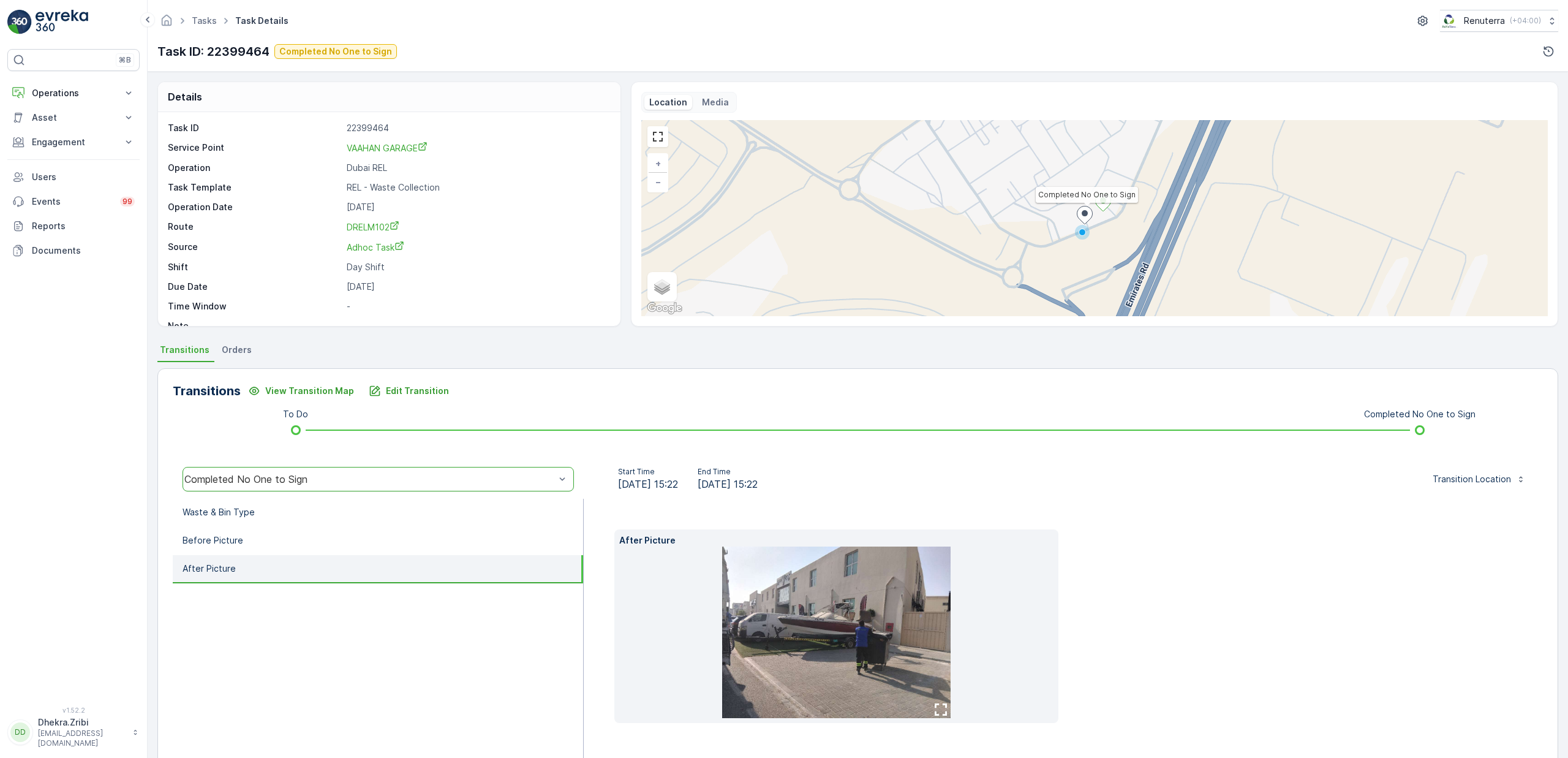
click at [818, 631] on img at bounding box center [837, 632] width 229 height 172
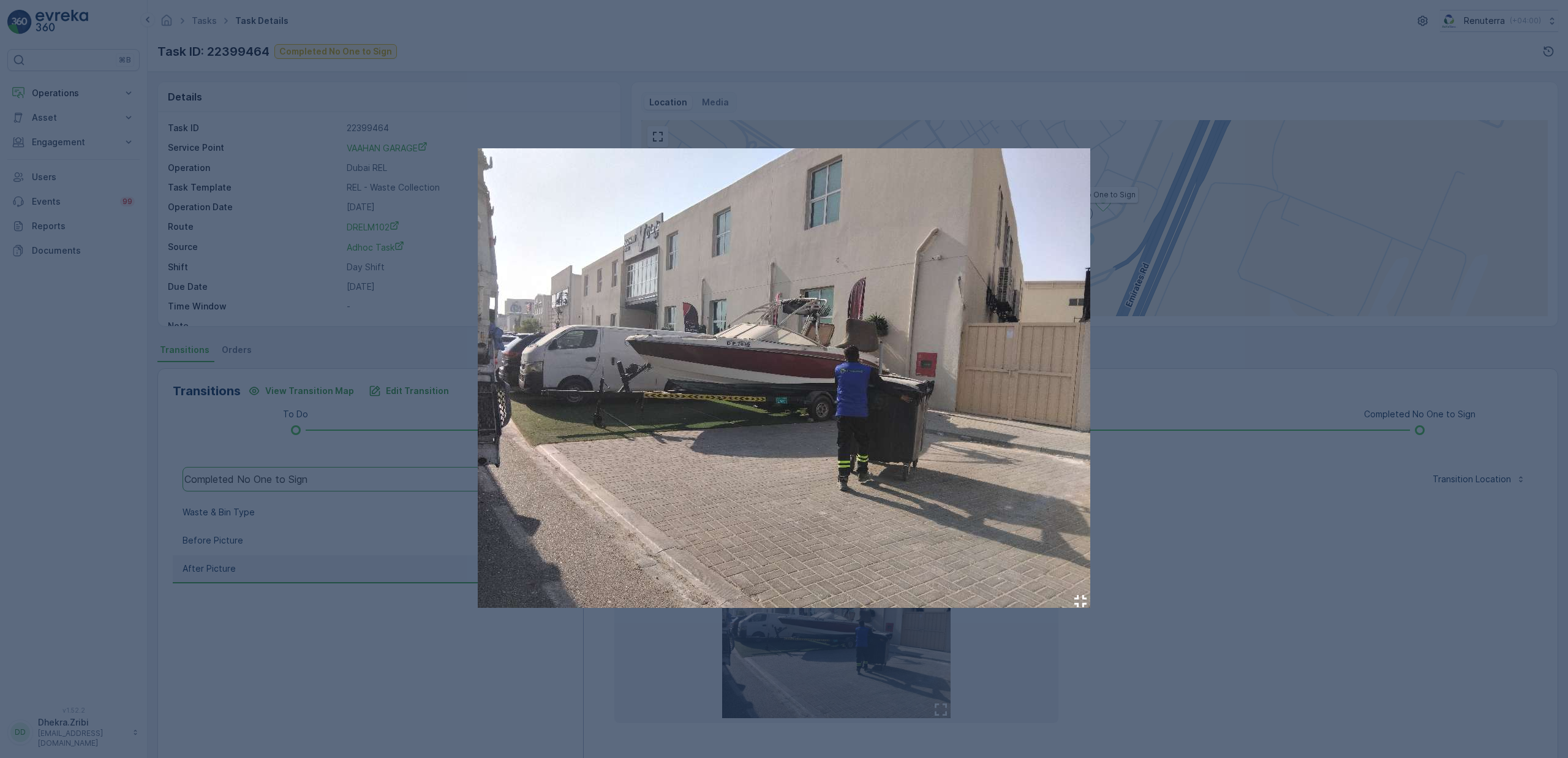
click at [396, 340] on div at bounding box center [784, 379] width 1568 height 758
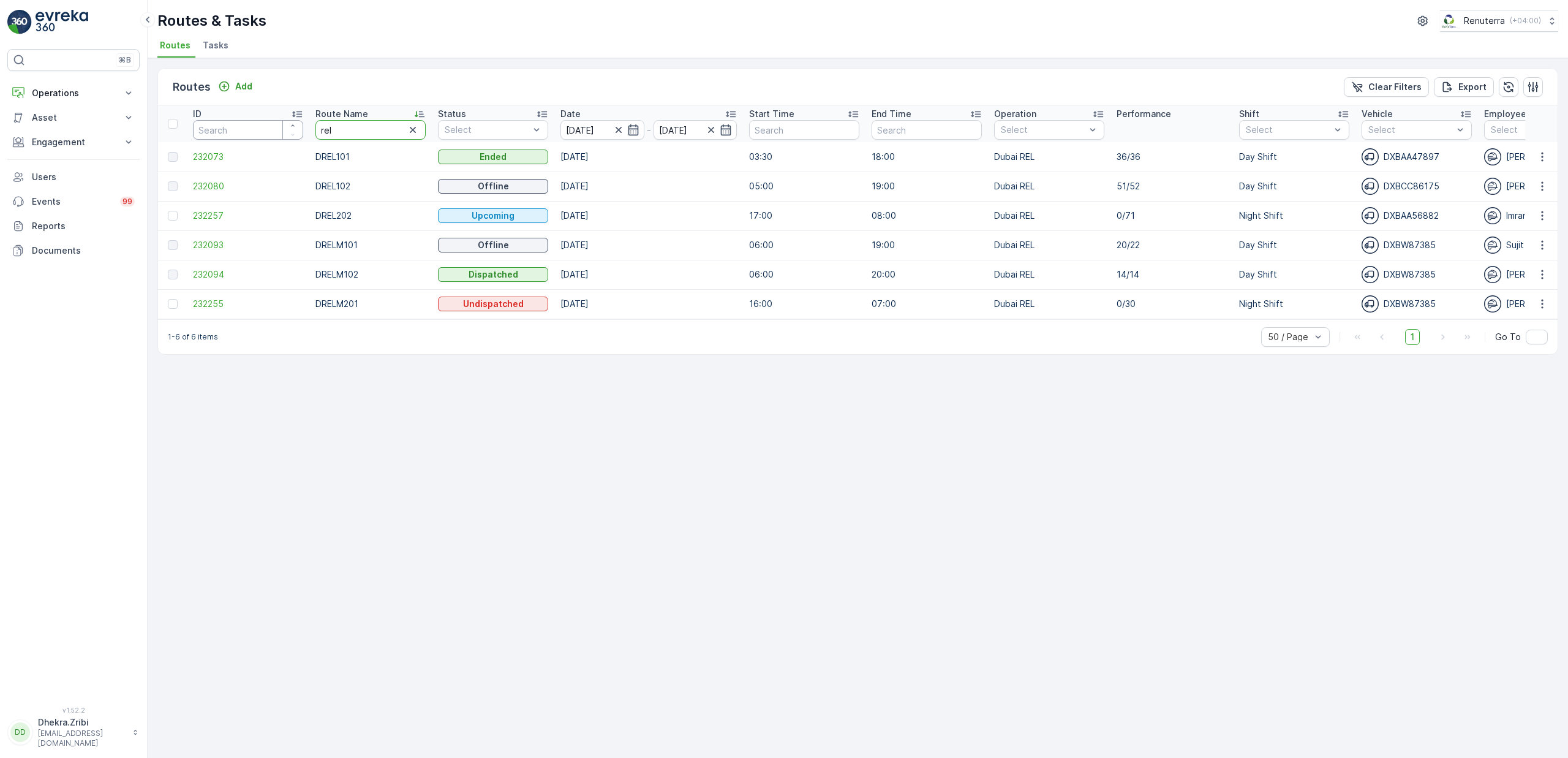
drag, startPoint x: 353, startPoint y: 132, endPoint x: 239, endPoint y: 132, distance: 114.0
click at [239, 132] on tr "ID Route Name rel Status Select Date 14.10.2025 - 14.10.2025 Start Time End Tim…" at bounding box center [1386, 124] width 2456 height 37
type input "hat"
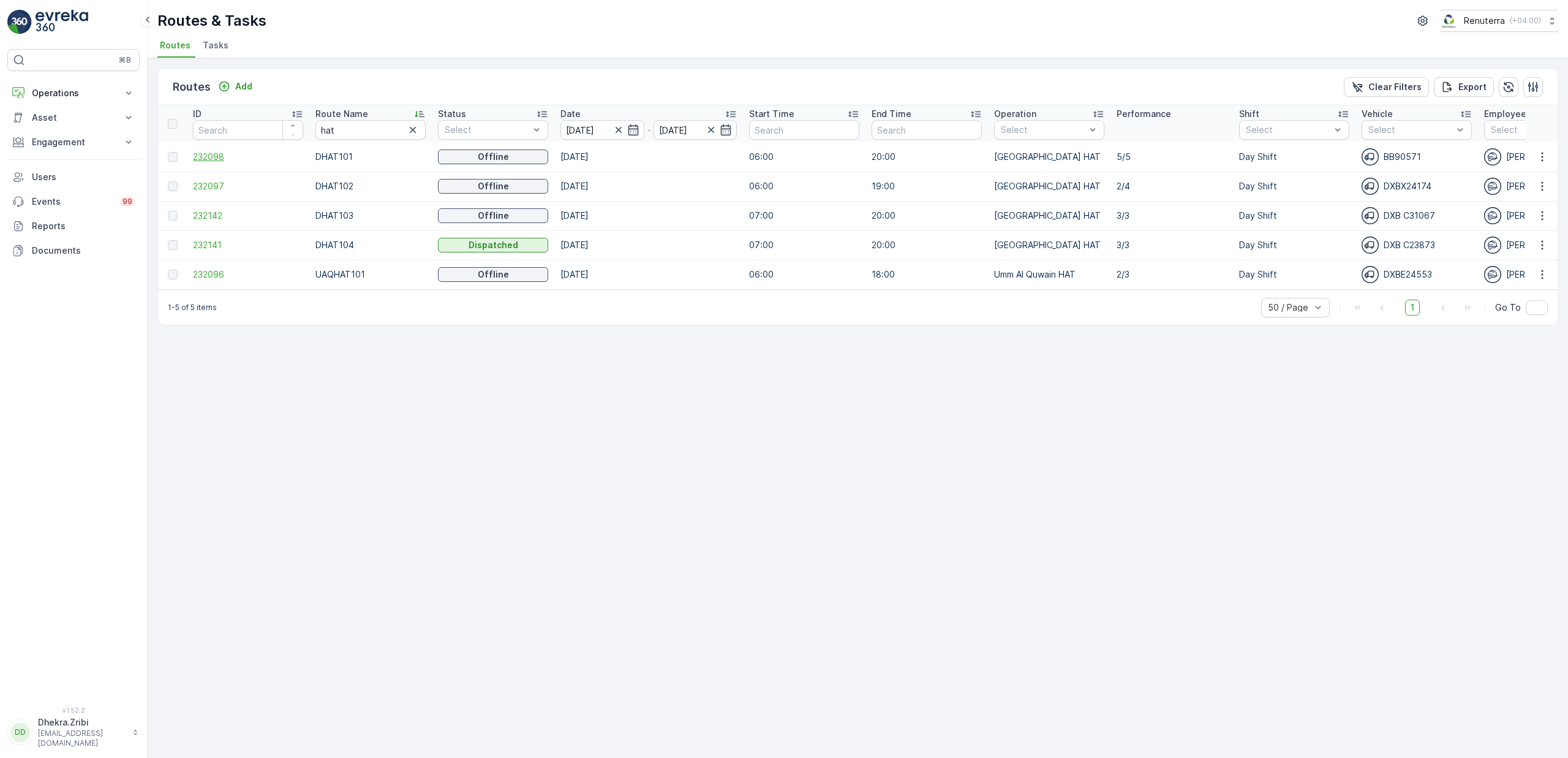
click at [211, 160] on span "232098" at bounding box center [247, 157] width 110 height 12
click at [204, 188] on span "232097" at bounding box center [247, 187] width 110 height 12
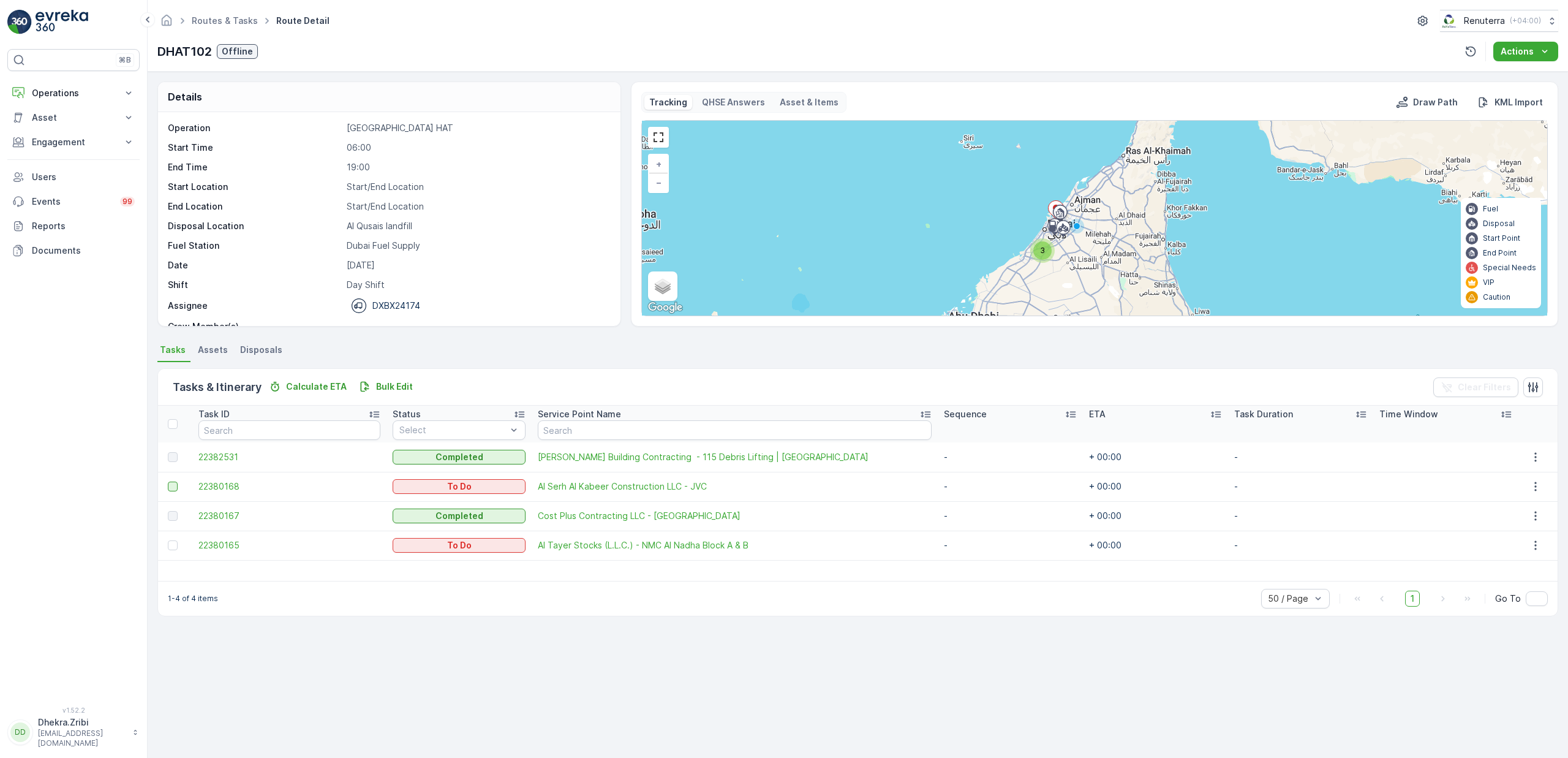
click at [175, 485] on div at bounding box center [172, 486] width 10 height 10
click at [168, 482] on input "checkbox" at bounding box center [168, 482] width 0 height 0
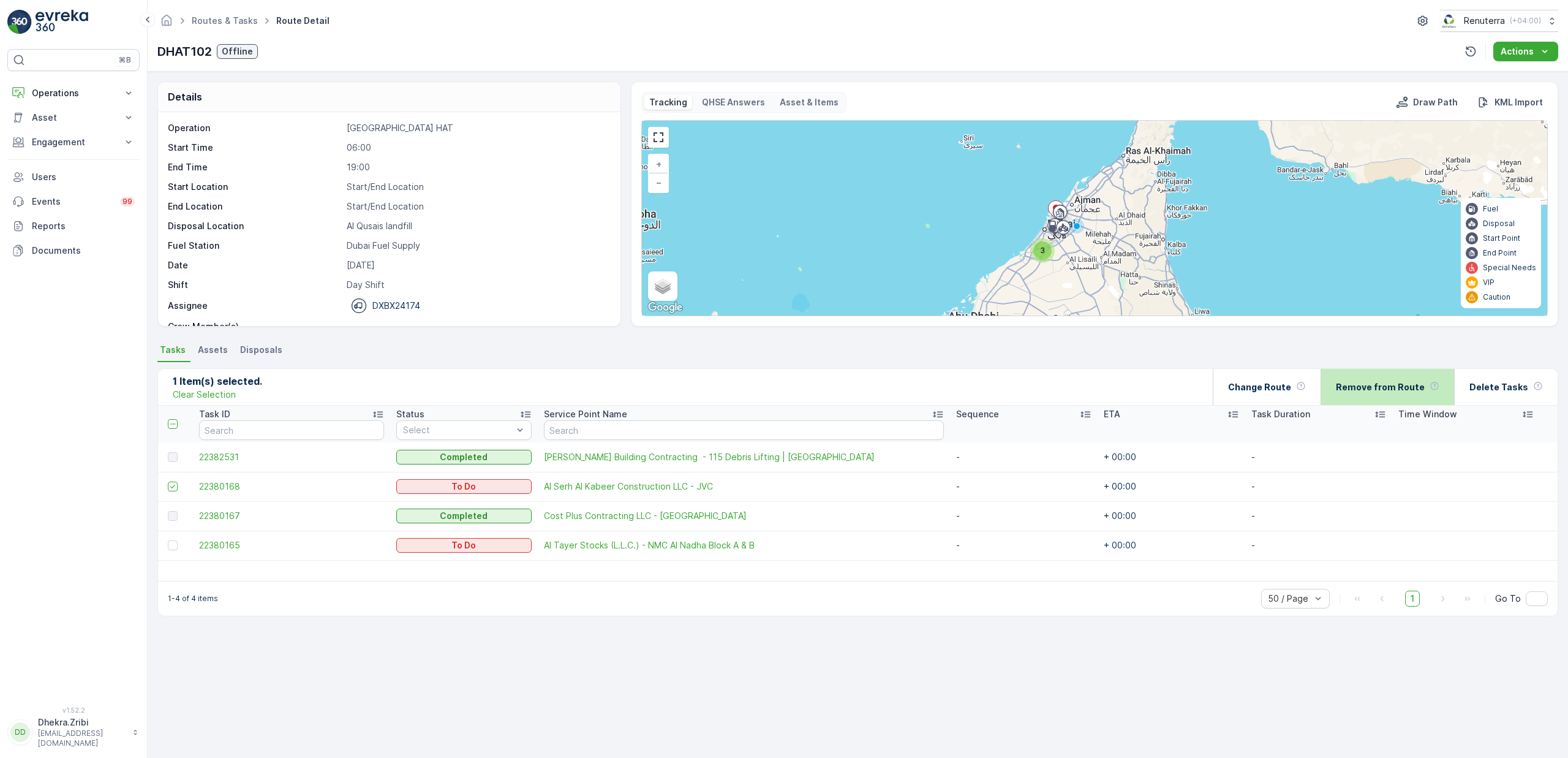
click at [1403, 390] on p "Remove from Route" at bounding box center [1380, 387] width 89 height 12
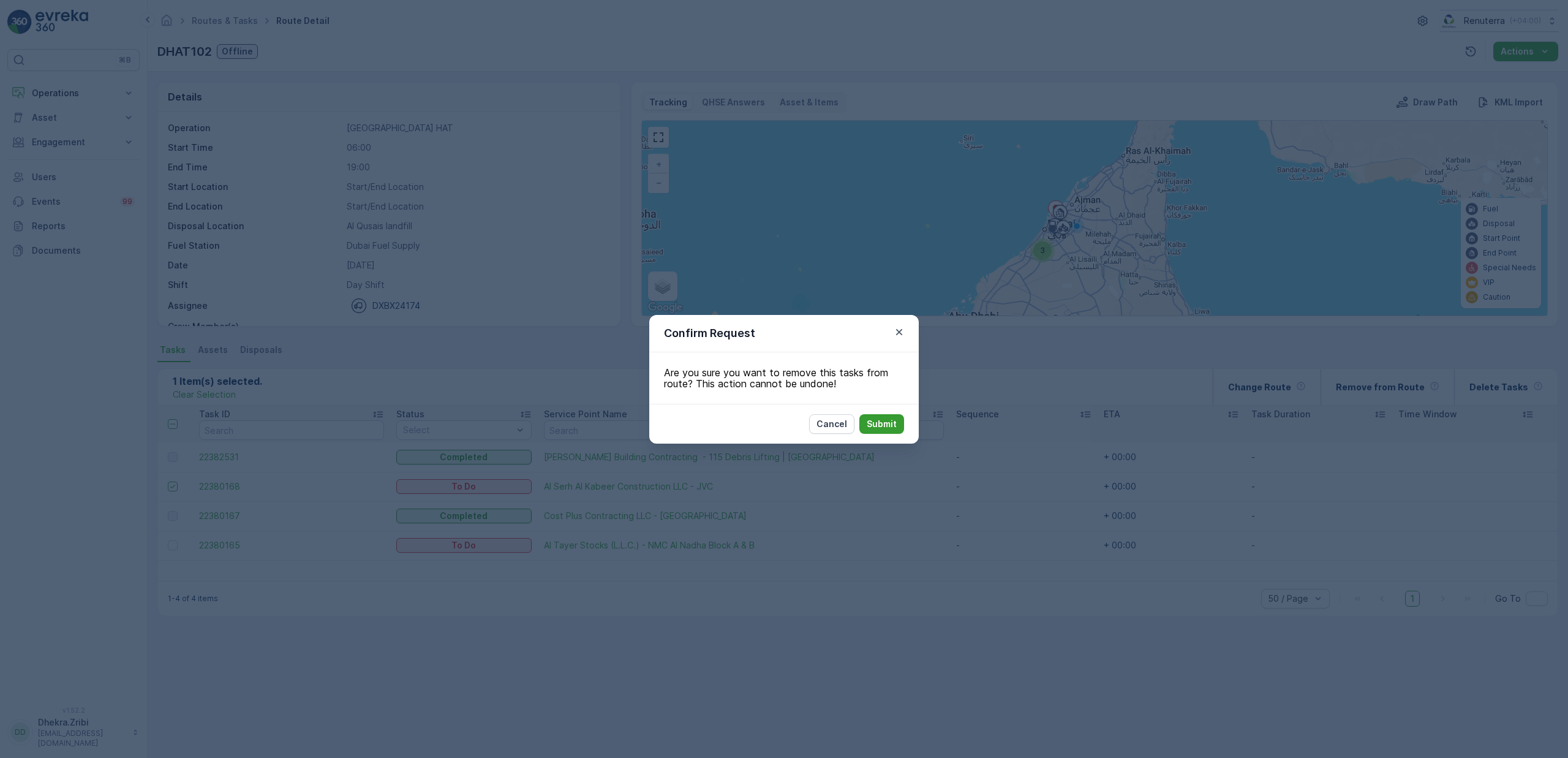
click at [879, 421] on p "Submit" at bounding box center [882, 424] width 30 height 12
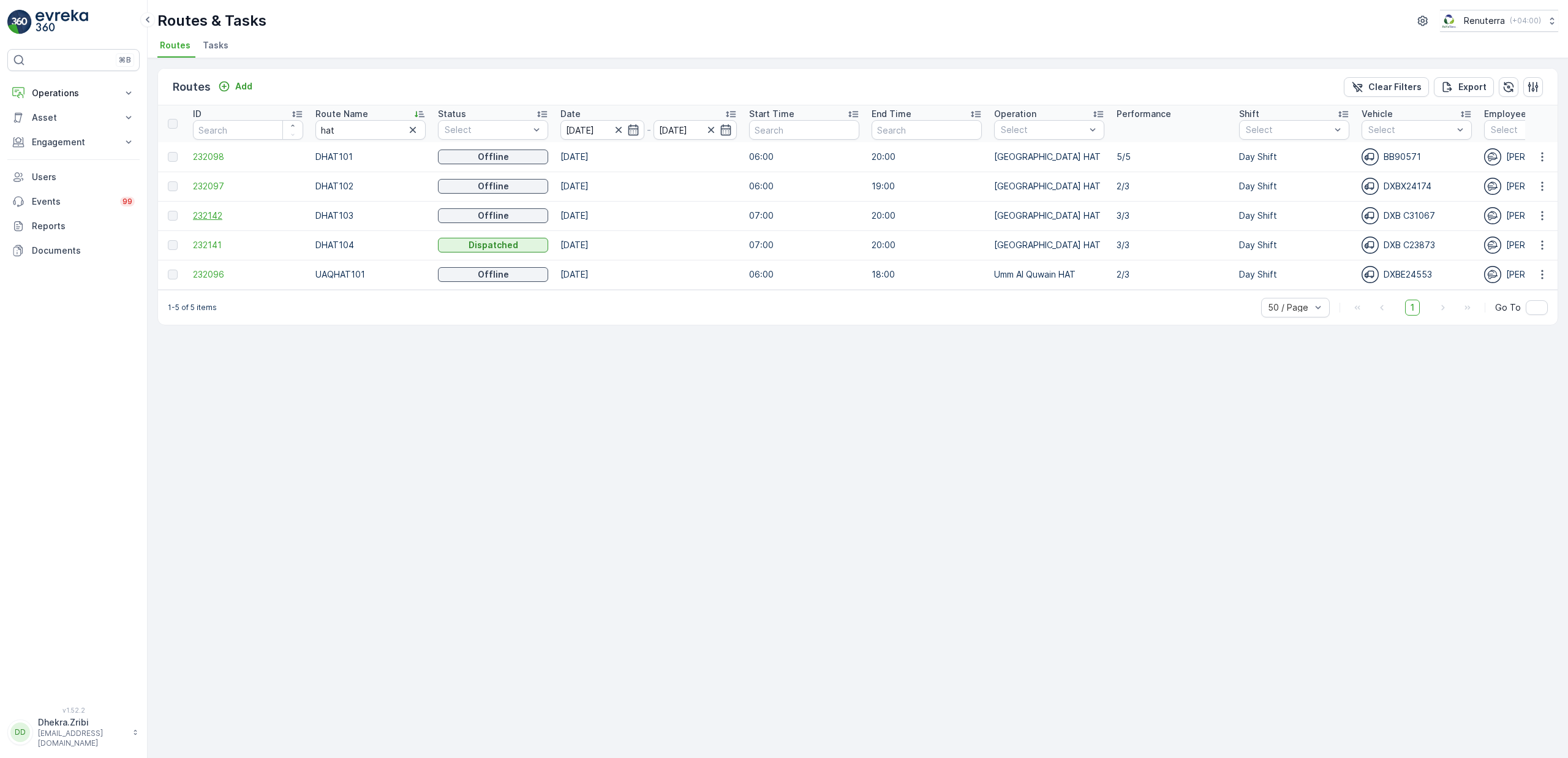
click at [213, 216] on span "232142" at bounding box center [247, 216] width 110 height 12
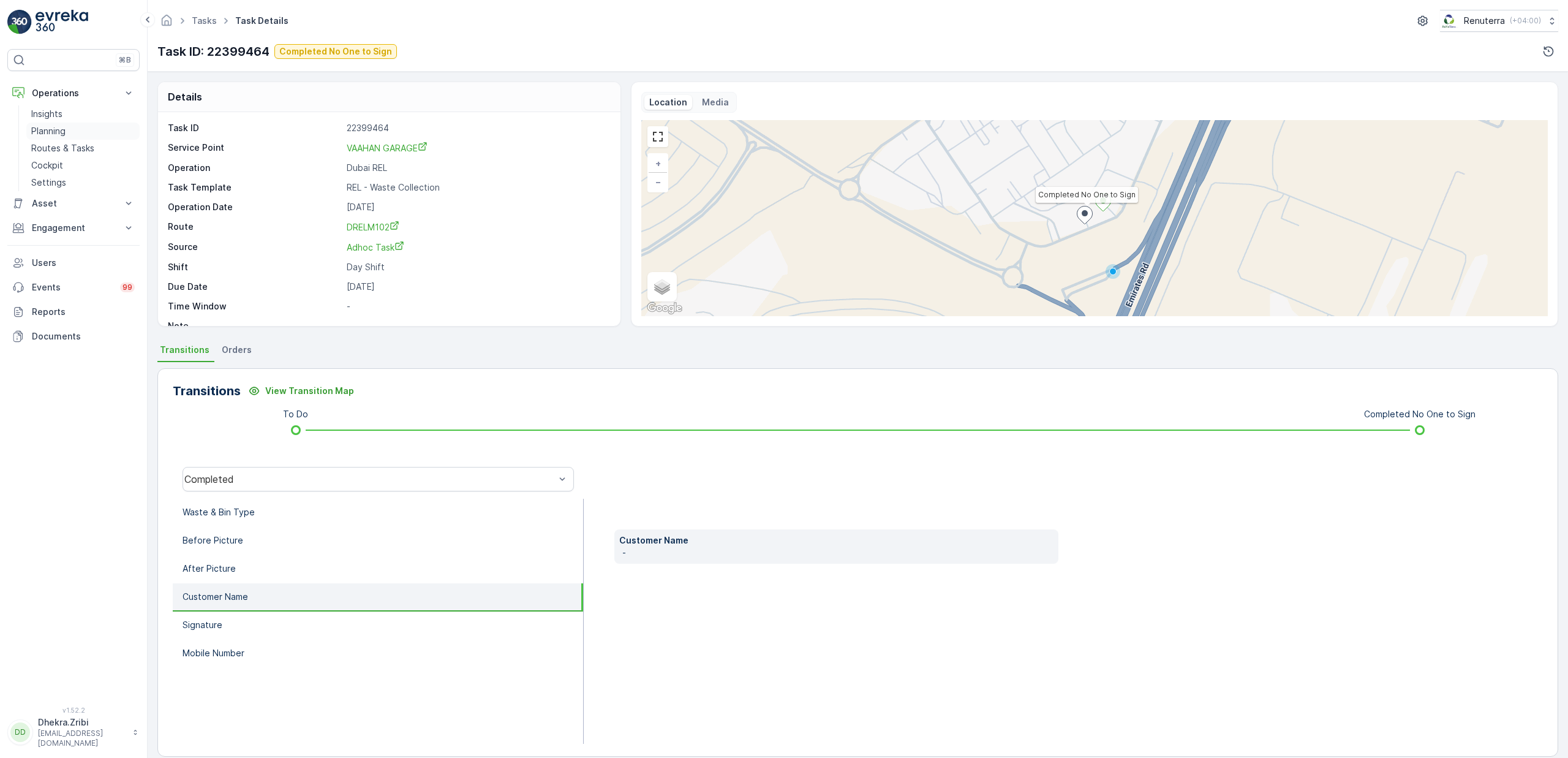
click at [53, 130] on p "Planning" at bounding box center [48, 131] width 34 height 12
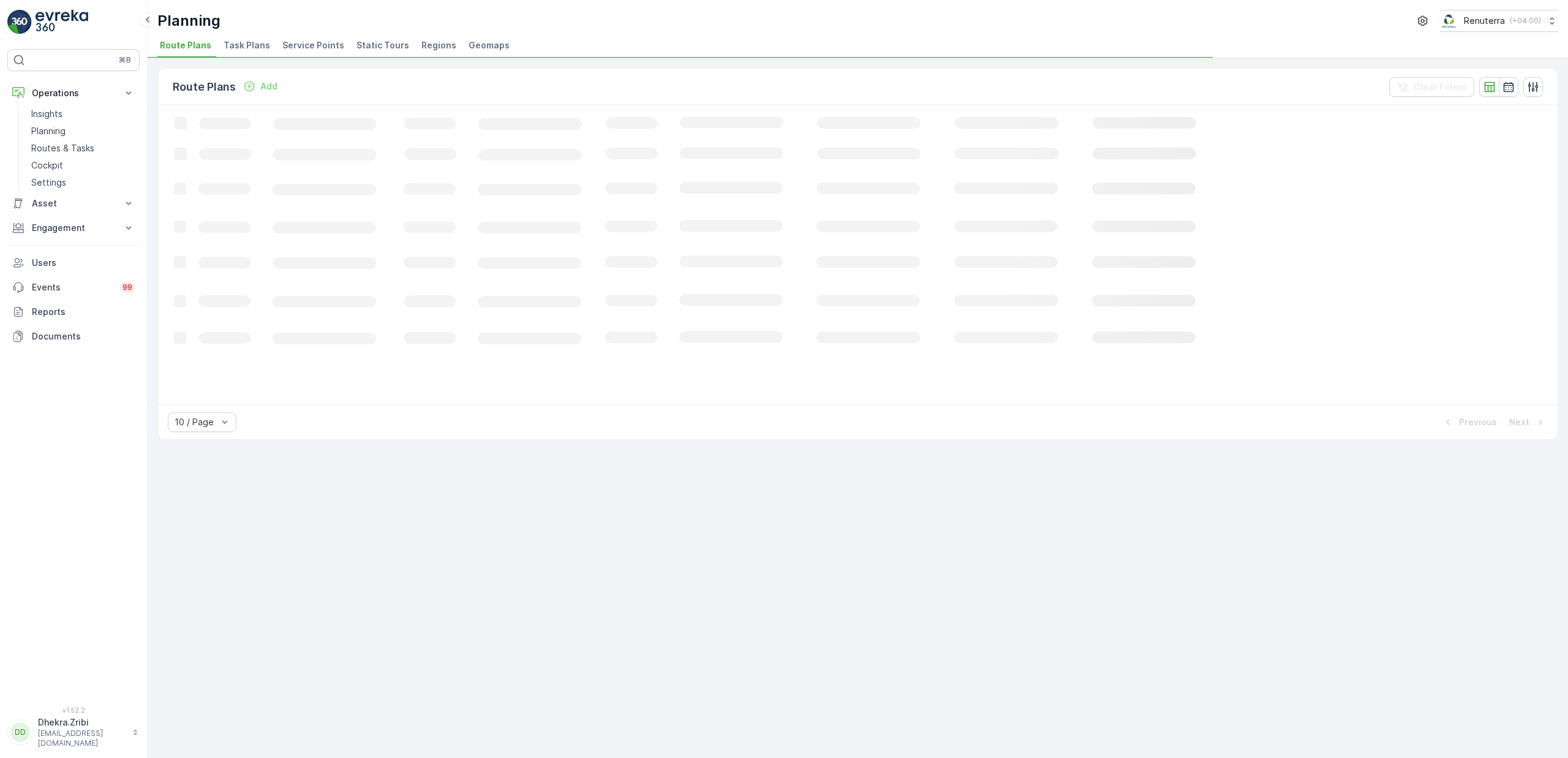
click at [311, 52] on li "Service Points" at bounding box center [314, 48] width 70 height 21
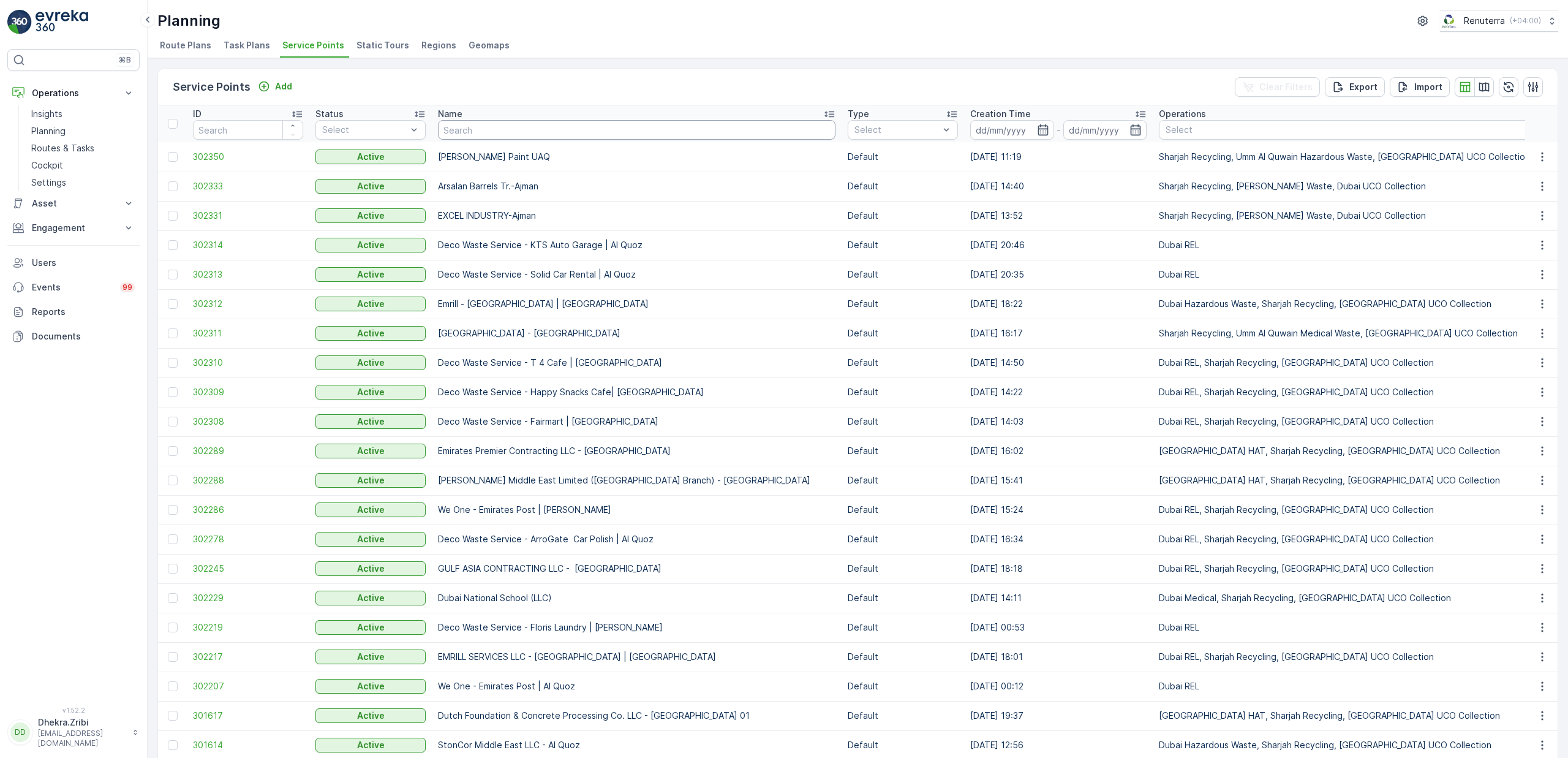
click at [464, 136] on input "text" at bounding box center [637, 129] width 398 height 19
paste input "SKY CREST BUILDING CONTRACTING L.L.C | [GEOGRAPHIC_DATA]"
type input "SKY CREST BUILDING CONTRACTING L.L.C | [GEOGRAPHIC_DATA]"
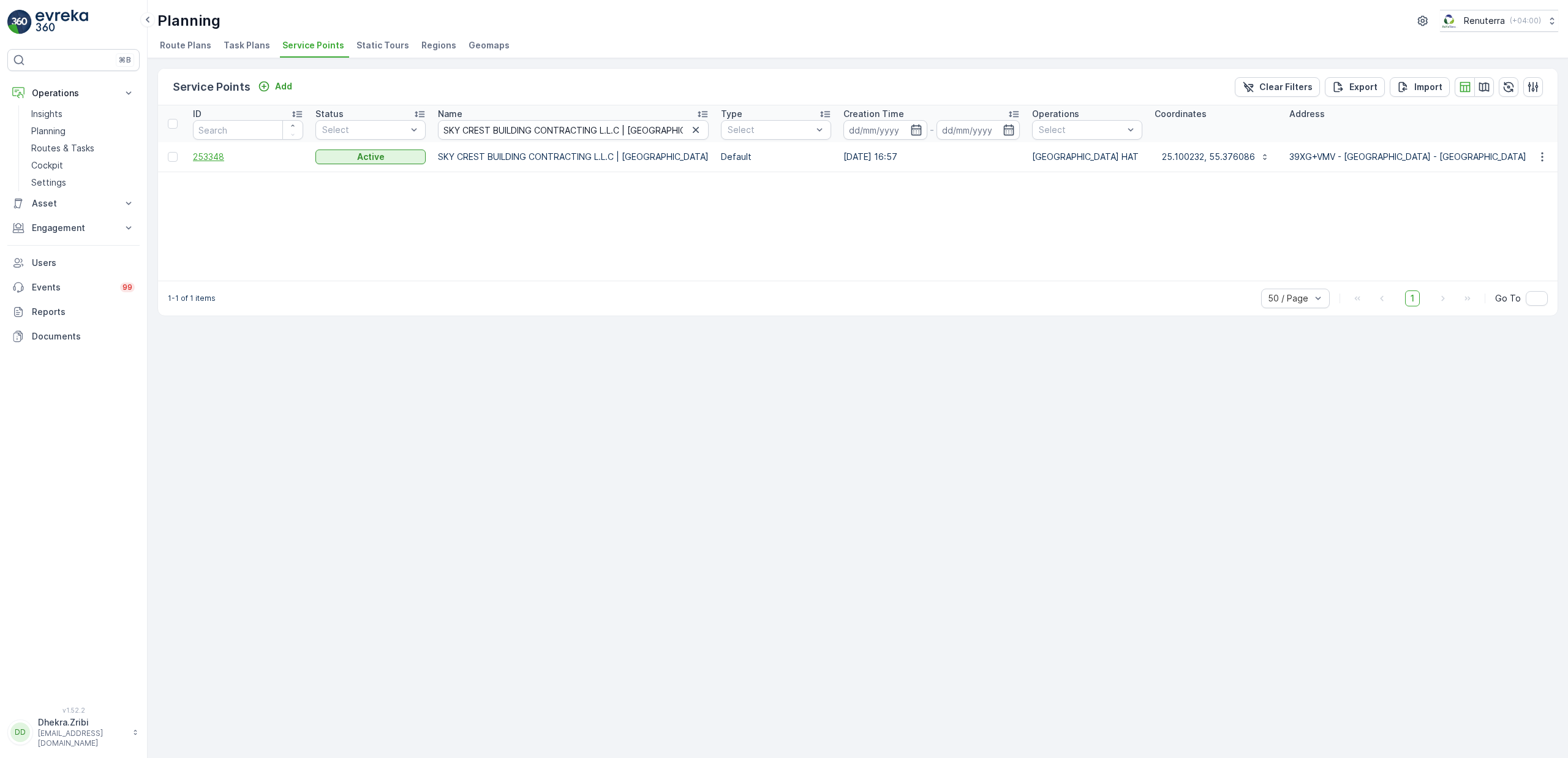
click at [217, 160] on span "253348" at bounding box center [247, 157] width 110 height 12
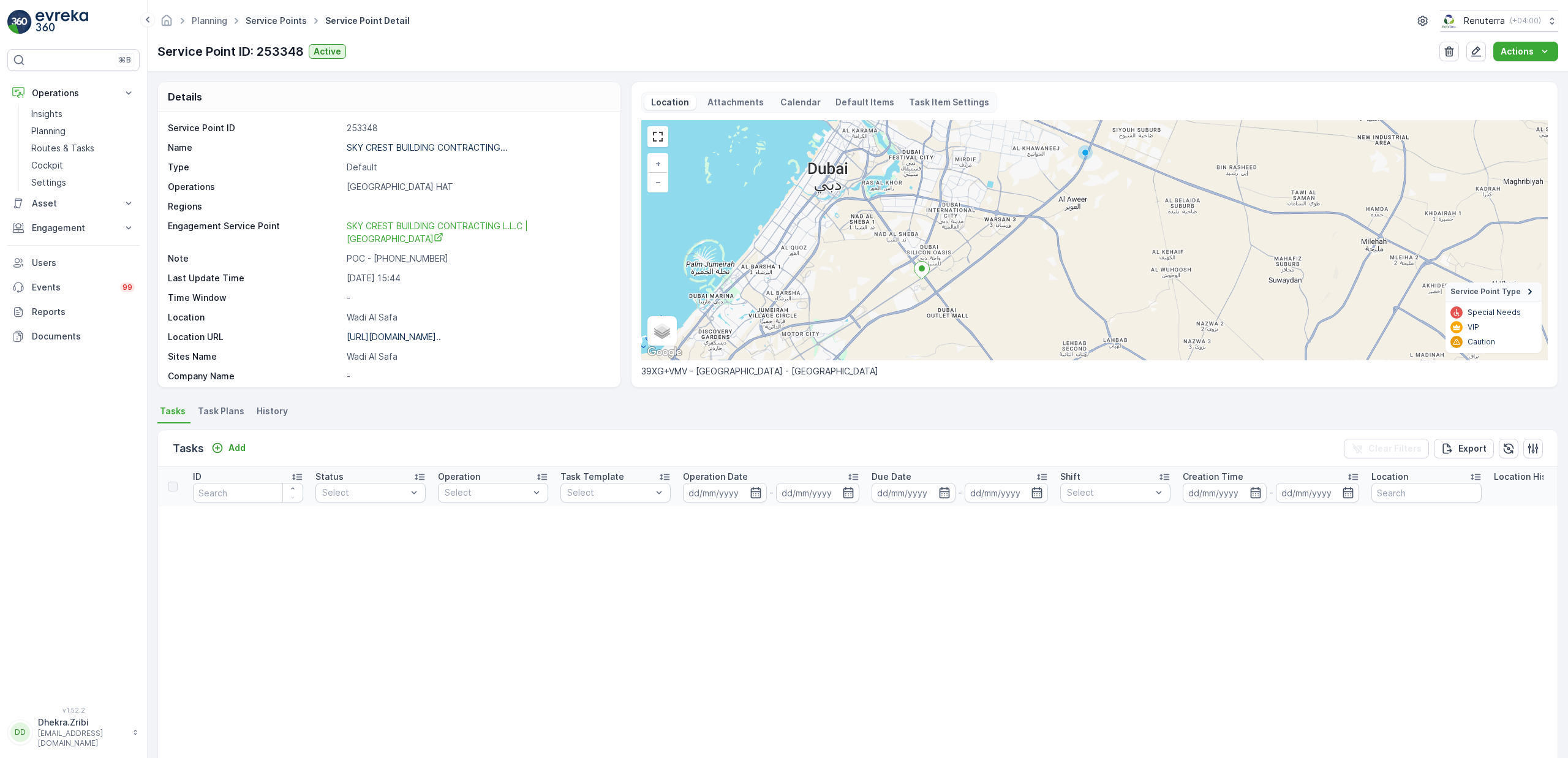
click at [276, 15] on link "Service Points" at bounding box center [276, 20] width 62 height 11
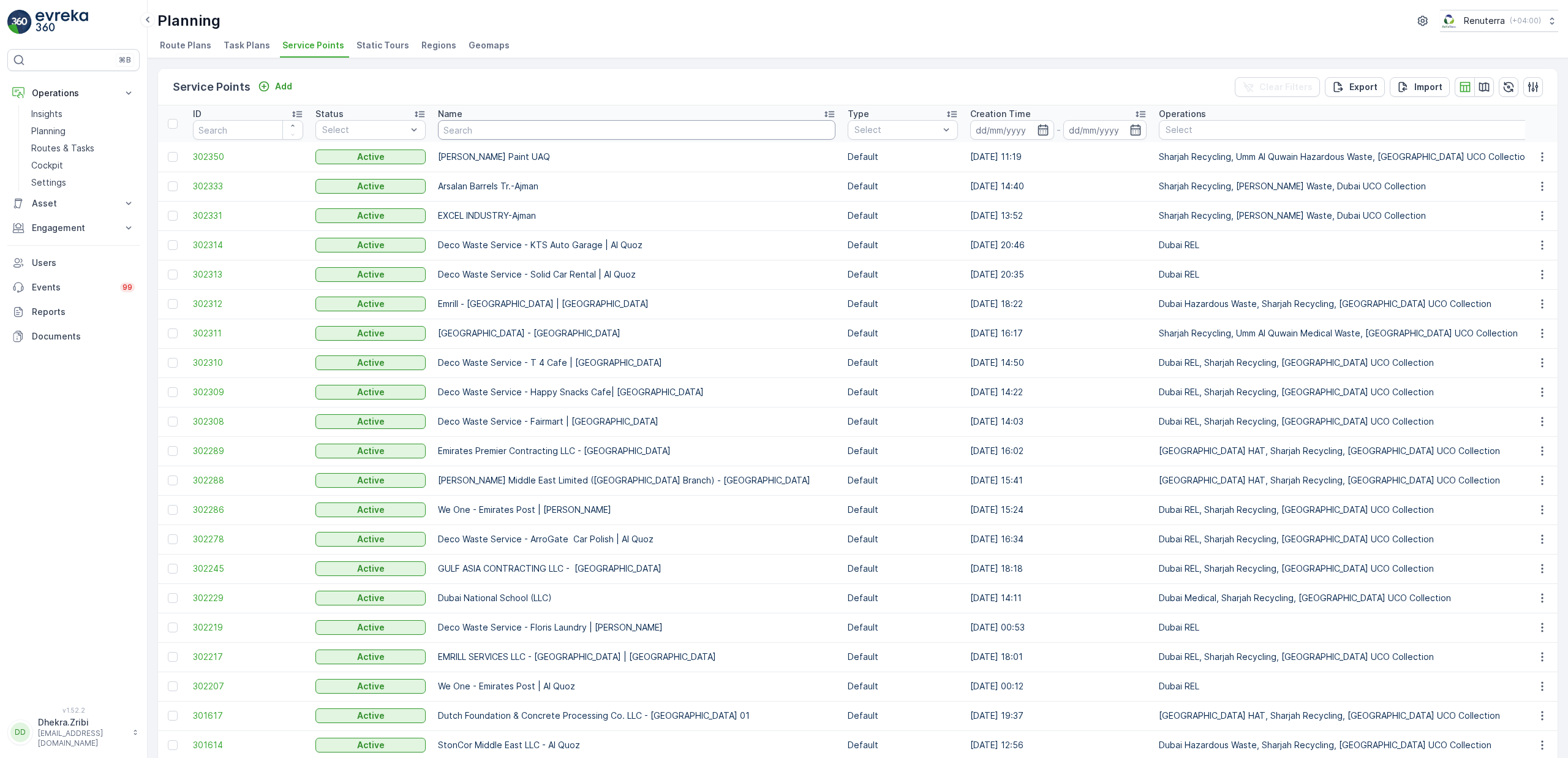
click at [507, 133] on input "text" at bounding box center [637, 129] width 398 height 19
type input "al hal"
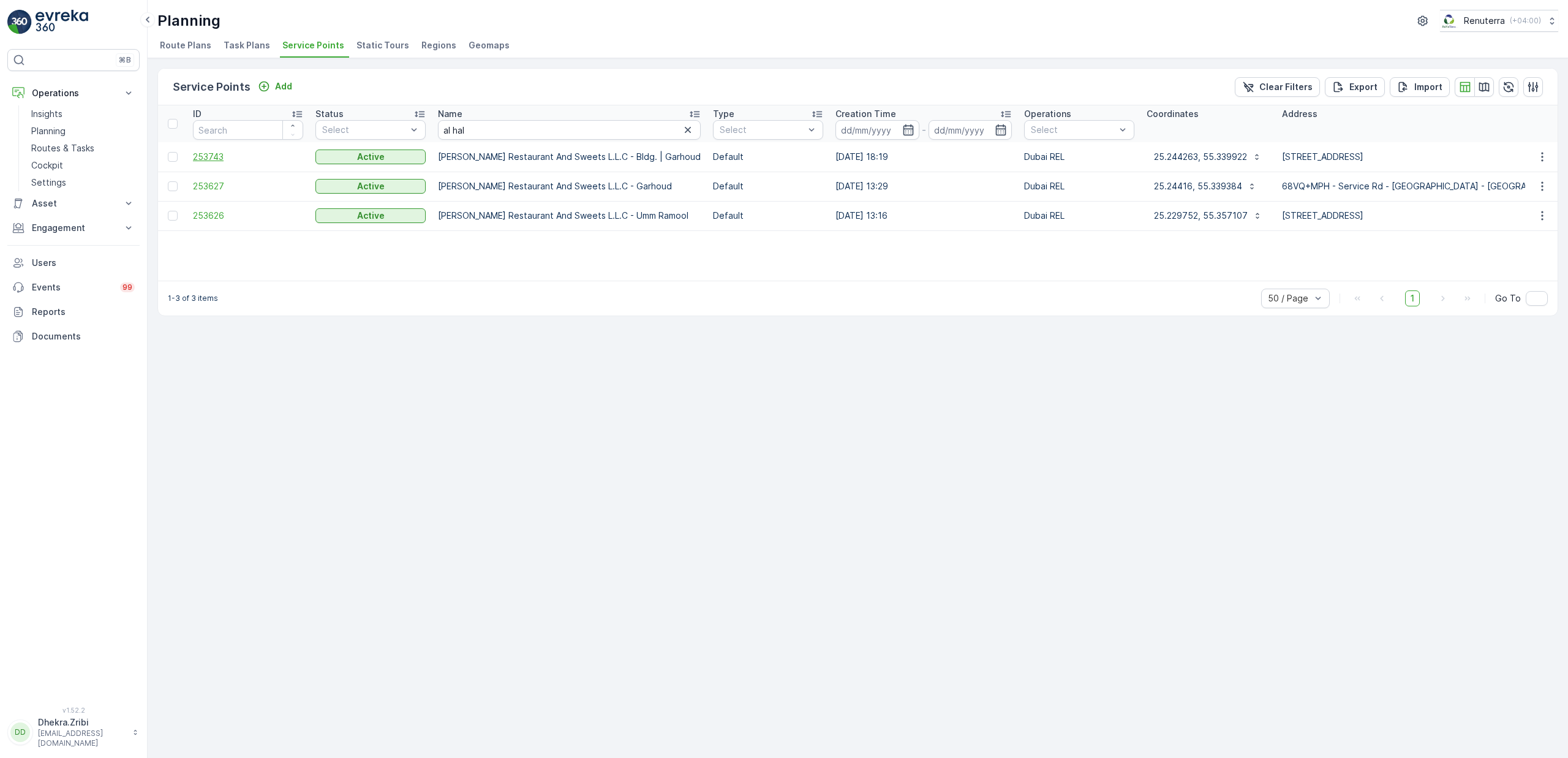
click at [213, 160] on span "253743" at bounding box center [247, 157] width 110 height 12
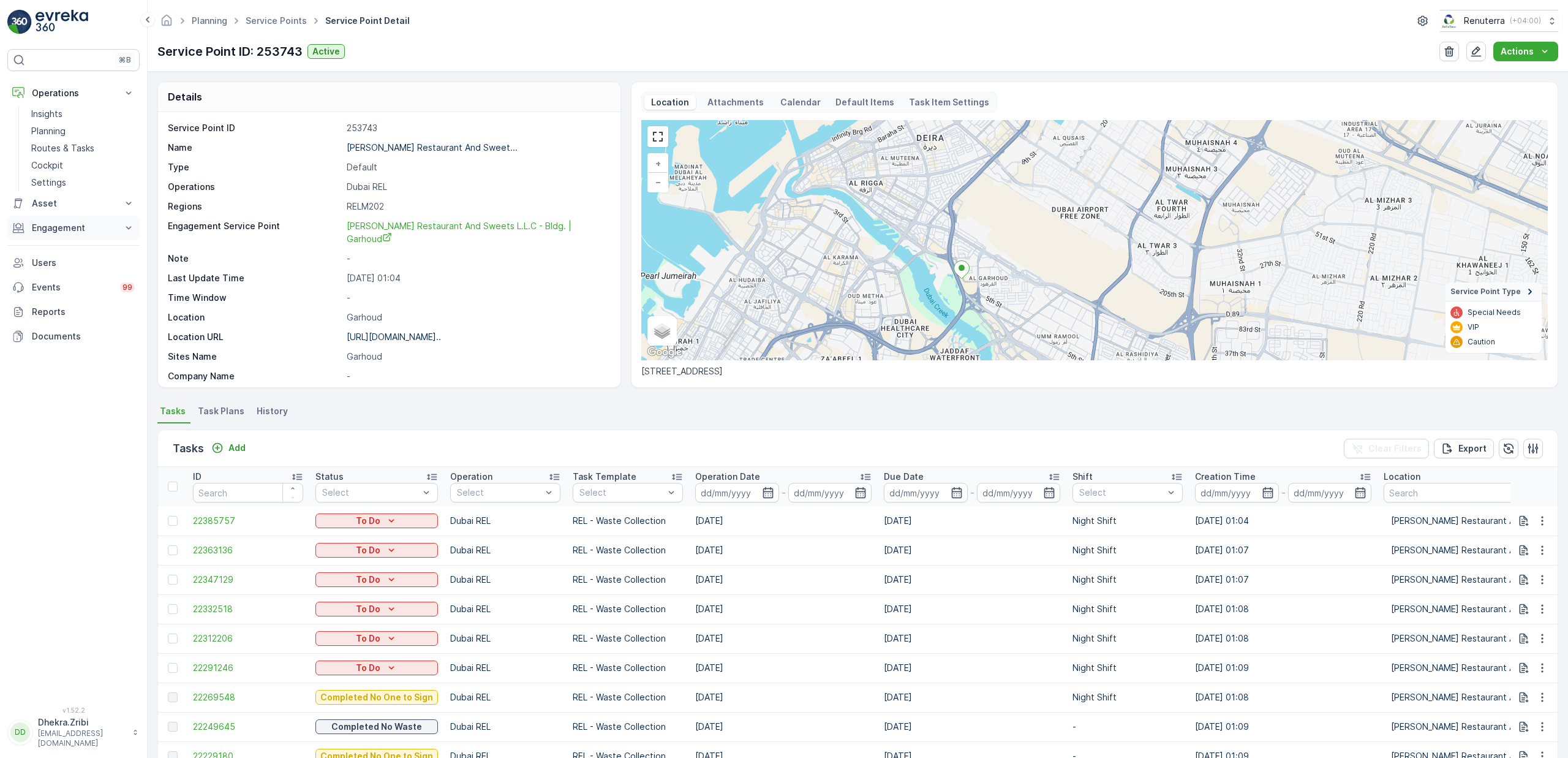
click at [55, 232] on p "Engagement" at bounding box center [73, 228] width 84 height 12
click at [223, 699] on span "22269548" at bounding box center [247, 697] width 110 height 12
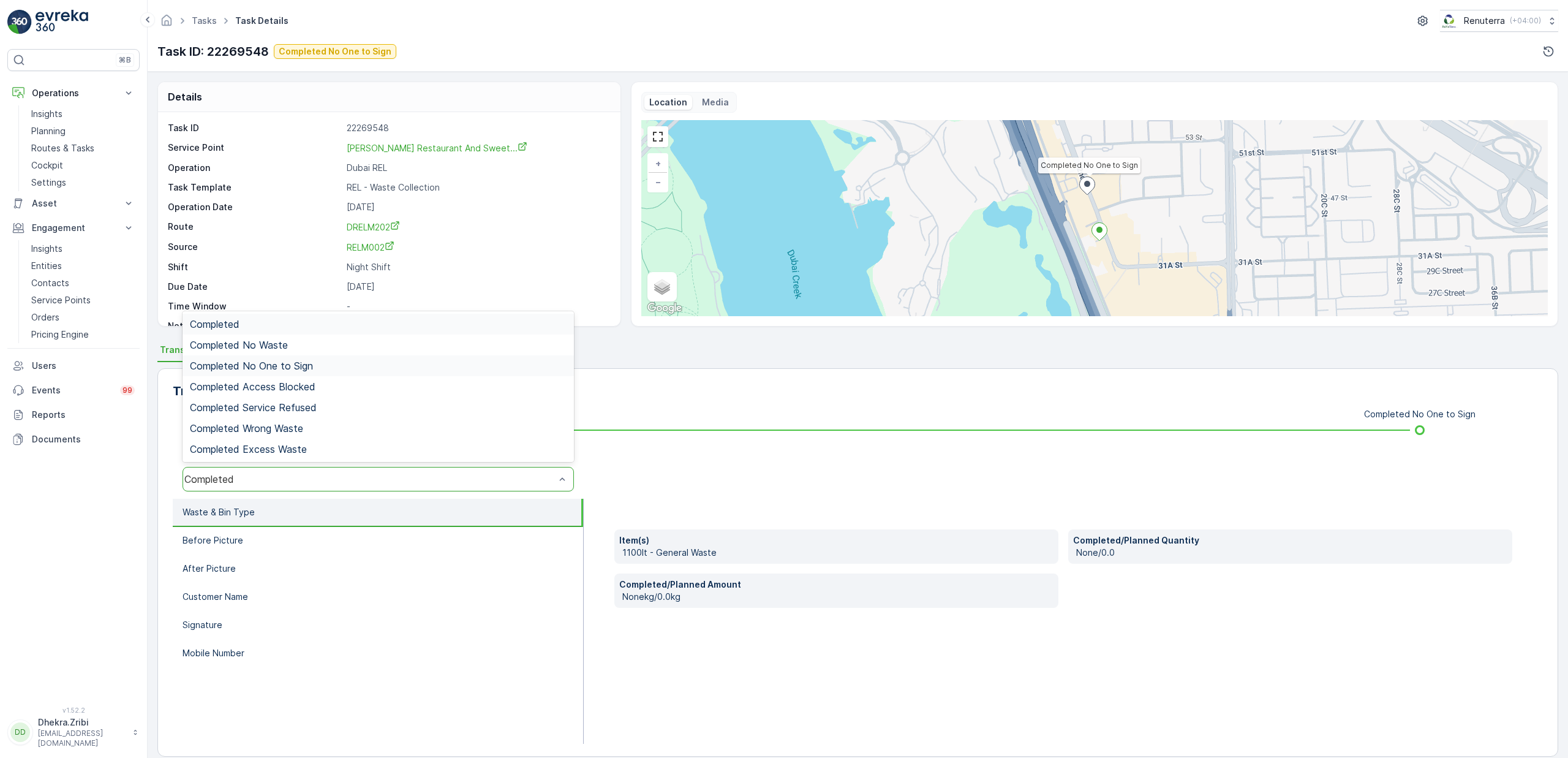
click at [287, 368] on span "Completed No One to Sign" at bounding box center [252, 365] width 123 height 11
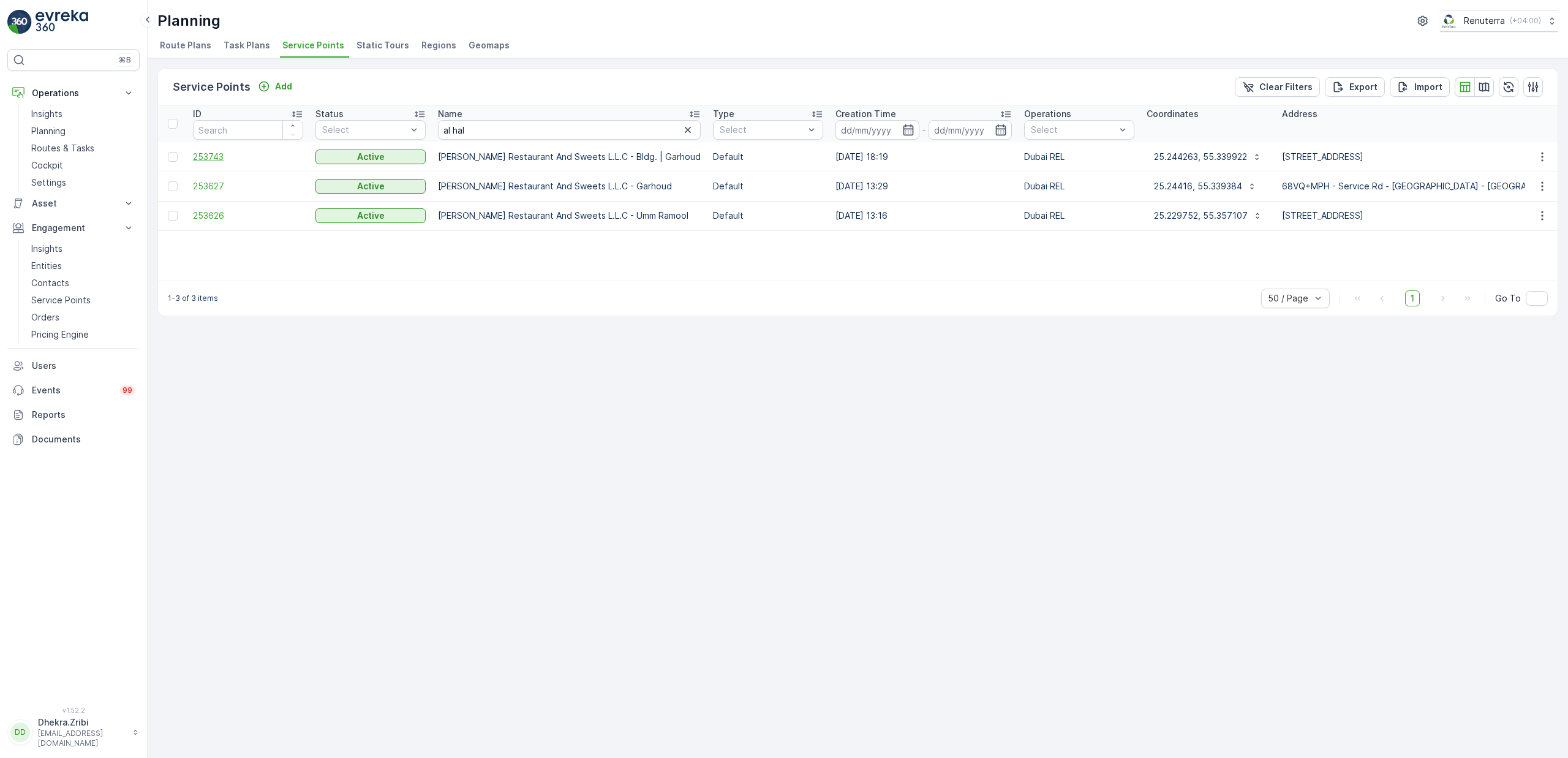
click at [213, 158] on span "253743" at bounding box center [247, 157] width 110 height 12
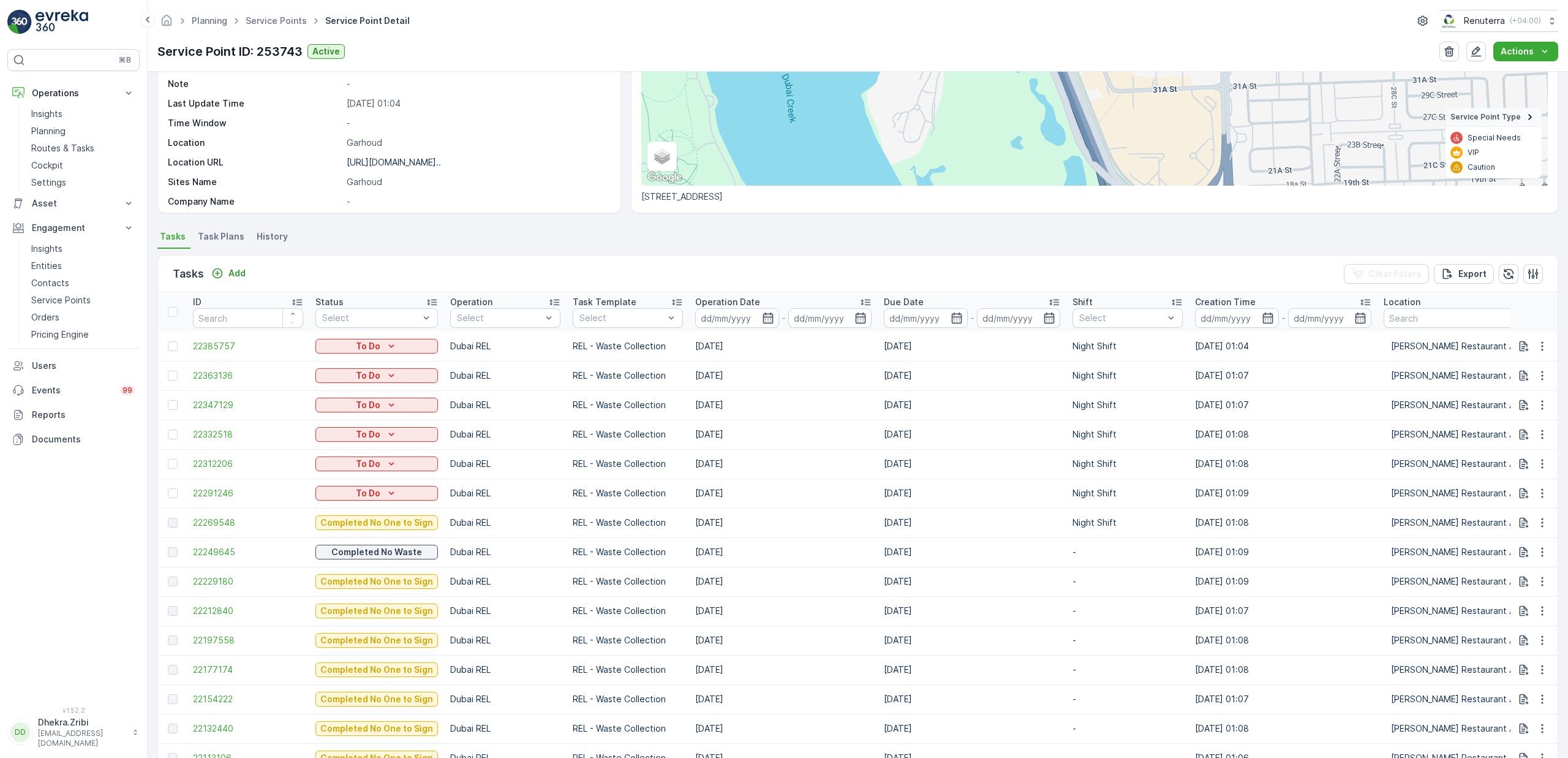
scroll to position [180, 0]
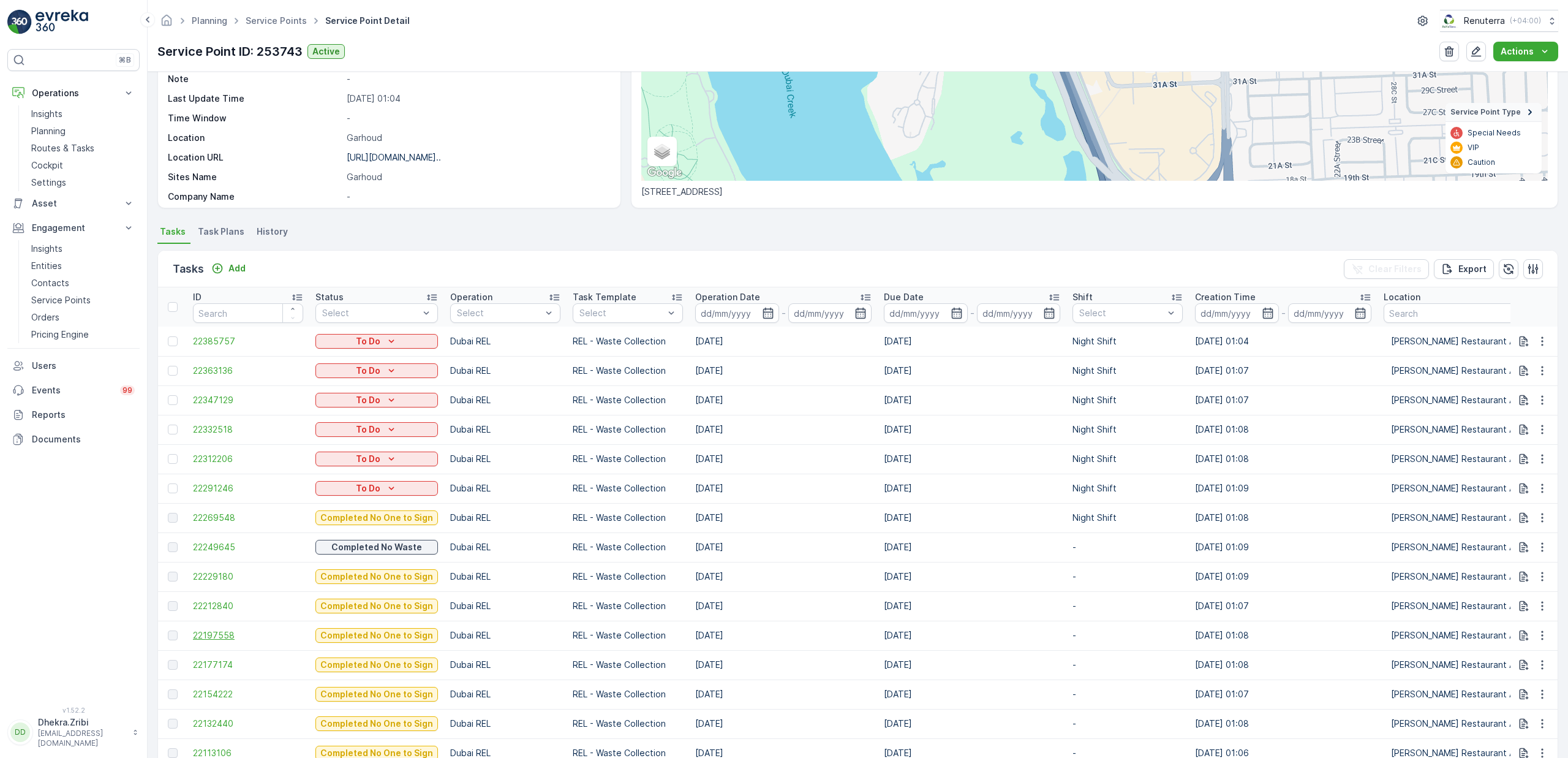
click at [225, 637] on span "22197558" at bounding box center [247, 636] width 110 height 12
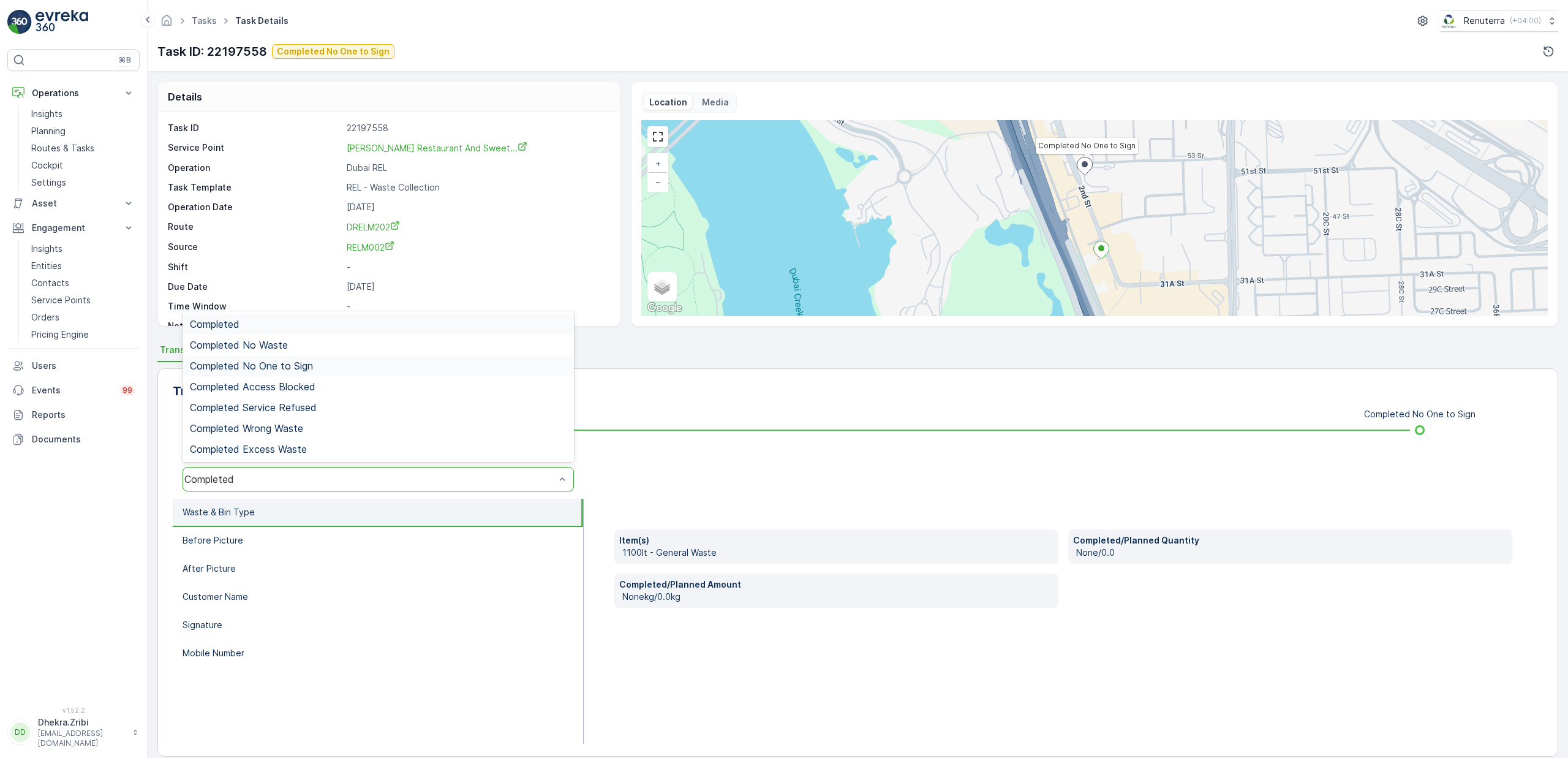
click at [293, 368] on span "Completed No One to Sign" at bounding box center [252, 365] width 123 height 11
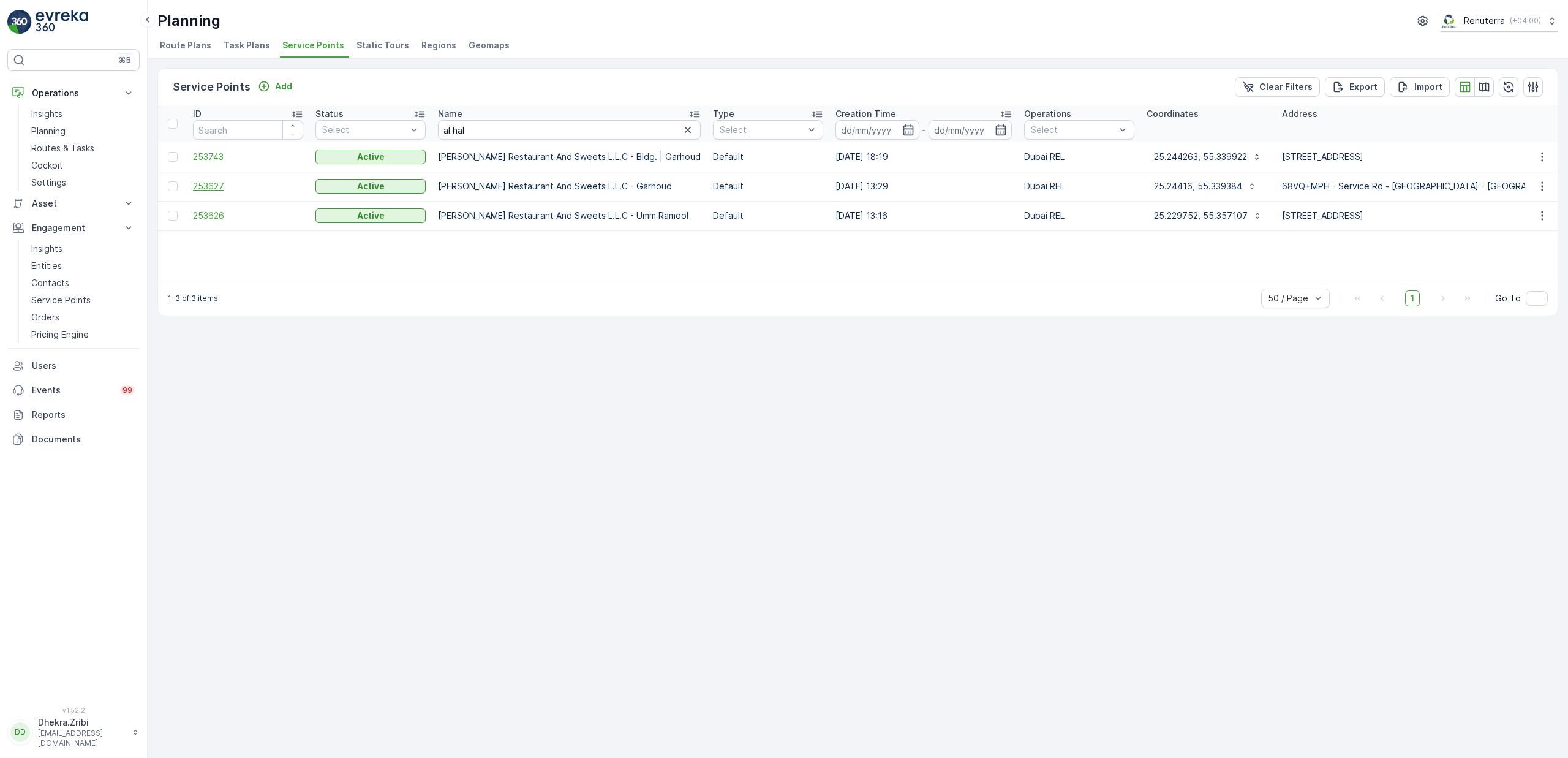
click at [213, 187] on span "253627" at bounding box center [247, 187] width 110 height 12
click at [213, 154] on span "253743" at bounding box center [247, 157] width 110 height 12
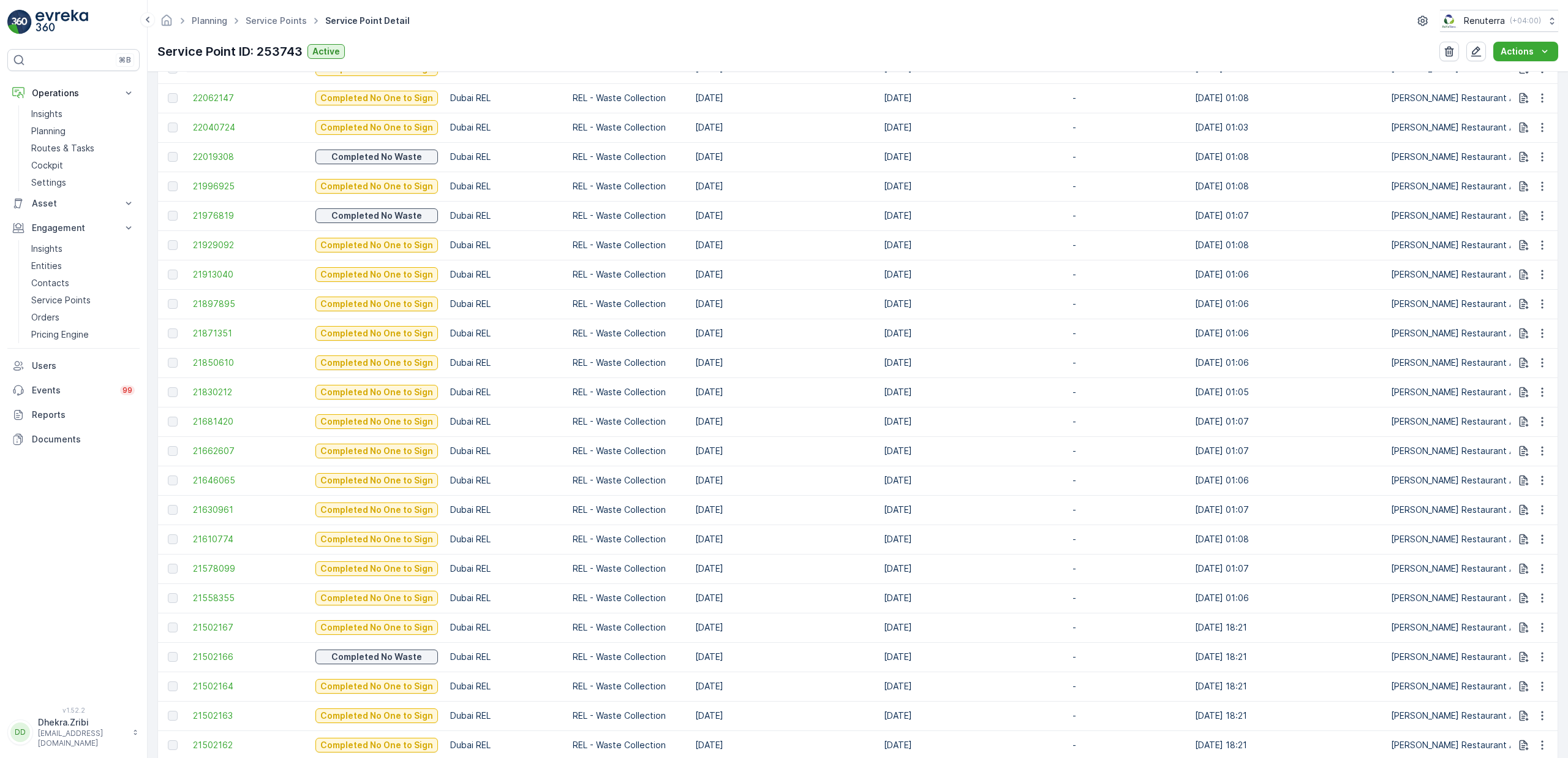
scroll to position [1042, 0]
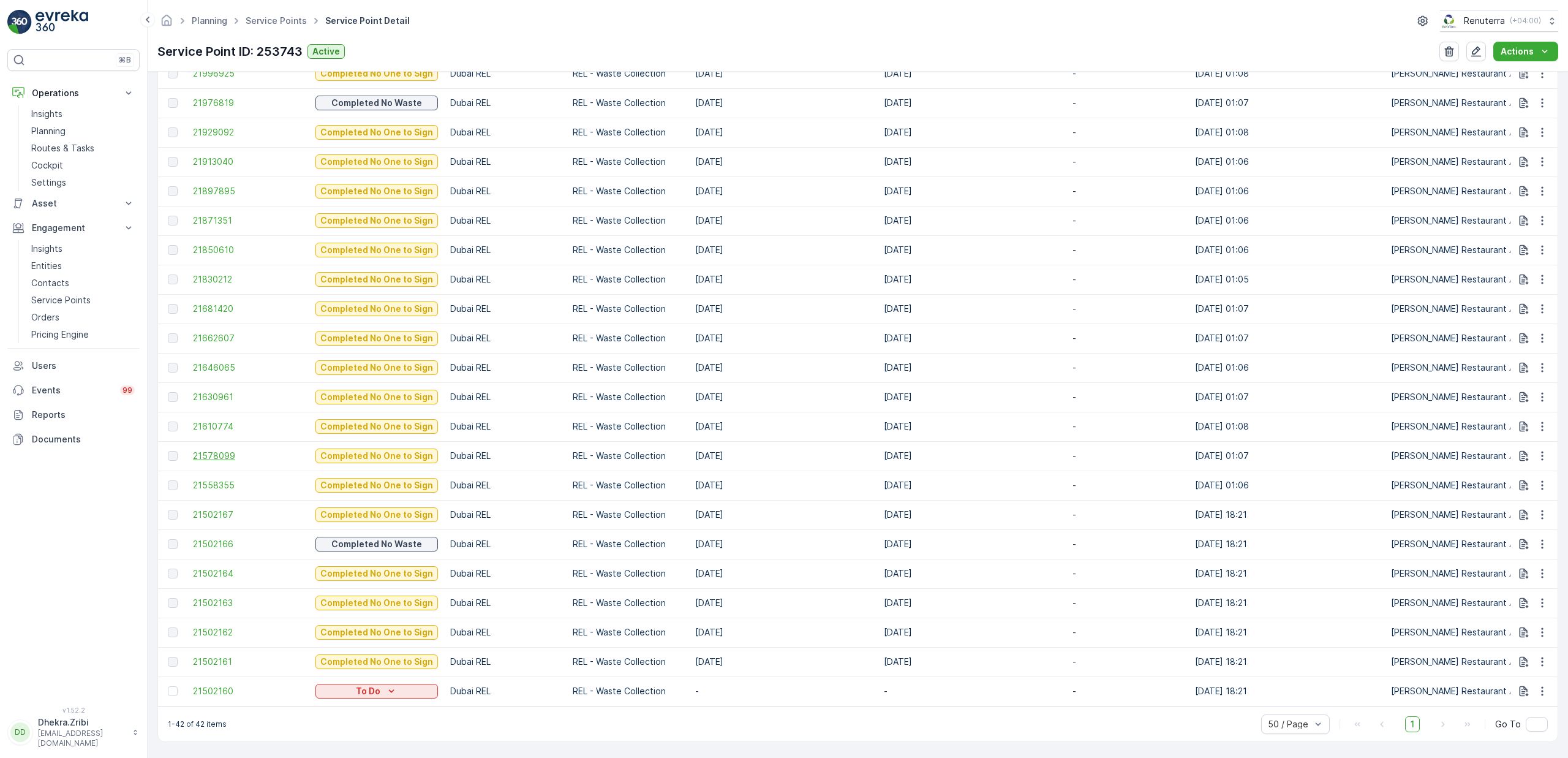
click at [217, 451] on span "21578099" at bounding box center [247, 456] width 110 height 12
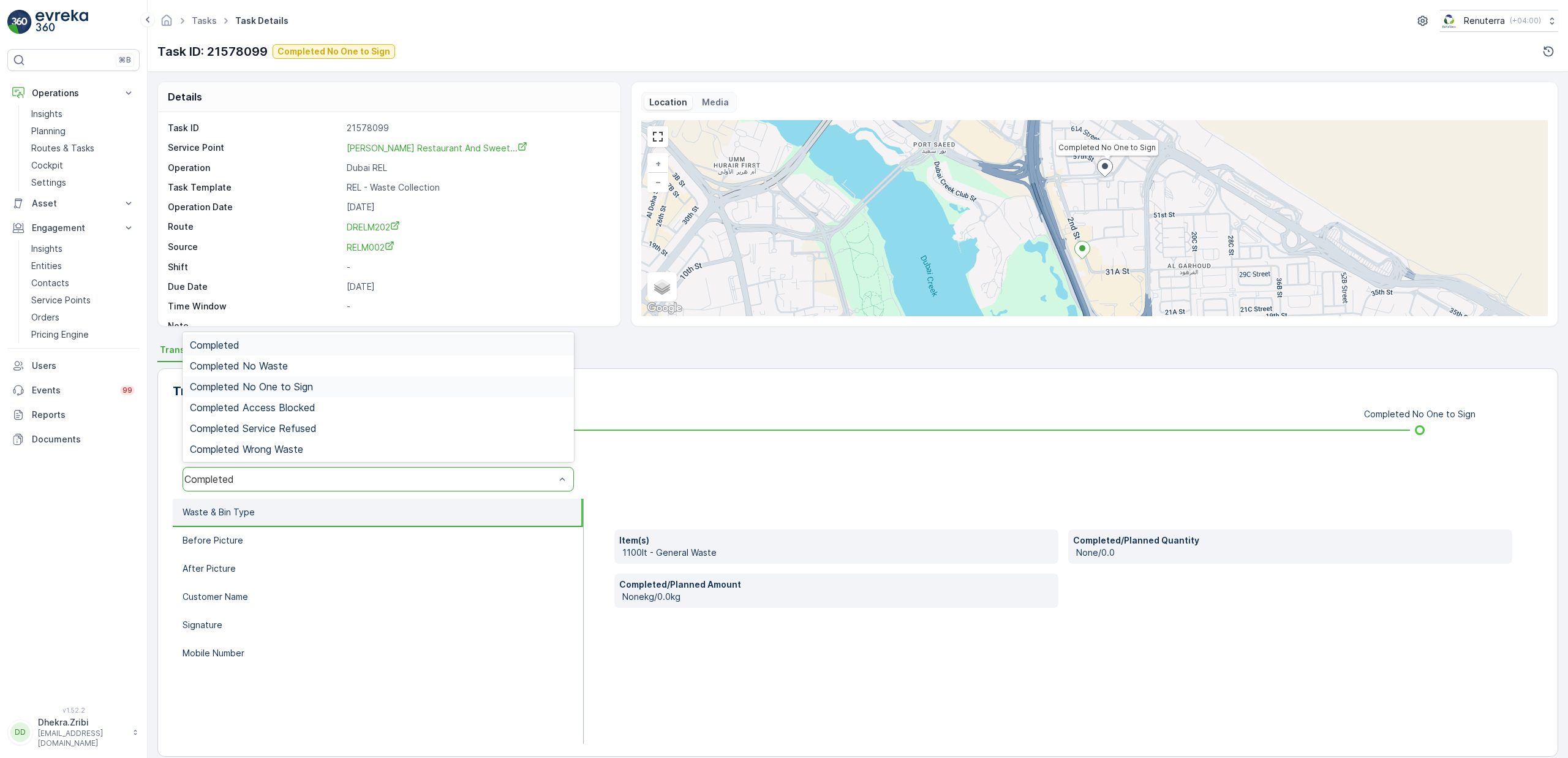
click at [308, 389] on span "Completed No One to Sign" at bounding box center [252, 386] width 123 height 11
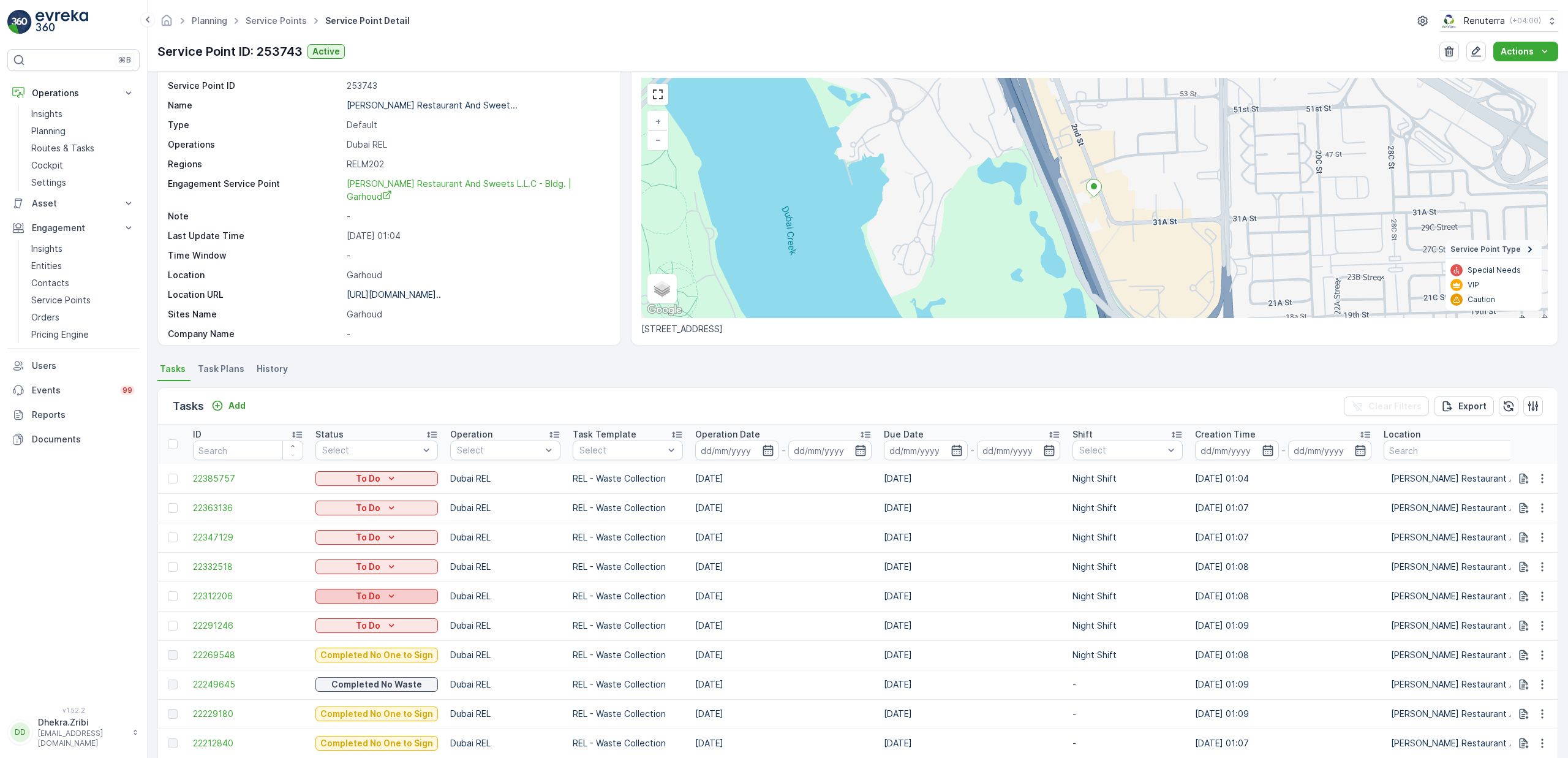
scroll to position [56, 0]
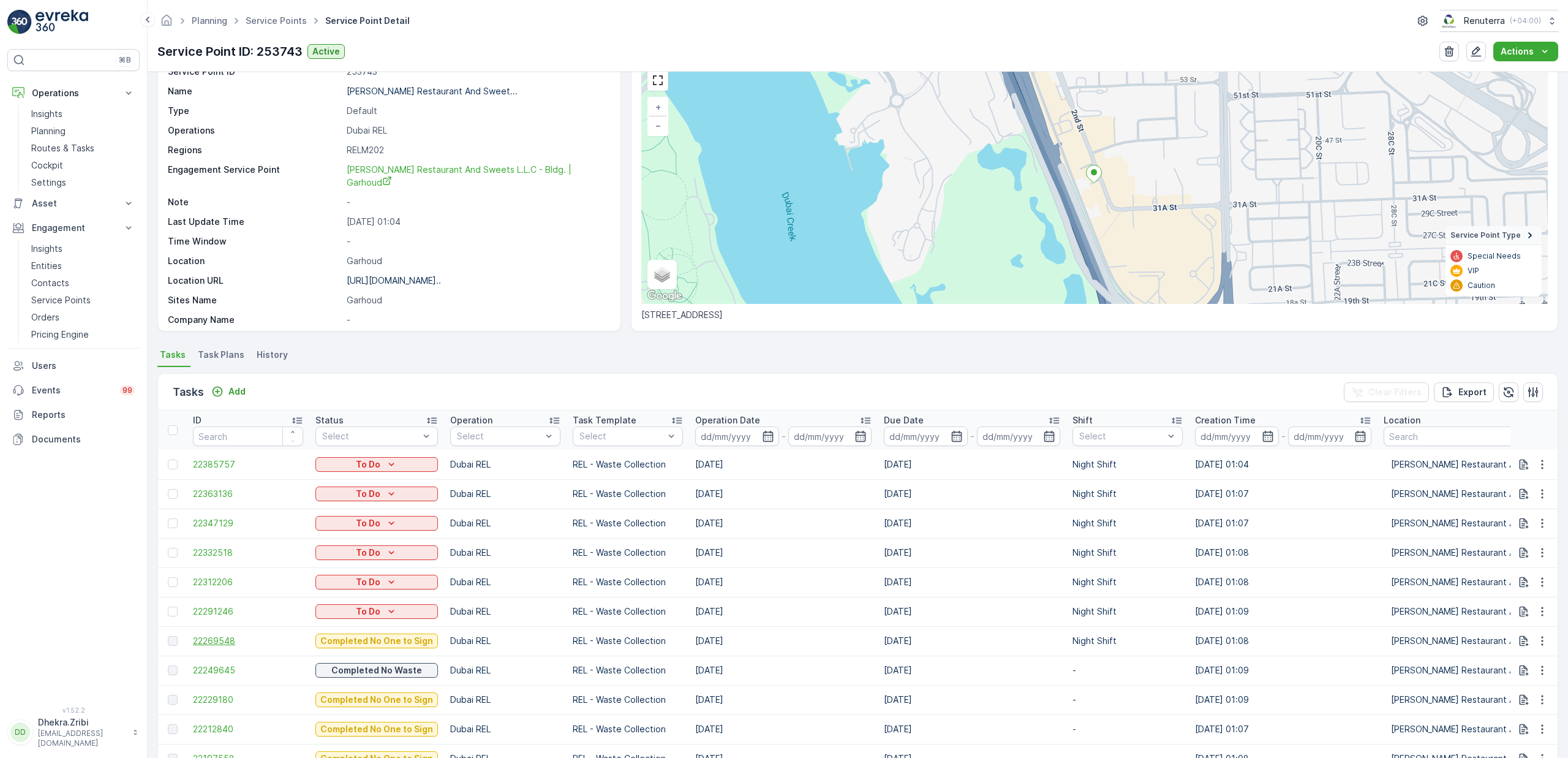
click at [223, 637] on span "22269548" at bounding box center [247, 641] width 110 height 12
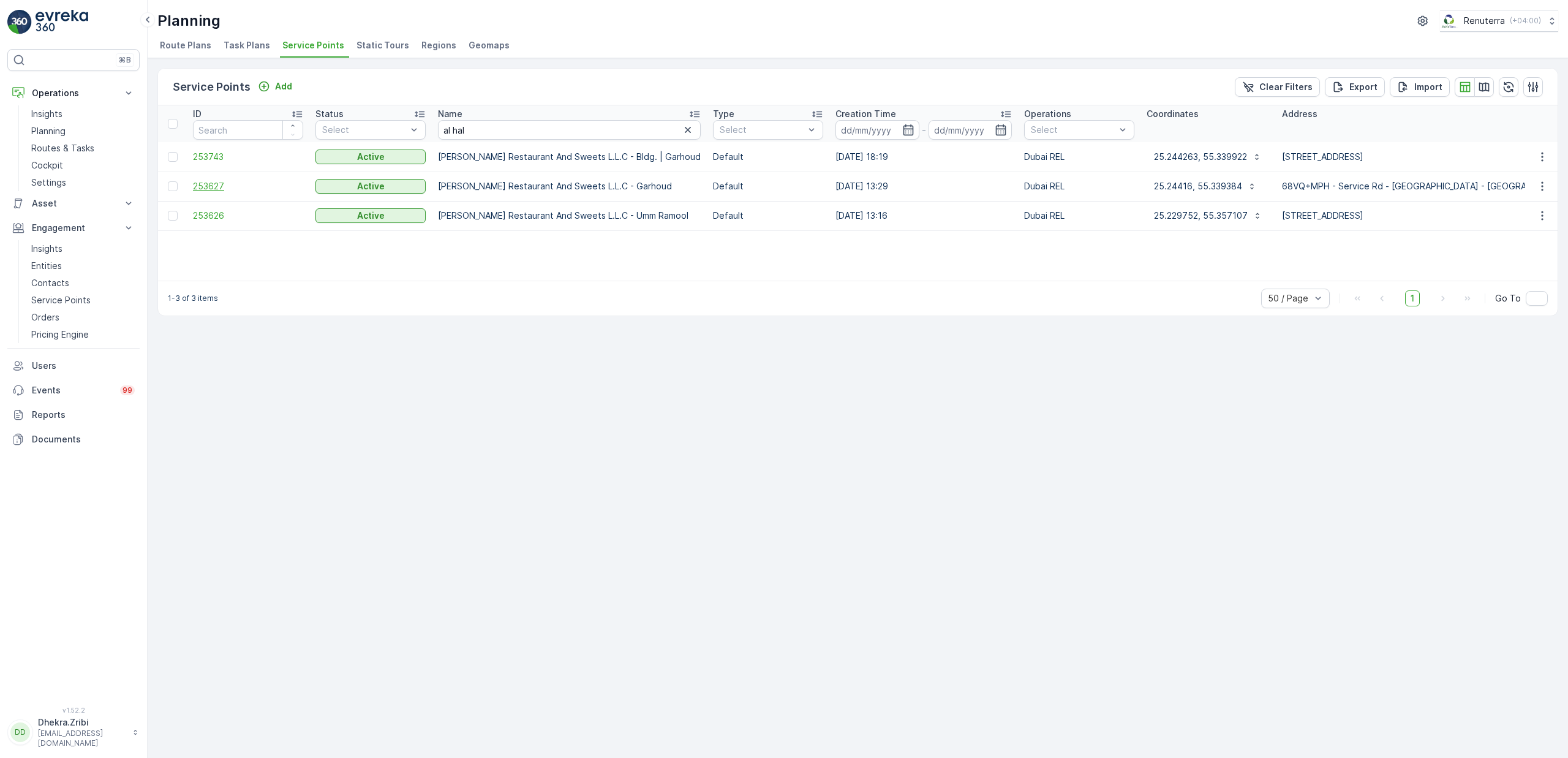
click at [200, 188] on span "253627" at bounding box center [247, 187] width 110 height 12
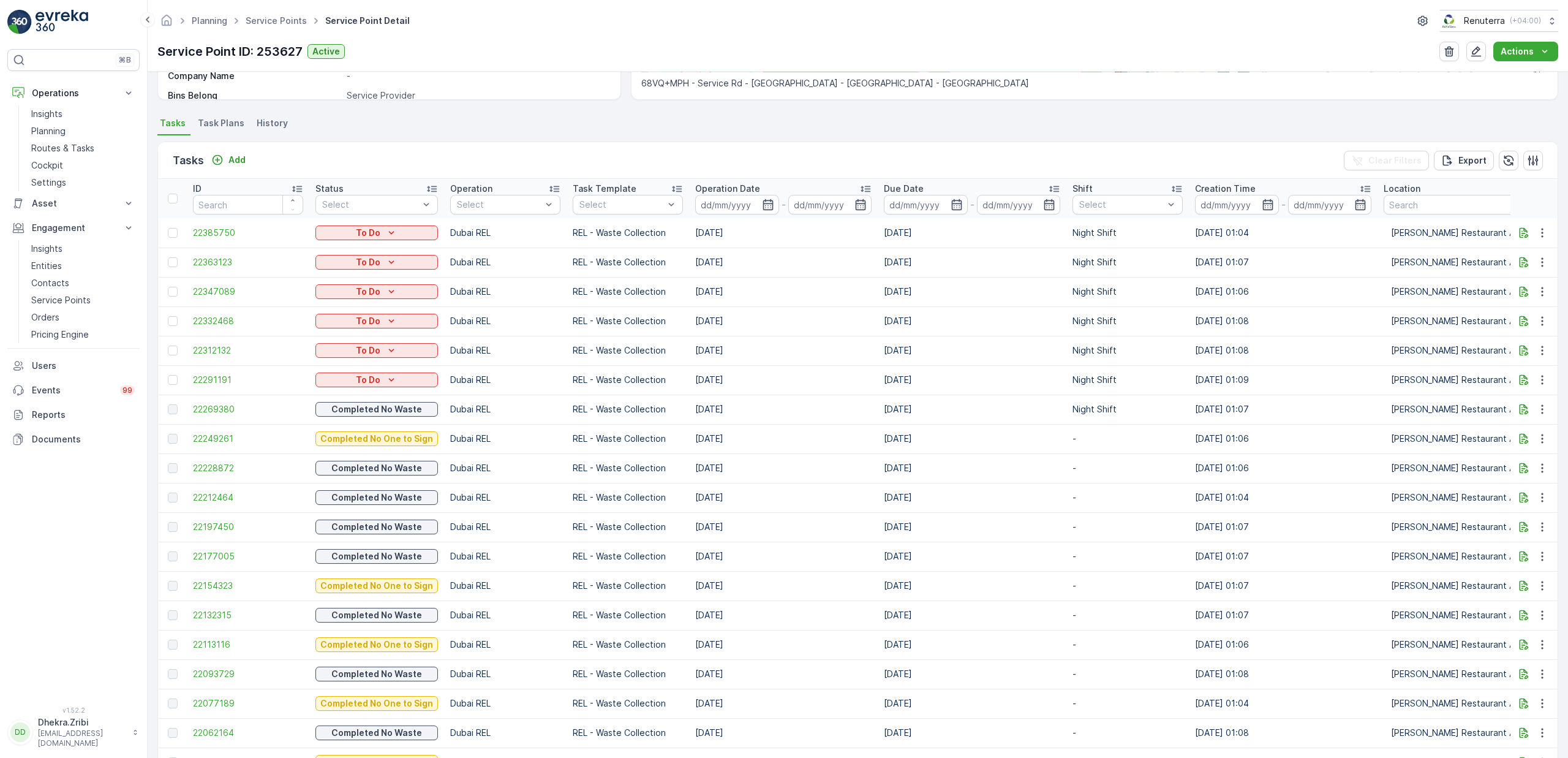
scroll to position [292, 0]
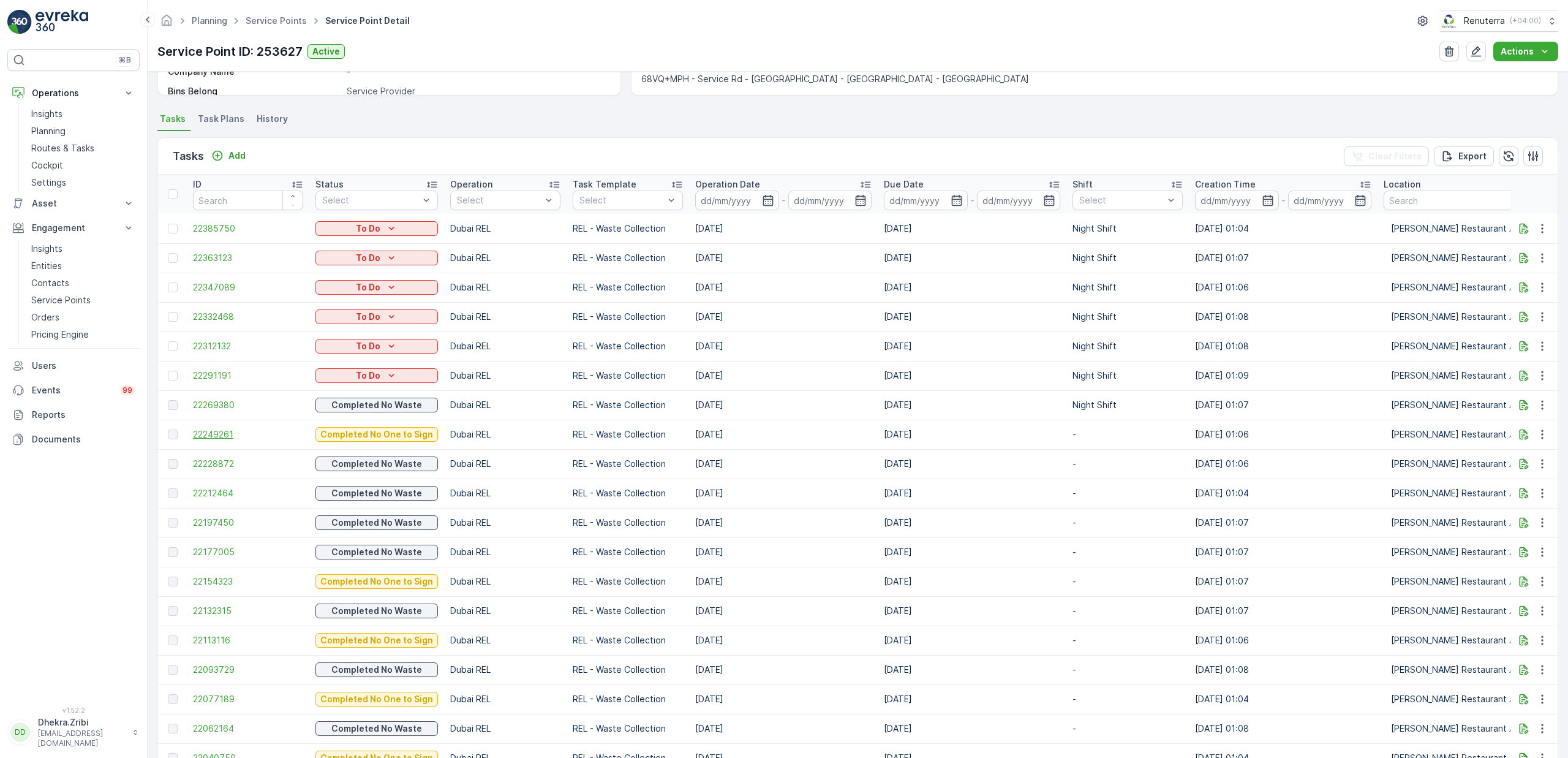
click at [222, 438] on span "22249261" at bounding box center [247, 435] width 110 height 12
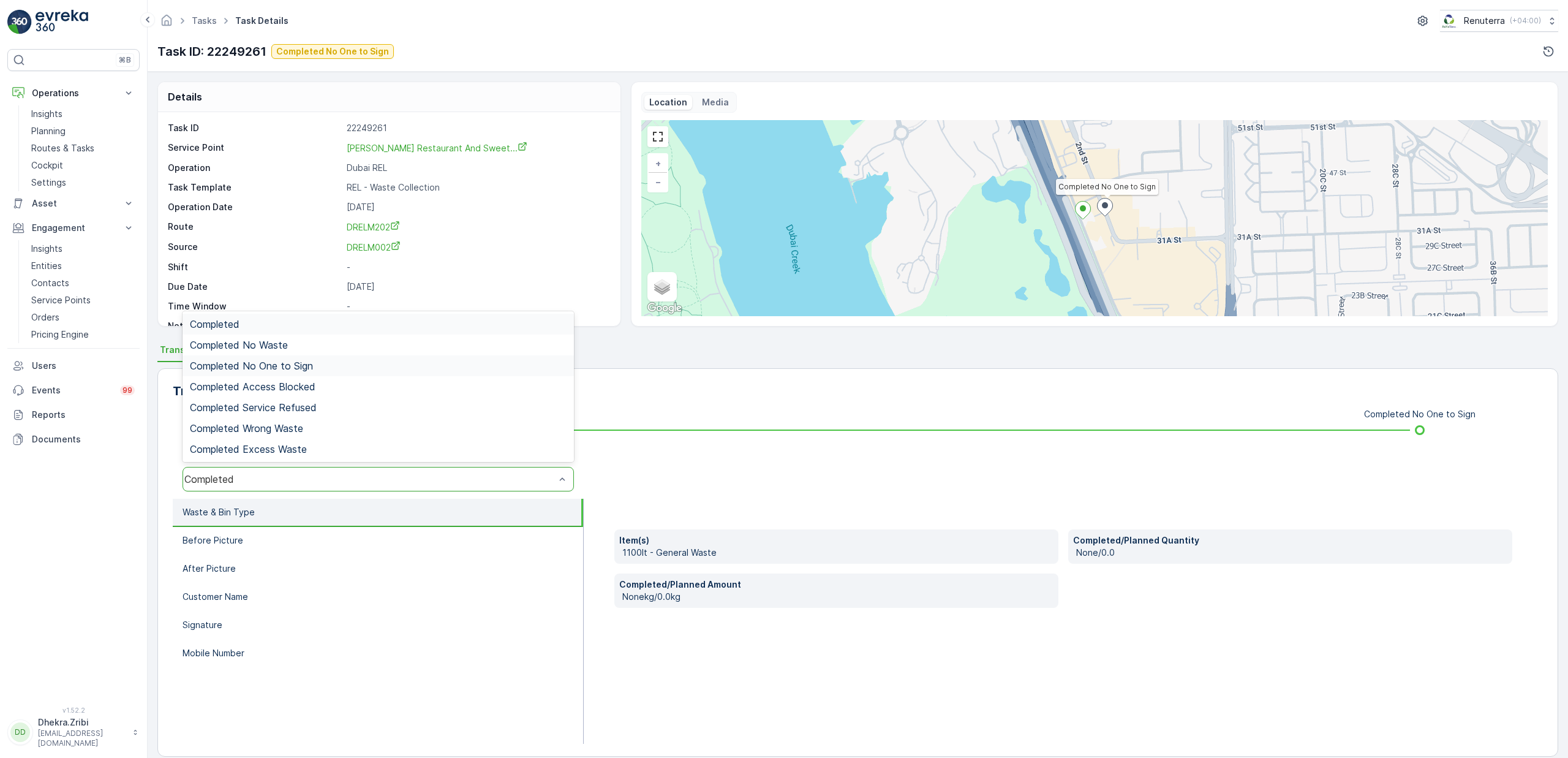
click at [269, 362] on span "Completed No One to Sign" at bounding box center [252, 365] width 123 height 11
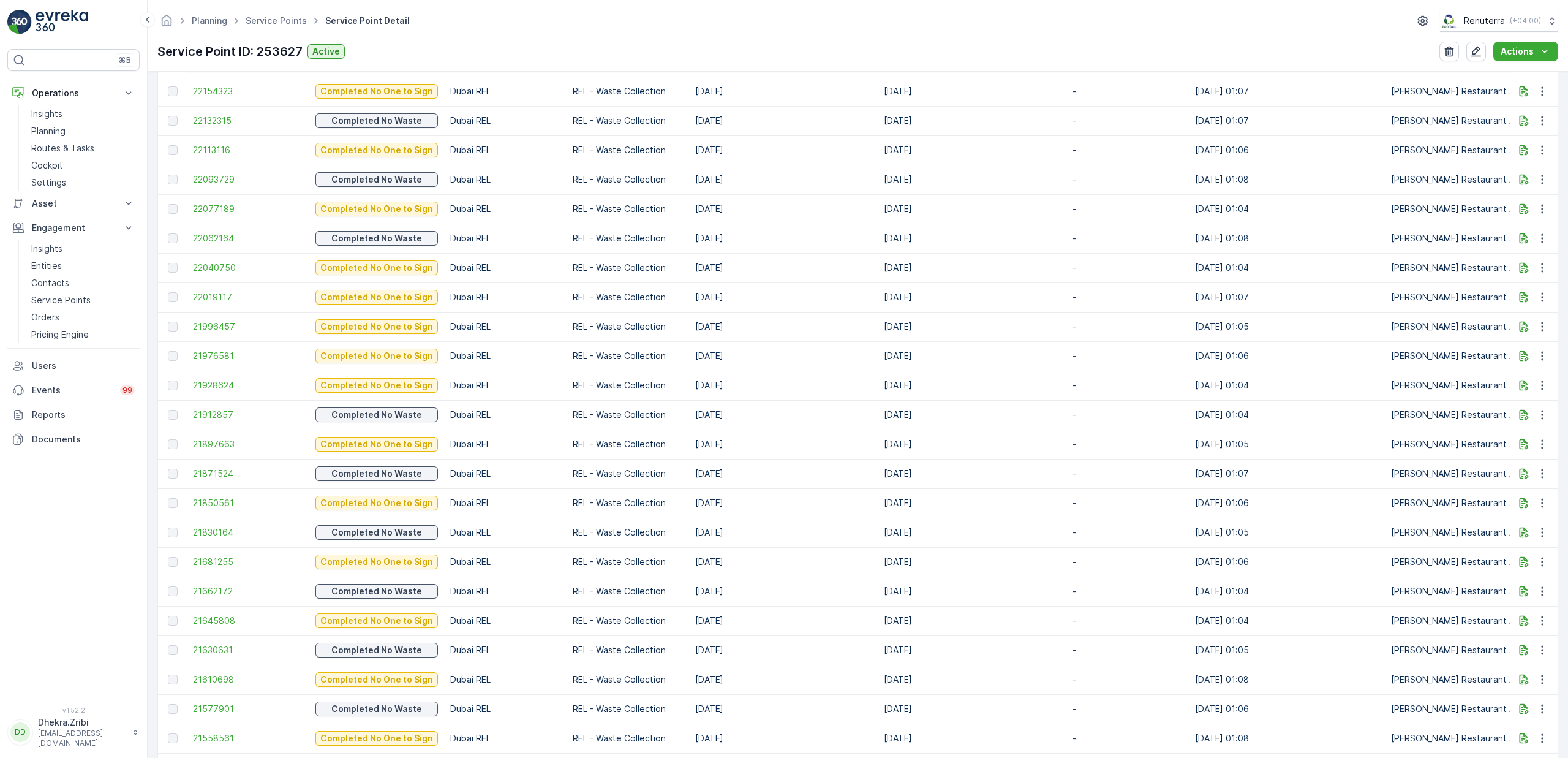
scroll to position [802, 0]
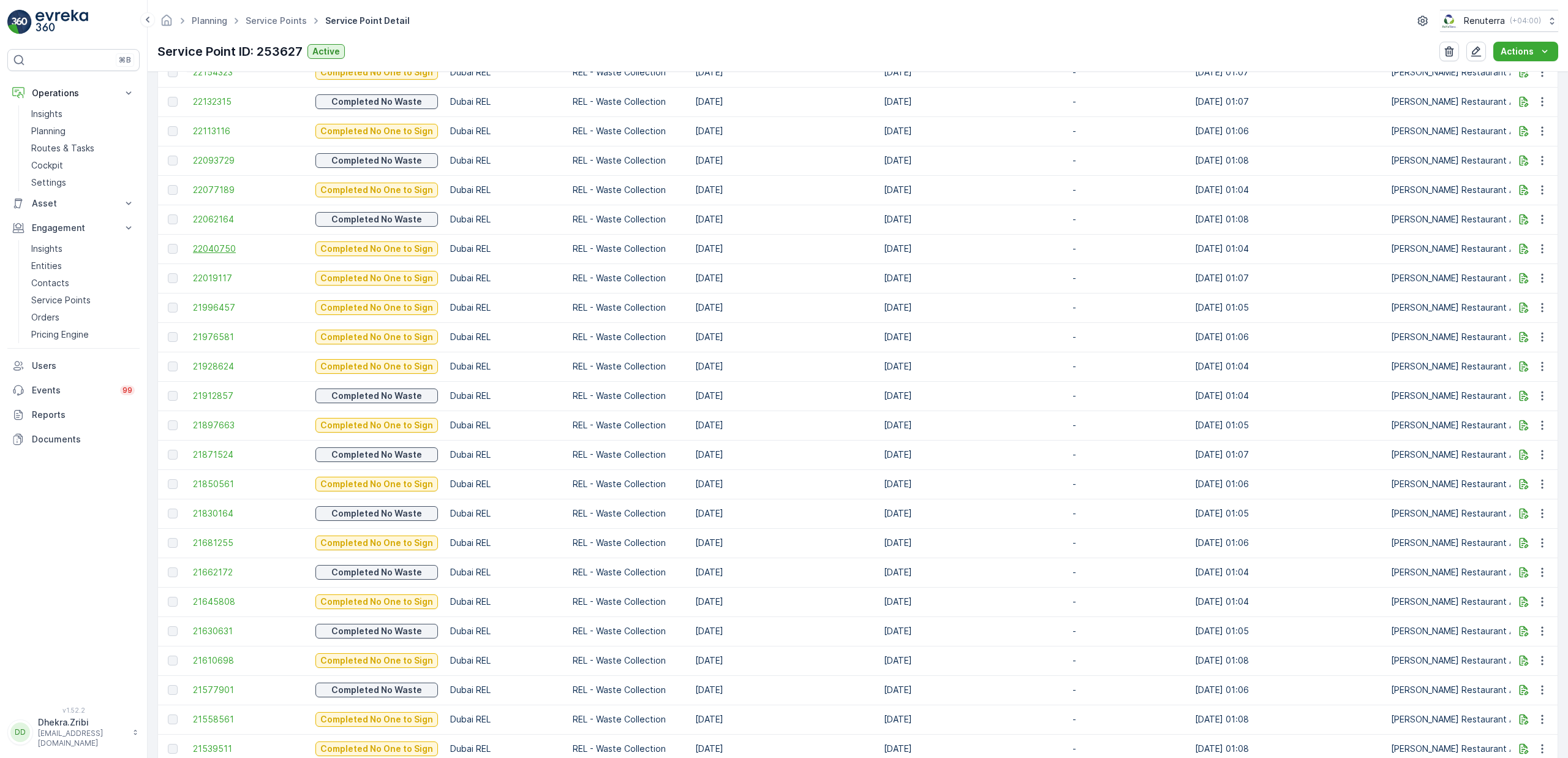
click at [219, 249] on span "22040750" at bounding box center [247, 249] width 110 height 12
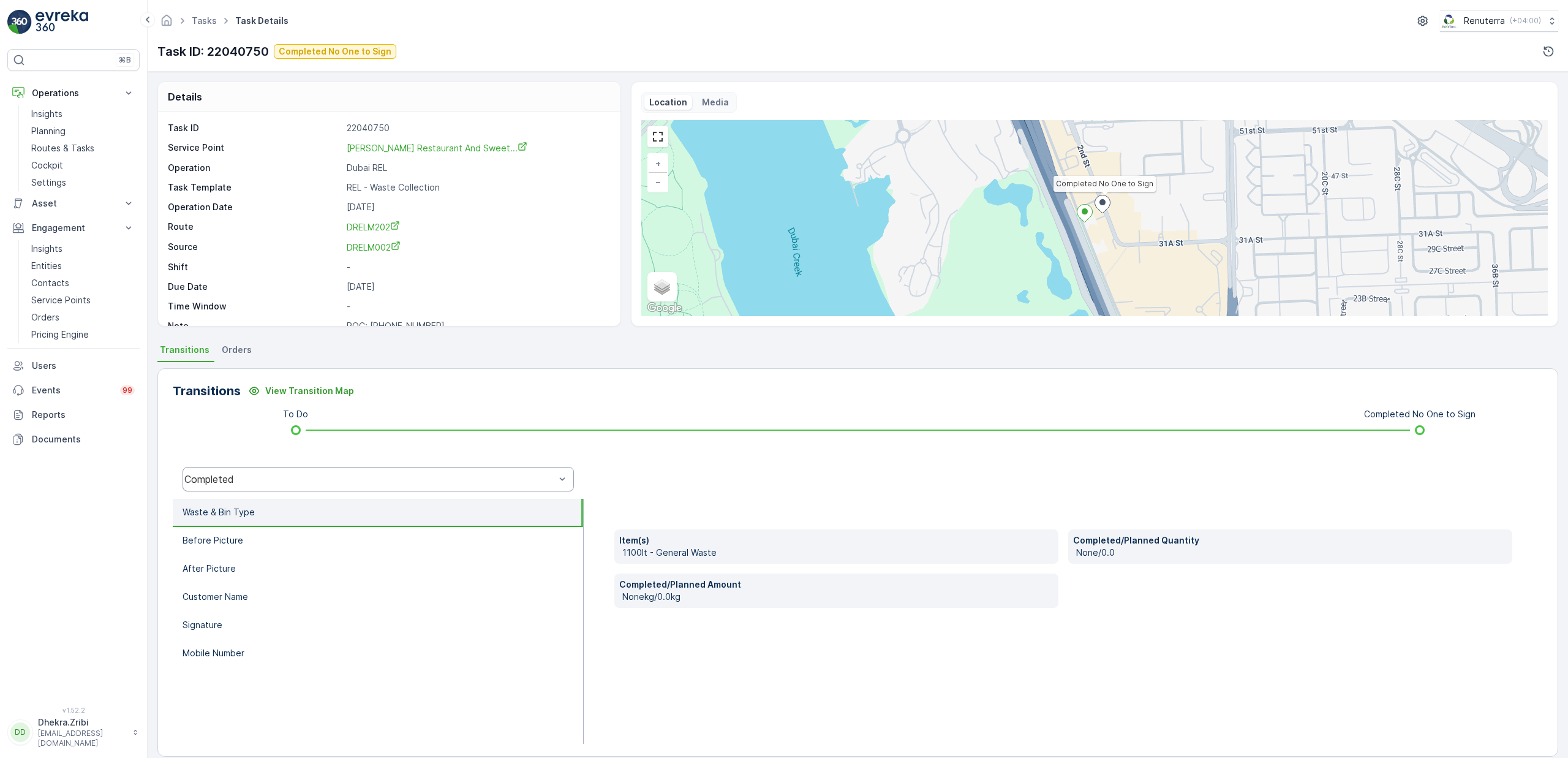
click at [283, 486] on div "Completed" at bounding box center [377, 480] width 392 height 25
click at [279, 394] on div "Completed No One to Sign" at bounding box center [377, 386] width 392 height 21
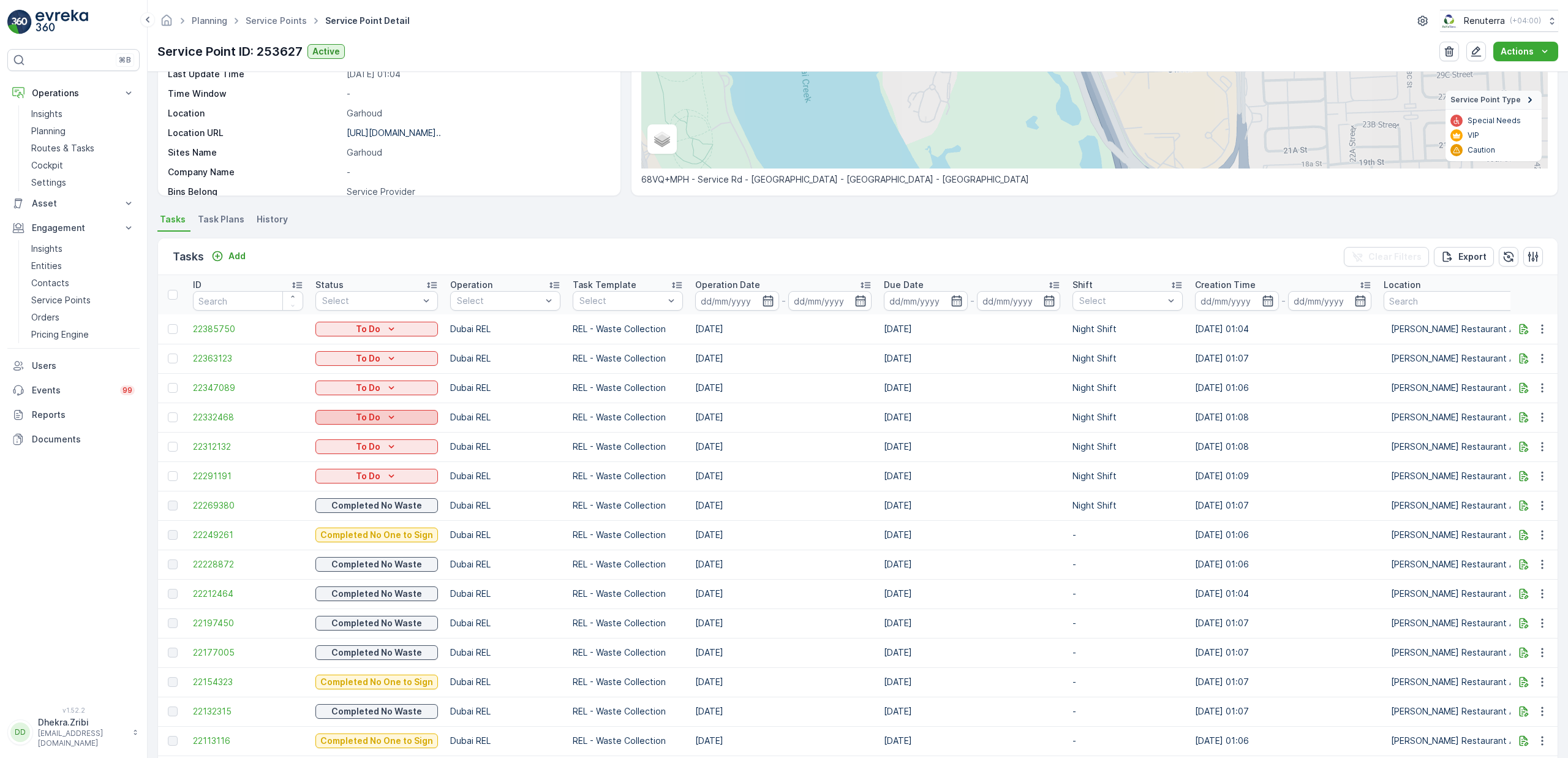
scroll to position [518, 0]
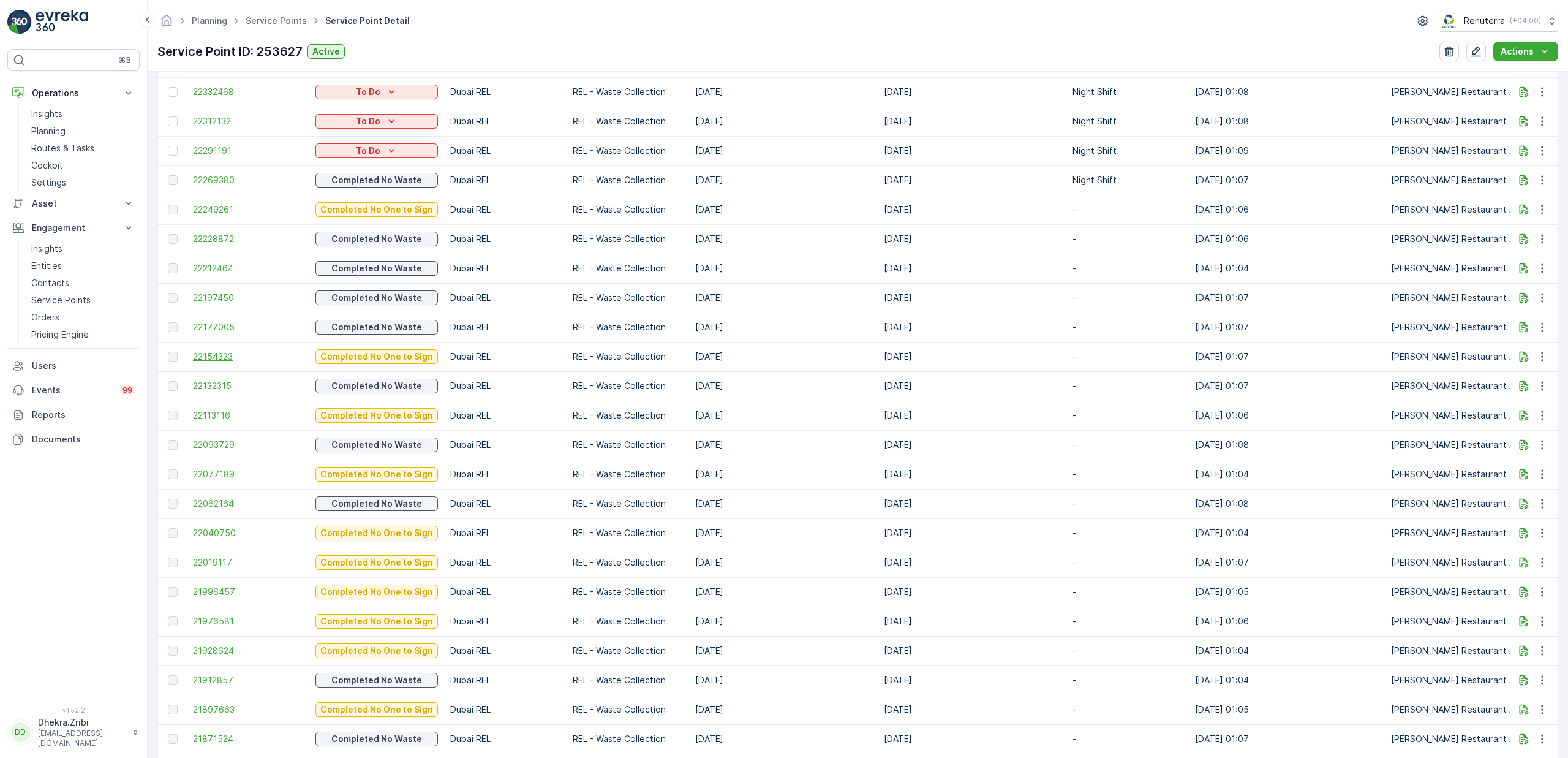
click at [213, 350] on span "22154323" at bounding box center [247, 357] width 110 height 12
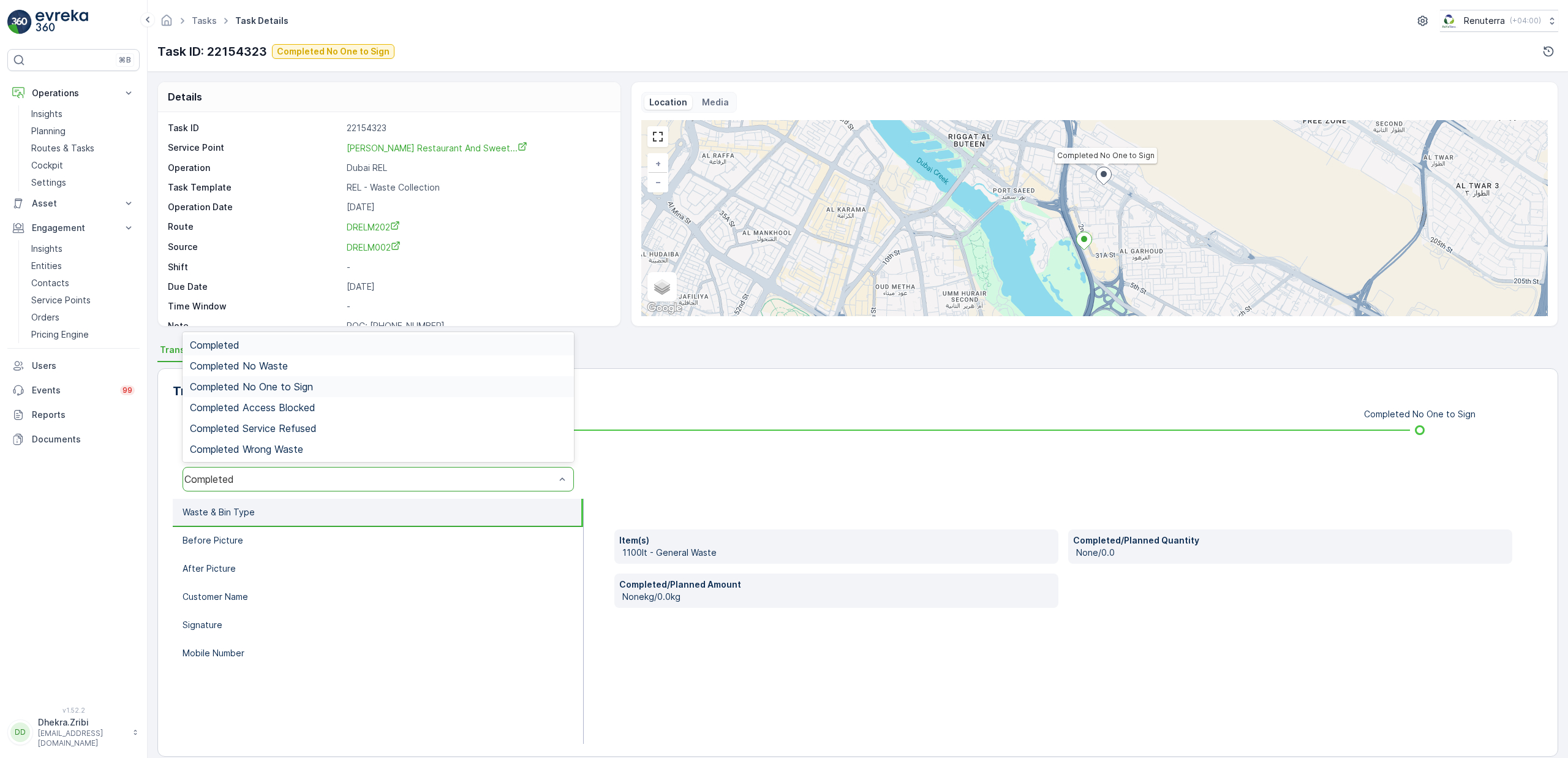
click at [277, 386] on span "Completed No One to Sign" at bounding box center [252, 386] width 123 height 11
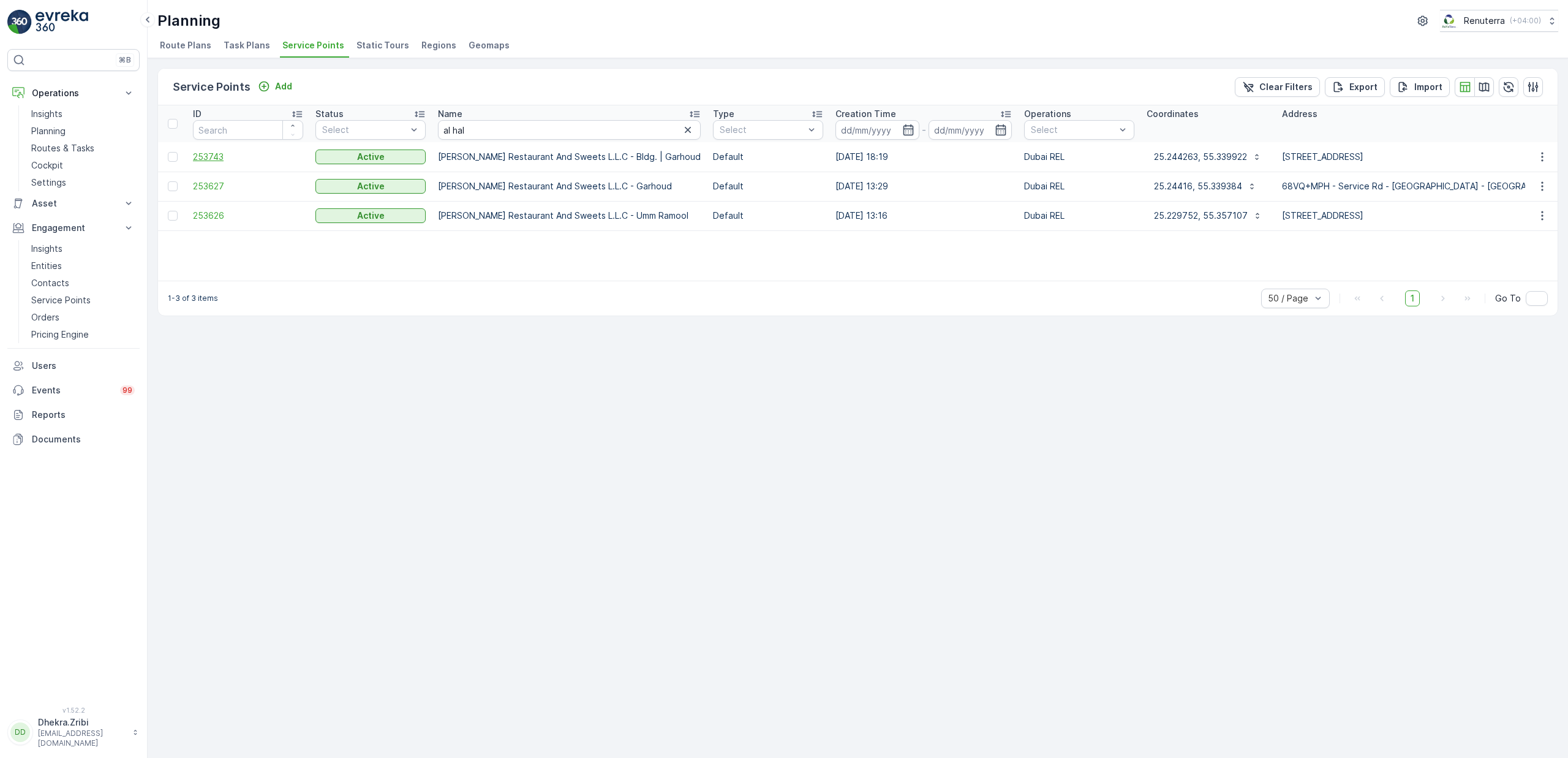
click at [209, 159] on span "253743" at bounding box center [247, 157] width 110 height 12
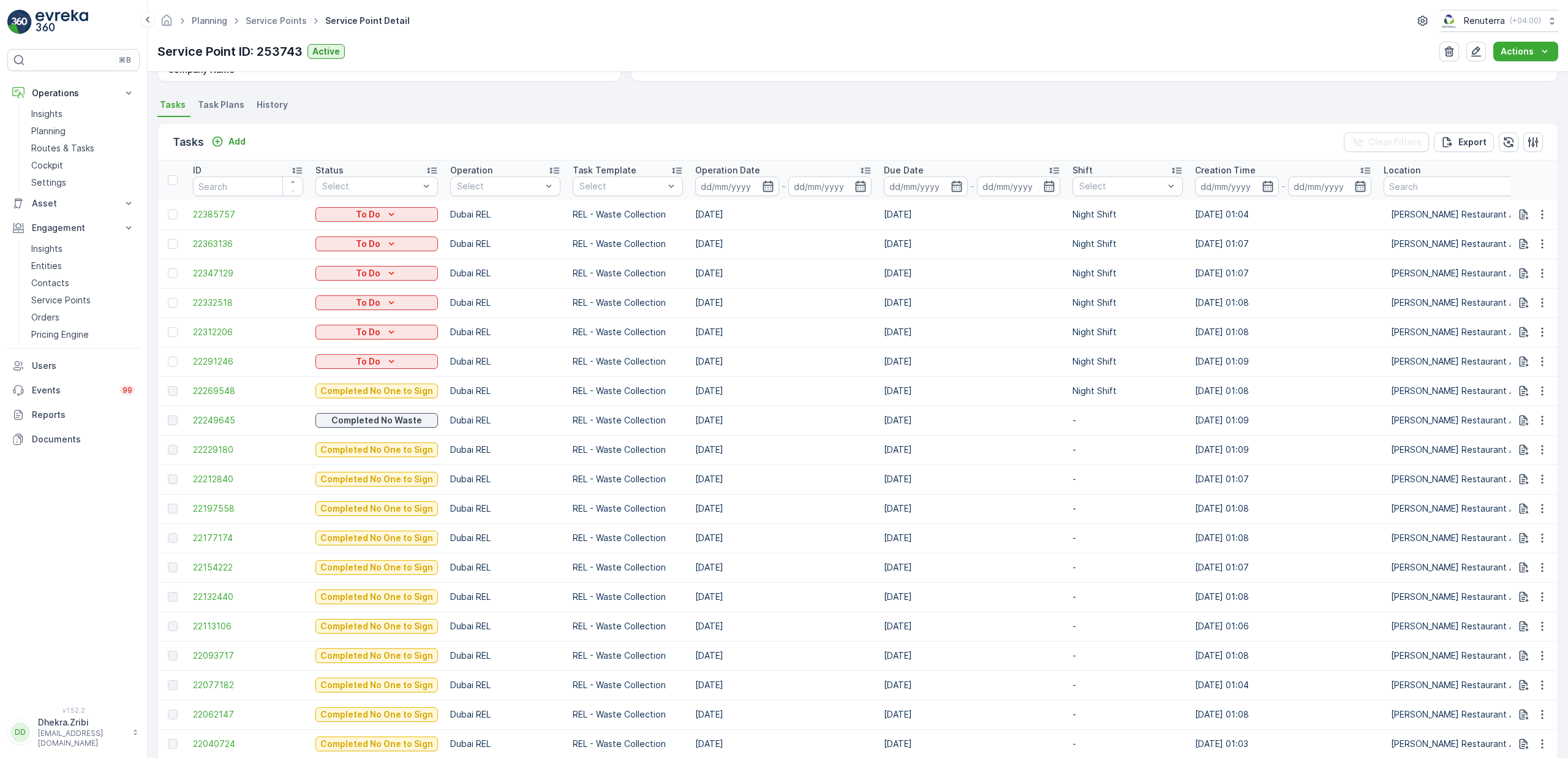
scroll to position [346, 0]
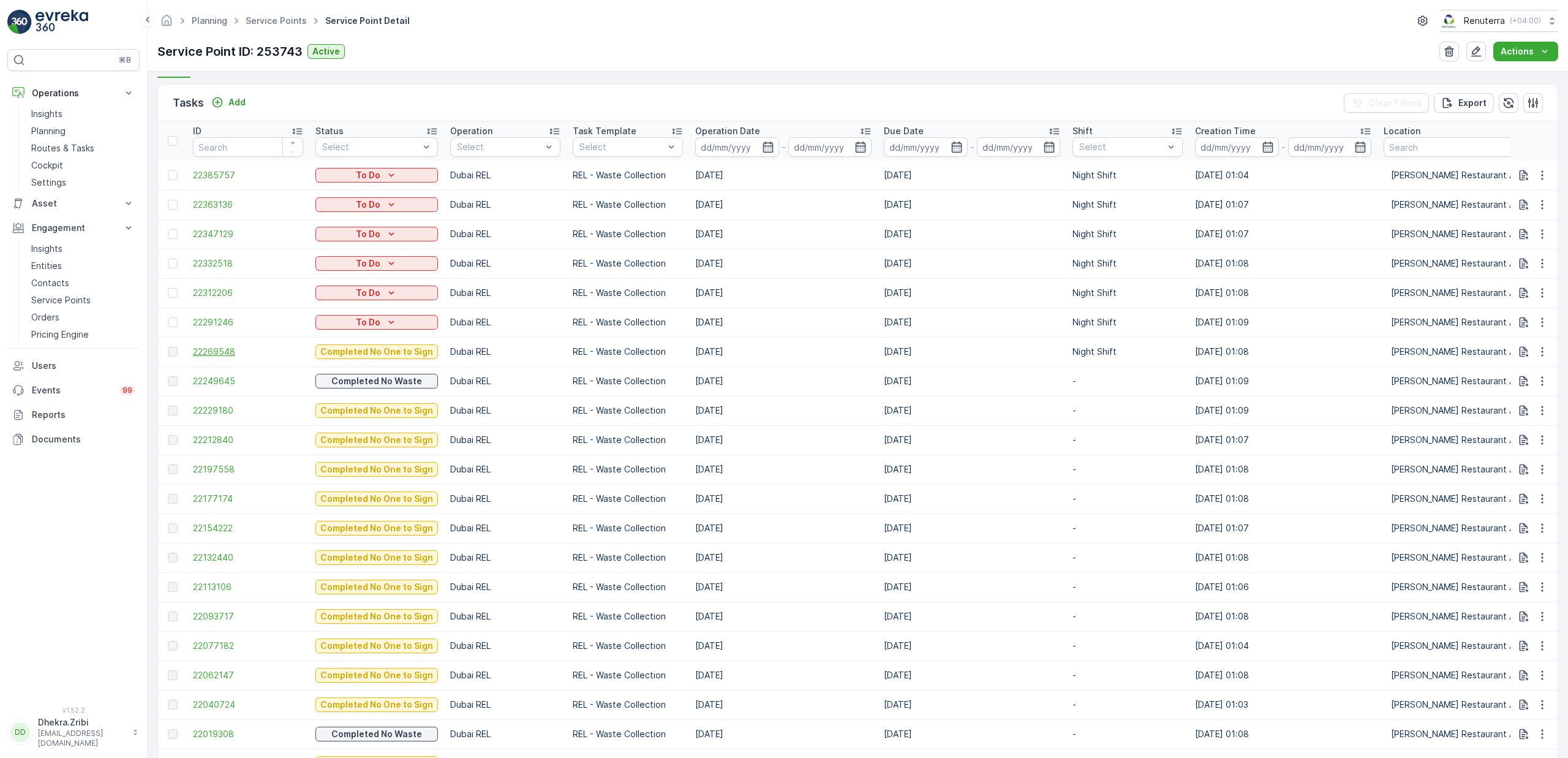
click at [216, 352] on span "22269548" at bounding box center [247, 352] width 110 height 12
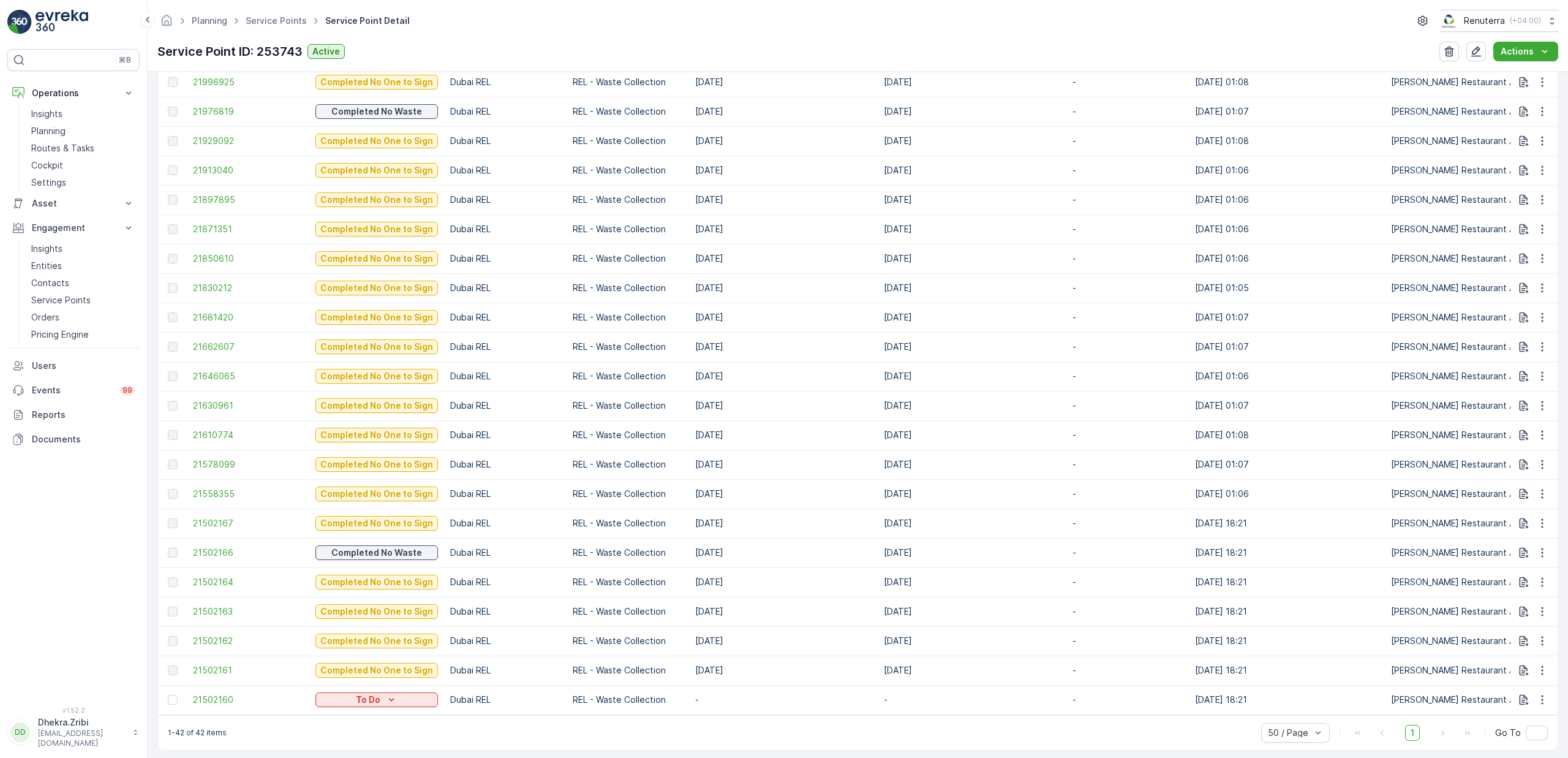
scroll to position [1042, 0]
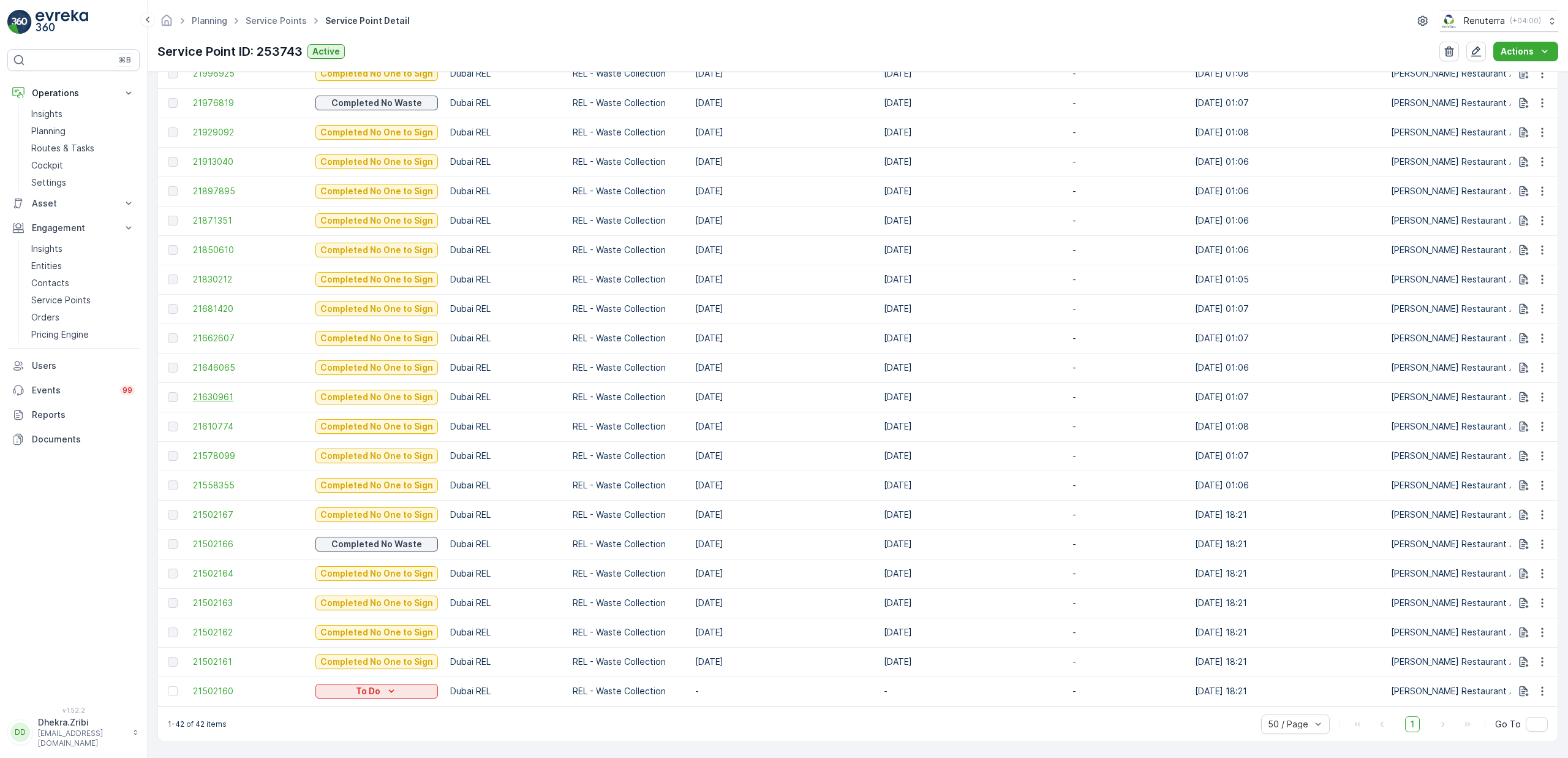
click at [216, 392] on span "21630961" at bounding box center [247, 397] width 110 height 12
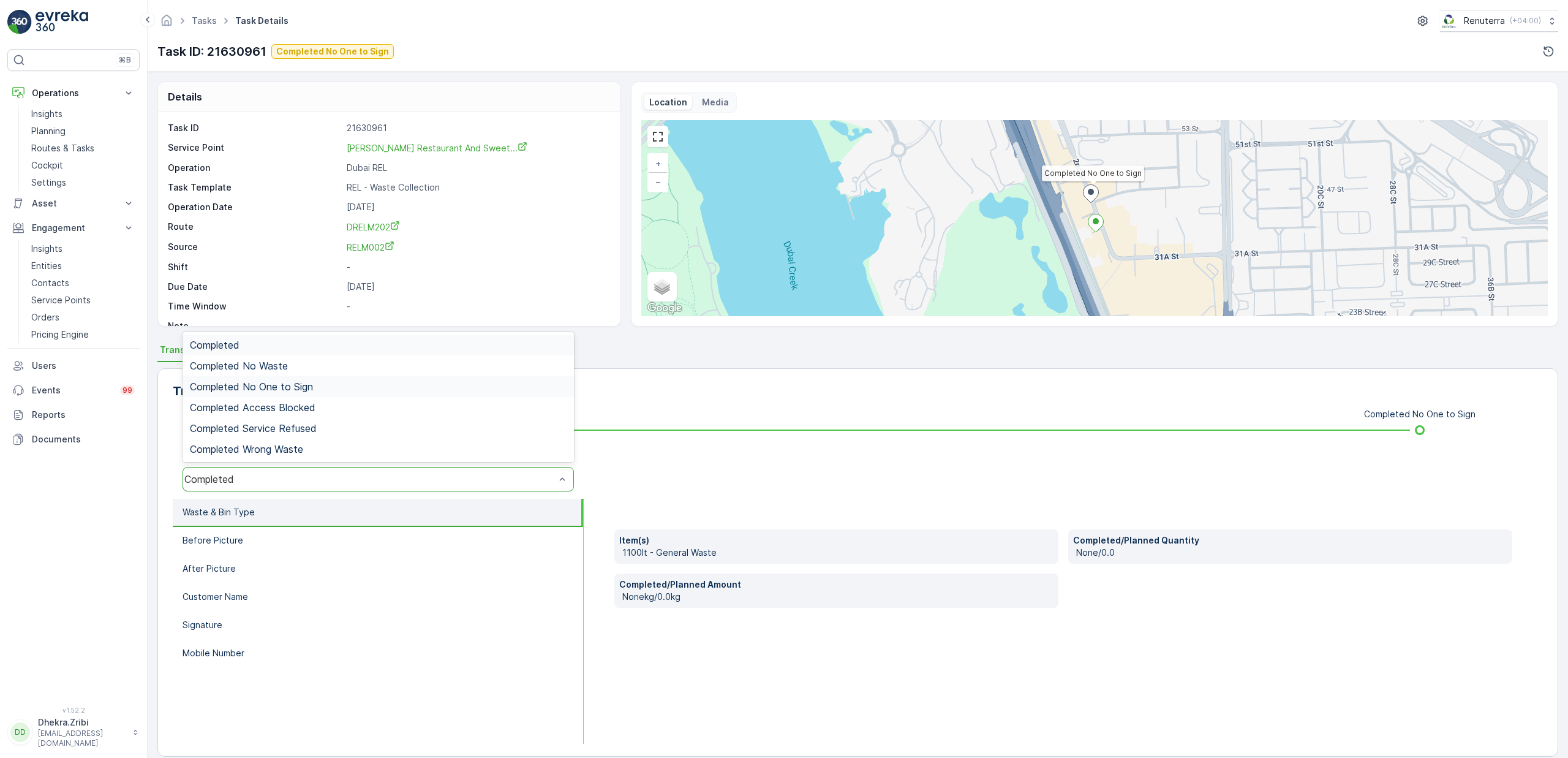
click at [296, 388] on span "Completed No One to Sign" at bounding box center [252, 386] width 123 height 11
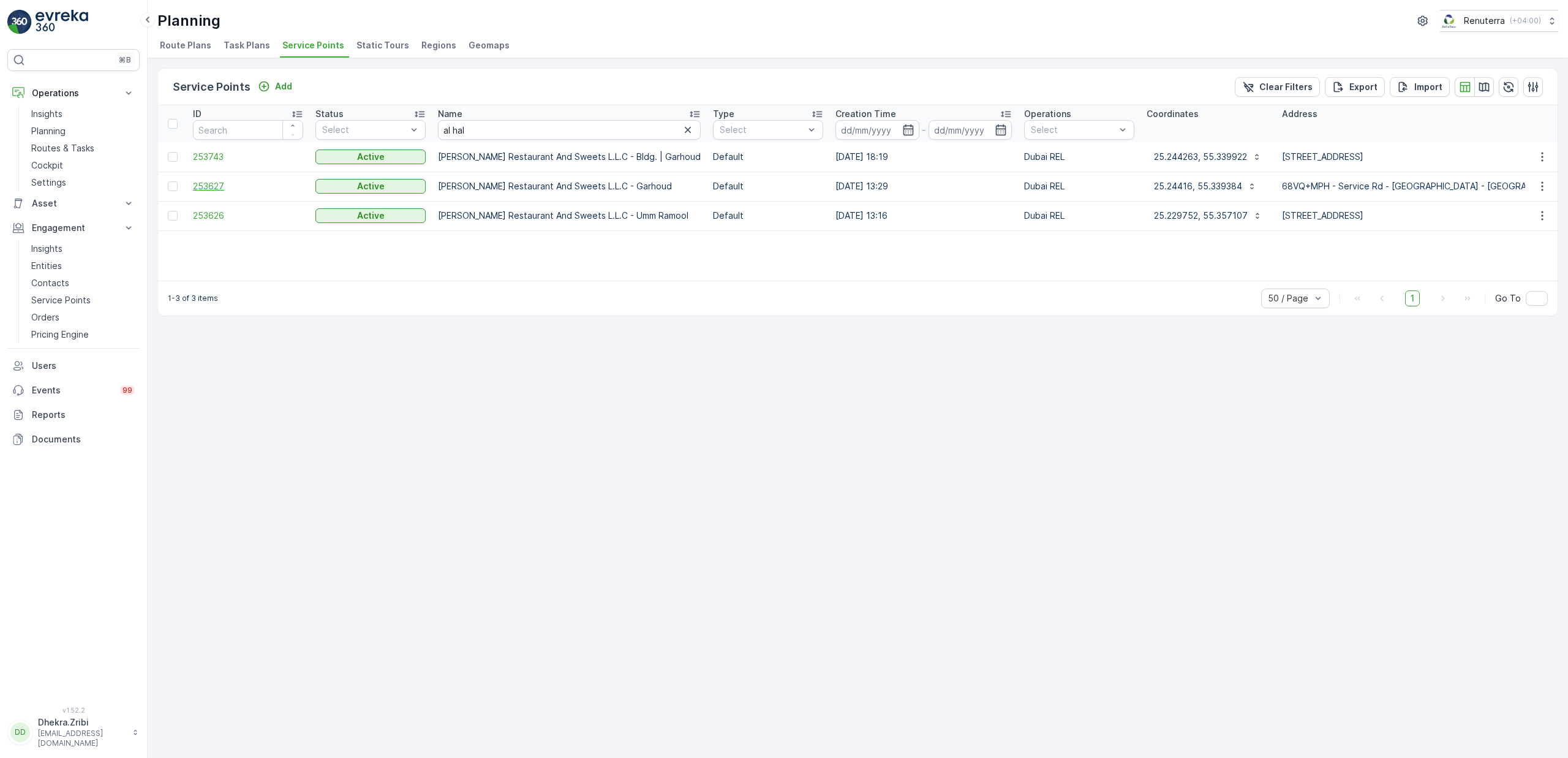
click at [218, 190] on span "253627" at bounding box center [247, 187] width 110 height 12
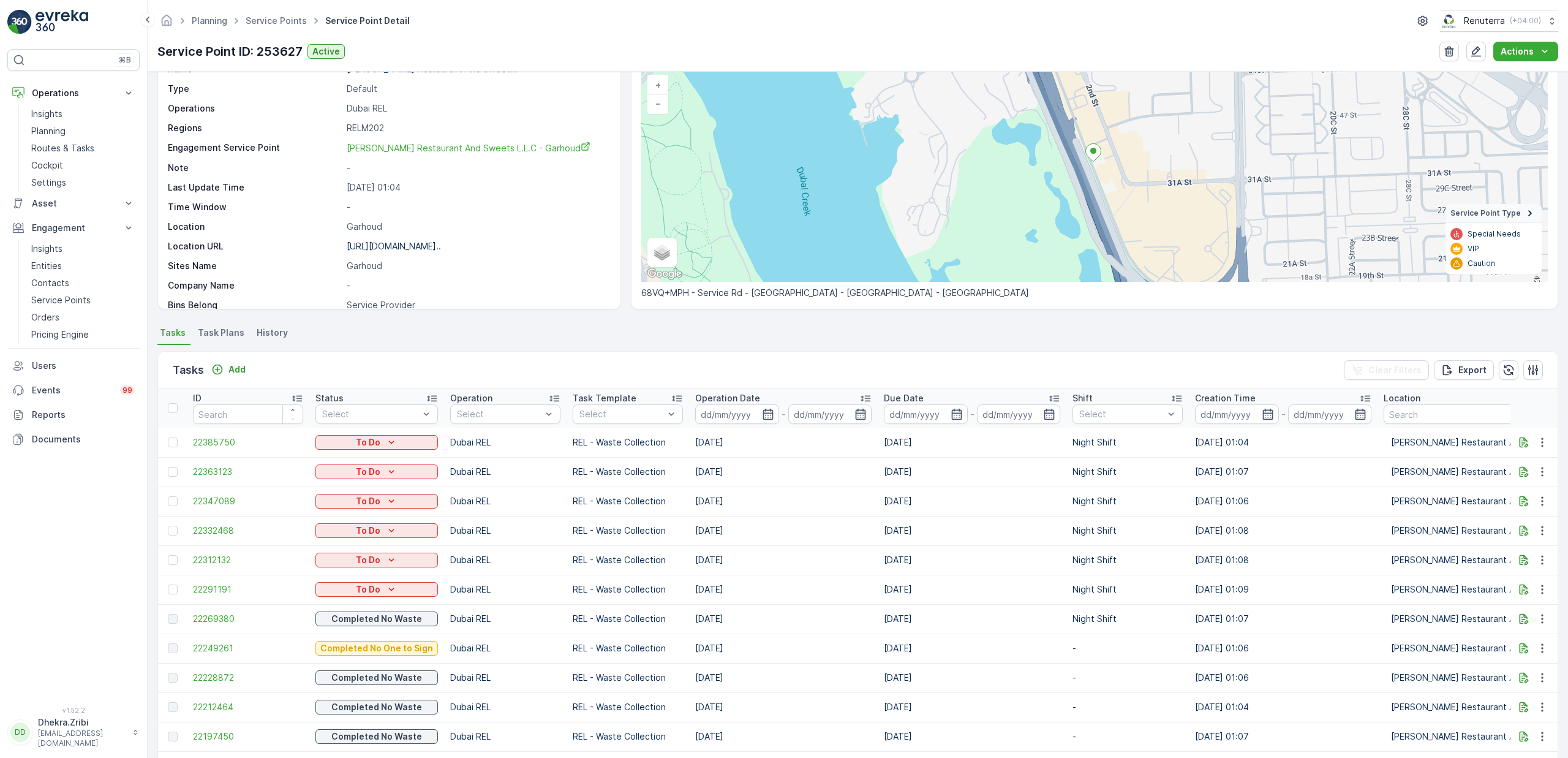
scroll to position [82, 0]
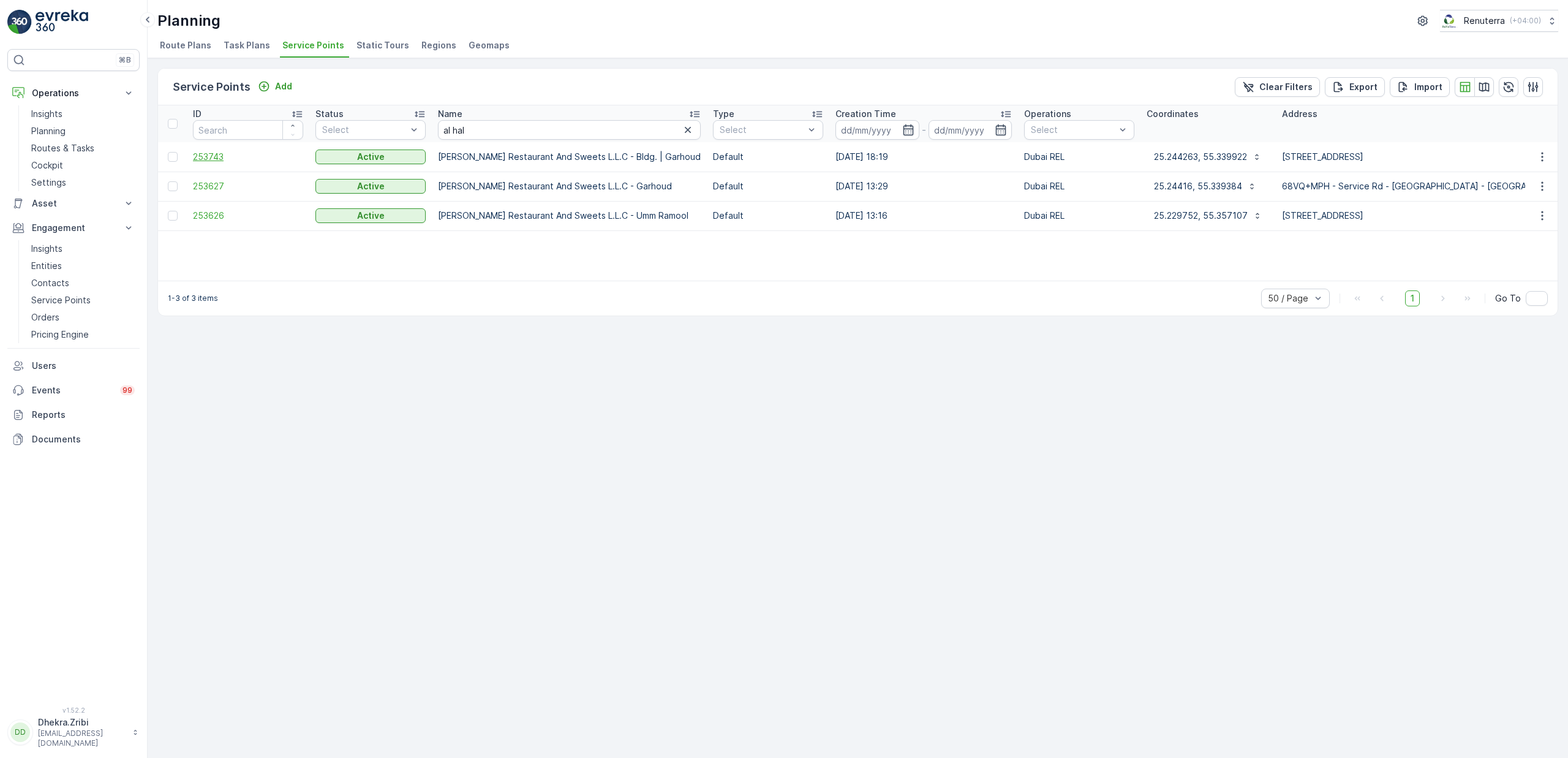
click at [194, 157] on span "253743" at bounding box center [247, 157] width 110 height 12
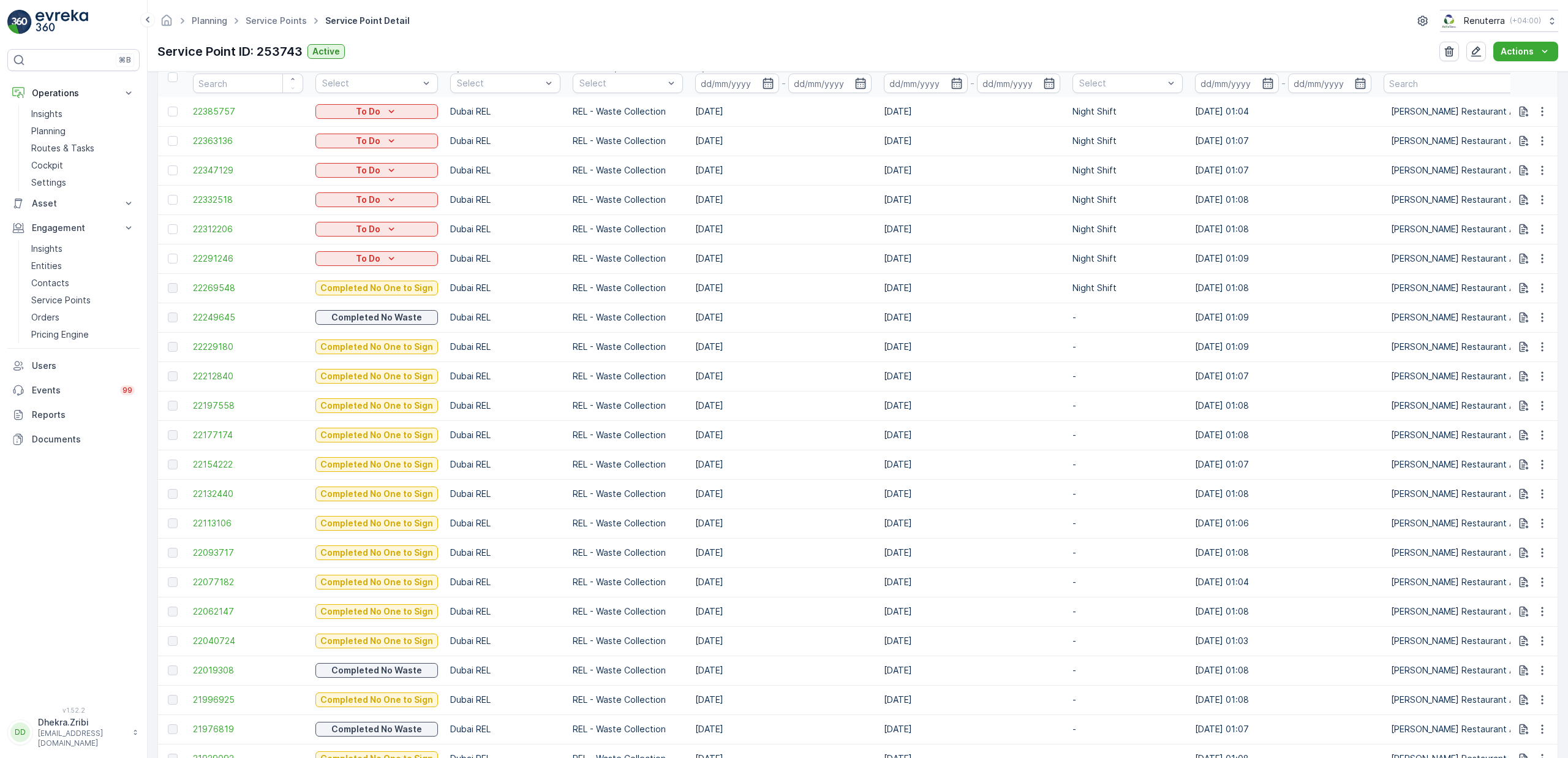
scroll to position [512, 0]
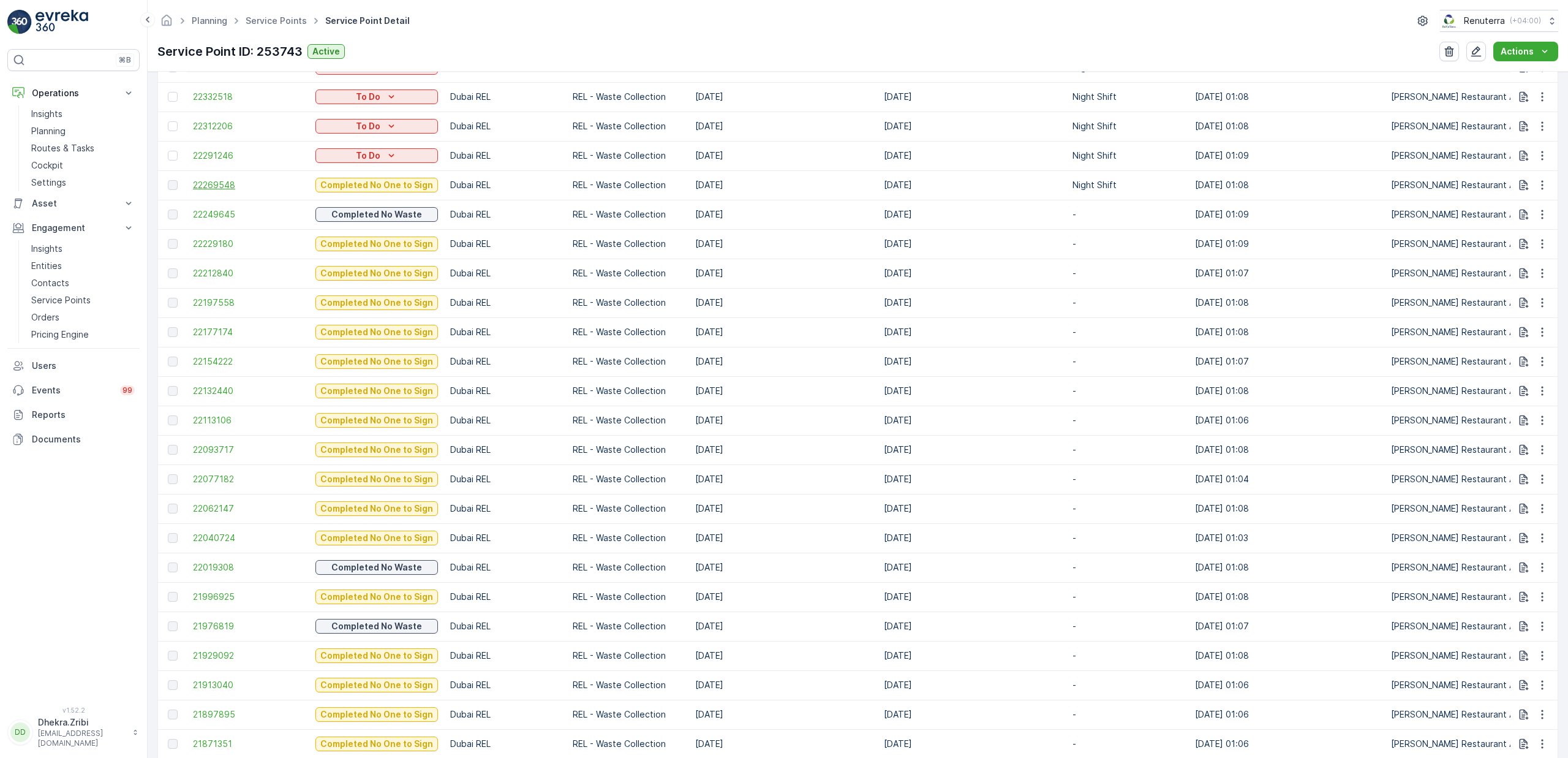
click at [216, 187] on span "22269548" at bounding box center [247, 185] width 110 height 12
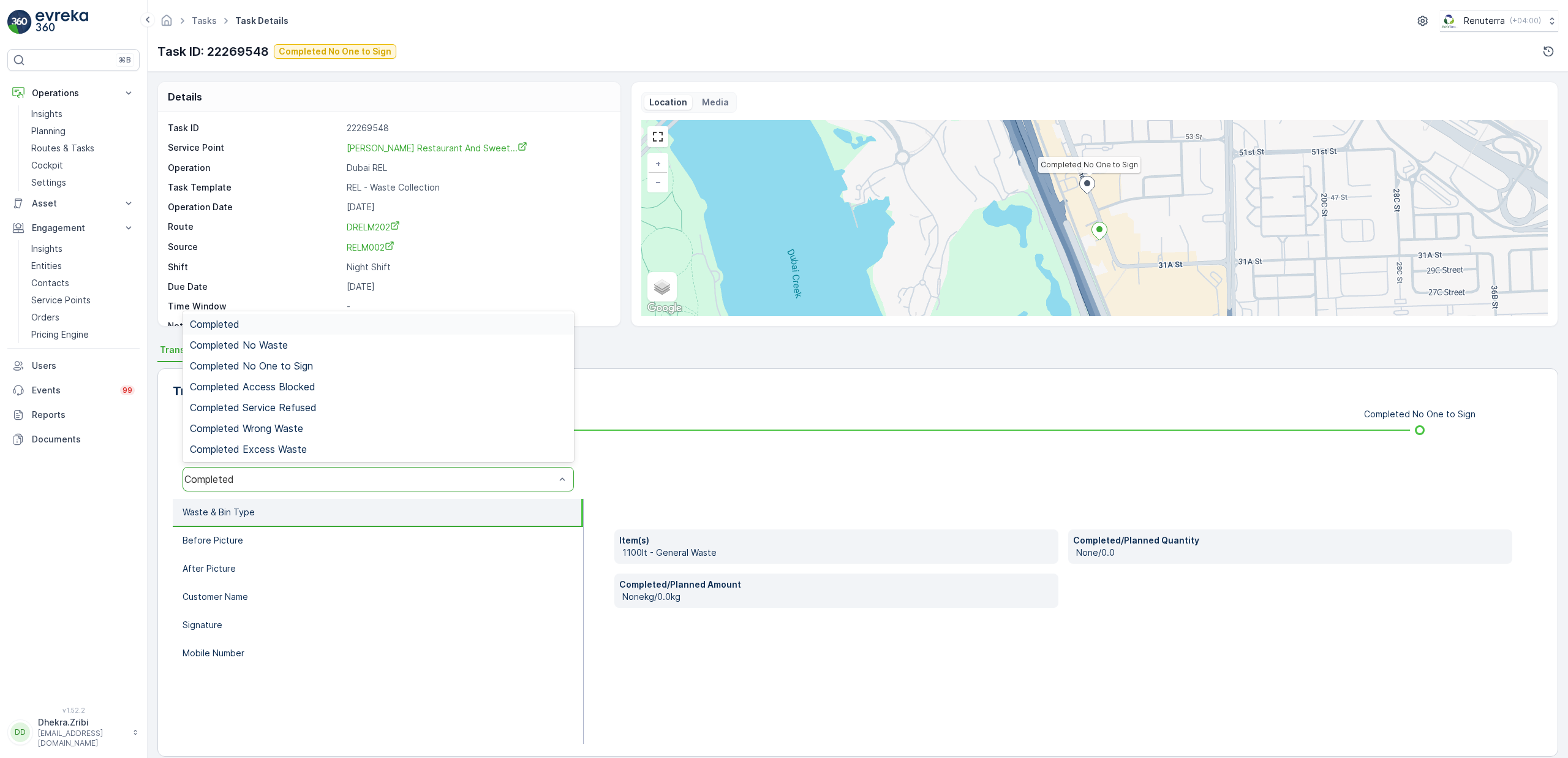
click at [260, 470] on div "Completed" at bounding box center [377, 480] width 392 height 25
click at [286, 366] on span "Completed No One to Sign" at bounding box center [252, 365] width 123 height 11
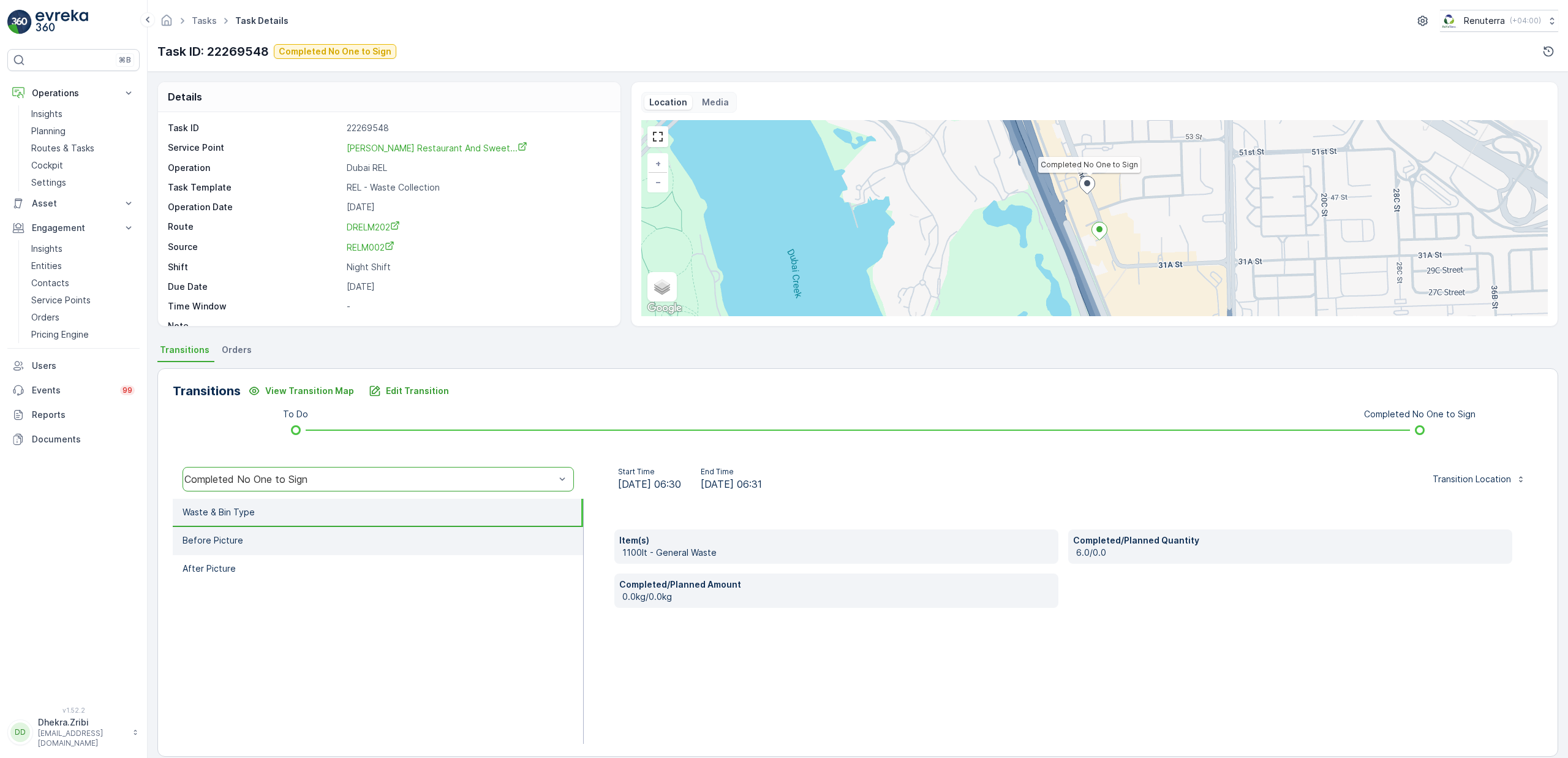
click at [283, 547] on li "Before Picture" at bounding box center [377, 541] width 410 height 28
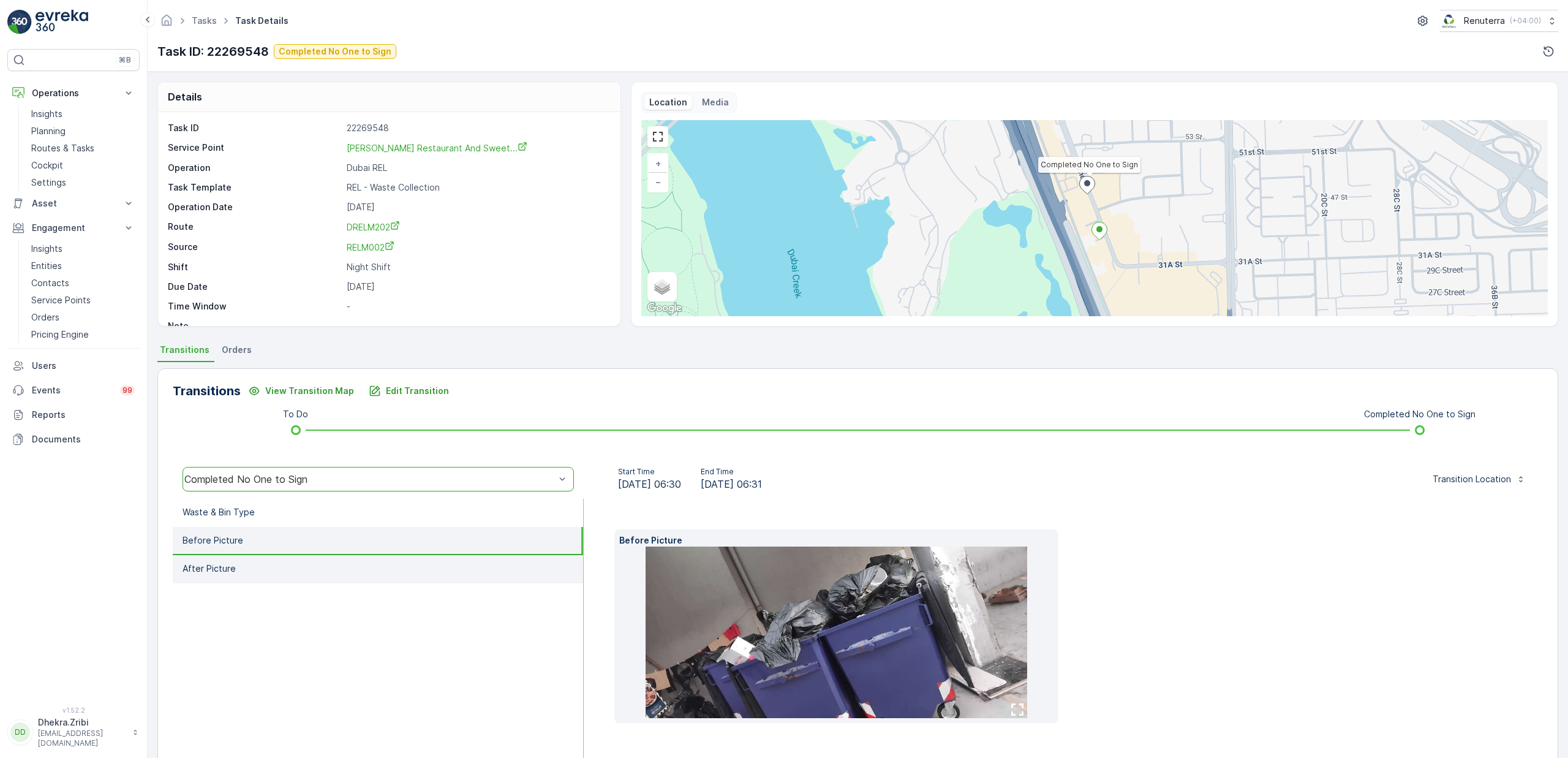
click at [283, 558] on li "After Picture" at bounding box center [377, 570] width 410 height 28
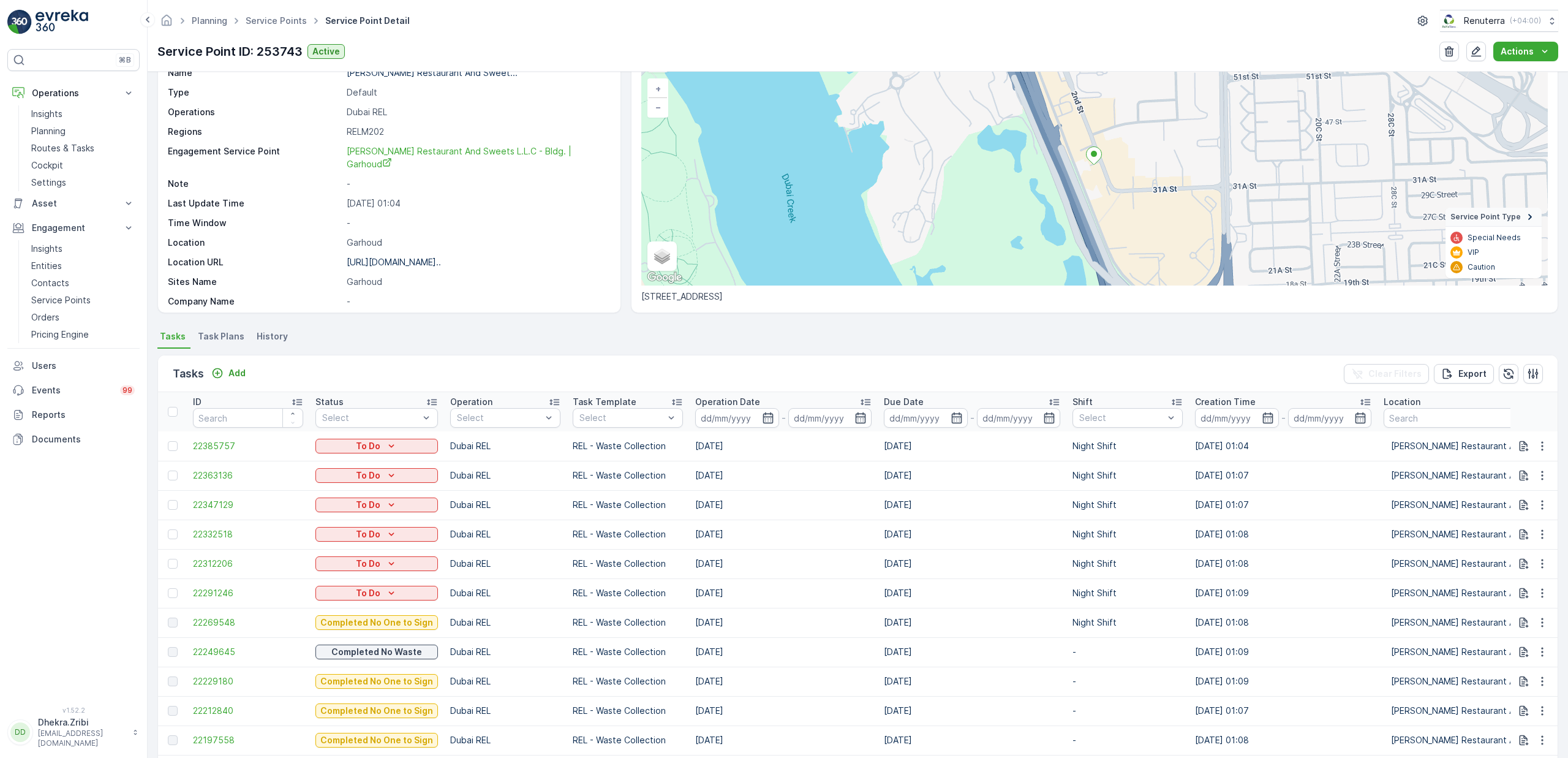
scroll to position [77, 0]
click at [219, 676] on span "22229180" at bounding box center [247, 679] width 110 height 12
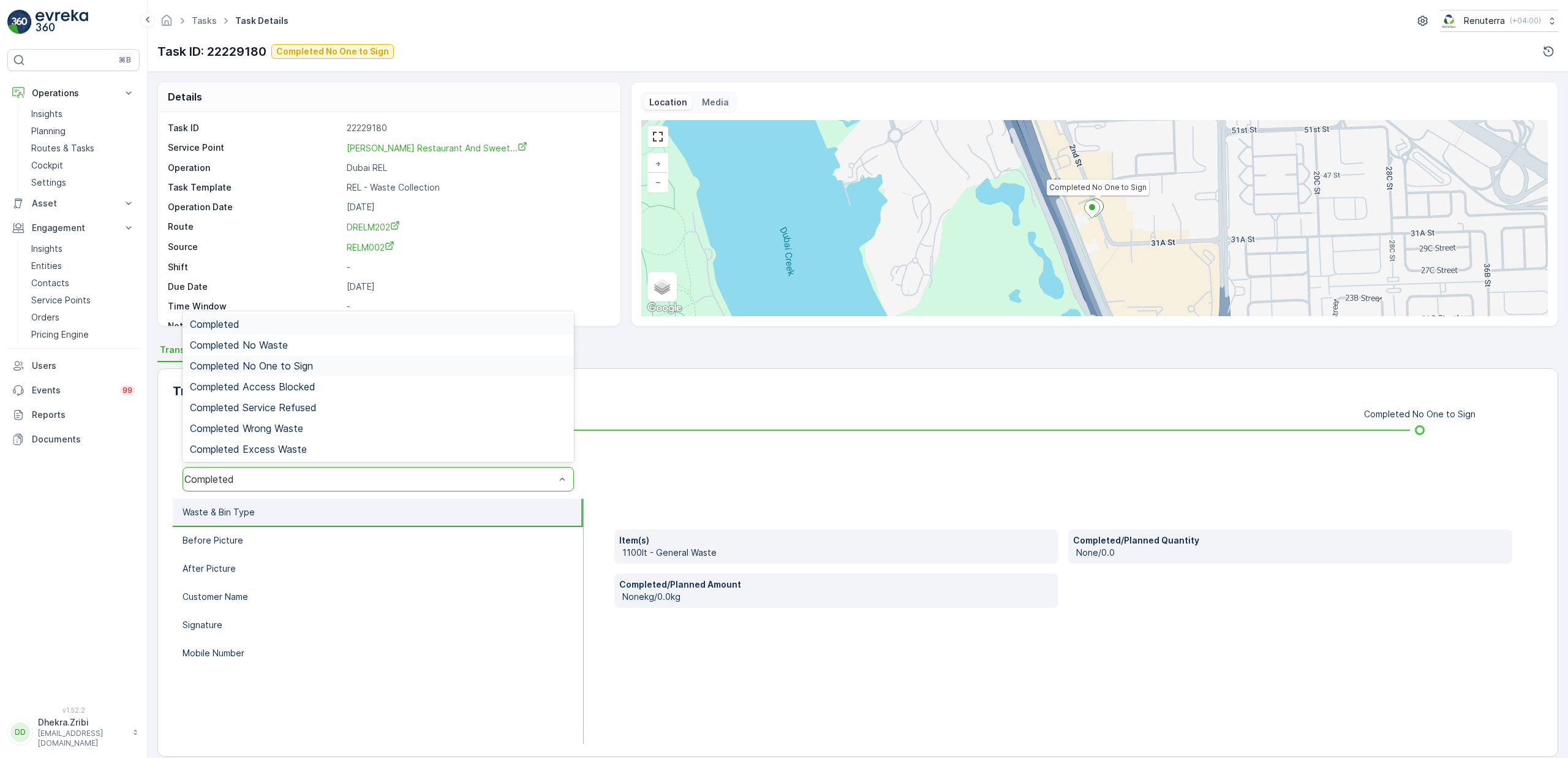
click at [311, 364] on span "Completed No One to Sign" at bounding box center [252, 365] width 123 height 11
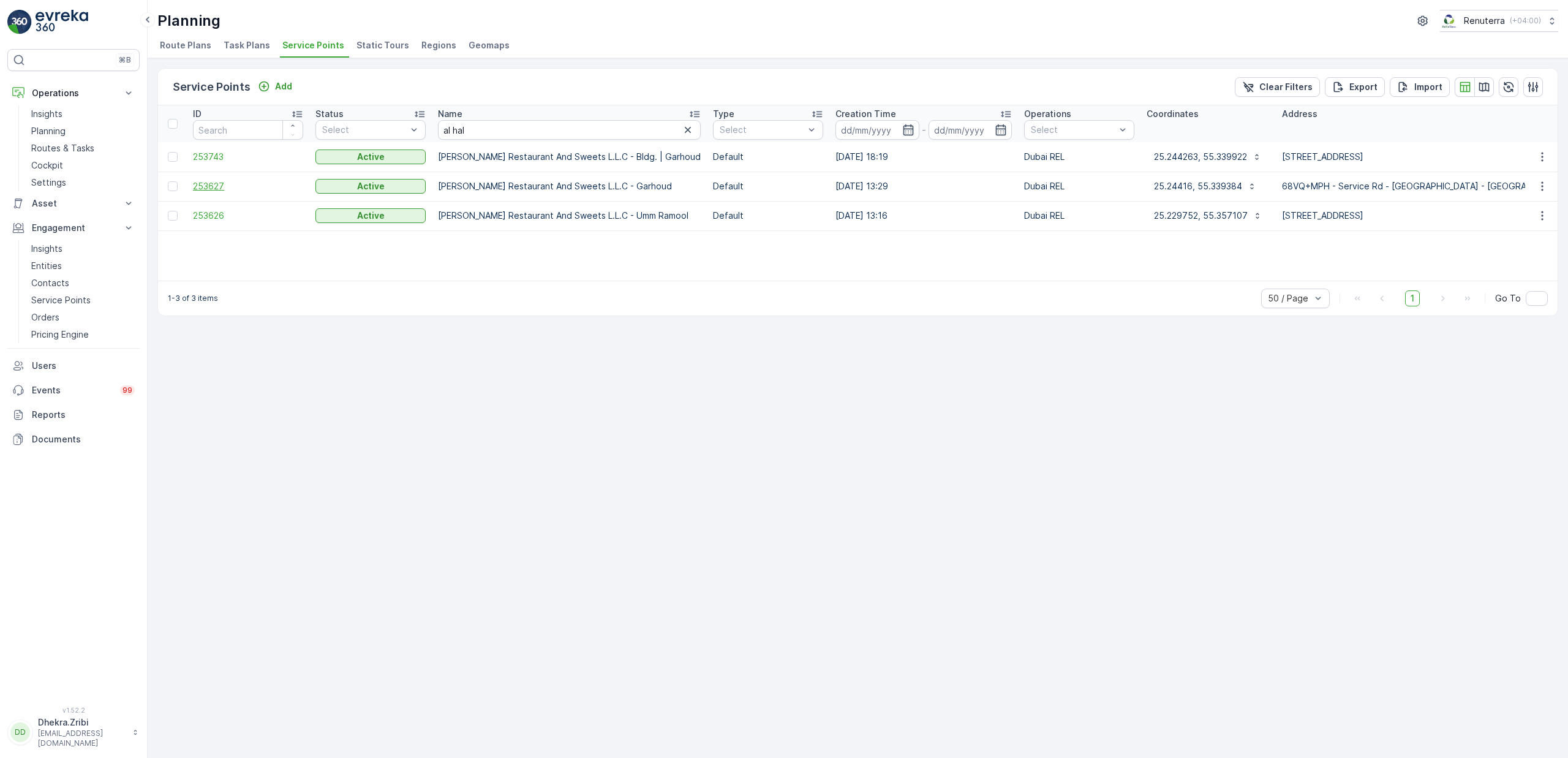
click at [205, 182] on span "253627" at bounding box center [247, 187] width 110 height 12
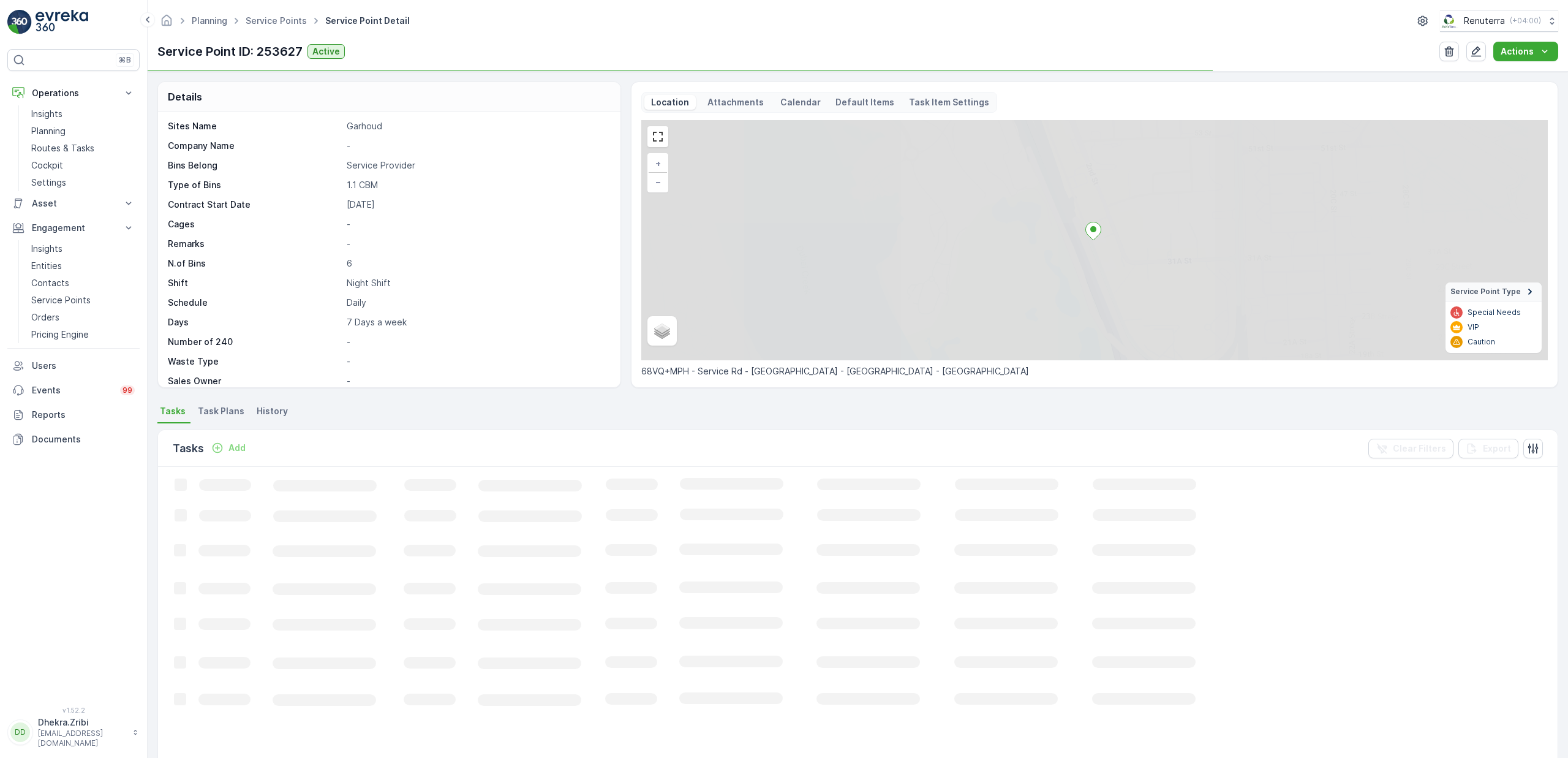
scroll to position [229, 0]
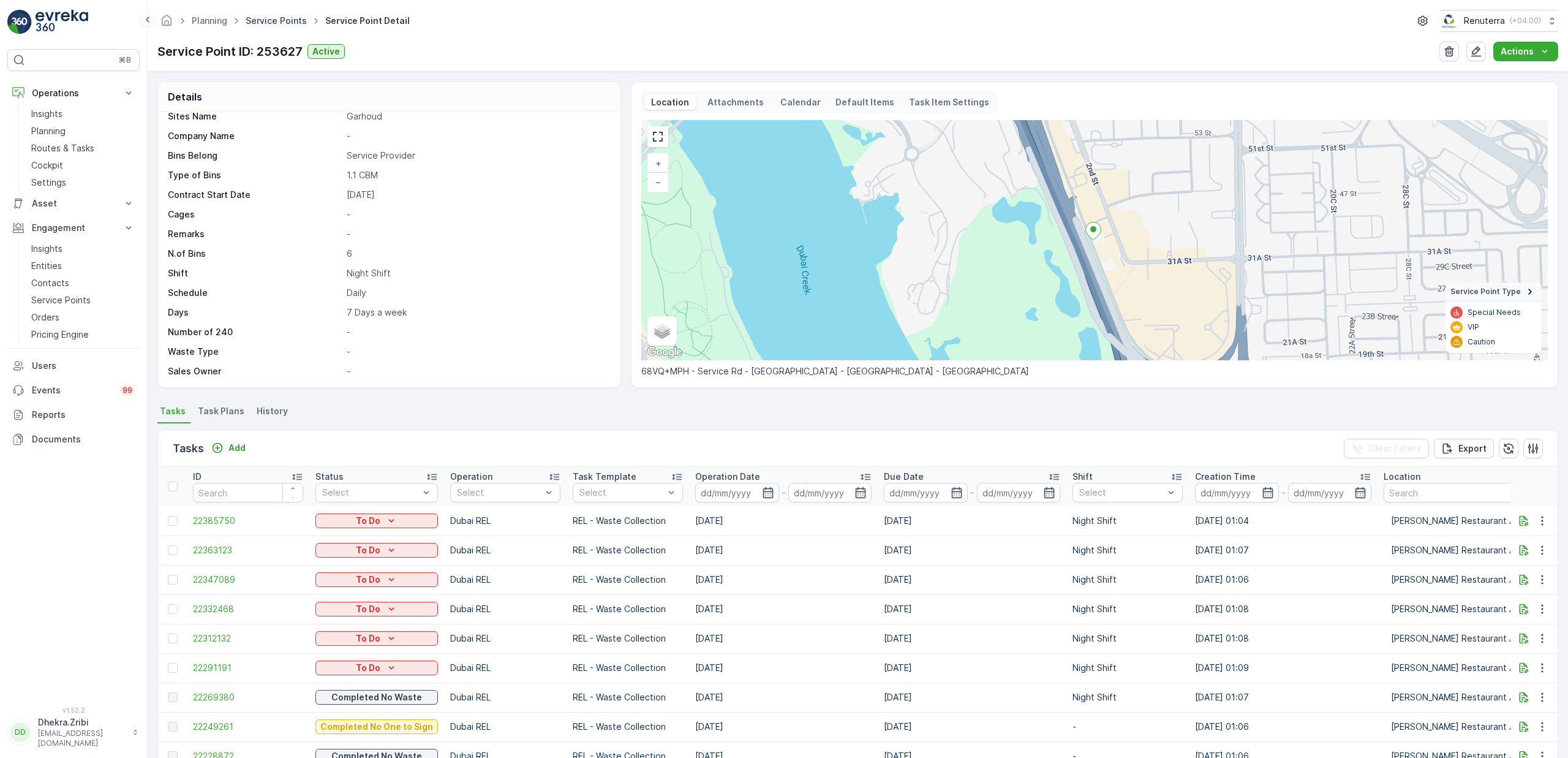
click at [273, 21] on link "Service Points" at bounding box center [276, 20] width 62 height 11
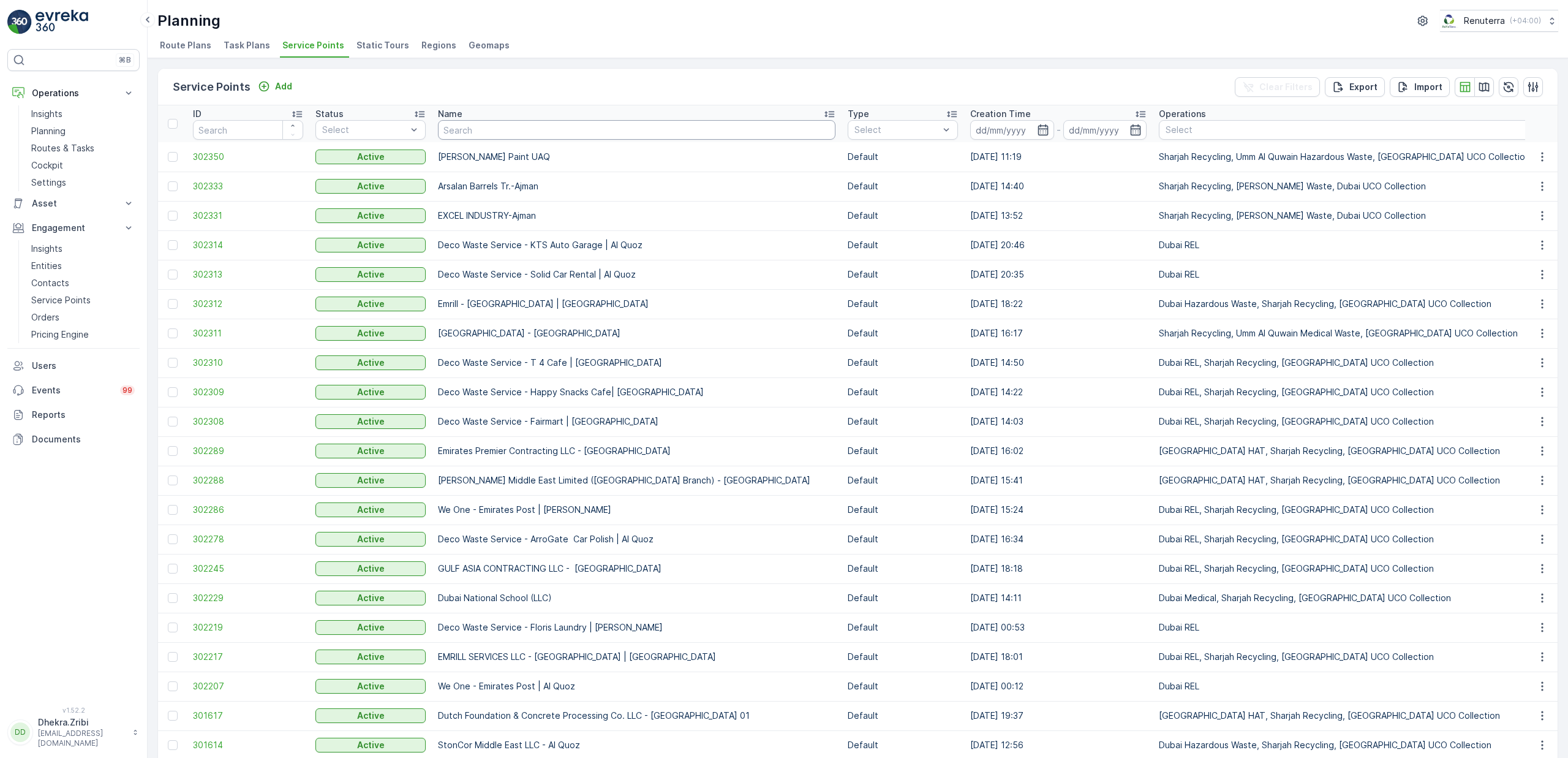
click at [485, 127] on input "text" at bounding box center [637, 129] width 398 height 19
type input "mouj"
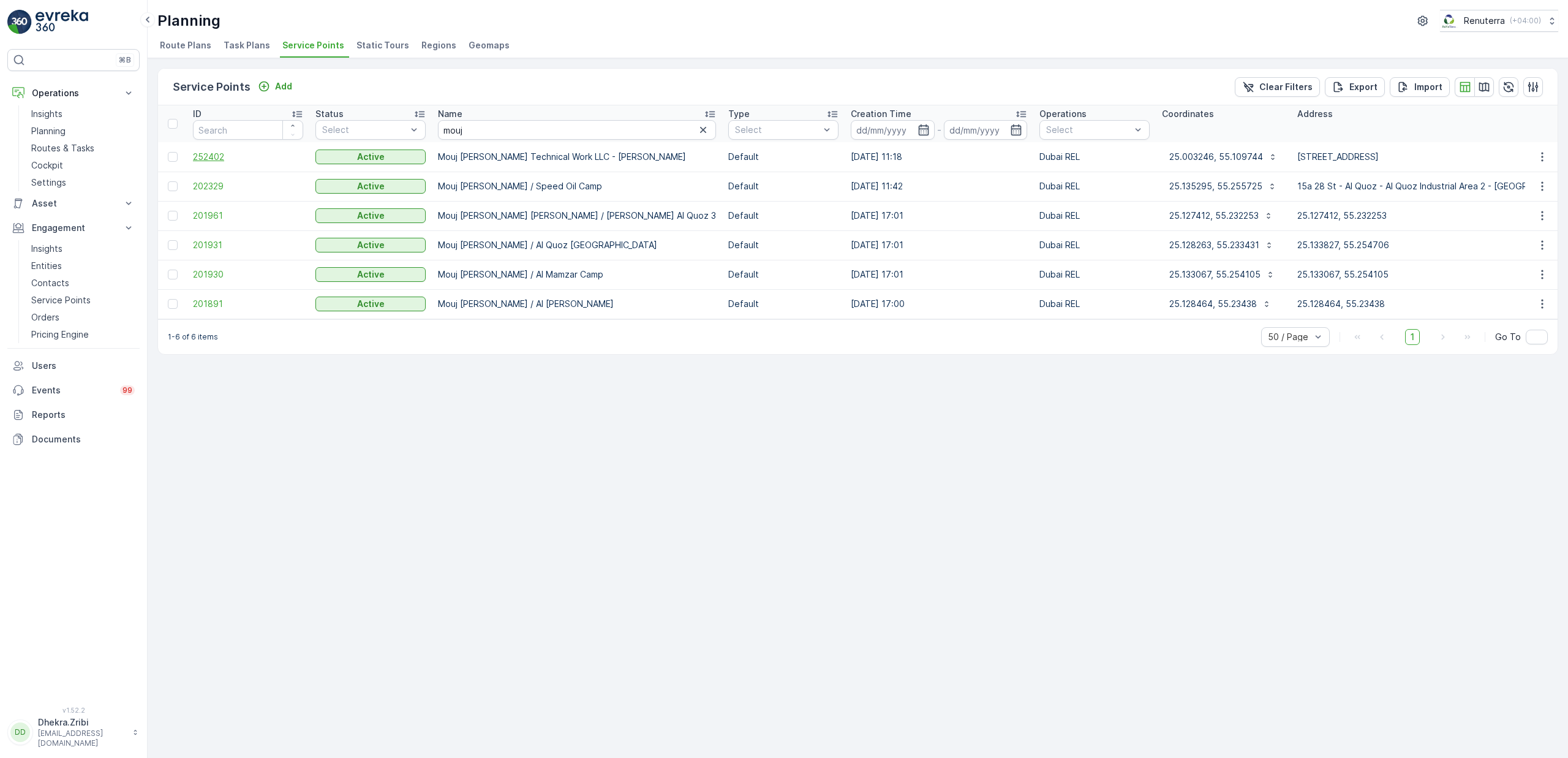
click at [216, 155] on span "252402" at bounding box center [247, 157] width 110 height 12
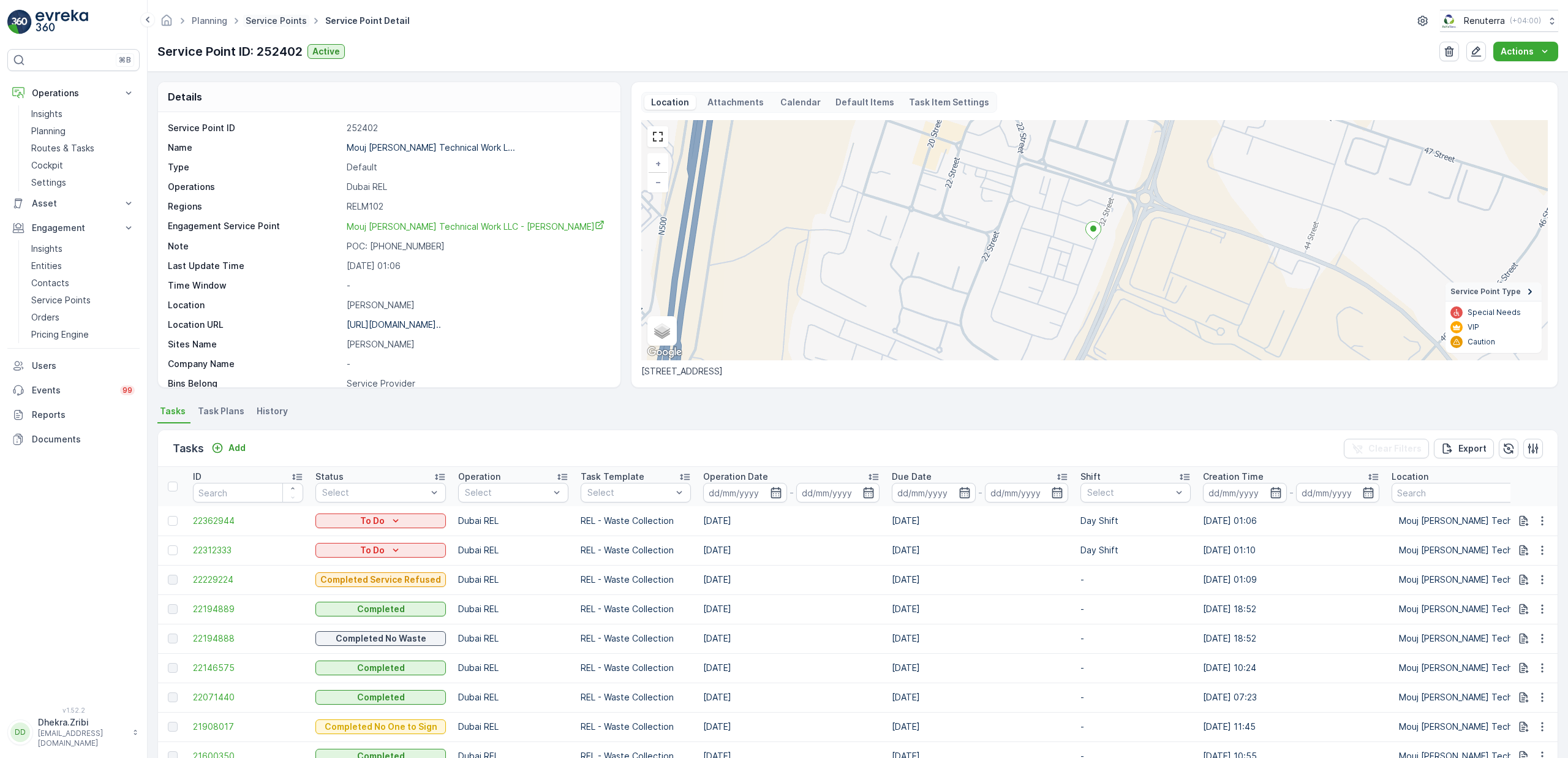
click at [263, 17] on link "Service Points" at bounding box center [276, 20] width 62 height 11
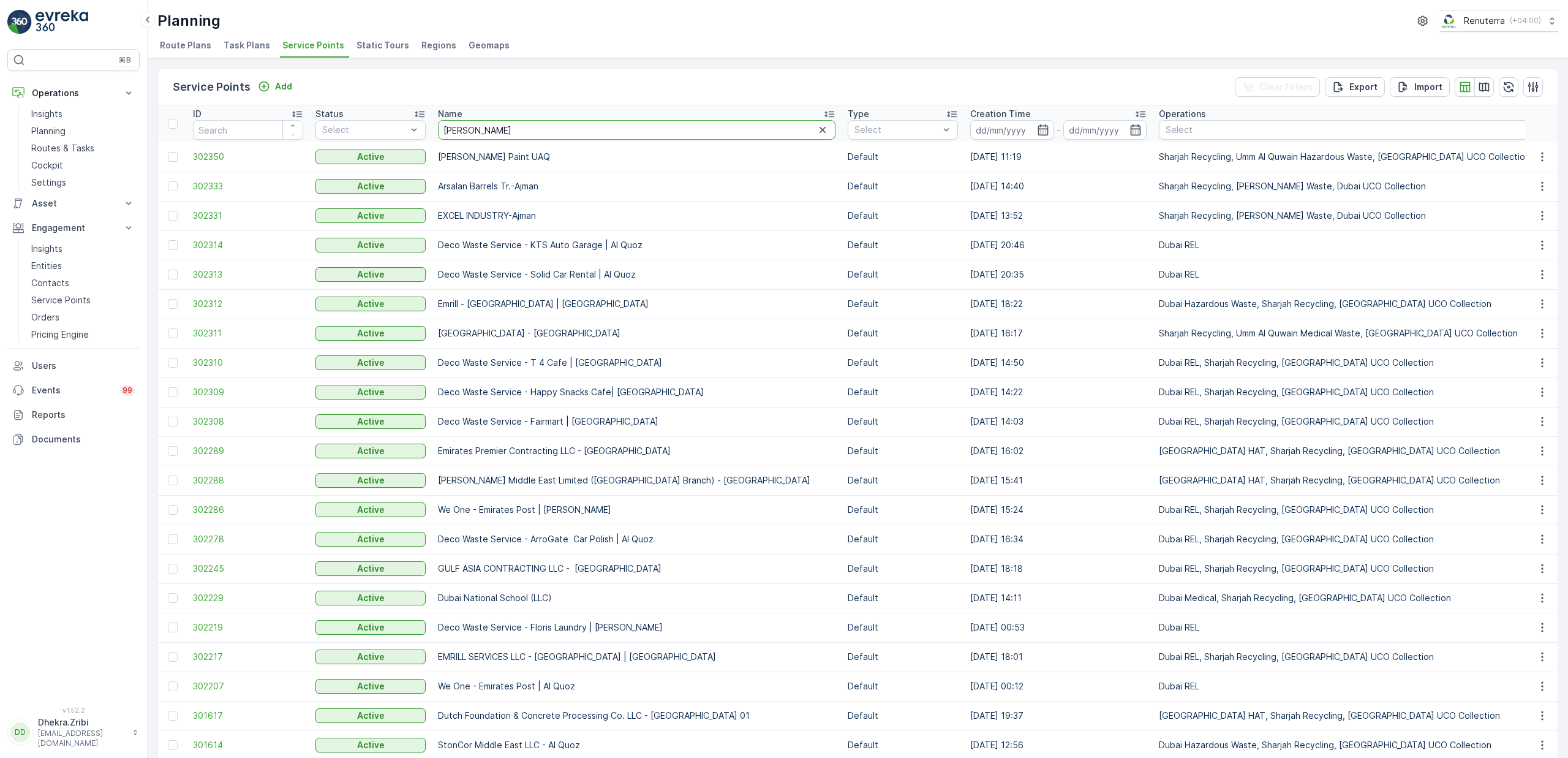
type input "al kayed"
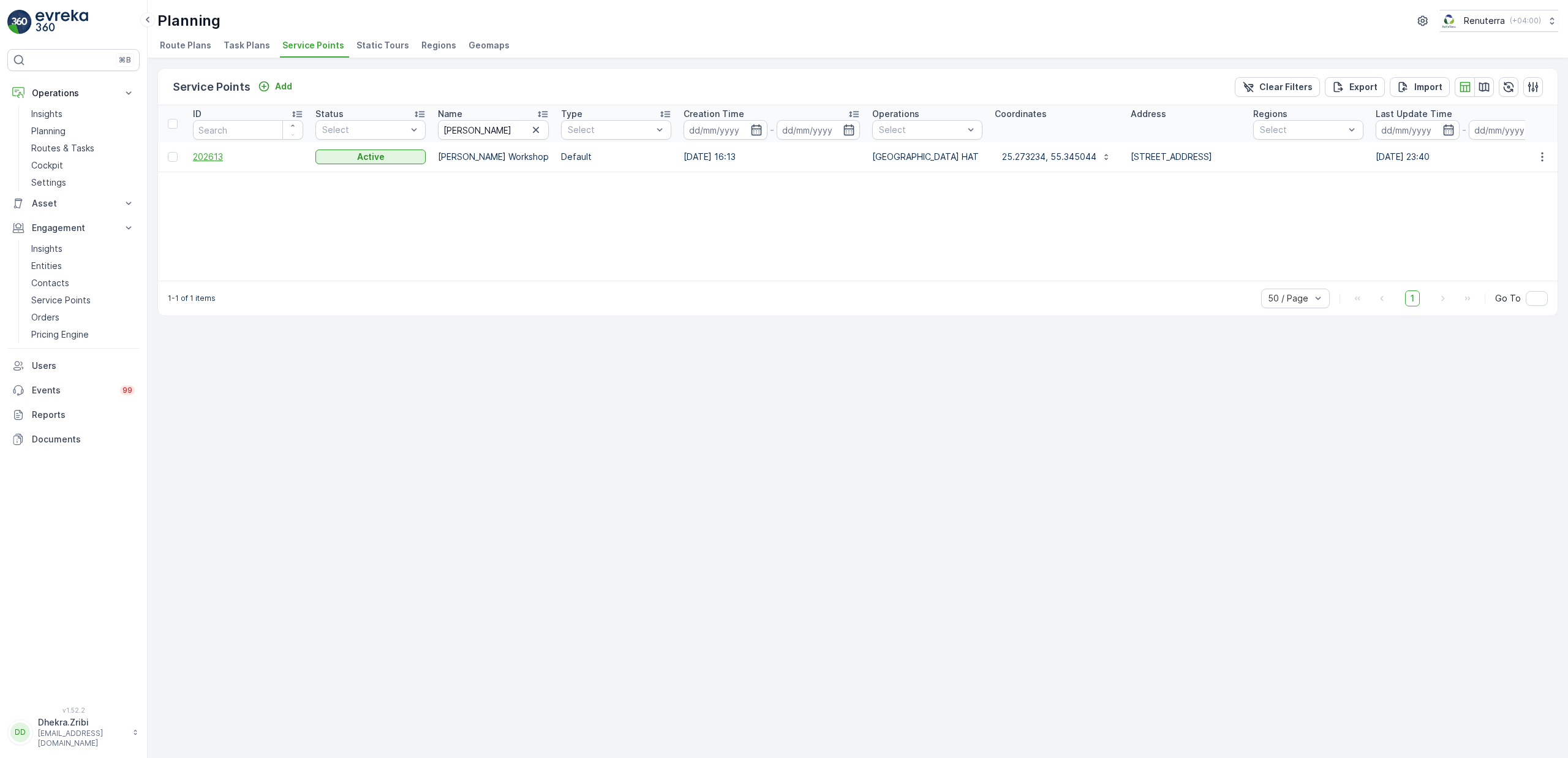
click at [206, 158] on span "202613" at bounding box center [247, 157] width 110 height 12
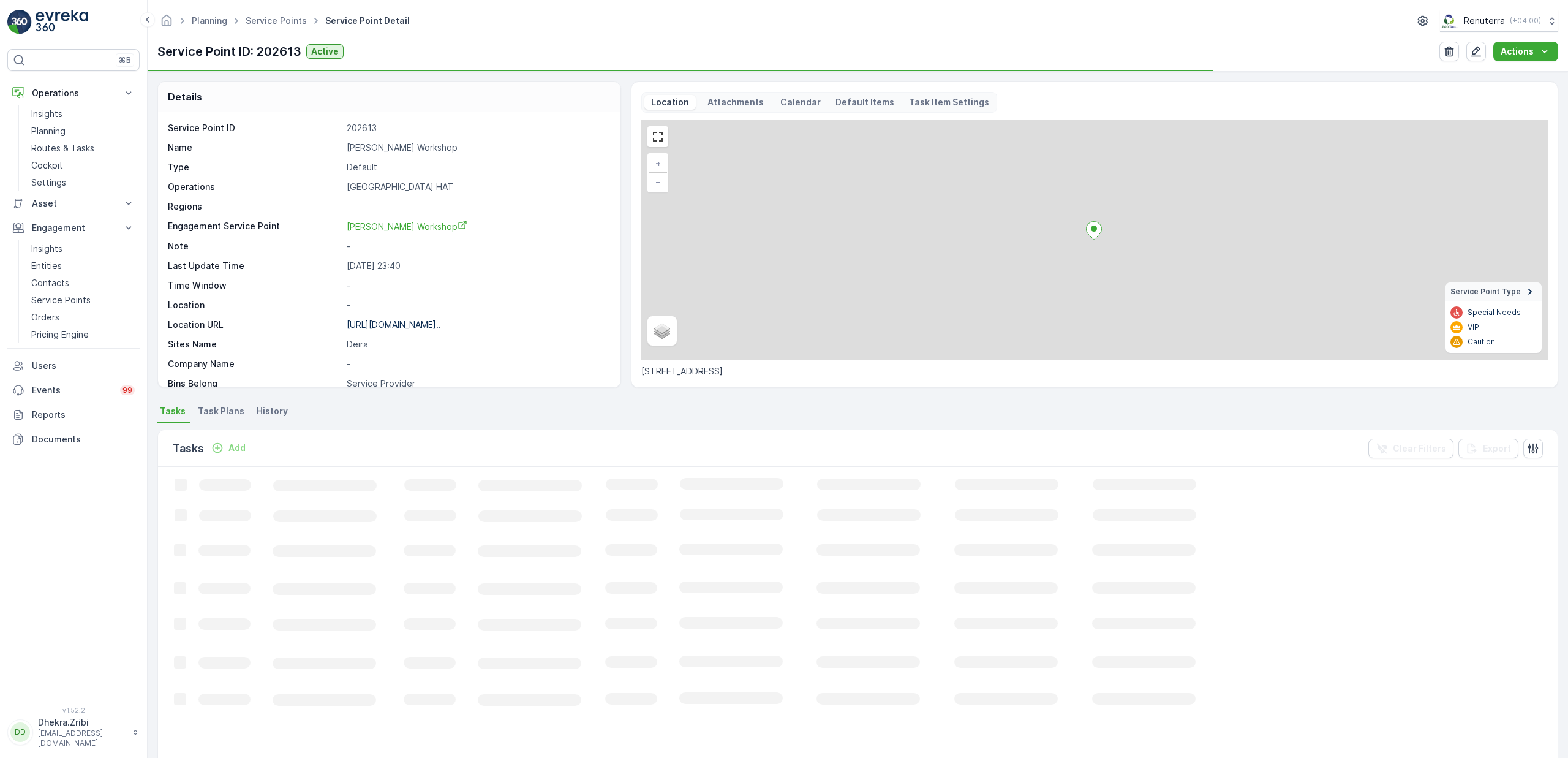
click at [391, 150] on p "Al Kayed Workshop" at bounding box center [477, 148] width 261 height 12
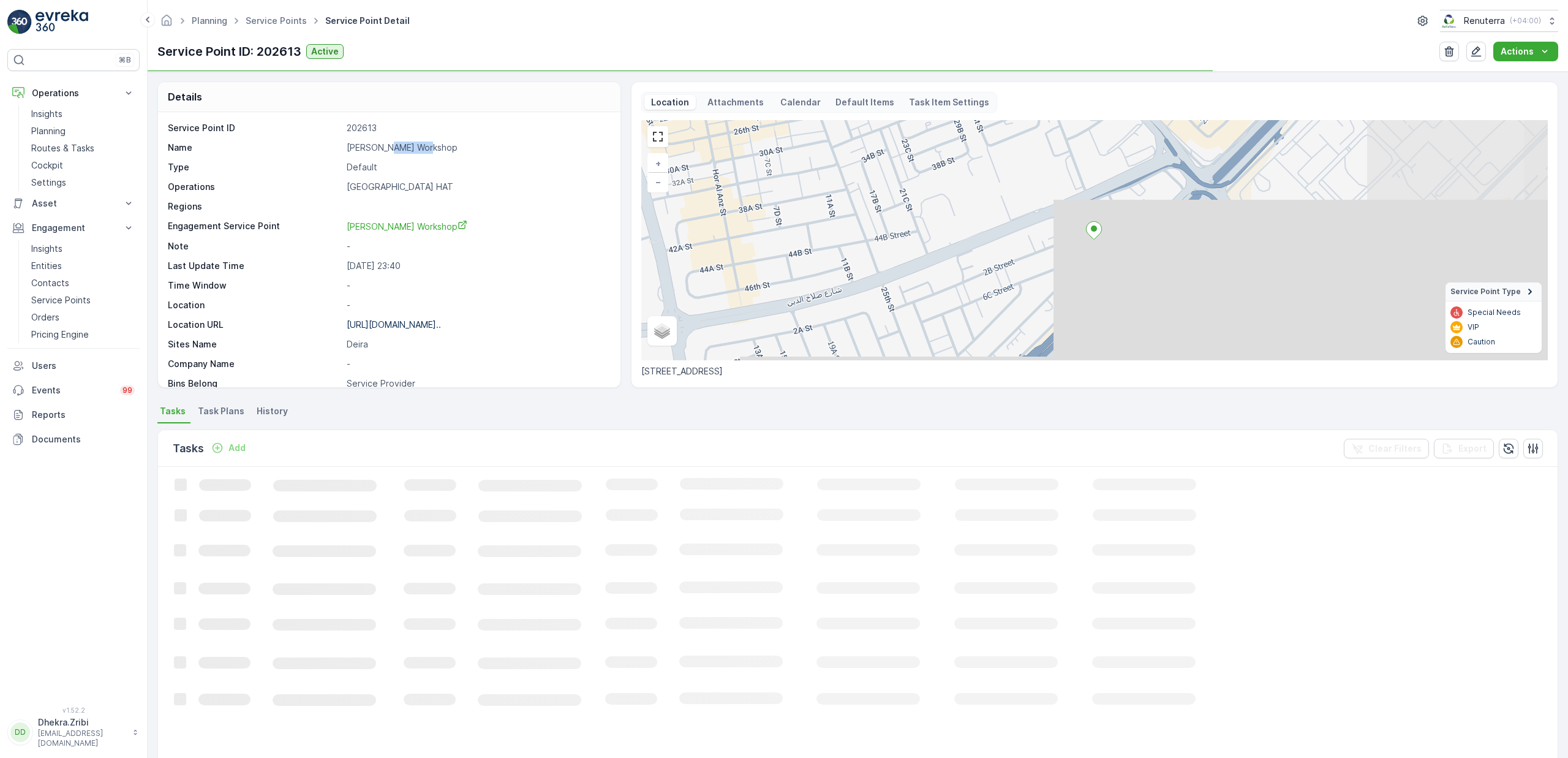
click at [391, 150] on p "Al Kayed Workshop" at bounding box center [477, 148] width 261 height 12
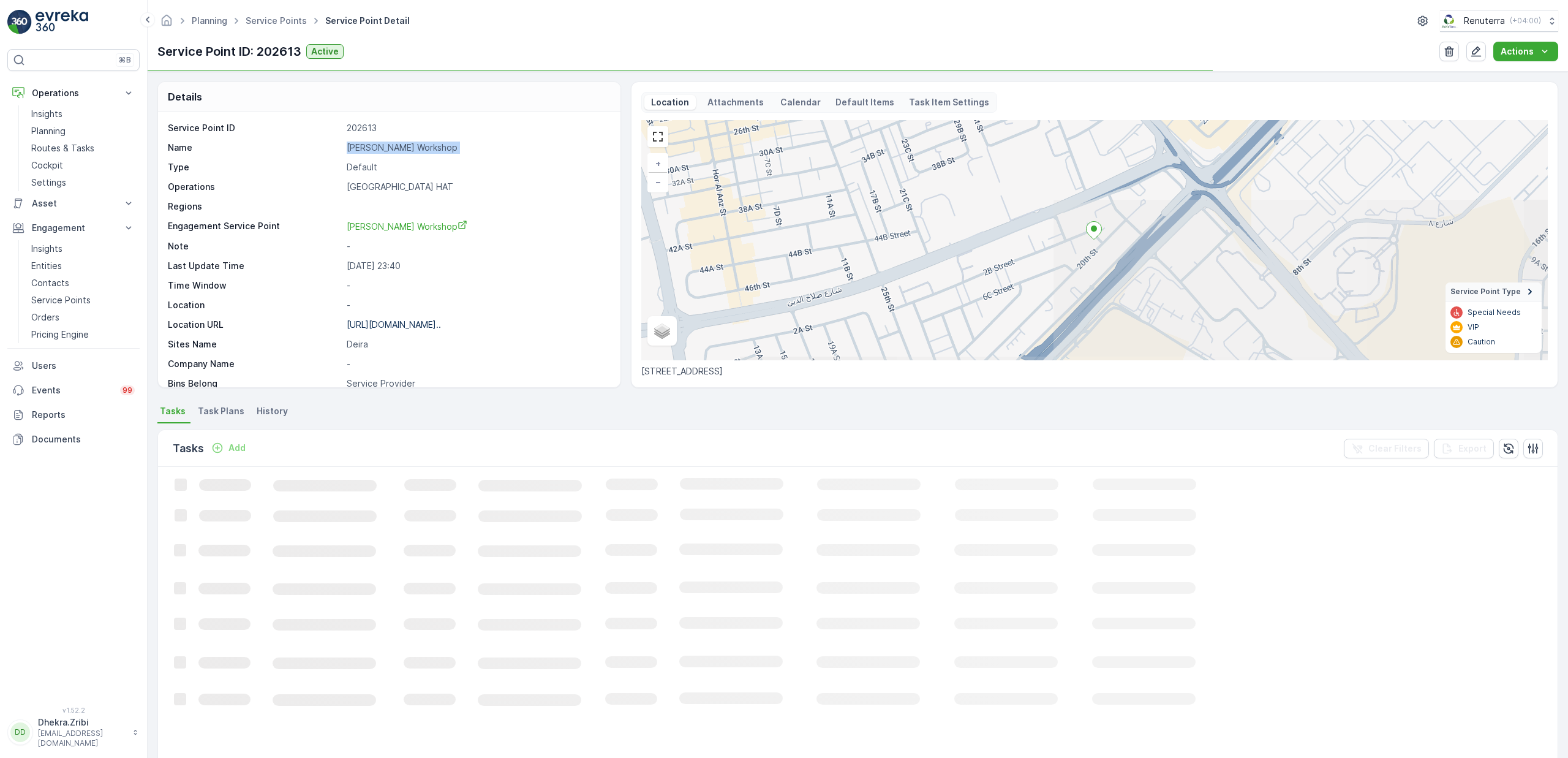
click at [391, 150] on p "Al Kayed Workshop" at bounding box center [477, 148] width 261 height 12
copy p "Al Kayed Workshop"
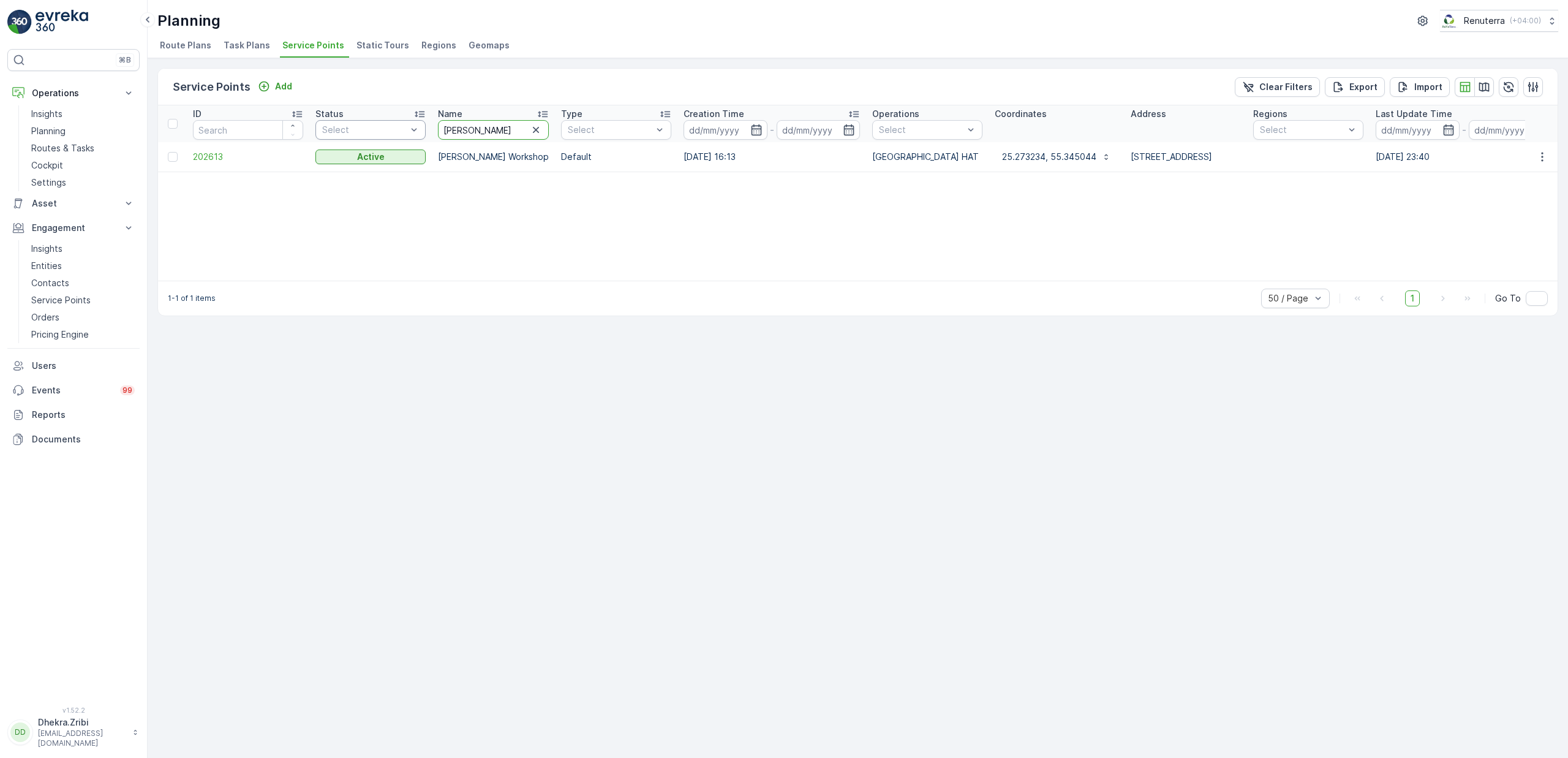
drag, startPoint x: 487, startPoint y: 126, endPoint x: 361, endPoint y: 134, distance: 126.3
type input "arabian"
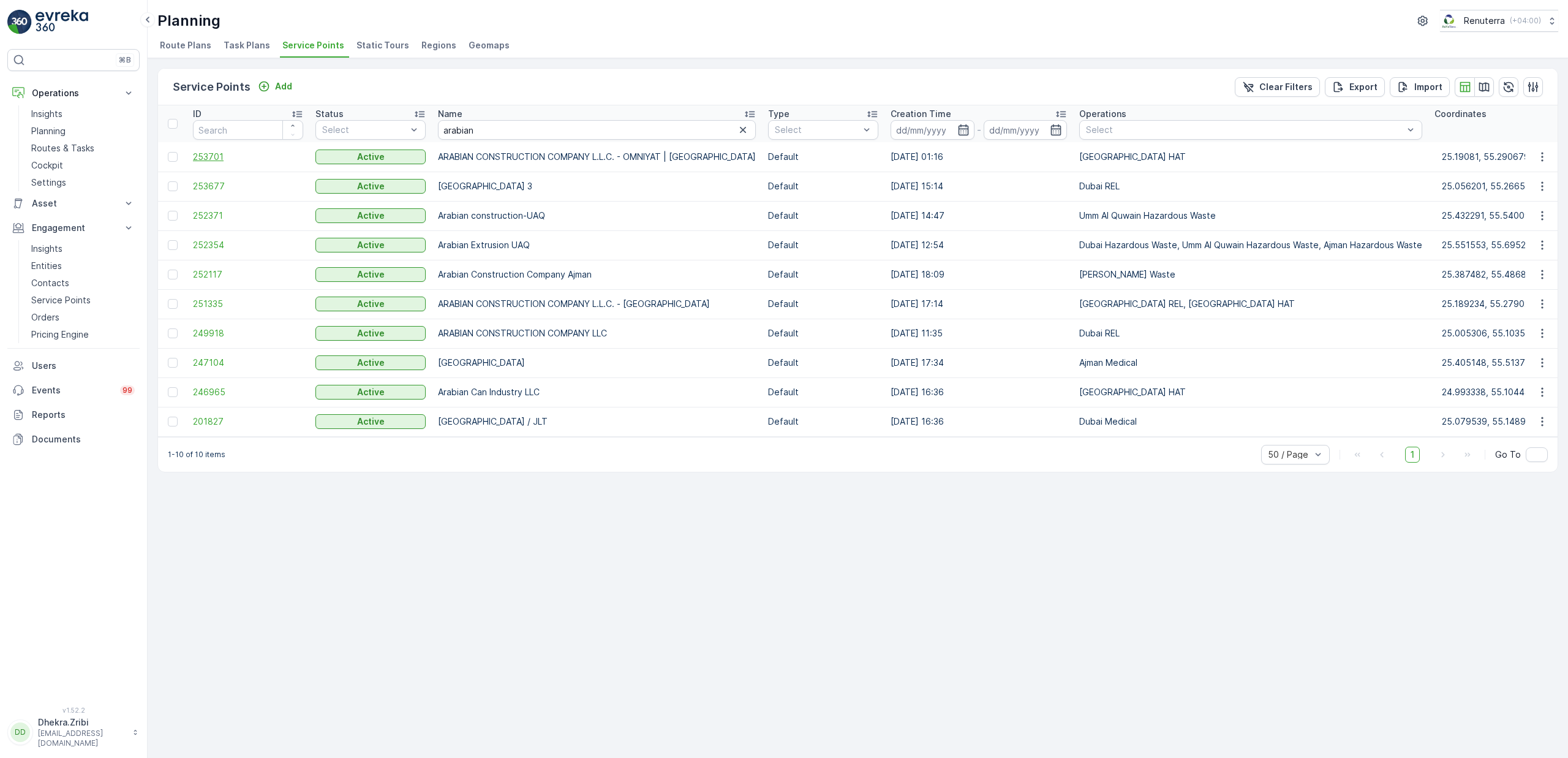
click at [209, 158] on span "253701" at bounding box center [247, 157] width 110 height 12
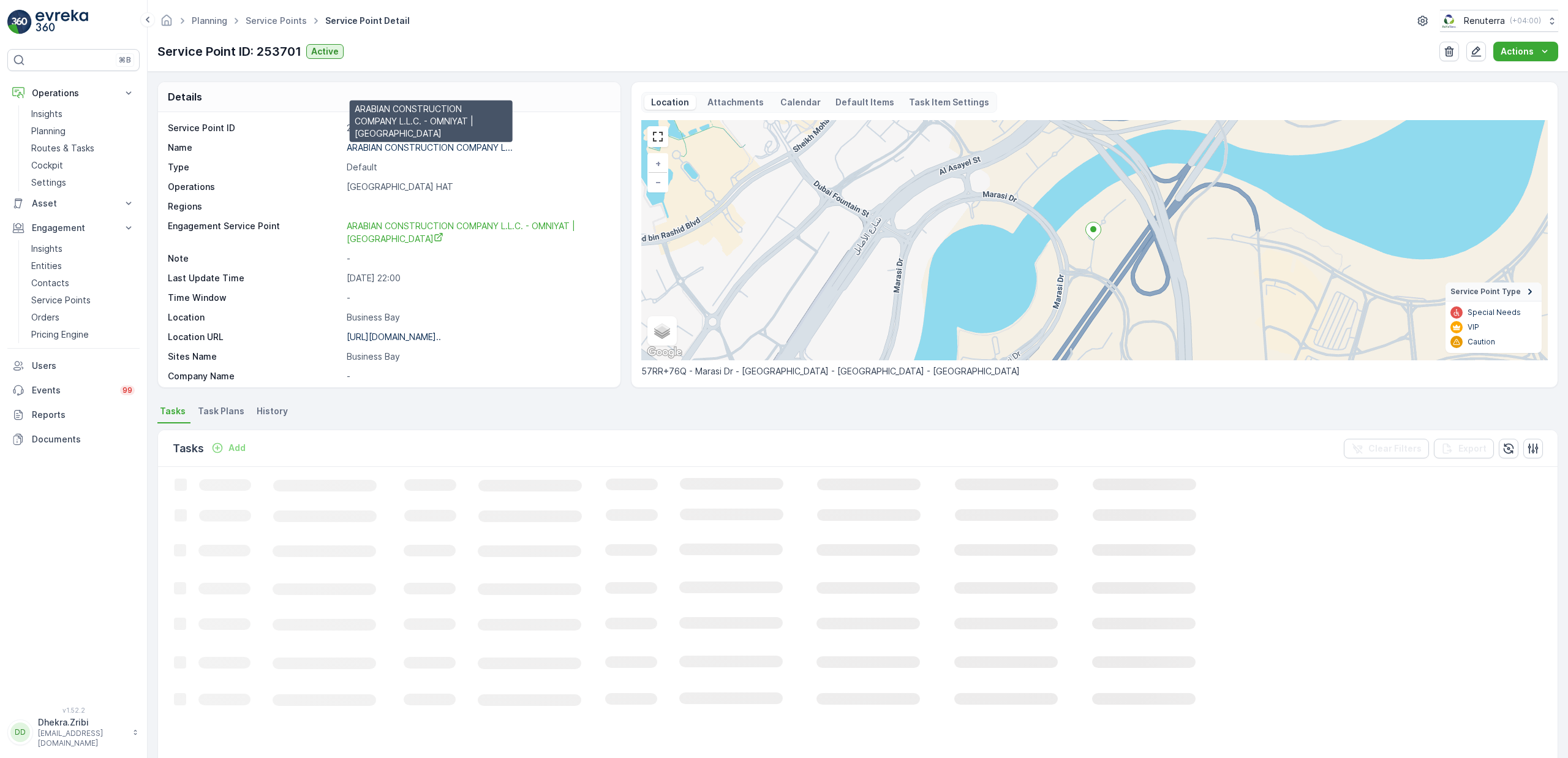
click at [418, 152] on p "ARABIAN CONSTRUCTION COMPANY L..." at bounding box center [429, 148] width 166 height 11
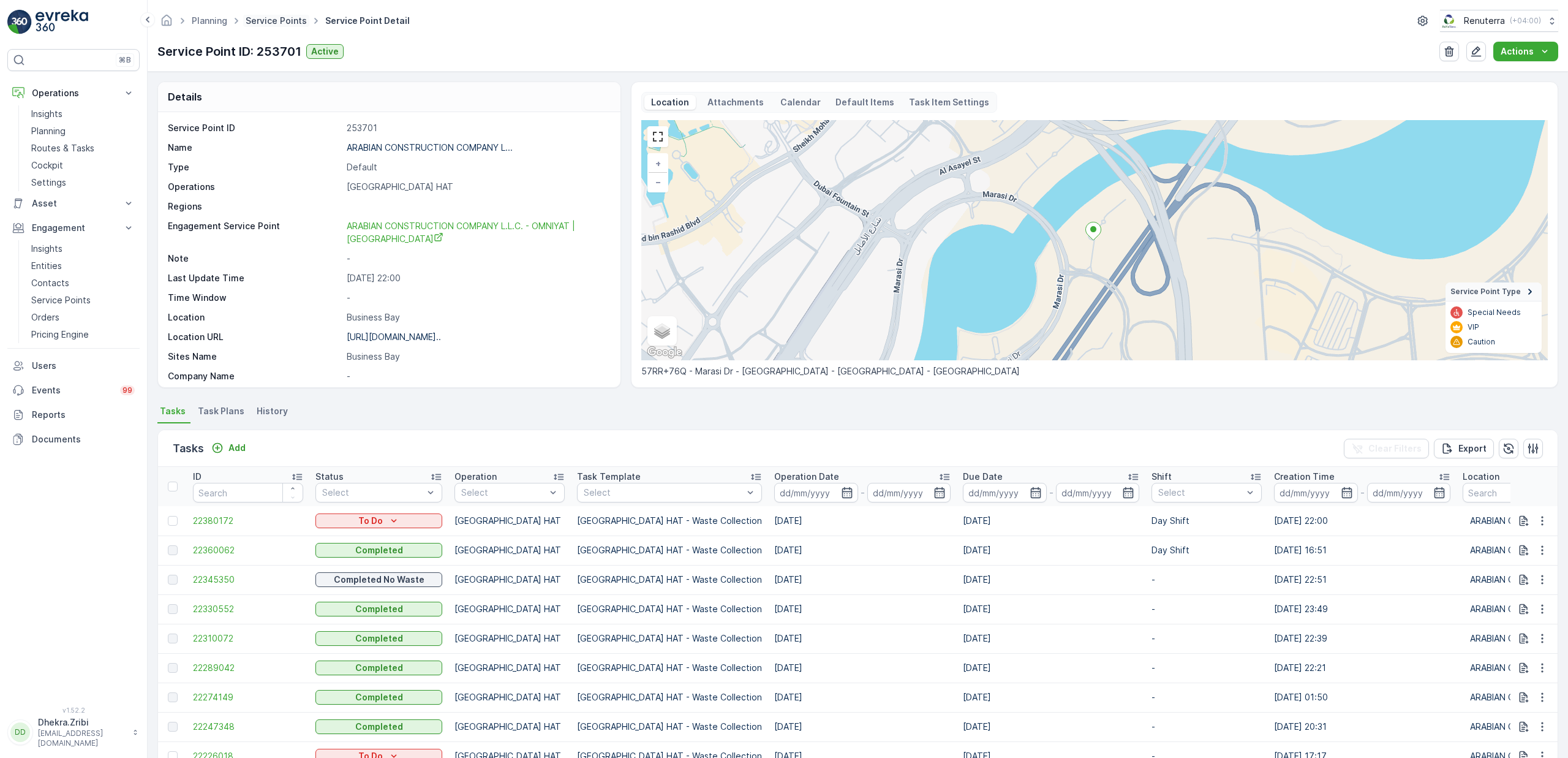
click at [276, 21] on link "Service Points" at bounding box center [276, 20] width 62 height 11
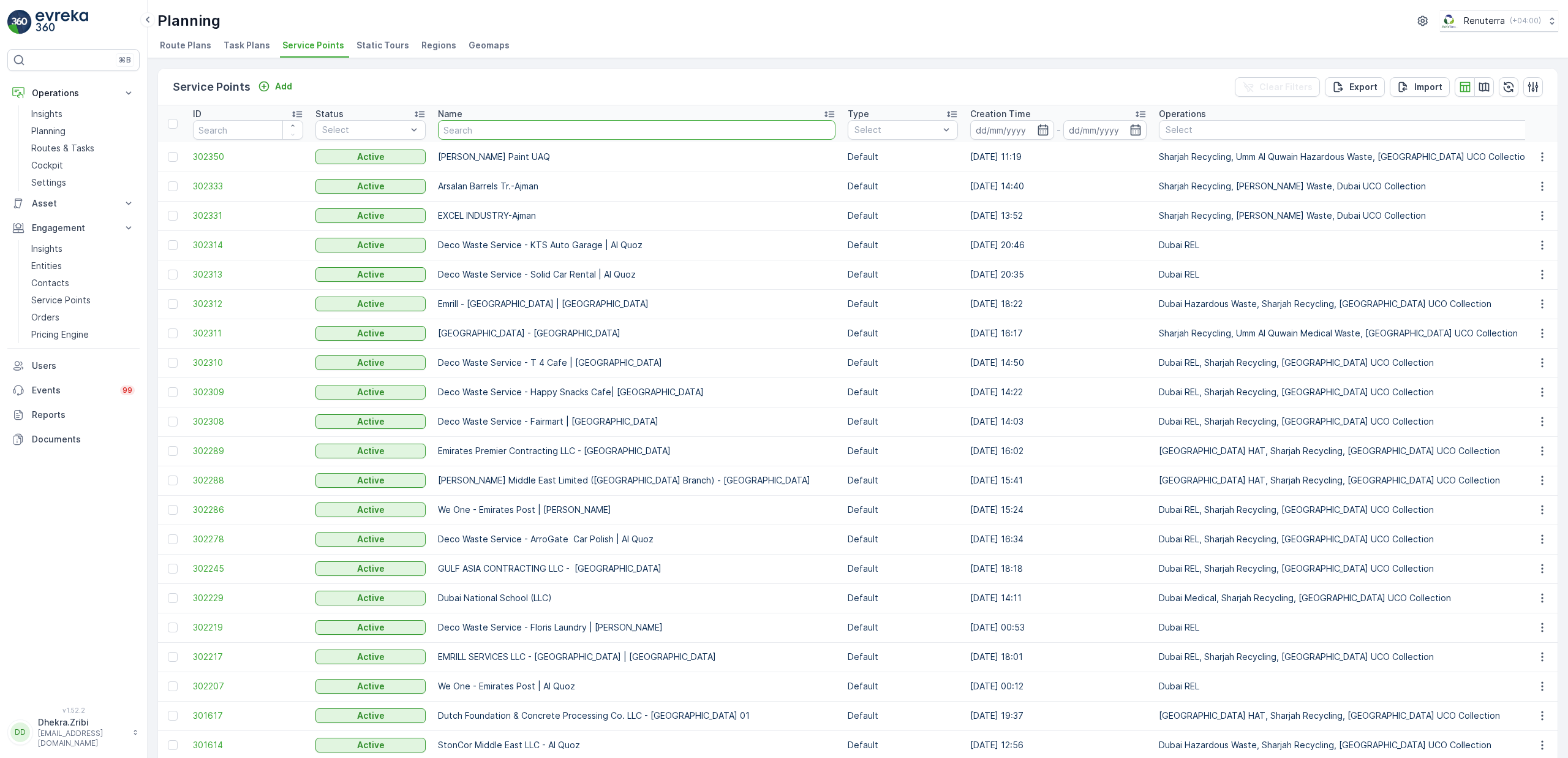
click at [505, 135] on input "text" at bounding box center [637, 129] width 398 height 19
type input "sobha"
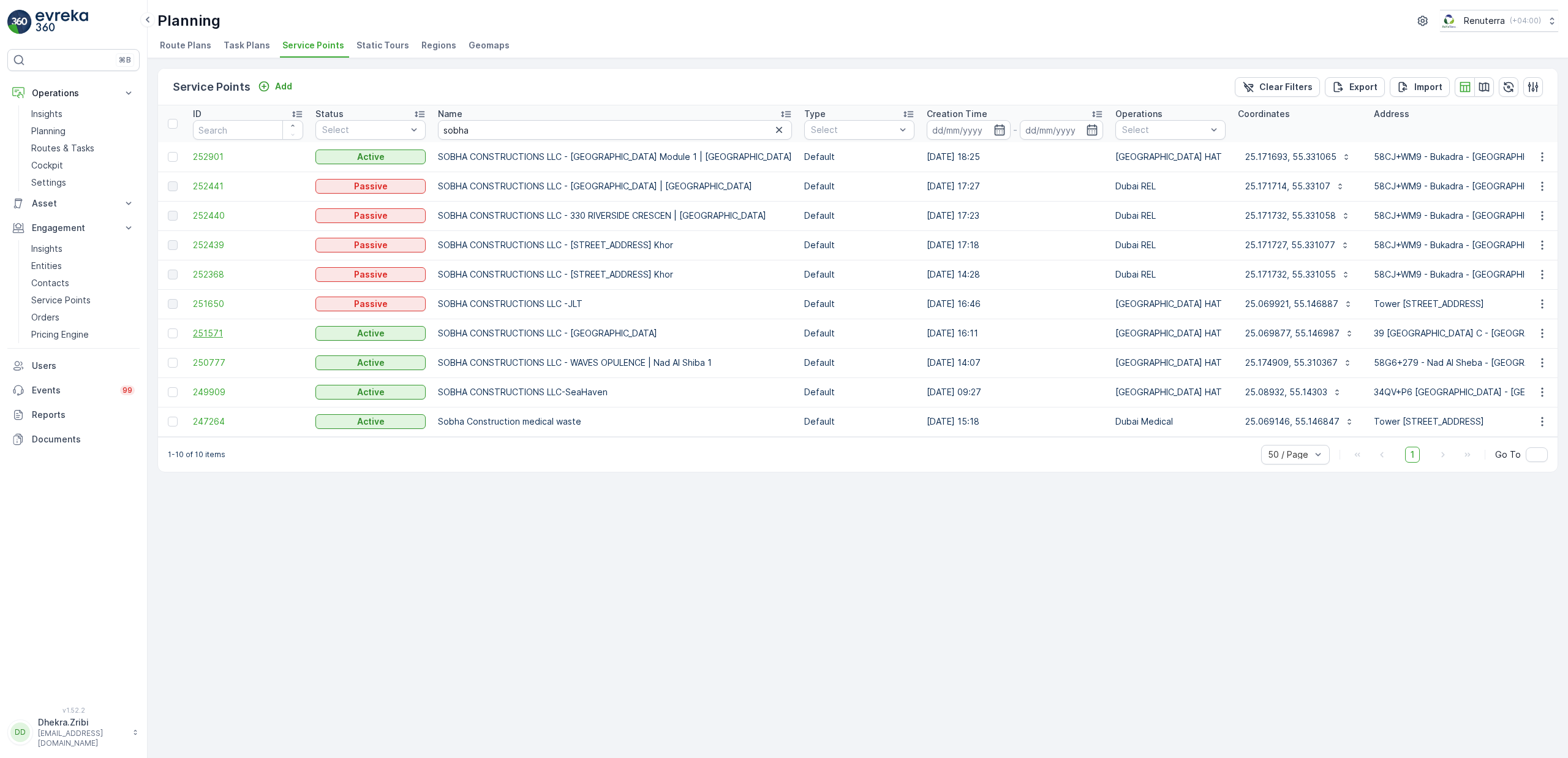
click at [218, 334] on span "251571" at bounding box center [247, 334] width 110 height 12
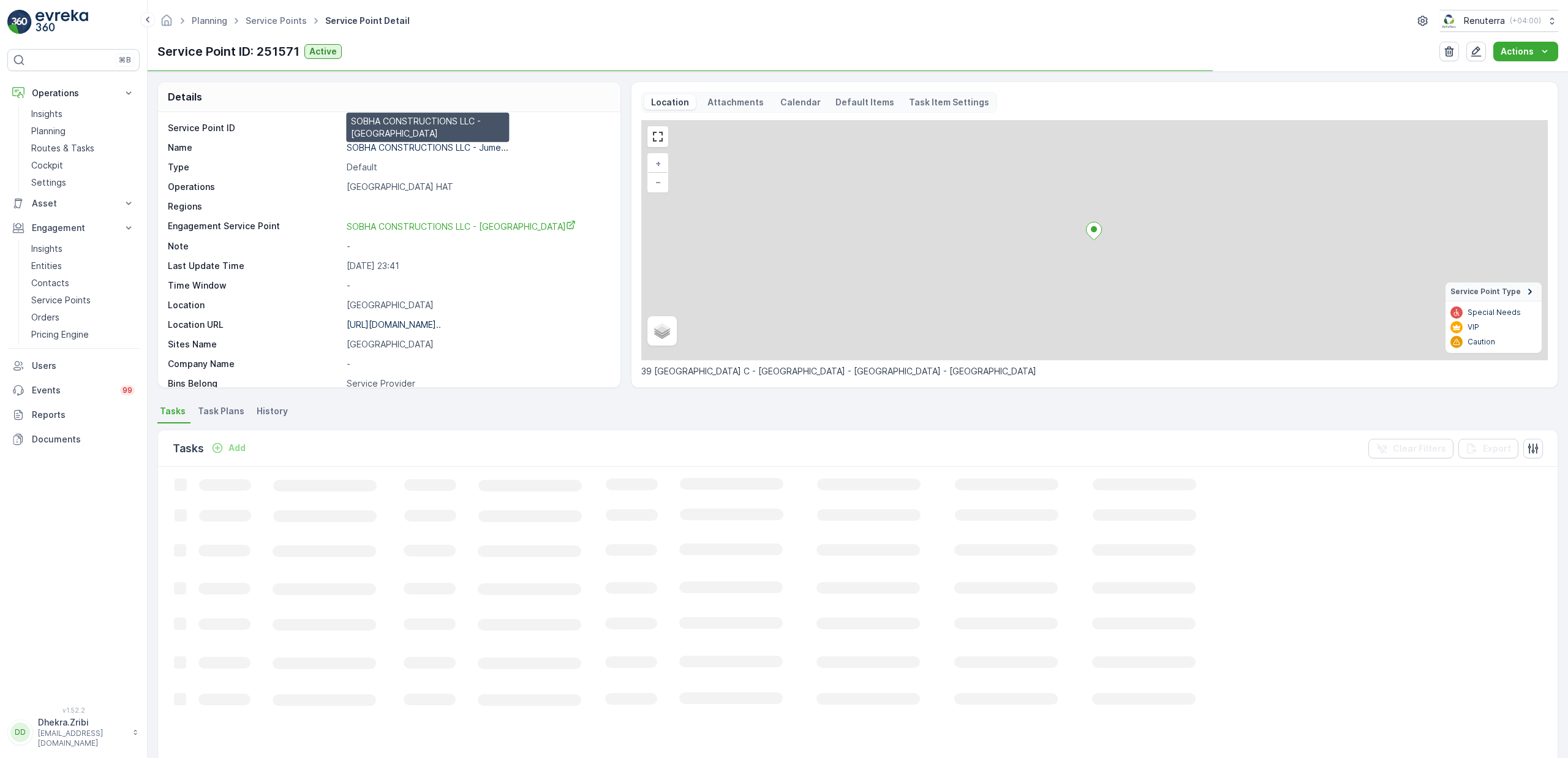
click at [414, 148] on p "SOBHA CONSTRUCTIONS LLC - Jume..." at bounding box center [428, 148] width 162 height 11
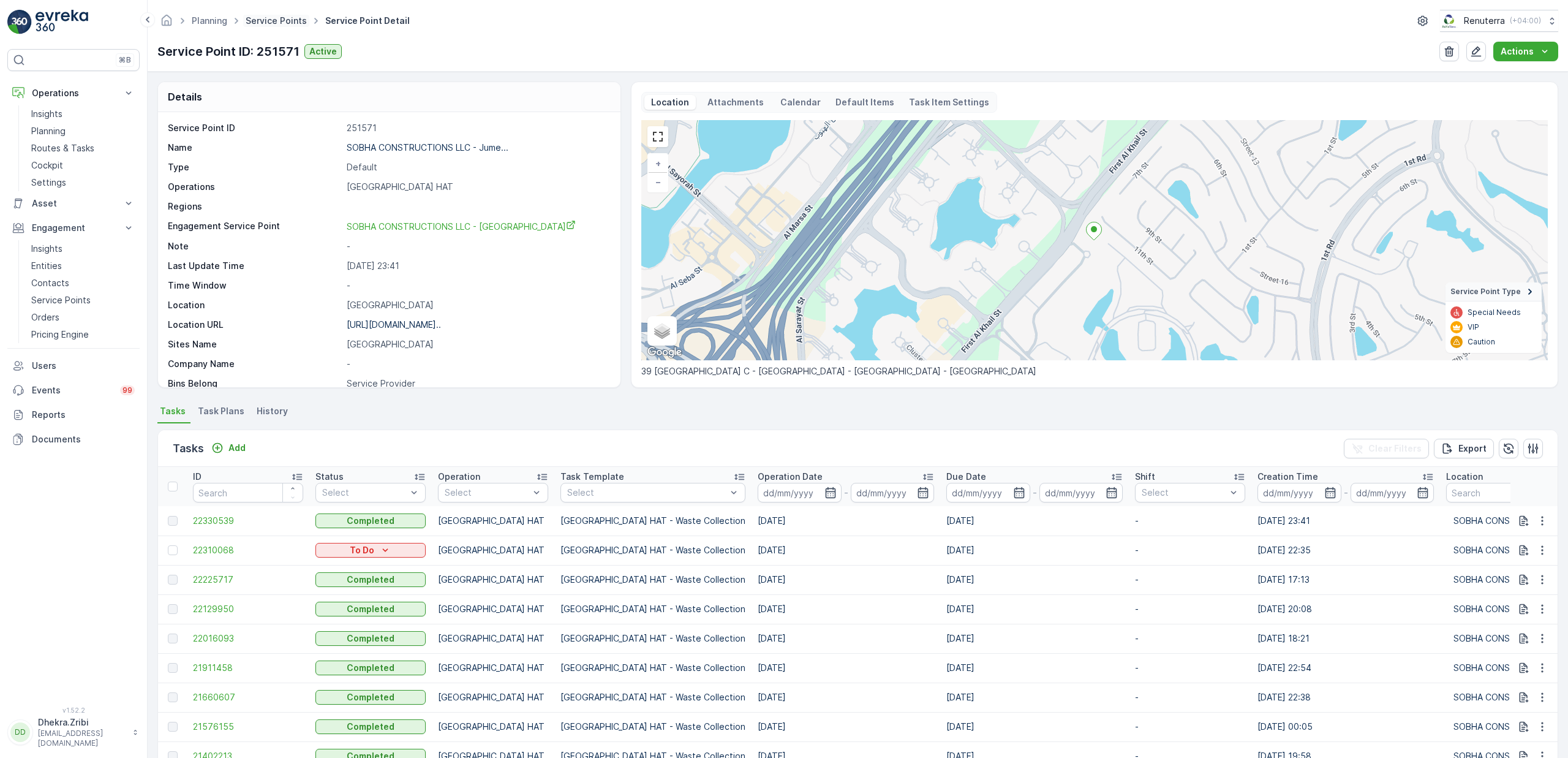
click at [279, 21] on link "Service Points" at bounding box center [276, 20] width 62 height 11
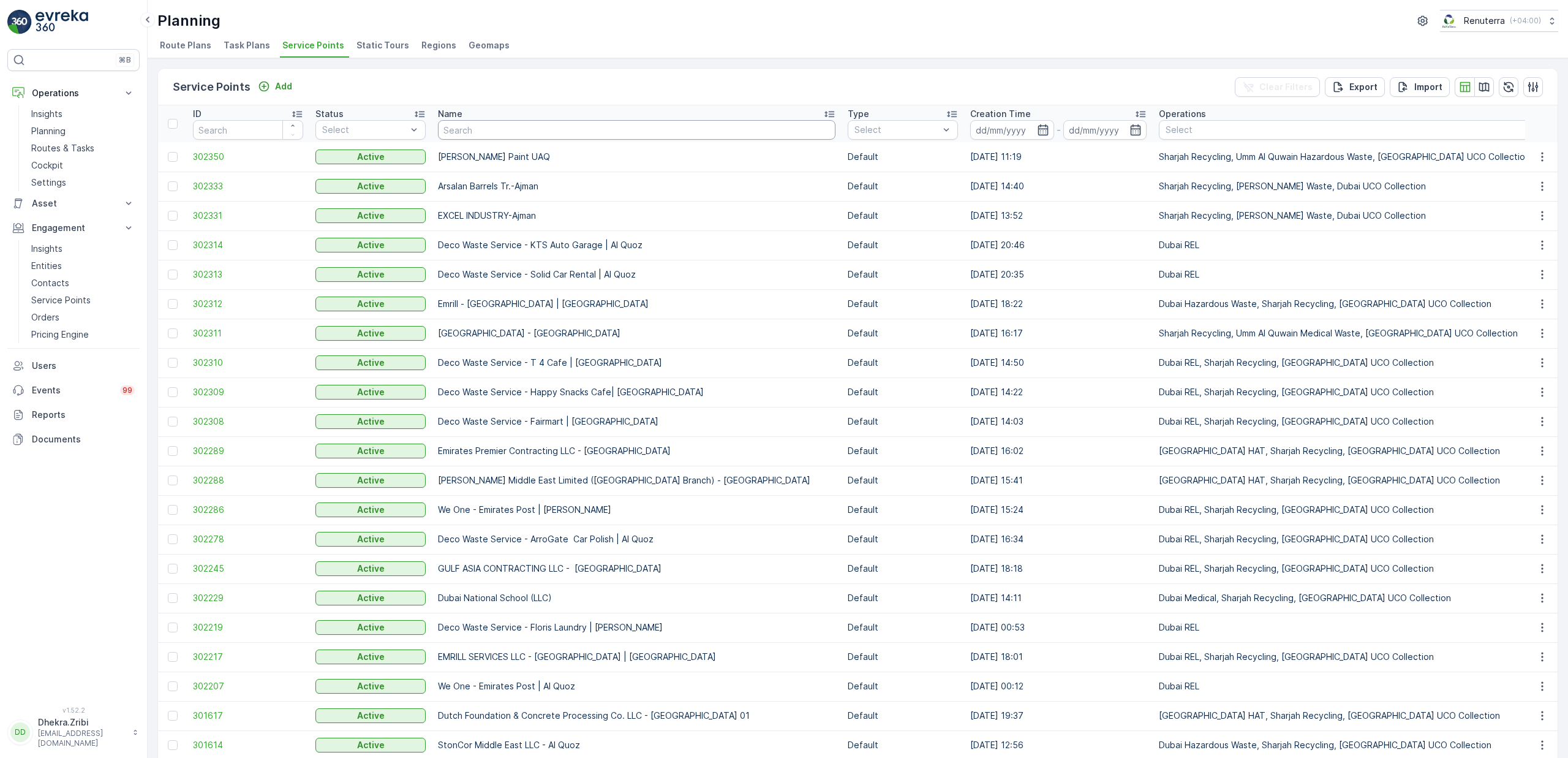
click at [477, 129] on input "text" at bounding box center [637, 129] width 398 height 19
type input "imdaad"
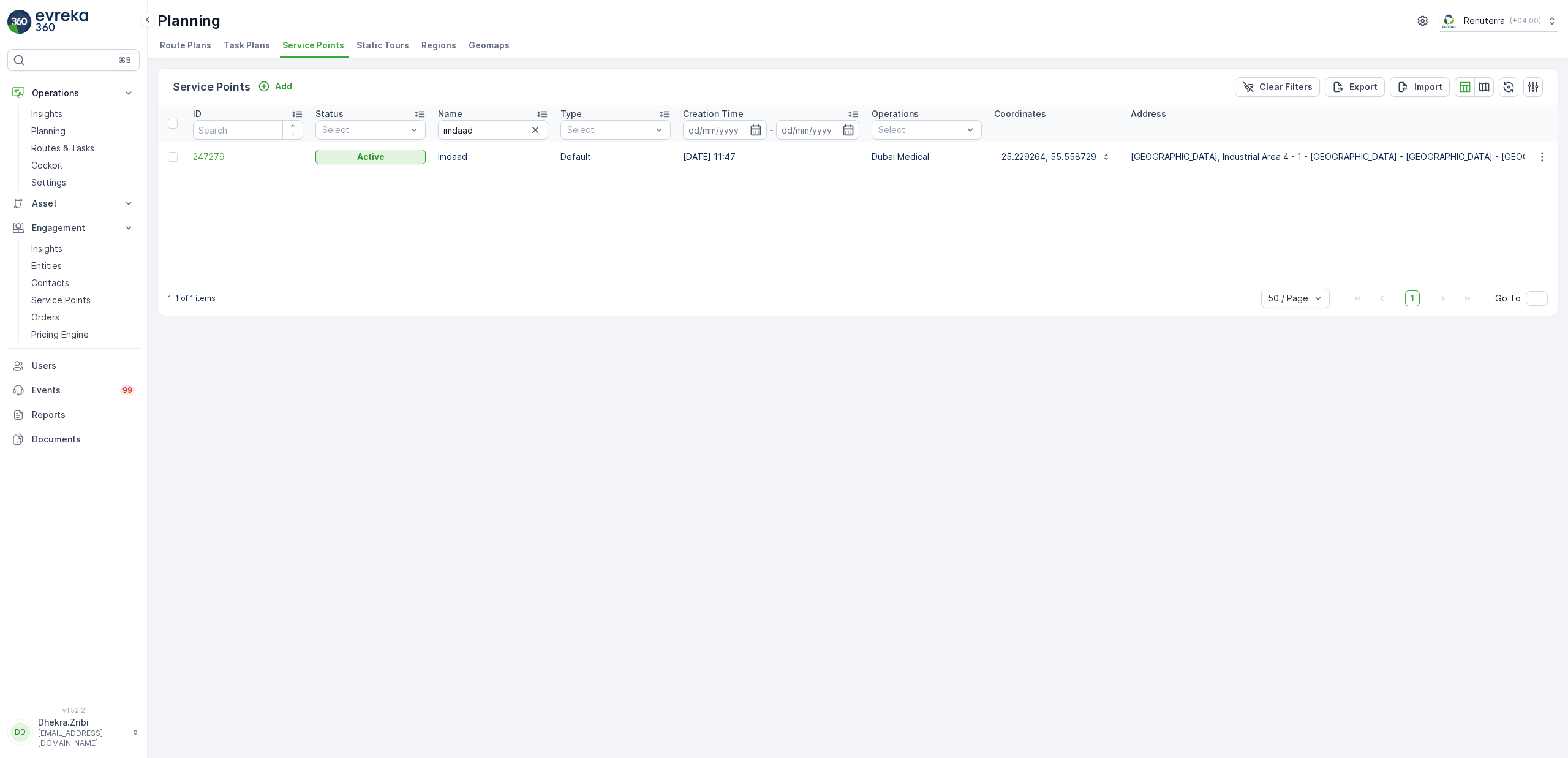
click at [216, 158] on span "247279" at bounding box center [247, 157] width 110 height 12
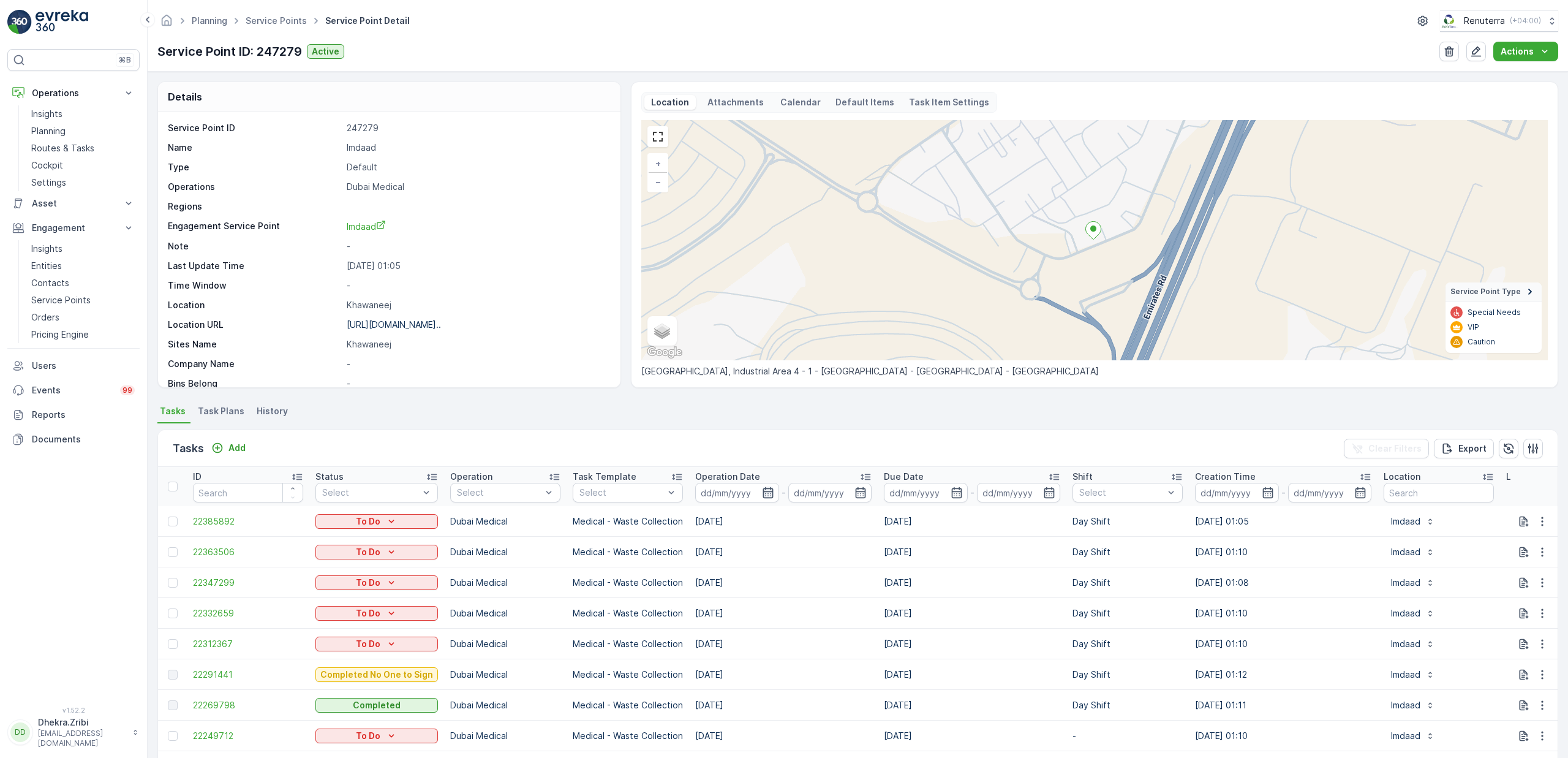
click at [764, 497] on icon "button" at bounding box center [768, 493] width 12 height 12
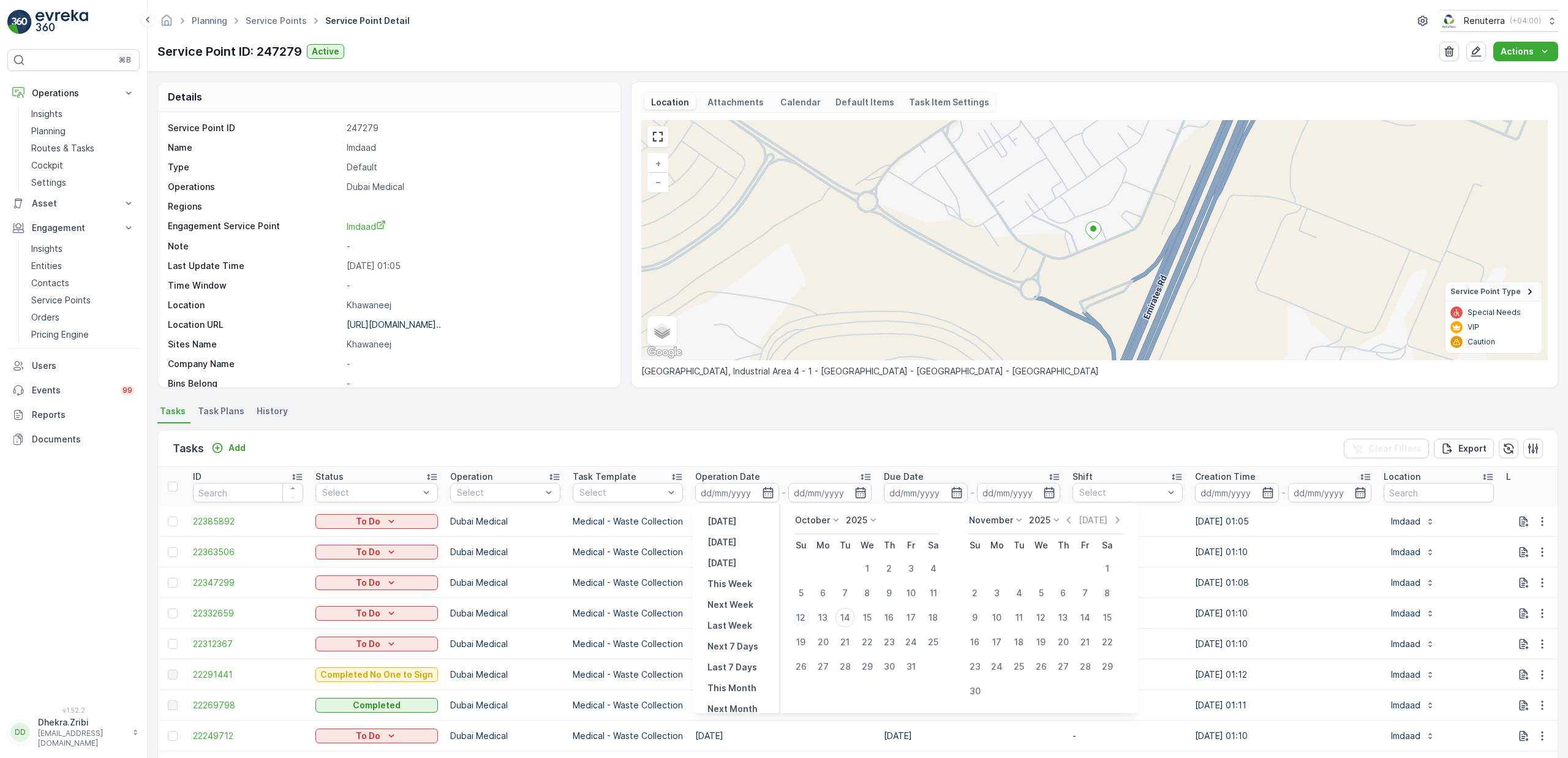
click at [808, 618] on div "12" at bounding box center [801, 618] width 19 height 19
type input "12.10.2025"
click at [808, 618] on div "12" at bounding box center [801, 618] width 19 height 19
type input "12.10.2025"
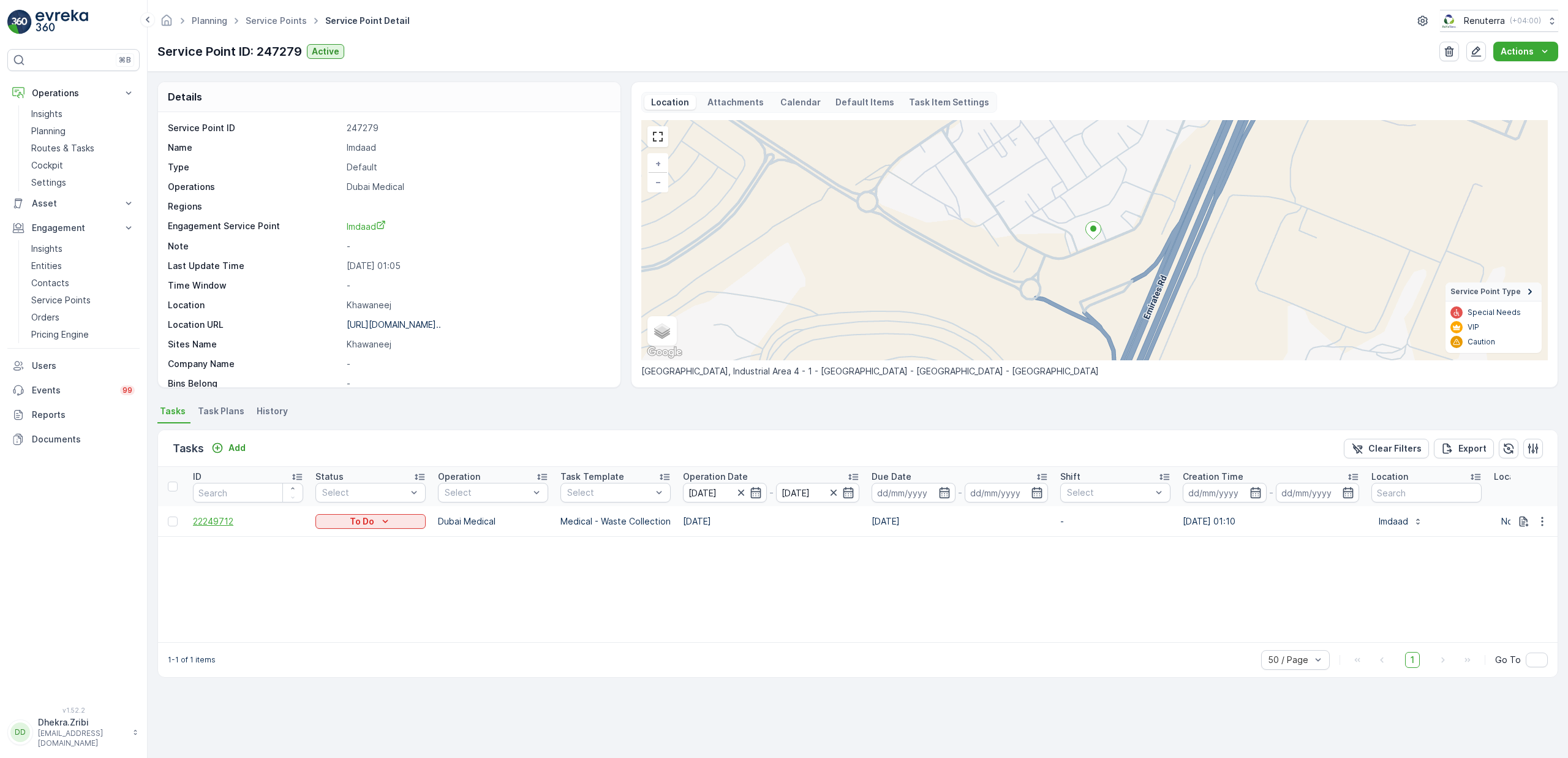
click at [225, 519] on span "22249712" at bounding box center [247, 522] width 110 height 12
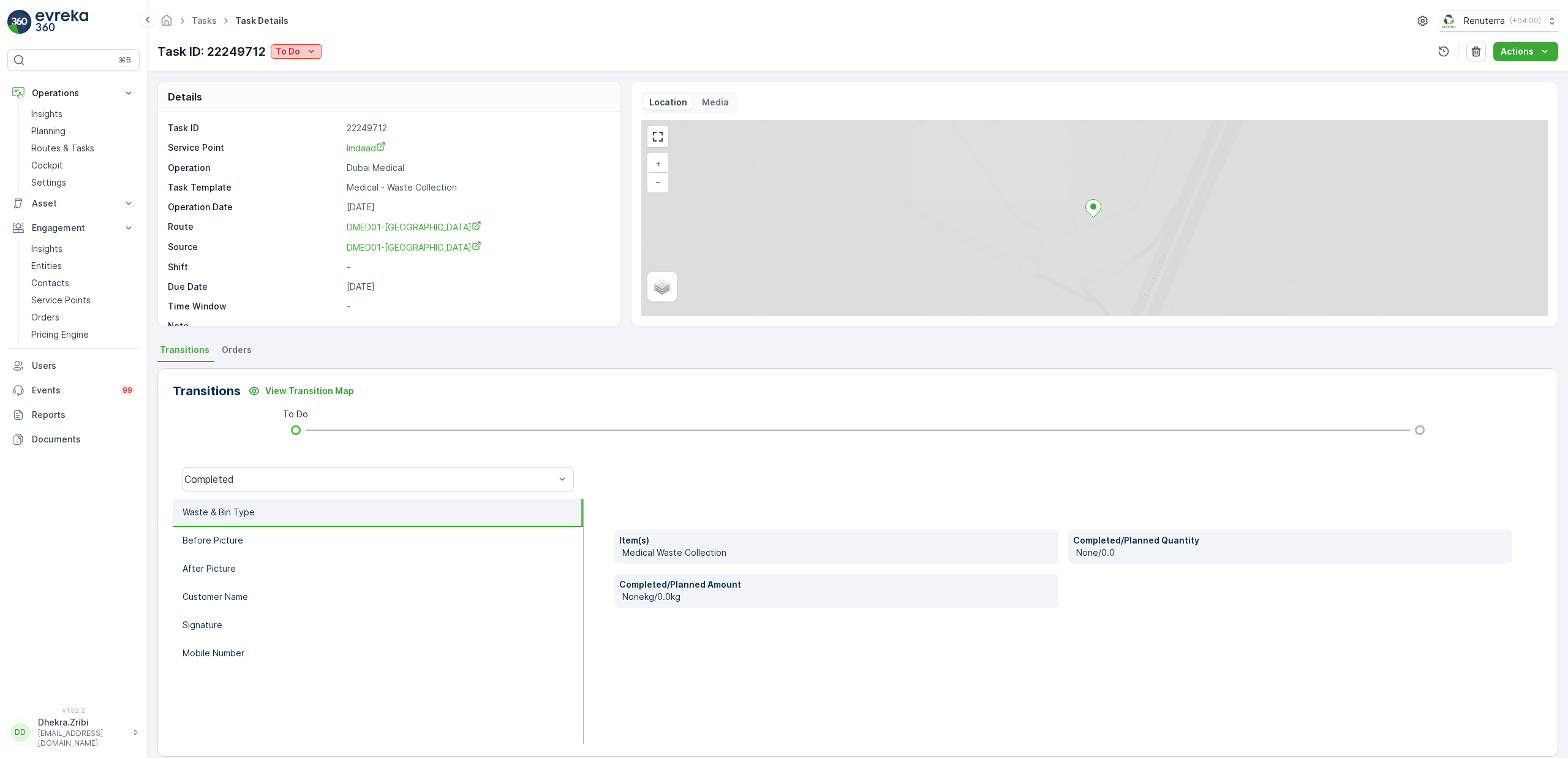
click at [296, 48] on p "To Do" at bounding box center [288, 52] width 25 height 12
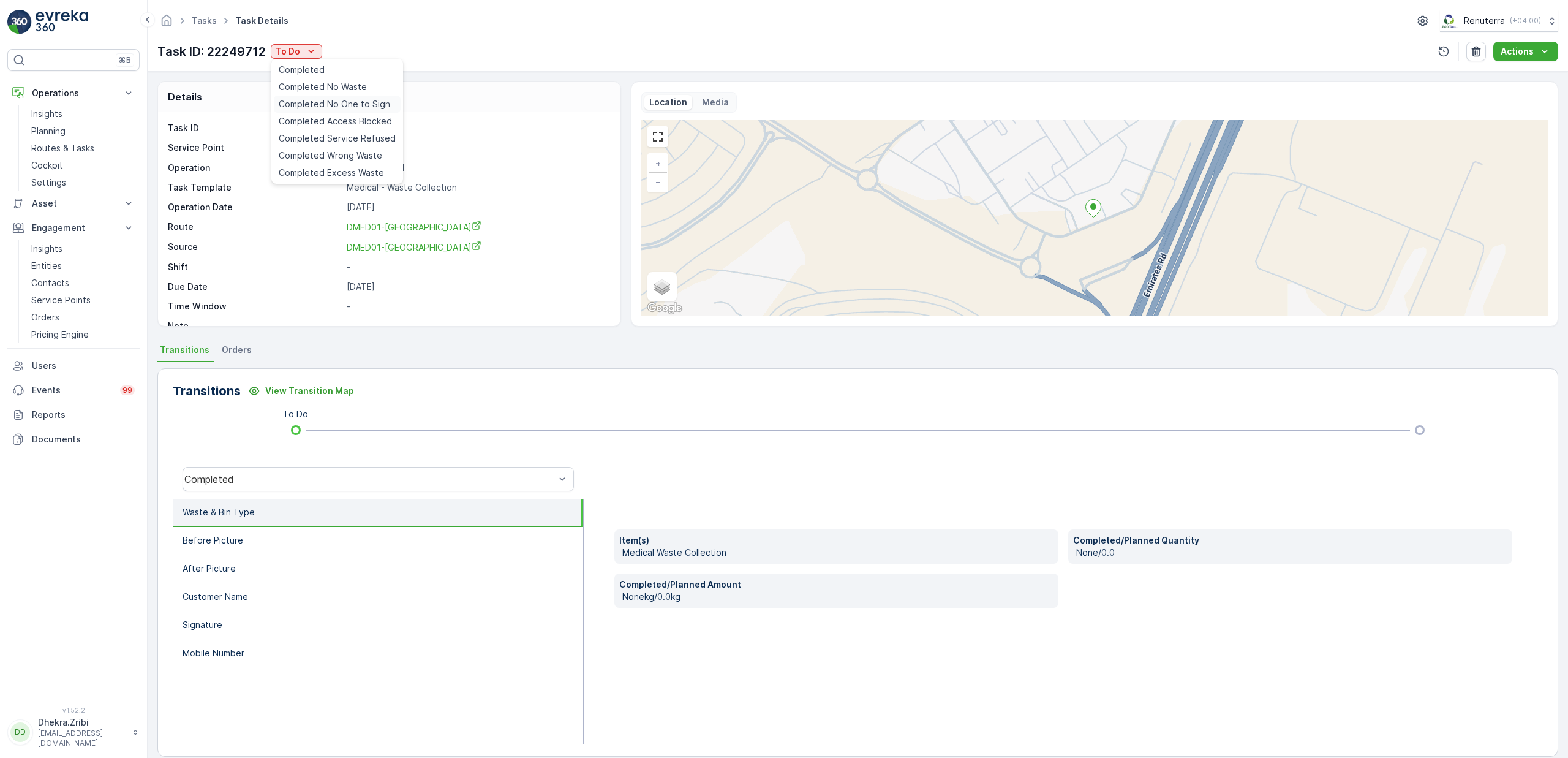
click at [346, 105] on span "Completed No One to Sign" at bounding box center [334, 104] width 112 height 12
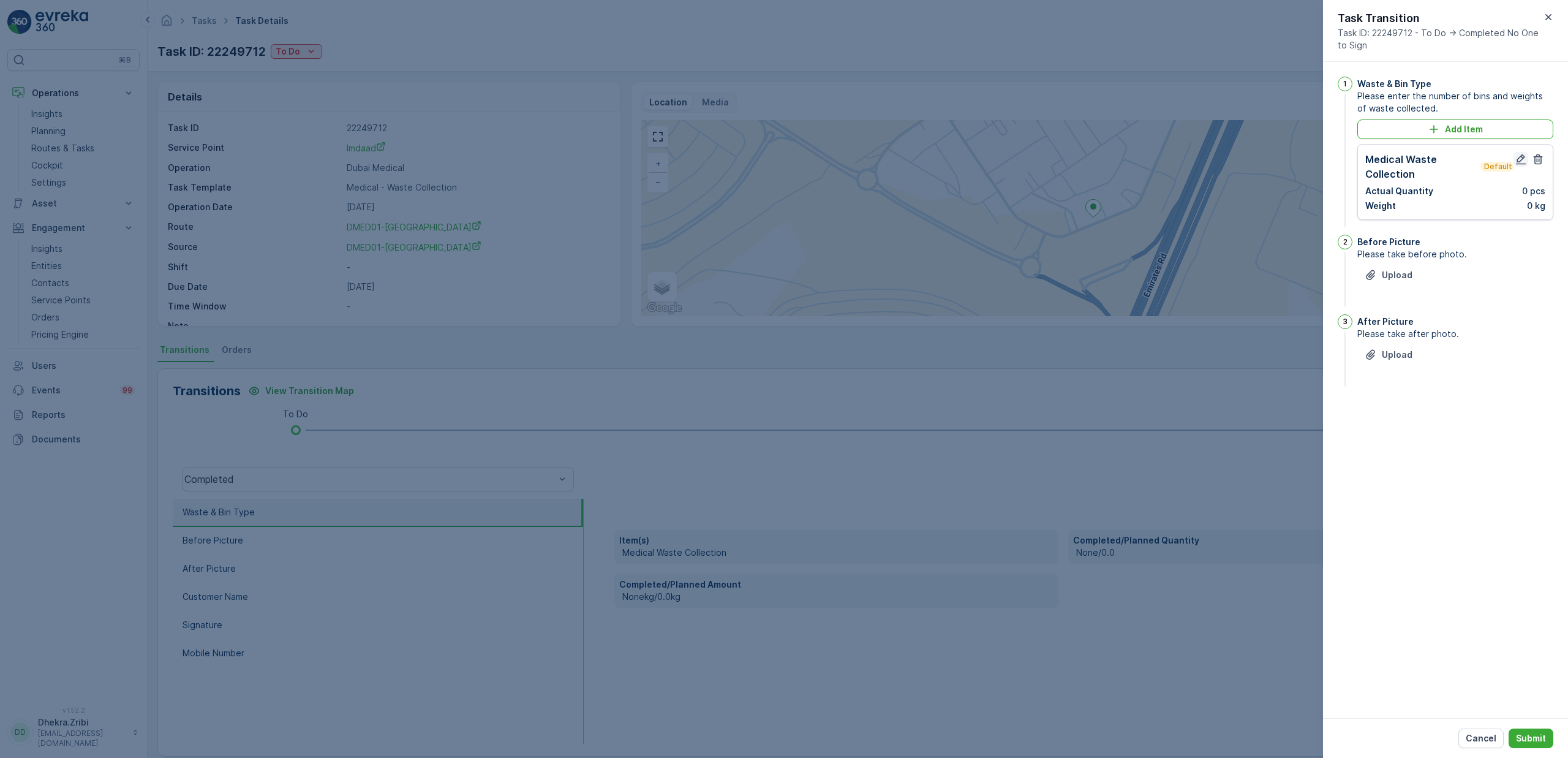
click at [1523, 158] on icon "button" at bounding box center [1521, 159] width 11 height 11
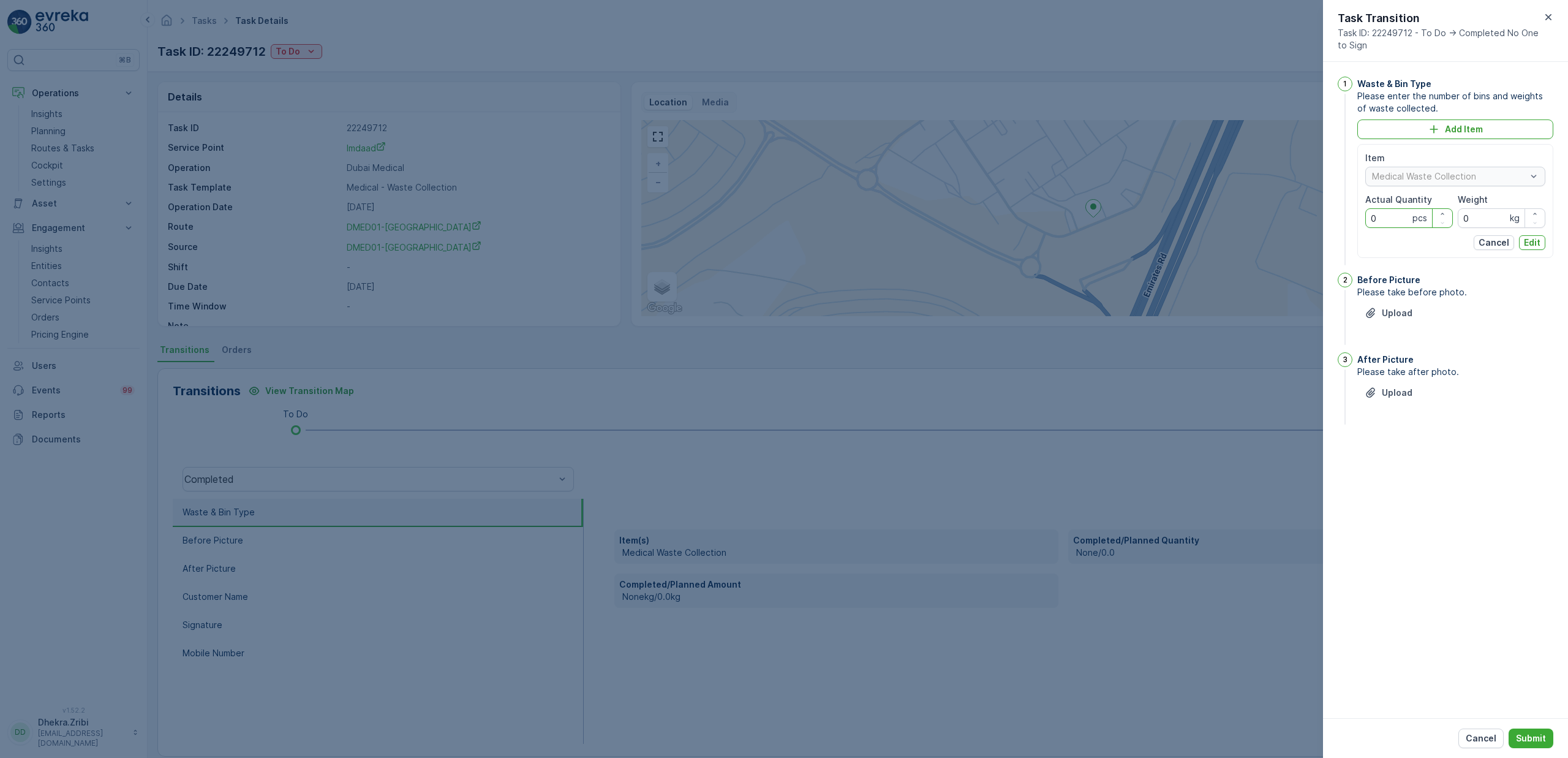
drag, startPoint x: 1390, startPoint y: 224, endPoint x: 1326, endPoint y: 202, distance: 67.7
click at [1326, 202] on div "1 Waste & Bin Type Please enter the number of bins and weights of waste collect…" at bounding box center [1446, 390] width 245 height 657
type Quantity "1"
drag, startPoint x: 1477, startPoint y: 210, endPoint x: 1491, endPoint y: 215, distance: 14.9
click at [1491, 215] on input "0" at bounding box center [1502, 218] width 88 height 19
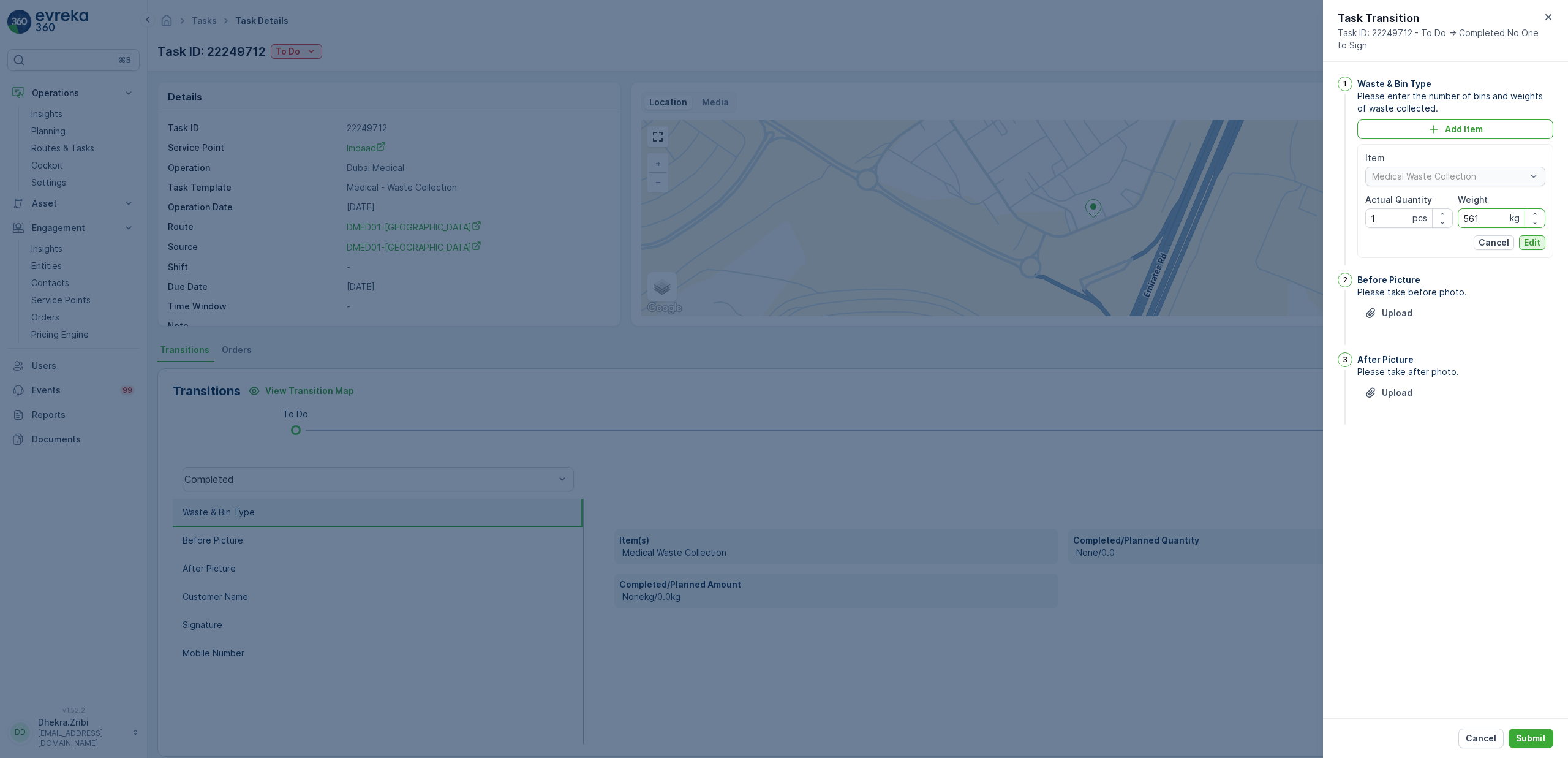
type input "561"
click at [1533, 241] on p "Edit" at bounding box center [1532, 243] width 17 height 12
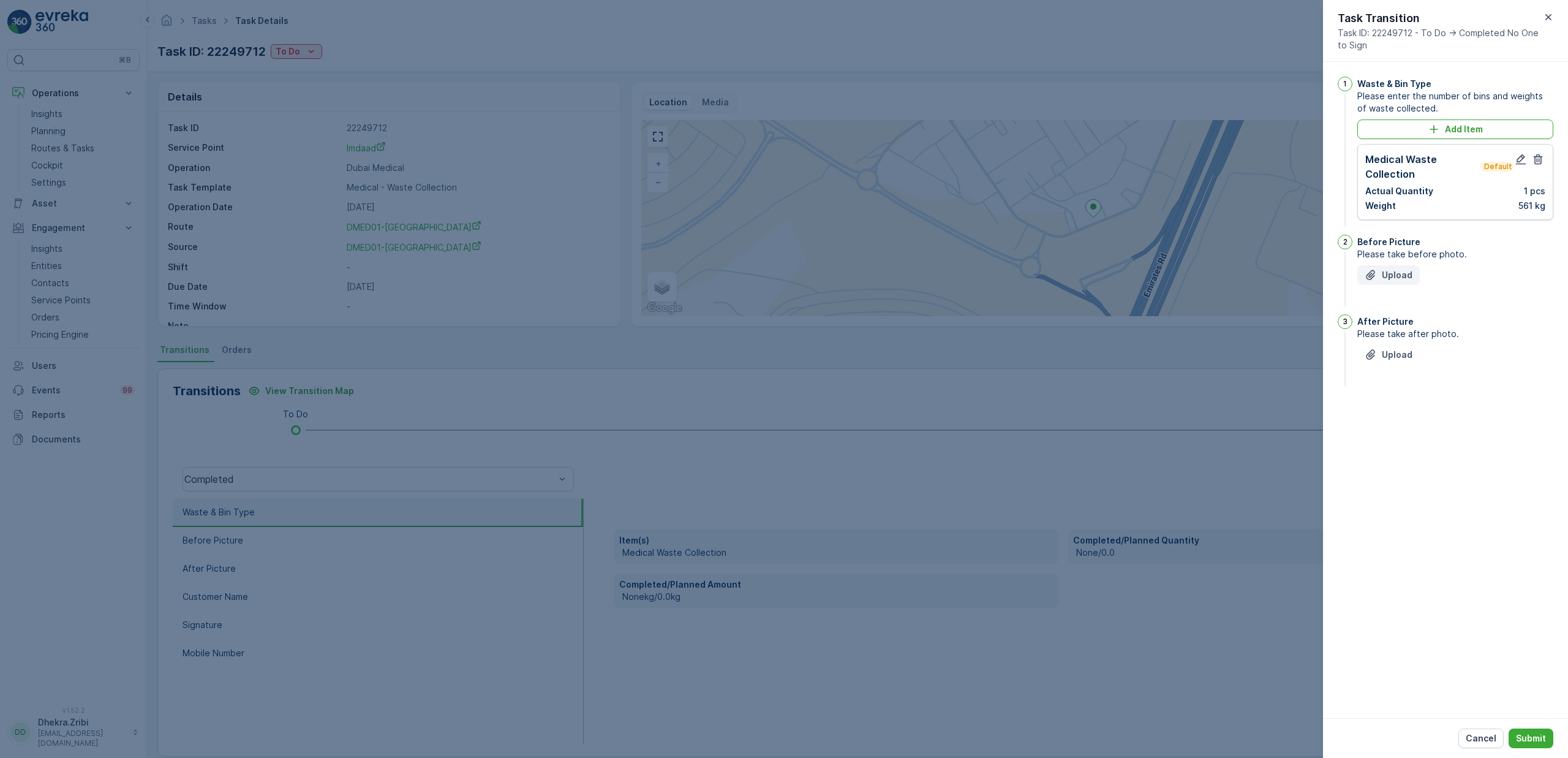
click at [1391, 274] on p "Upload" at bounding box center [1397, 276] width 31 height 12
click at [1388, 277] on p "Upload" at bounding box center [1397, 276] width 31 height 12
click at [1374, 325] on img at bounding box center [1373, 330] width 31 height 31
click at [1398, 421] on p "Upload" at bounding box center [1397, 416] width 31 height 12
click at [1546, 735] on button "Submit" at bounding box center [1531, 739] width 45 height 19
